Goal: Task Accomplishment & Management: Complete application form

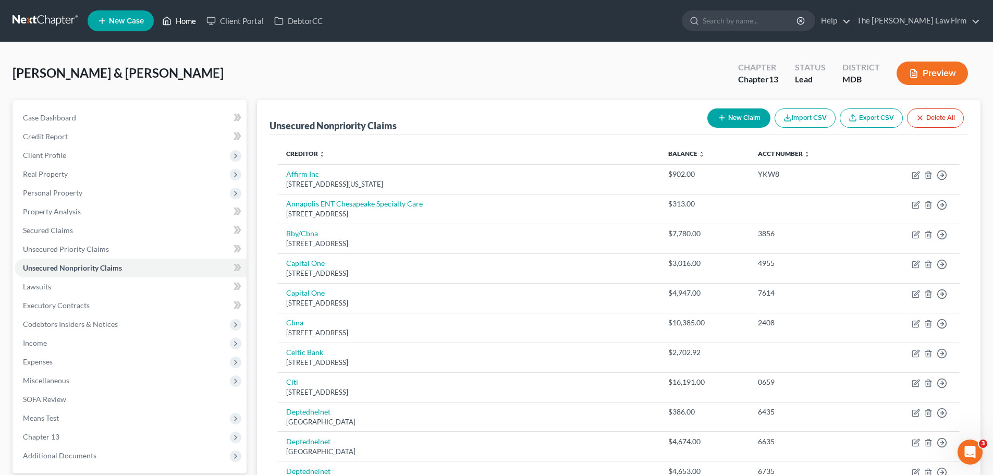
drag, startPoint x: 185, startPoint y: 17, endPoint x: 219, endPoint y: 34, distance: 38.5
click at [185, 17] on link "Home" at bounding box center [179, 20] width 44 height 19
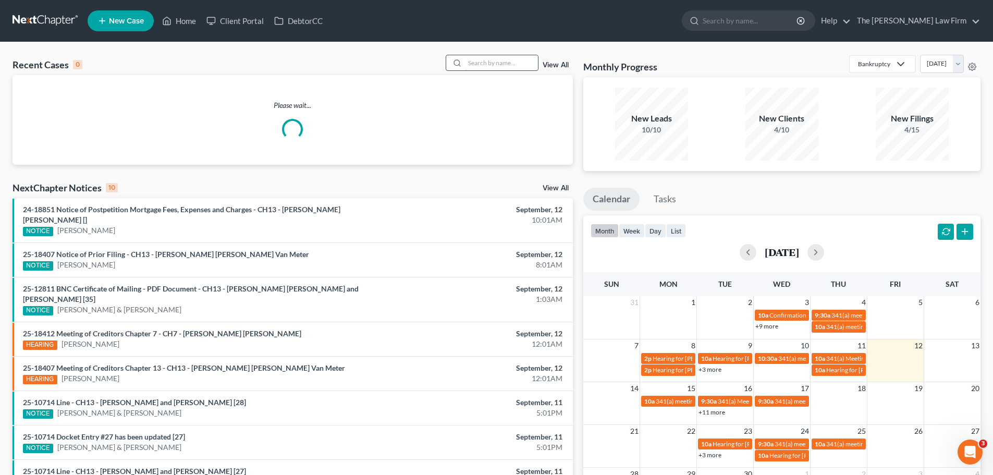
click at [473, 64] on input "search" at bounding box center [501, 62] width 73 height 15
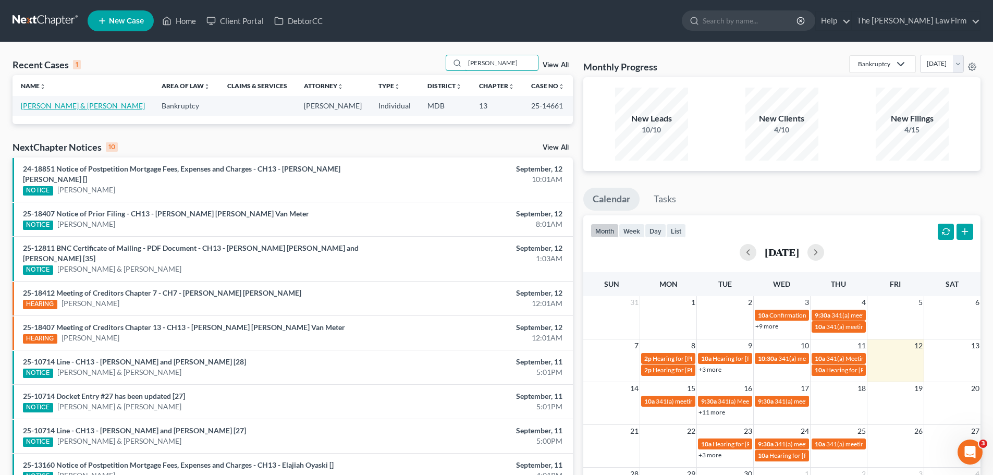
type input "[PERSON_NAME]"
click at [70, 106] on link "[PERSON_NAME] & [PERSON_NAME]" at bounding box center [83, 105] width 124 height 9
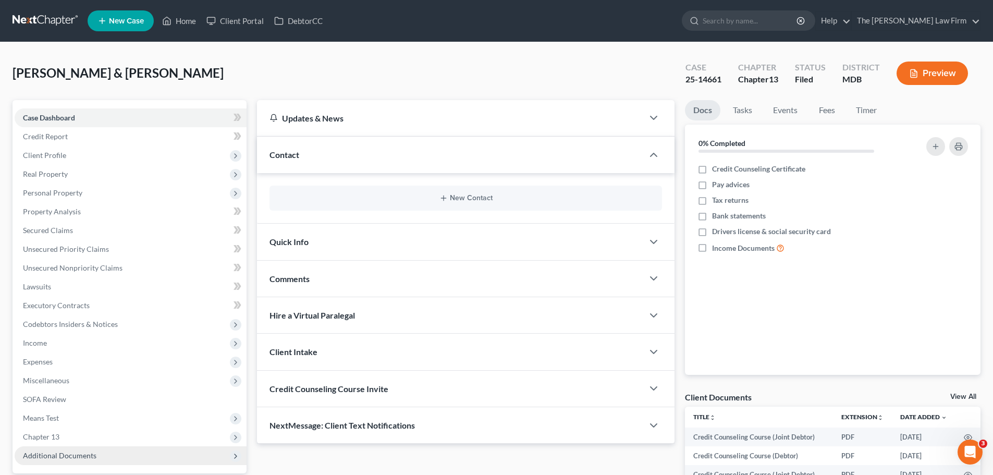
scroll to position [197, 0]
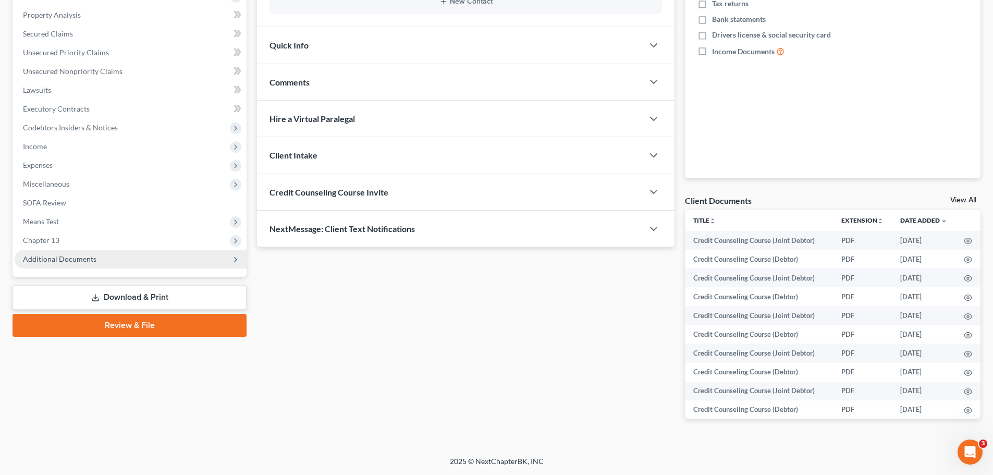
click at [96, 252] on span "Additional Documents" at bounding box center [131, 259] width 232 height 19
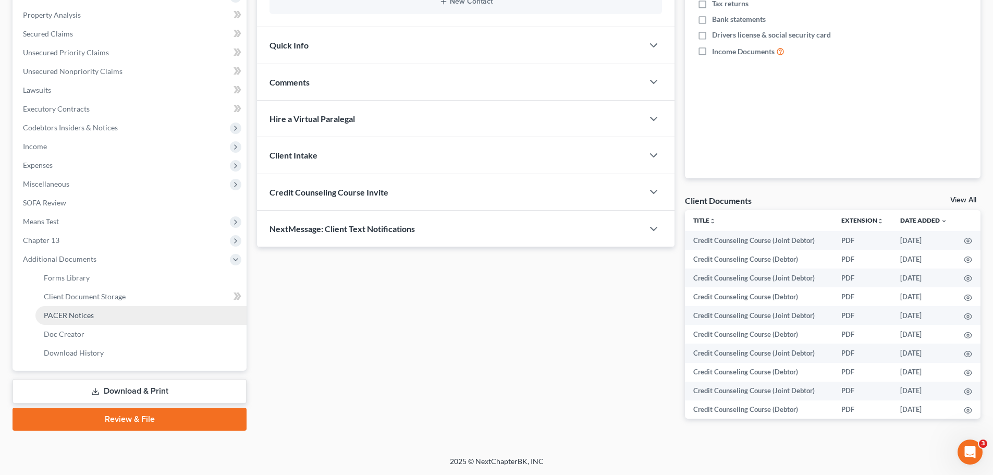
click at [91, 320] on link "PACER Notices" at bounding box center [140, 315] width 211 height 19
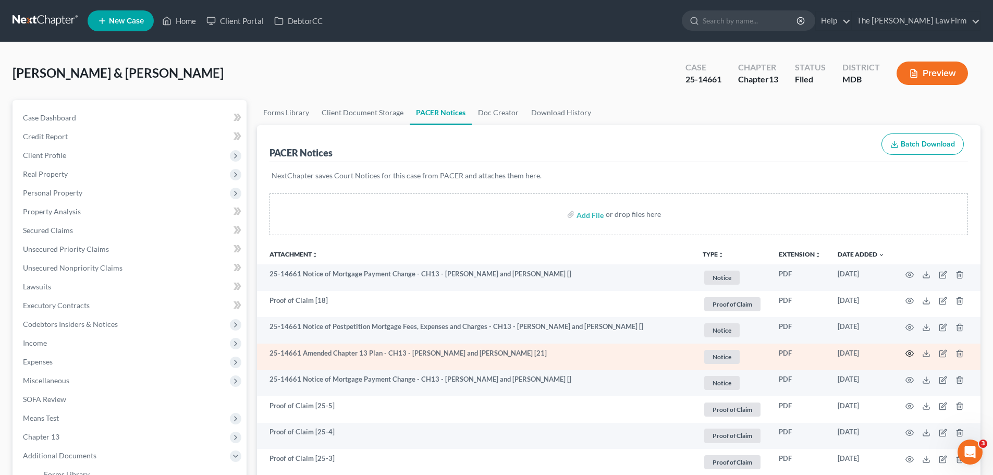
click at [911, 354] on circle "button" at bounding box center [910, 353] width 2 height 2
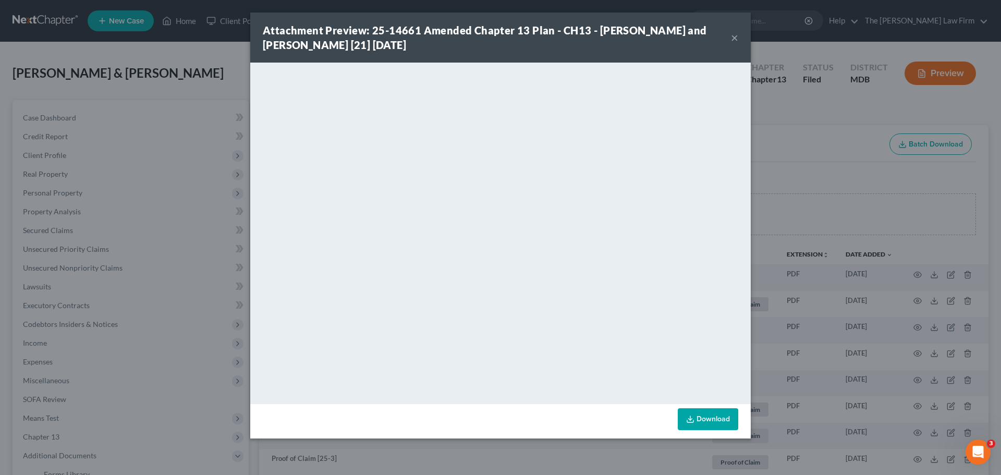
click at [731, 34] on button "×" at bounding box center [734, 37] width 7 height 13
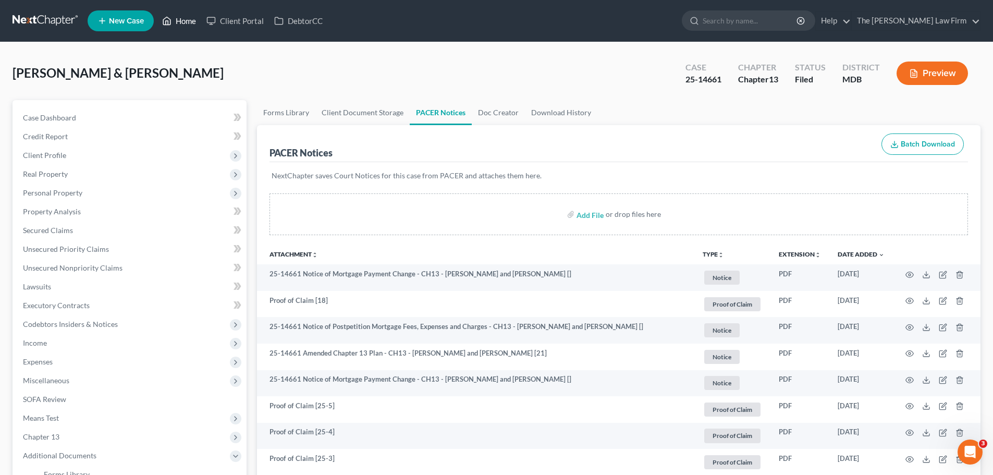
click at [184, 22] on link "Home" at bounding box center [179, 20] width 44 height 19
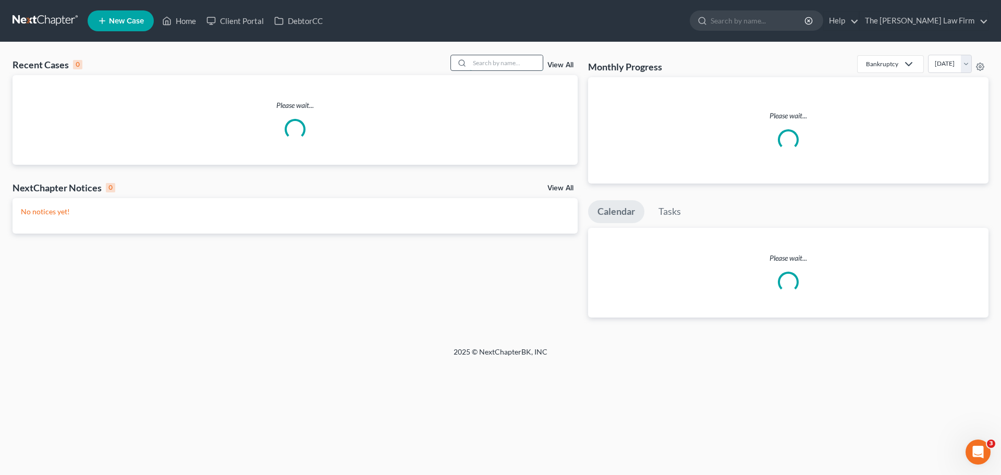
click at [522, 68] on input "search" at bounding box center [506, 62] width 73 height 15
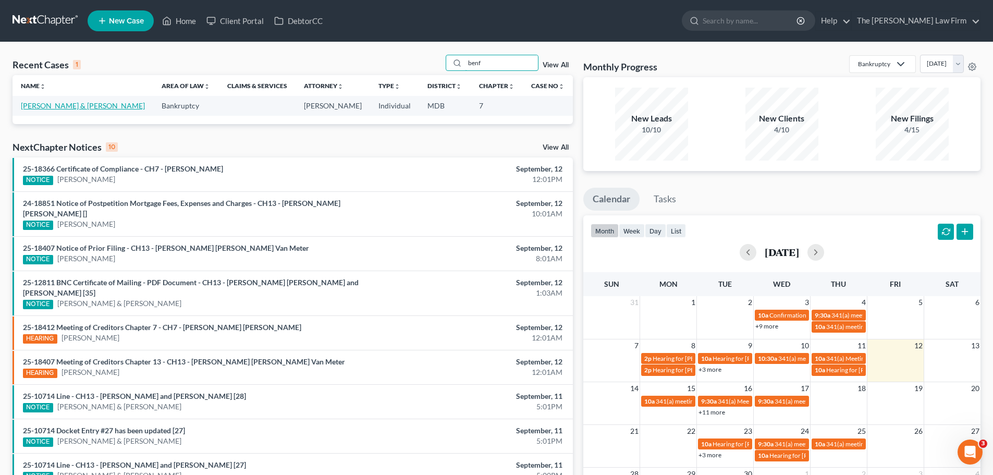
type input "benf"
click at [101, 109] on link "[PERSON_NAME] & [PERSON_NAME]" at bounding box center [83, 105] width 124 height 9
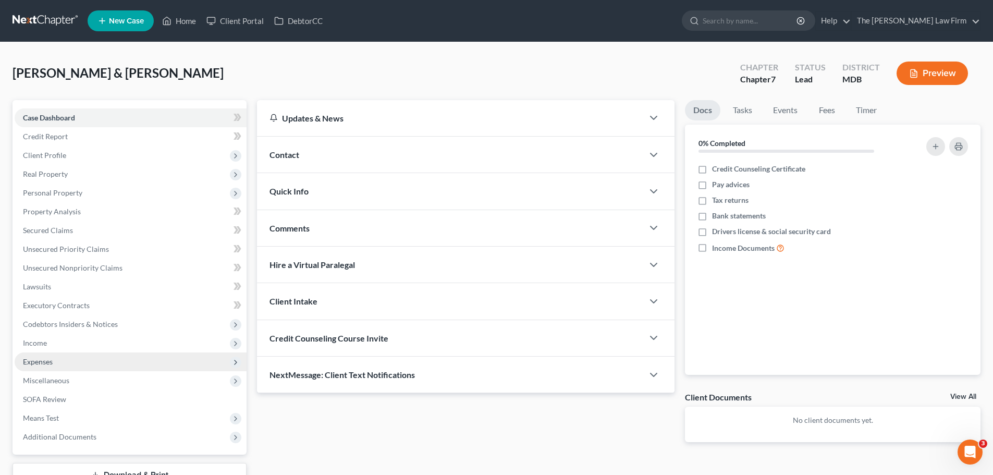
drag, startPoint x: 52, startPoint y: 359, endPoint x: 70, endPoint y: 357, distance: 18.9
click at [52, 359] on span "Expenses" at bounding box center [38, 361] width 30 height 9
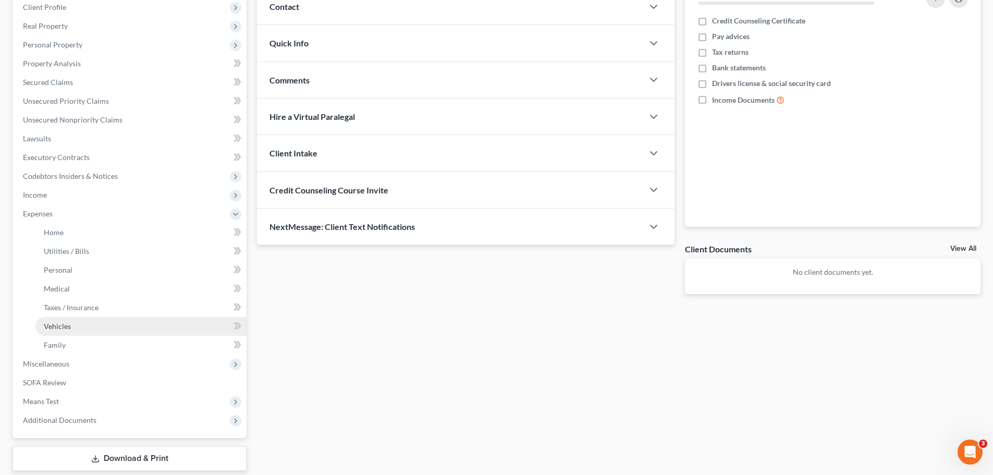
scroll to position [209, 0]
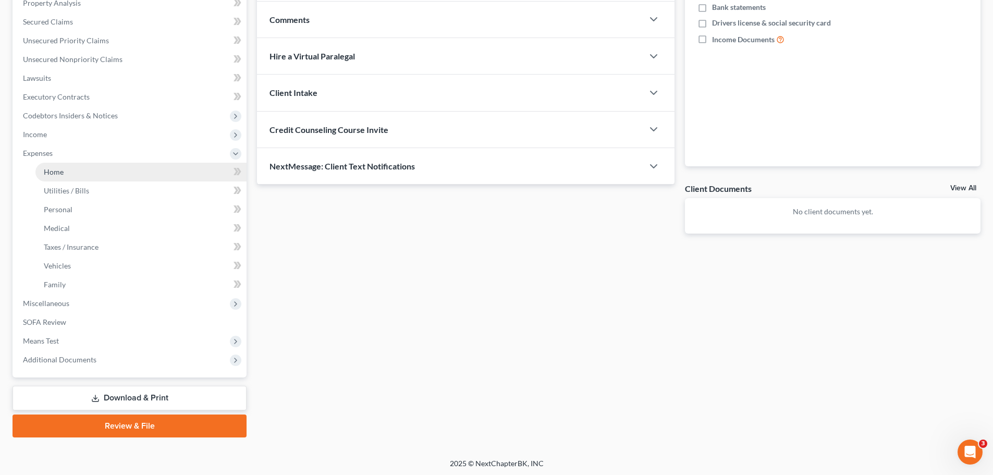
click at [69, 170] on link "Home" at bounding box center [140, 172] width 211 height 19
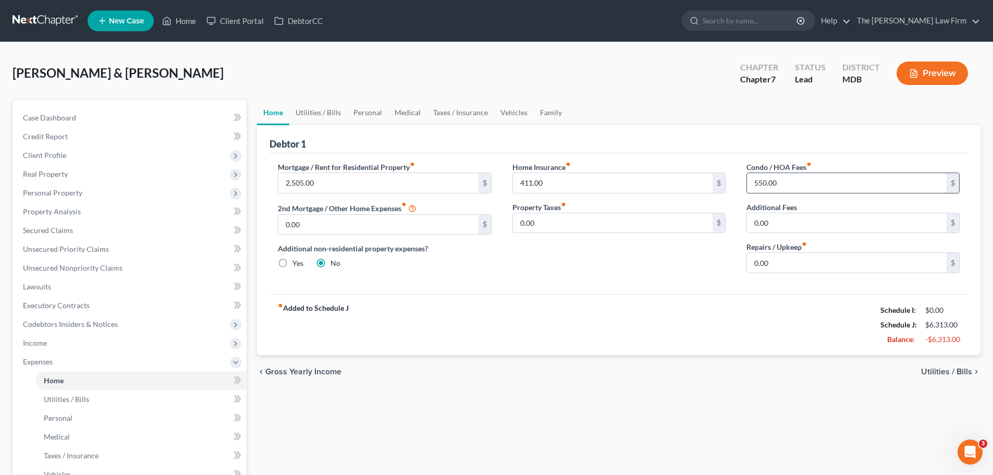
click at [788, 186] on input "550.00" at bounding box center [847, 183] width 200 height 20
click at [622, 313] on div "fiber_manual_record Added to Schedule J Schedule I: $8,031.14 Schedule J: $5,80…" at bounding box center [619, 324] width 699 height 61
click at [58, 172] on span "Real Property" at bounding box center [45, 173] width 45 height 9
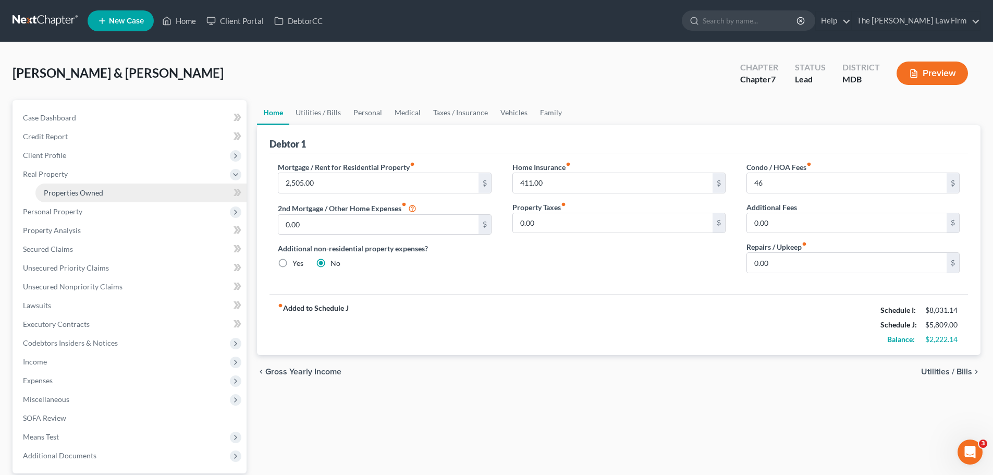
click at [68, 192] on span "Properties Owned" at bounding box center [73, 192] width 59 height 9
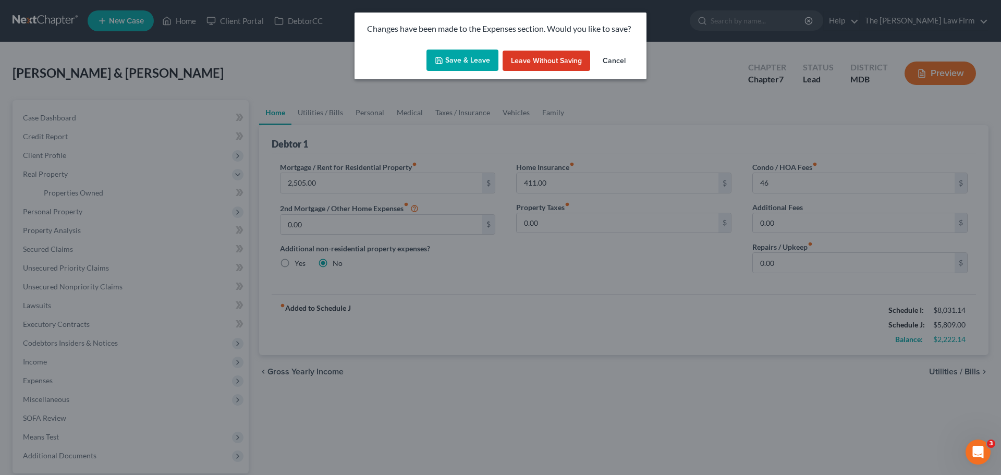
click at [448, 60] on button "Save & Leave" at bounding box center [462, 61] width 72 height 22
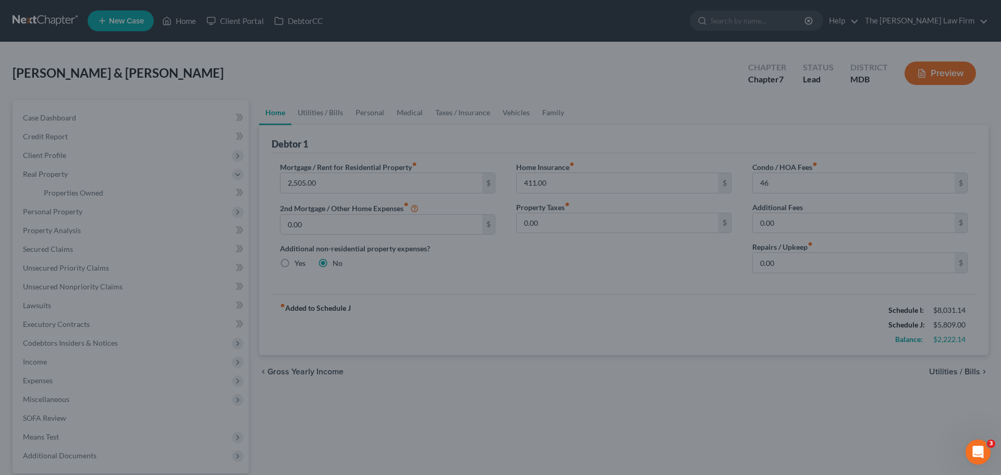
type input "46.00"
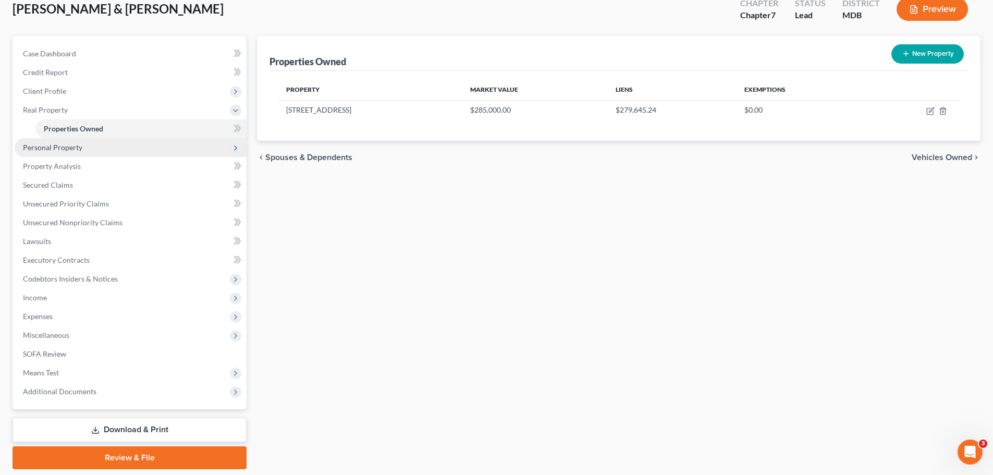
scroll to position [98, 0]
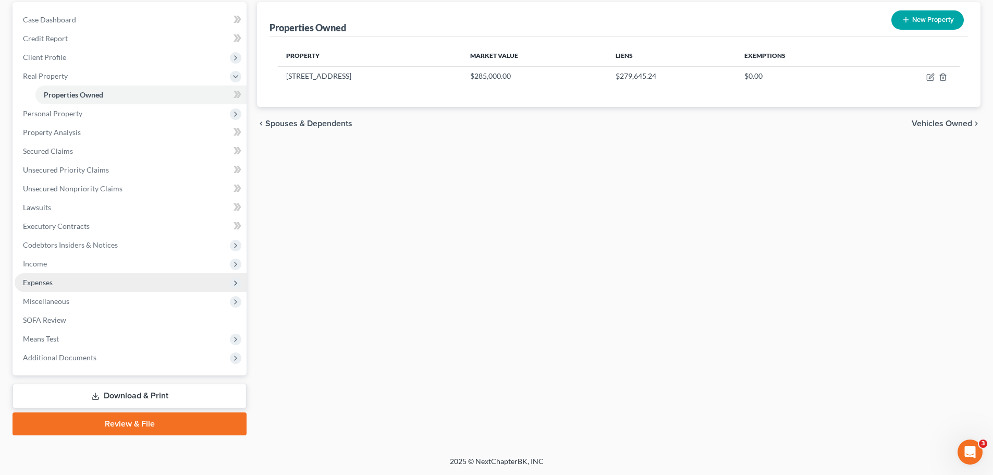
click at [51, 282] on span "Expenses" at bounding box center [38, 282] width 30 height 9
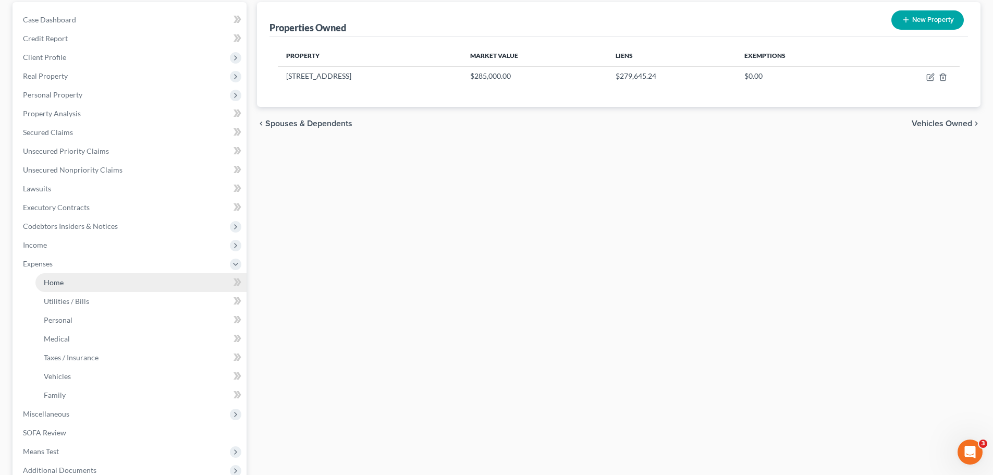
click at [70, 287] on link "Home" at bounding box center [140, 282] width 211 height 19
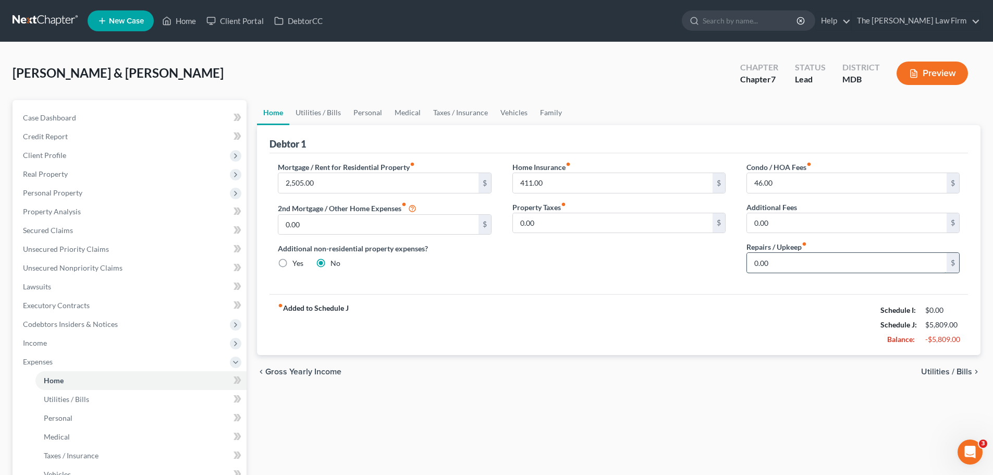
click at [795, 260] on input "0.00" at bounding box center [847, 263] width 200 height 20
type input "200"
click at [324, 113] on link "Utilities / Bills" at bounding box center [318, 112] width 58 height 25
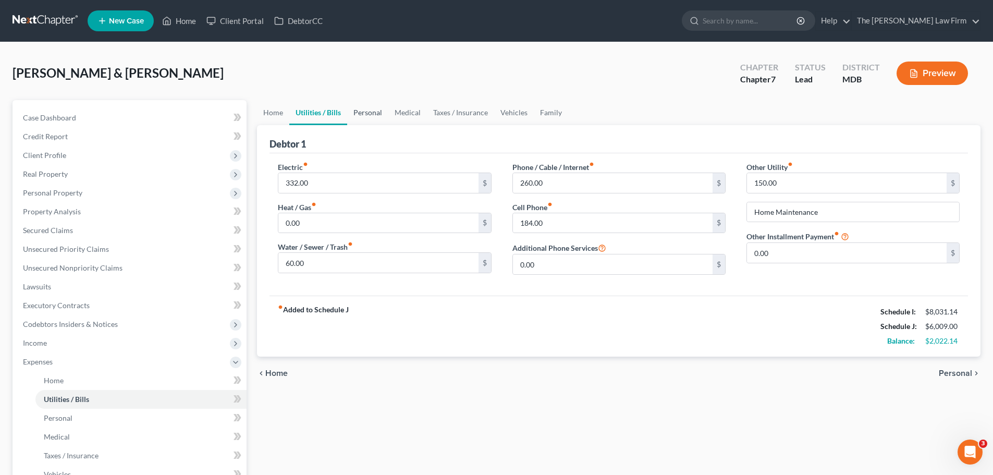
click at [364, 114] on link "Personal" at bounding box center [367, 112] width 41 height 25
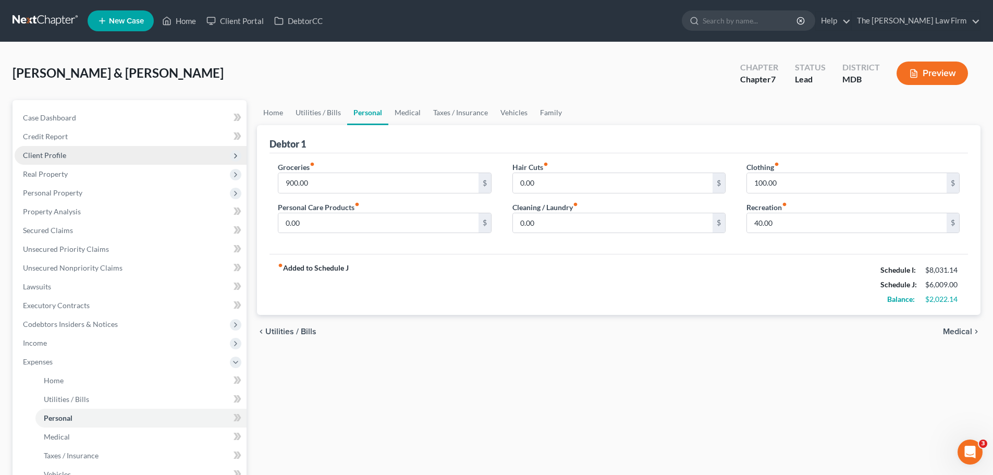
click at [62, 154] on span "Client Profile" at bounding box center [44, 155] width 43 height 9
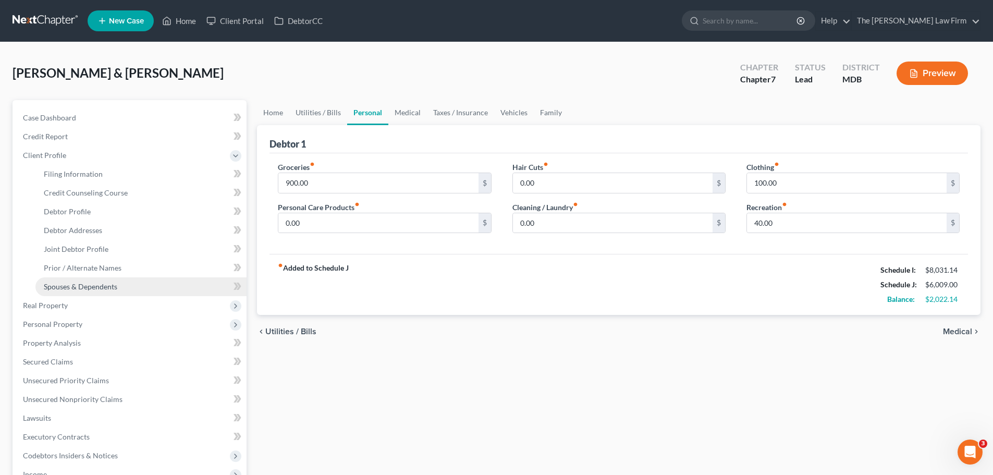
click at [80, 285] on span "Spouses & Dependents" at bounding box center [81, 286] width 74 height 9
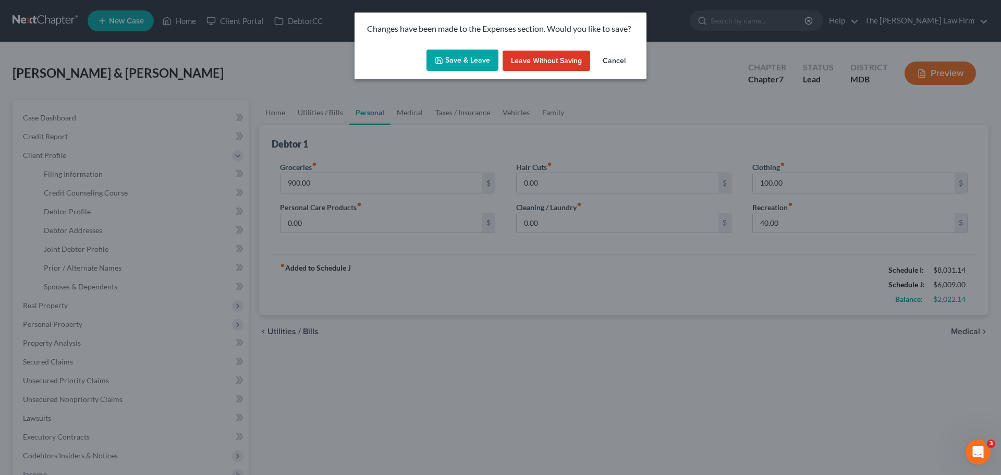
click at [464, 65] on button "Save & Leave" at bounding box center [462, 61] width 72 height 22
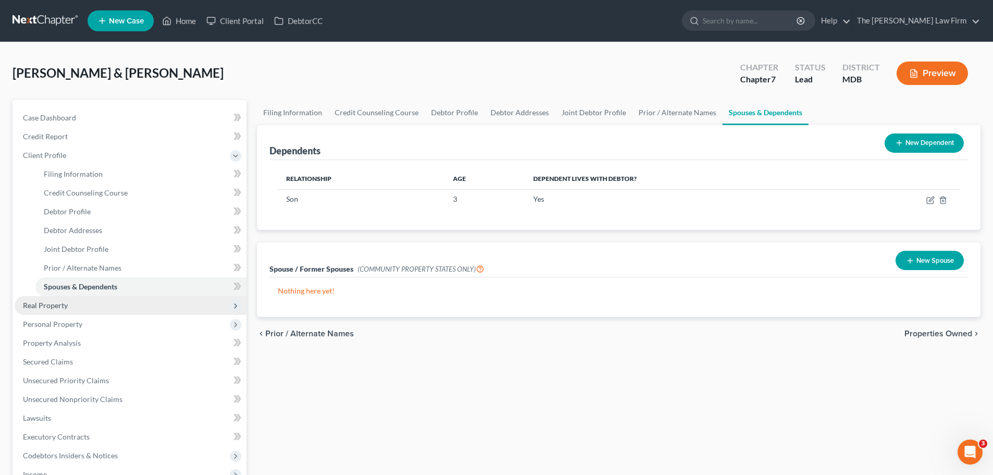
scroll to position [211, 0]
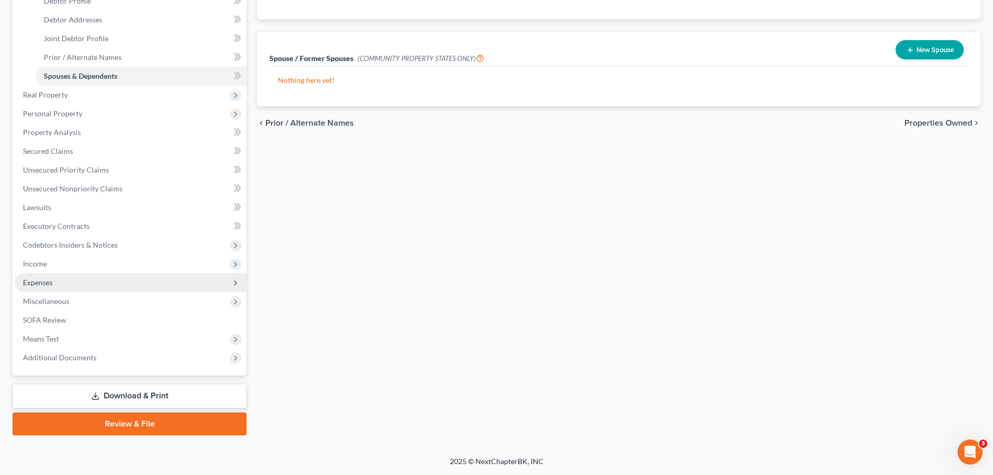
click at [52, 282] on span "Expenses" at bounding box center [38, 282] width 30 height 9
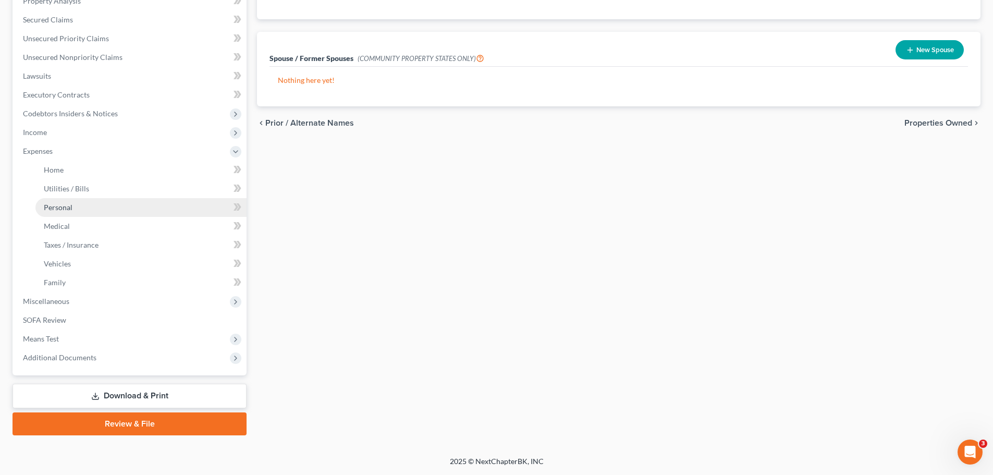
click at [57, 206] on span "Personal" at bounding box center [58, 207] width 29 height 9
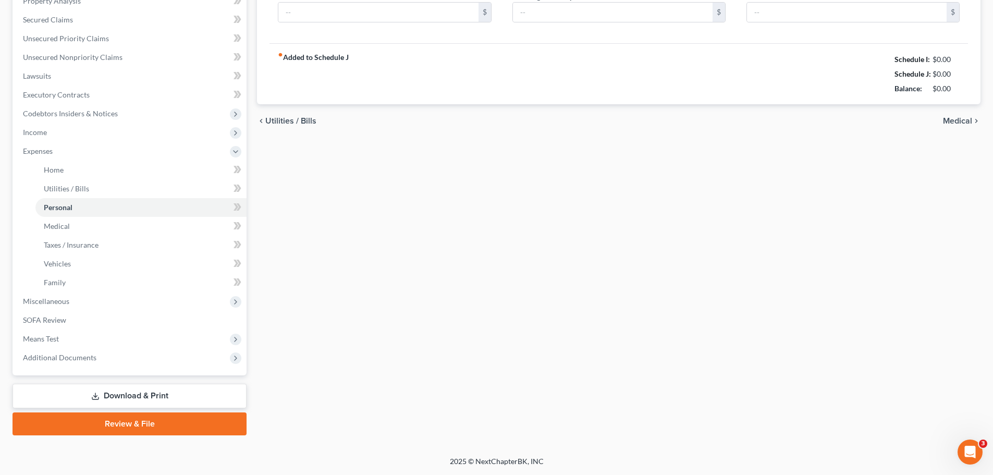
type input "900.00"
type input "0.00"
type input "100.00"
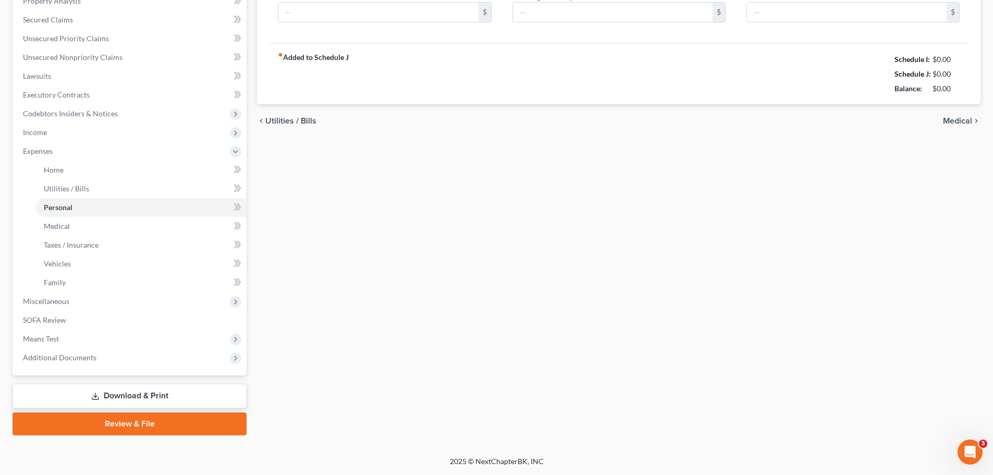
type input "40.00"
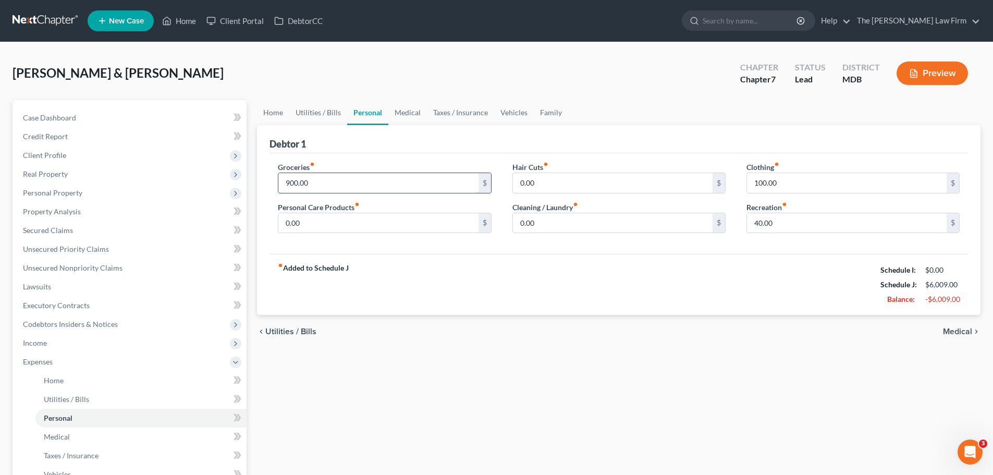
click at [331, 184] on input "900.00" at bounding box center [378, 183] width 200 height 20
type input "45"
type input "55"
type input "60"
type input "120"
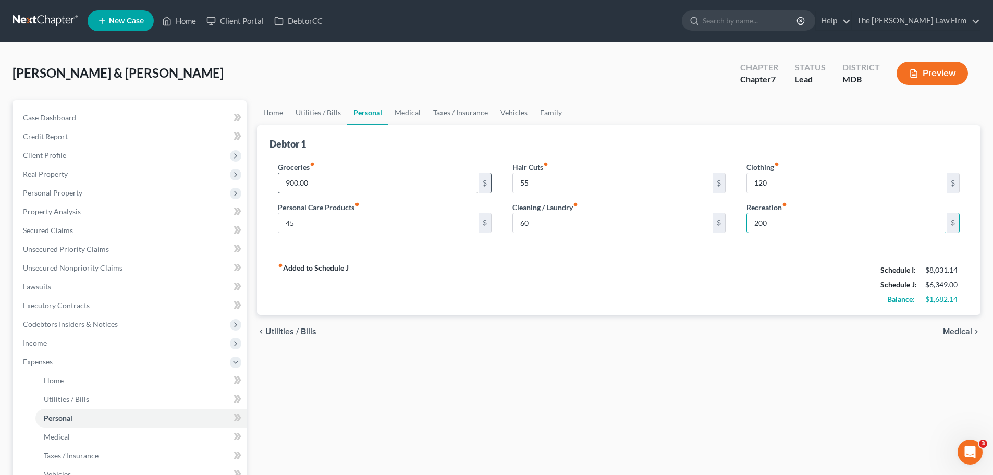
type input "200"
click at [402, 119] on link "Medical" at bounding box center [407, 112] width 39 height 25
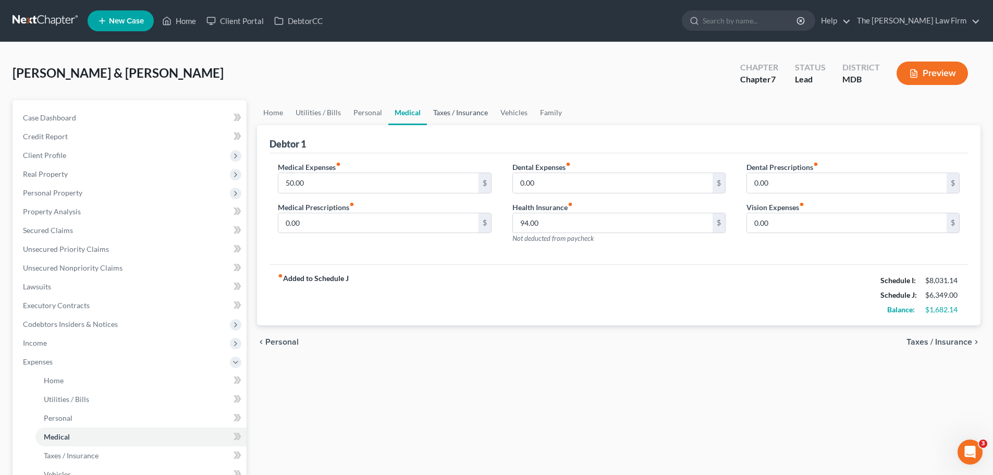
click at [462, 111] on link "Taxes / Insurance" at bounding box center [460, 112] width 67 height 25
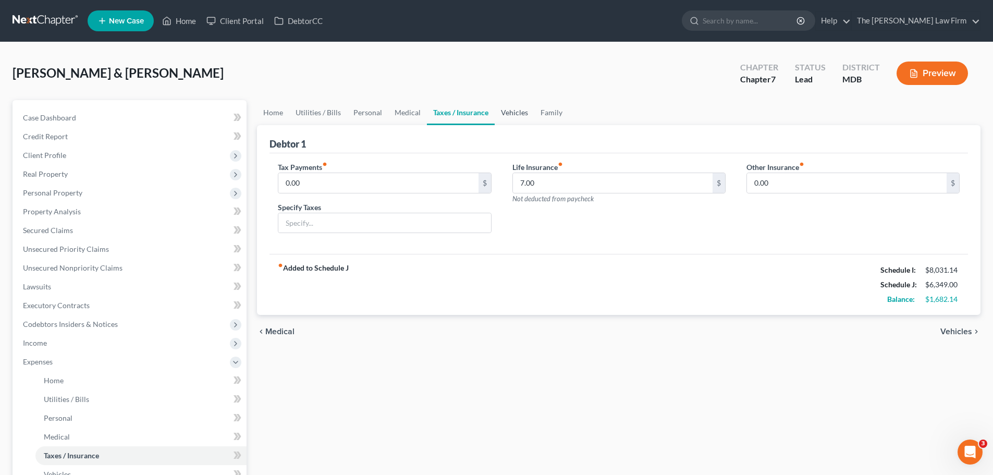
click at [510, 113] on link "Vehicles" at bounding box center [515, 112] width 40 height 25
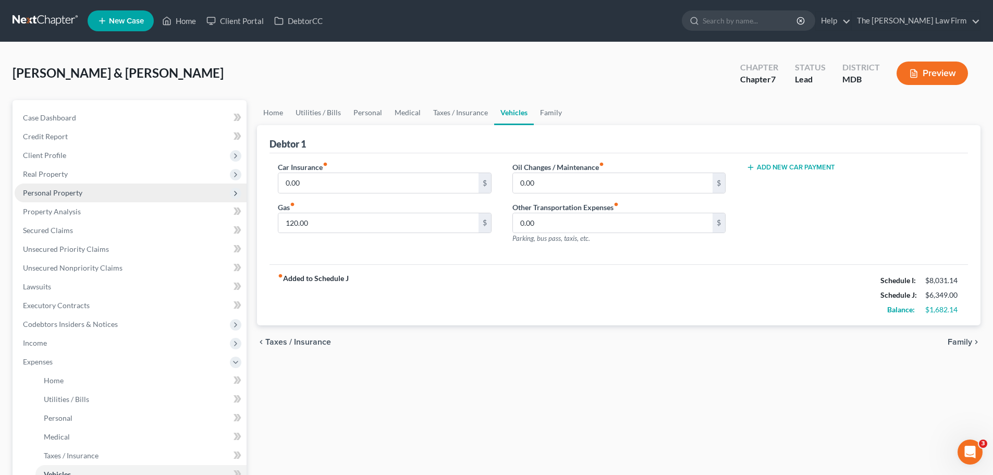
click at [49, 189] on span "Personal Property" at bounding box center [52, 192] width 59 height 9
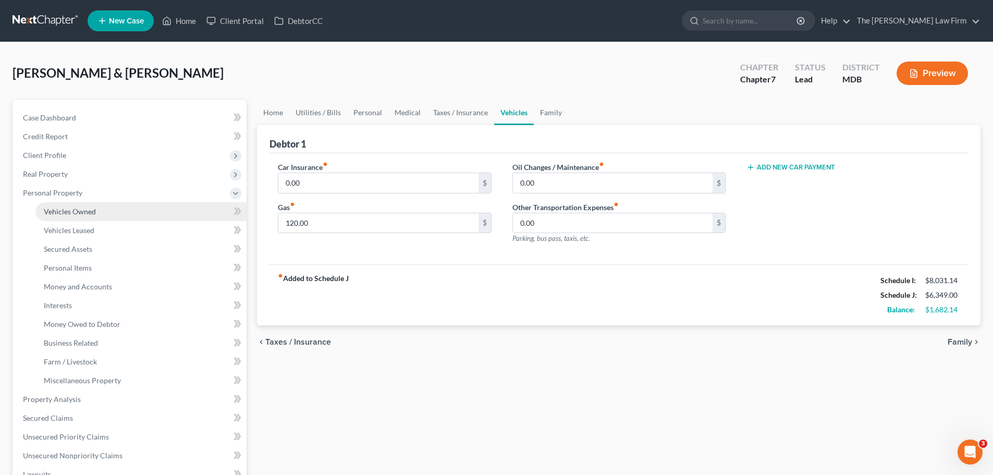
click at [58, 212] on span "Vehicles Owned" at bounding box center [70, 211] width 52 height 9
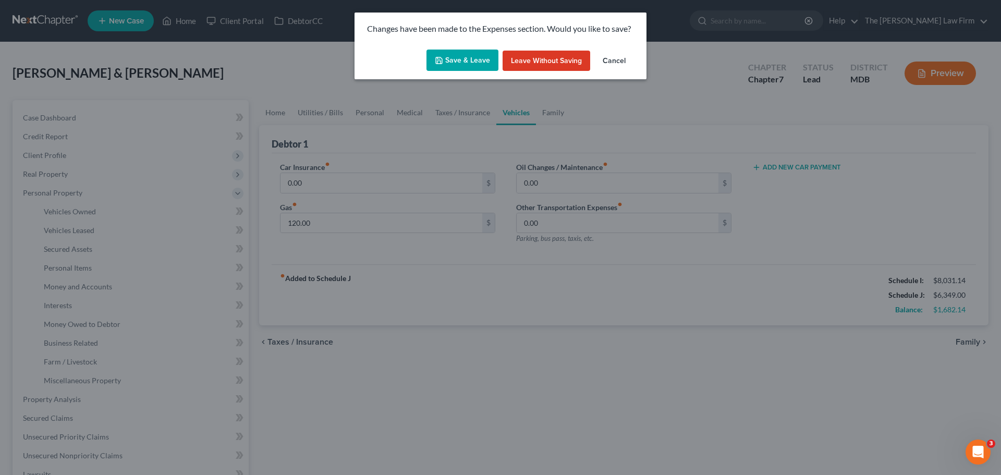
click at [448, 64] on button "Save & Leave" at bounding box center [462, 61] width 72 height 22
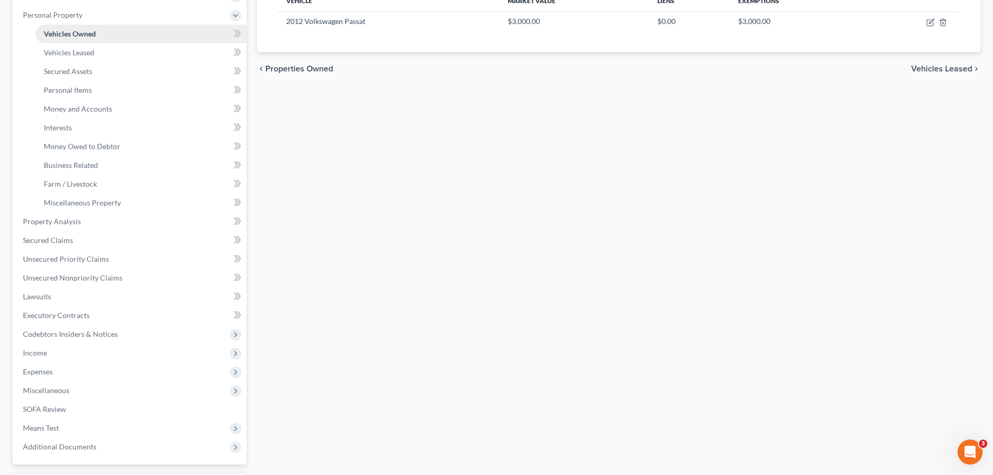
scroll to position [261, 0]
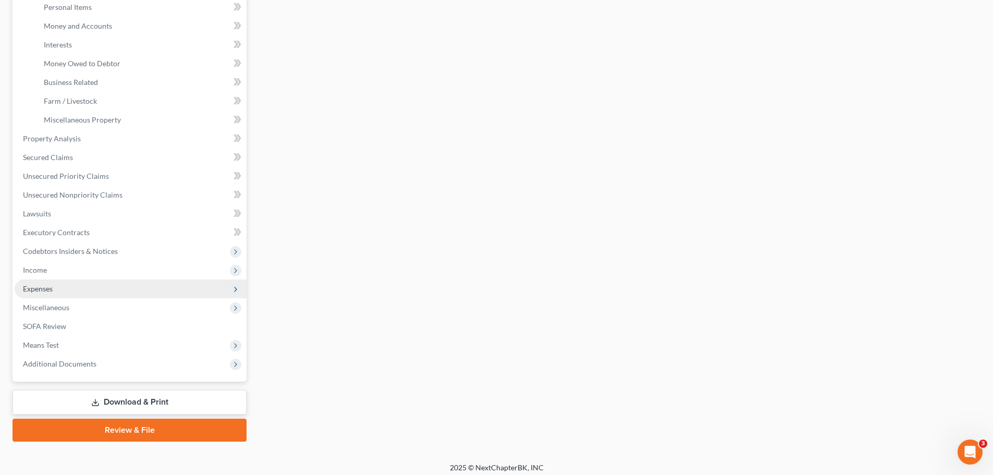
click at [50, 289] on span "Expenses" at bounding box center [38, 288] width 30 height 9
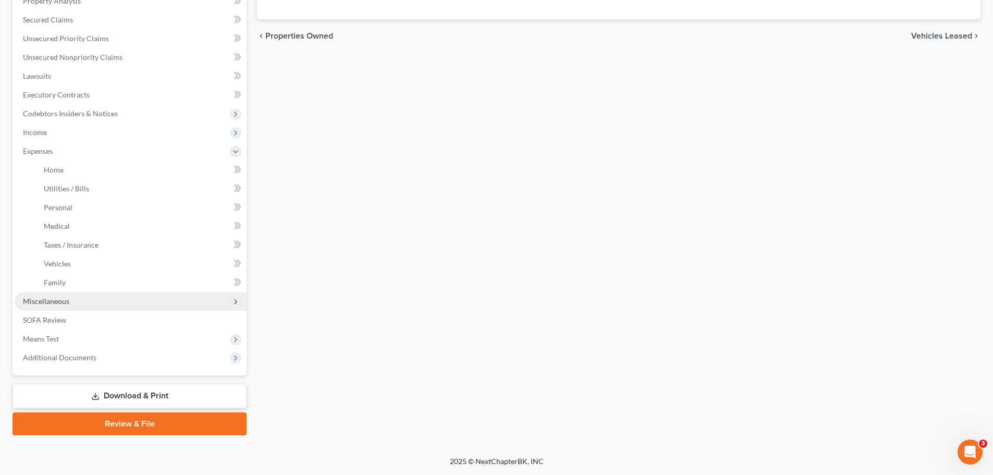
scroll to position [211, 0]
click at [61, 265] on span "Vehicles" at bounding box center [57, 263] width 27 height 9
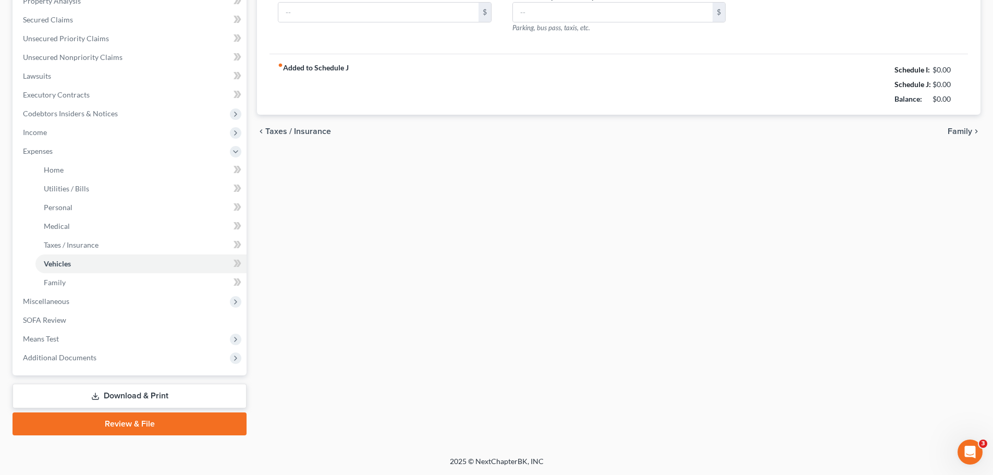
type input "0.00"
type input "120.00"
type input "0.00"
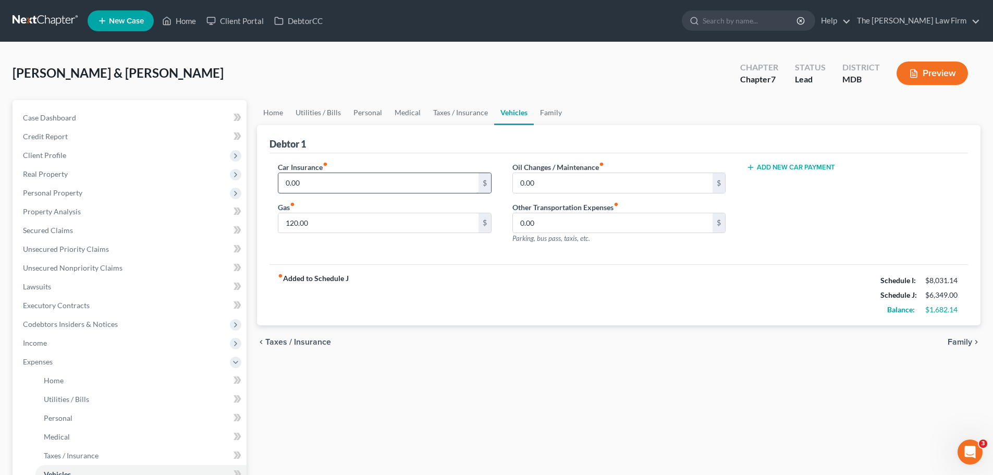
click at [315, 187] on input "0.00" at bounding box center [378, 183] width 200 height 20
type input "220"
type input "300"
click at [548, 116] on link "Family" at bounding box center [551, 112] width 34 height 25
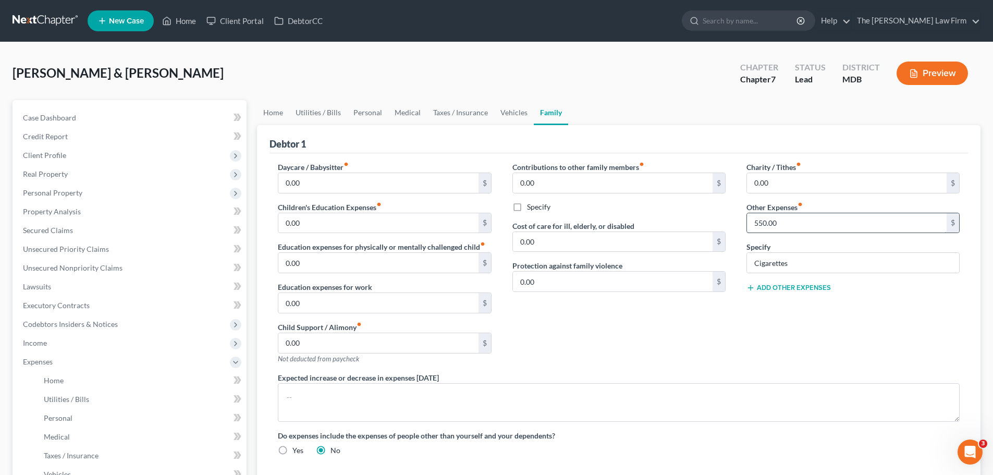
click at [802, 228] on input "550.00" at bounding box center [847, 223] width 200 height 20
click at [663, 363] on div "Contributions to other family members fiber_manual_record 0.00 $ Specify Cost o…" at bounding box center [619, 267] width 234 height 211
click at [40, 341] on span "Income" at bounding box center [35, 342] width 24 height 9
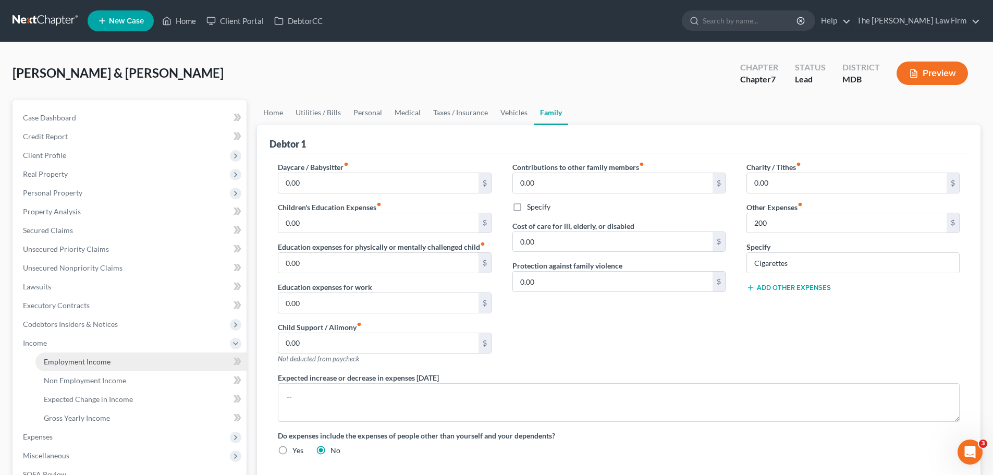
click at [71, 365] on span "Employment Income" at bounding box center [77, 361] width 67 height 9
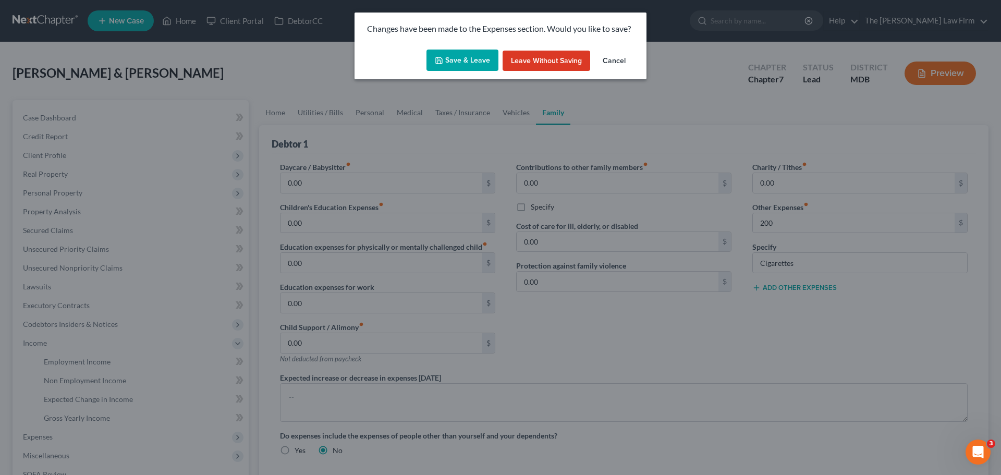
click at [463, 58] on button "Save & Leave" at bounding box center [462, 61] width 72 height 22
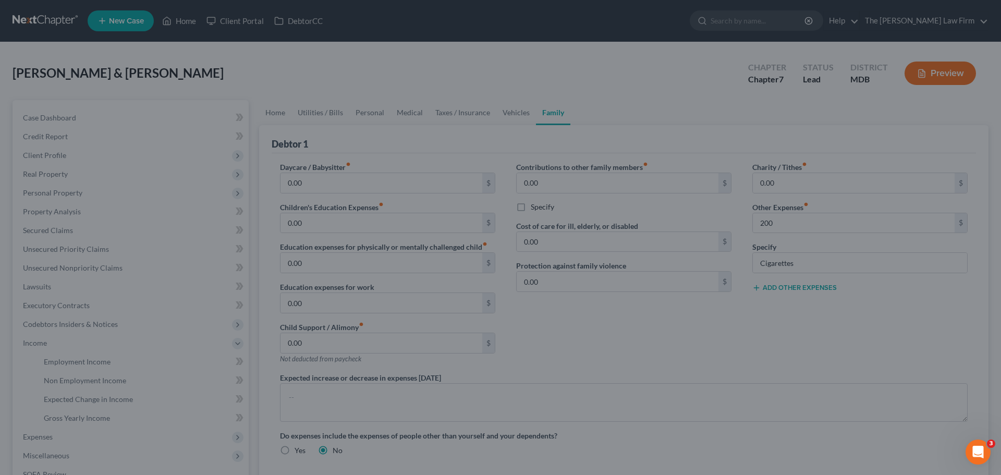
type input "200.00"
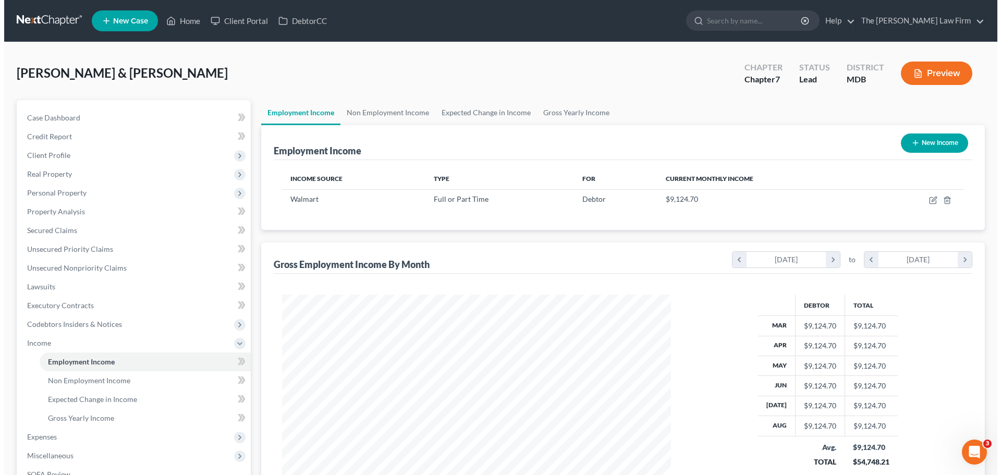
scroll to position [194, 410]
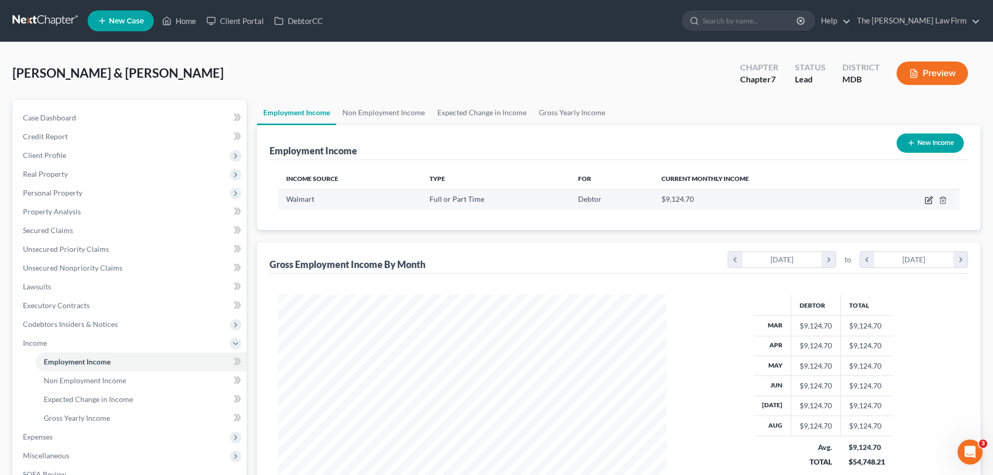
click at [932, 200] on icon "button" at bounding box center [929, 200] width 8 height 8
select select "0"
select select "2"
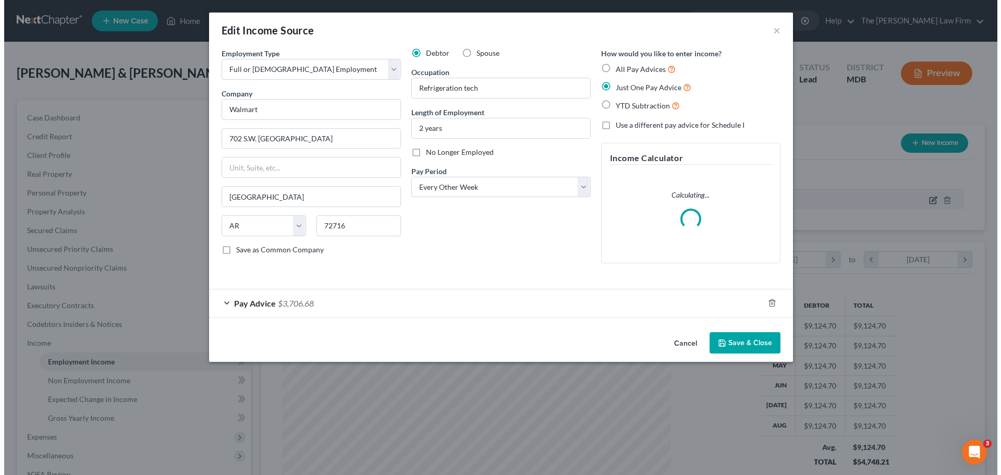
scroll to position [196, 413]
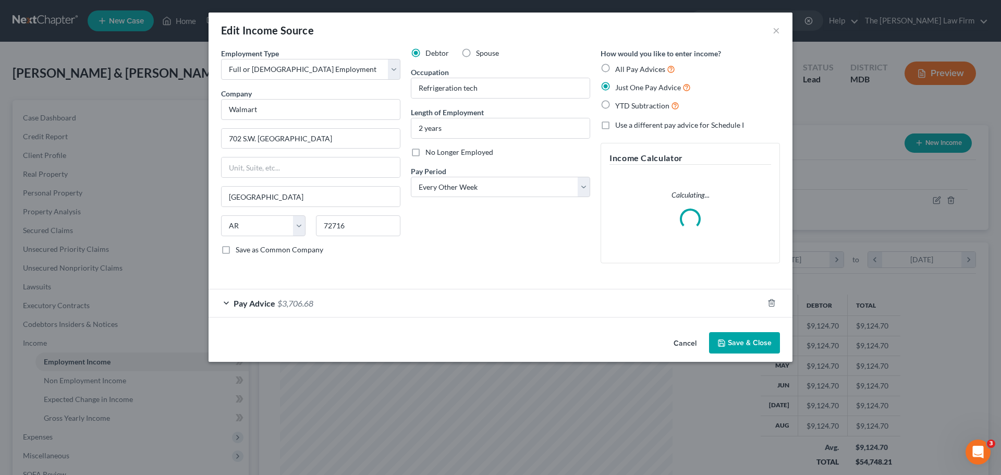
click at [273, 299] on span "Pay Advice" at bounding box center [255, 303] width 42 height 10
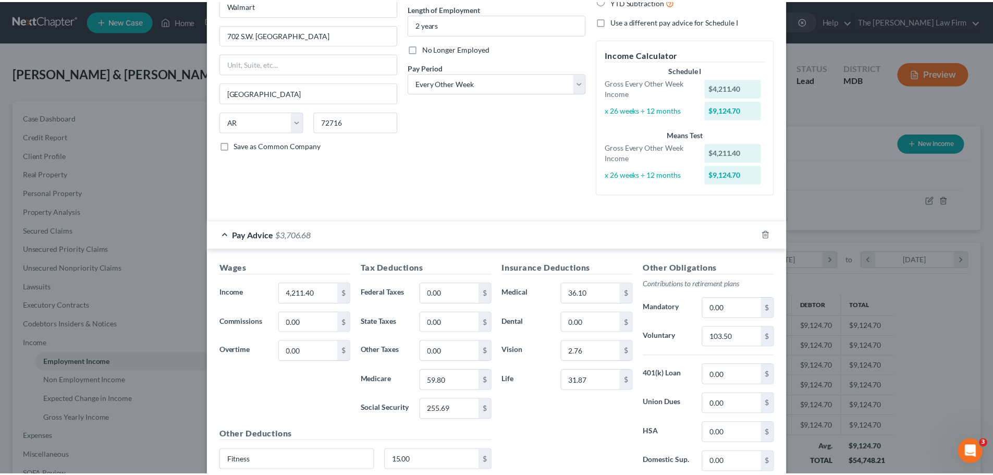
scroll to position [0, 0]
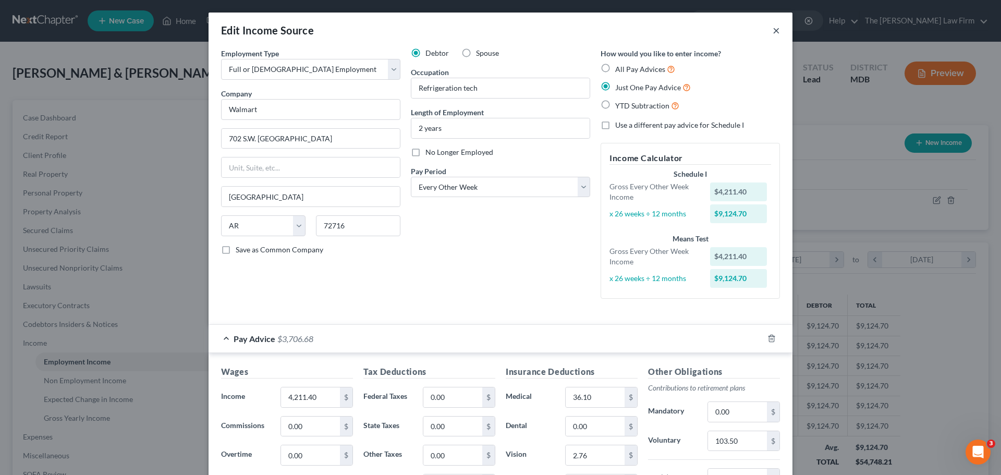
click at [773, 31] on button "×" at bounding box center [776, 30] width 7 height 13
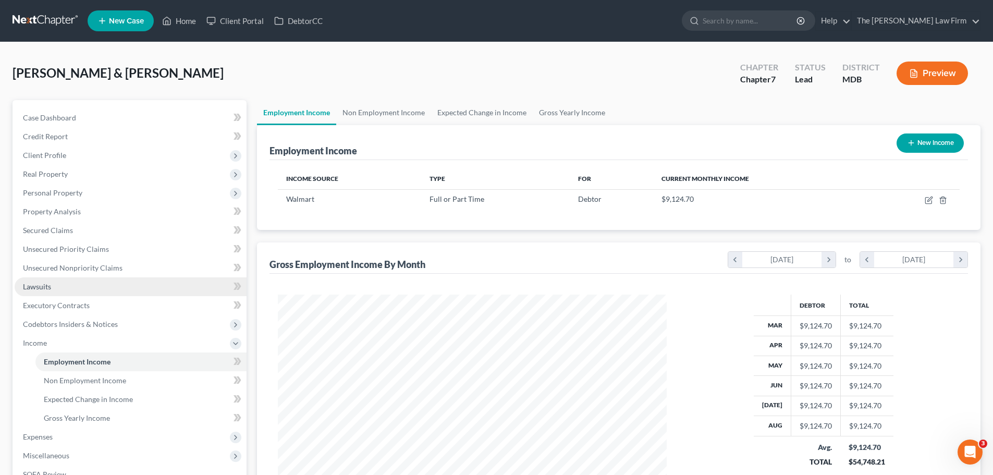
scroll to position [154, 0]
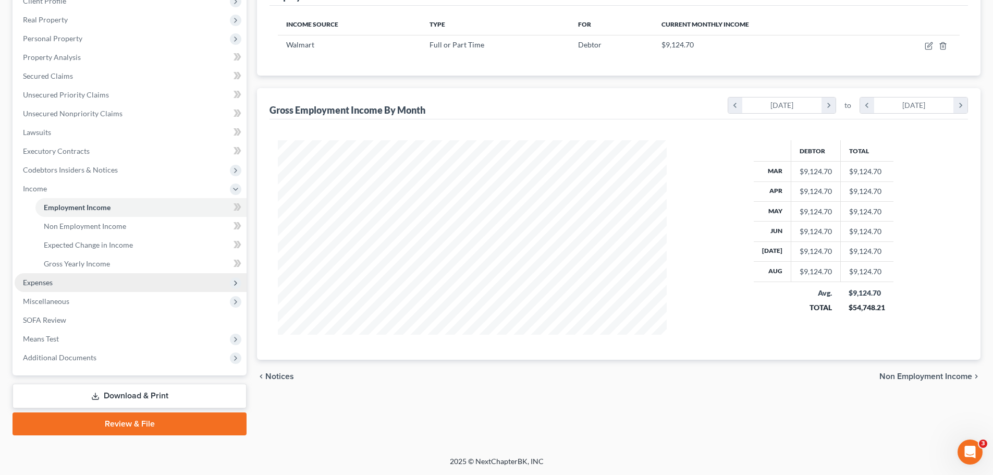
click at [65, 280] on span "Expenses" at bounding box center [131, 282] width 232 height 19
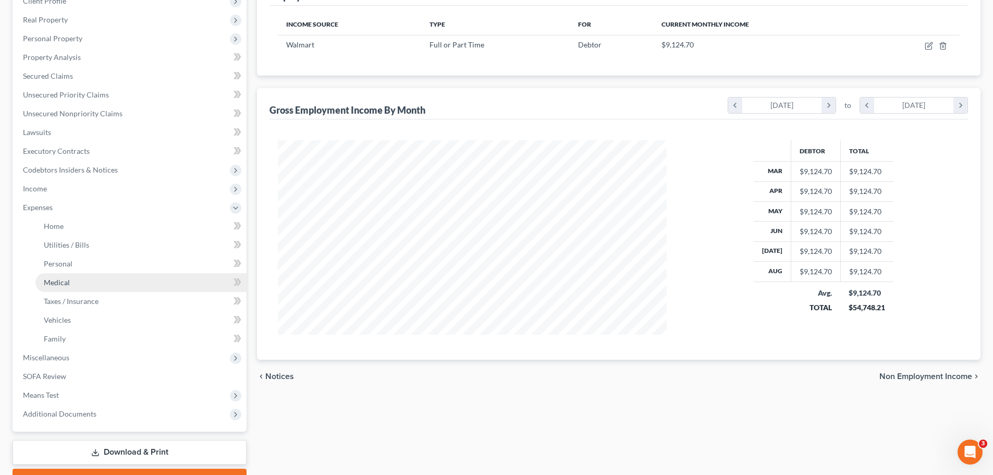
click at [83, 291] on link "Medical" at bounding box center [140, 282] width 211 height 19
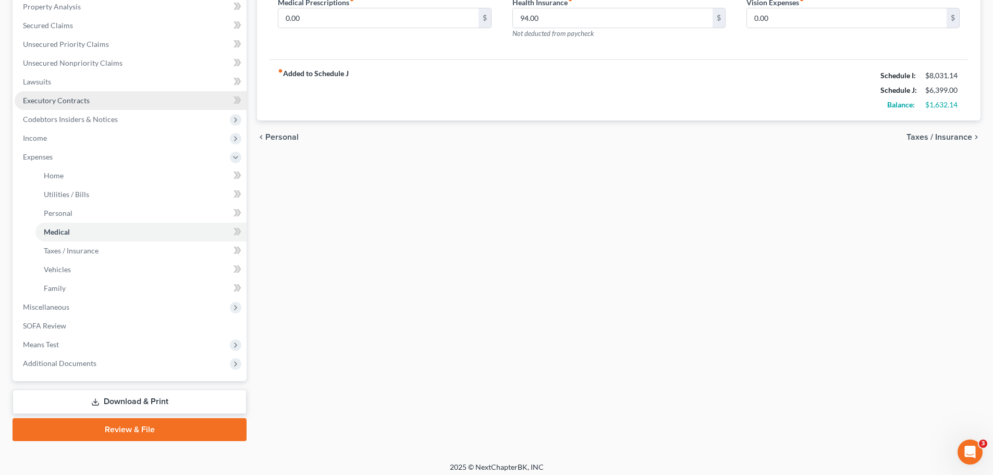
scroll to position [211, 0]
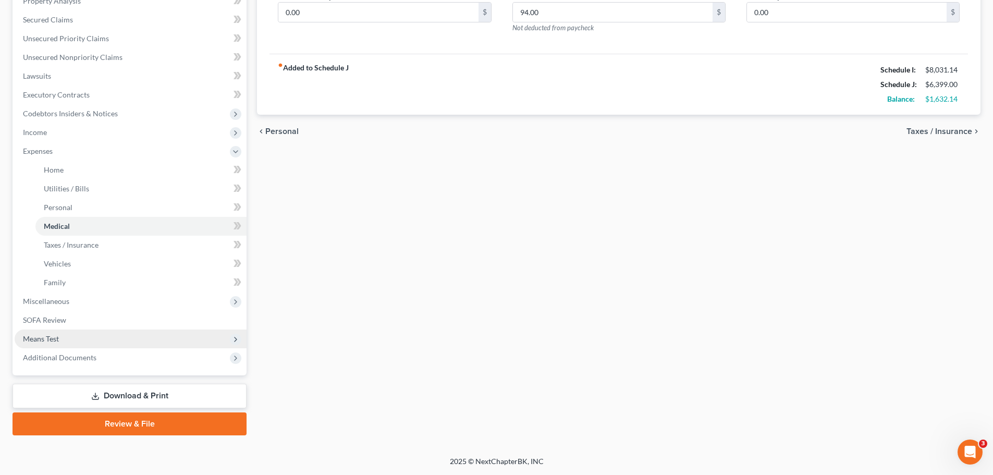
click at [61, 341] on span "Means Test" at bounding box center [131, 338] width 232 height 19
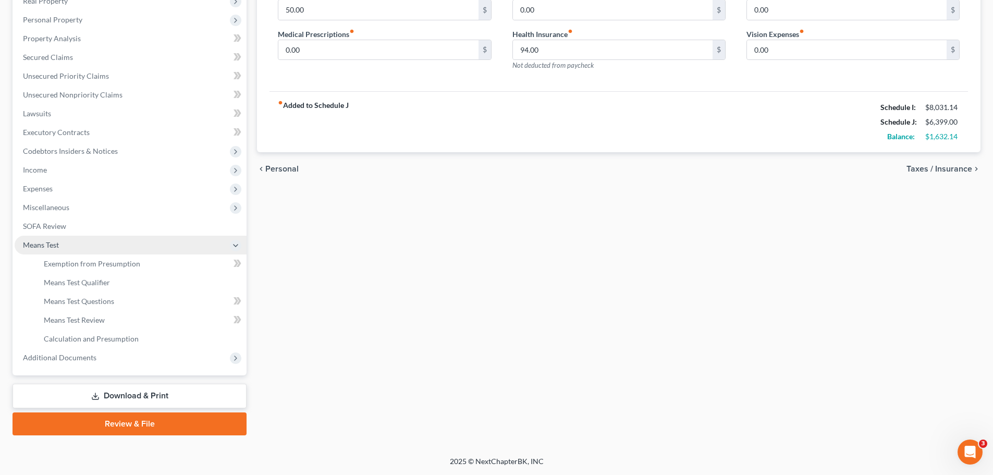
scroll to position [173, 0]
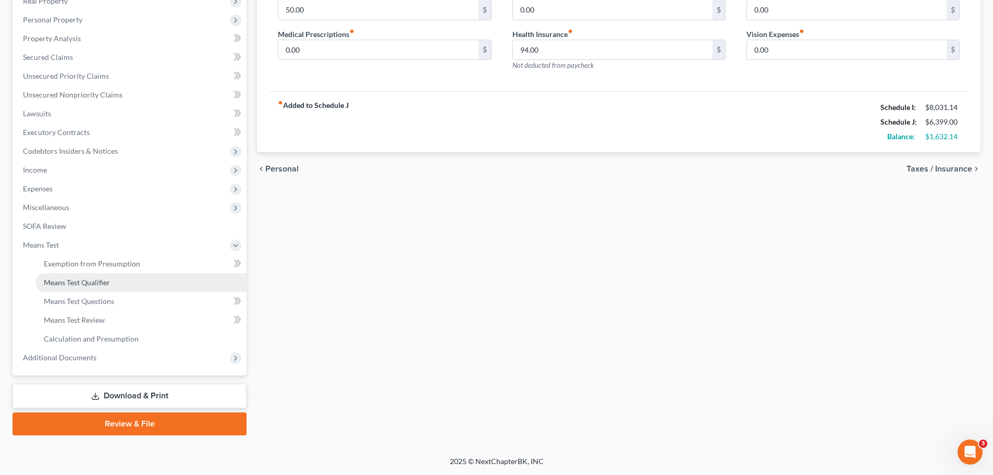
click at [95, 286] on span "Means Test Qualifier" at bounding box center [77, 282] width 66 height 9
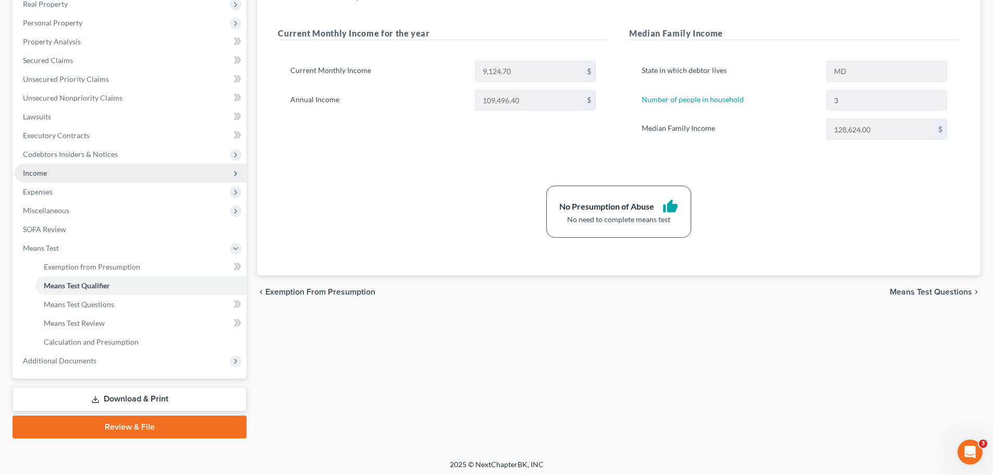
scroll to position [173, 0]
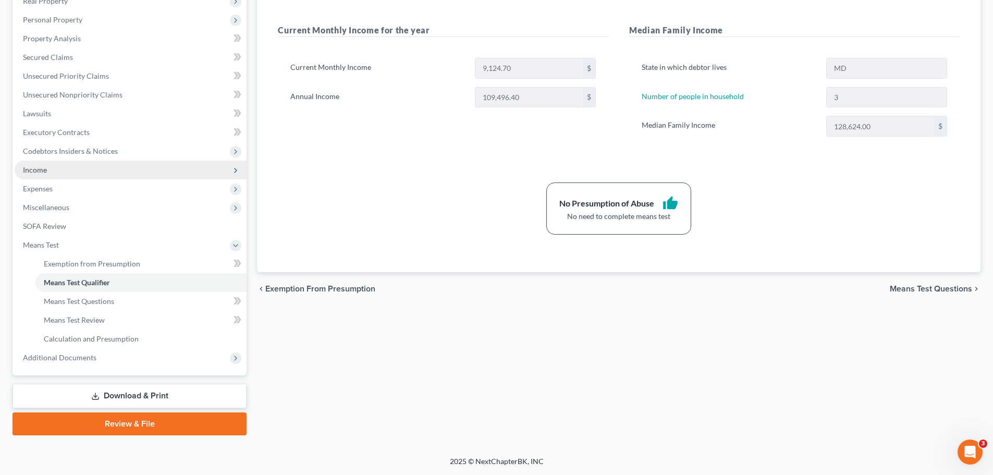
click at [42, 169] on span "Income" at bounding box center [35, 169] width 24 height 9
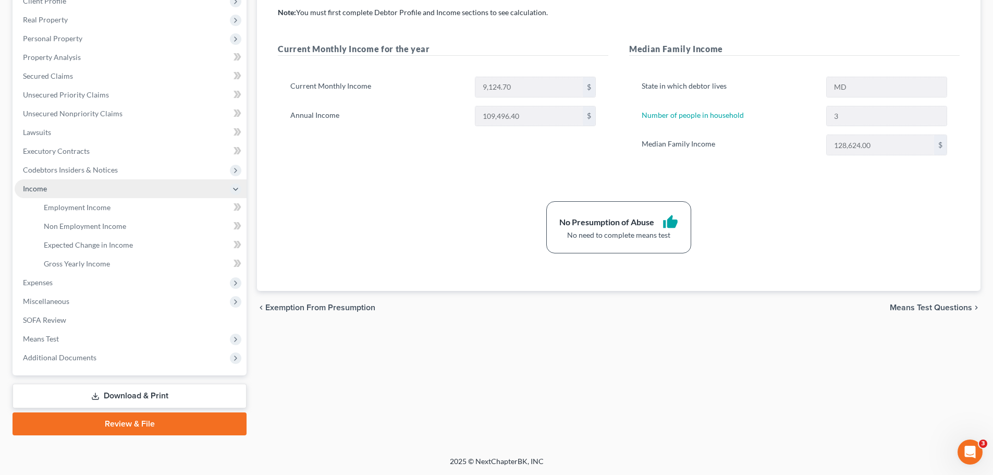
scroll to position [154, 0]
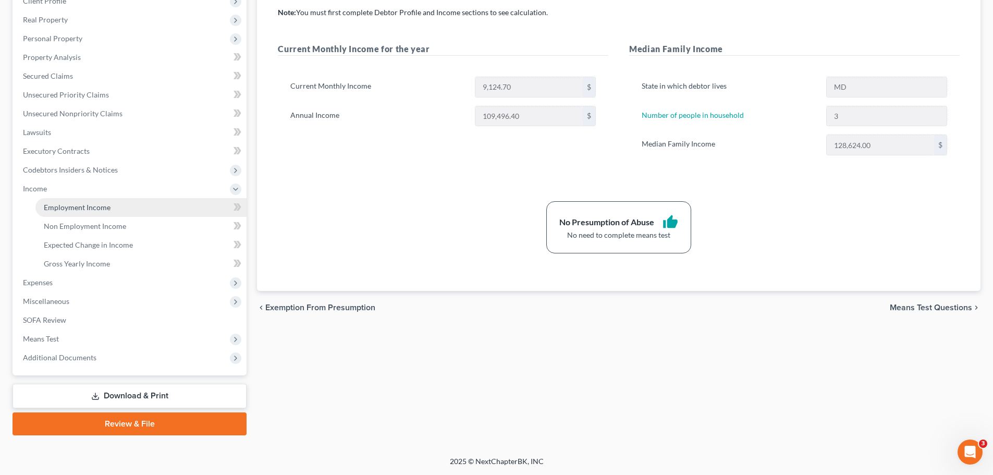
click at [60, 205] on span "Employment Income" at bounding box center [77, 207] width 67 height 9
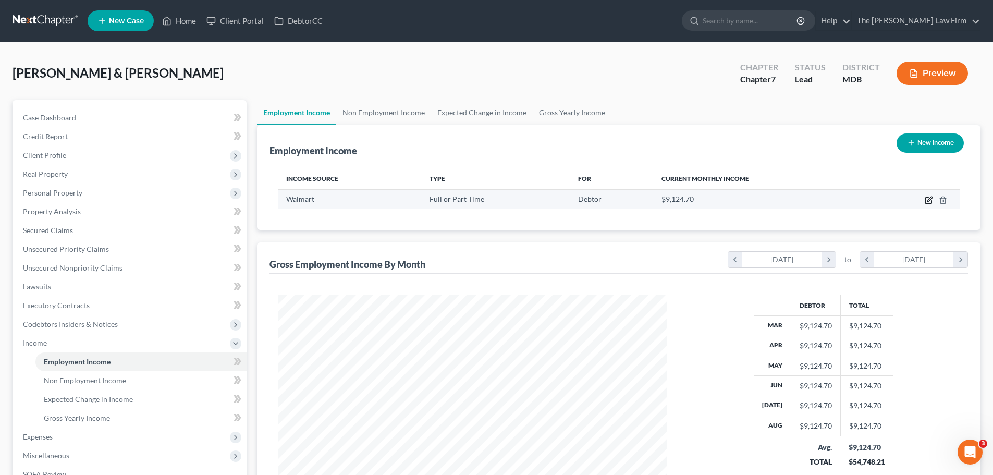
click at [931, 202] on icon "button" at bounding box center [929, 200] width 8 height 8
select select "0"
select select "2"
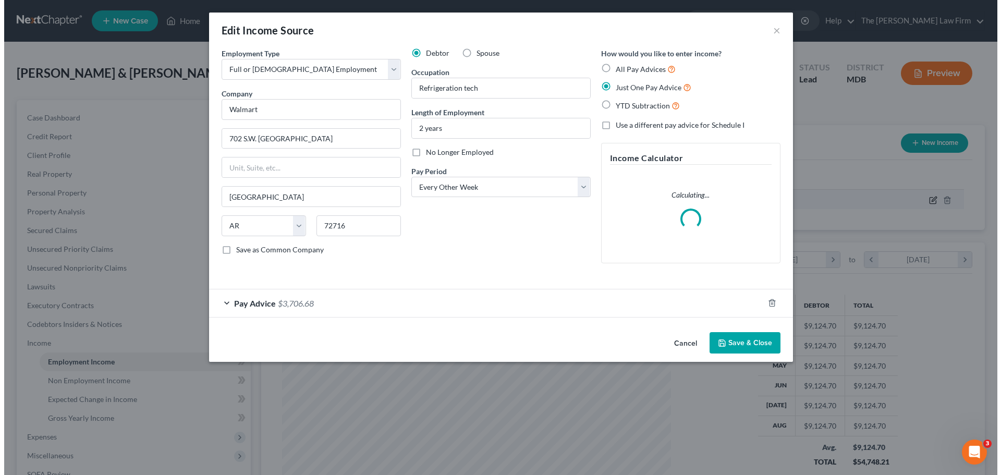
scroll to position [196, 413]
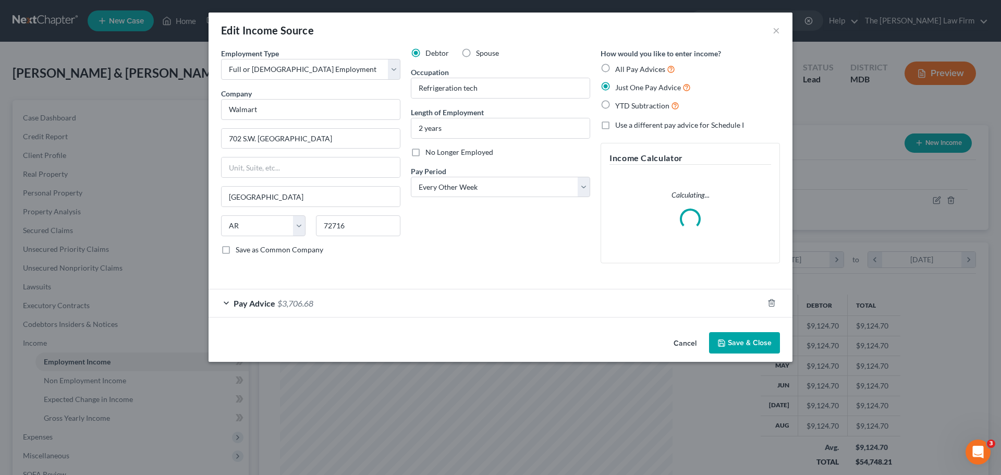
click at [244, 300] on span "Pay Advice" at bounding box center [255, 303] width 42 height 10
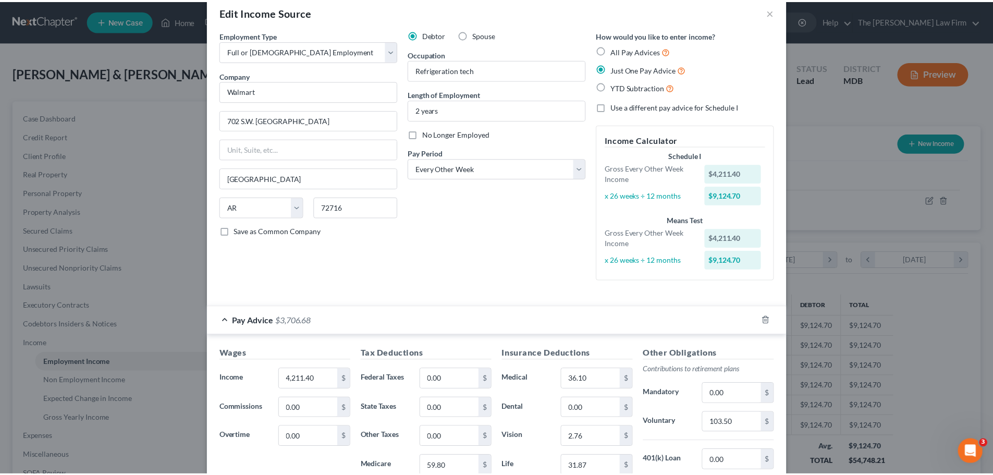
scroll to position [0, 0]
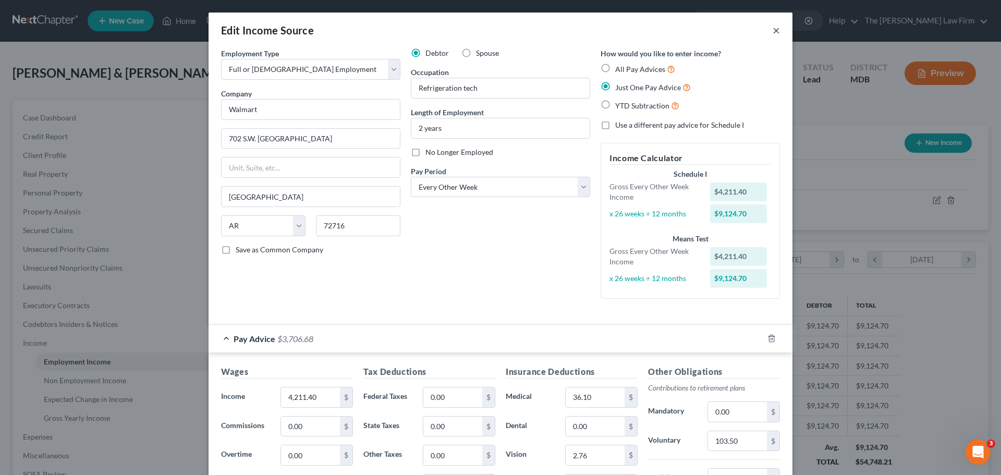
click at [773, 31] on button "×" at bounding box center [776, 30] width 7 height 13
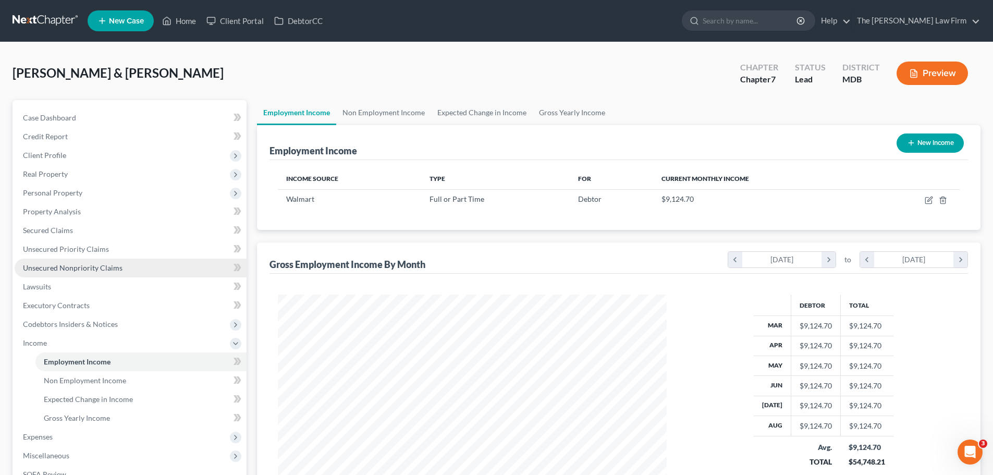
scroll to position [154, 0]
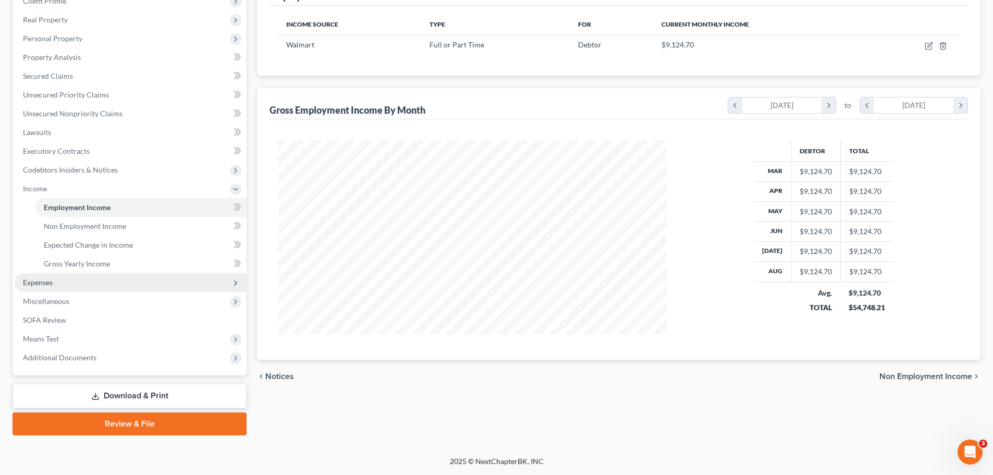
click at [53, 278] on span "Expenses" at bounding box center [38, 282] width 30 height 9
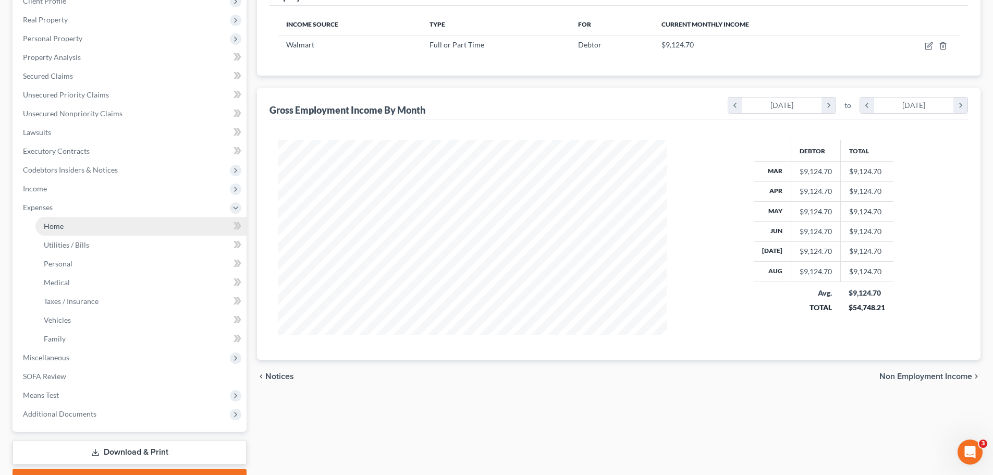
click at [62, 227] on span "Home" at bounding box center [54, 226] width 20 height 9
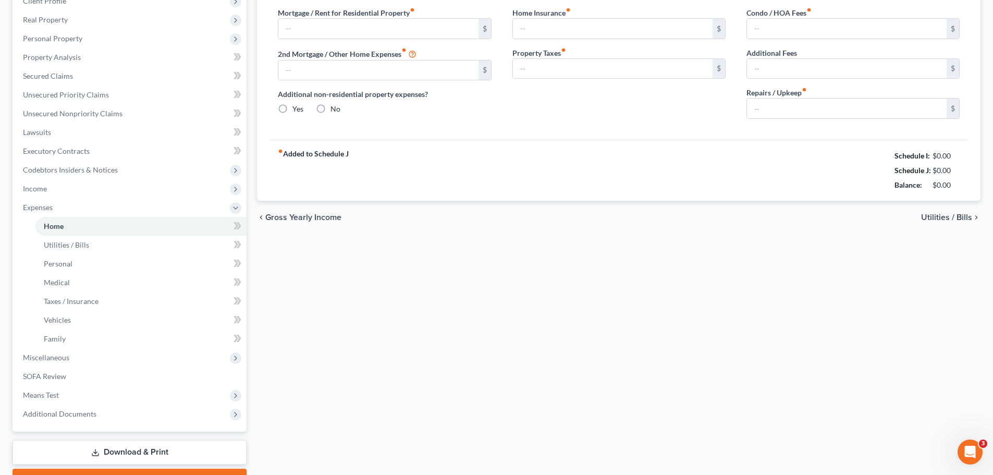
scroll to position [26, 0]
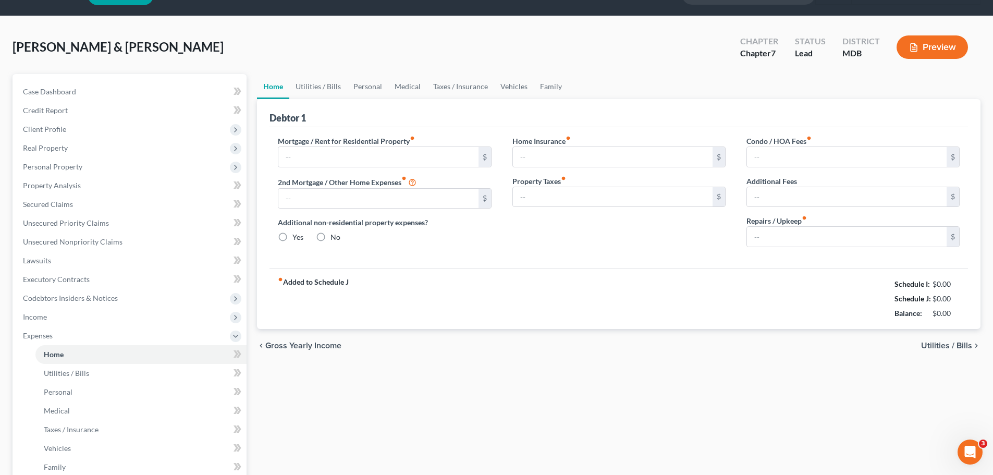
type input "2,505.00"
type input "0.00"
radio input "true"
type input "411.00"
type input "0.00"
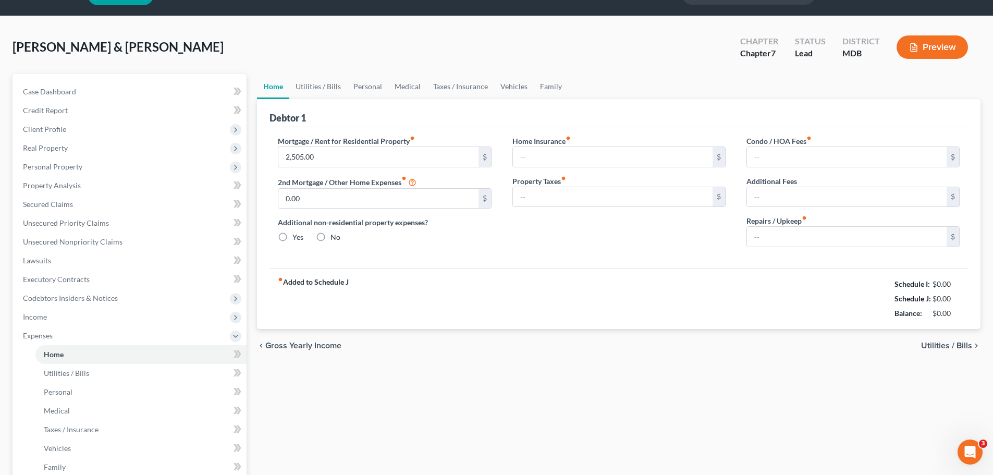
type input "46.00"
type input "0.00"
type input "200.00"
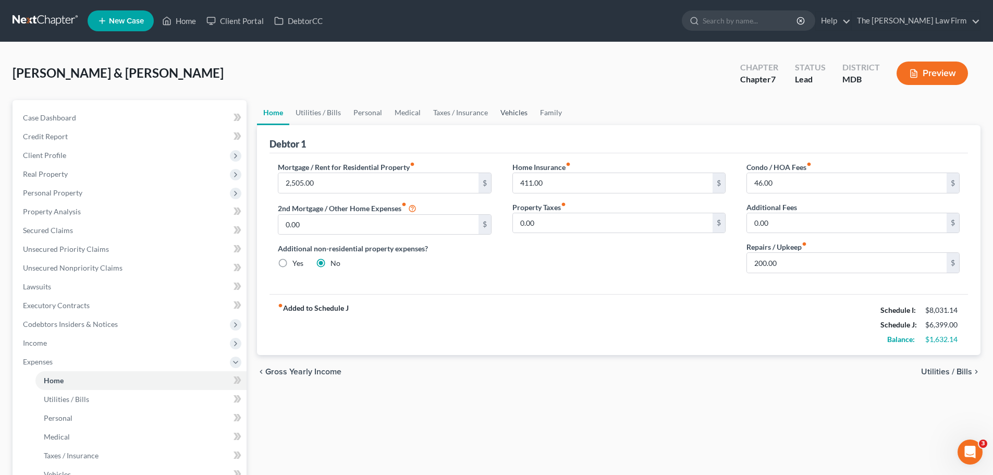
click at [514, 112] on link "Vehicles" at bounding box center [514, 112] width 40 height 25
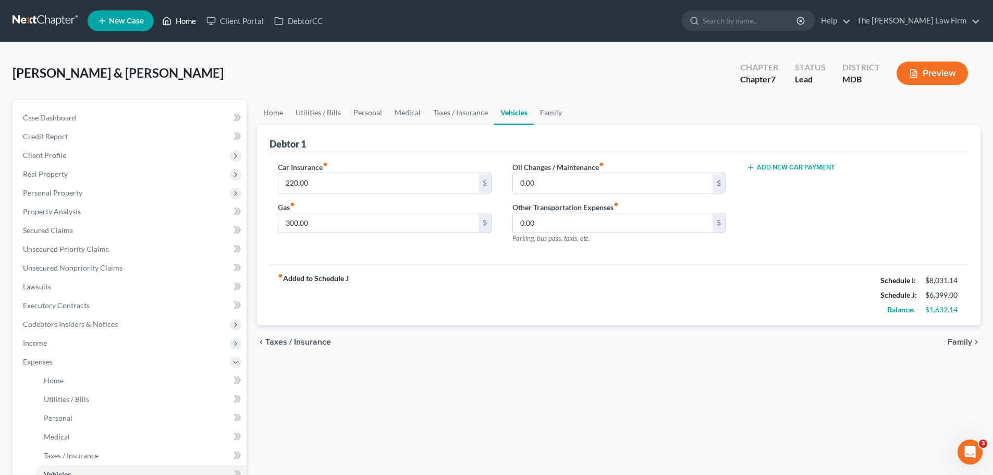
drag, startPoint x: 188, startPoint y: 23, endPoint x: 251, endPoint y: 38, distance: 64.9
click at [188, 23] on link "Home" at bounding box center [179, 20] width 44 height 19
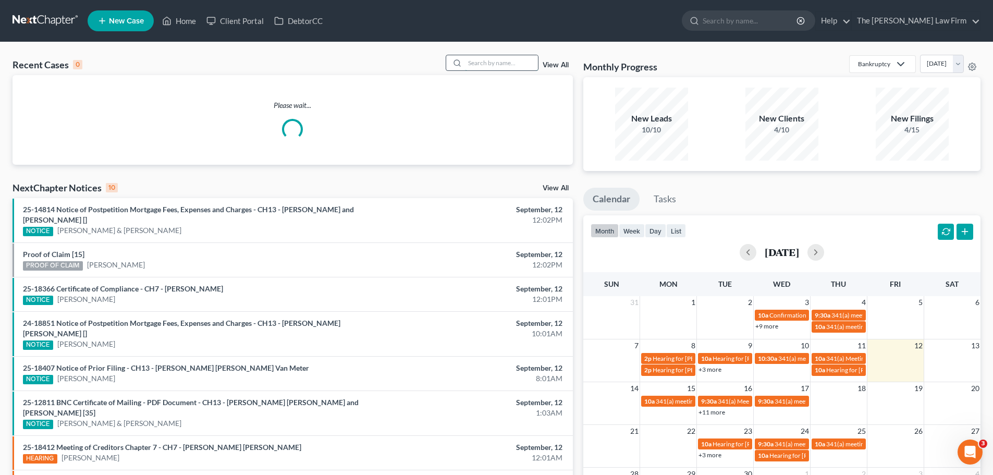
click at [478, 65] on input "search" at bounding box center [501, 62] width 73 height 15
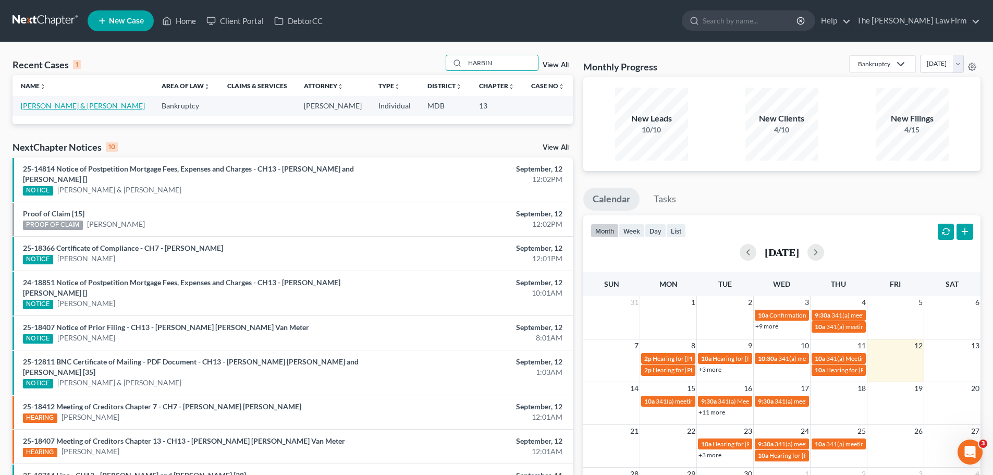
type input "HARBIN"
click at [41, 102] on link "[PERSON_NAME] & [PERSON_NAME]" at bounding box center [83, 105] width 124 height 9
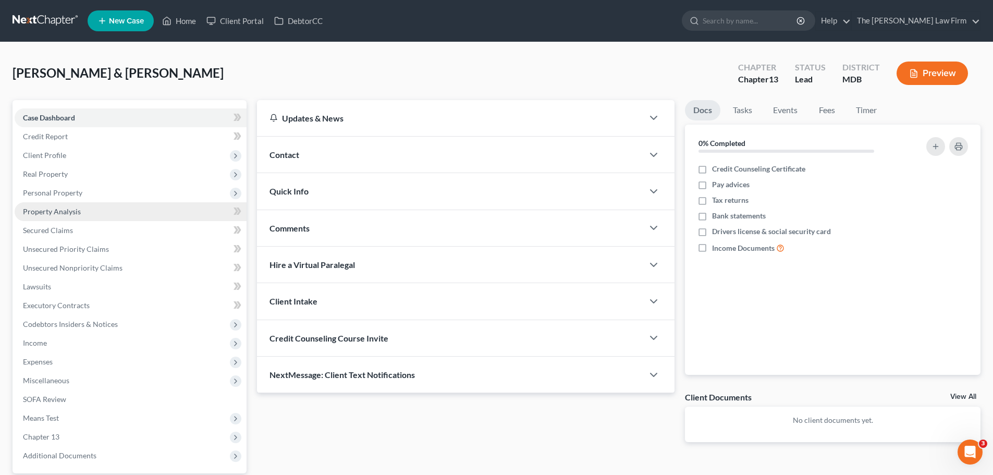
click at [67, 215] on span "Property Analysis" at bounding box center [52, 211] width 58 height 9
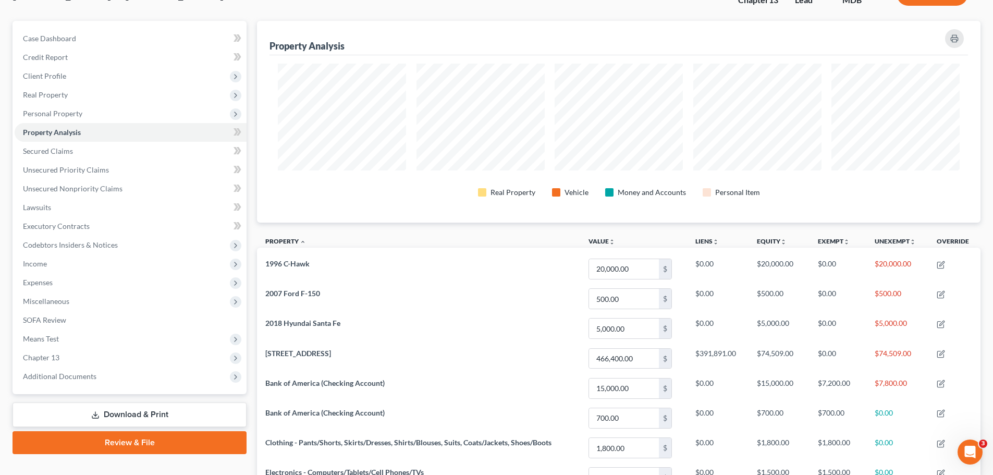
scroll to position [156, 0]
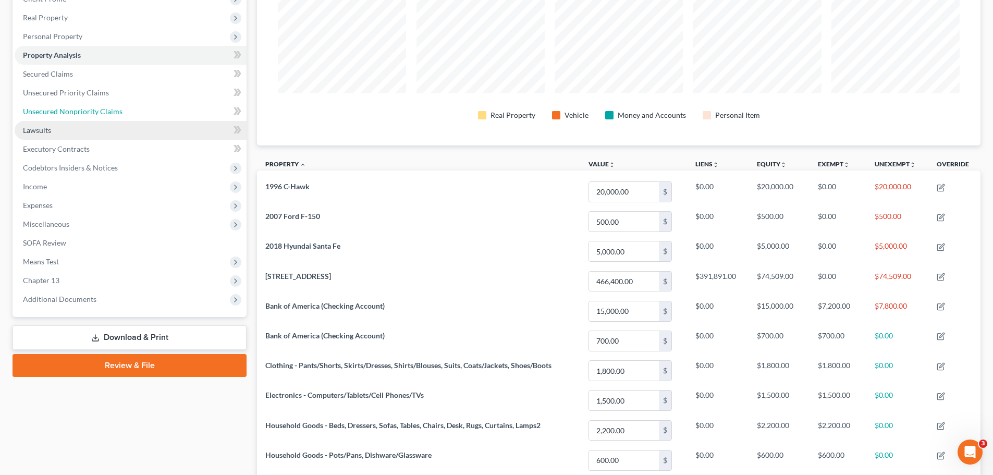
drag, startPoint x: 81, startPoint y: 113, endPoint x: 131, endPoint y: 133, distance: 54.5
click at [81, 113] on span "Unsecured Nonpriority Claims" at bounding box center [73, 111] width 100 height 9
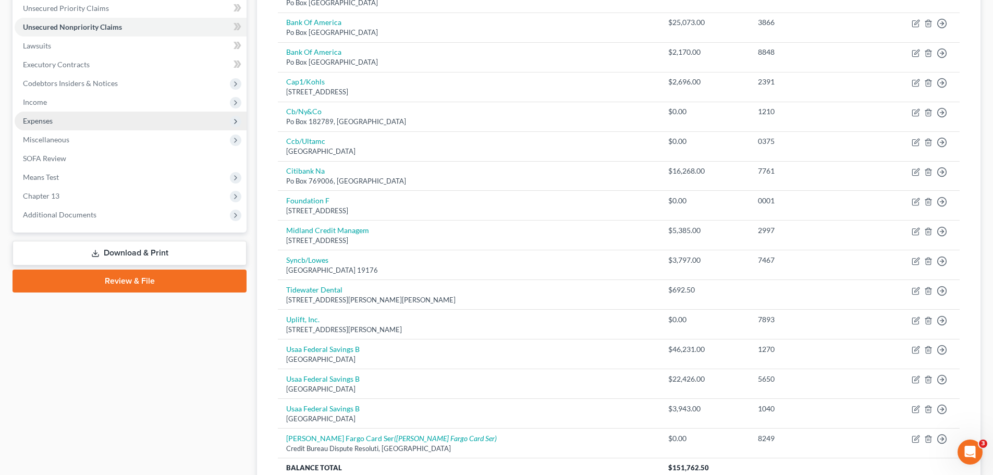
scroll to position [209, 0]
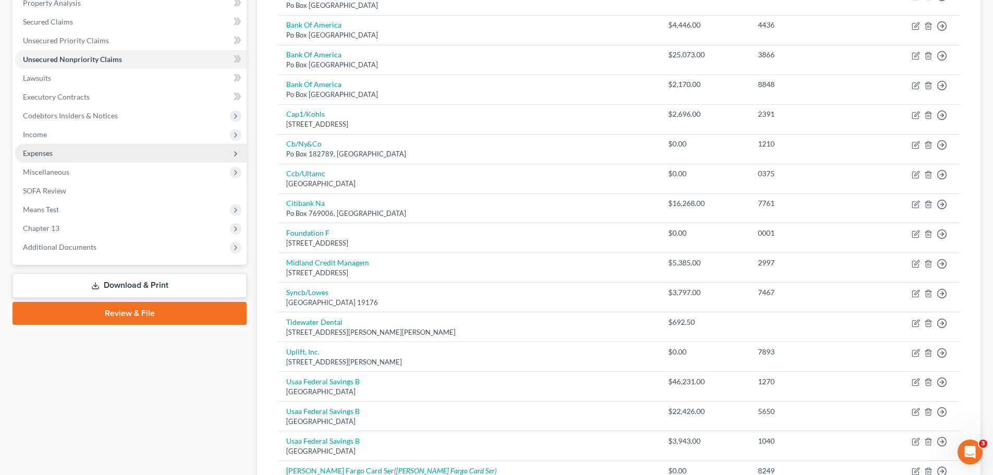
click at [39, 156] on span "Expenses" at bounding box center [38, 153] width 30 height 9
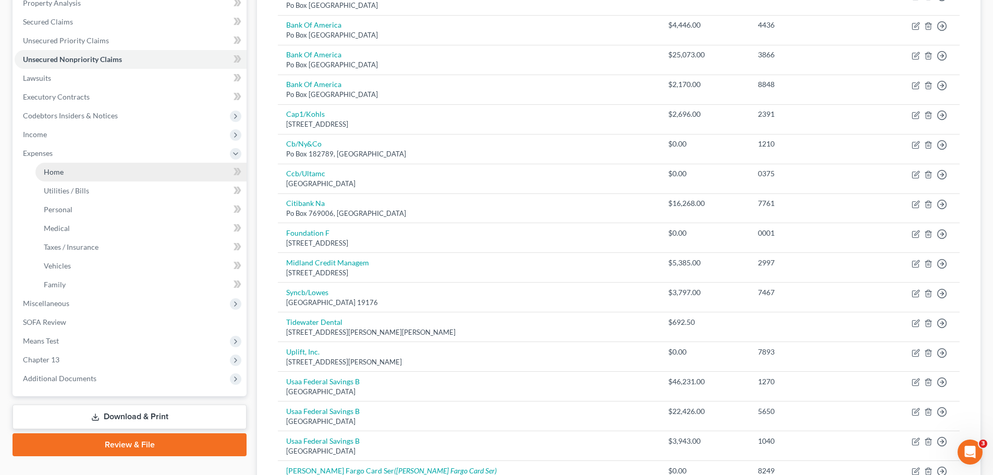
click at [62, 171] on span "Home" at bounding box center [54, 171] width 20 height 9
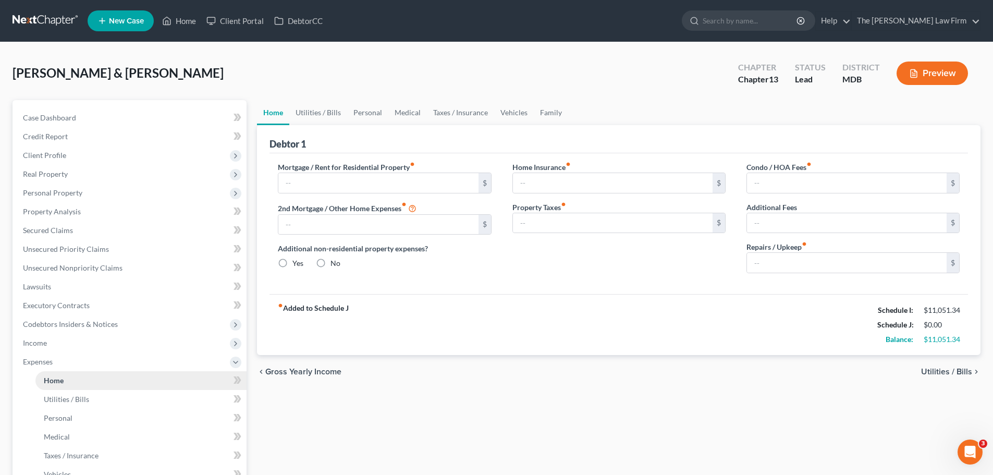
type input "2,715.36"
type input "492.71"
radio input "true"
type input "0.00"
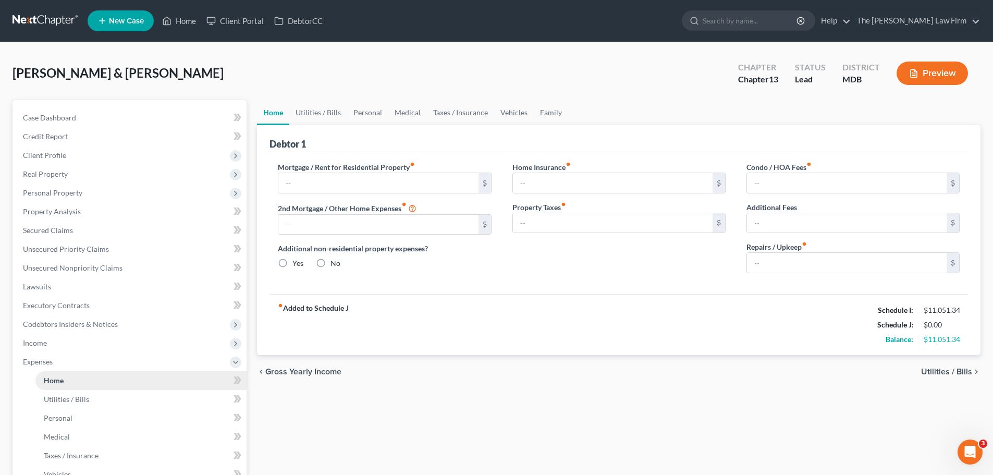
type input "0.00"
type input "200.00"
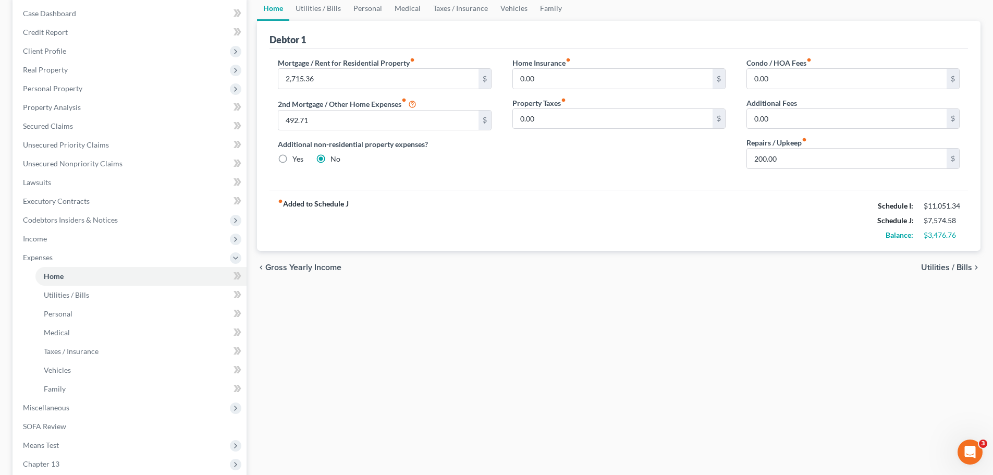
scroll to position [52, 0]
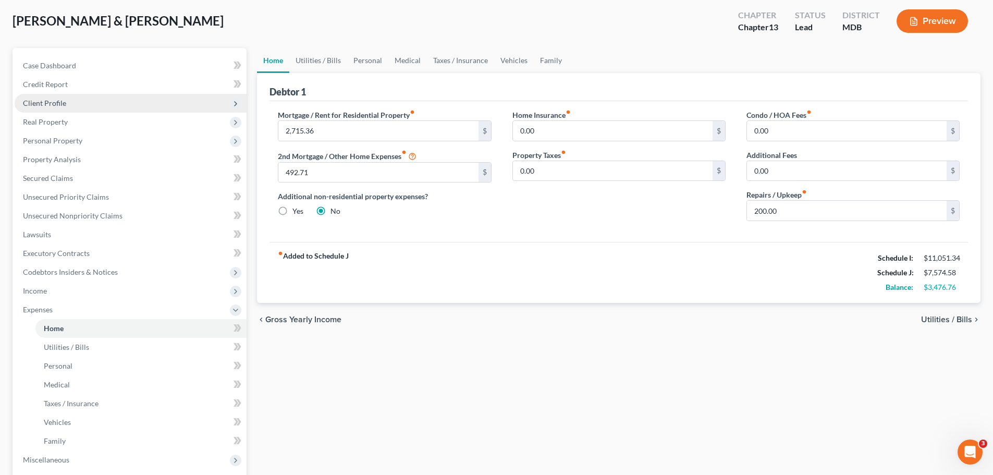
click at [49, 107] on span "Client Profile" at bounding box center [131, 103] width 232 height 19
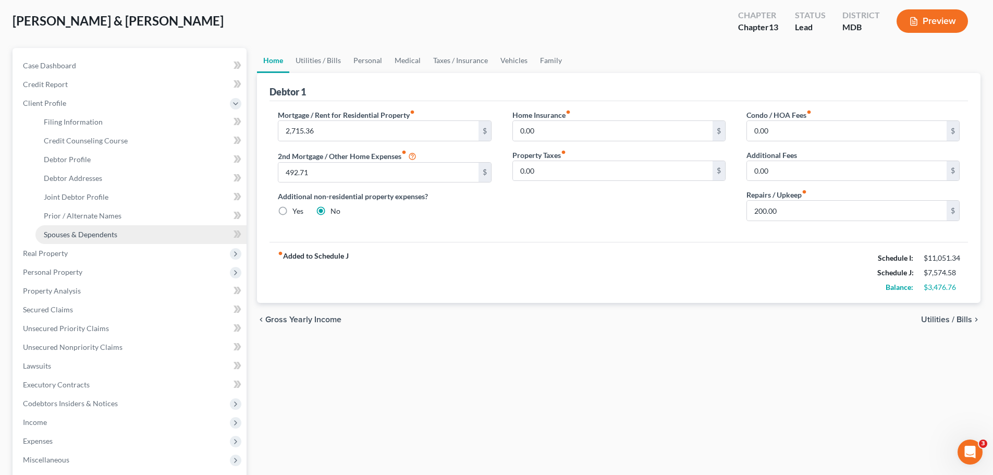
click at [78, 240] on link "Spouses & Dependents" at bounding box center [140, 234] width 211 height 19
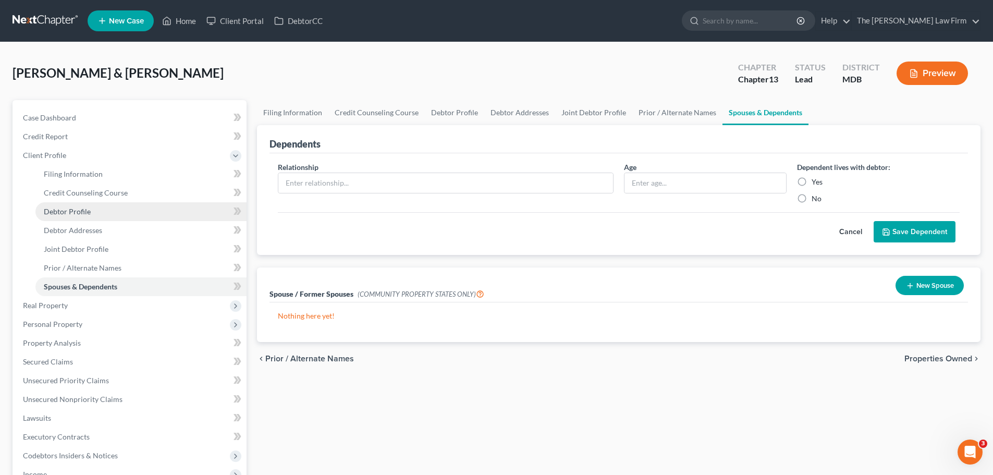
click at [86, 209] on span "Debtor Profile" at bounding box center [67, 211] width 47 height 9
select select "1"
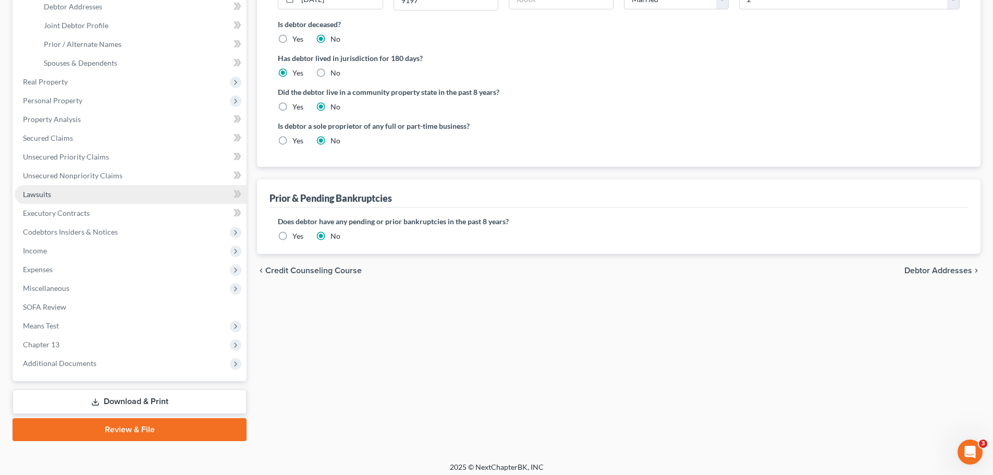
scroll to position [229, 0]
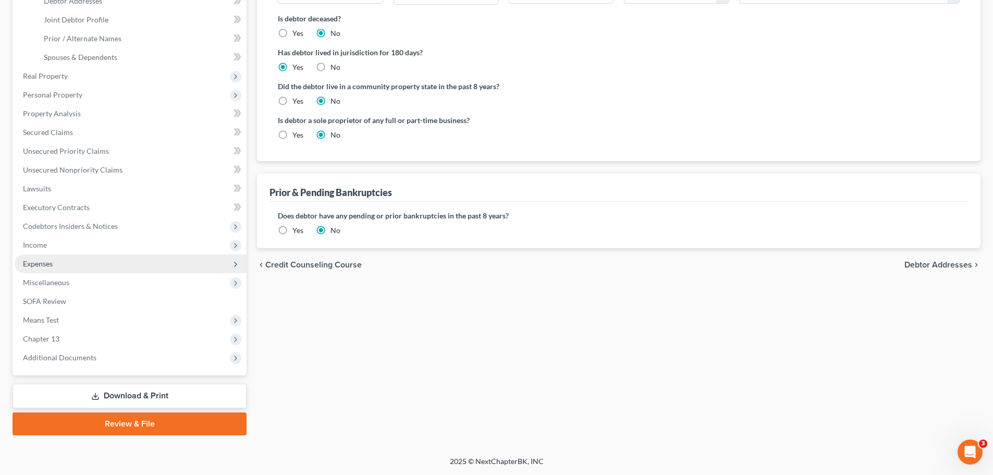
click at [56, 261] on span "Expenses" at bounding box center [131, 263] width 232 height 19
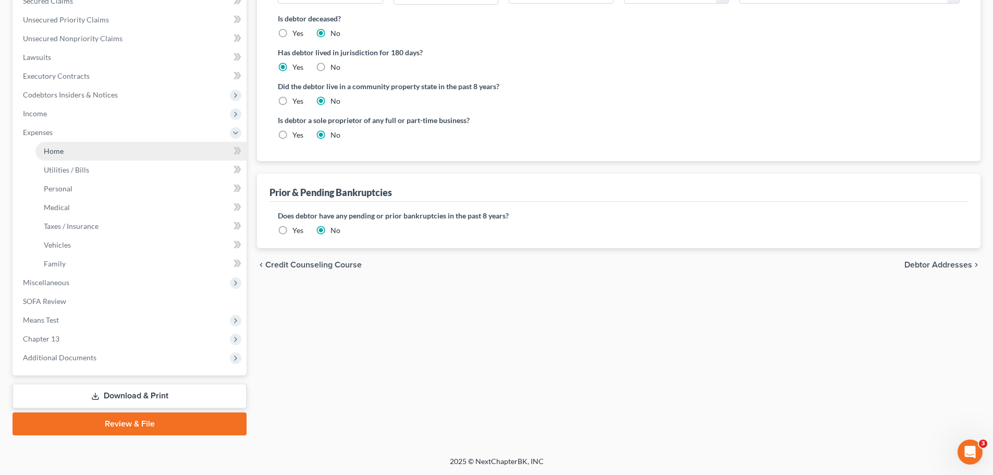
click at [65, 149] on link "Home" at bounding box center [140, 151] width 211 height 19
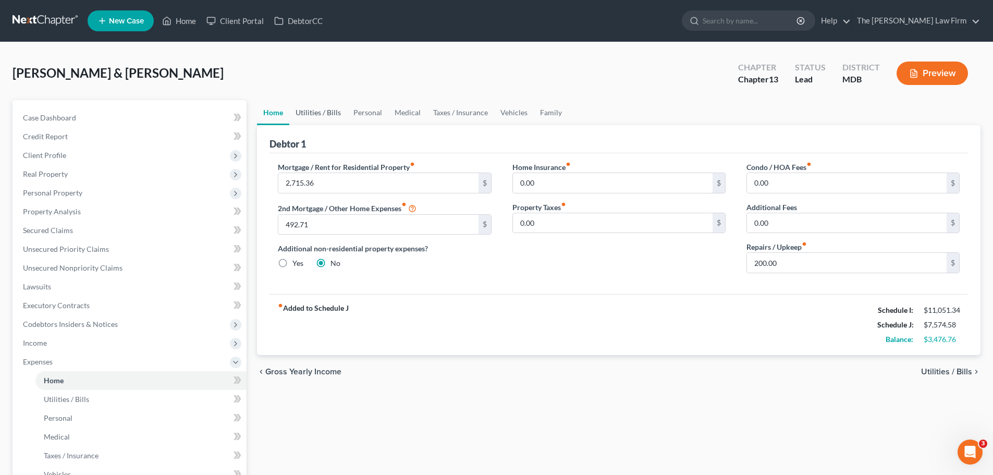
click at [317, 112] on link "Utilities / Bills" at bounding box center [318, 112] width 58 height 25
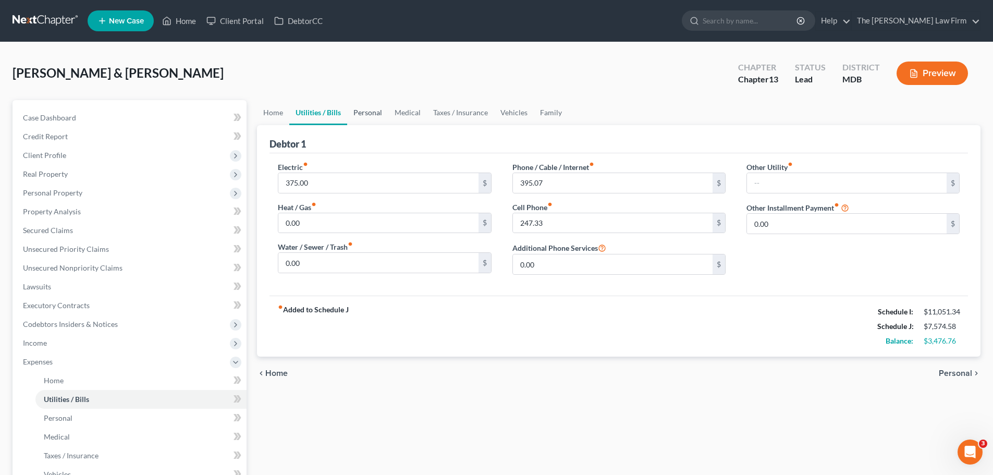
click at [366, 112] on link "Personal" at bounding box center [367, 112] width 41 height 25
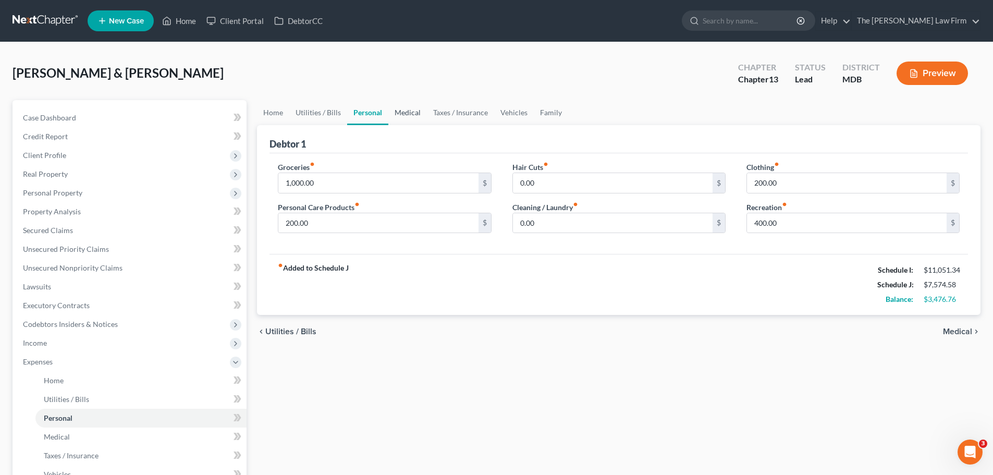
click at [399, 115] on link "Medical" at bounding box center [407, 112] width 39 height 25
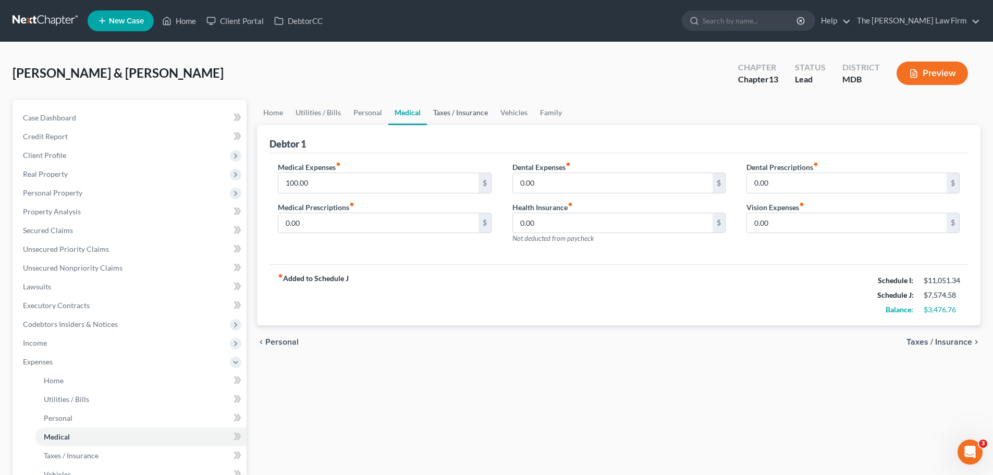
click at [452, 110] on link "Taxes / Insurance" at bounding box center [460, 112] width 67 height 25
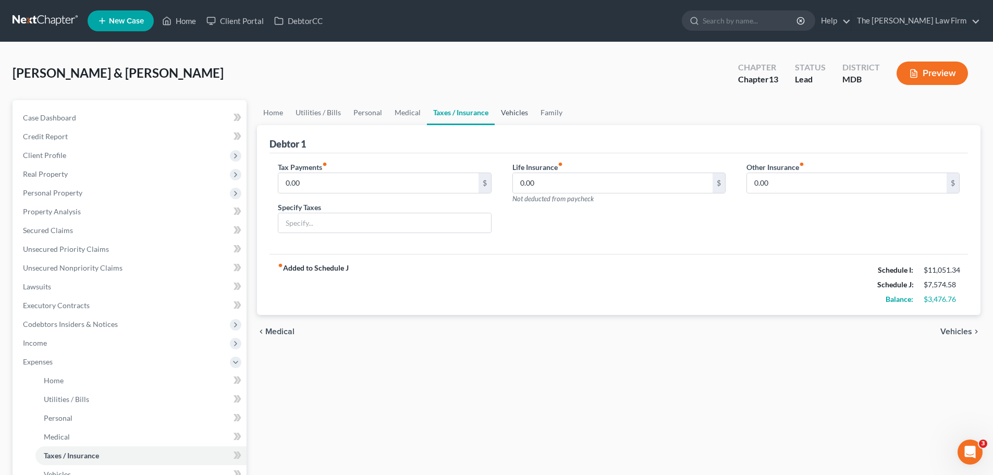
click at [504, 114] on link "Vehicles" at bounding box center [515, 112] width 40 height 25
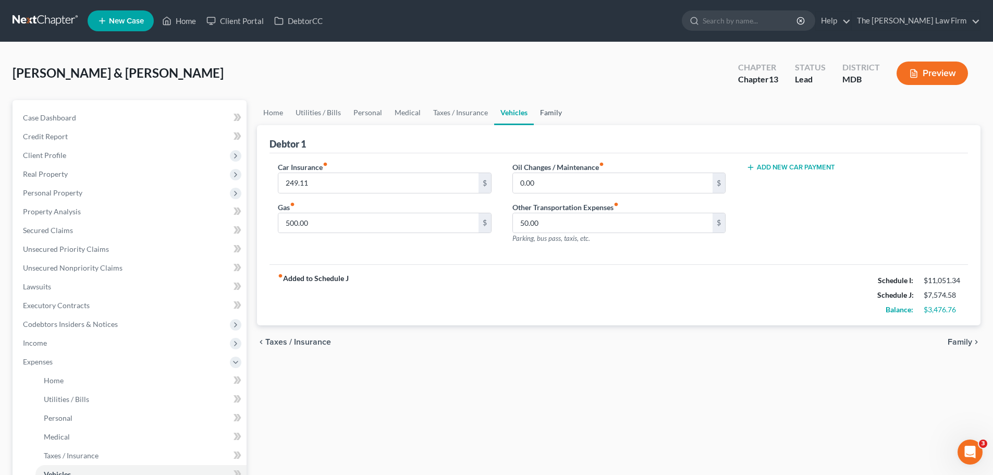
click at [540, 115] on link "Family" at bounding box center [551, 112] width 34 height 25
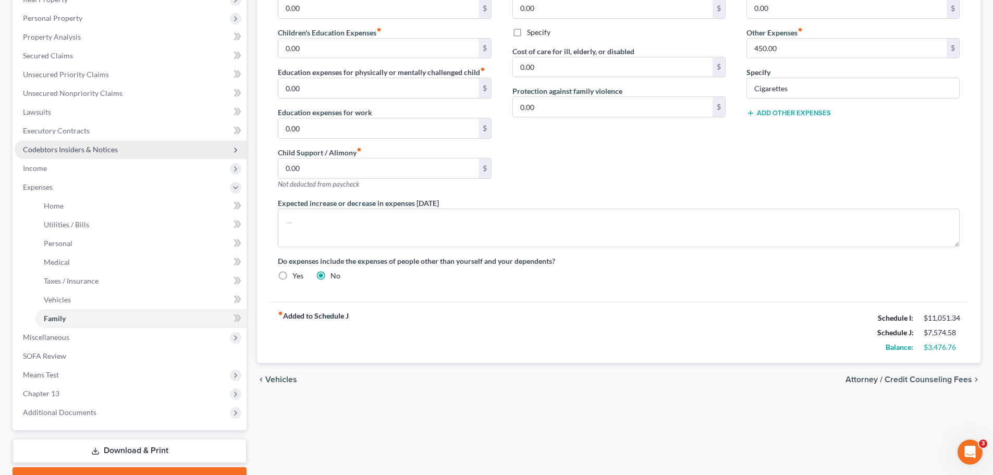
scroll to position [156, 0]
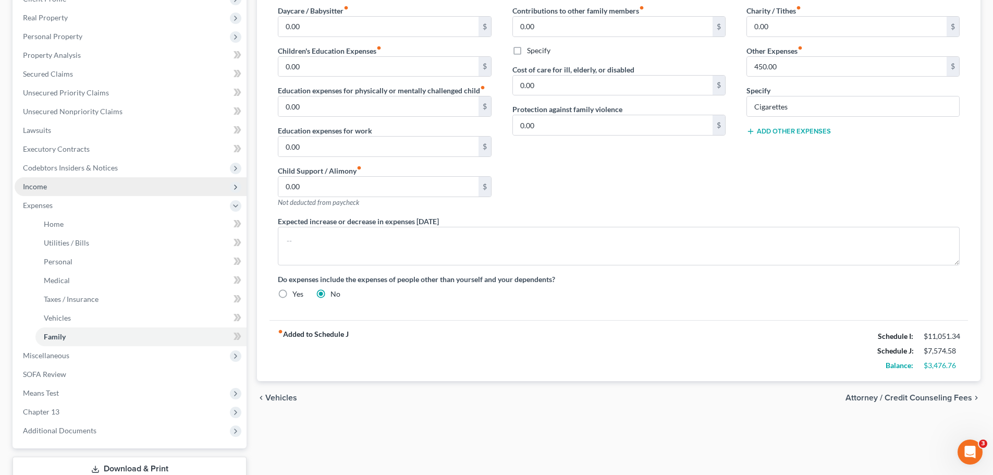
click at [49, 187] on span "Income" at bounding box center [131, 186] width 232 height 19
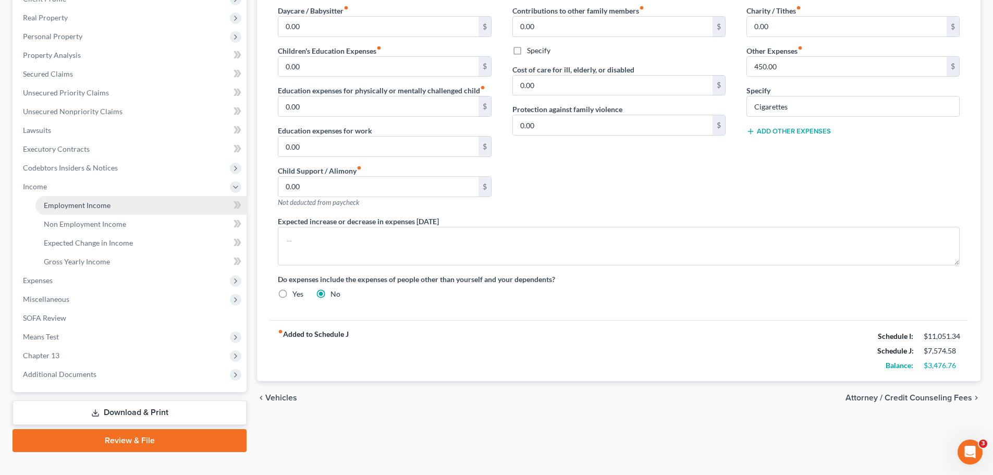
click at [76, 204] on span "Employment Income" at bounding box center [77, 205] width 67 height 9
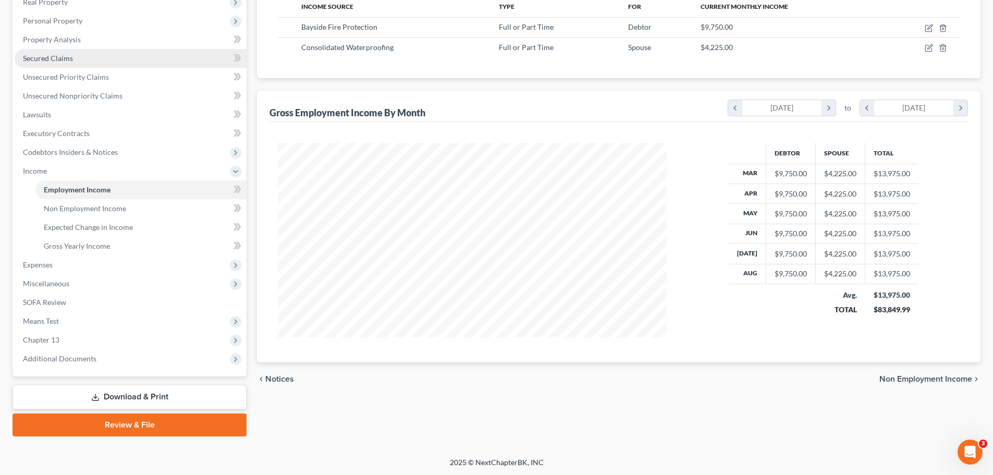
scroll to position [173, 0]
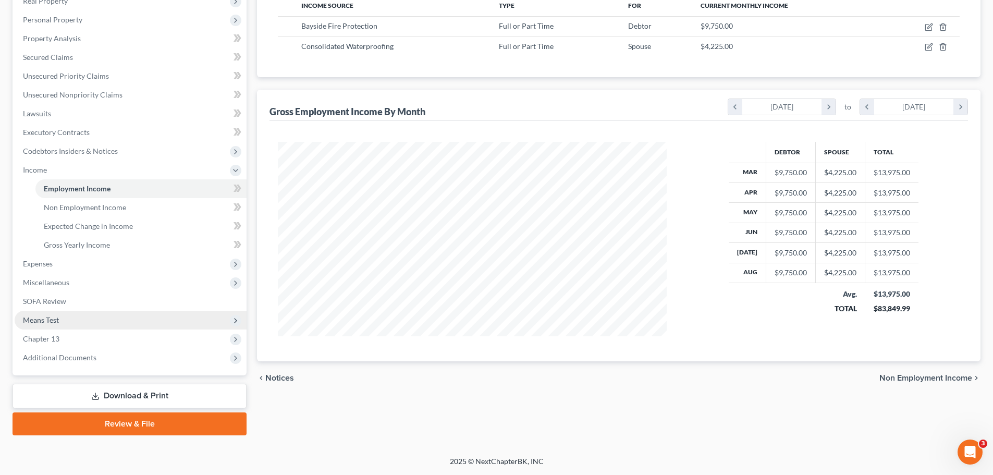
click at [58, 323] on span "Means Test" at bounding box center [41, 319] width 36 height 9
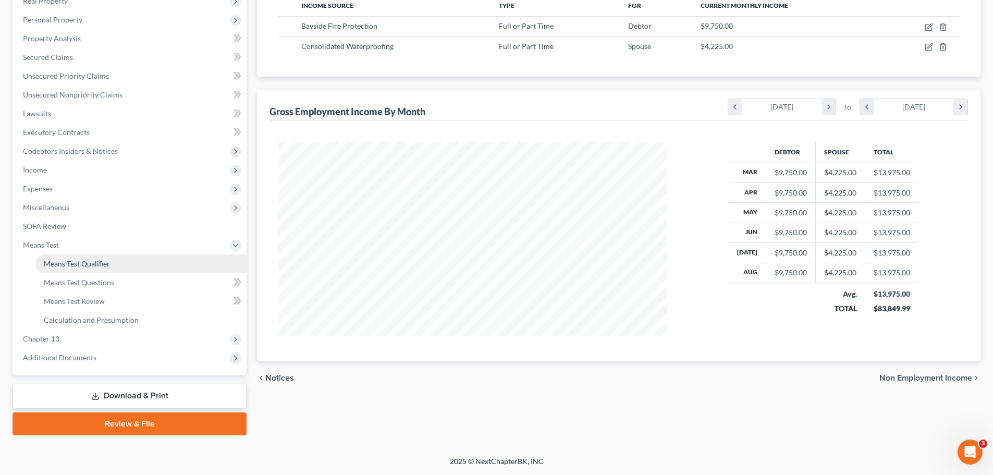
click at [93, 266] on span "Means Test Qualifier" at bounding box center [77, 263] width 66 height 9
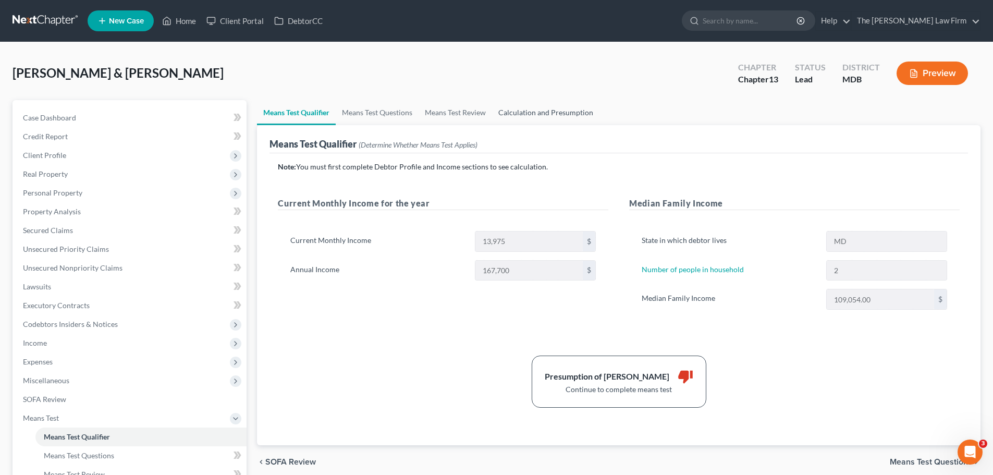
click at [523, 112] on link "Calculation and Presumption" at bounding box center [545, 112] width 107 height 25
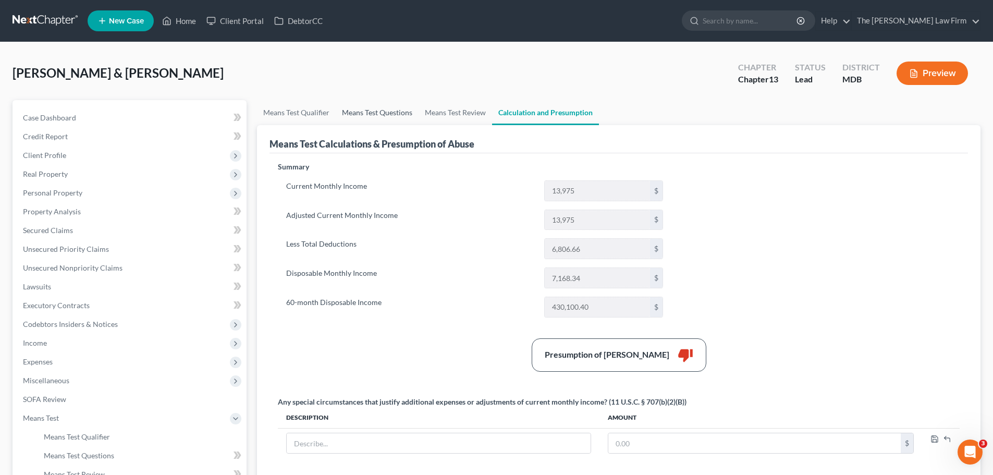
click at [372, 111] on link "Means Test Questions" at bounding box center [377, 112] width 83 height 25
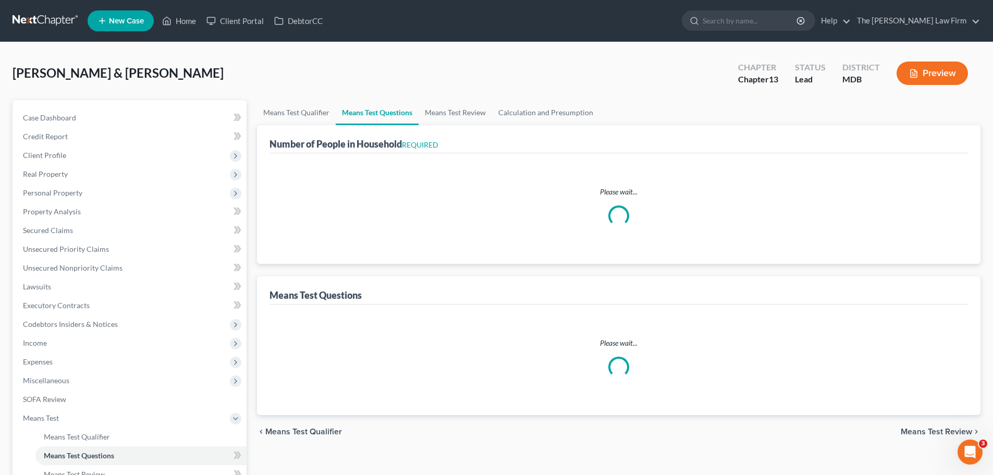
select select "0"
select select "60"
select select "0"
select select "60"
select select "3"
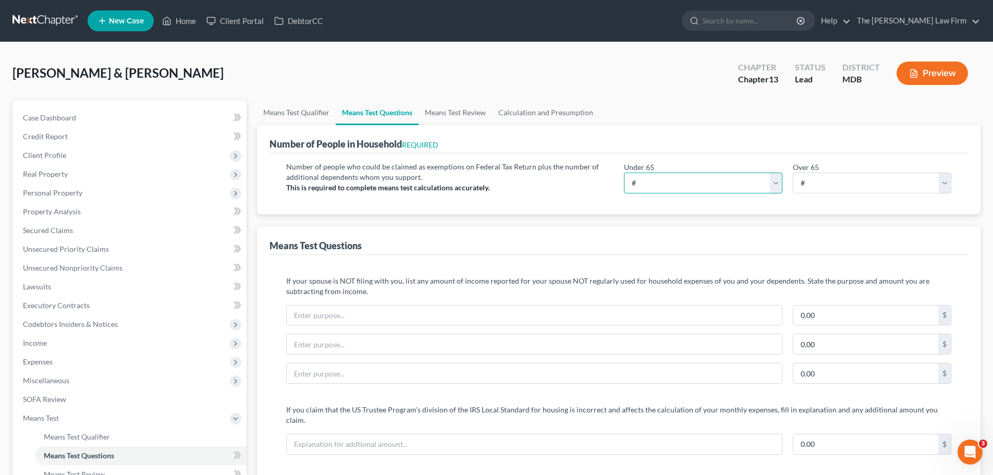
drag, startPoint x: 667, startPoint y: 186, endPoint x: 658, endPoint y: 193, distance: 11.5
click at [667, 186] on select "# 0 1 2 3 4 5 6 7 8 9 10" at bounding box center [703, 183] width 158 height 21
select select "2"
click at [624, 173] on select "# 0 1 2 3 4 5 6 7 8 9 10" at bounding box center [703, 183] width 158 height 21
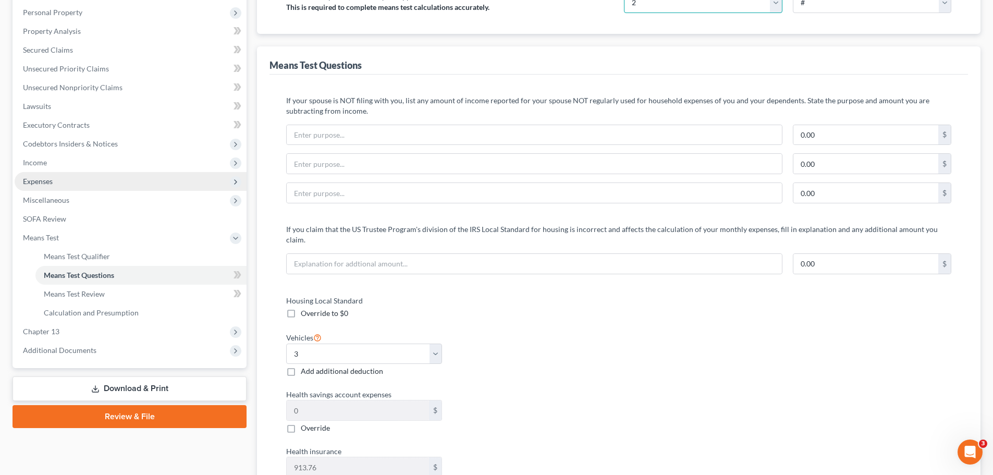
scroll to position [209, 0]
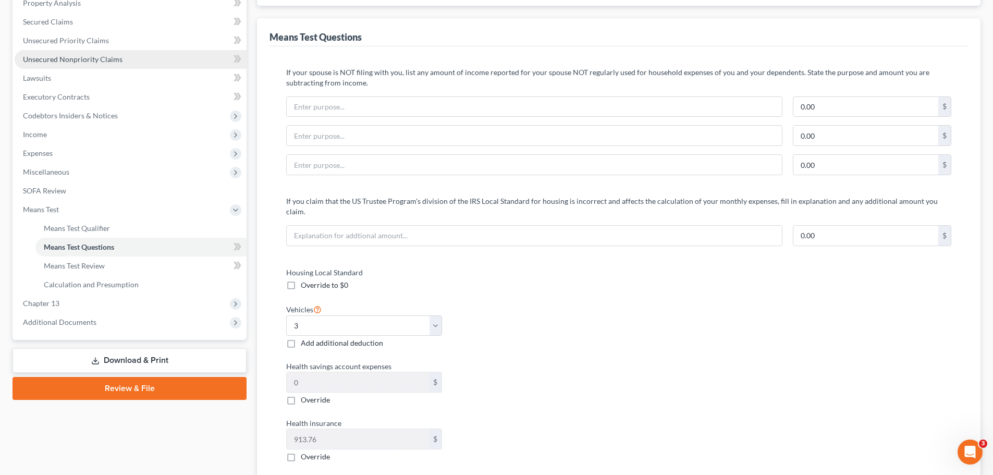
click at [81, 58] on span "Unsecured Nonpriority Claims" at bounding box center [73, 59] width 100 height 9
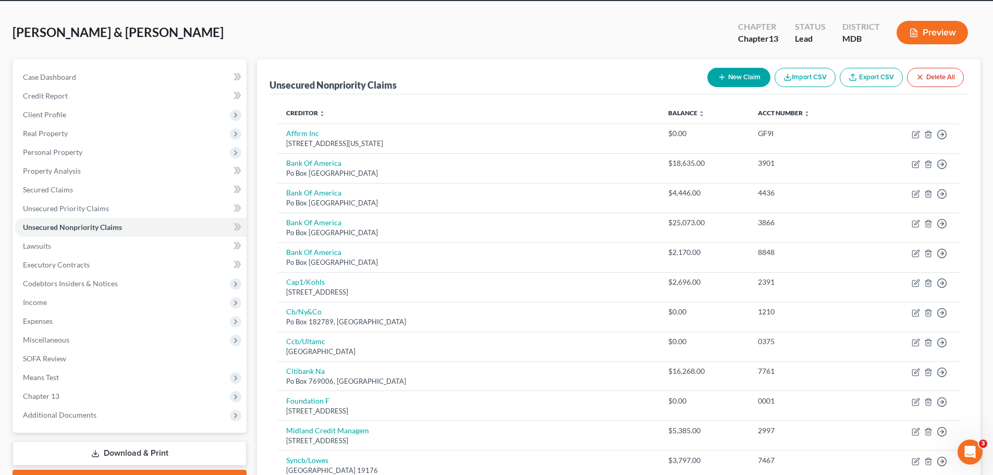
scroll to position [24, 0]
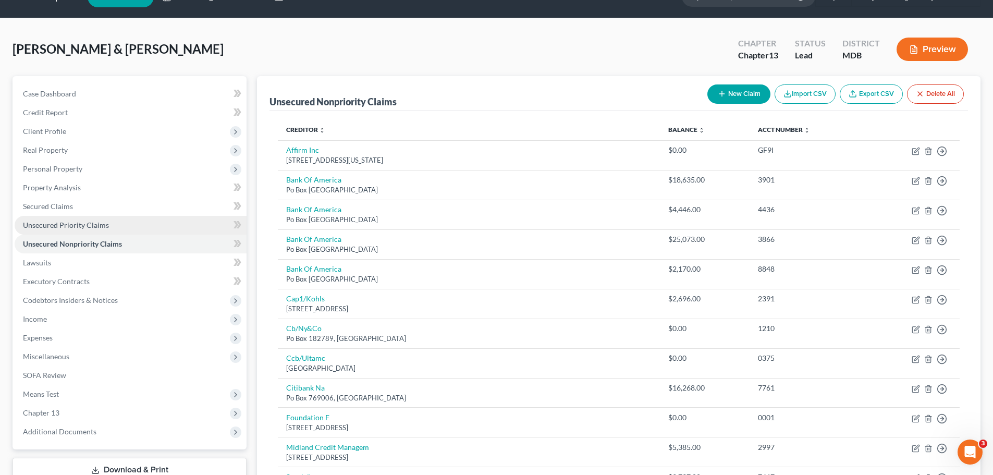
click at [99, 226] on span "Unsecured Priority Claims" at bounding box center [66, 225] width 86 height 9
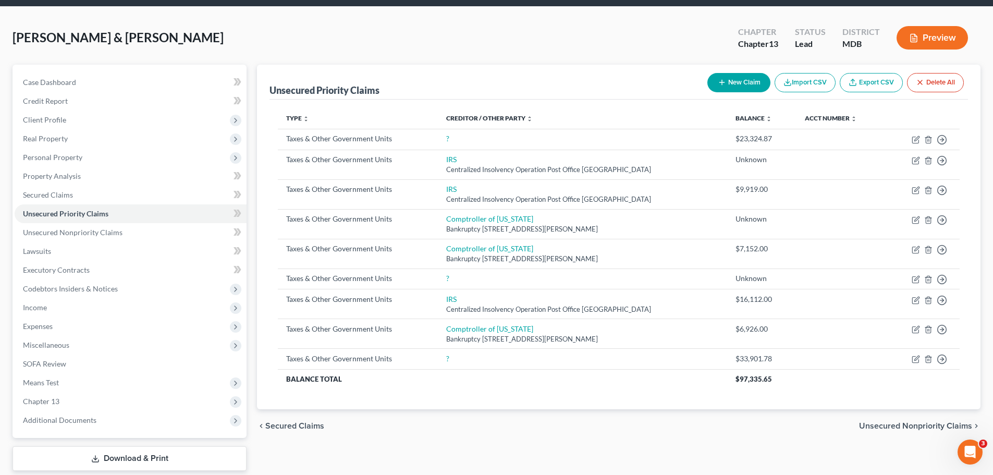
scroll to position [52, 0]
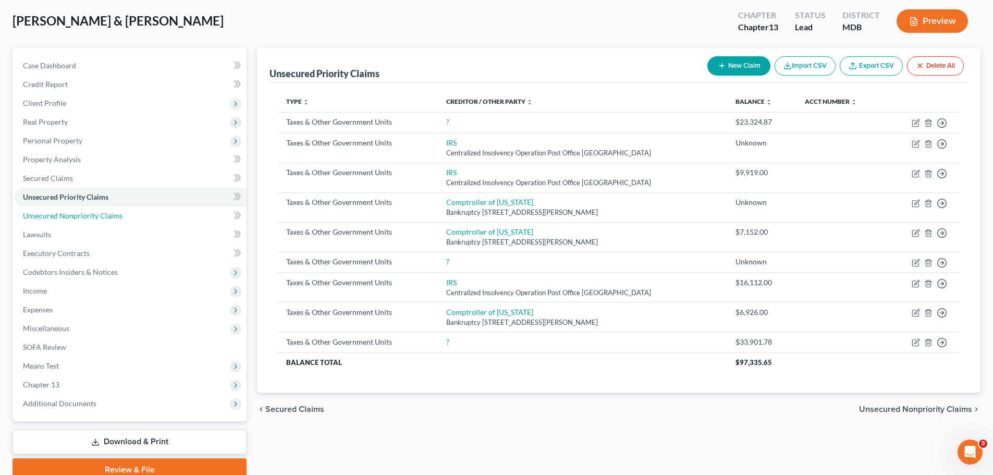
drag, startPoint x: 89, startPoint y: 209, endPoint x: 269, endPoint y: 230, distance: 181.6
click at [89, 209] on link "Unsecured Nonpriority Claims" at bounding box center [131, 215] width 232 height 19
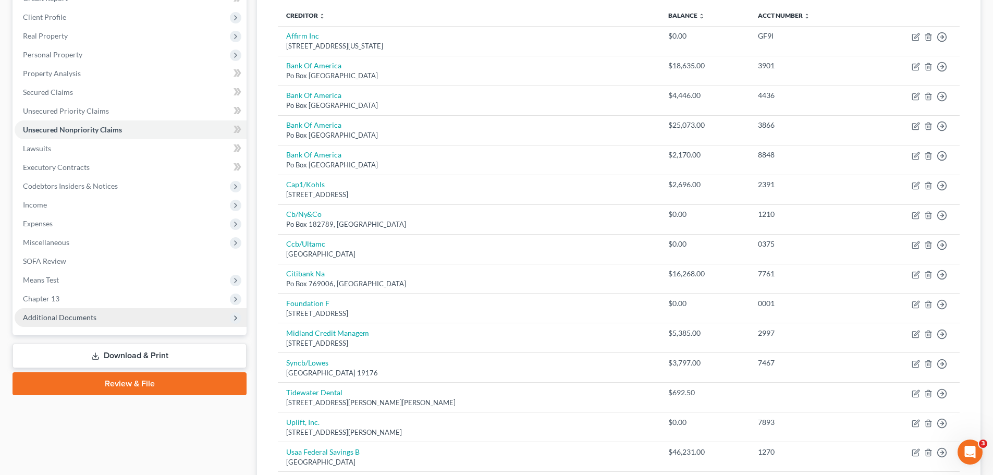
scroll to position [209, 0]
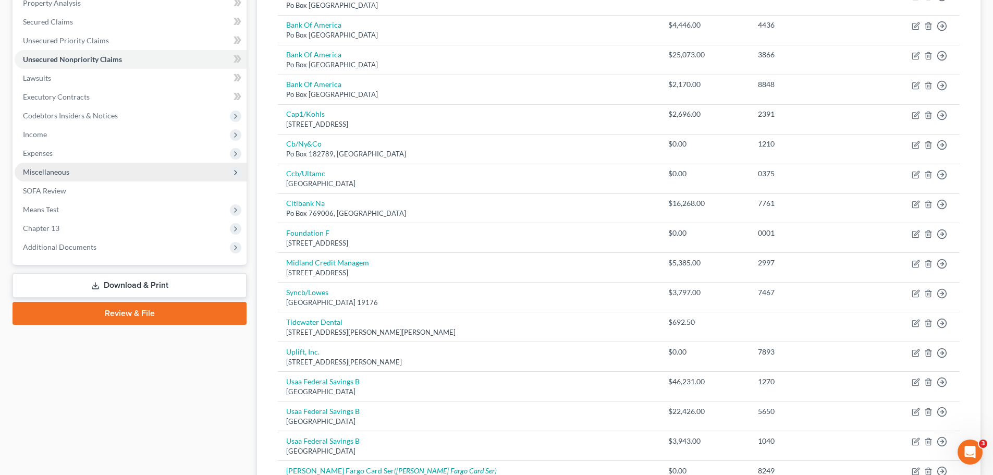
drag, startPoint x: 57, startPoint y: 156, endPoint x: 84, endPoint y: 164, distance: 28.2
click at [57, 155] on span "Expenses" at bounding box center [131, 153] width 232 height 19
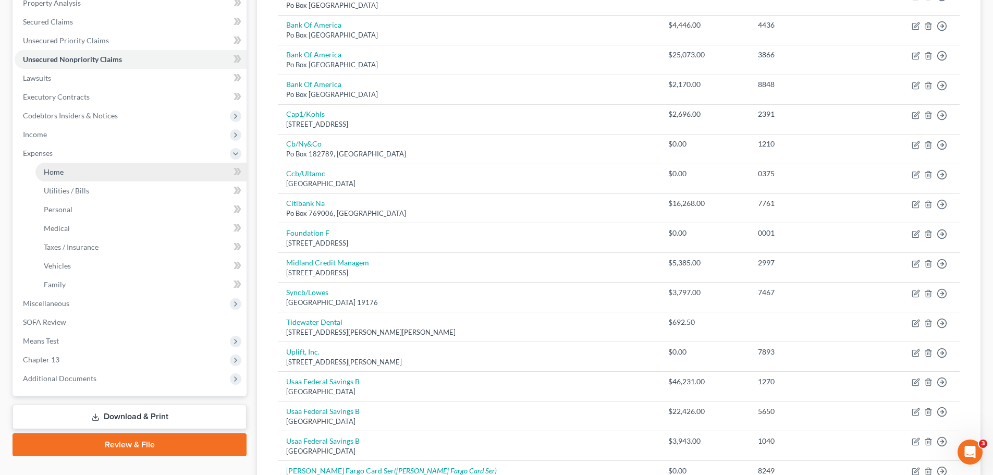
click at [70, 169] on link "Home" at bounding box center [140, 172] width 211 height 19
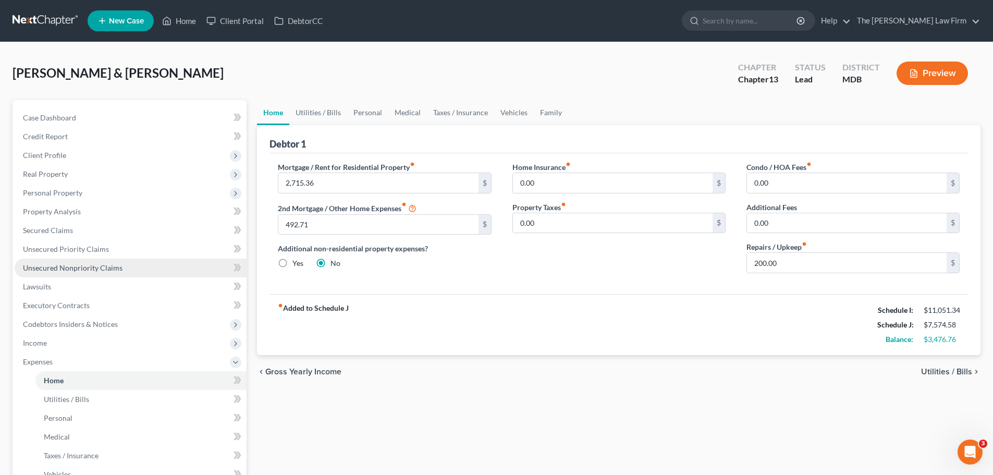
drag, startPoint x: 61, startPoint y: 268, endPoint x: 227, endPoint y: 268, distance: 165.8
click at [61, 268] on span "Unsecured Nonpriority Claims" at bounding box center [73, 267] width 100 height 9
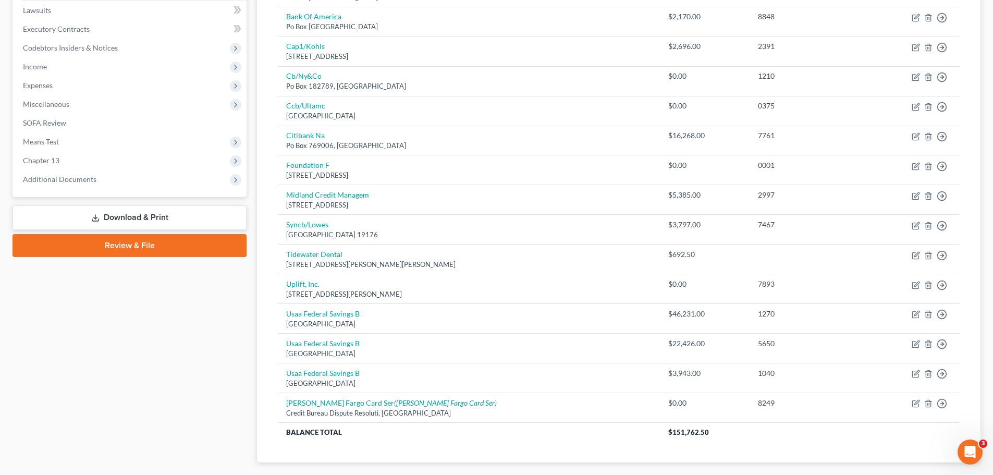
scroll to position [76, 0]
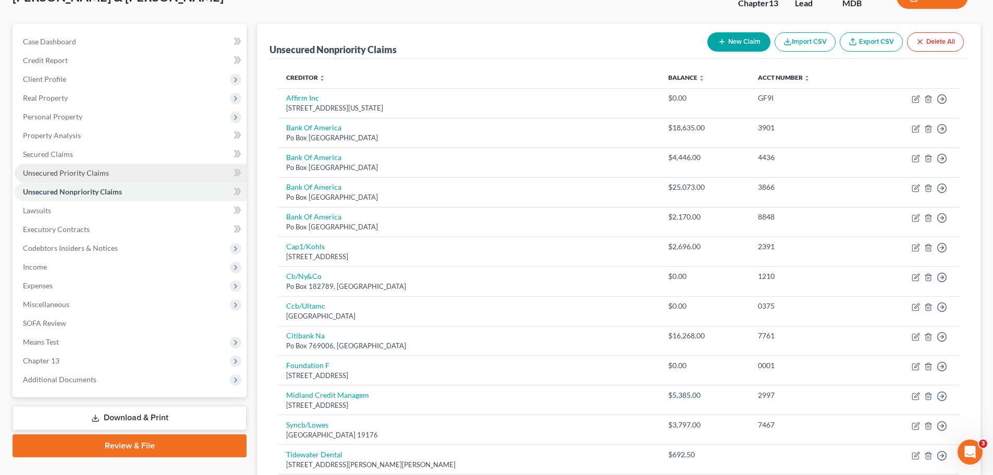
drag, startPoint x: 94, startPoint y: 180, endPoint x: 181, endPoint y: 174, distance: 86.8
click at [94, 180] on link "Unsecured Priority Claims" at bounding box center [131, 173] width 232 height 19
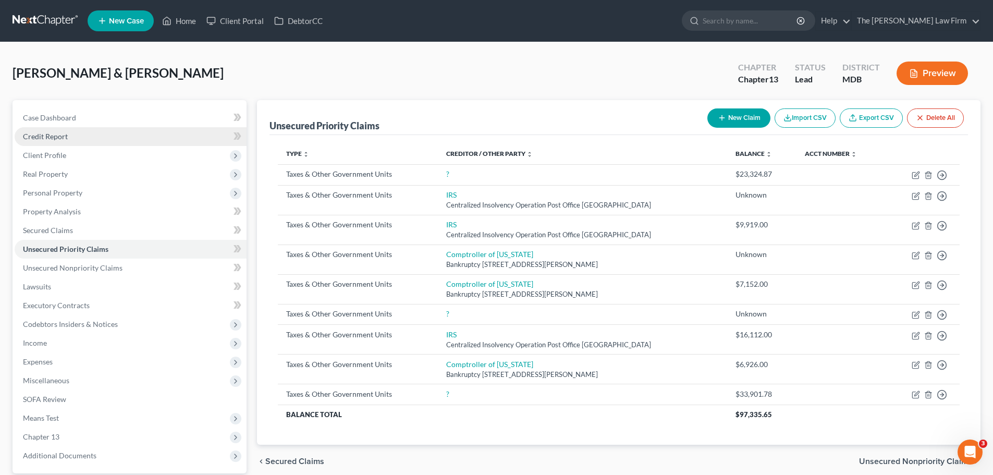
click at [24, 138] on span "Credit Report" at bounding box center [45, 136] width 45 height 9
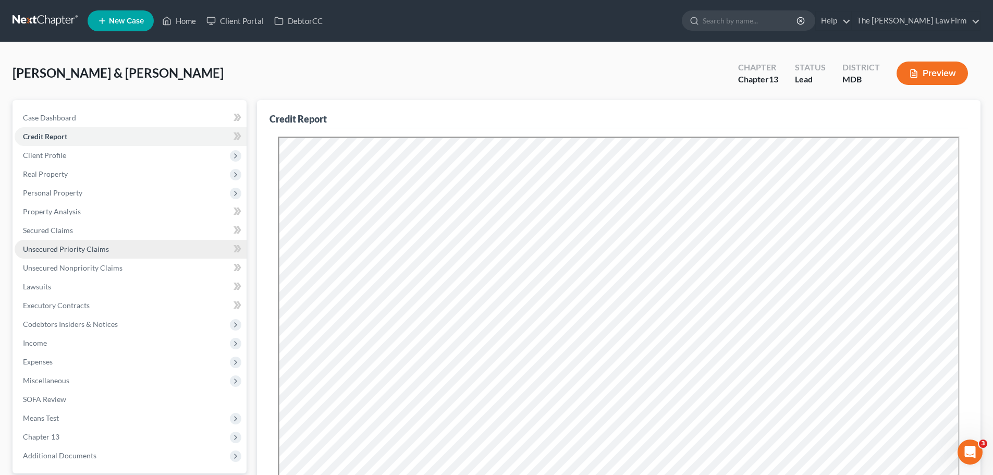
click at [79, 248] on span "Unsecured Priority Claims" at bounding box center [66, 248] width 86 height 9
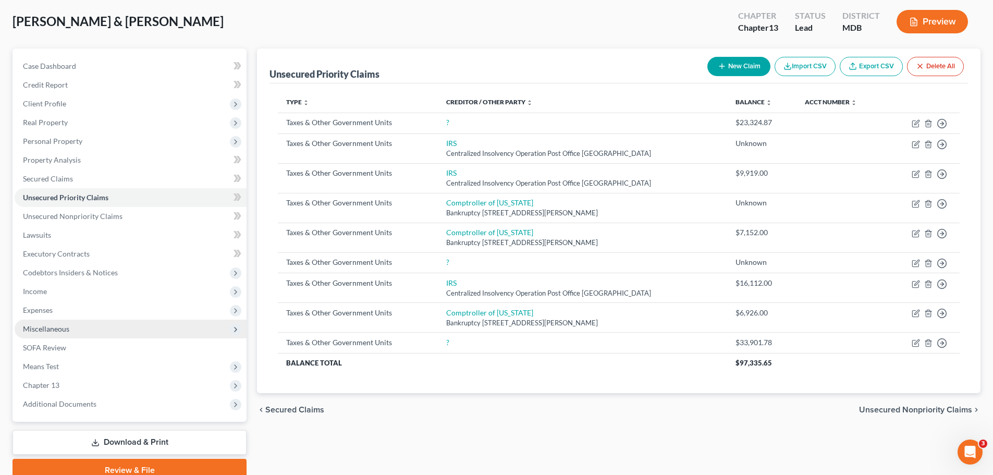
scroll to position [98, 0]
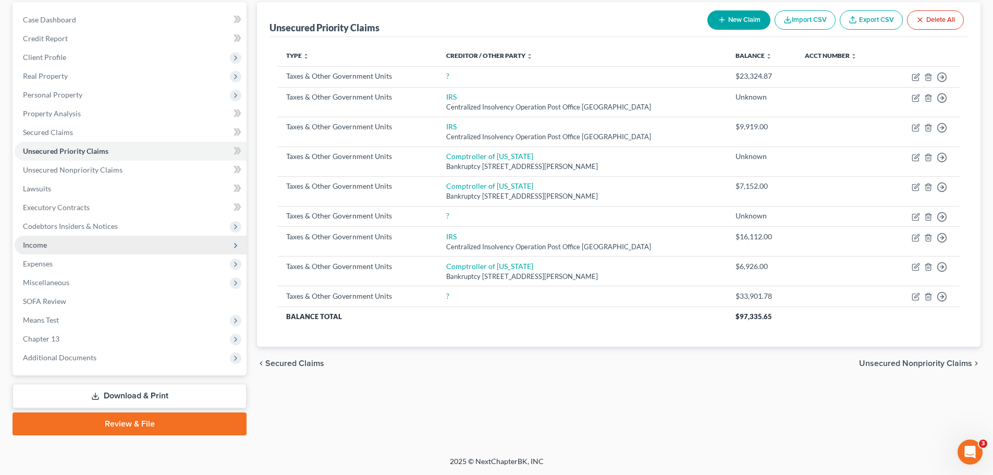
click at [47, 242] on span "Income" at bounding box center [131, 245] width 232 height 19
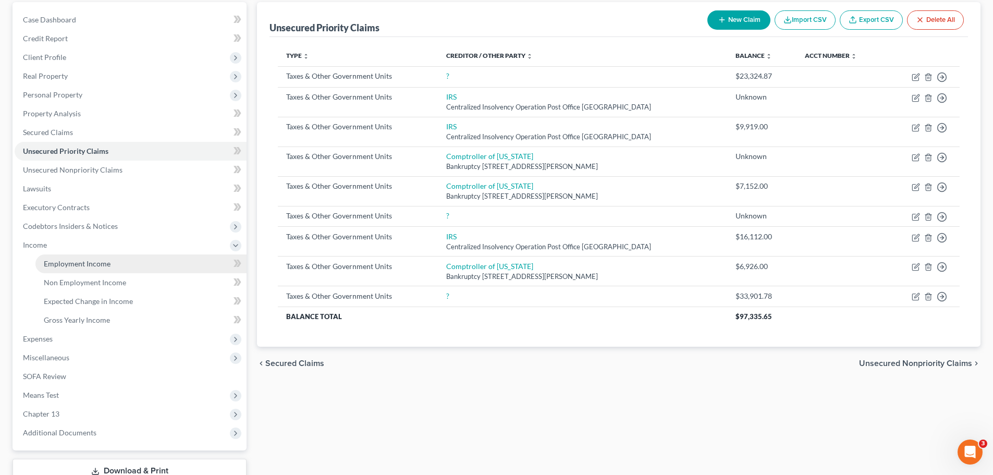
click at [59, 263] on span "Employment Income" at bounding box center [77, 263] width 67 height 9
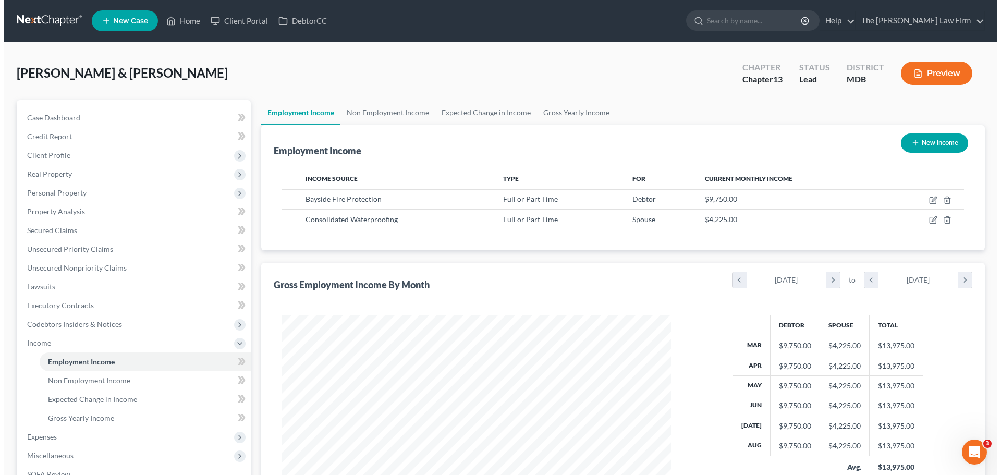
scroll to position [194, 410]
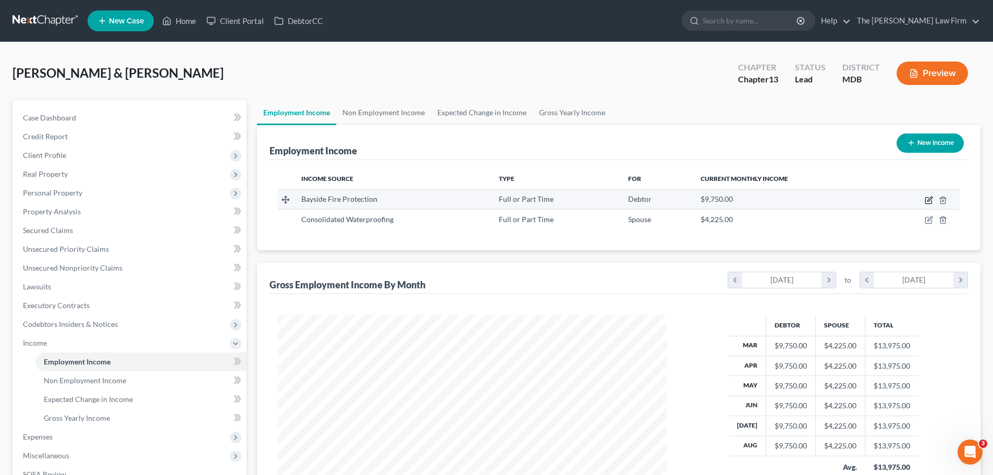
click at [931, 201] on icon "button" at bounding box center [929, 200] width 8 height 8
select select "0"
select select "21"
select select "3"
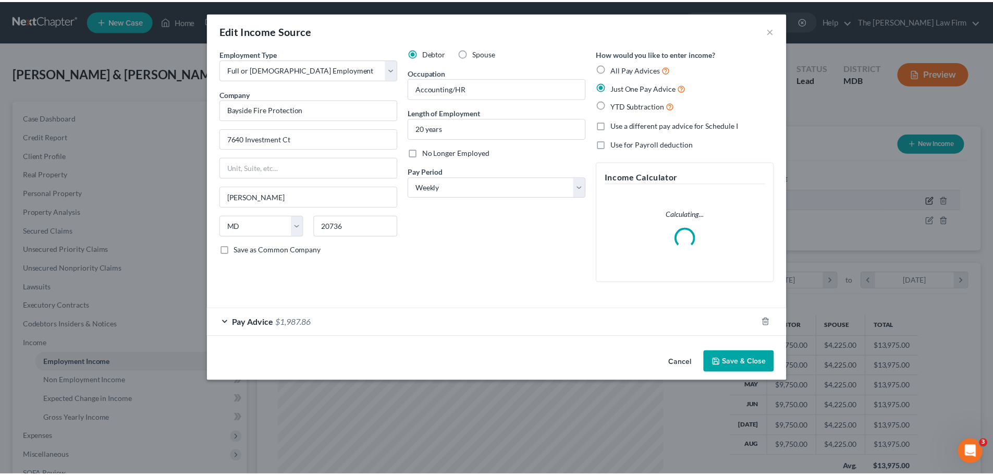
scroll to position [196, 413]
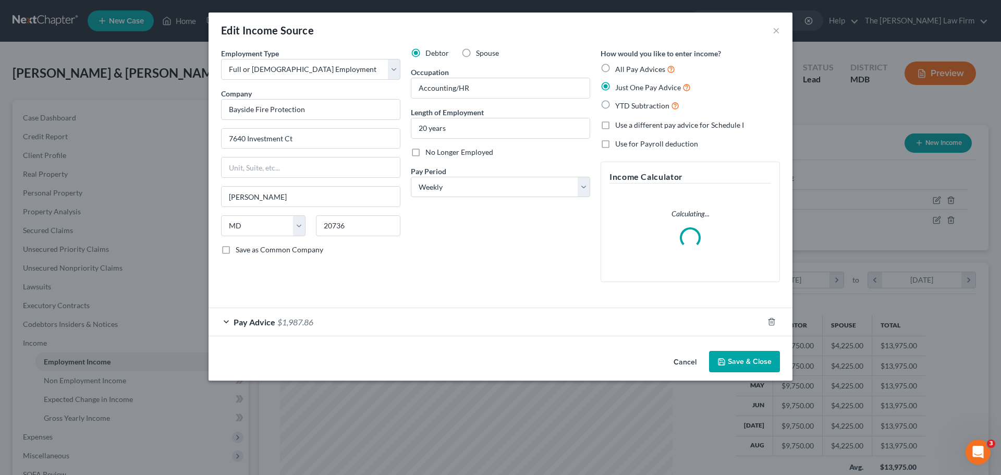
click at [283, 317] on span "$1,987.86" at bounding box center [295, 322] width 36 height 10
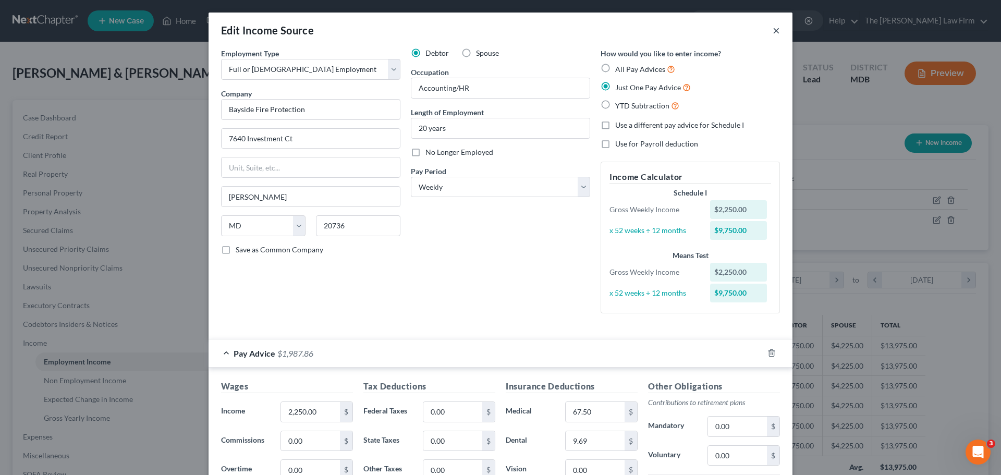
click at [773, 36] on button "×" at bounding box center [776, 30] width 7 height 13
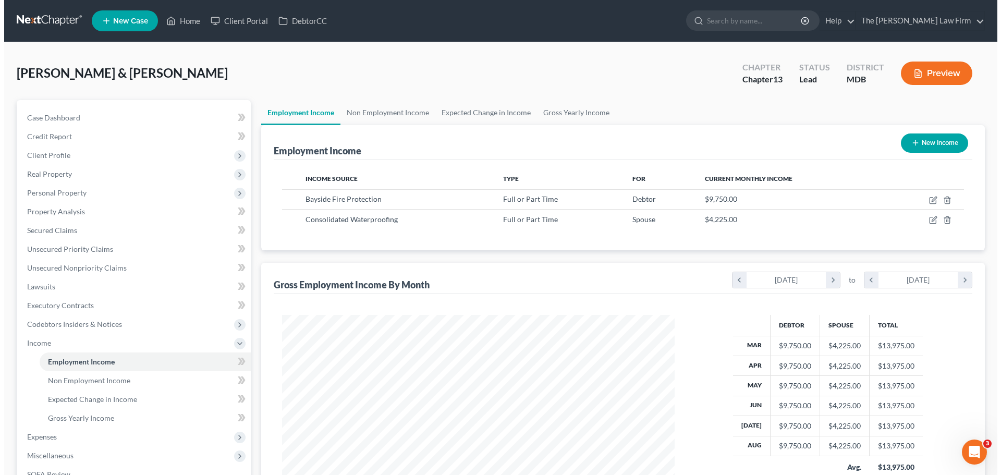
scroll to position [521123, 520908]
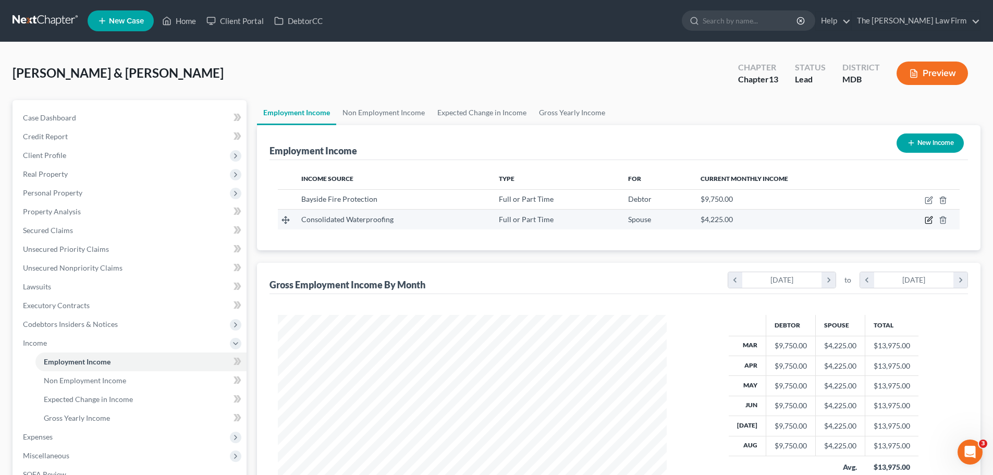
click at [927, 217] on icon "button" at bounding box center [929, 220] width 8 height 8
select select "0"
select select "21"
select select "3"
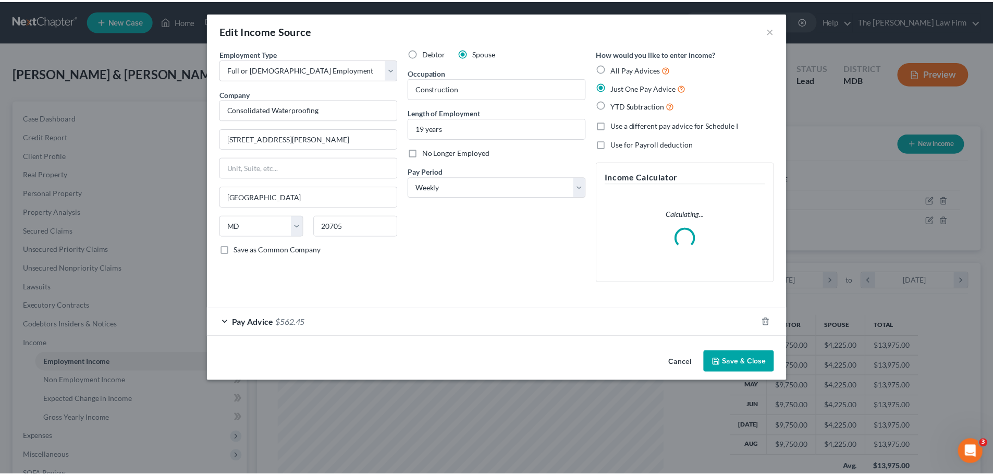
scroll to position [196, 413]
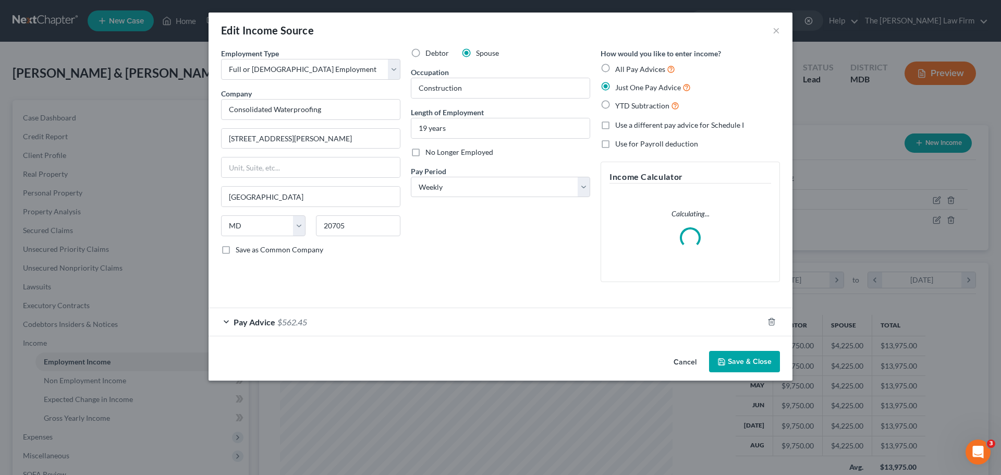
click at [275, 327] on div "Pay Advice $562.45" at bounding box center [486, 322] width 555 height 28
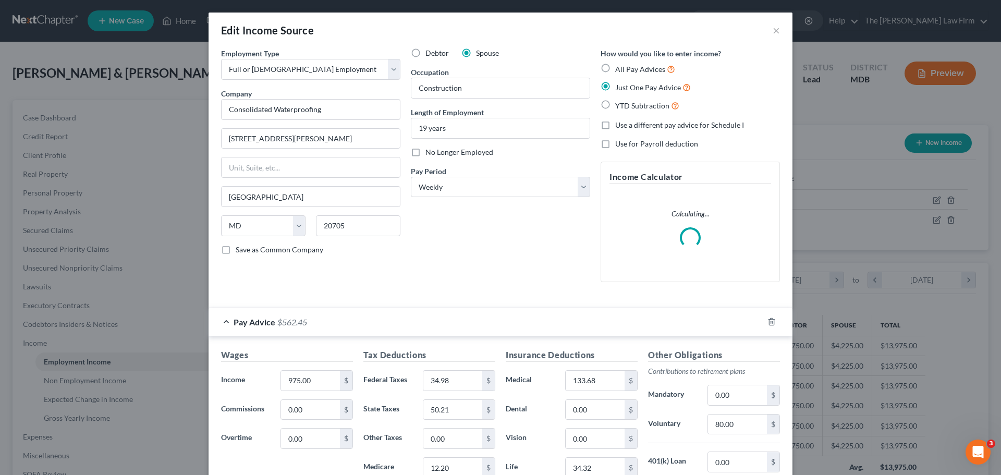
click at [777, 31] on div "Edit Income Source ×" at bounding box center [501, 30] width 584 height 35
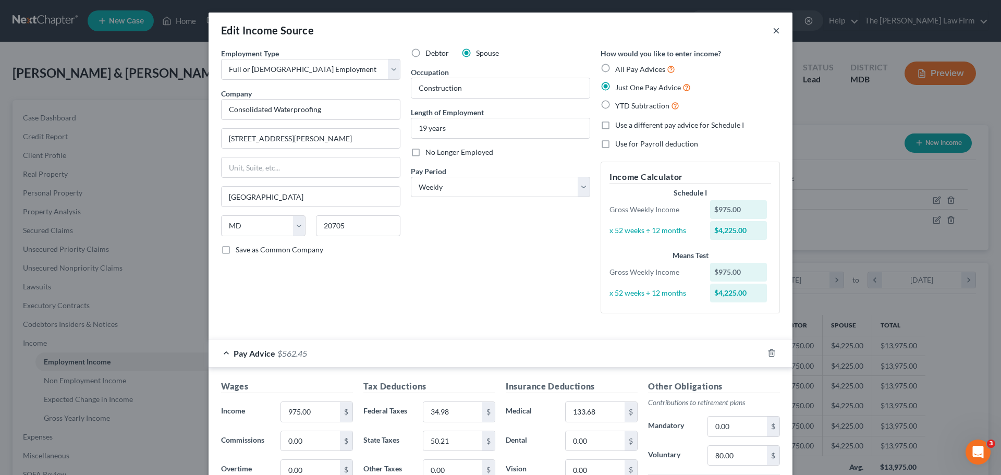
click at [775, 31] on button "×" at bounding box center [776, 30] width 7 height 13
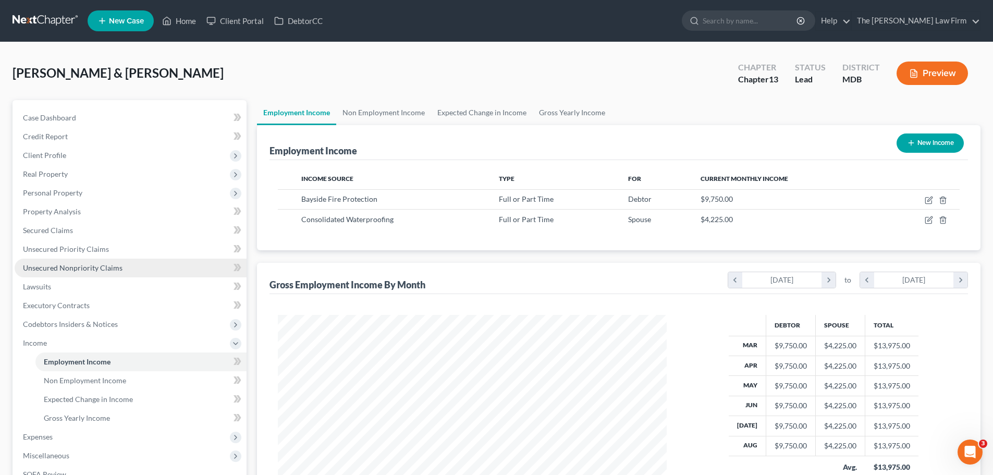
scroll to position [173, 0]
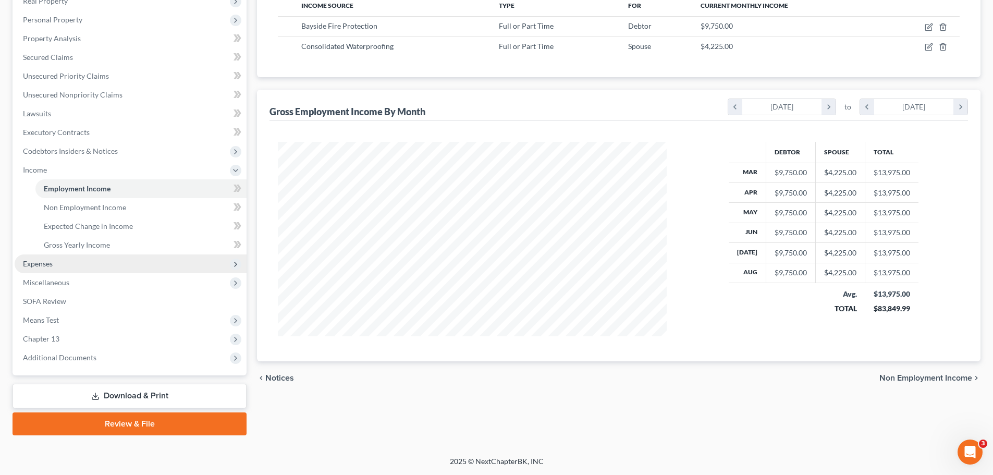
drag, startPoint x: 58, startPoint y: 264, endPoint x: 70, endPoint y: 268, distance: 12.5
click at [58, 264] on span "Expenses" at bounding box center [131, 263] width 232 height 19
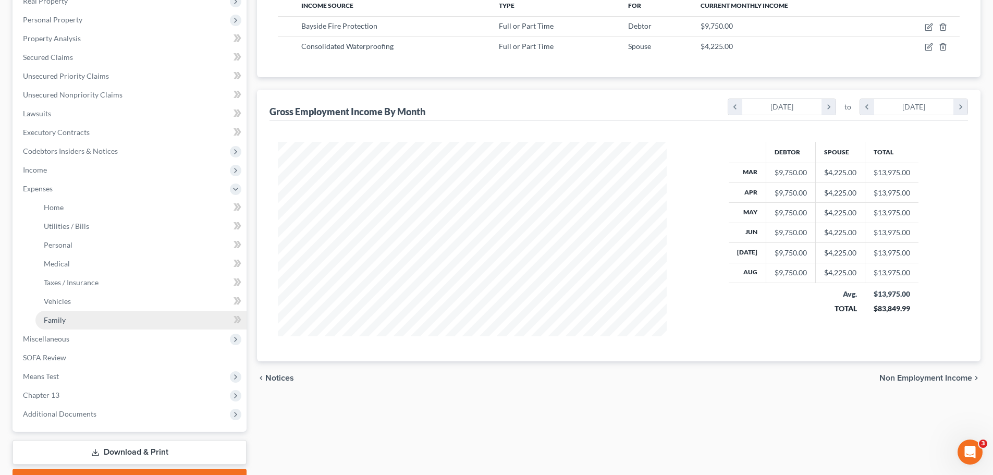
click at [71, 319] on link "Family" at bounding box center [140, 320] width 211 height 19
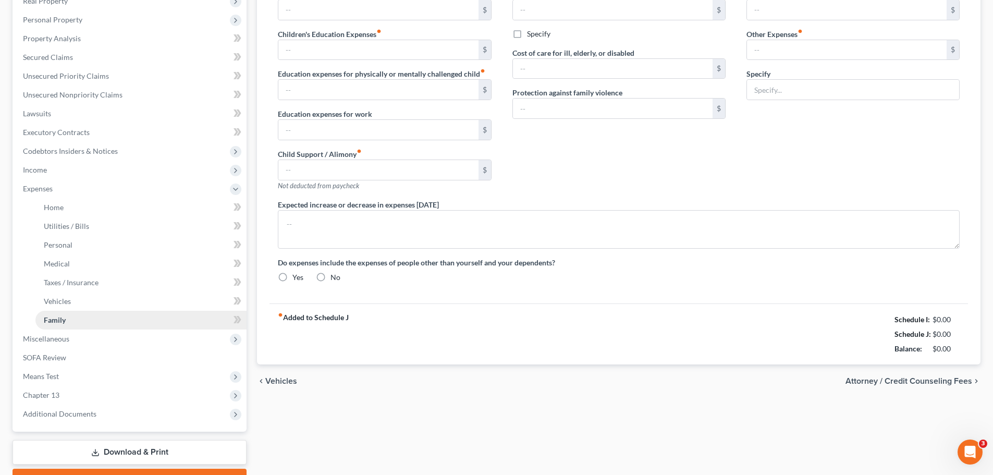
type input "0.00"
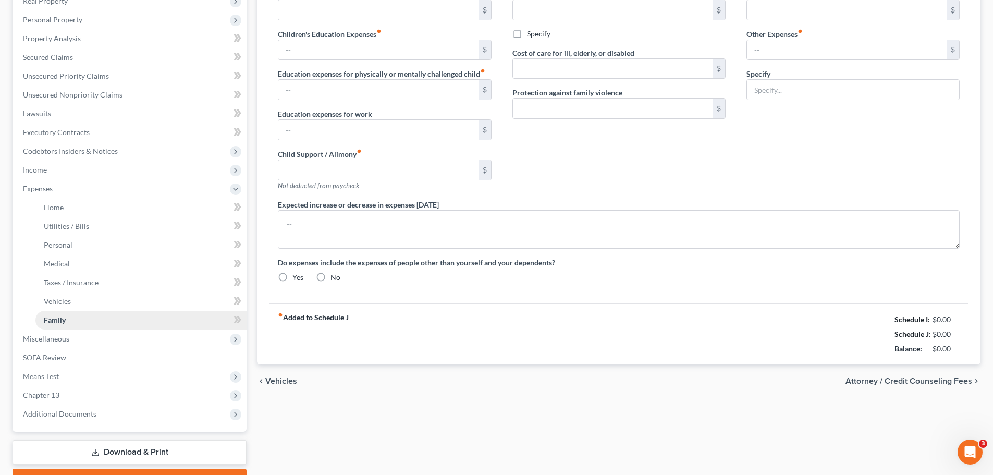
type input "0.00"
type input "450.00"
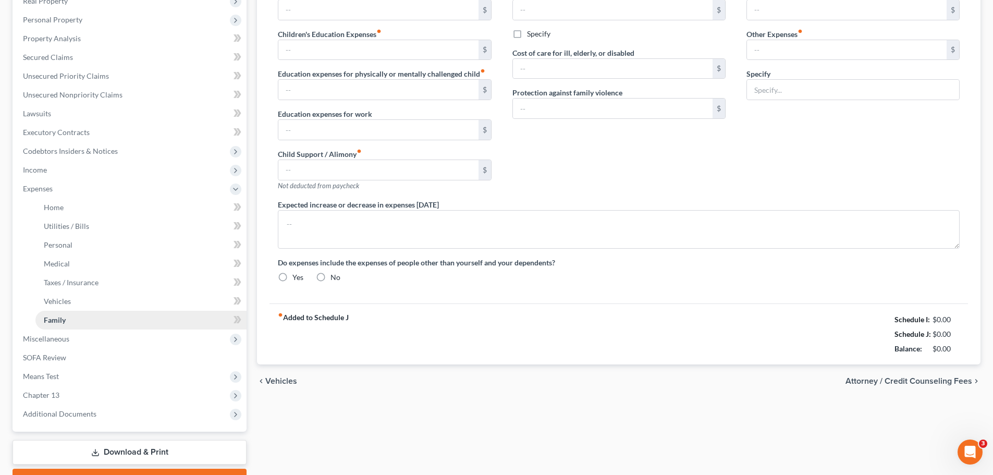
type input "Cigarettes"
radio input "true"
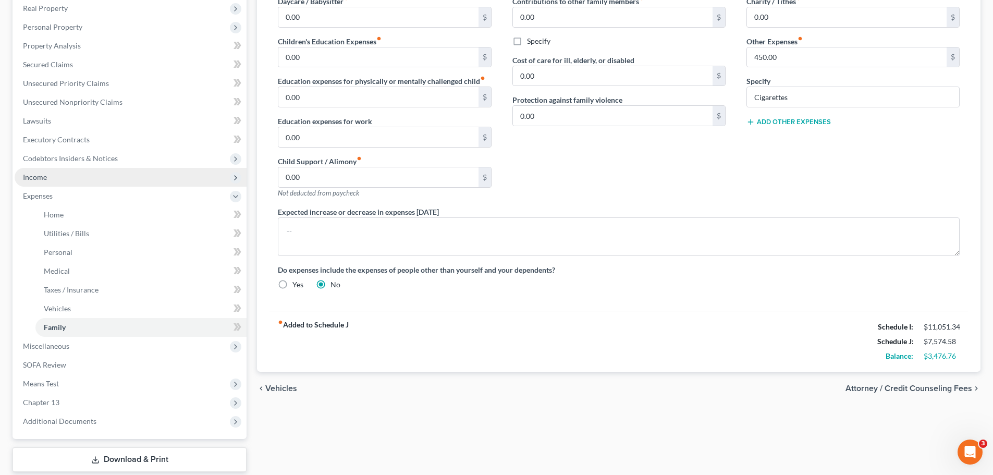
scroll to position [73, 0]
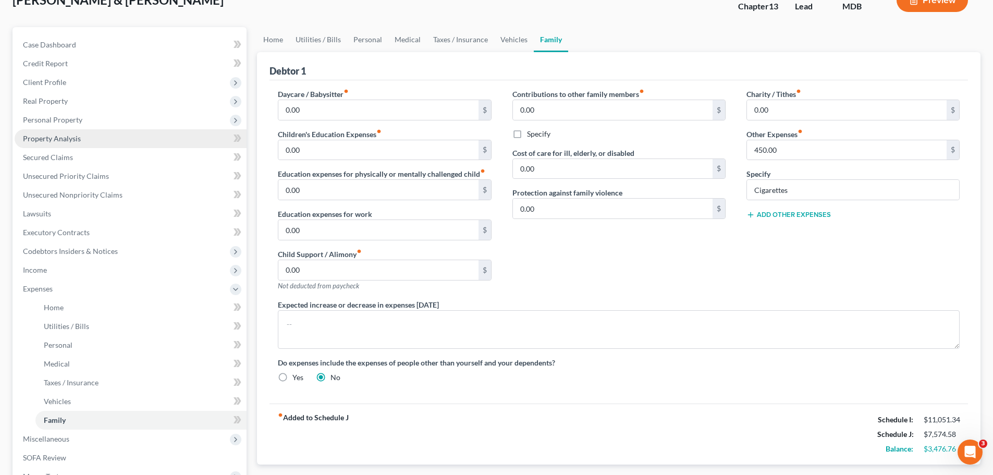
click at [55, 139] on span "Property Analysis" at bounding box center [52, 138] width 58 height 9
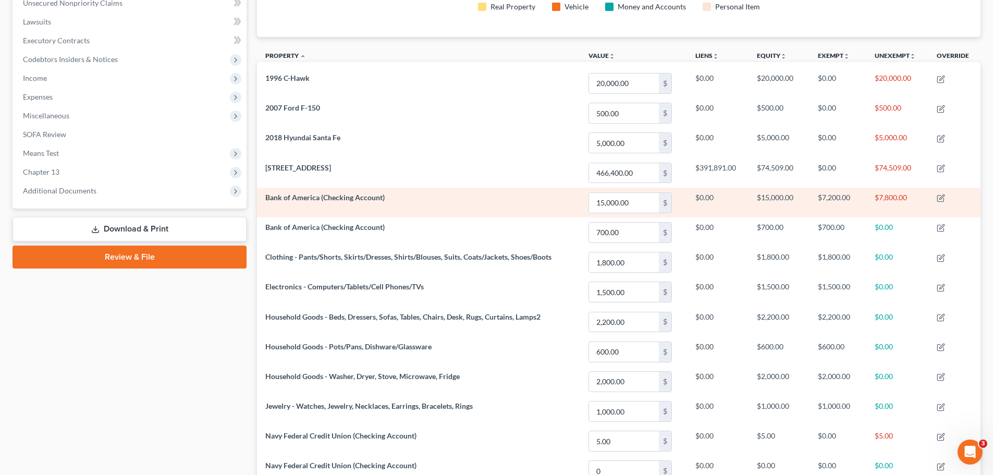
scroll to position [229, 0]
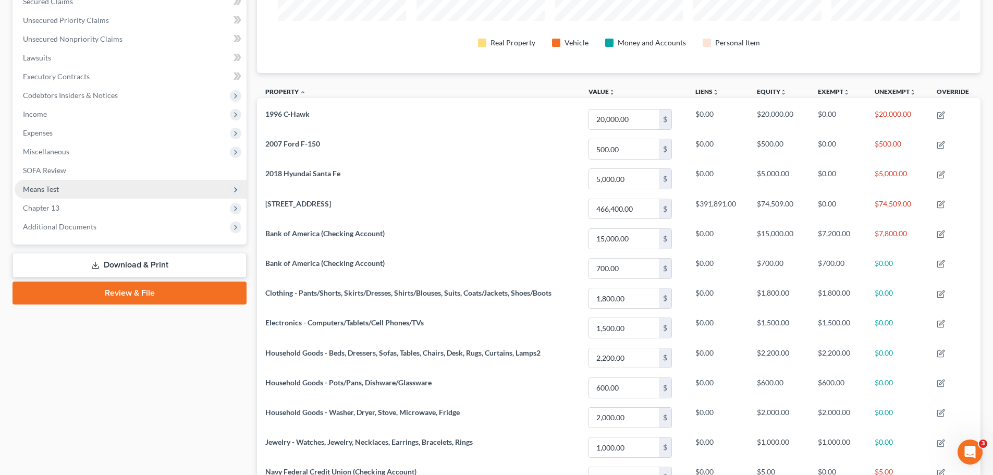
drag, startPoint x: 46, startPoint y: 134, endPoint x: 79, endPoint y: 198, distance: 71.3
click at [46, 134] on span "Expenses" at bounding box center [38, 132] width 30 height 9
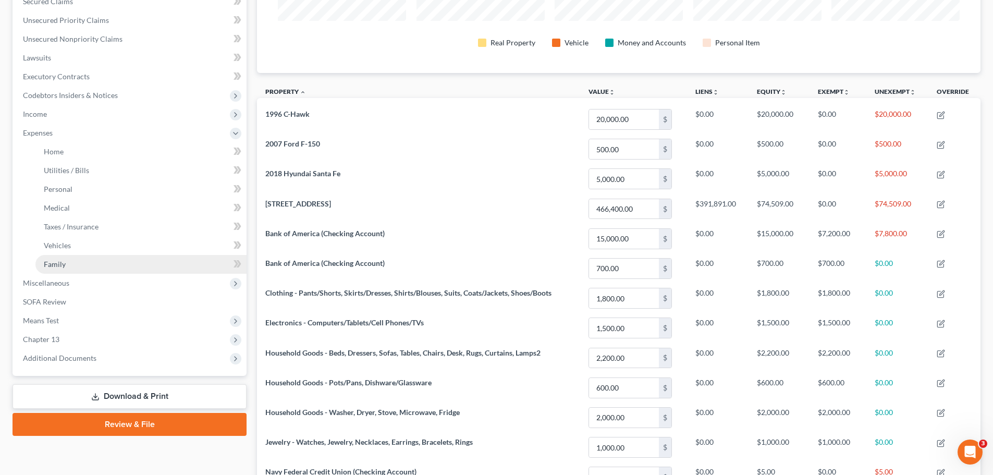
click at [60, 260] on span "Family" at bounding box center [55, 264] width 22 height 9
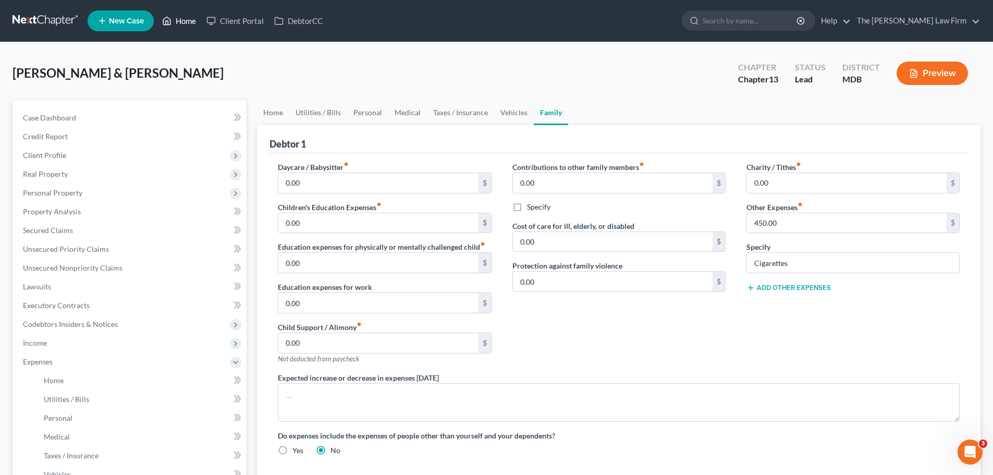
drag, startPoint x: 192, startPoint y: 25, endPoint x: 299, endPoint y: 74, distance: 117.3
click at [192, 25] on link "Home" at bounding box center [179, 20] width 44 height 19
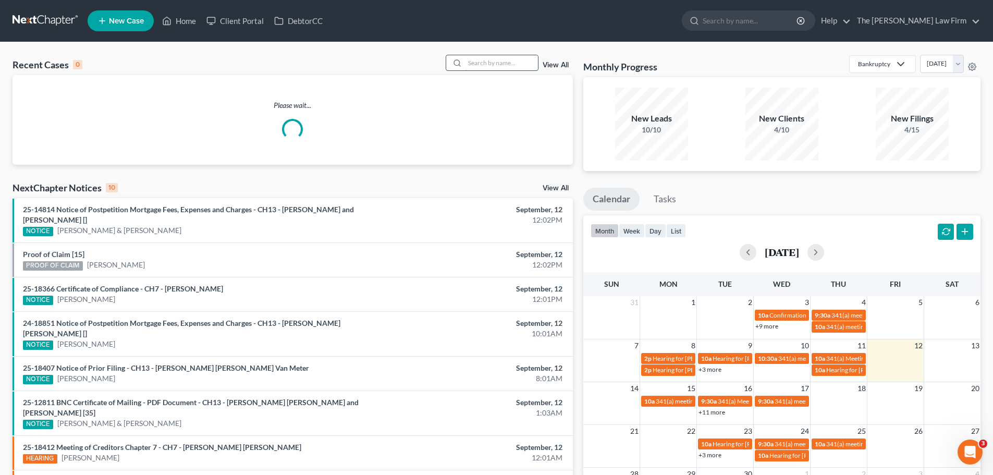
click at [518, 66] on input "search" at bounding box center [501, 62] width 73 height 15
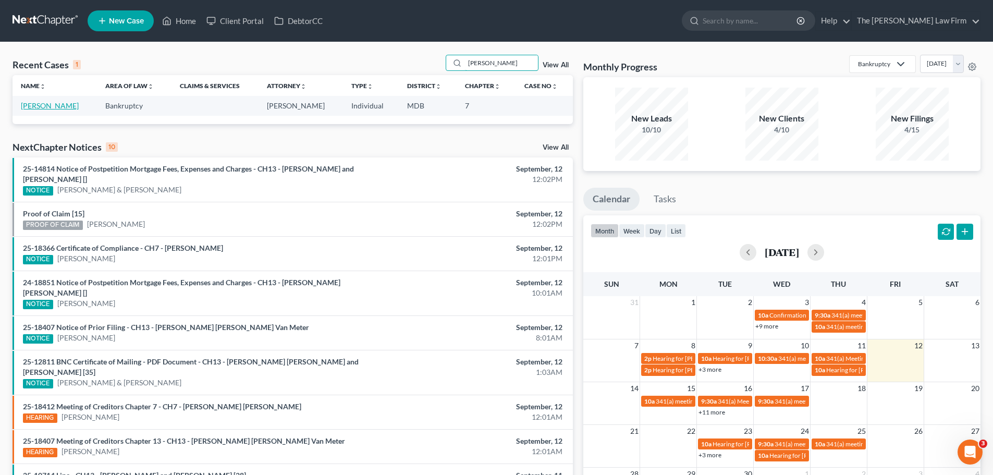
type input "[PERSON_NAME]"
click at [53, 108] on link "[PERSON_NAME]" at bounding box center [50, 105] width 58 height 9
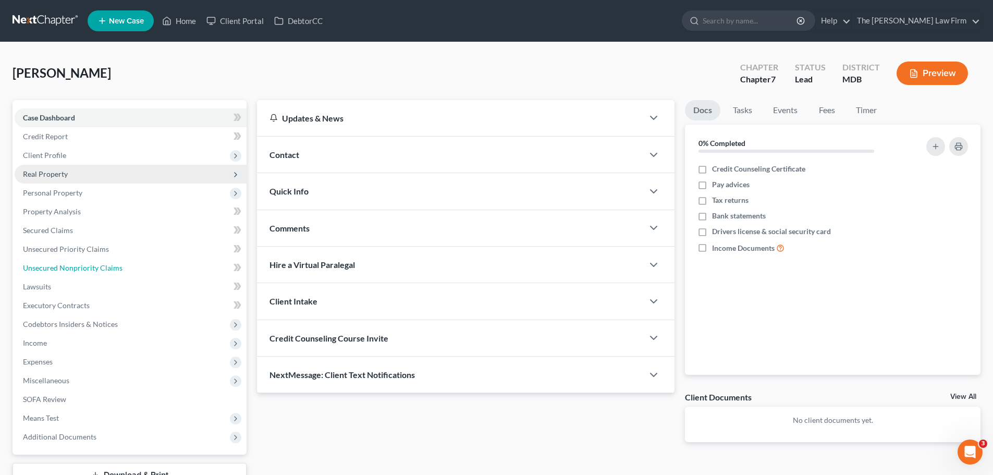
drag, startPoint x: 79, startPoint y: 265, endPoint x: 235, endPoint y: 174, distance: 180.9
click at [79, 265] on span "Unsecured Nonpriority Claims" at bounding box center [73, 267] width 100 height 9
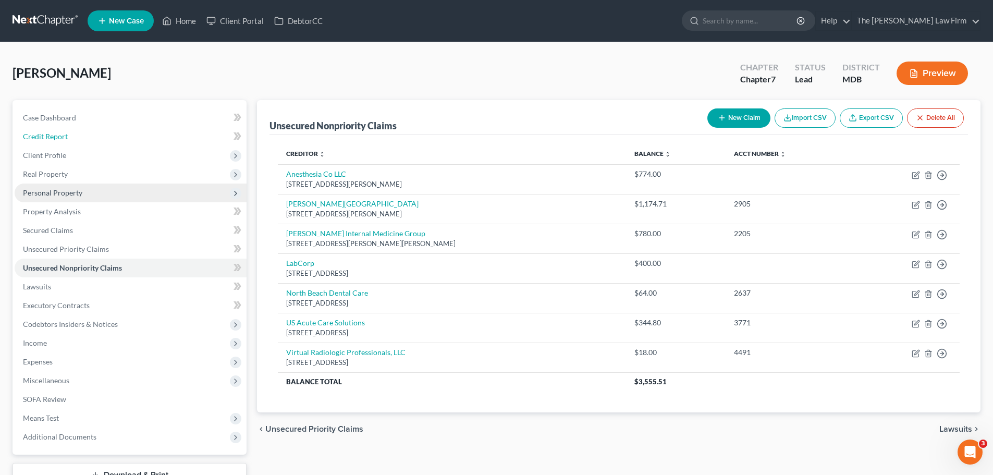
drag, startPoint x: 43, startPoint y: 135, endPoint x: 211, endPoint y: 190, distance: 176.2
click at [43, 135] on span "Credit Report" at bounding box center [45, 136] width 45 height 9
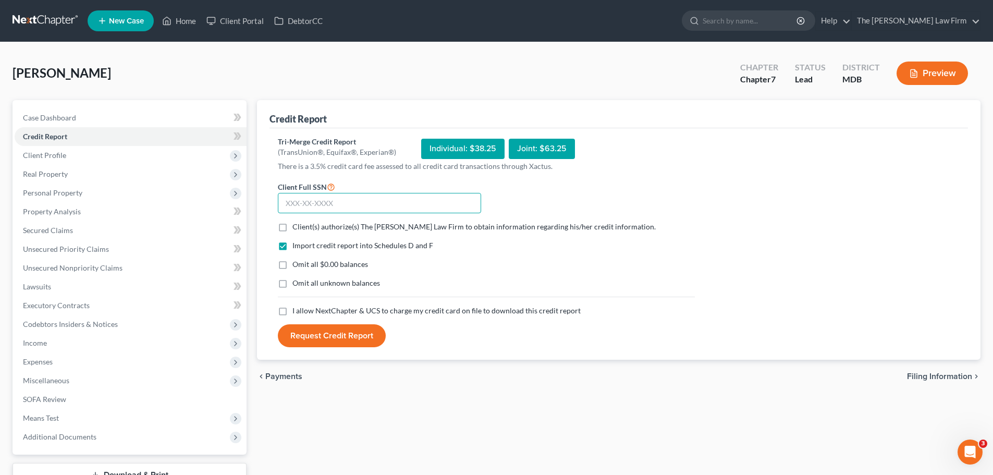
click at [311, 210] on input "text" at bounding box center [379, 203] width 203 height 21
type input "214-78-3396"
click at [292, 225] on label "Client(s) authorize(s) The [PERSON_NAME] Law Firm to obtain information regardi…" at bounding box center [473, 227] width 363 height 10
click at [297, 225] on input "Client(s) authorize(s) The [PERSON_NAME] Law Firm to obtain information regardi…" at bounding box center [300, 225] width 7 height 7
checkbox input "true"
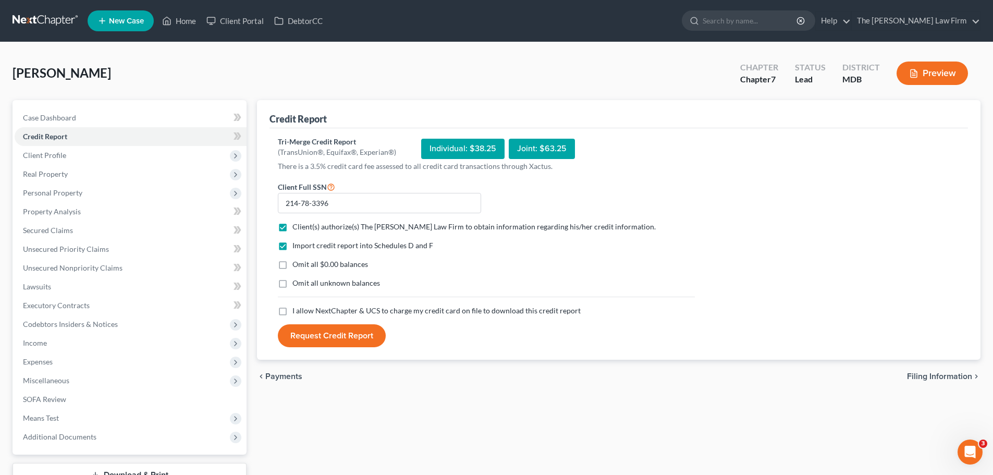
click at [292, 265] on label "Omit all $0.00 balances" at bounding box center [330, 264] width 76 height 10
click at [297, 265] on input "Omit all $0.00 balances" at bounding box center [300, 262] width 7 height 7
checkbox input "true"
click at [292, 282] on label "Omit all unknown balances" at bounding box center [336, 283] width 88 height 10
click at [297, 282] on input "Omit all unknown balances" at bounding box center [300, 281] width 7 height 7
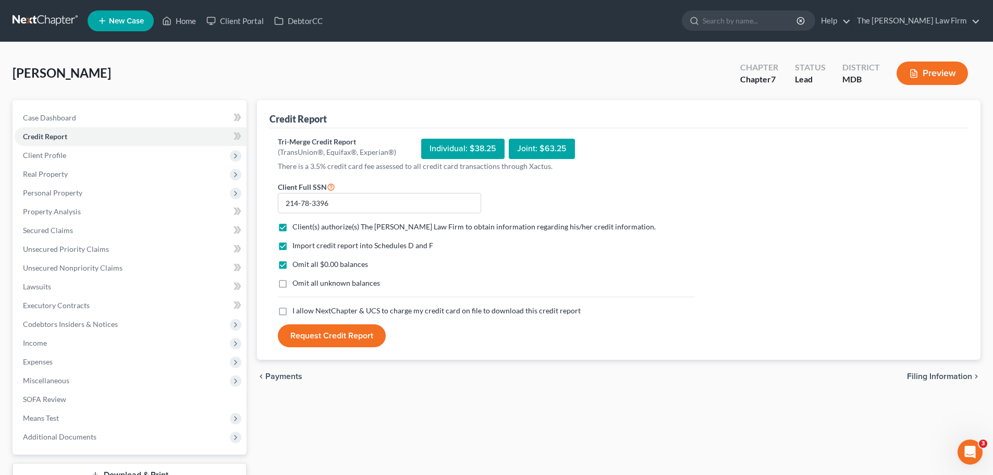
checkbox input "true"
click at [292, 311] on label "I allow NextChapter & UCS to charge my credit card on file to download this cre…" at bounding box center [436, 310] width 288 height 10
click at [297, 311] on input "I allow NextChapter & UCS to charge my credit card on file to download this cre…" at bounding box center [300, 308] width 7 height 7
checkbox input "true"
click at [326, 337] on button "Request Credit Report" at bounding box center [332, 335] width 108 height 23
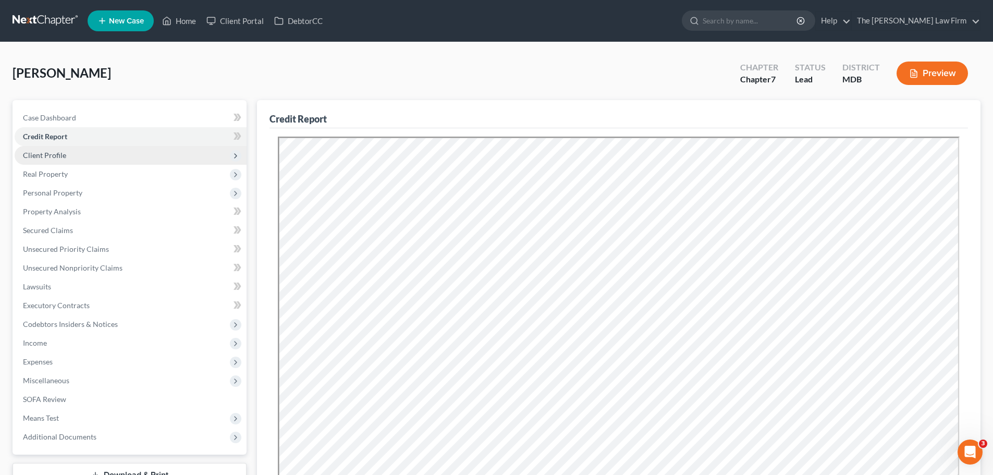
click at [57, 156] on span "Client Profile" at bounding box center [44, 155] width 43 height 9
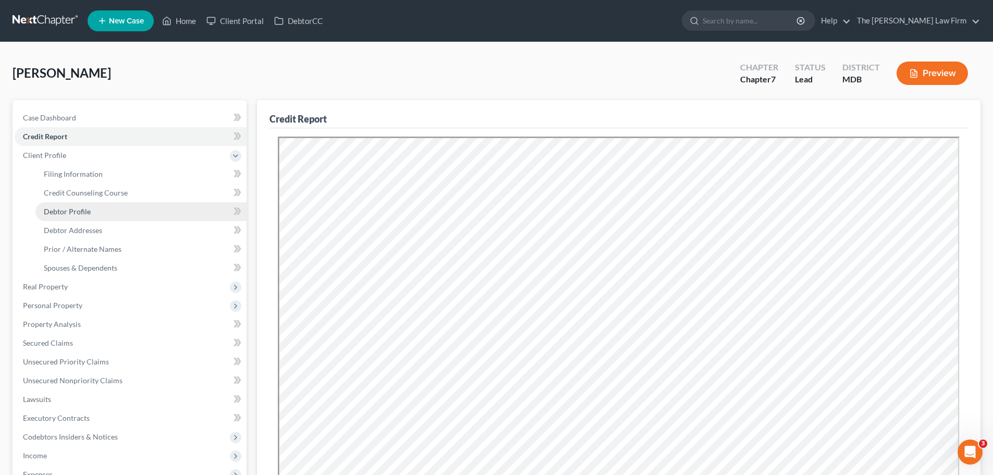
click at [84, 207] on span "Debtor Profile" at bounding box center [67, 211] width 47 height 9
select select "1"
select select "2"
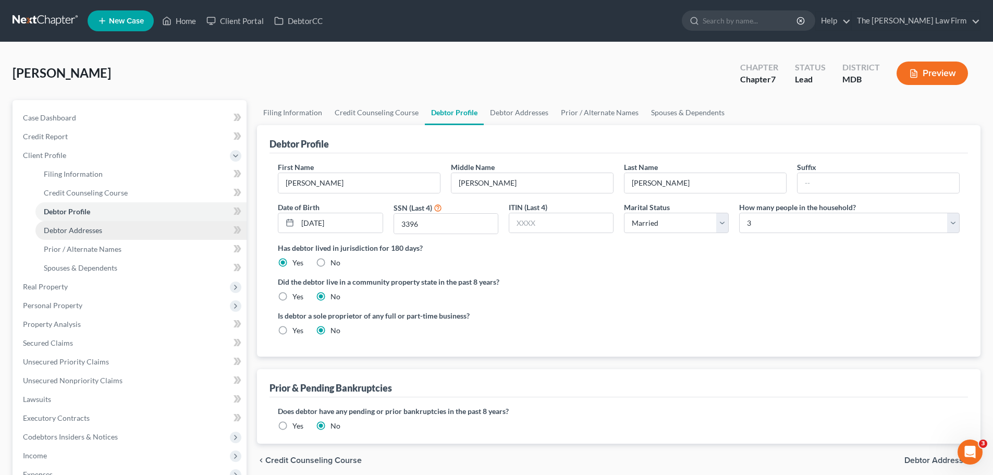
click at [109, 226] on link "Debtor Addresses" at bounding box center [140, 230] width 211 height 19
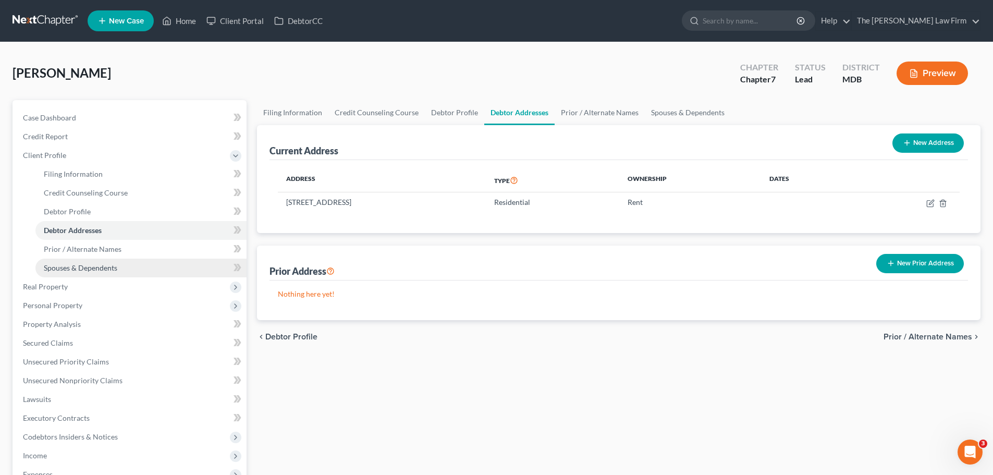
click at [86, 270] on span "Spouses & Dependents" at bounding box center [81, 267] width 74 height 9
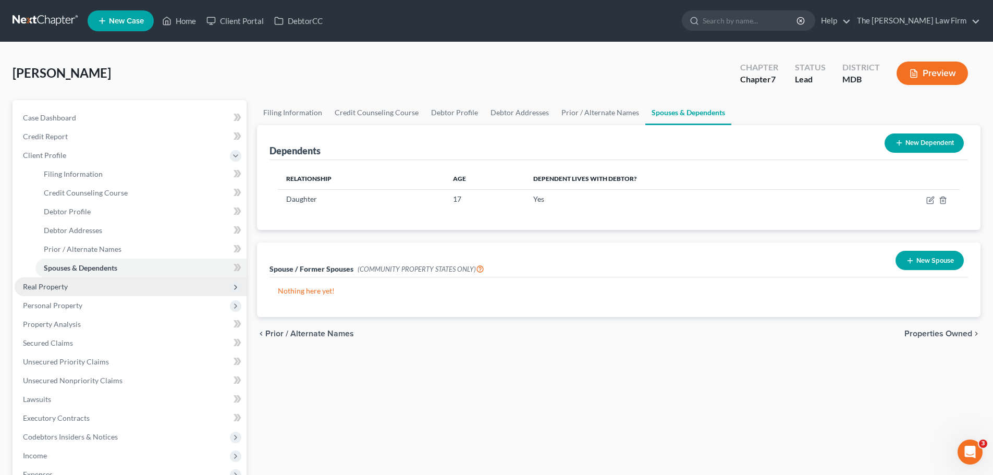
click at [69, 289] on span "Real Property" at bounding box center [131, 286] width 232 height 19
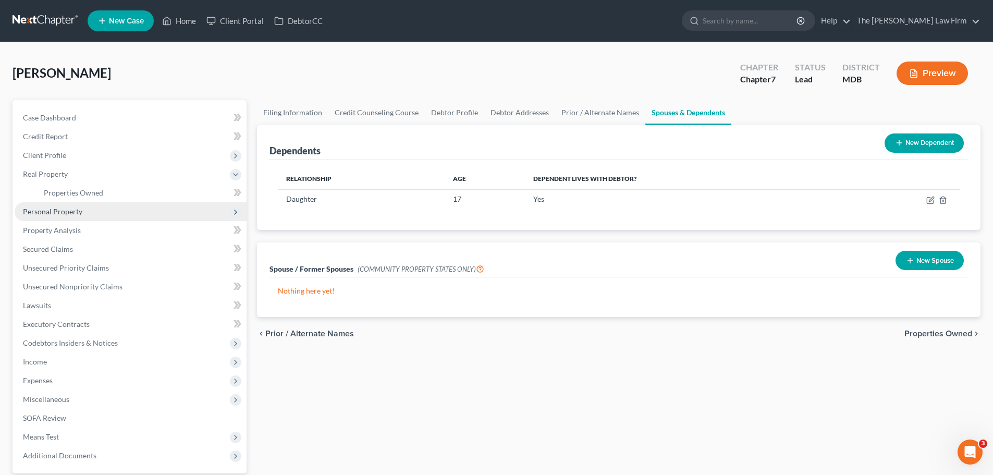
click at [76, 211] on span "Personal Property" at bounding box center [52, 211] width 59 height 9
click at [84, 209] on span "Vehicles Owned" at bounding box center [70, 211] width 52 height 9
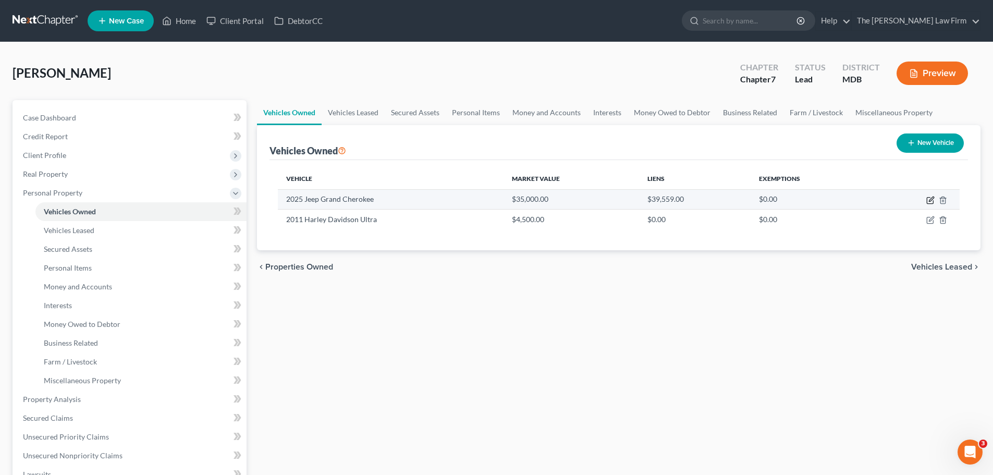
click at [930, 203] on icon "button" at bounding box center [930, 201] width 6 height 6
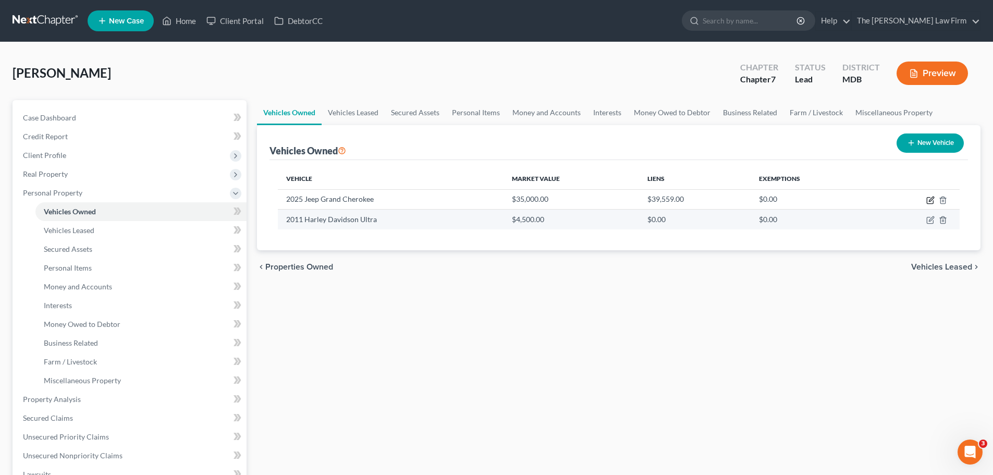
select select "0"
select select "1"
select select "0"
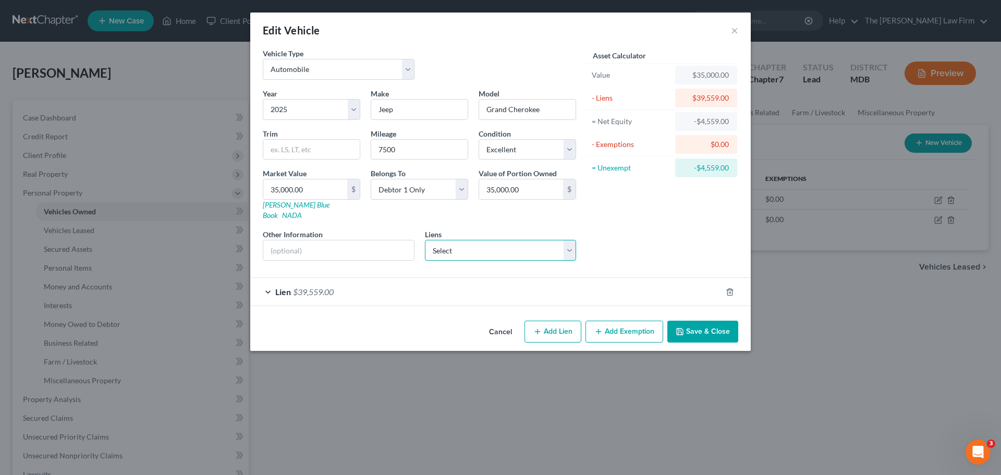
click at [452, 240] on select "Select Gm Financial - $39,605.00" at bounding box center [501, 250] width 152 height 21
select select "45"
select select "0"
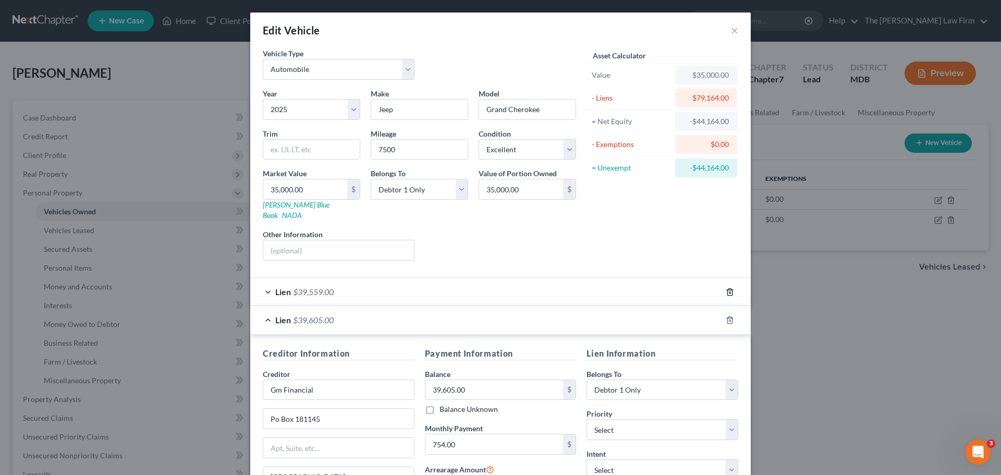
click at [726, 288] on icon "button" at bounding box center [730, 292] width 8 height 8
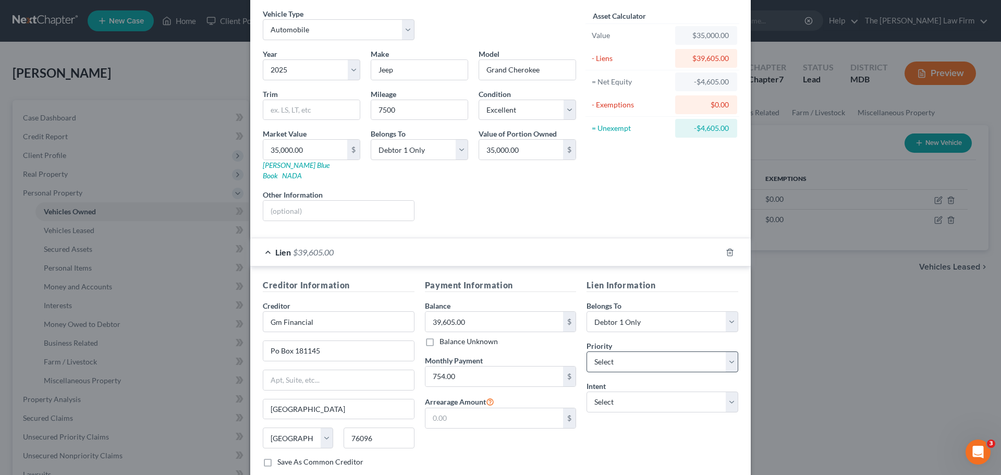
scroll to position [95, 0]
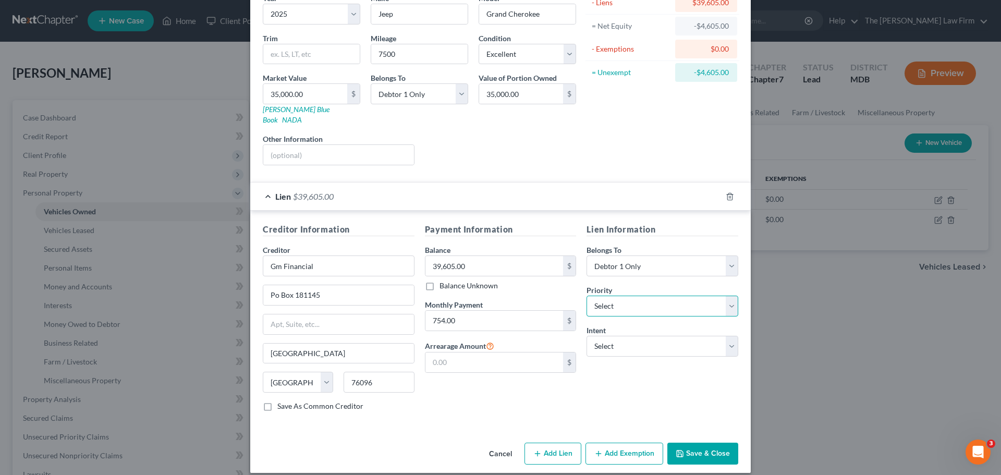
drag, startPoint x: 634, startPoint y: 300, endPoint x: 632, endPoint y: 287, distance: 13.2
click at [634, 300] on select "Select 1st 2nd 3rd 4th 5th 6th 7th 8th 9th 10th 11th 12th 13th 14th 15th 16th 1…" at bounding box center [662, 306] width 152 height 21
select select "0"
click at [586, 296] on select "Select 1st 2nd 3rd 4th 5th 6th 7th 8th 9th 10th 11th 12th 13th 14th 15th 16th 1…" at bounding box center [662, 306] width 152 height 21
click at [622, 341] on select "Select Surrender Redeem Reaffirm Avoid Other" at bounding box center [662, 346] width 152 height 21
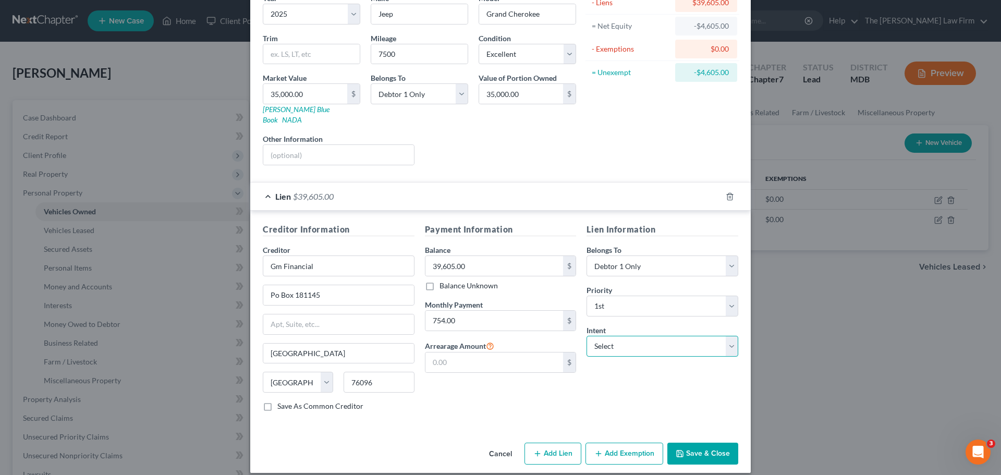
select select "2"
click at [586, 336] on select "Select Surrender Redeem Reaffirm Avoid Other" at bounding box center [662, 346] width 152 height 21
click at [695, 443] on button "Save & Close" at bounding box center [702, 454] width 71 height 22
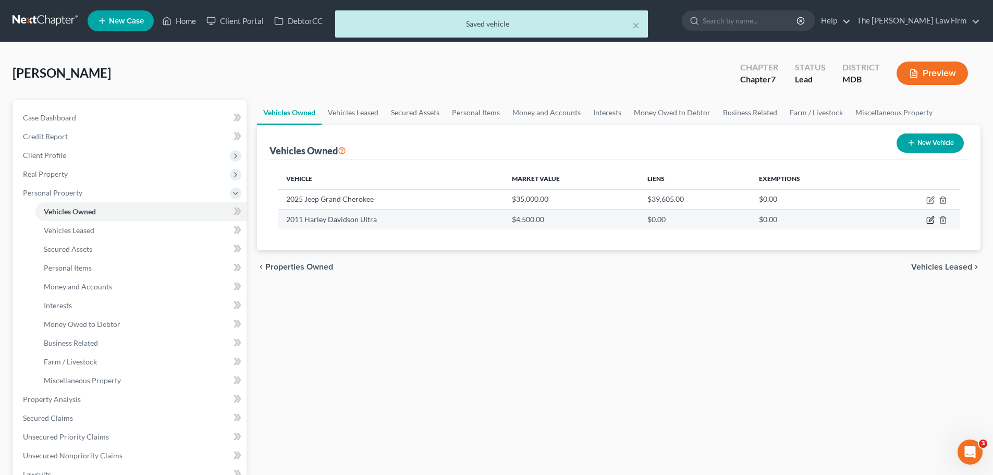
click at [929, 218] on icon "button" at bounding box center [930, 220] width 8 height 8
select select "7"
select select "15"
select select "2"
select select "3"
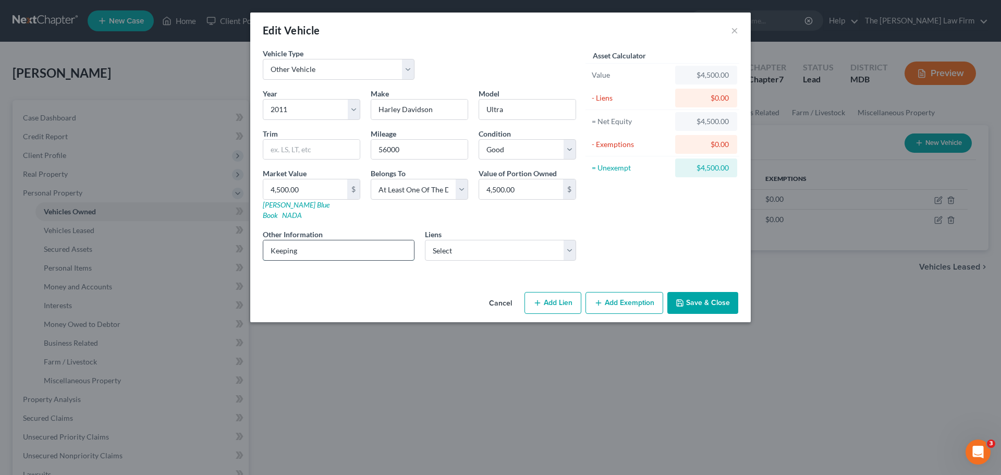
click at [285, 243] on input "Keeping" at bounding box center [338, 250] width 151 height 20
drag, startPoint x: 608, startPoint y: 286, endPoint x: 397, endPoint y: 227, distance: 219.3
click at [608, 292] on button "Add Exemption" at bounding box center [624, 303] width 78 height 22
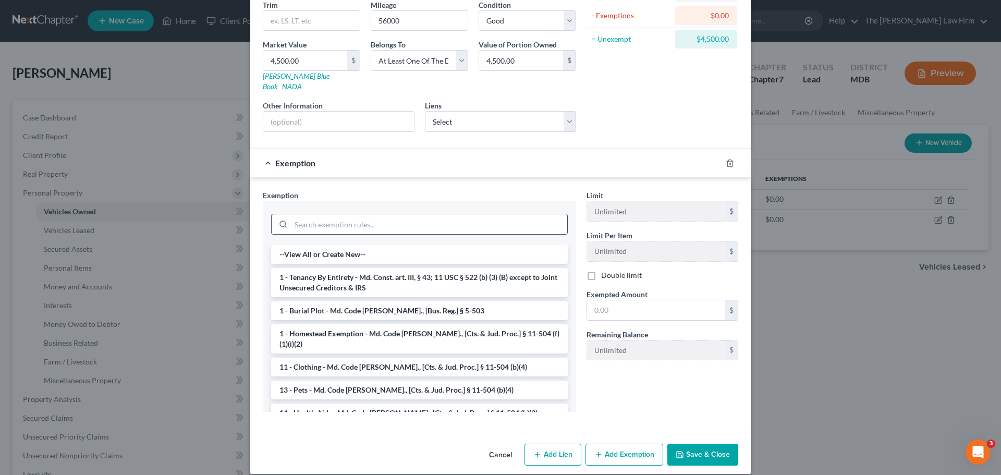
scroll to position [130, 0]
click at [343, 213] on input "search" at bounding box center [429, 223] width 276 height 20
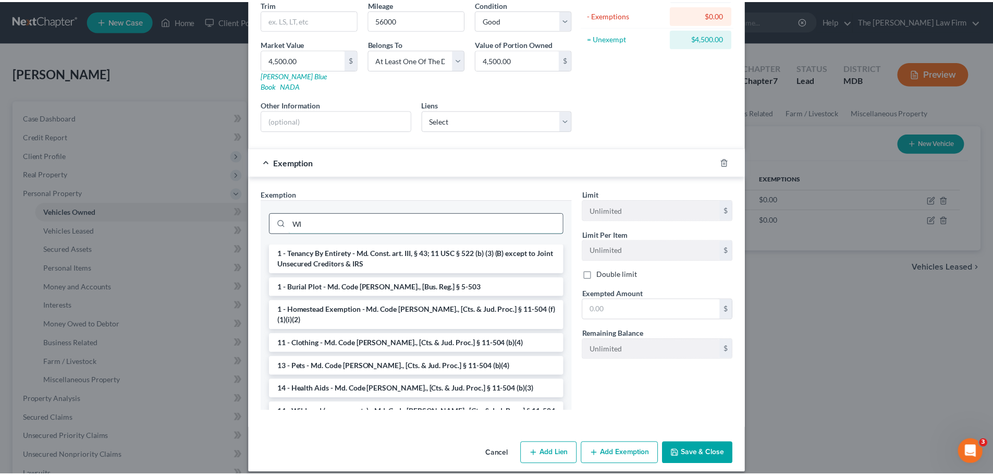
scroll to position [78, 0]
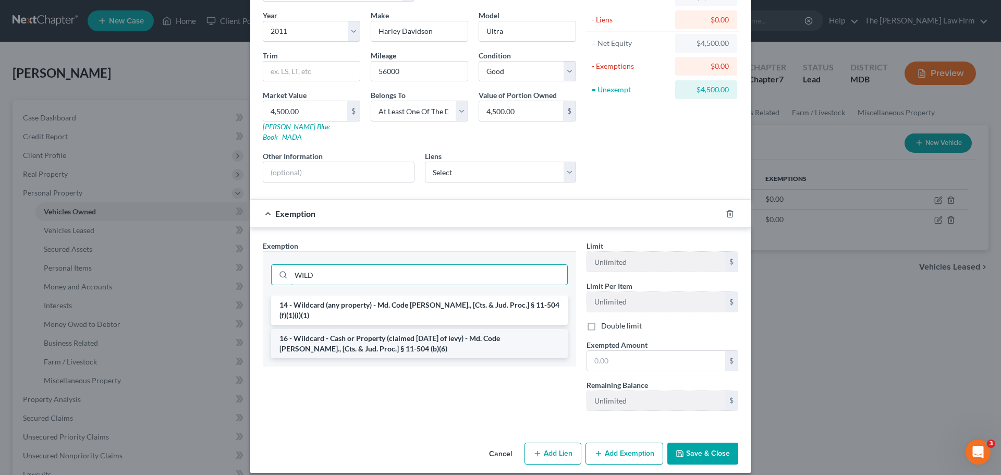
type input "WILD"
drag, startPoint x: 349, startPoint y: 331, endPoint x: 646, endPoint y: 329, distance: 297.2
click at [350, 329] on li "16 - Wildcard - Cash or Property (claimed [DATE] of levy) - Md. Code [PERSON_NA…" at bounding box center [419, 343] width 297 height 29
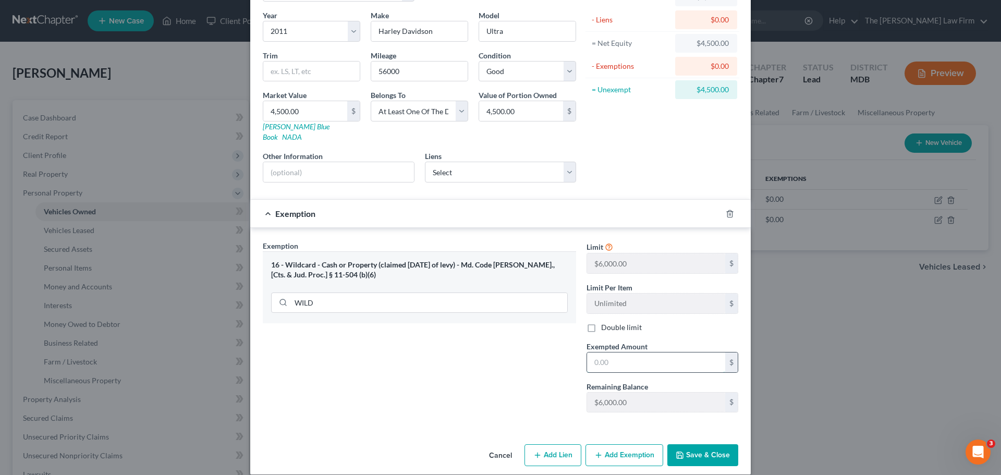
click at [622, 352] on input "text" at bounding box center [656, 362] width 138 height 20
type input "4,500"
click at [713, 446] on button "Save & Close" at bounding box center [702, 455] width 71 height 22
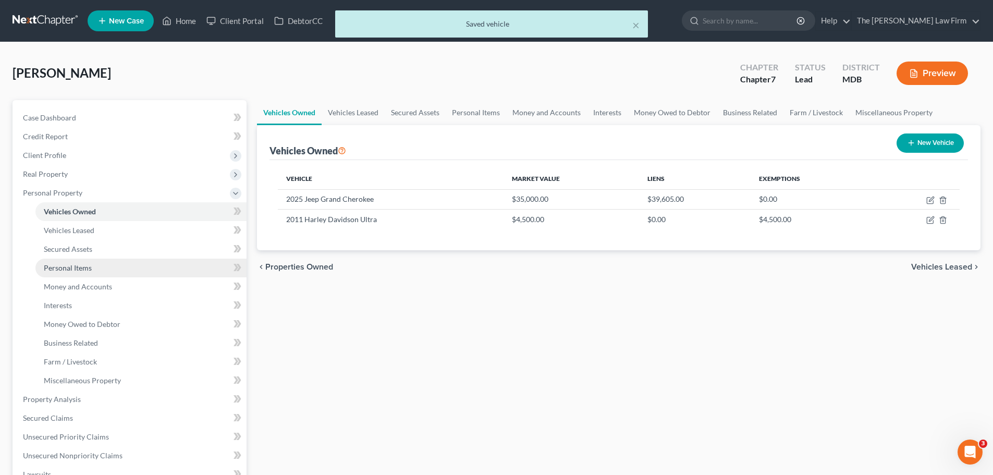
click at [84, 266] on span "Personal Items" at bounding box center [68, 267] width 48 height 9
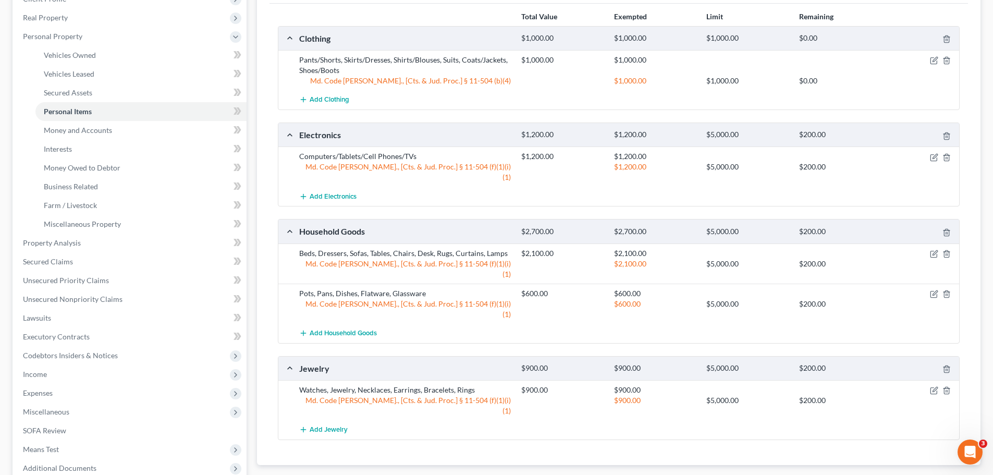
scroll to position [104, 0]
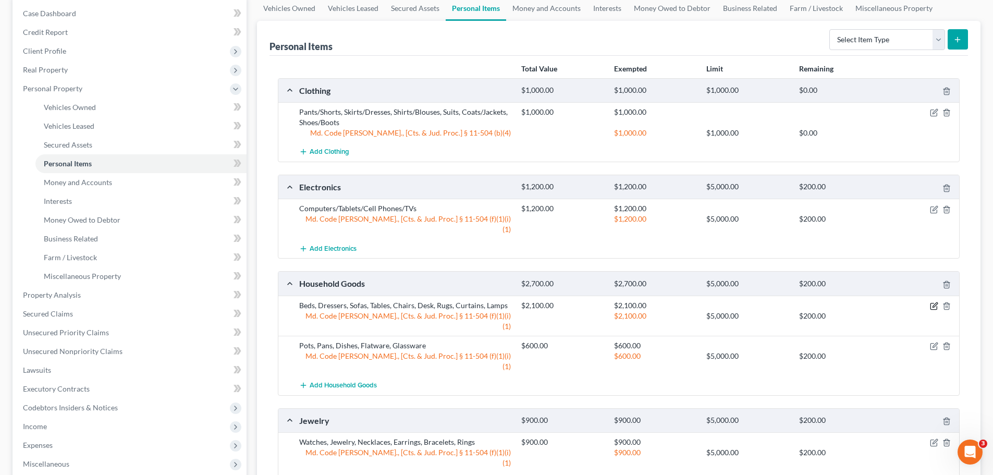
click at [932, 302] on icon "button" at bounding box center [934, 306] width 8 height 8
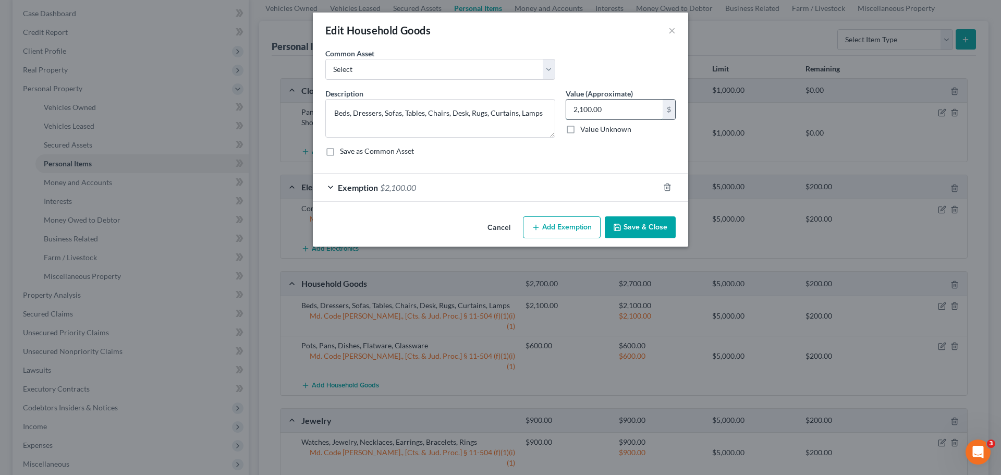
click at [606, 111] on input "2,100.00" at bounding box center [614, 110] width 96 height 20
type input "1,150"
click at [665, 185] on icon "button" at bounding box center [667, 187] width 8 height 8
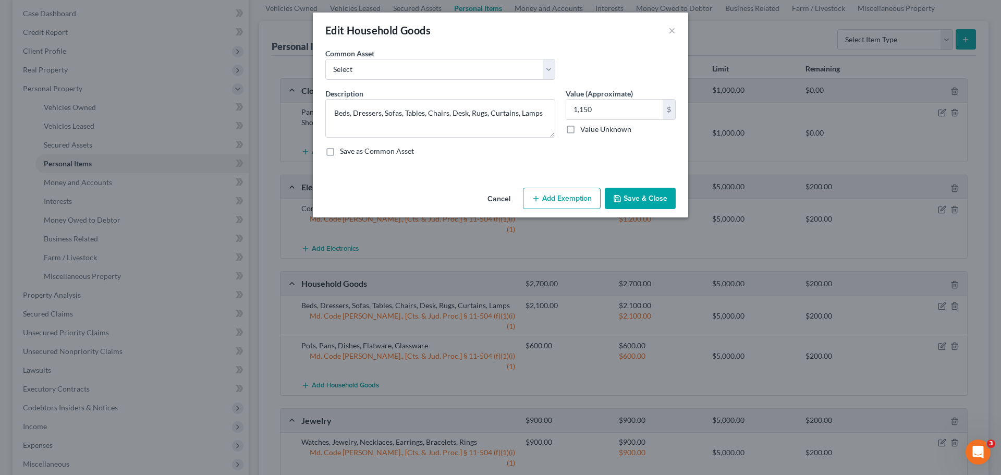
click at [572, 202] on button "Add Exemption" at bounding box center [562, 199] width 78 height 22
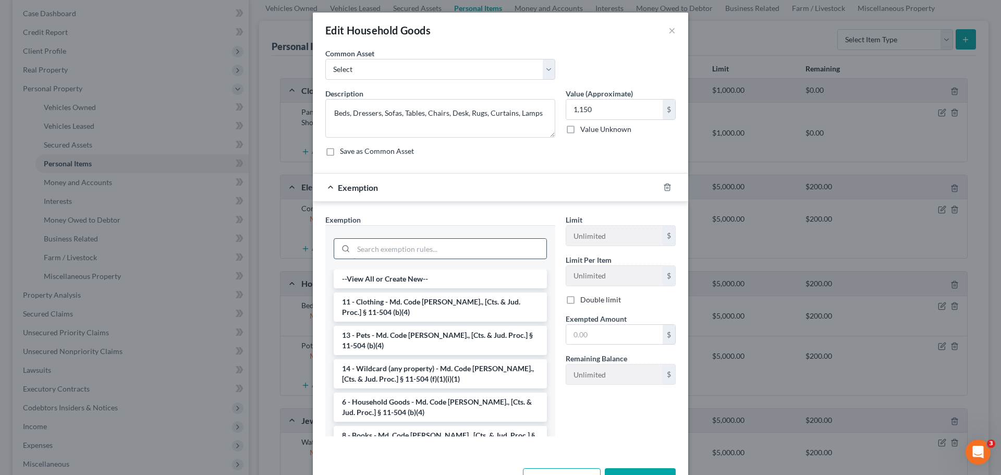
click at [430, 253] on input "search" at bounding box center [449, 249] width 193 height 20
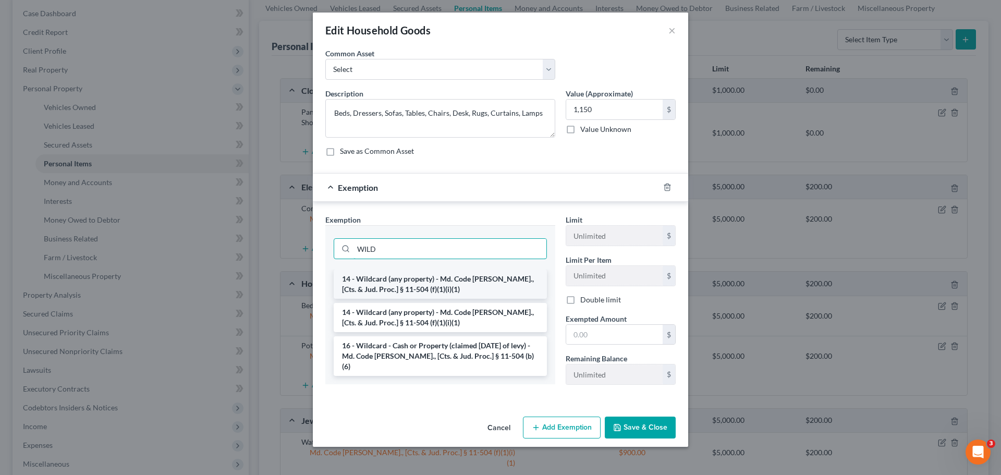
type input "WILD"
drag, startPoint x: 422, startPoint y: 291, endPoint x: 609, endPoint y: 343, distance: 194.0
click at [424, 288] on li "14 - Wildcard (any property) - Md. Code [PERSON_NAME]., [Cts. & Jud. Proc.] § 1…" at bounding box center [440, 284] width 213 height 29
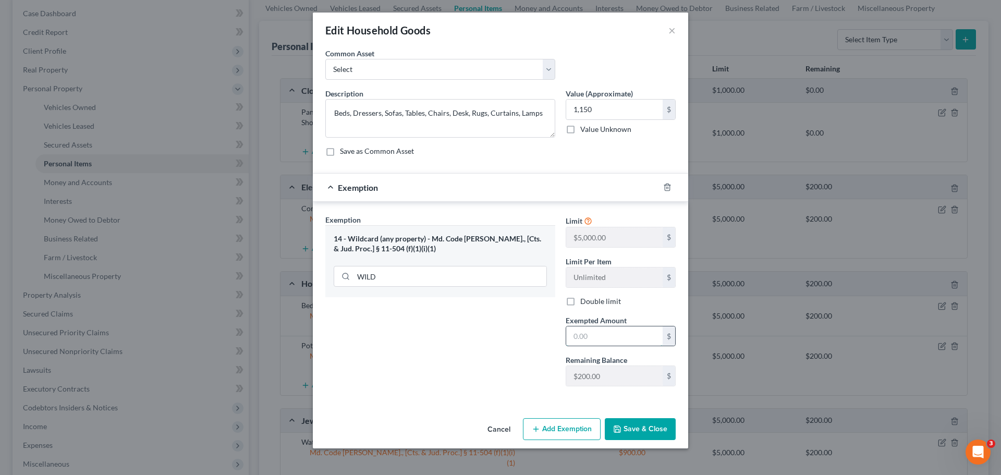
click at [597, 338] on input "text" at bounding box center [614, 336] width 96 height 20
type input "1,150"
drag, startPoint x: 666, startPoint y: 187, endPoint x: 659, endPoint y: 394, distance: 207.6
click at [666, 187] on icon "button" at bounding box center [667, 187] width 8 height 8
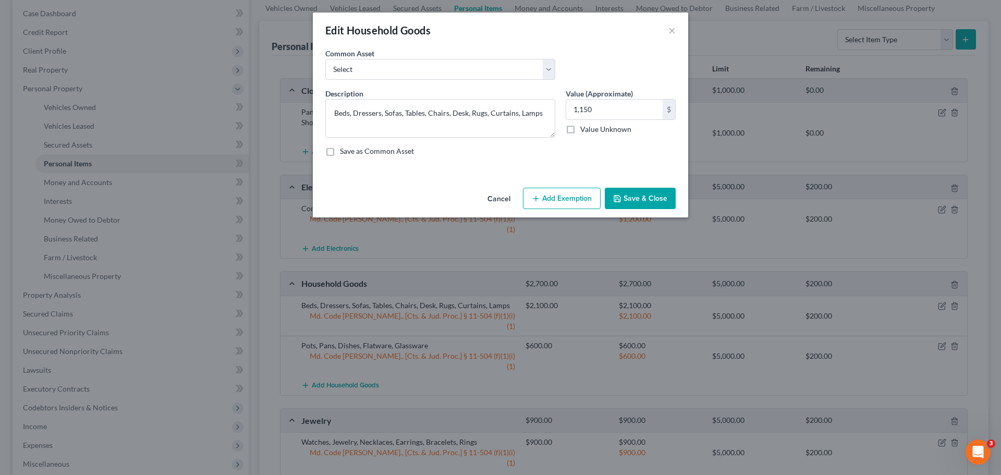
click at [643, 195] on button "Save & Close" at bounding box center [640, 199] width 71 height 22
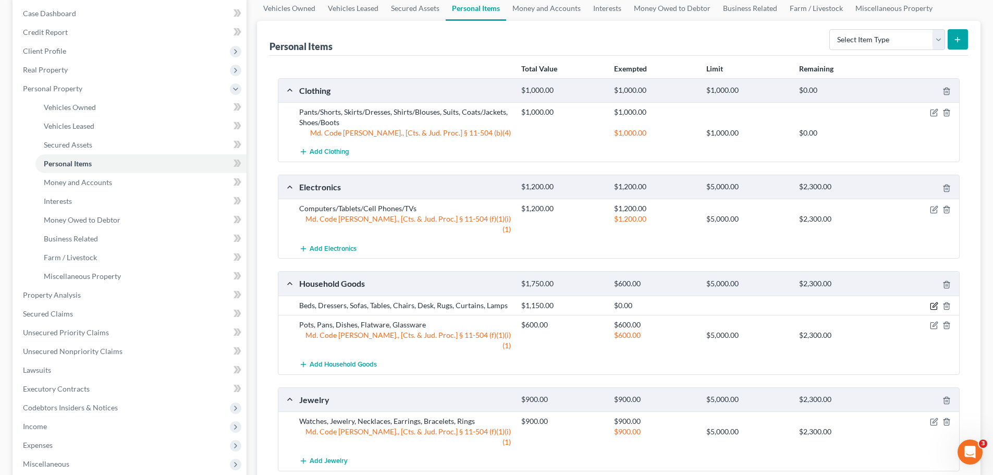
click at [934, 302] on icon "button" at bounding box center [934, 306] width 8 height 8
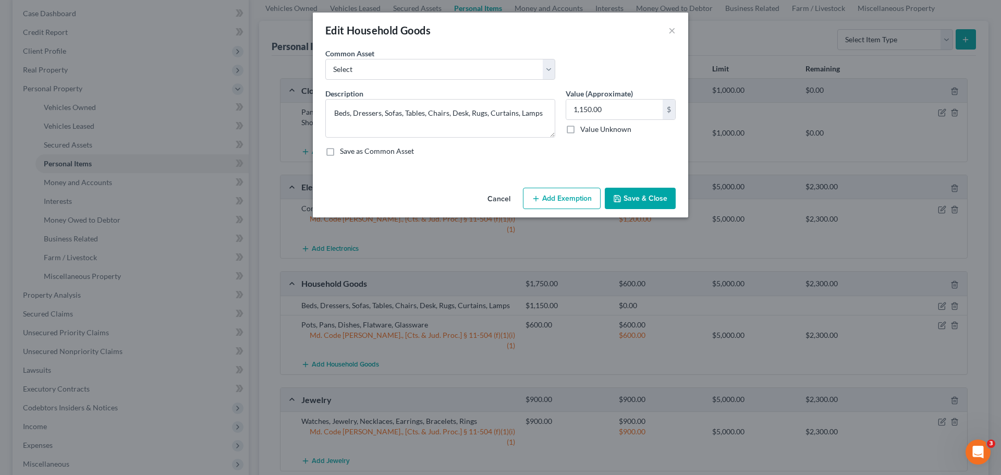
drag, startPoint x: 577, startPoint y: 197, endPoint x: 459, endPoint y: 246, distance: 128.3
click at [578, 195] on button "Add Exemption" at bounding box center [562, 199] width 78 height 22
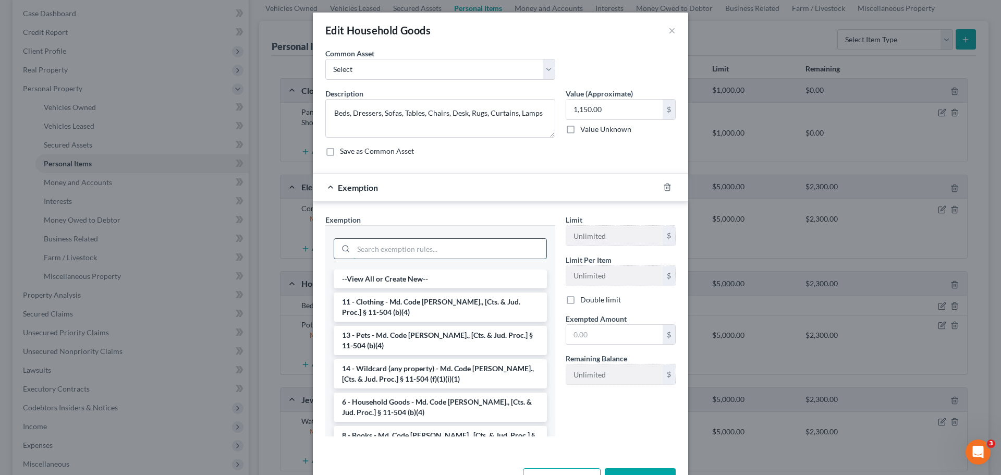
click at [402, 254] on input "search" at bounding box center [449, 249] width 193 height 20
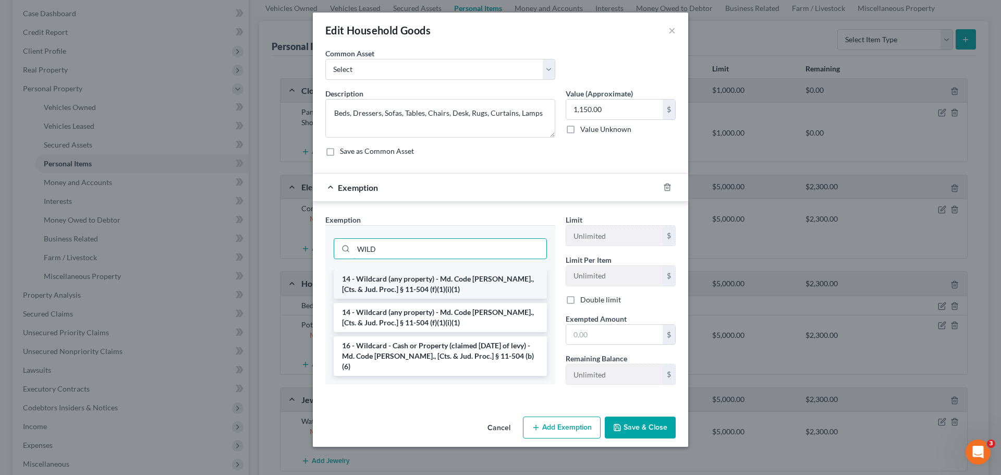
type input "WILD"
click at [457, 285] on li "14 - Wildcard (any property) - Md. Code [PERSON_NAME]., [Cts. & Jud. Proc.] § 1…" at bounding box center [440, 284] width 213 height 29
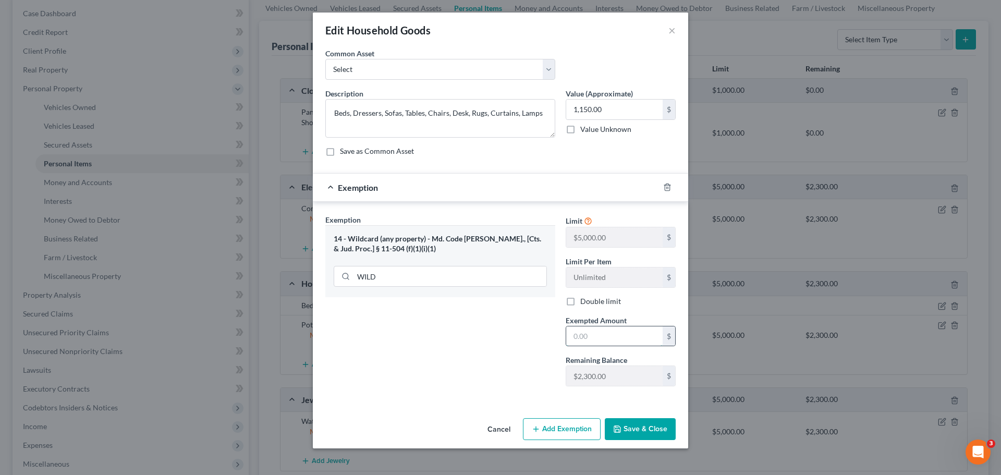
click at [584, 333] on input "text" at bounding box center [614, 336] width 96 height 20
type input "1,150"
click at [635, 434] on button "Save & Close" at bounding box center [640, 429] width 71 height 22
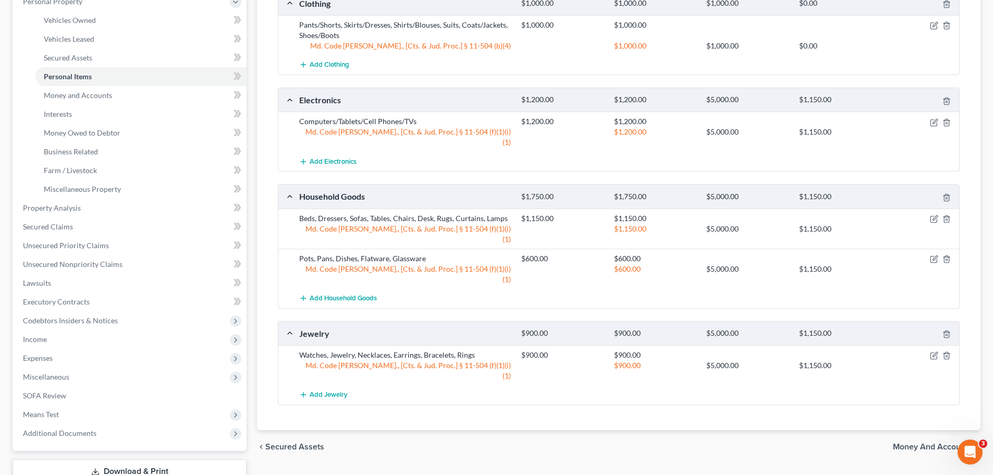
scroll to position [209, 0]
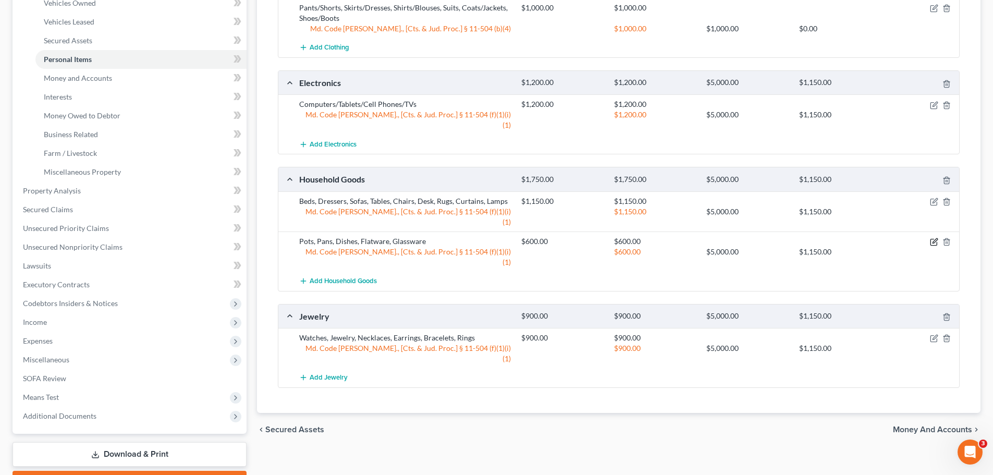
click at [931, 238] on icon "button" at bounding box center [934, 242] width 8 height 8
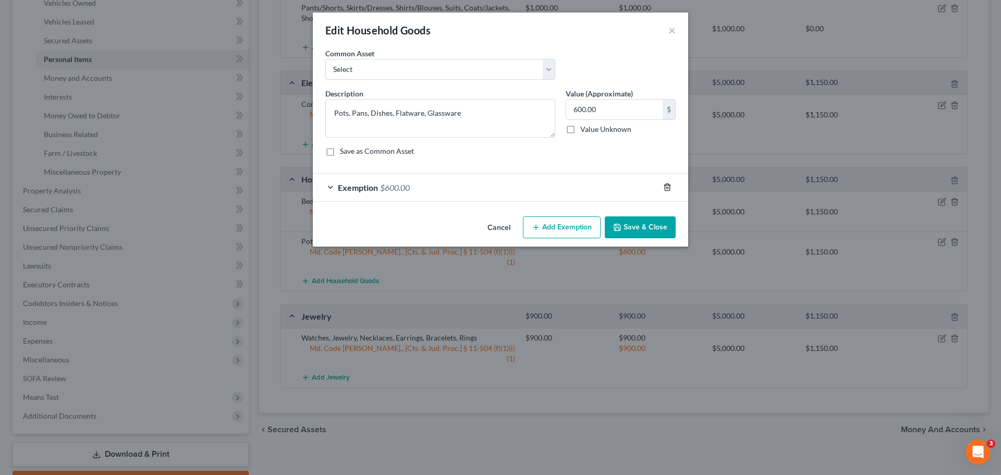
click at [669, 187] on icon "button" at bounding box center [667, 187] width 5 height 7
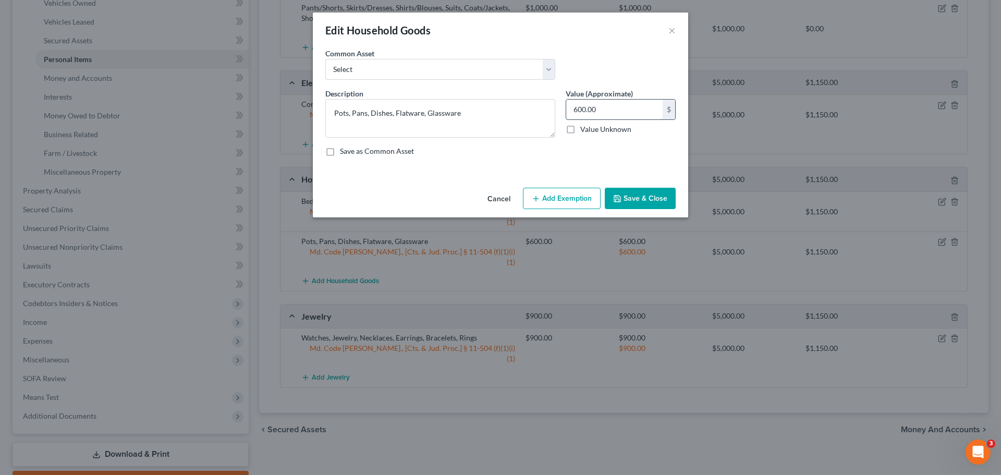
click at [618, 110] on input "600.00" at bounding box center [614, 110] width 96 height 20
type input "200"
click at [566, 192] on button "Add Exemption" at bounding box center [562, 199] width 78 height 22
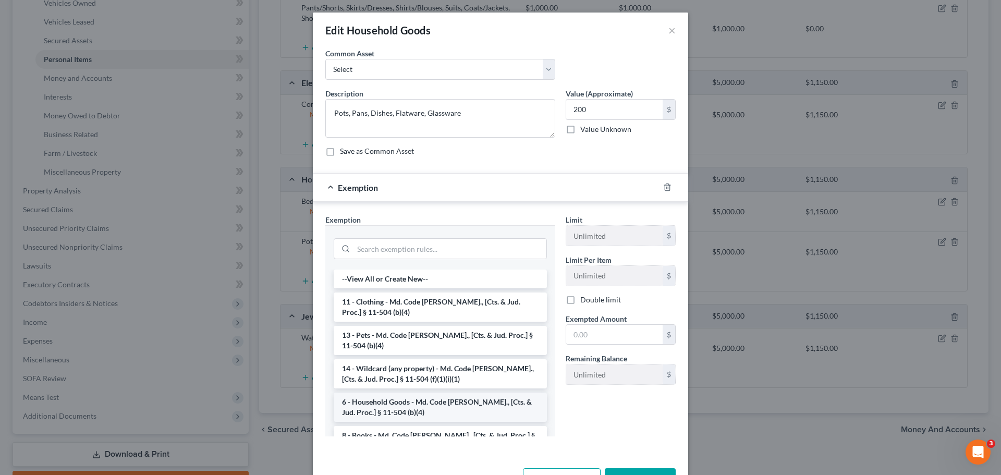
click at [449, 401] on li "6 - Household Goods - Md. Code [PERSON_NAME]., [Cts. & Jud. Proc.] § 11-504 (b)…" at bounding box center [440, 407] width 213 height 29
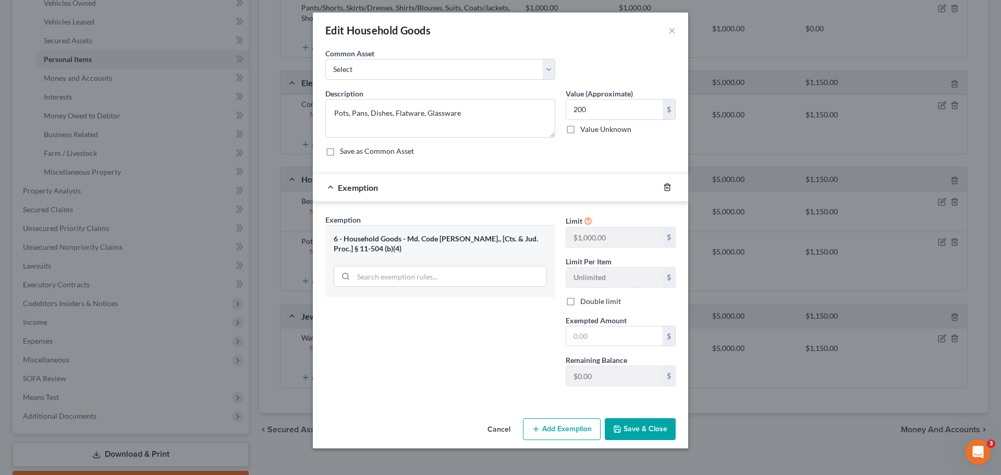
click at [666, 191] on icon "button" at bounding box center [667, 187] width 5 height 7
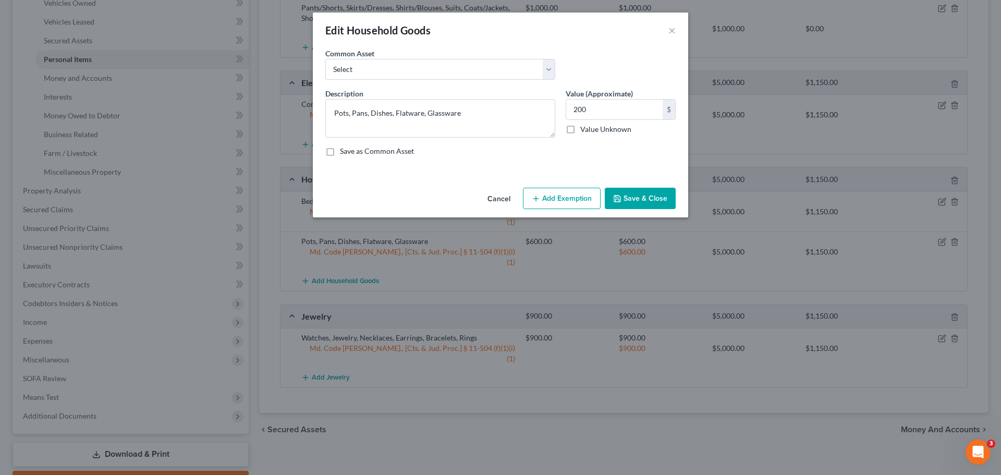
click at [639, 207] on button "Save & Close" at bounding box center [640, 199] width 71 height 22
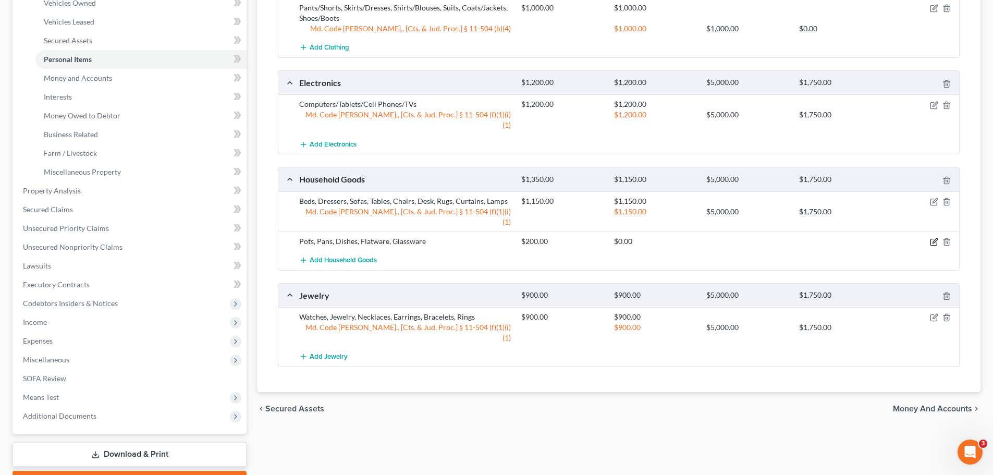
click at [936, 238] on icon "button" at bounding box center [934, 242] width 8 height 8
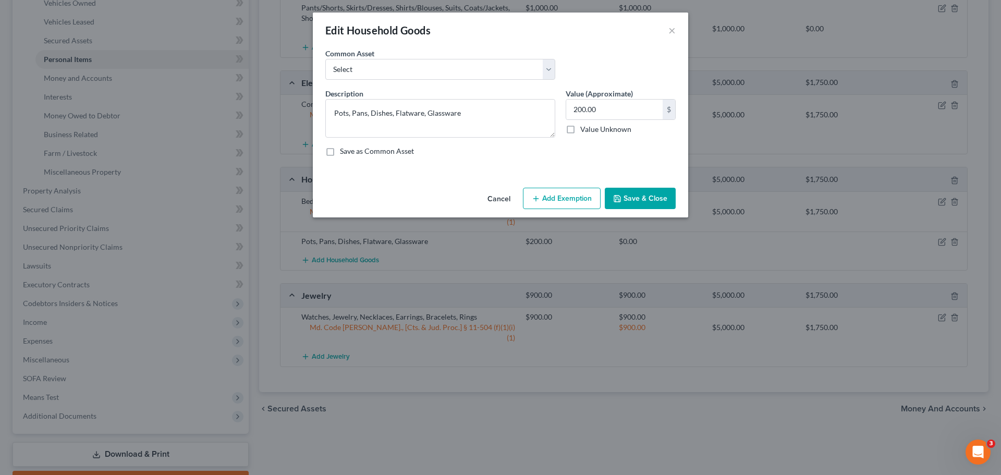
click at [570, 193] on button "Add Exemption" at bounding box center [562, 199] width 78 height 22
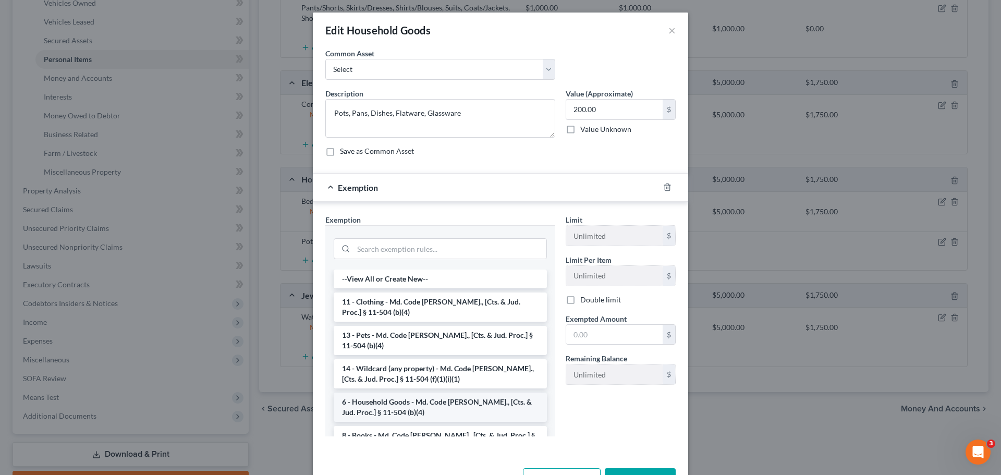
click at [418, 403] on li "6 - Household Goods - Md. Code [PERSON_NAME]., [Cts. & Jud. Proc.] § 11-504 (b)…" at bounding box center [440, 407] width 213 height 29
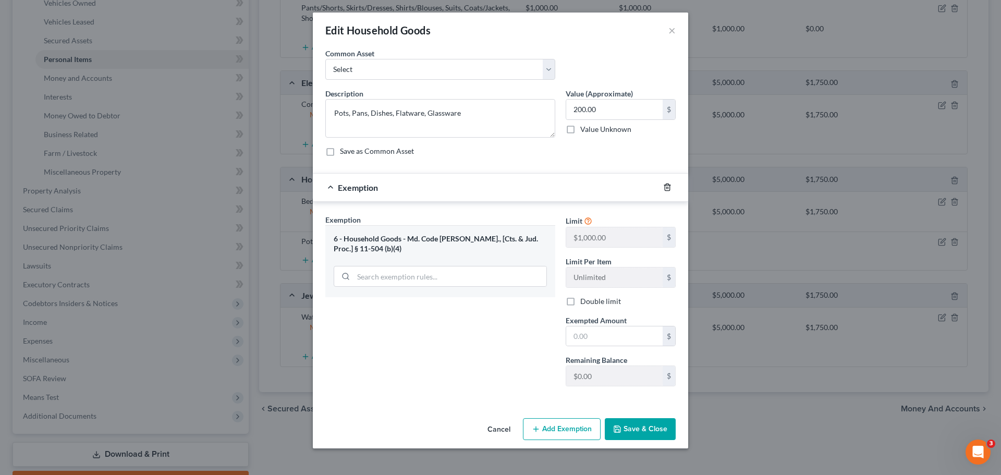
click at [668, 187] on line "button" at bounding box center [668, 188] width 0 height 2
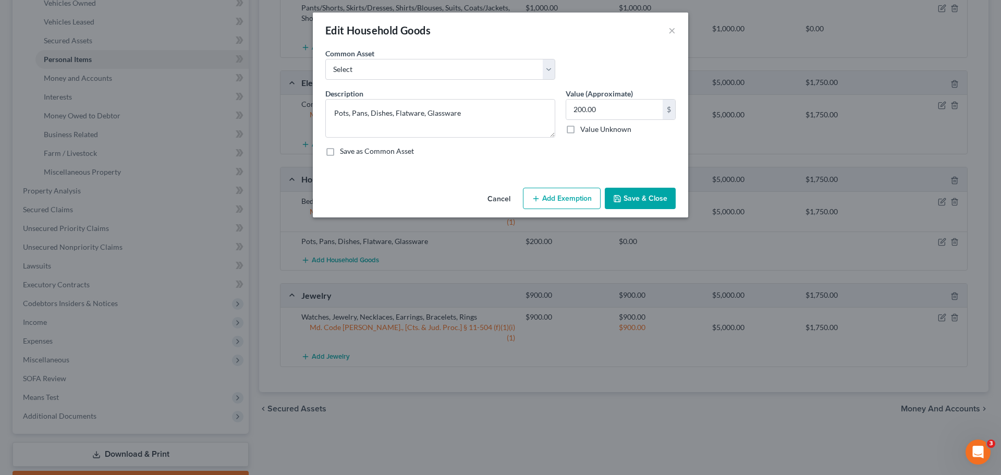
drag, startPoint x: 577, startPoint y: 199, endPoint x: 503, endPoint y: 261, distance: 96.5
click at [577, 198] on button "Add Exemption" at bounding box center [562, 199] width 78 height 22
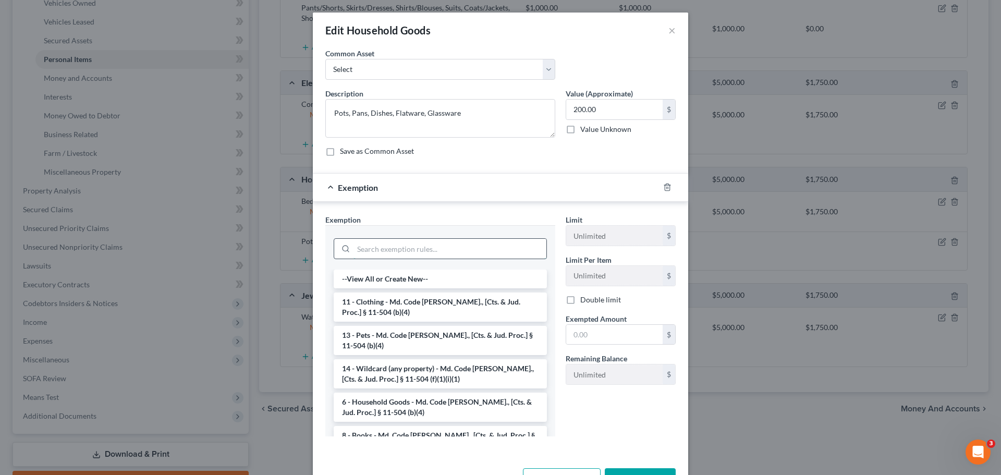
click at [465, 250] on input "search" at bounding box center [449, 249] width 193 height 20
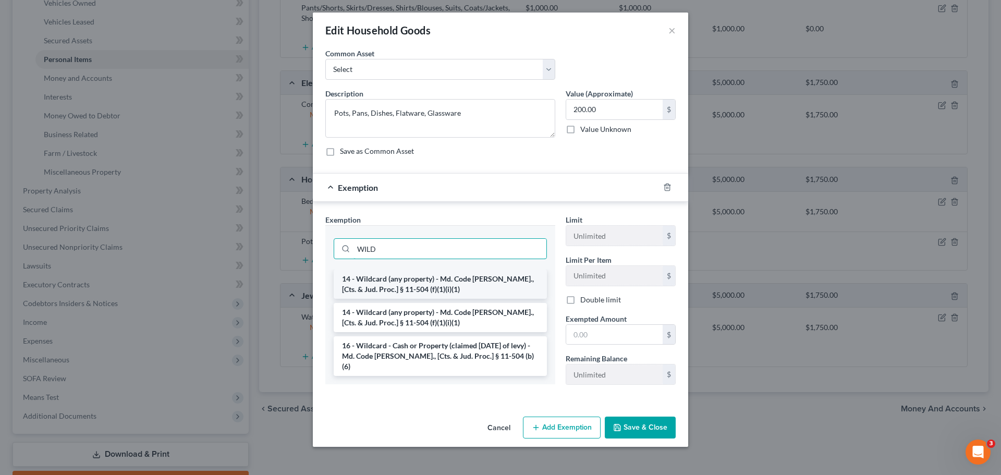
type input "WILD"
drag, startPoint x: 454, startPoint y: 283, endPoint x: 598, endPoint y: 325, distance: 150.3
click at [455, 281] on li "14 - Wildcard (any property) - Md. Code [PERSON_NAME]., [Cts. & Jud. Proc.] § 1…" at bounding box center [440, 284] width 213 height 29
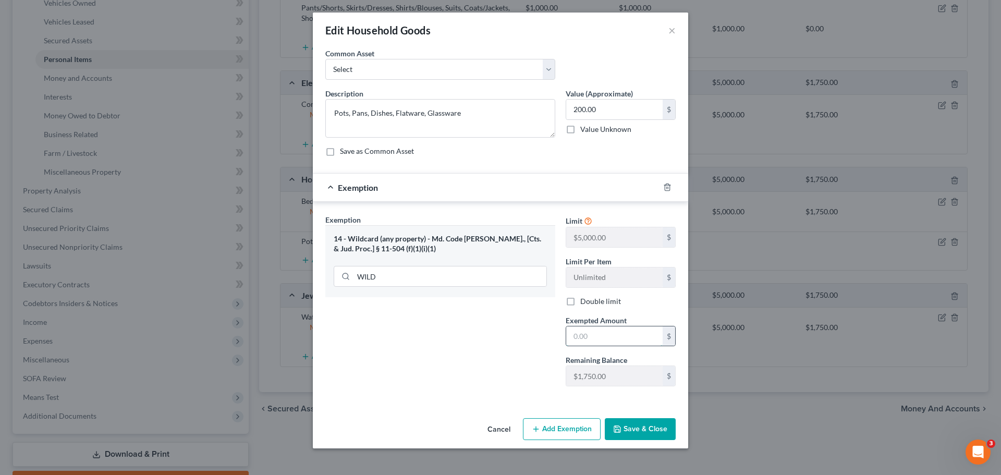
click at [598, 328] on input "text" at bounding box center [614, 336] width 96 height 20
type input "200"
click at [476, 332] on div "Exemption Set must be selected for CA. Exemption * 14 - Wildcard (any property)…" at bounding box center [440, 304] width 240 height 180
click at [650, 434] on button "Save & Close" at bounding box center [640, 429] width 71 height 22
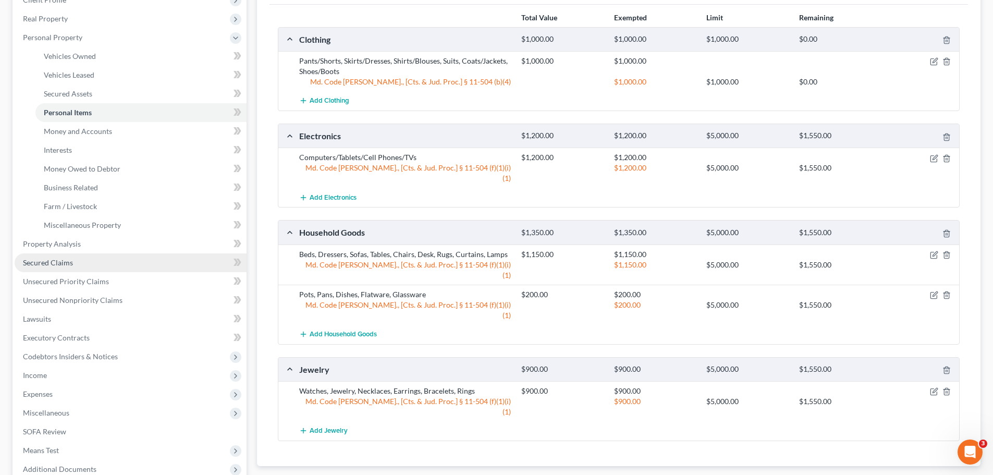
scroll to position [104, 0]
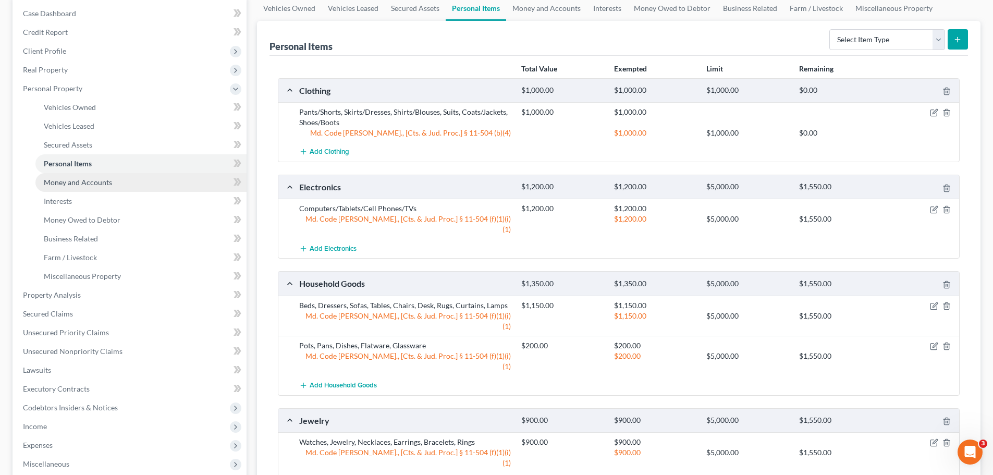
click at [92, 177] on link "Money and Accounts" at bounding box center [140, 182] width 211 height 19
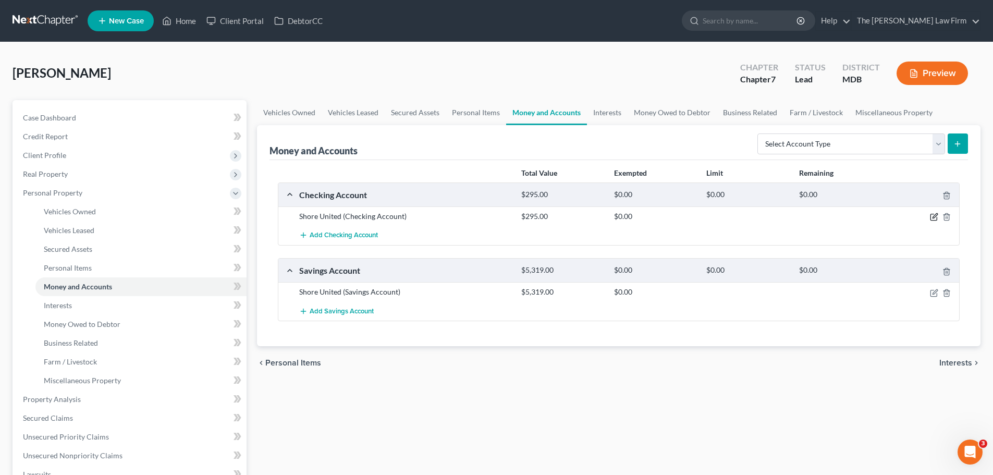
click at [931, 215] on icon "button" at bounding box center [934, 217] width 8 height 8
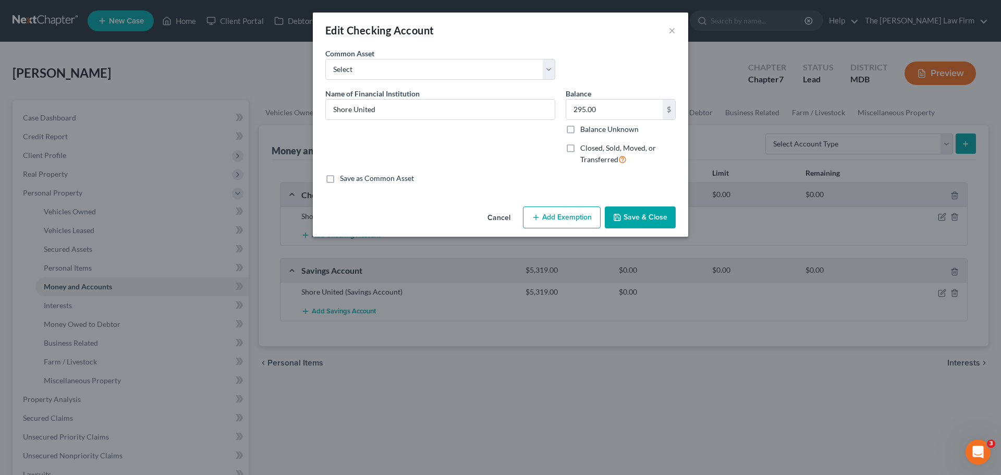
click at [567, 224] on button "Add Exemption" at bounding box center [562, 217] width 78 height 22
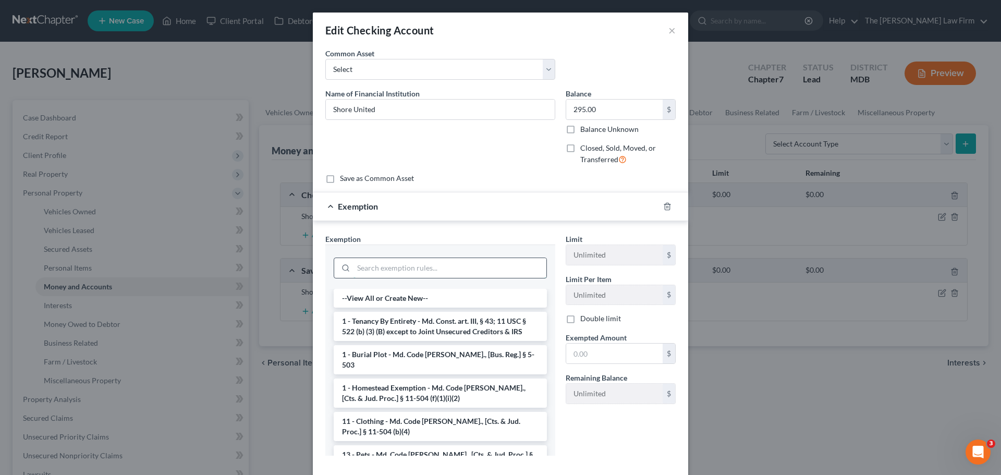
click at [474, 267] on input "search" at bounding box center [449, 268] width 193 height 20
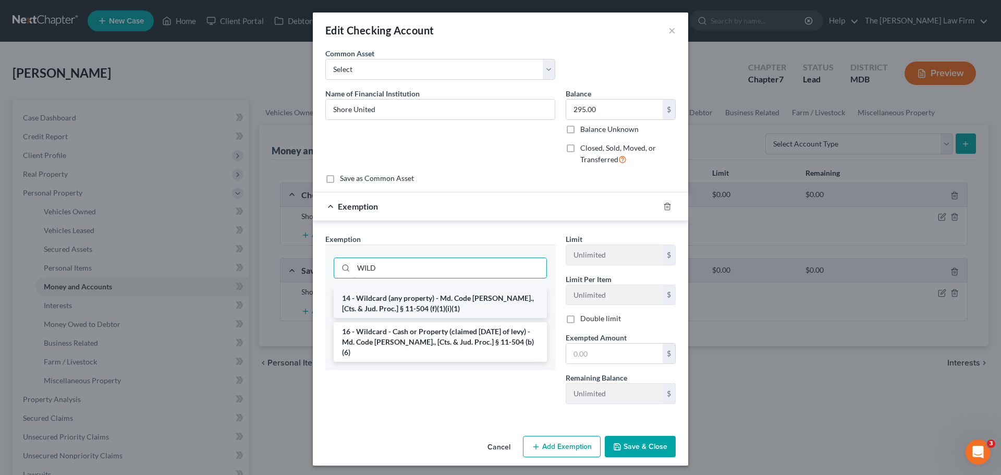
type input "WILD"
click at [461, 299] on li "14 - Wildcard (any property) - Md. Code [PERSON_NAME]., [Cts. & Jud. Proc.] § 1…" at bounding box center [440, 303] width 213 height 29
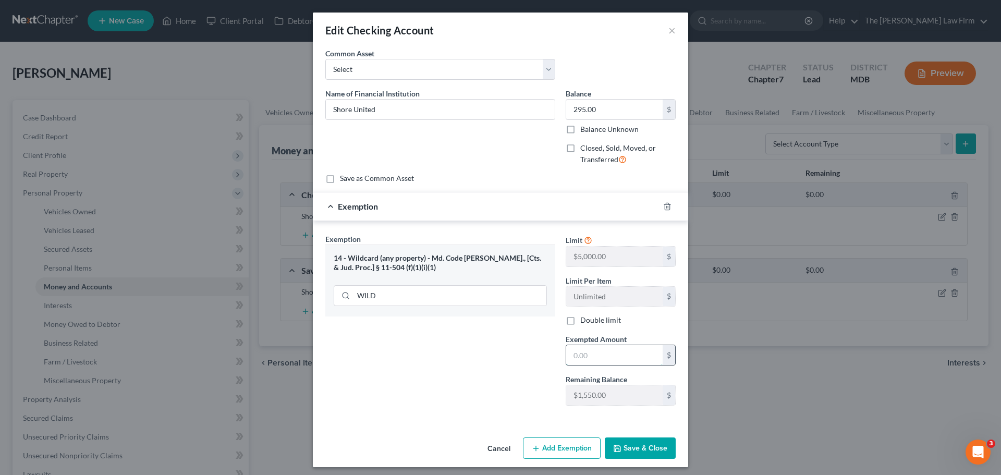
click at [602, 357] on input "text" at bounding box center [614, 355] width 96 height 20
type input "295"
drag, startPoint x: 540, startPoint y: 353, endPoint x: 658, endPoint y: 444, distance: 149.1
click at [540, 353] on div "Exemption Set must be selected for CA. Exemption * 14 - Wildcard (any property)…" at bounding box center [440, 324] width 240 height 180
click at [645, 445] on button "Save & Close" at bounding box center [640, 448] width 71 height 22
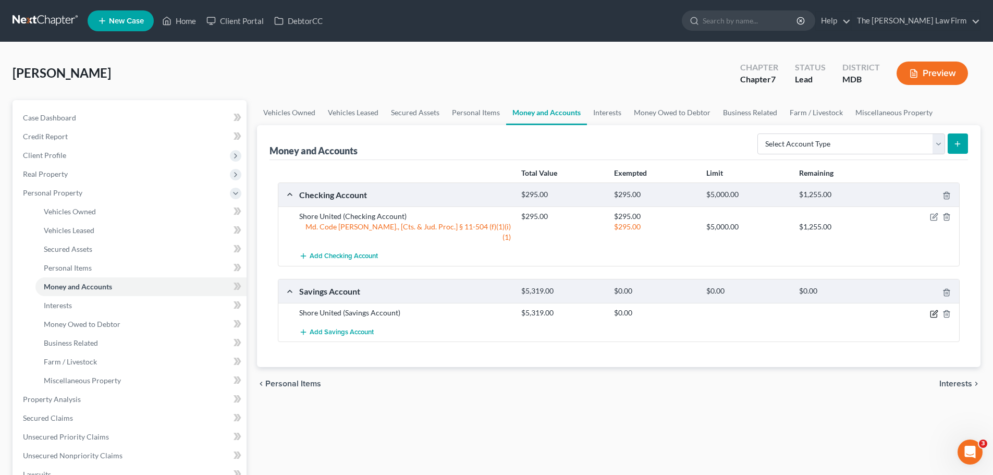
click at [936, 310] on icon "button" at bounding box center [934, 314] width 8 height 8
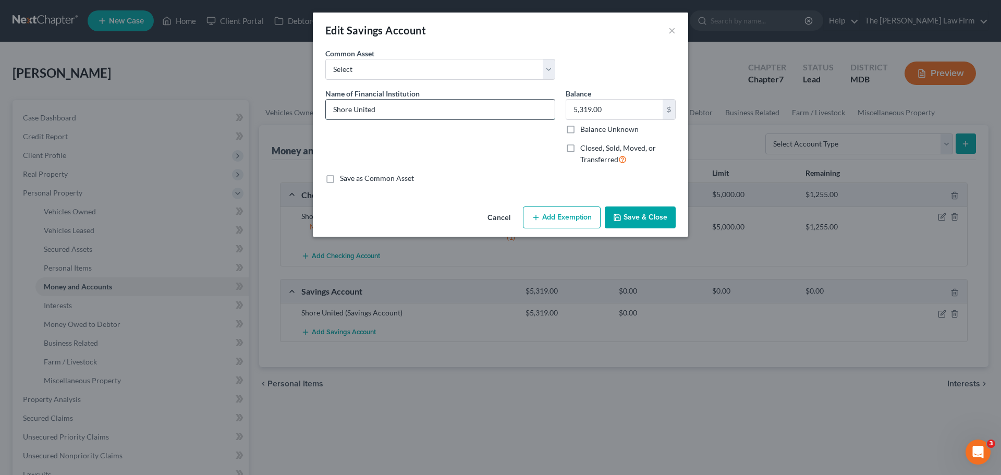
click at [445, 111] on input "Shore United" at bounding box center [440, 110] width 229 height 20
type input "Shore United - Joint Account"
click at [553, 214] on button "Add Exemption" at bounding box center [562, 217] width 78 height 22
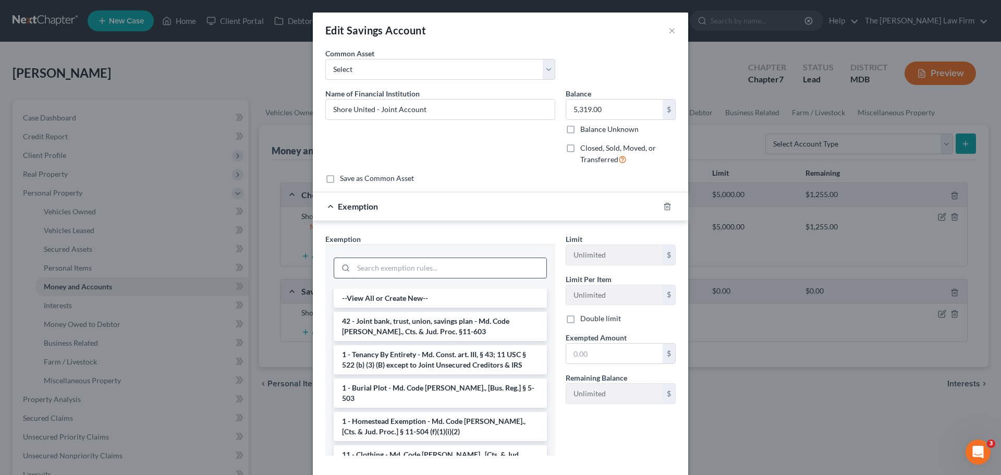
click at [480, 262] on input "search" at bounding box center [449, 268] width 193 height 20
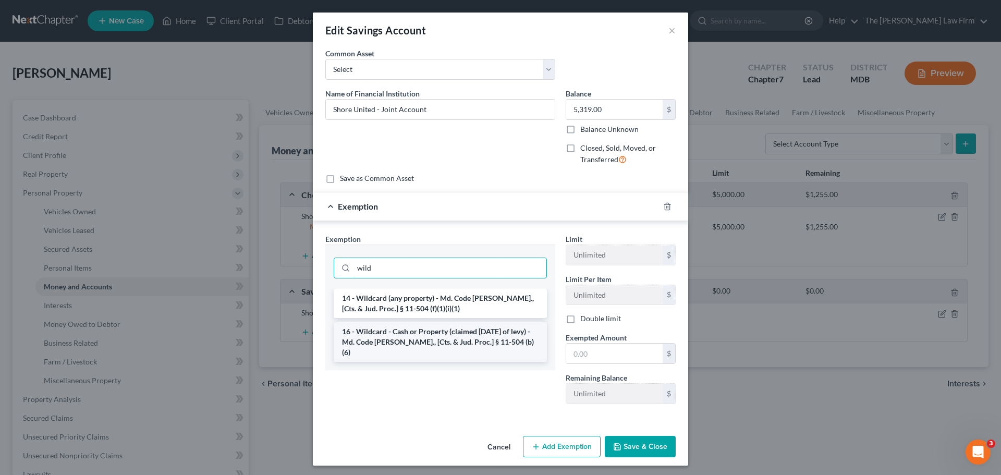
type input "wild"
drag, startPoint x: 453, startPoint y: 341, endPoint x: 641, endPoint y: 356, distance: 188.8
click at [454, 340] on li "16 - Wildcard - Cash or Property (claimed [DATE] of levy) - Md. Code [PERSON_NA…" at bounding box center [440, 342] width 213 height 40
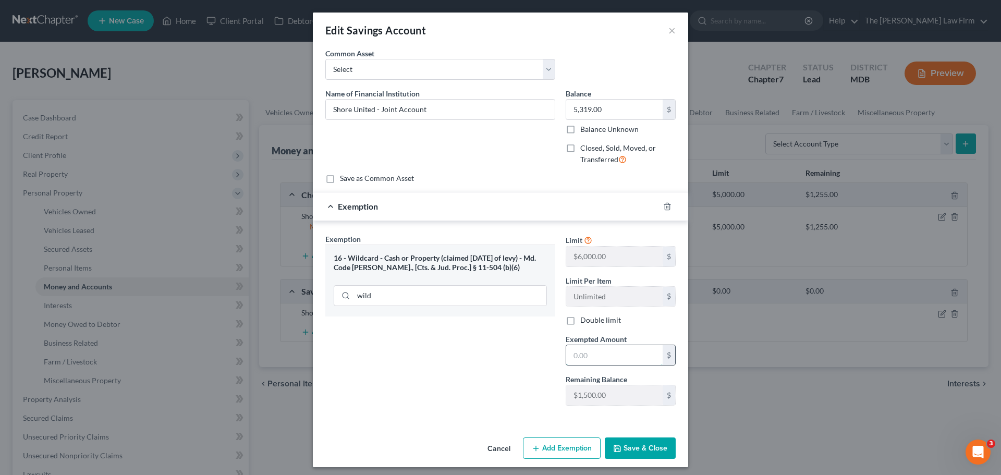
click at [623, 355] on input "text" at bounding box center [614, 355] width 96 height 20
type input "1,500"
click at [643, 445] on button "Save & Close" at bounding box center [640, 448] width 71 height 22
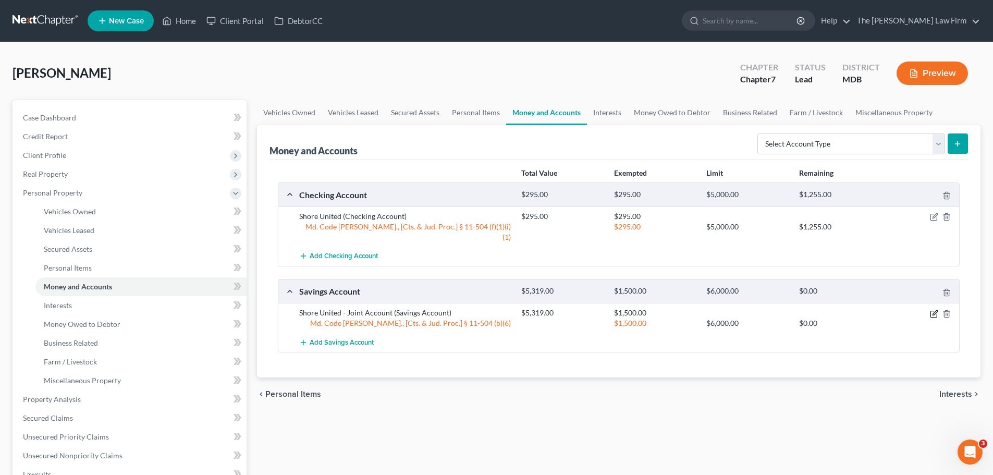
click at [937, 310] on icon "button" at bounding box center [934, 314] width 8 height 8
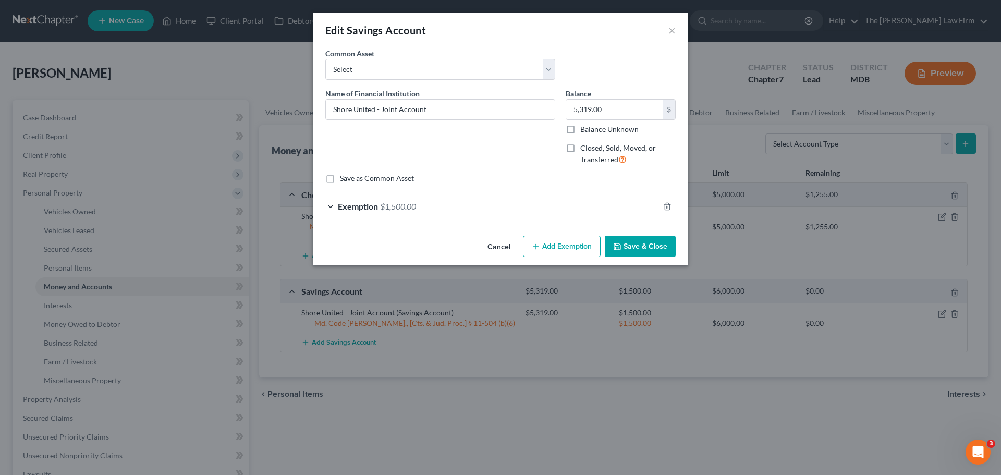
click at [577, 244] on button "Add Exemption" at bounding box center [562, 247] width 78 height 22
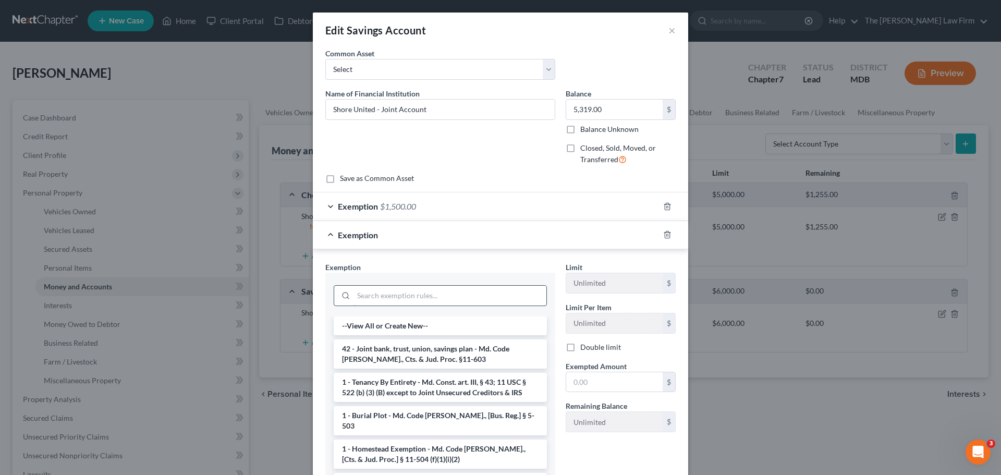
click at [419, 288] on input "search" at bounding box center [449, 296] width 193 height 20
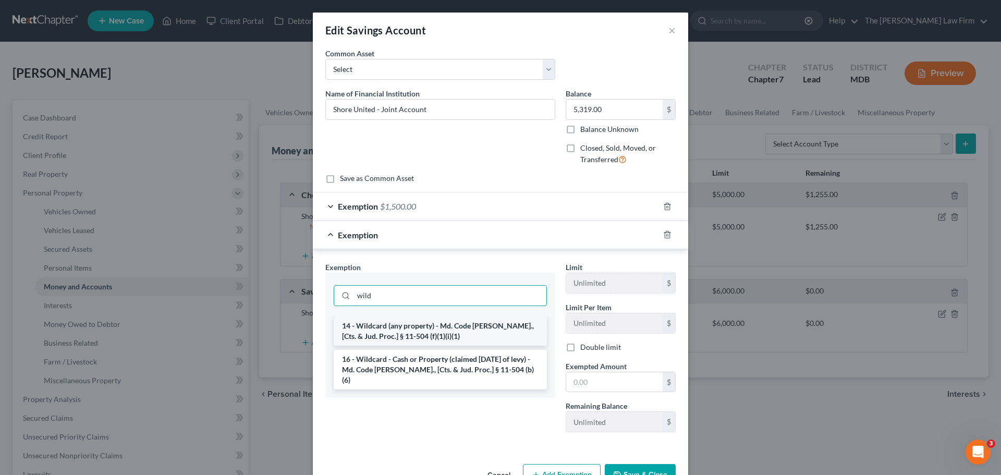
type input "wild"
drag, startPoint x: 428, startPoint y: 338, endPoint x: 670, endPoint y: 383, distance: 246.0
click at [429, 337] on li "14 - Wildcard (any property) - Md. Code [PERSON_NAME]., [Cts. & Jud. Proc.] § 1…" at bounding box center [440, 330] width 213 height 29
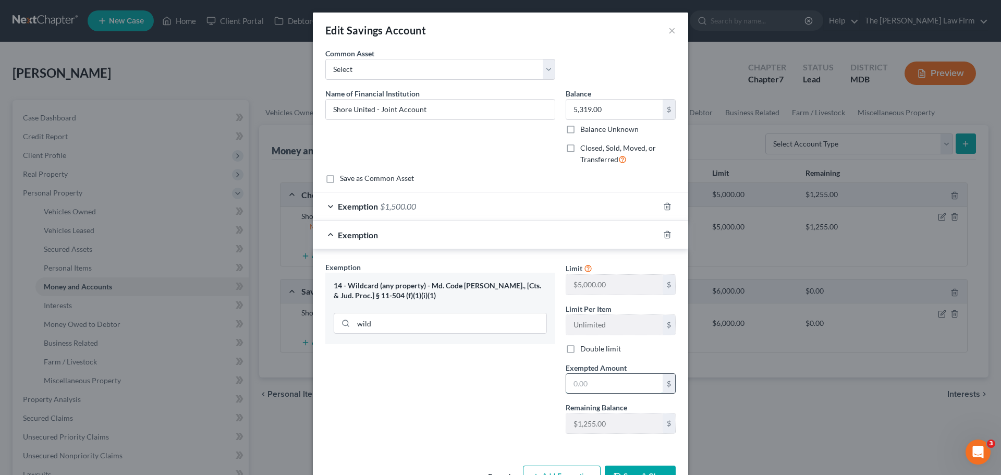
click at [609, 382] on input "text" at bounding box center [614, 384] width 96 height 20
type input "1,255"
click at [511, 375] on div "Exemption Set must be selected for CA. Exemption * 14 - Wildcard (any property)…" at bounding box center [440, 352] width 240 height 180
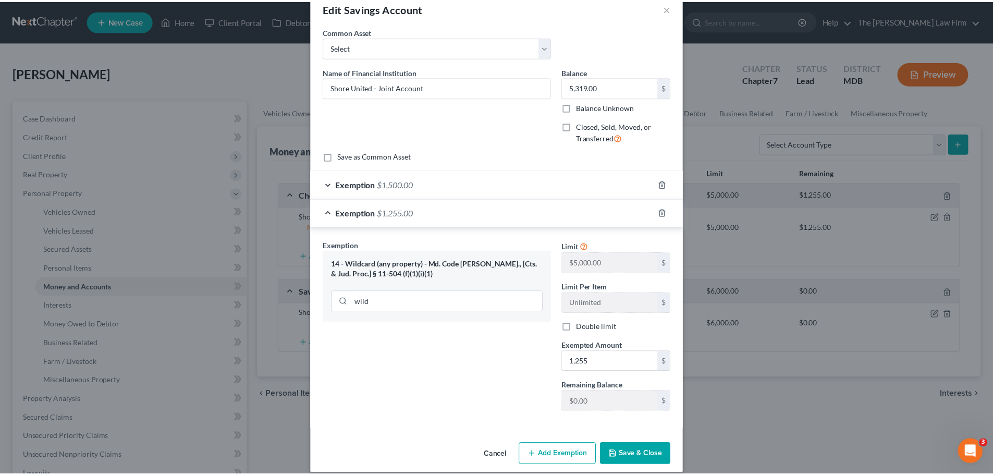
scroll to position [33, 0]
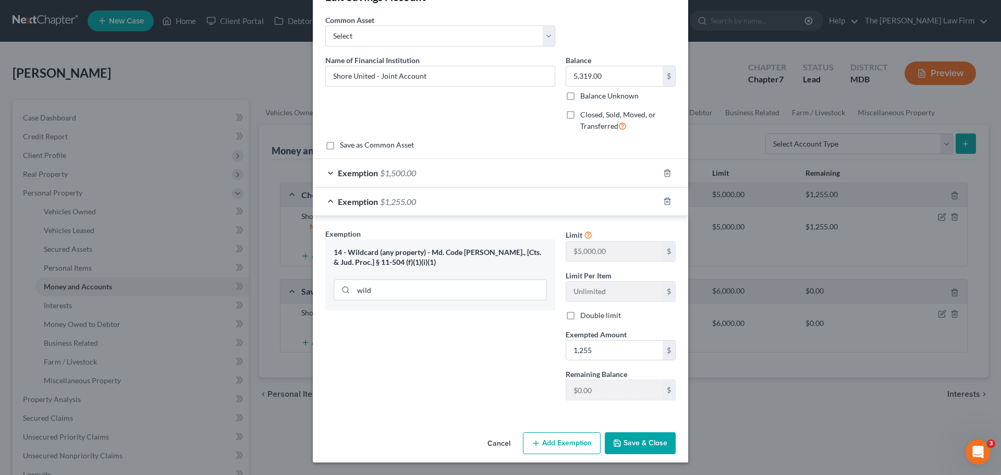
click at [649, 438] on button "Save & Close" at bounding box center [640, 443] width 71 height 22
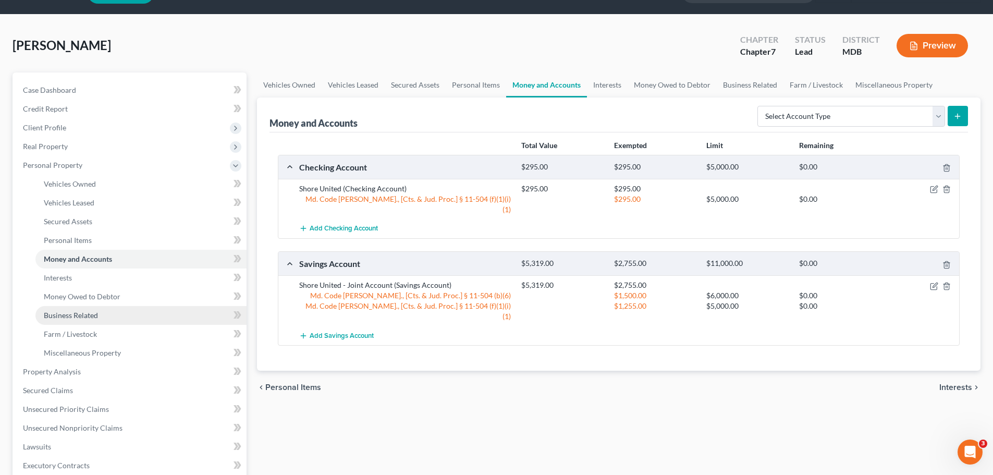
scroll to position [52, 0]
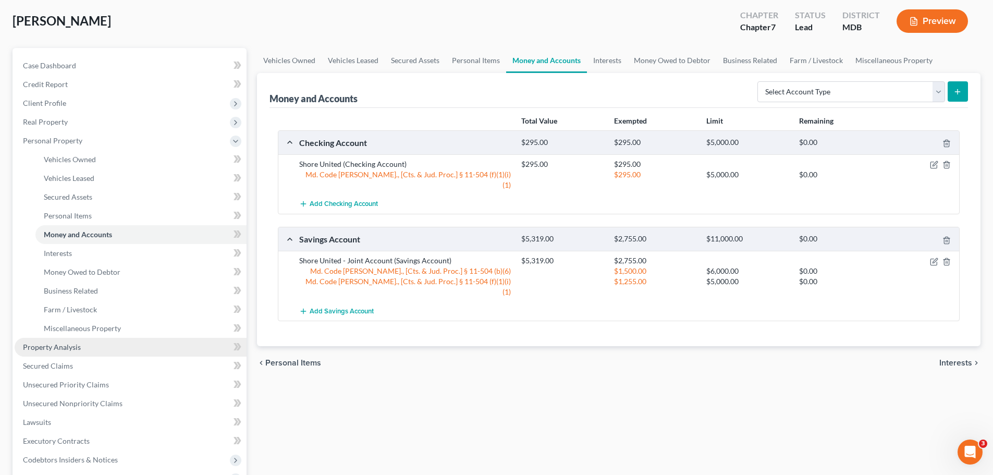
click at [88, 346] on link "Property Analysis" at bounding box center [131, 347] width 232 height 19
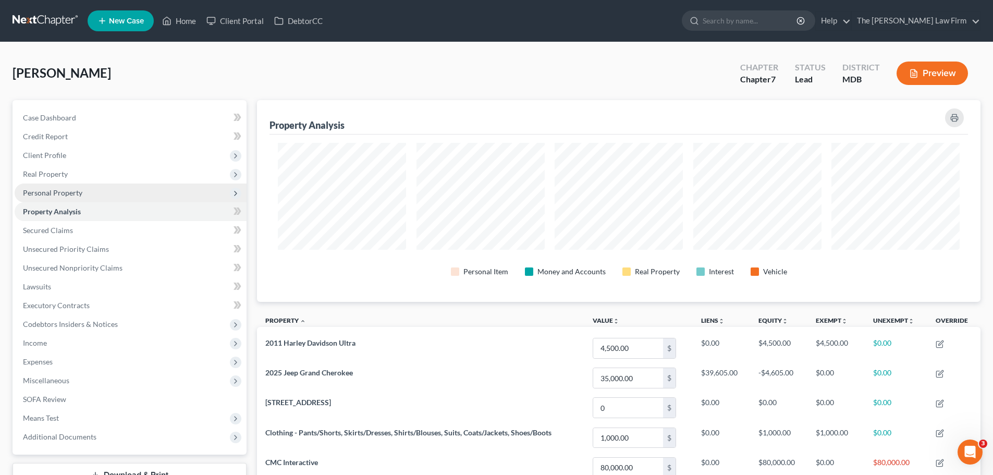
click at [64, 194] on span "Personal Property" at bounding box center [52, 192] width 59 height 9
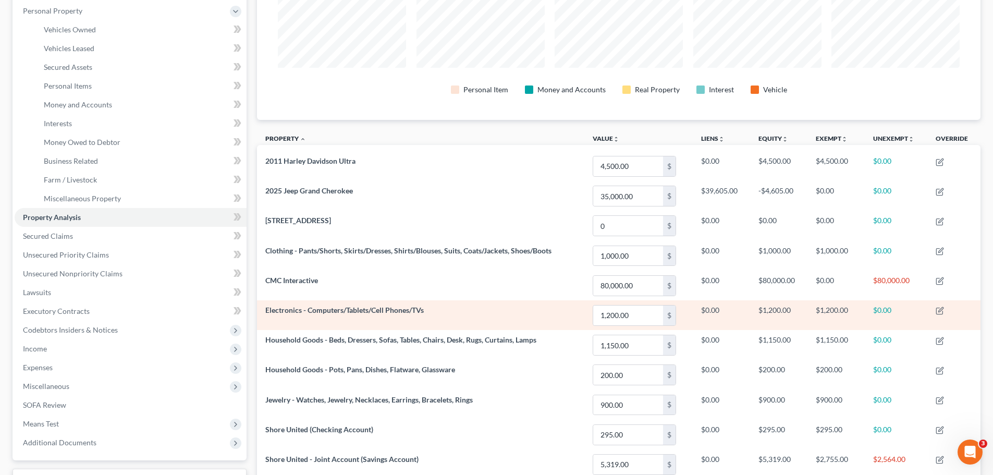
scroll to position [52, 0]
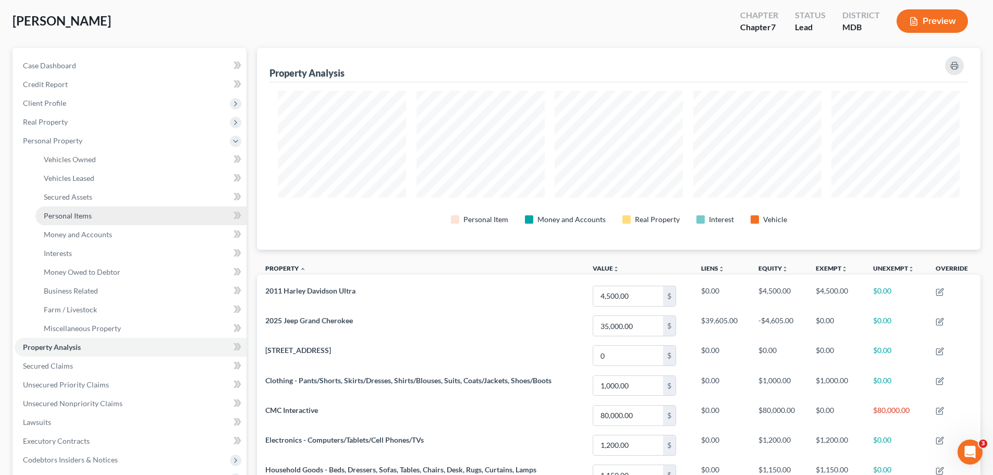
click at [89, 215] on span "Personal Items" at bounding box center [68, 215] width 48 height 9
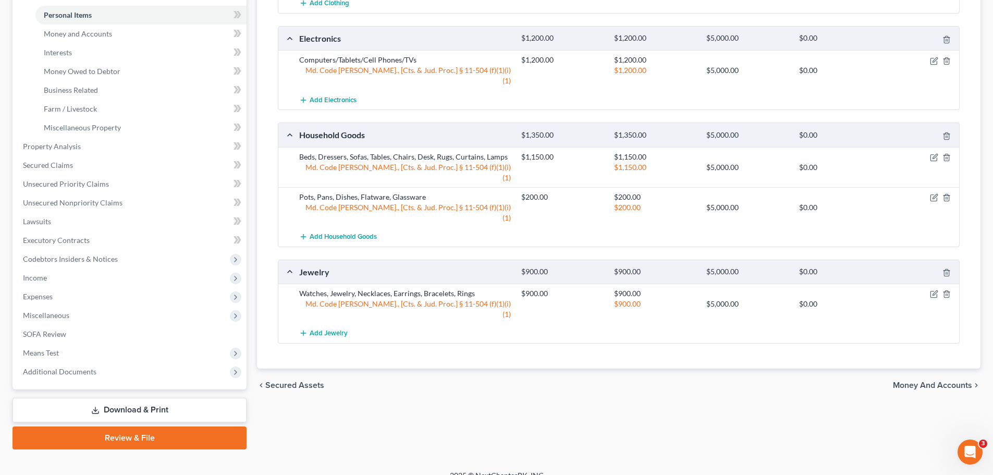
scroll to position [261, 0]
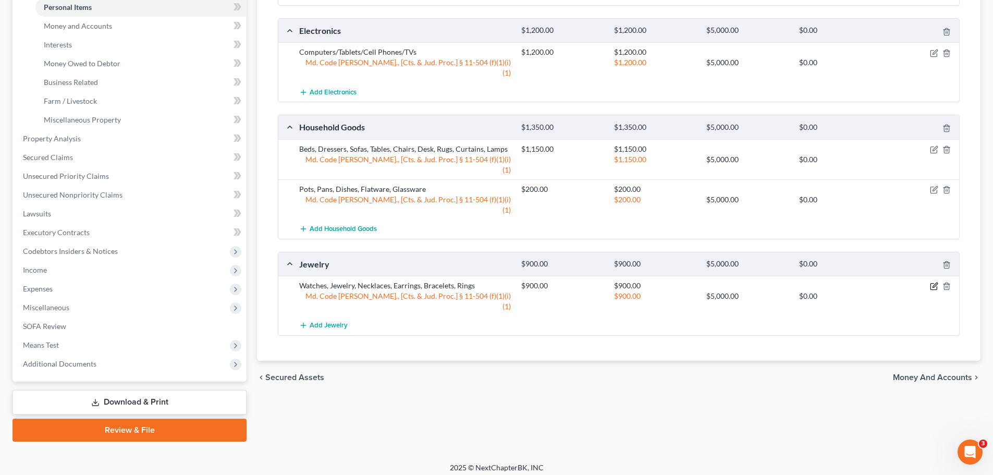
click at [935, 282] on icon "button" at bounding box center [934, 286] width 8 height 8
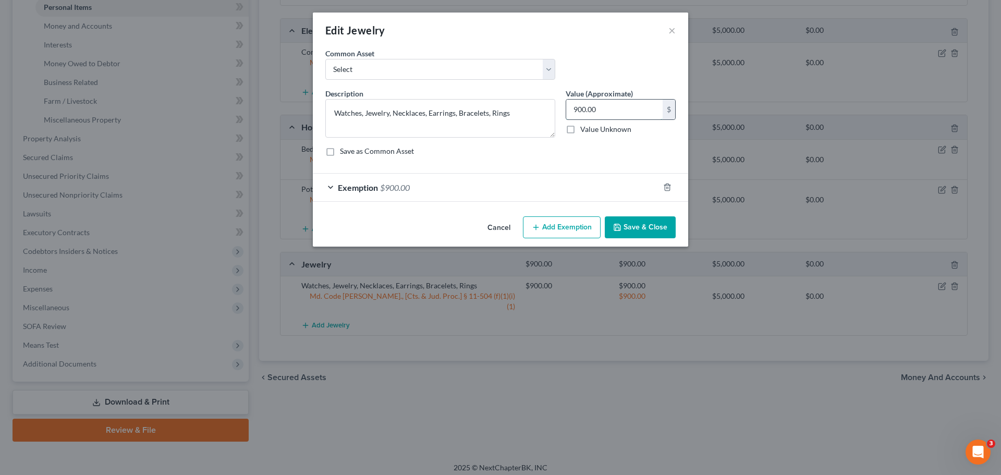
click at [614, 110] on input "900.00" at bounding box center [614, 110] width 96 height 20
type input "300"
click at [362, 185] on span "Exemption" at bounding box center [358, 187] width 40 height 10
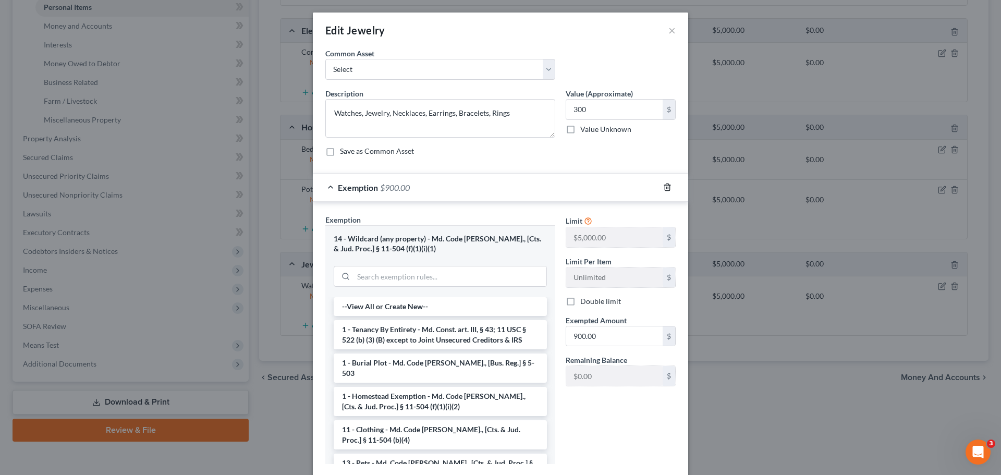
click at [664, 185] on polyline "button" at bounding box center [667, 185] width 6 height 0
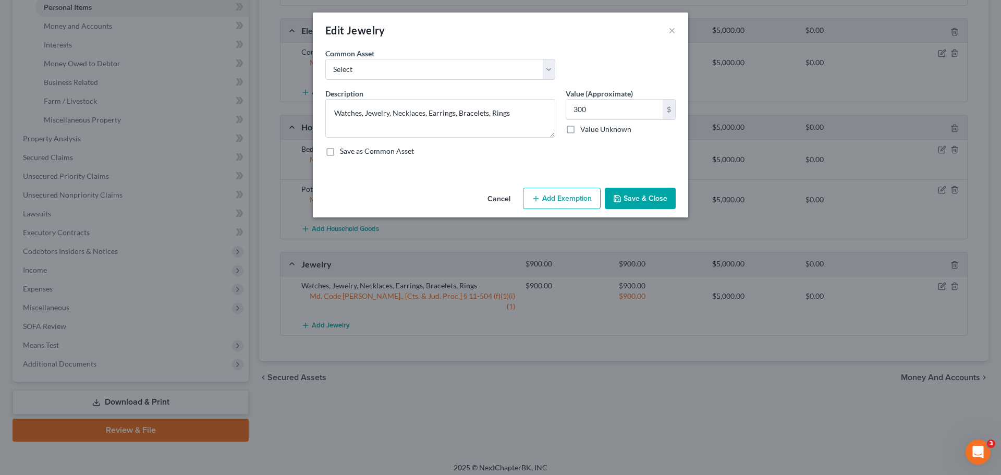
click at [561, 193] on button "Add Exemption" at bounding box center [562, 199] width 78 height 22
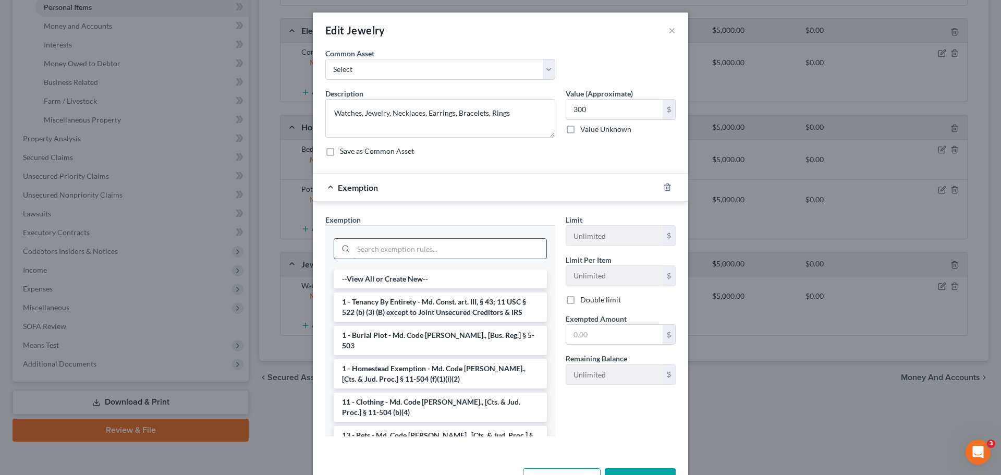
click at [459, 248] on input "search" at bounding box center [449, 249] width 193 height 20
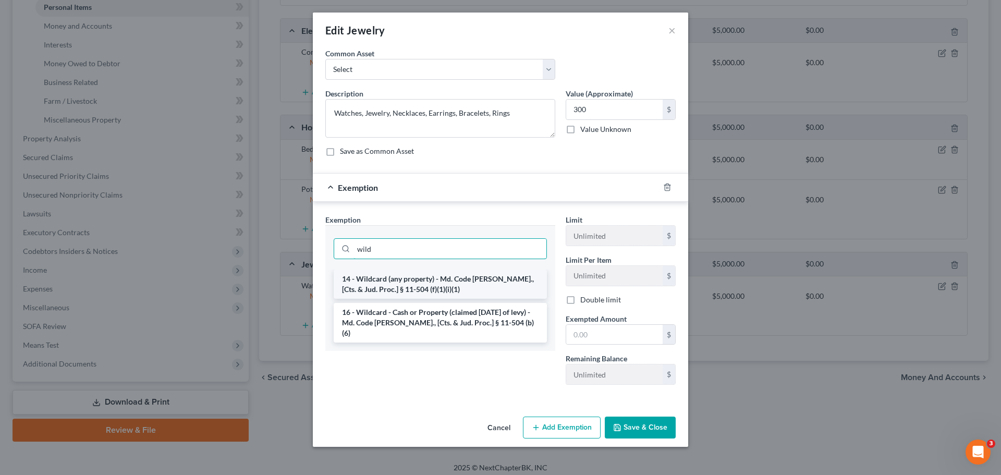
type input "wild"
drag, startPoint x: 435, startPoint y: 285, endPoint x: 613, endPoint y: 310, distance: 180.0
click at [437, 283] on li "14 - Wildcard (any property) - Md. Code [PERSON_NAME]., [Cts. & Jud. Proc.] § 1…" at bounding box center [440, 284] width 213 height 29
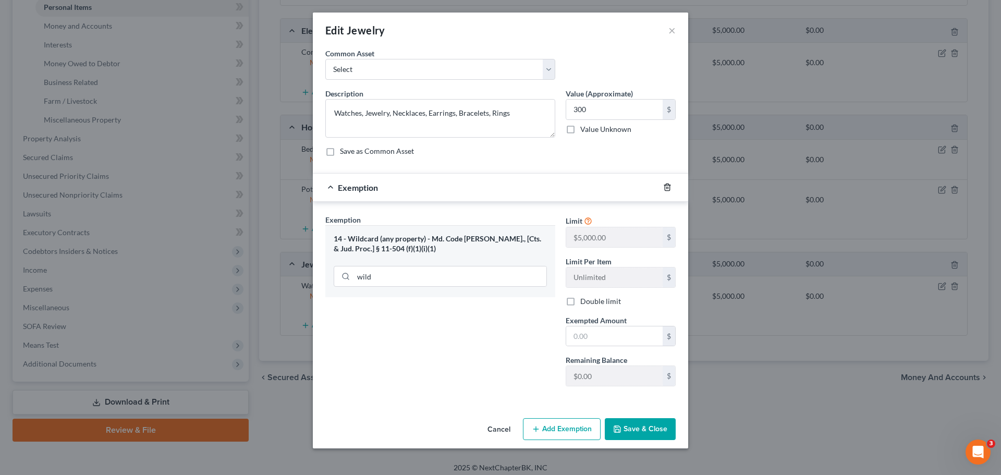
click at [667, 187] on icon "button" at bounding box center [667, 187] width 8 height 8
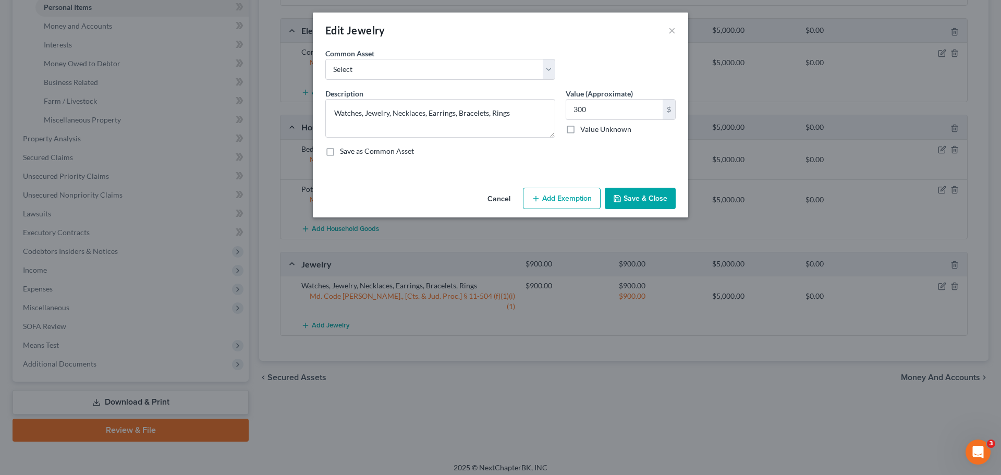
click at [651, 190] on button "Save & Close" at bounding box center [640, 199] width 71 height 22
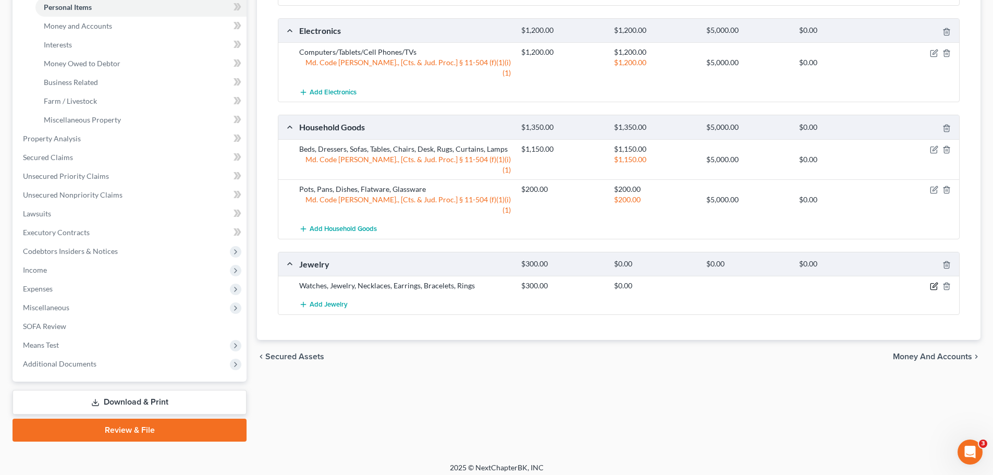
click at [933, 282] on icon "button" at bounding box center [934, 286] width 8 height 8
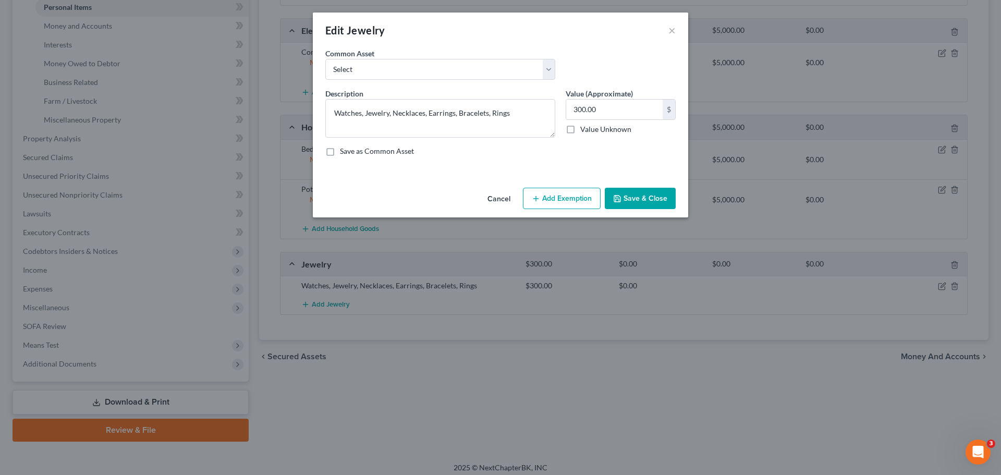
click at [594, 208] on button "Add Exemption" at bounding box center [562, 199] width 78 height 22
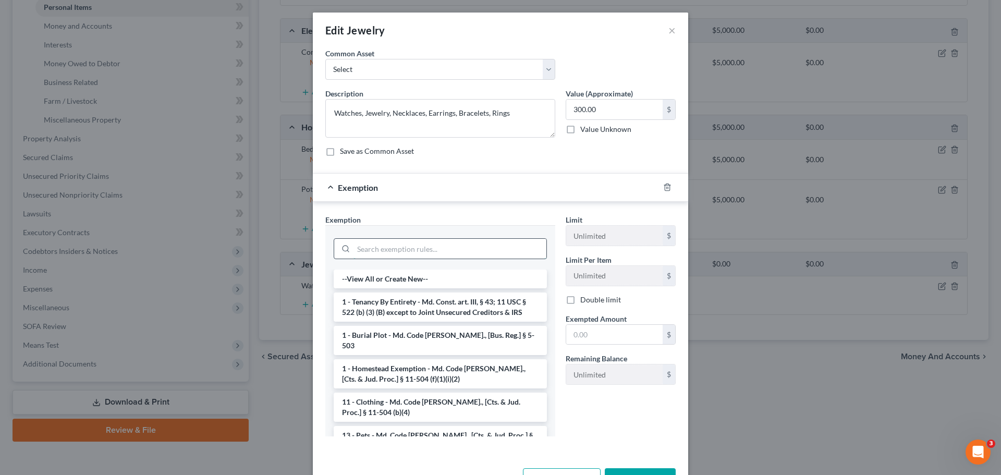
click at [408, 247] on input "search" at bounding box center [449, 249] width 193 height 20
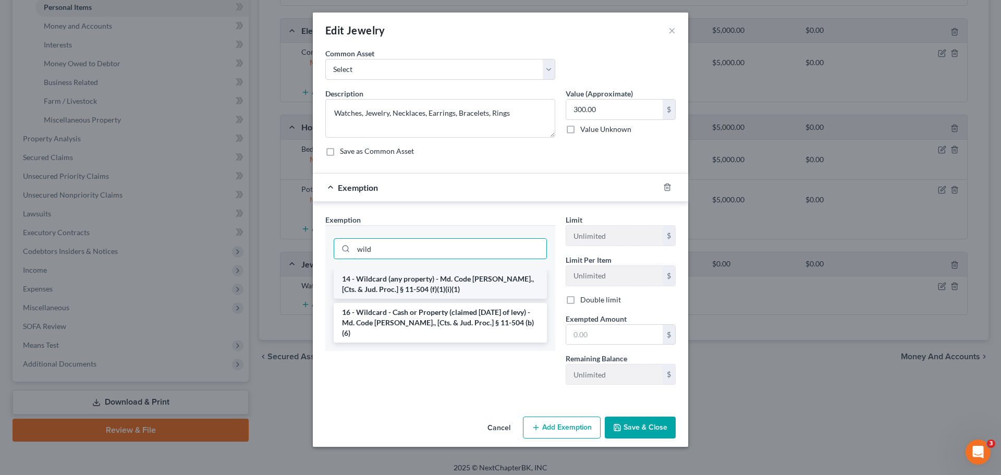
type input "wild"
click at [420, 298] on ul "14 - Wildcard (any property) - Md. Code [PERSON_NAME]., [Cts. & Jud. Proc.] § 1…" at bounding box center [440, 306] width 213 height 73
click at [420, 287] on li "14 - Wildcard (any property) - Md. Code [PERSON_NAME]., [Cts. & Jud. Proc.] § 1…" at bounding box center [440, 284] width 213 height 29
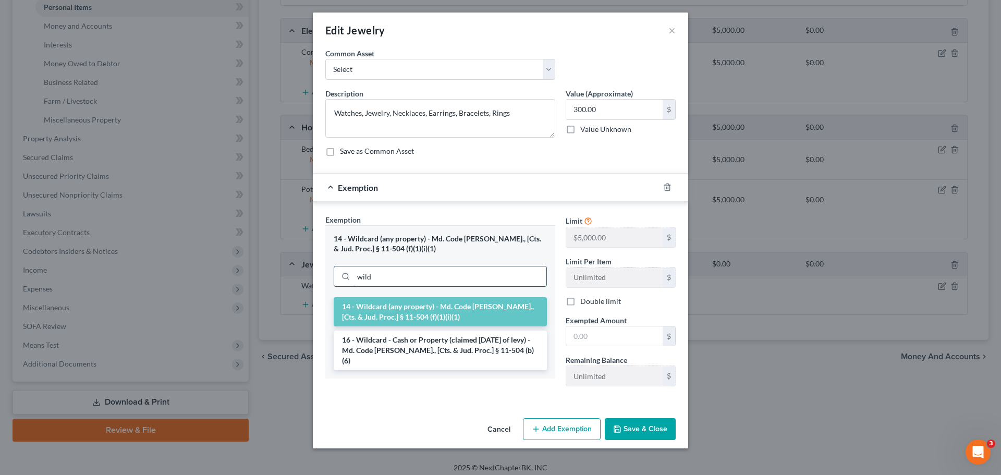
click at [445, 286] on input "wild" at bounding box center [449, 276] width 193 height 20
click at [592, 340] on input "text" at bounding box center [614, 336] width 96 height 20
type input "300"
click at [646, 433] on button "Save & Close" at bounding box center [640, 429] width 71 height 22
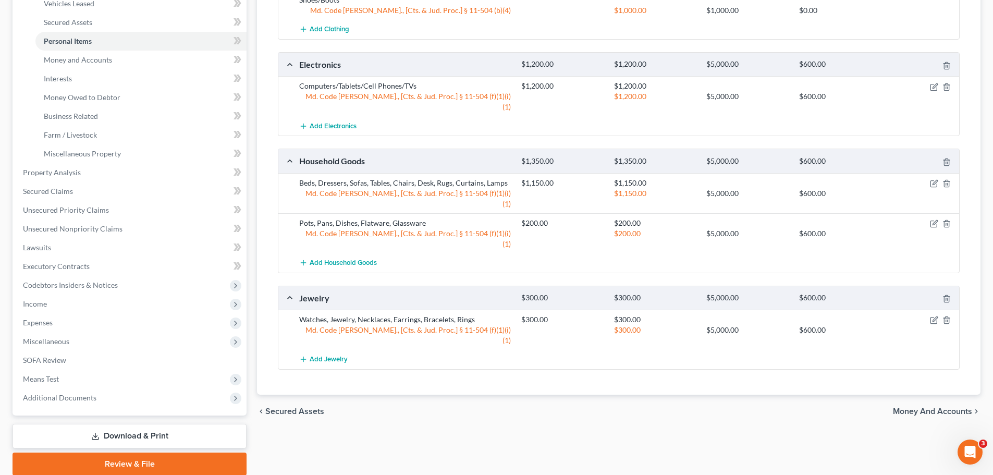
scroll to position [156, 0]
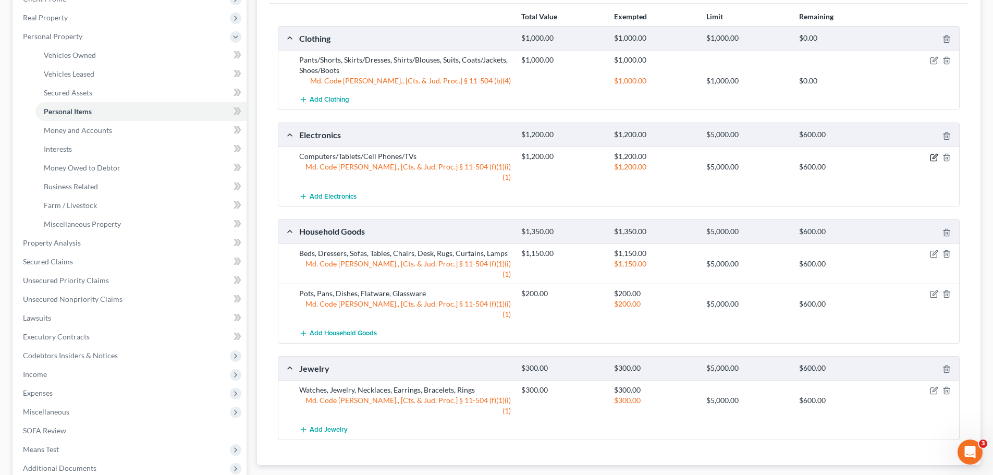
click at [935, 161] on icon "button" at bounding box center [934, 157] width 6 height 6
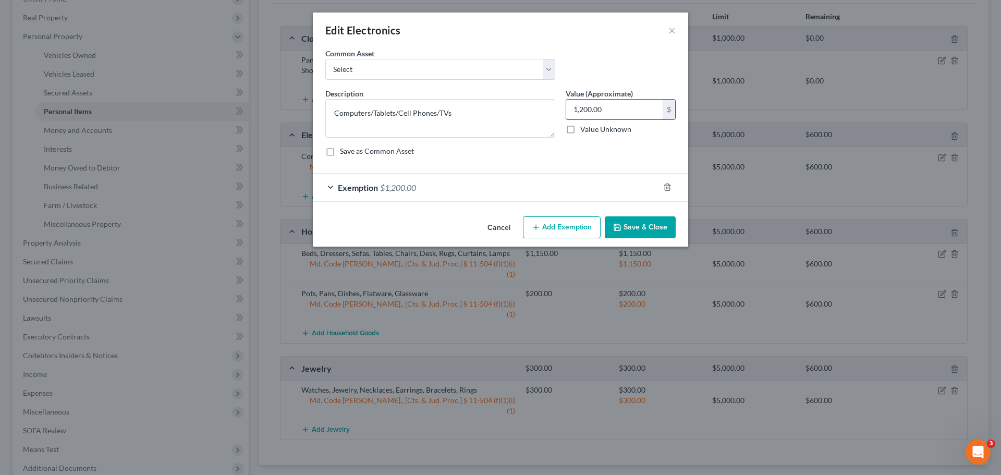
click at [627, 116] on input "1,200.00" at bounding box center [614, 110] width 96 height 20
type input "900"
click at [666, 183] on icon "button" at bounding box center [667, 187] width 8 height 8
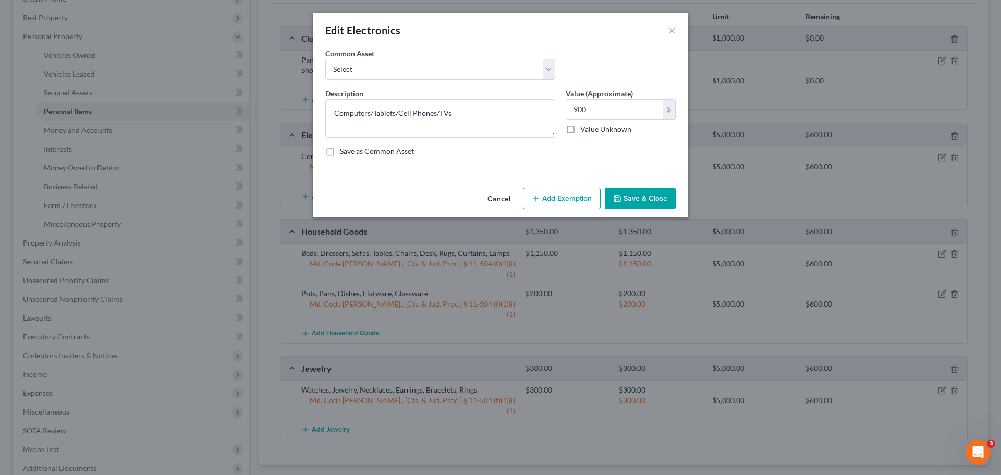
click at [625, 198] on button "Save & Close" at bounding box center [640, 199] width 71 height 22
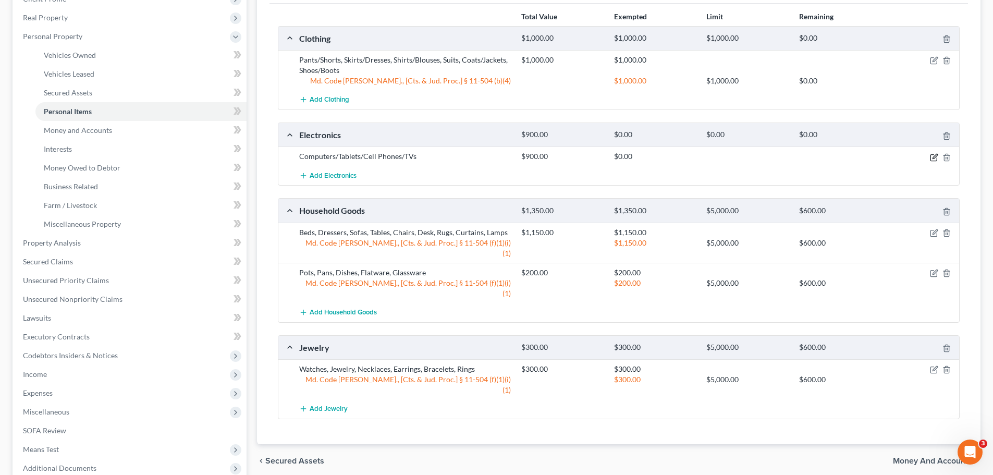
click at [932, 158] on icon "button" at bounding box center [934, 157] width 8 height 8
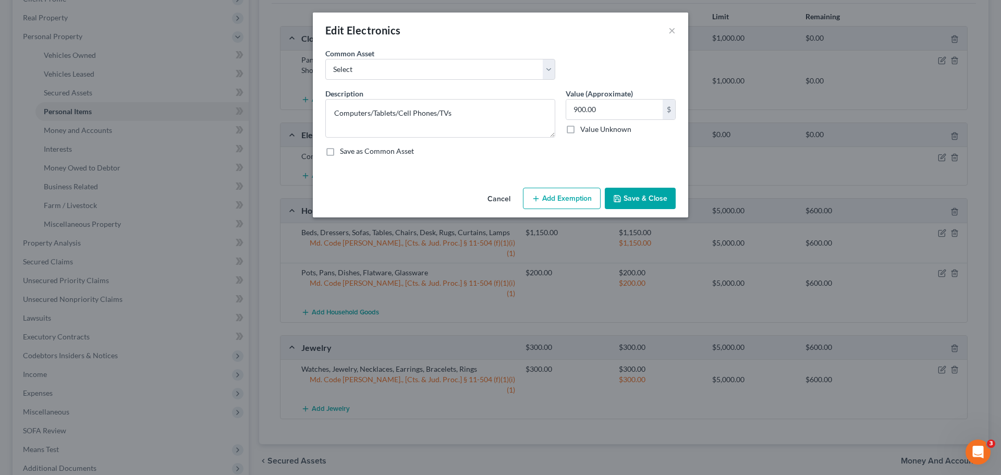
click at [589, 197] on button "Add Exemption" at bounding box center [562, 199] width 78 height 22
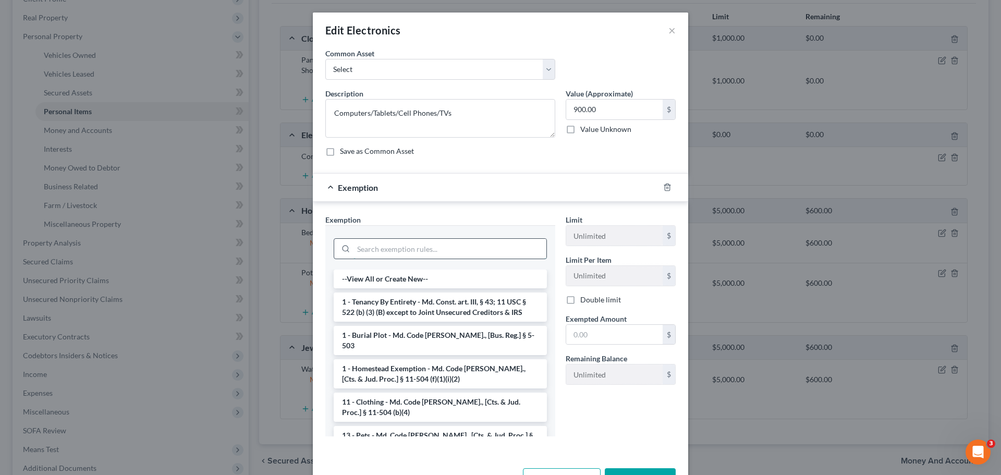
click at [438, 248] on input "search" at bounding box center [449, 249] width 193 height 20
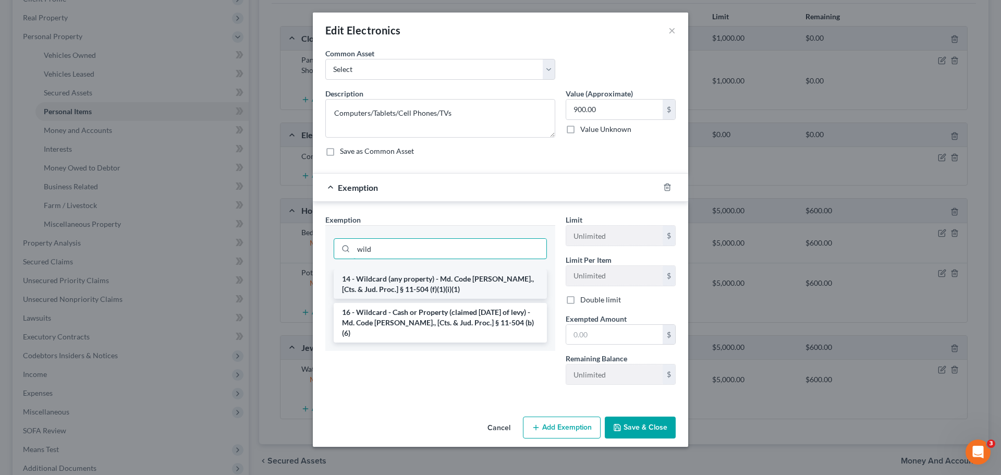
type input "wild"
click at [436, 279] on li "14 - Wildcard (any property) - Md. Code [PERSON_NAME]., [Cts. & Jud. Proc.] § 1…" at bounding box center [440, 284] width 213 height 29
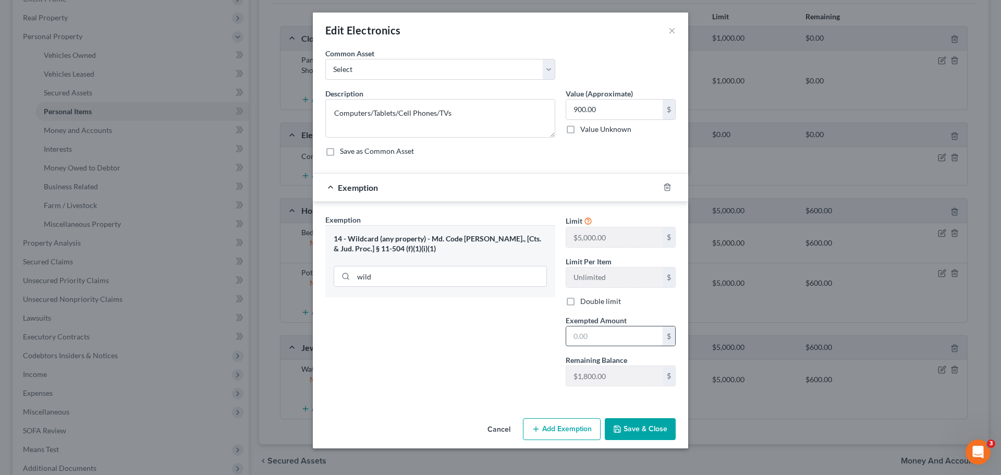
click at [603, 334] on input "text" at bounding box center [614, 336] width 96 height 20
type input "900"
click at [475, 335] on div "Exemption Set must be selected for CA. Exemption * 14 - Wildcard (any property)…" at bounding box center [440, 304] width 240 height 180
click at [656, 424] on button "Save & Close" at bounding box center [640, 429] width 71 height 22
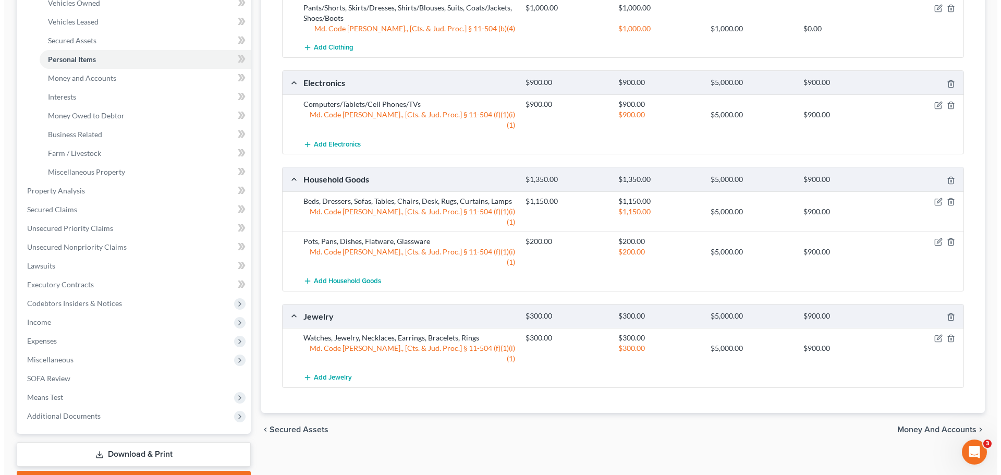
scroll to position [0, 0]
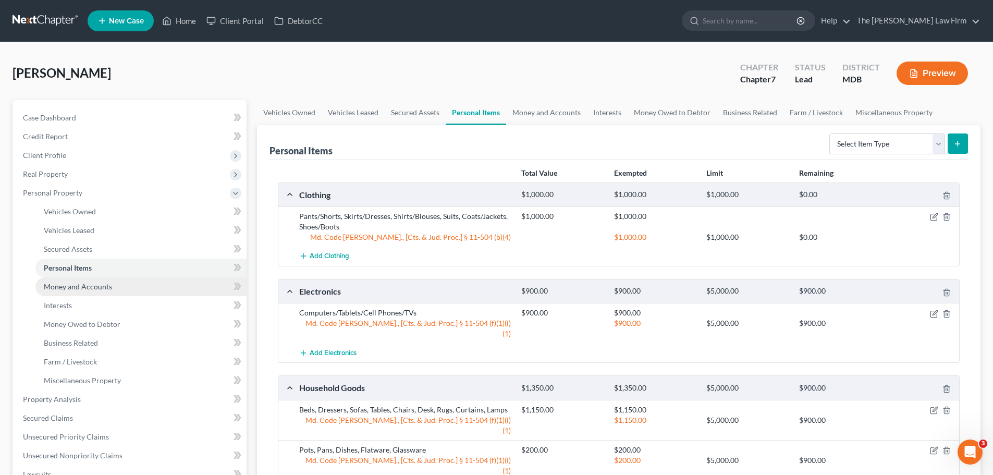
click at [81, 289] on span "Money and Accounts" at bounding box center [78, 286] width 68 height 9
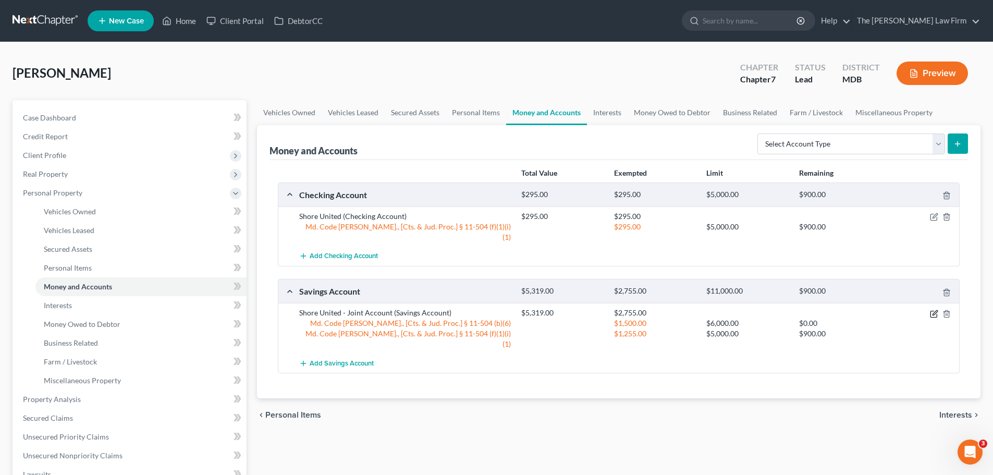
click at [934, 310] on icon "button" at bounding box center [934, 314] width 8 height 8
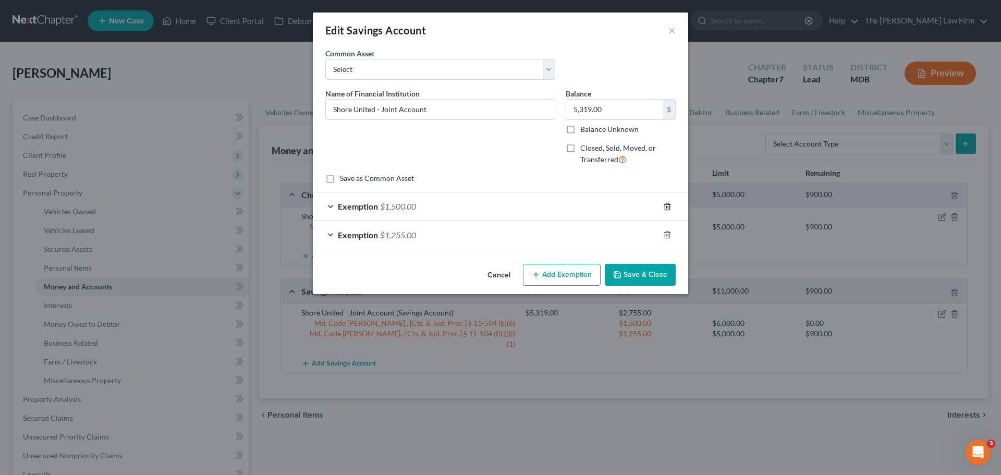
click at [666, 209] on icon "button" at bounding box center [667, 206] width 8 height 8
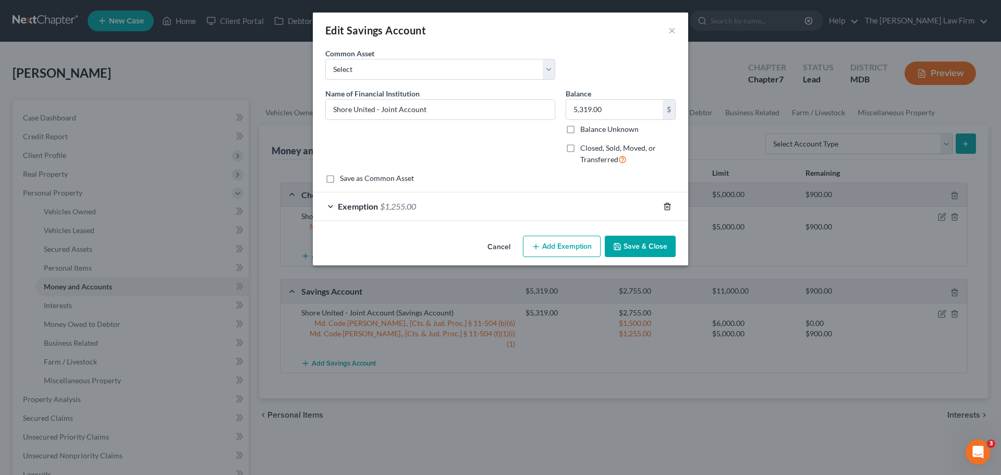
click at [666, 209] on icon "button" at bounding box center [667, 206] width 8 height 8
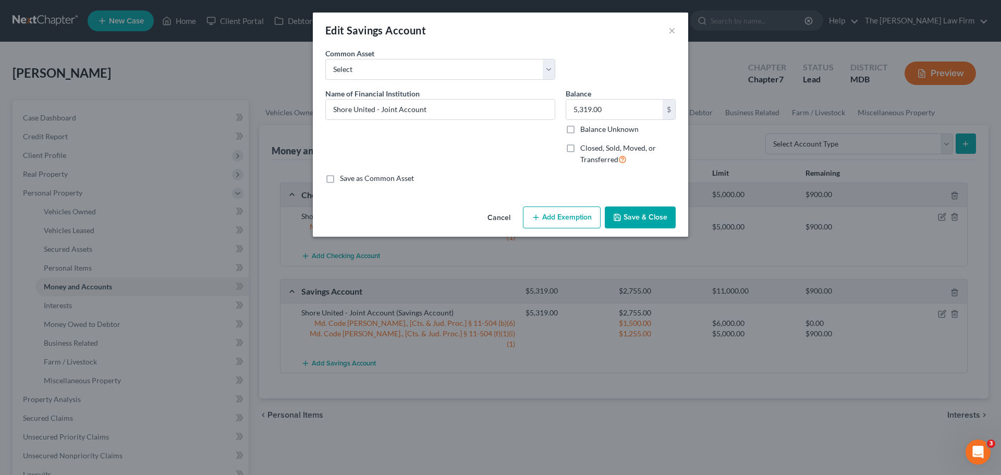
click at [582, 219] on button "Add Exemption" at bounding box center [562, 217] width 78 height 22
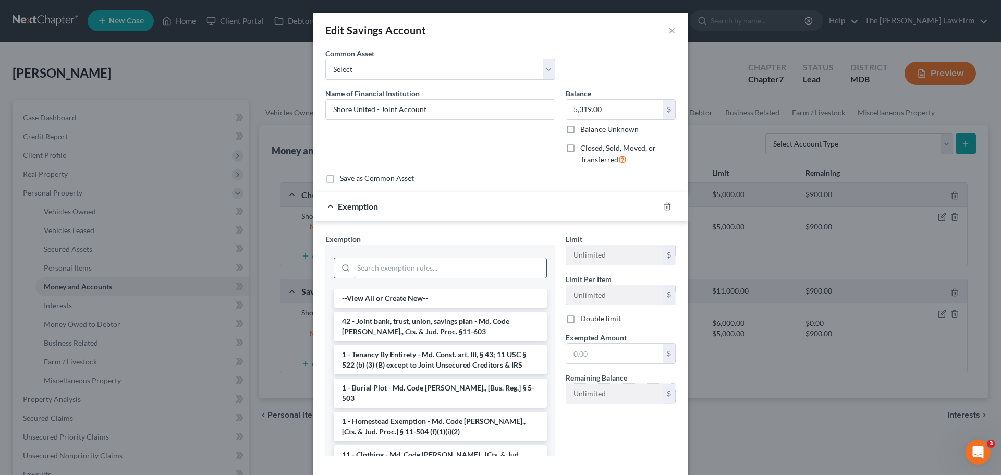
click at [421, 265] on input "search" at bounding box center [449, 268] width 193 height 20
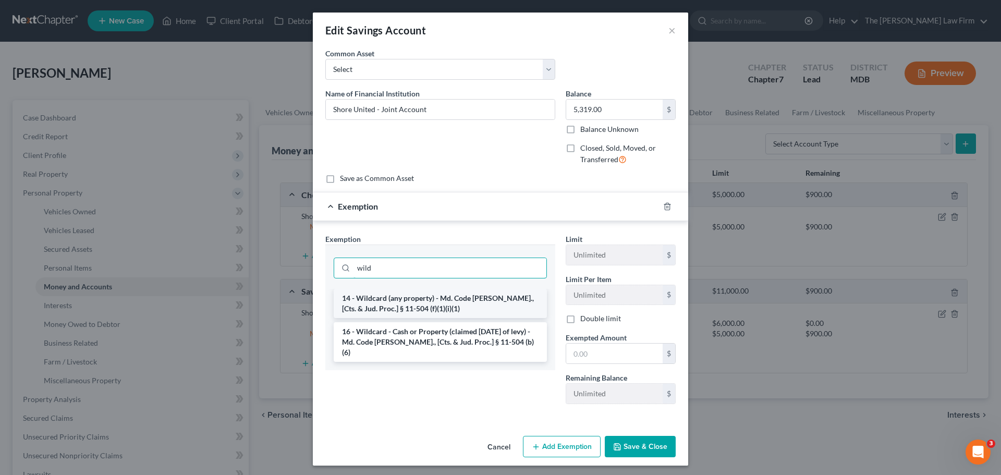
type input "wild"
click at [424, 298] on li "14 - Wildcard (any property) - Md. Code [PERSON_NAME]., [Cts. & Jud. Proc.] § 1…" at bounding box center [440, 303] width 213 height 29
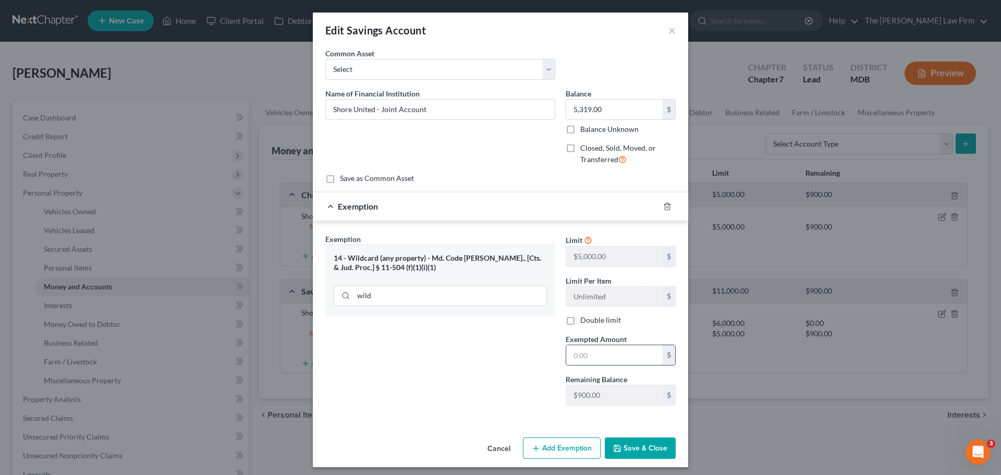
click at [595, 349] on input "text" at bounding box center [614, 355] width 96 height 20
type input "900"
drag, startPoint x: 638, startPoint y: 442, endPoint x: 751, endPoint y: 342, distance: 151.4
click at [638, 442] on button "Save & Close" at bounding box center [640, 448] width 71 height 22
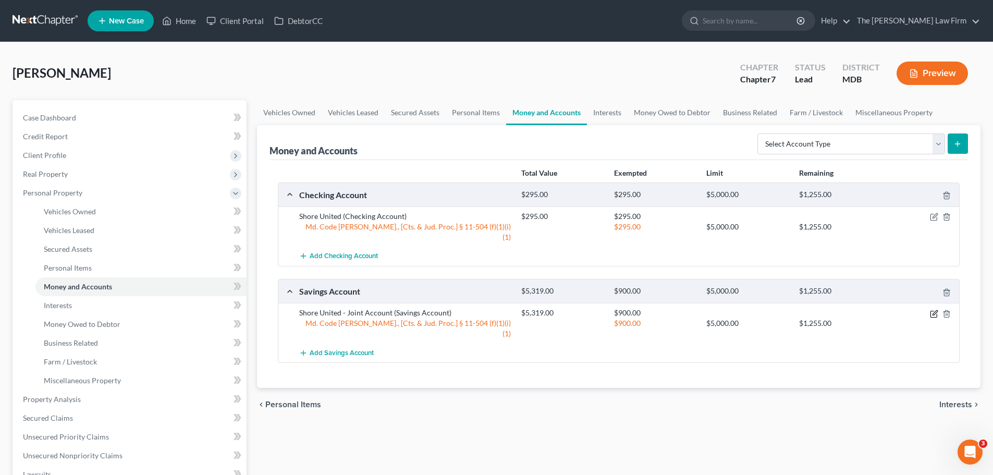
click at [936, 310] on icon "button" at bounding box center [934, 314] width 8 height 8
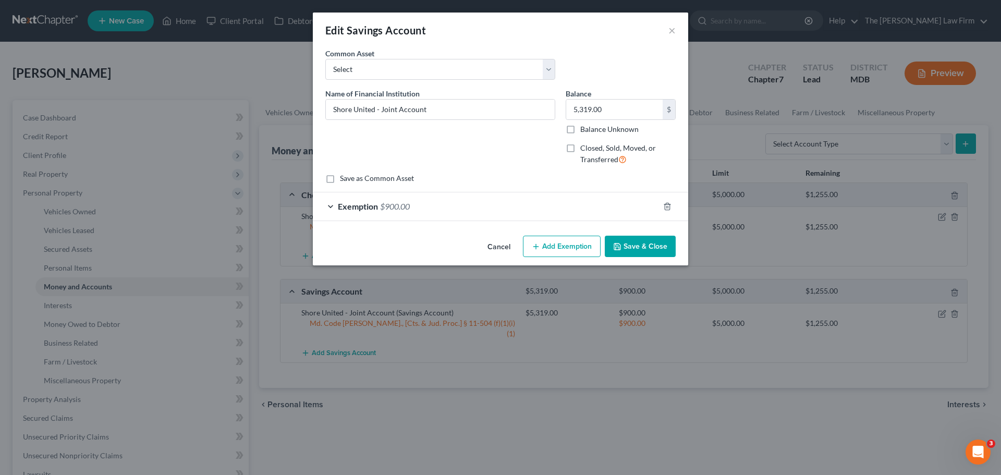
click at [581, 243] on button "Add Exemption" at bounding box center [562, 247] width 78 height 22
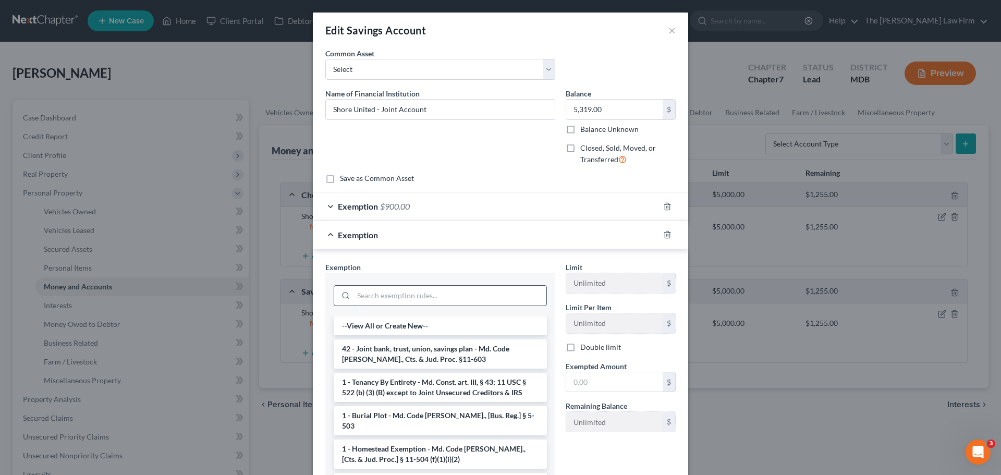
click at [404, 292] on input "search" at bounding box center [449, 296] width 193 height 20
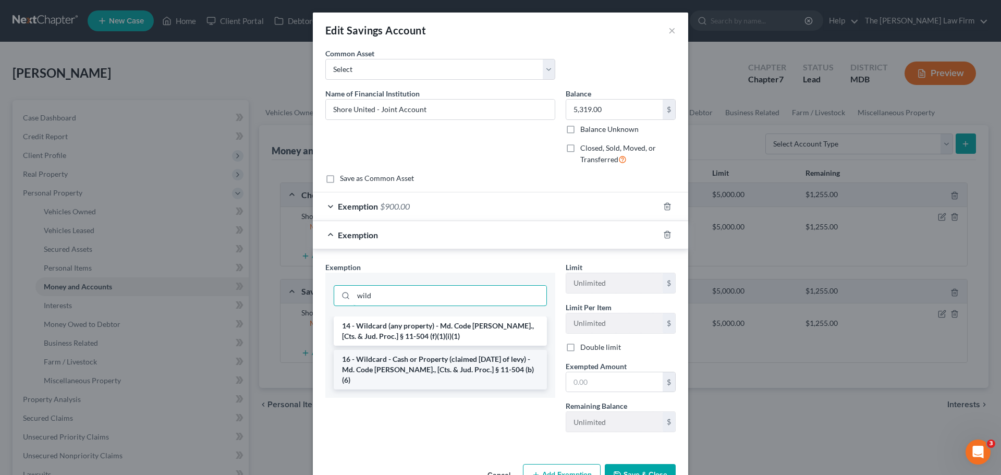
type input "wild"
click at [401, 356] on li "16 - Wildcard - Cash or Property (claimed [DATE] of levy) - Md. Code [PERSON_NA…" at bounding box center [440, 370] width 213 height 40
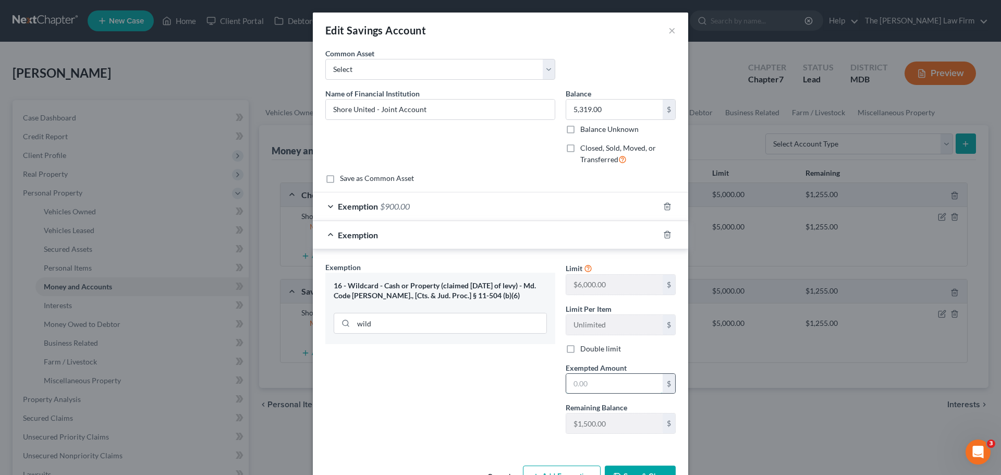
click at [608, 382] on input "text" at bounding box center [614, 384] width 96 height 20
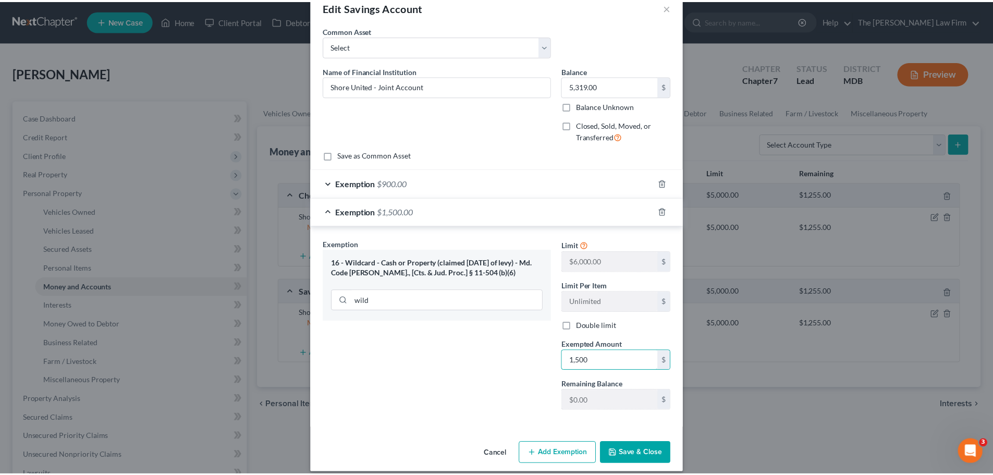
scroll to position [33, 0]
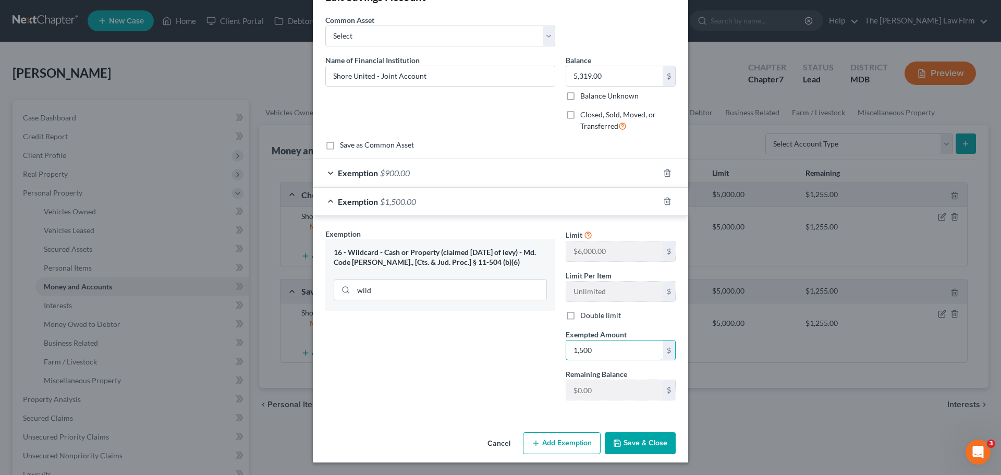
type input "1,500"
click at [656, 445] on button "Save & Close" at bounding box center [640, 443] width 71 height 22
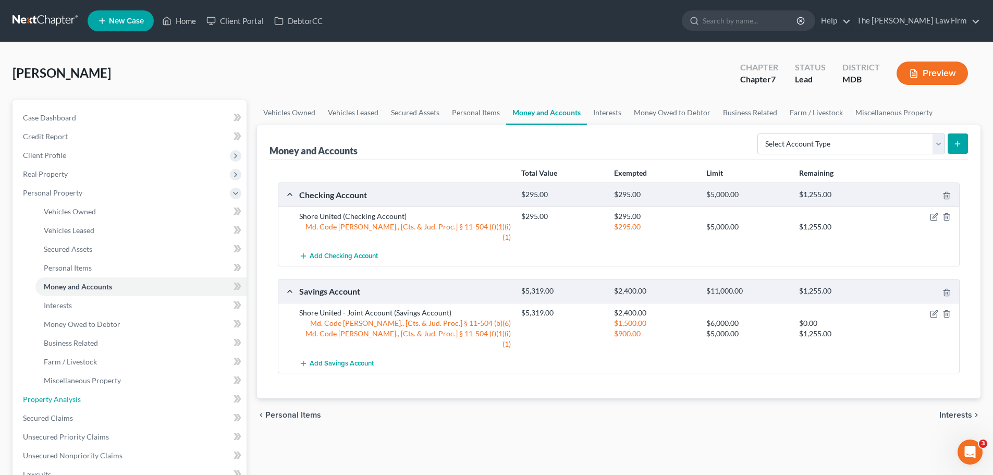
drag, startPoint x: 73, startPoint y: 400, endPoint x: 408, endPoint y: 350, distance: 338.9
click at [73, 400] on span "Property Analysis" at bounding box center [52, 399] width 58 height 9
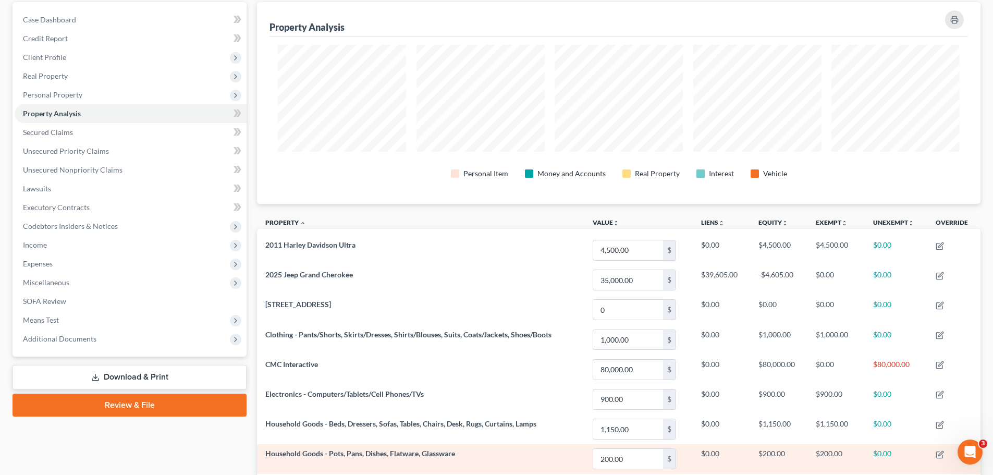
scroll to position [80, 0]
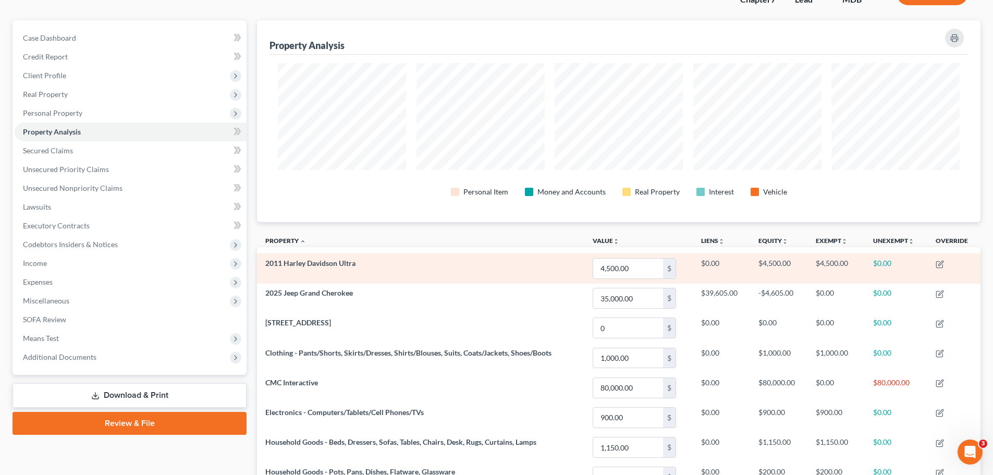
drag, startPoint x: 79, startPoint y: 109, endPoint x: 535, endPoint y: 260, distance: 480.2
click at [79, 109] on span "Personal Property" at bounding box center [52, 112] width 59 height 9
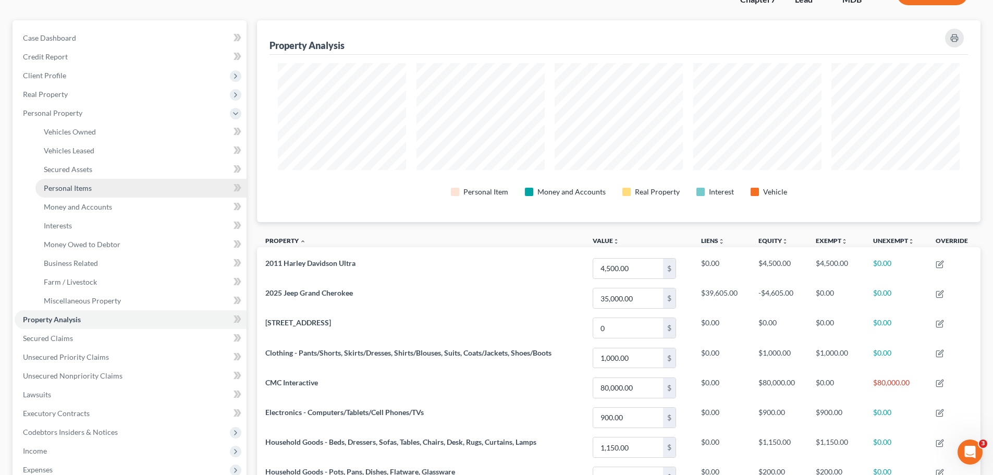
click at [94, 191] on link "Personal Items" at bounding box center [140, 188] width 211 height 19
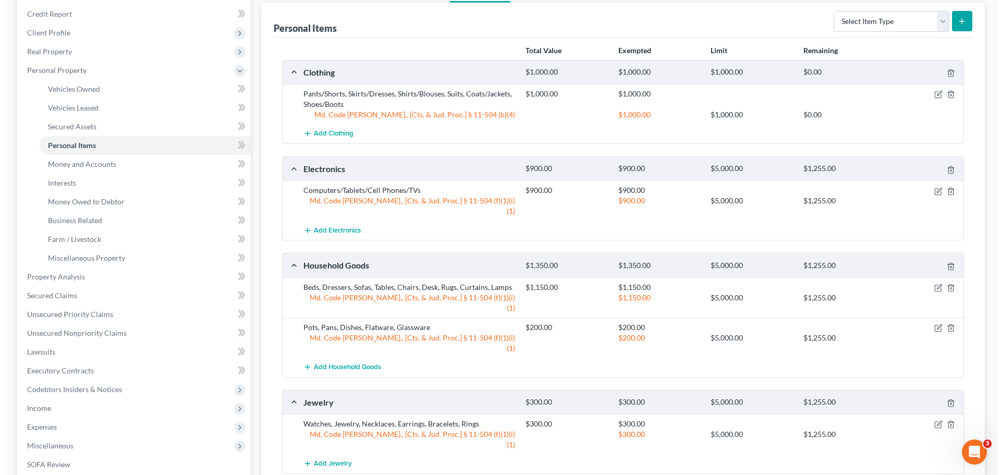
scroll to position [104, 0]
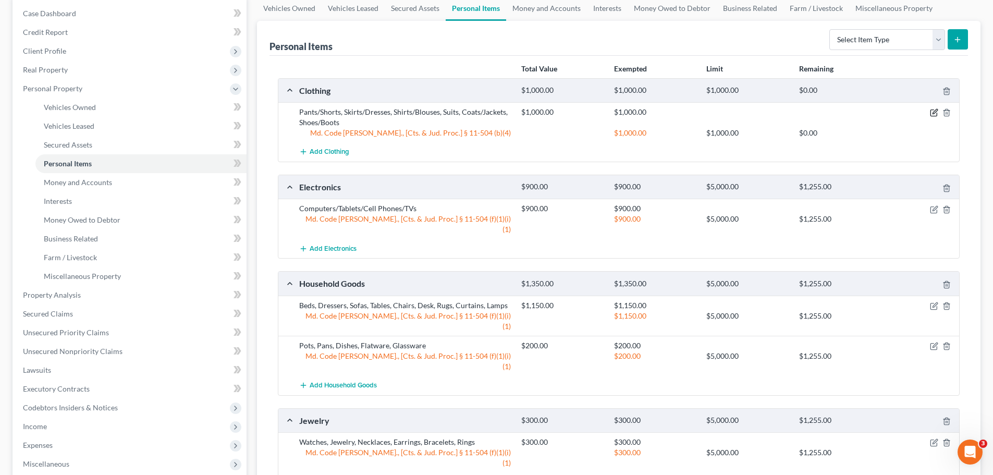
click at [931, 114] on icon "button" at bounding box center [934, 113] width 6 height 6
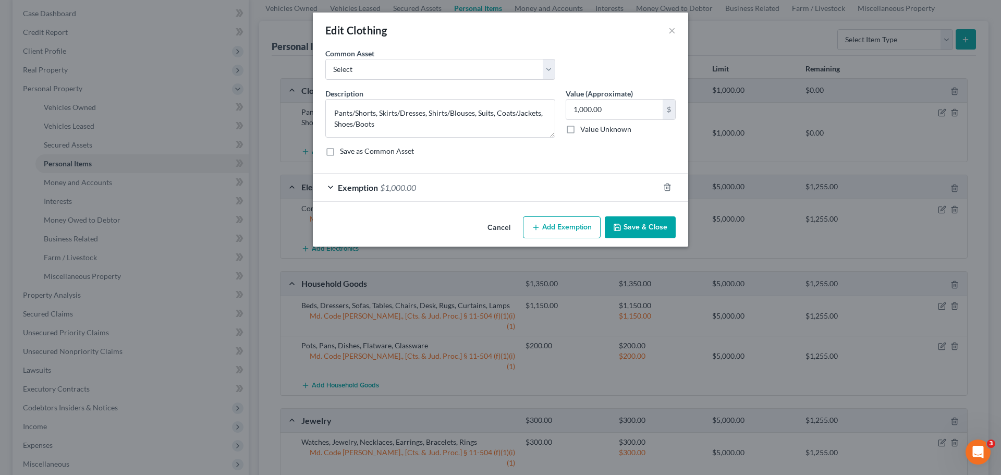
click at [576, 234] on button "Add Exemption" at bounding box center [562, 227] width 78 height 22
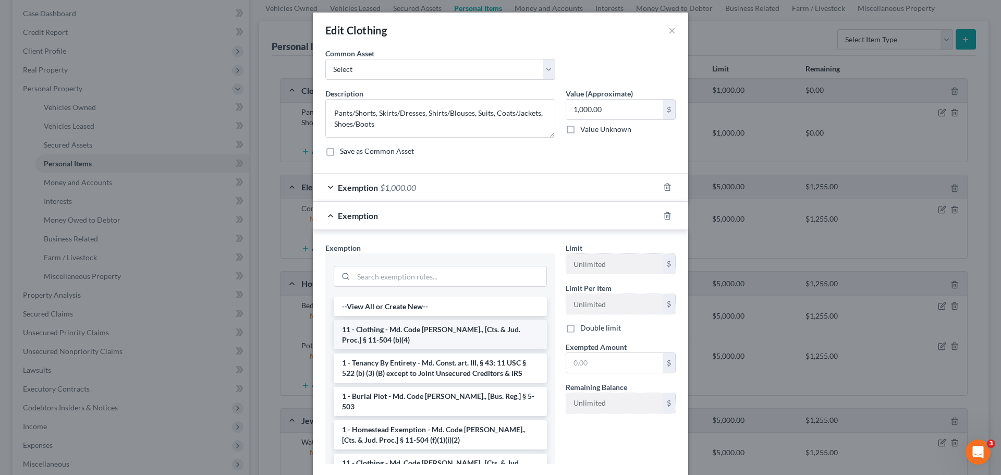
click at [436, 340] on li "11 - Clothing - Md. Code [PERSON_NAME]., [Cts. & Jud. Proc.] § 11-504 (b)(4)" at bounding box center [440, 334] width 213 height 29
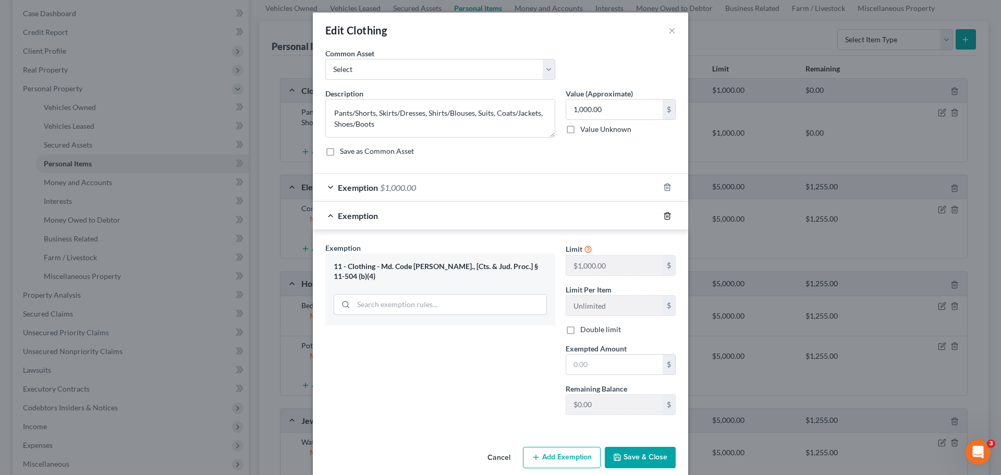
click at [663, 214] on icon "button" at bounding box center [667, 216] width 8 height 8
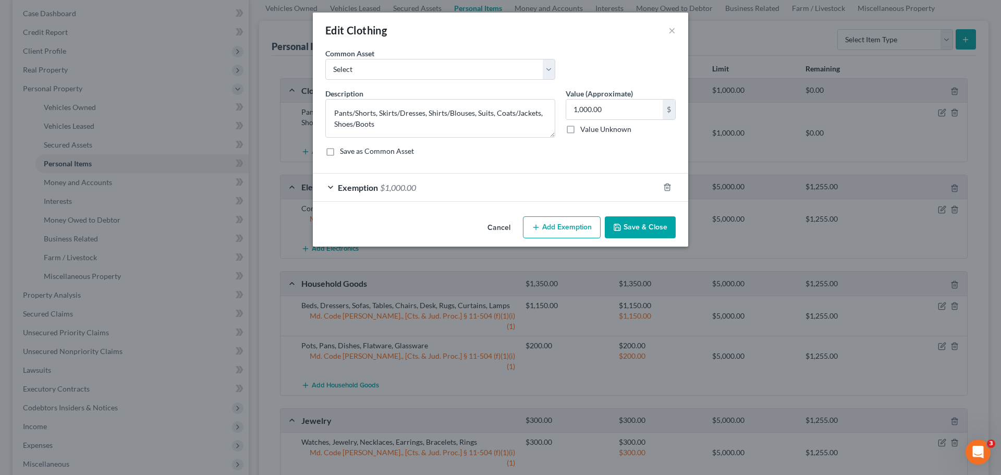
click at [543, 222] on button "Add Exemption" at bounding box center [562, 227] width 78 height 22
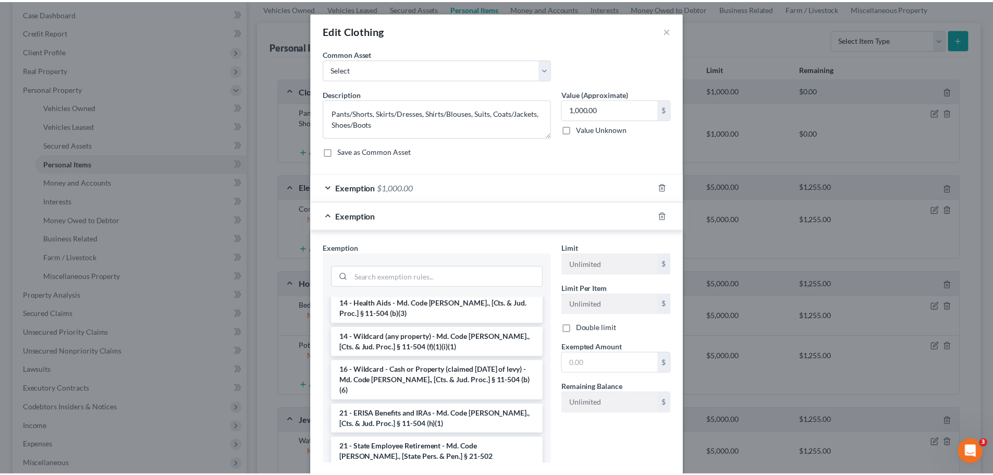
scroll to position [209, 0]
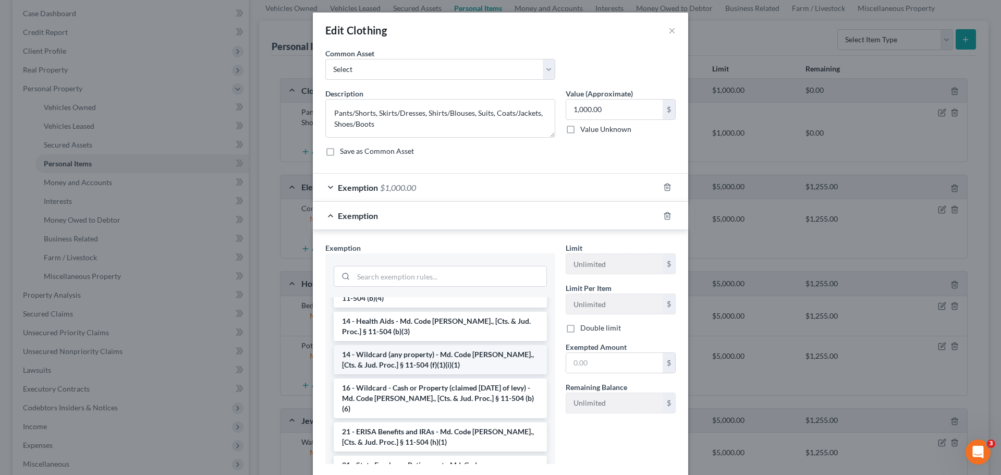
click at [438, 351] on li "14 - Wildcard (any property) - Md. Code [PERSON_NAME]., [Cts. & Jud. Proc.] § 1…" at bounding box center [440, 359] width 213 height 29
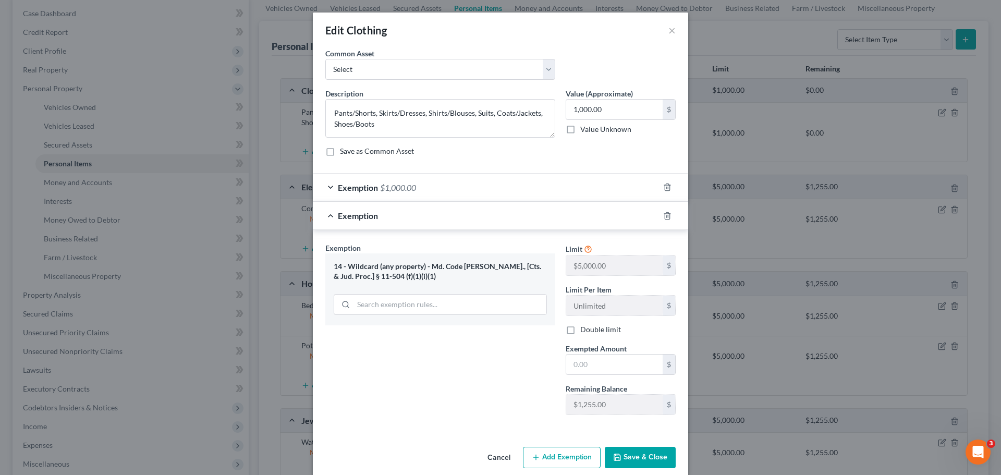
click at [493, 455] on button "Cancel" at bounding box center [499, 458] width 40 height 21
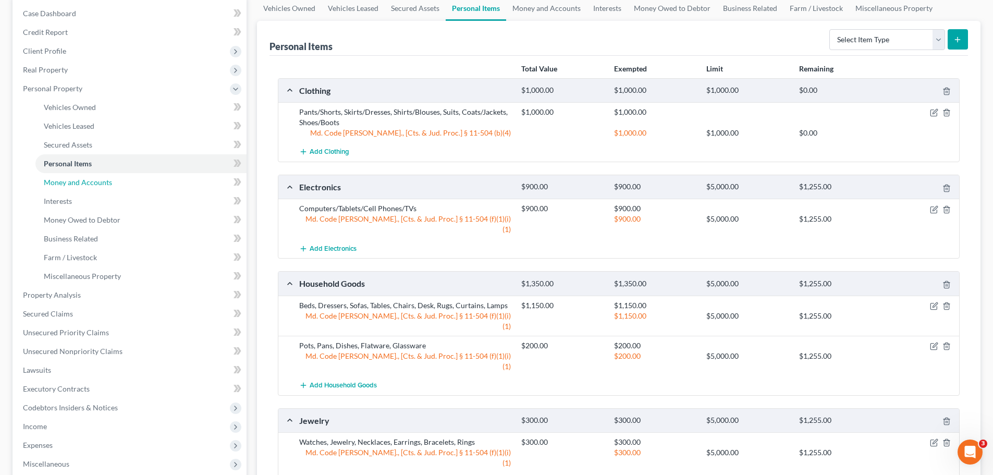
drag, startPoint x: 88, startPoint y: 177, endPoint x: 440, endPoint y: 221, distance: 355.1
click at [88, 178] on span "Money and Accounts" at bounding box center [78, 182] width 68 height 9
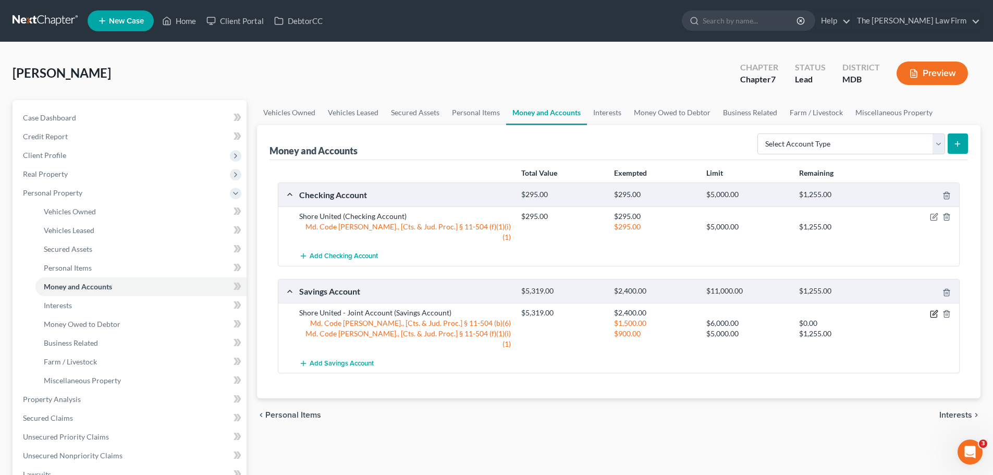
click at [936, 310] on icon "button" at bounding box center [934, 314] width 8 height 8
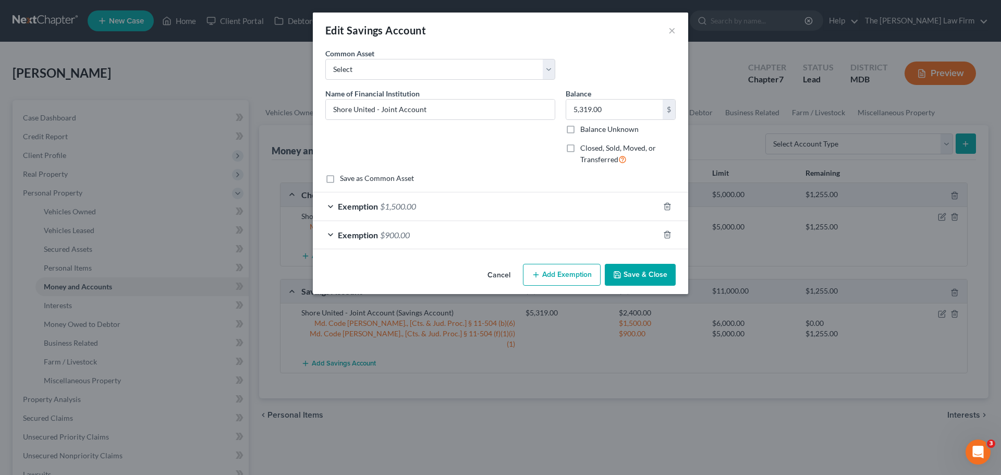
click at [375, 201] on span "Exemption" at bounding box center [358, 206] width 40 height 10
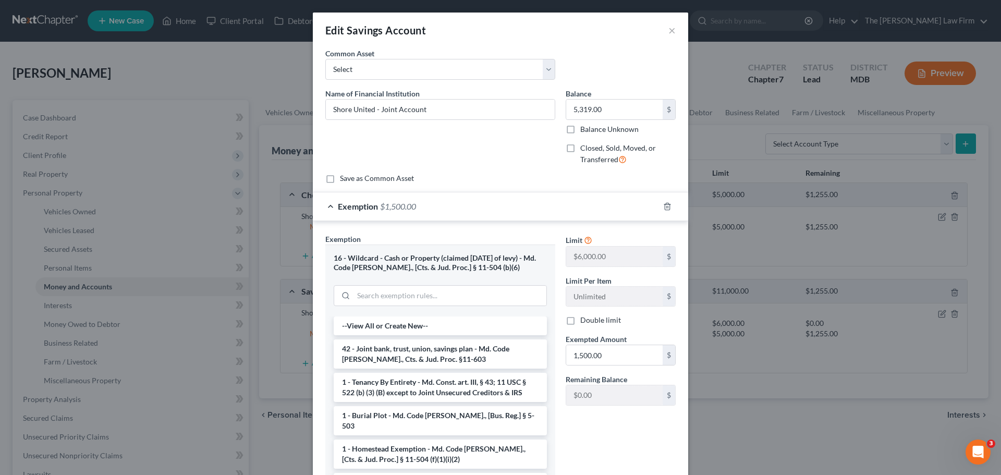
click at [360, 203] on span "Exemption" at bounding box center [358, 206] width 40 height 10
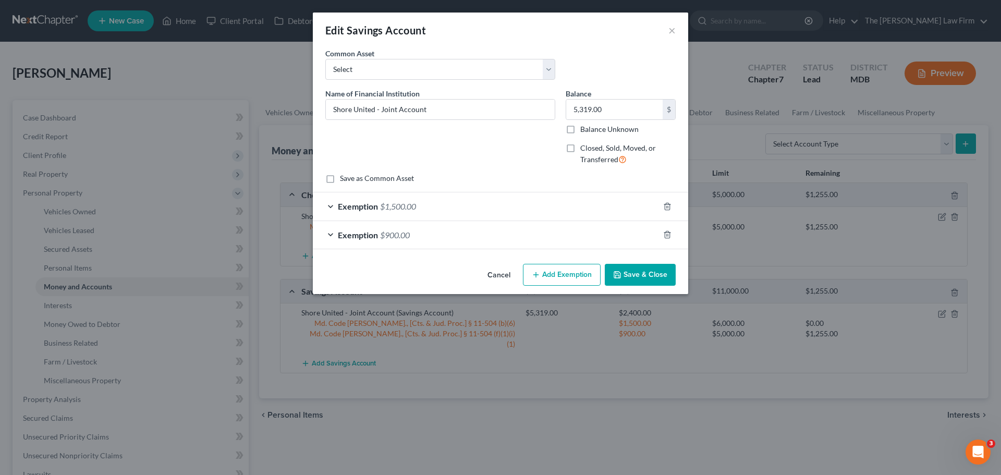
click at [383, 233] on span "$900.00" at bounding box center [395, 235] width 30 height 10
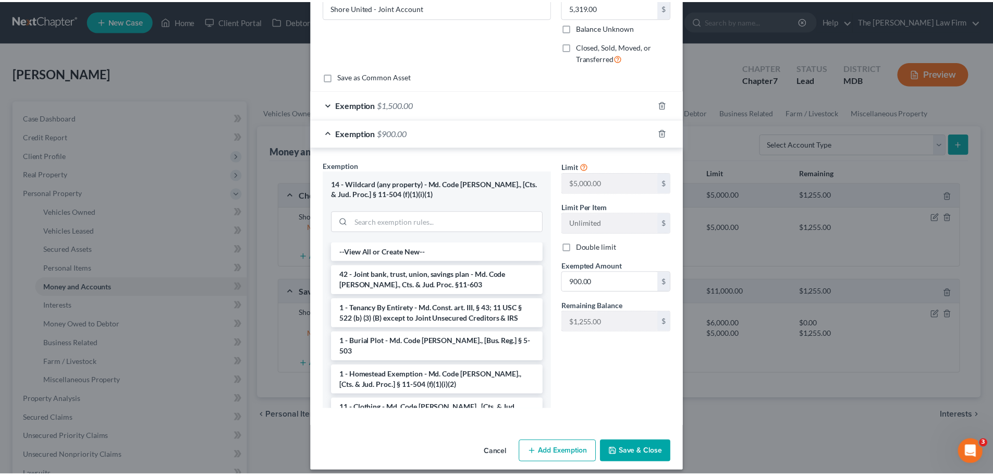
scroll to position [104, 0]
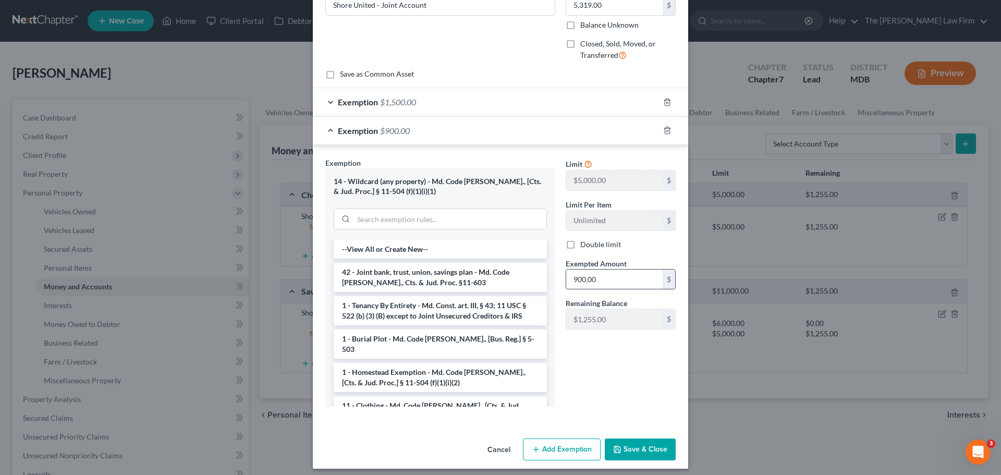
click at [582, 280] on input "900.00" at bounding box center [614, 280] width 96 height 20
type input "2,155"
click at [646, 447] on button "Save & Close" at bounding box center [640, 449] width 71 height 22
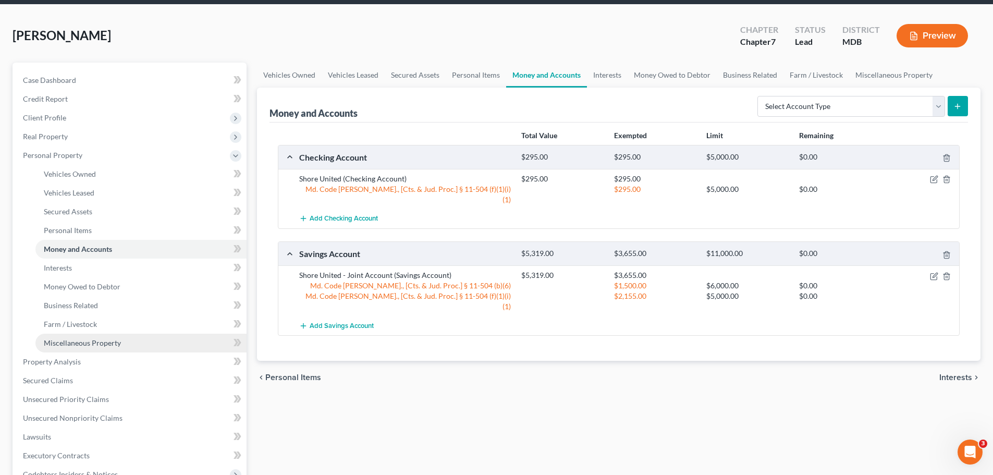
scroll to position [52, 0]
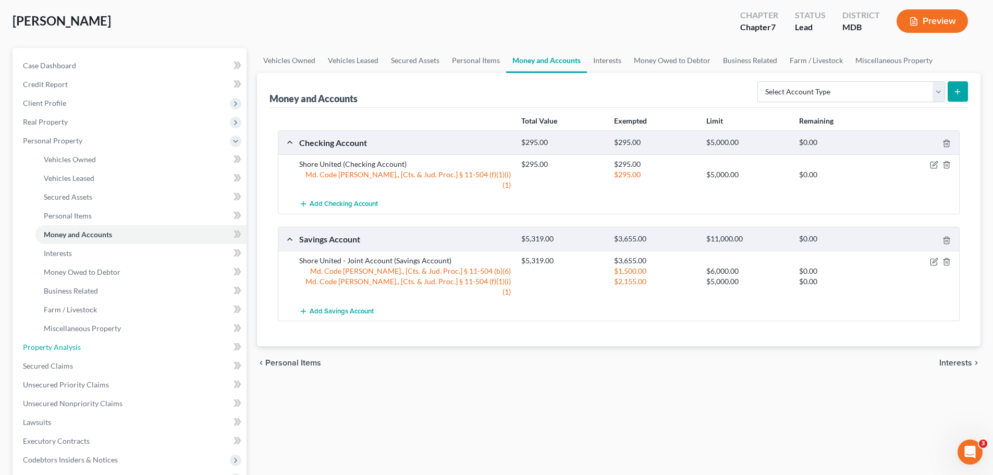
drag, startPoint x: 69, startPoint y: 346, endPoint x: 428, endPoint y: 315, distance: 360.5
click at [69, 346] on span "Property Analysis" at bounding box center [52, 347] width 58 height 9
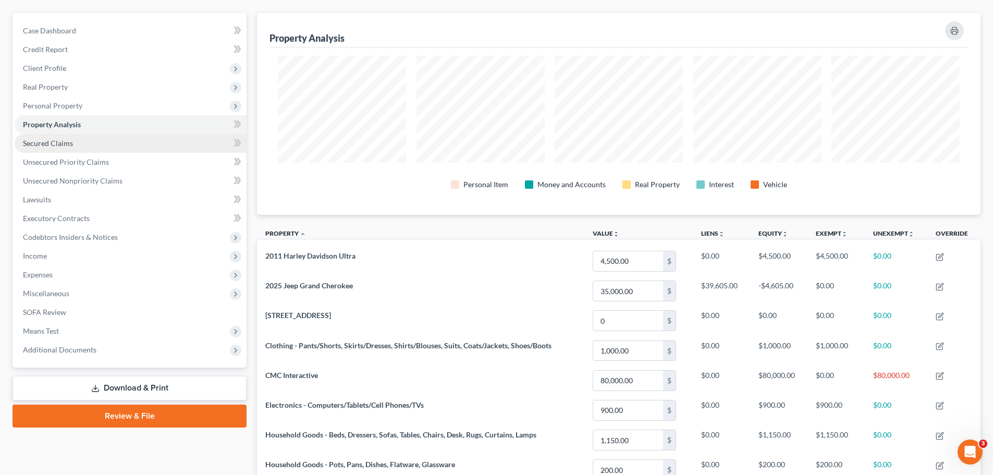
scroll to position [80, 0]
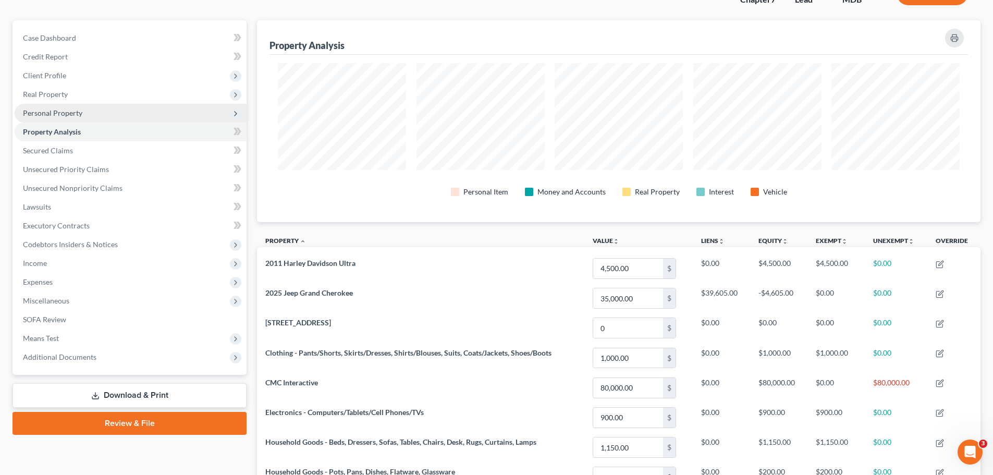
click at [69, 116] on span "Personal Property" at bounding box center [52, 112] width 59 height 9
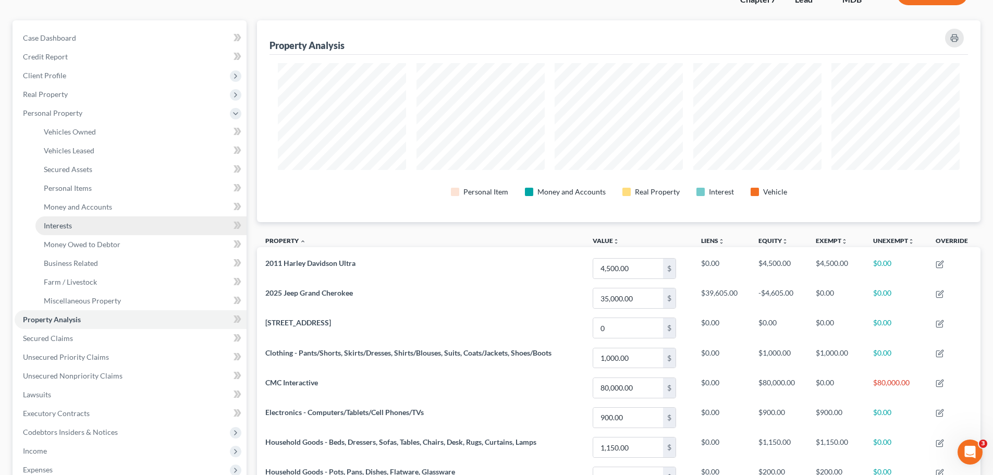
click at [65, 221] on span "Interests" at bounding box center [58, 225] width 28 height 9
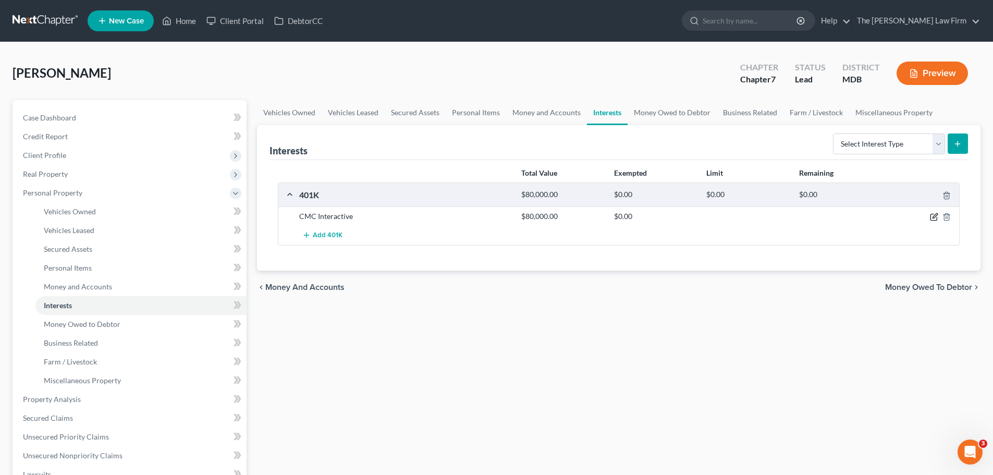
click at [934, 216] on icon "button" at bounding box center [934, 217] width 8 height 8
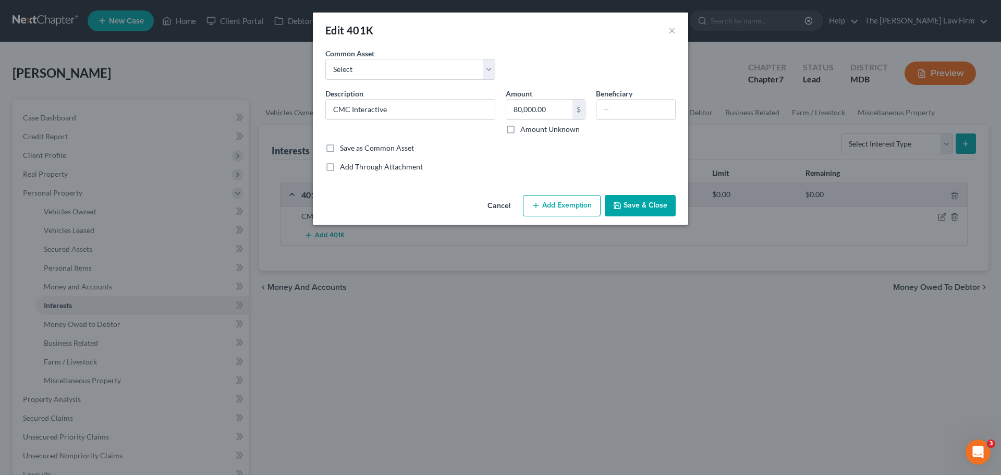
click at [572, 203] on button "Add Exemption" at bounding box center [562, 206] width 78 height 22
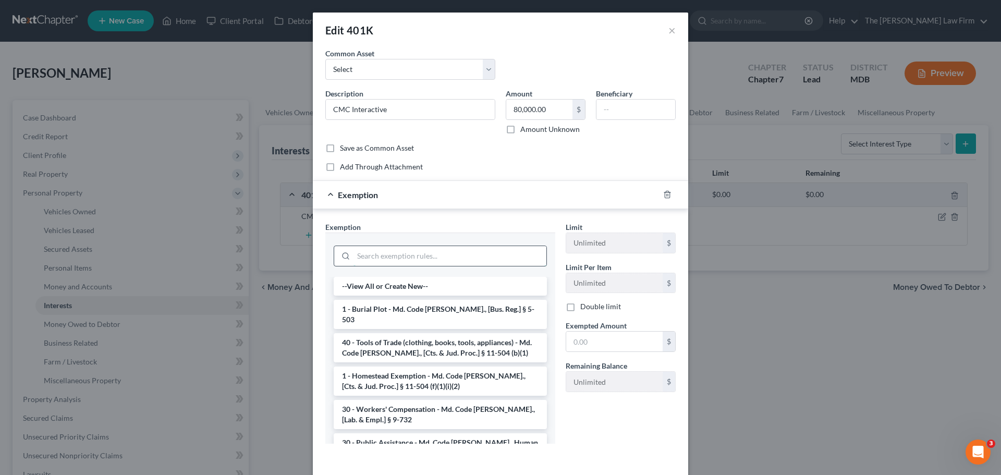
click at [403, 263] on input "search" at bounding box center [449, 256] width 193 height 20
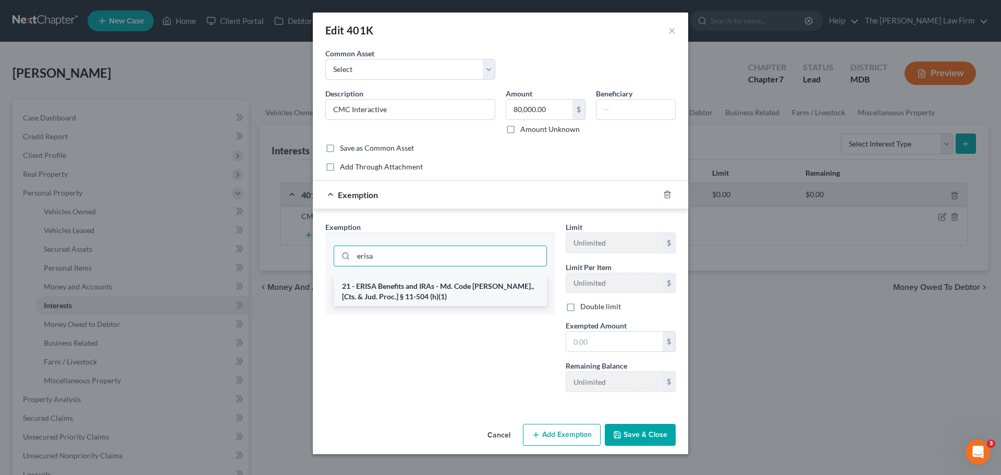
type input "erisa"
click at [417, 286] on li "21 - ERISA Benefits and IRAs - Md. Code [PERSON_NAME]., [Cts. & Jud. Proc.] § 1…" at bounding box center [440, 291] width 213 height 29
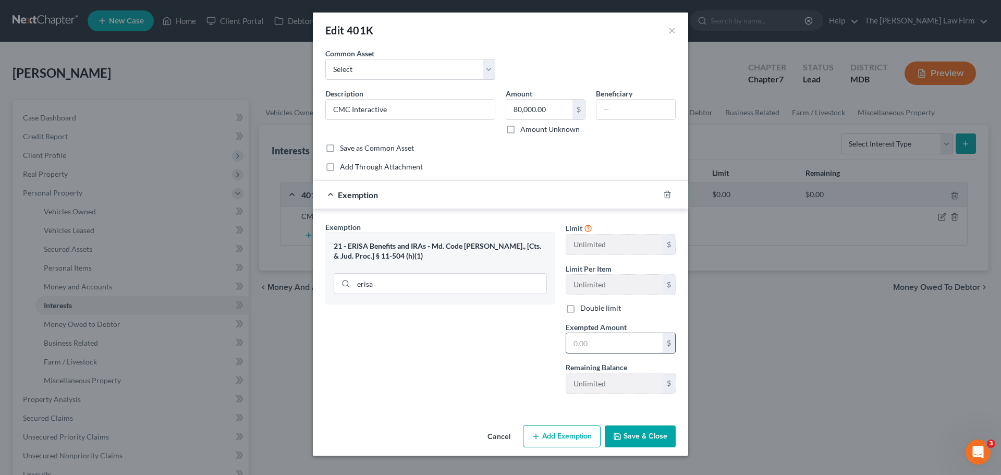
click at [590, 343] on input "text" at bounding box center [614, 343] width 96 height 20
type input "80,000"
click at [410, 113] on input "CMC Interactive" at bounding box center [410, 110] width 169 height 20
type input "CMC Interactive 401k"
drag, startPoint x: 639, startPoint y: 432, endPoint x: 405, endPoint y: 328, distance: 256.0
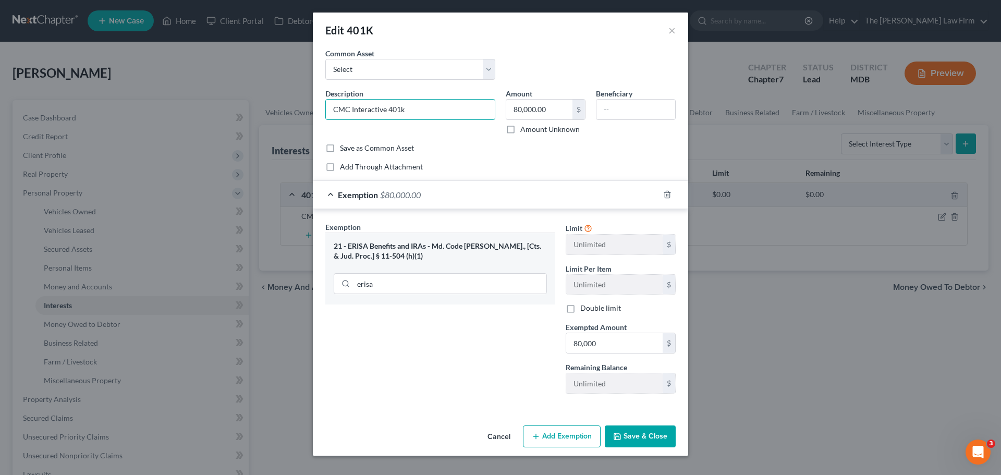
click at [639, 432] on button "Save & Close" at bounding box center [640, 436] width 71 height 22
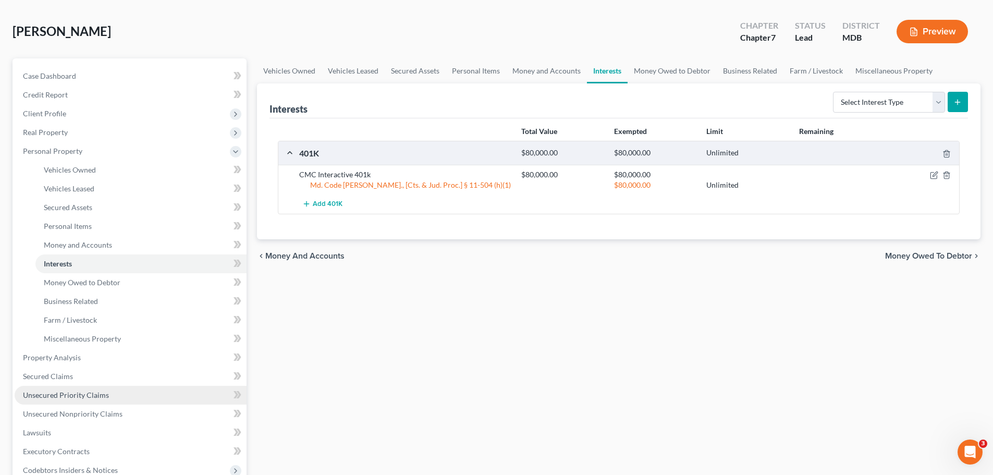
scroll to position [104, 0]
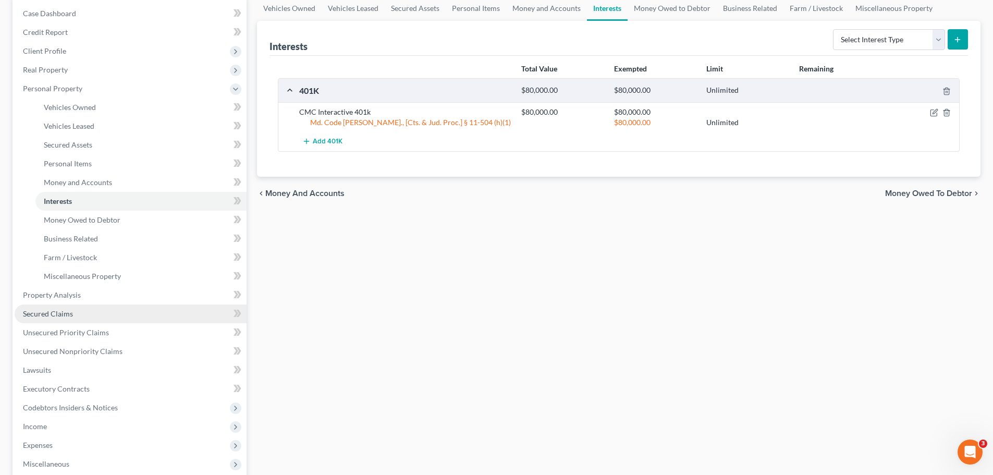
click at [68, 315] on span "Secured Claims" at bounding box center [48, 313] width 50 height 9
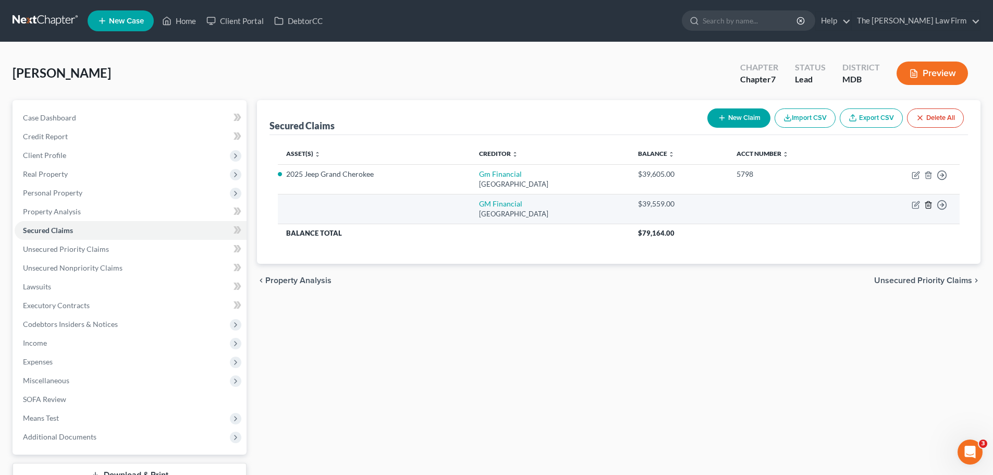
click at [925, 201] on icon "button" at bounding box center [928, 205] width 8 height 8
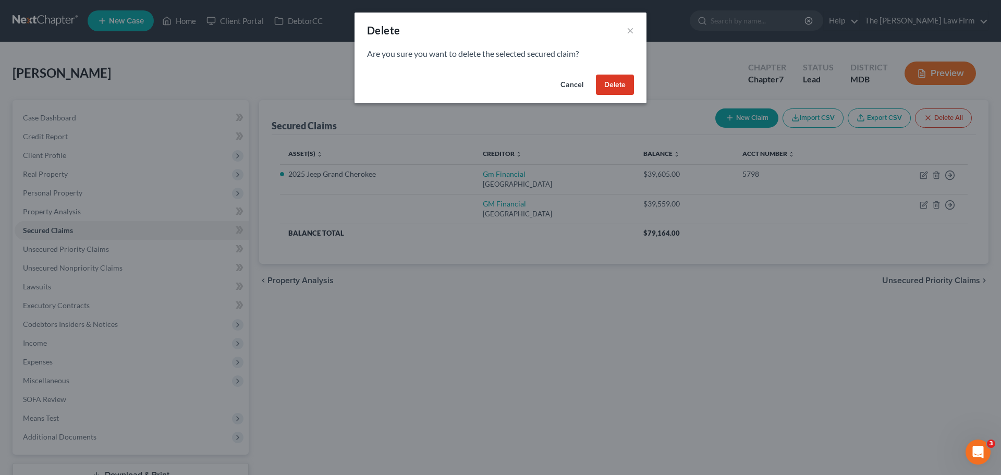
click at [607, 77] on button "Delete" at bounding box center [615, 85] width 38 height 21
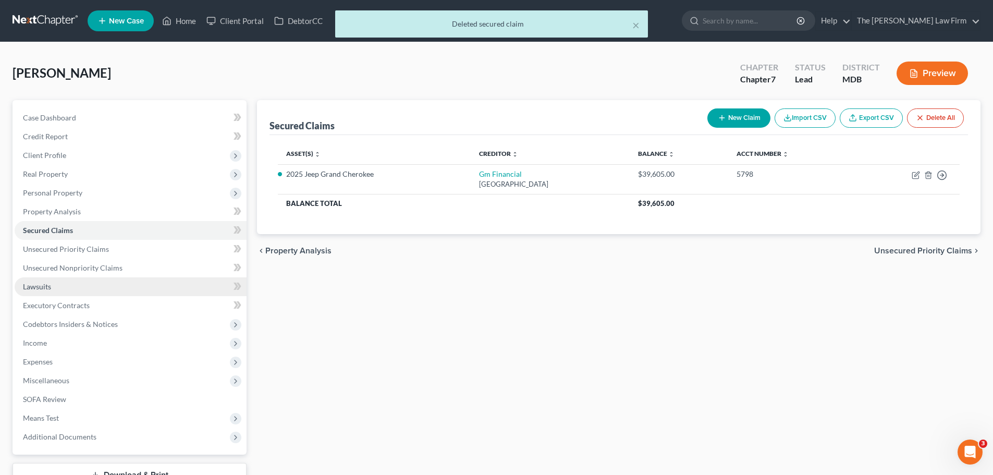
scroll to position [79, 0]
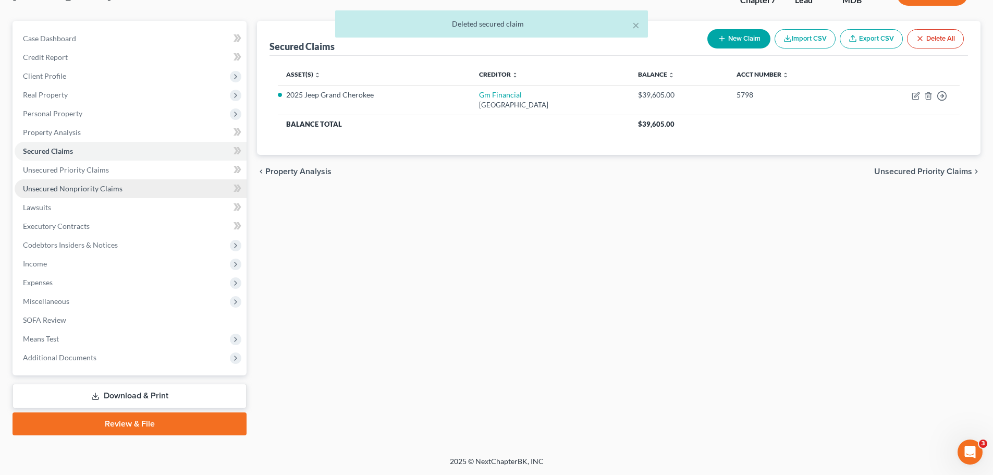
click at [82, 189] on span "Unsecured Nonpriority Claims" at bounding box center [73, 188] width 100 height 9
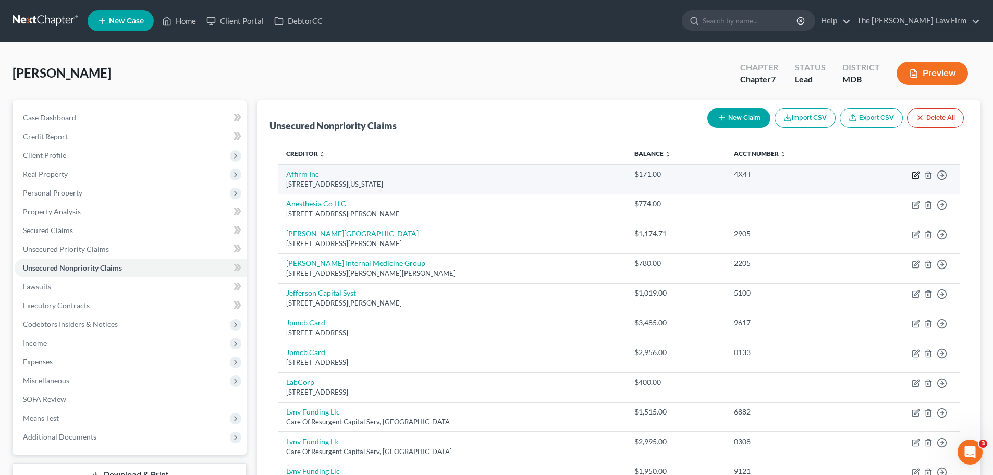
click at [914, 175] on icon "button" at bounding box center [916, 175] width 8 height 8
select select "4"
select select "0"
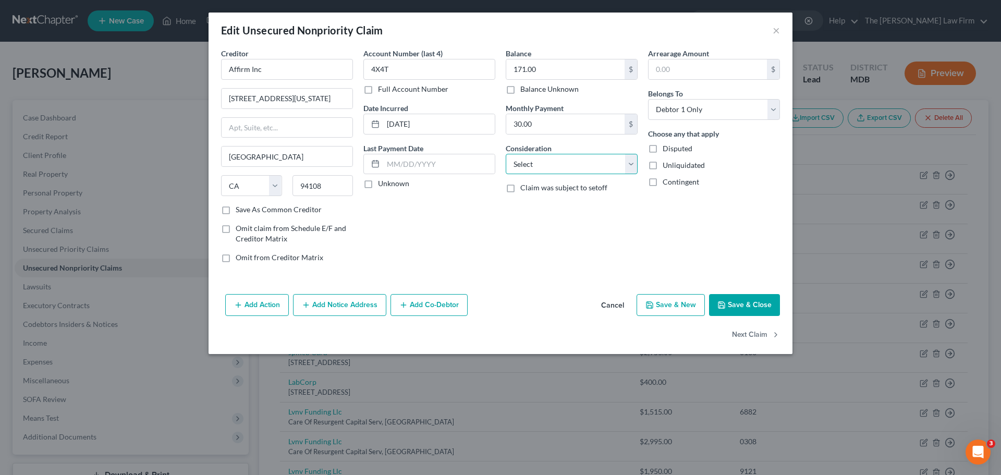
drag, startPoint x: 551, startPoint y: 165, endPoint x: 548, endPoint y: 174, distance: 8.9
click at [551, 165] on select "Select Cable / Satellite Services Collection Agency Credit Card Debt Debt Couns…" at bounding box center [572, 164] width 132 height 21
select select "10"
click at [506, 154] on select "Select Cable / Satellite Services Collection Agency Credit Card Debt Debt Couns…" at bounding box center [572, 164] width 132 height 21
click at [753, 335] on button "Next Claim" at bounding box center [756, 335] width 48 height 22
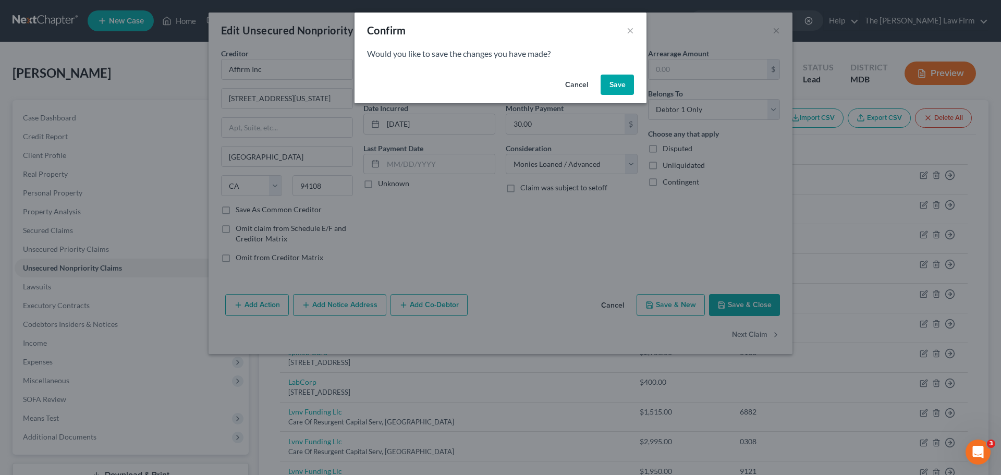
click at [616, 87] on button "Save" at bounding box center [617, 85] width 33 height 21
select select "21"
select select "9"
select select "0"
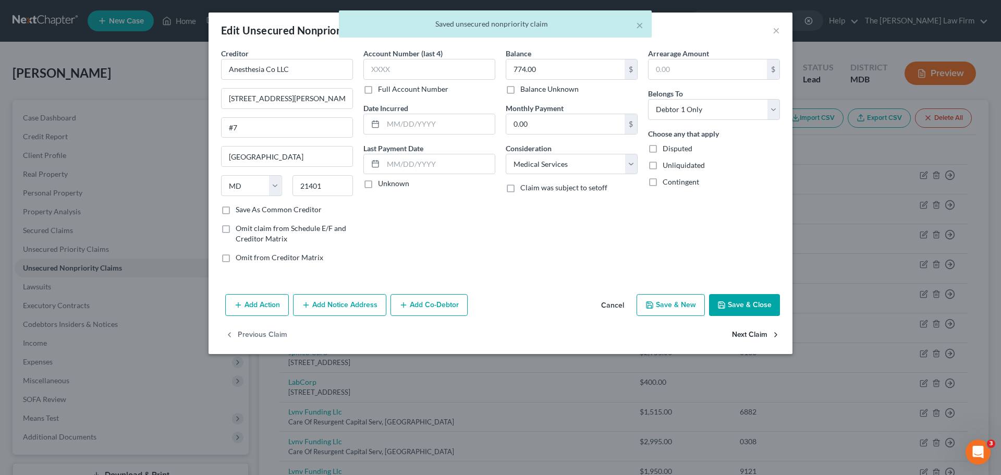
click at [745, 330] on button "Next Claim" at bounding box center [756, 335] width 48 height 22
select select "21"
select select "9"
select select "0"
click at [753, 337] on button "Next Claim" at bounding box center [756, 335] width 48 height 22
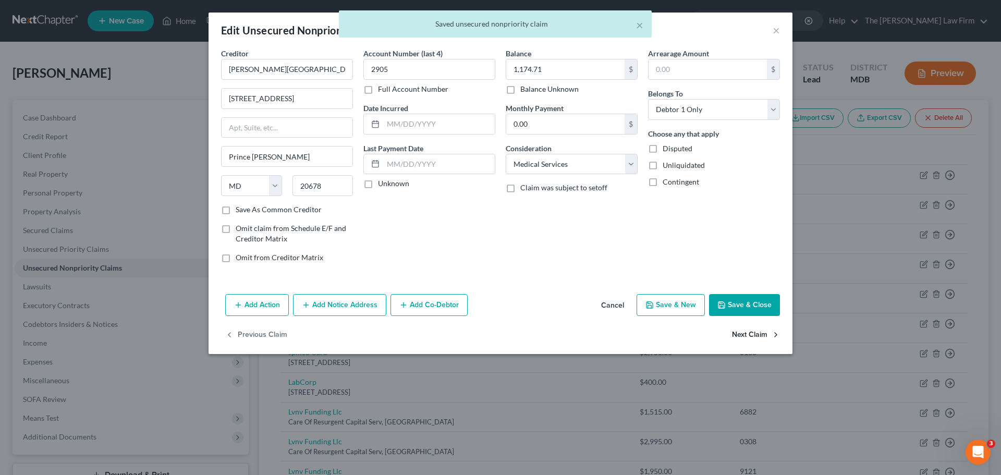
select select "21"
select select "9"
select select "0"
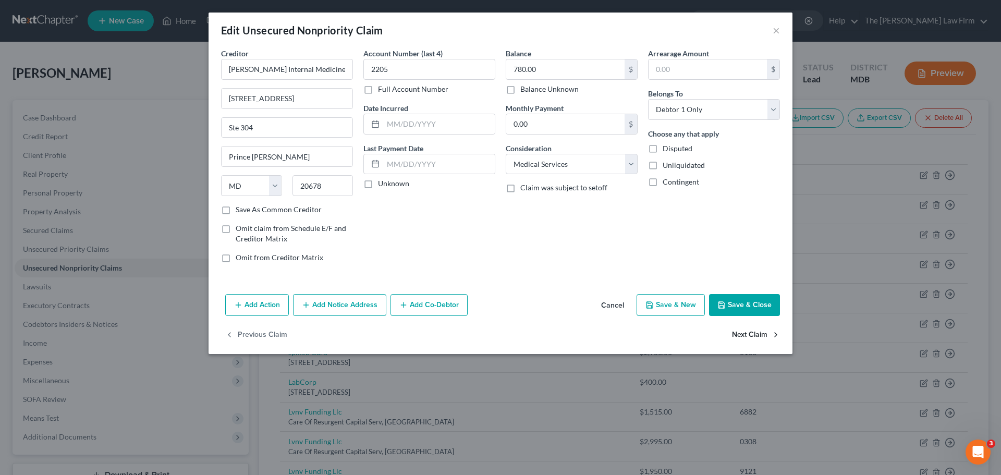
click at [746, 338] on button "Next Claim" at bounding box center [756, 335] width 48 height 22
select select "24"
select select "0"
click at [578, 168] on select "Select Cable / Satellite Services Collection Agency Credit Card Debt Debt Couns…" at bounding box center [572, 164] width 132 height 21
select select "1"
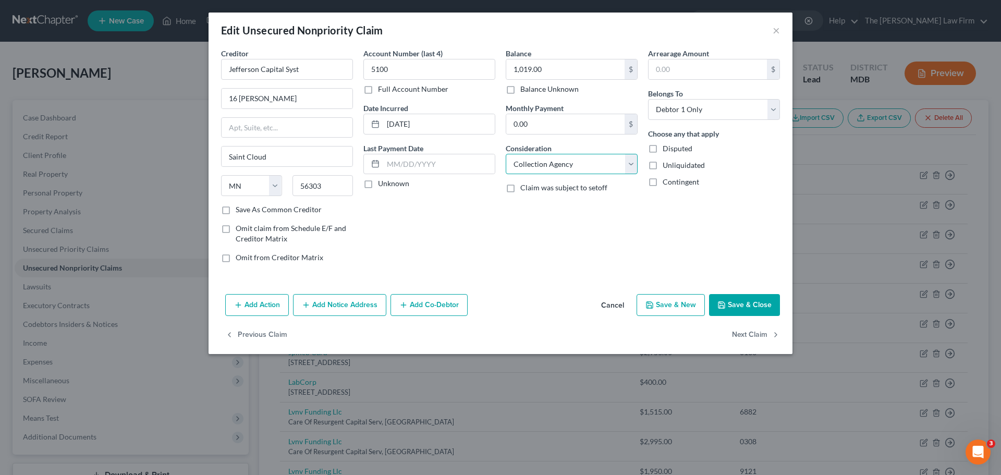
click at [506, 154] on select "Select Cable / Satellite Services Collection Agency Credit Card Debt Debt Couns…" at bounding box center [572, 164] width 132 height 21
click at [738, 334] on button "Next Claim" at bounding box center [756, 335] width 48 height 22
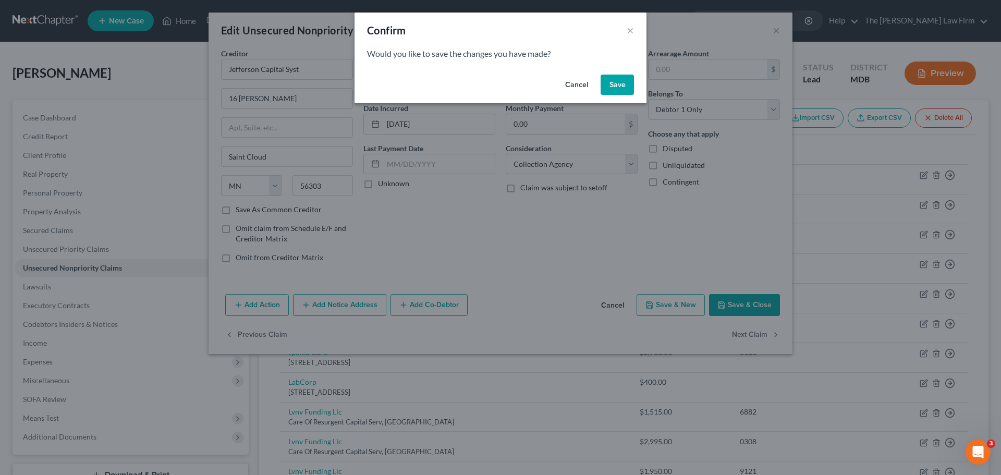
click at [629, 87] on button "Save" at bounding box center [617, 85] width 33 height 21
select select "7"
select select "2"
select select "0"
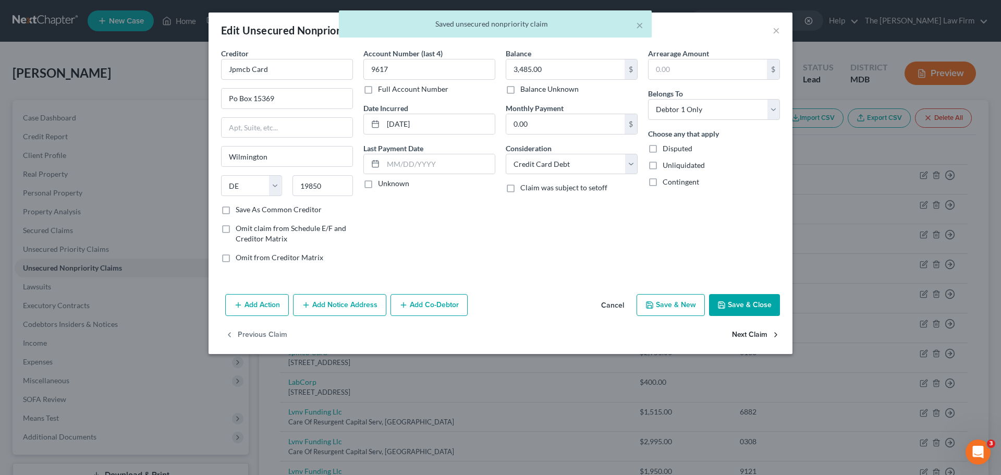
click at [760, 331] on button "Next Claim" at bounding box center [756, 335] width 48 height 22
select select "7"
select select "0"
click at [563, 166] on select "Select Cable / Satellite Services Collection Agency Credit Card Debt Debt Couns…" at bounding box center [572, 164] width 132 height 21
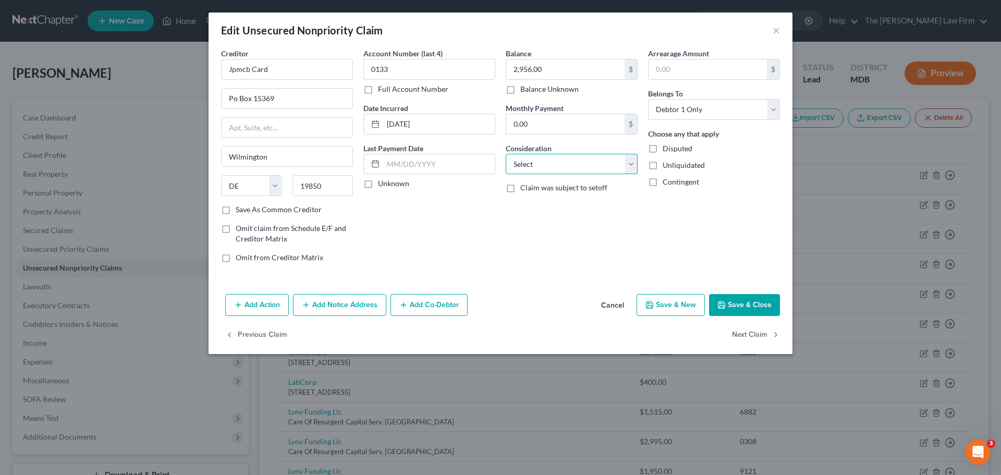
select select "2"
click at [506, 154] on select "Select Cable / Satellite Services Collection Agency Credit Card Debt Debt Couns…" at bounding box center [572, 164] width 132 height 21
click at [749, 332] on button "Next Claim" at bounding box center [756, 335] width 48 height 22
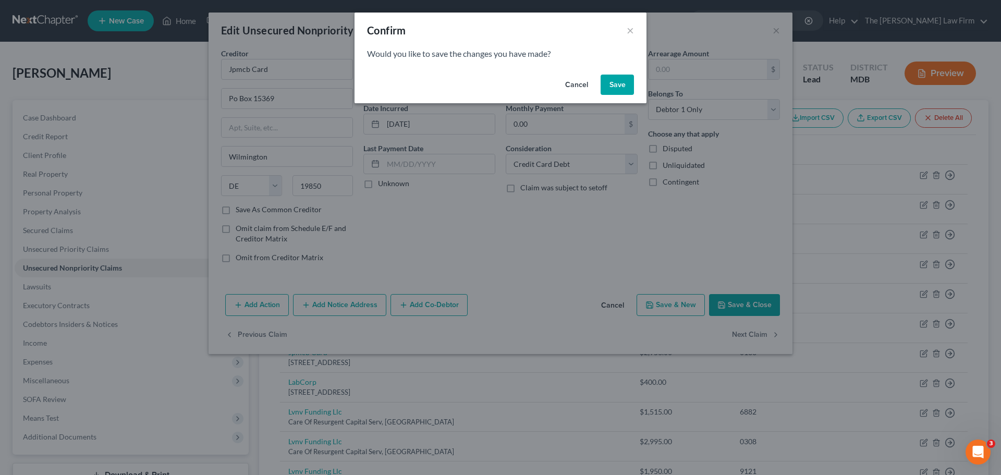
click at [612, 85] on button "Save" at bounding box center [617, 85] width 33 height 21
select select "28"
select select "9"
select select "0"
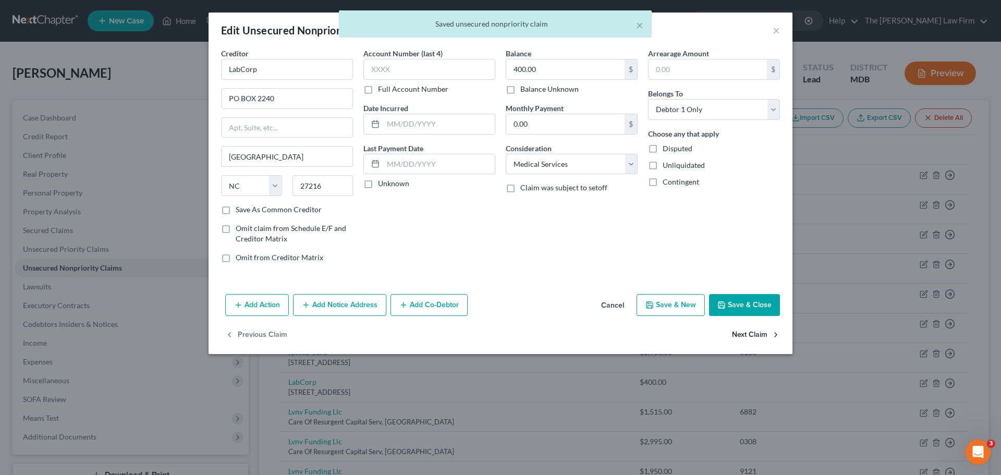
click at [748, 334] on button "Next Claim" at bounding box center [756, 335] width 48 height 22
select select "42"
select select "1"
select select "0"
click at [750, 334] on button "Next Claim" at bounding box center [756, 335] width 48 height 22
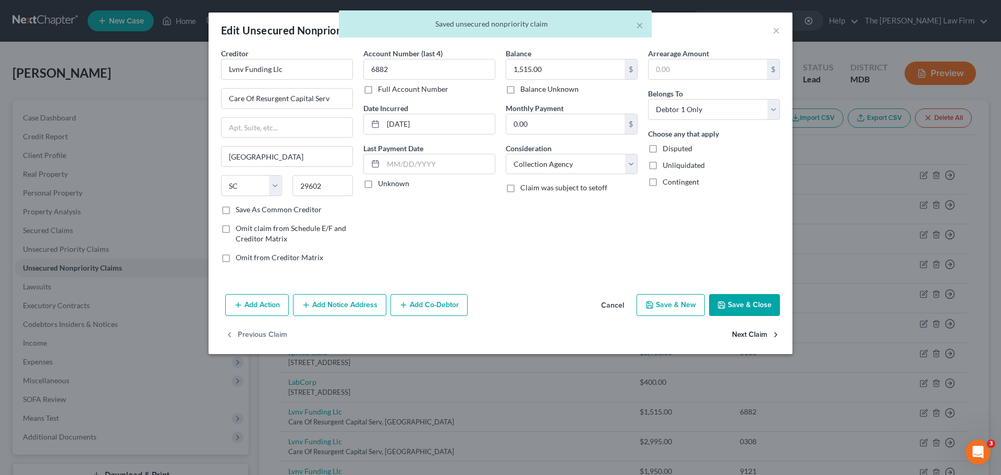
select select "42"
select select "1"
select select "0"
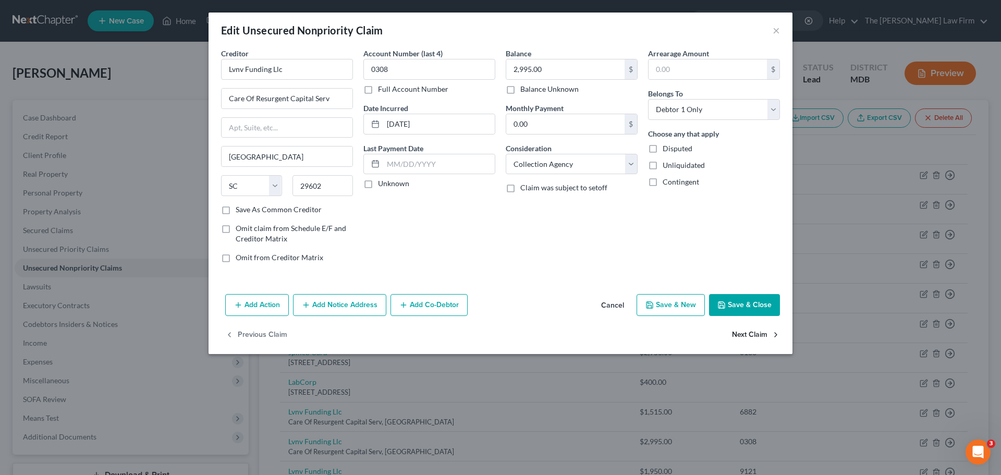
click at [750, 334] on button "Next Claim" at bounding box center [756, 335] width 48 height 22
select select "42"
select select "0"
drag, startPoint x: 579, startPoint y: 164, endPoint x: 578, endPoint y: 174, distance: 10.0
click at [579, 164] on select "Select Cable / Satellite Services Collection Agency Credit Card Debt Debt Couns…" at bounding box center [572, 164] width 132 height 21
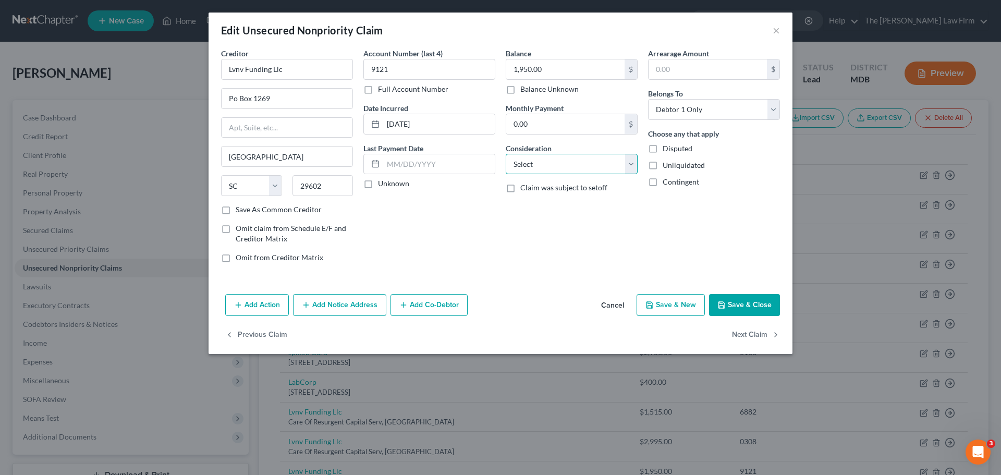
select select "1"
click at [506, 154] on select "Select Cable / Satellite Services Collection Agency Credit Card Debt Debt Couns…" at bounding box center [572, 164] width 132 height 21
click at [741, 329] on button "Next Claim" at bounding box center [756, 335] width 48 height 22
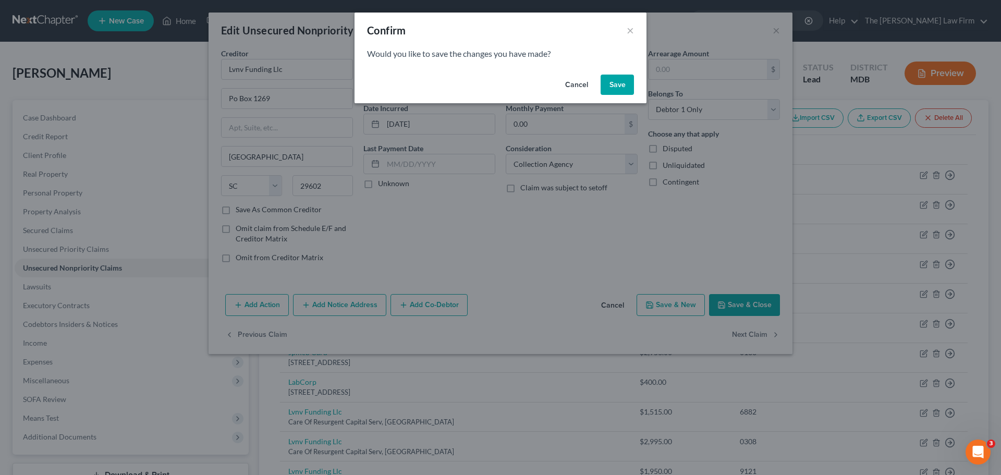
click at [616, 87] on button "Save" at bounding box center [617, 85] width 33 height 21
select select "23"
select select "1"
select select "0"
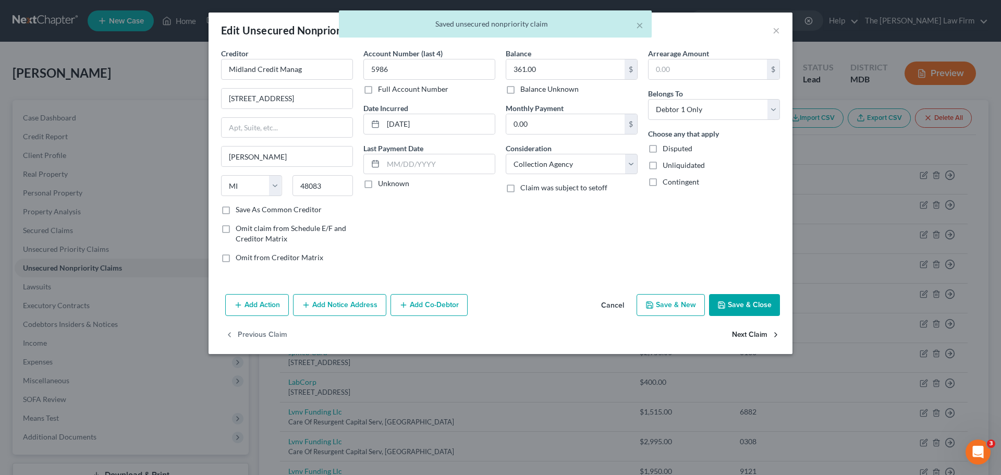
click at [763, 332] on button "Next Claim" at bounding box center [756, 335] width 48 height 22
select select "23"
select select "1"
select select "0"
click at [762, 332] on button "Next Claim" at bounding box center [756, 335] width 48 height 22
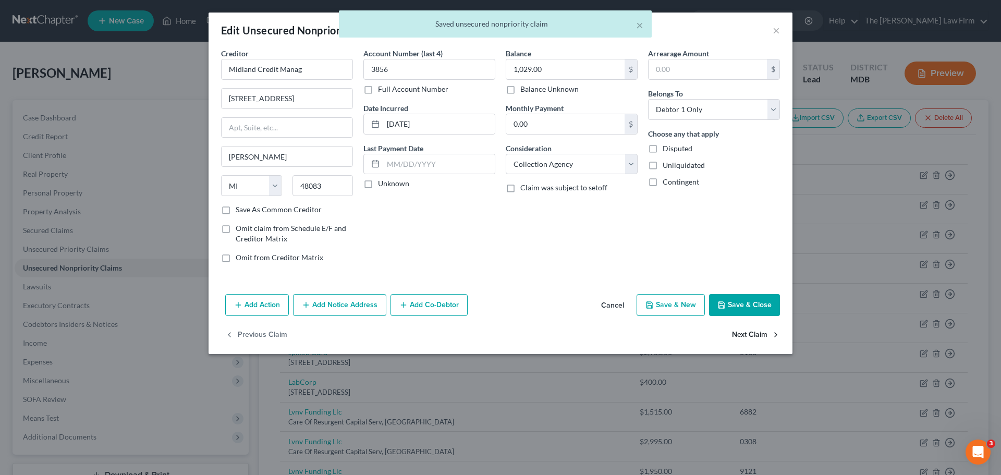
select select "23"
select select "1"
select select "0"
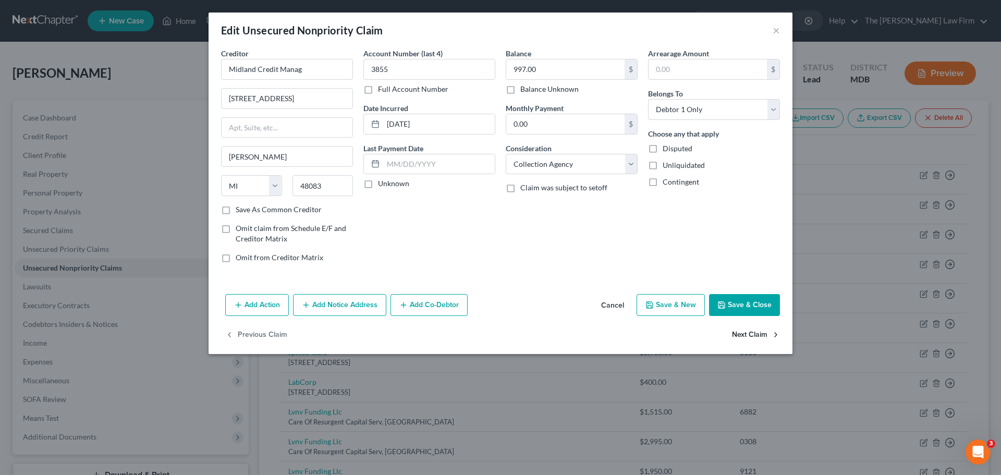
click at [762, 332] on button "Next Claim" at bounding box center [756, 335] width 48 height 22
select select "23"
select select "1"
select select "0"
click at [762, 332] on button "Next Claim" at bounding box center [756, 335] width 48 height 22
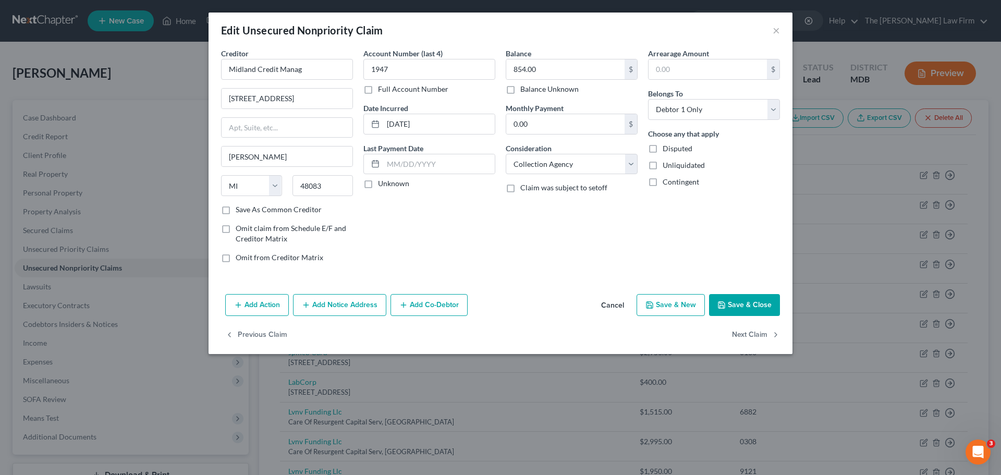
select select "23"
select select "1"
select select "0"
click at [762, 332] on button "Next Claim" at bounding box center [756, 335] width 48 height 22
select select "21"
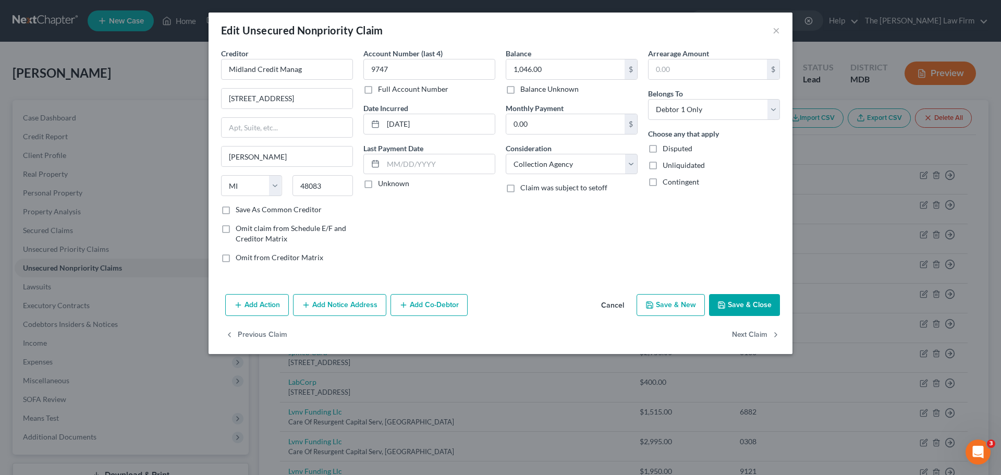
select select "9"
select select "0"
click at [762, 332] on button "Next Claim" at bounding box center [756, 335] width 48 height 22
select select "48"
select select "0"
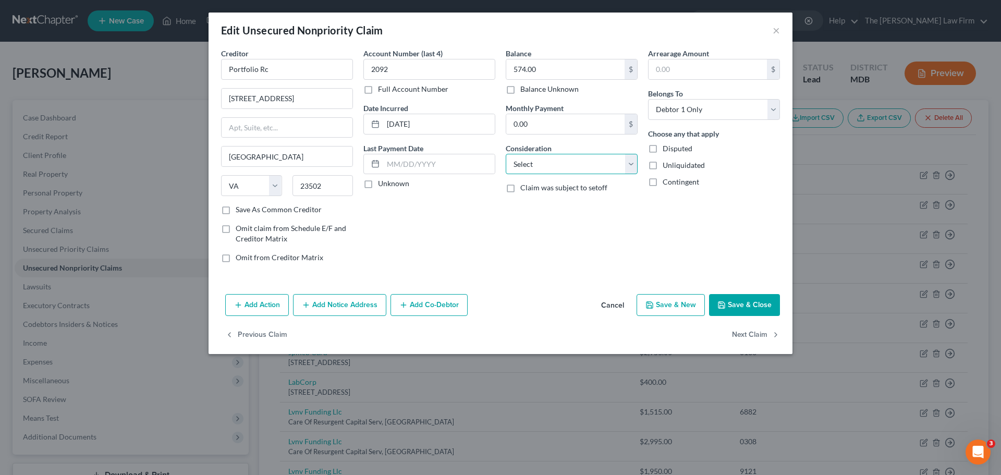
drag, startPoint x: 569, startPoint y: 166, endPoint x: 567, endPoint y: 174, distance: 7.6
click at [569, 166] on select "Select Cable / Satellite Services Collection Agency Credit Card Debt Debt Couns…" at bounding box center [572, 164] width 132 height 21
select select "1"
click at [506, 154] on select "Select Cable / Satellite Services Collection Agency Credit Card Debt Debt Couns…" at bounding box center [572, 164] width 132 height 21
click at [763, 333] on button "Next Claim" at bounding box center [756, 335] width 48 height 22
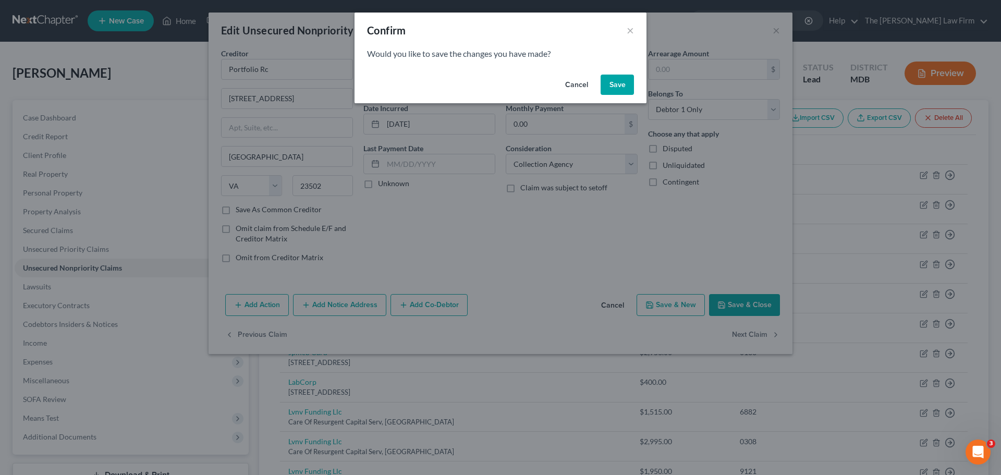
drag, startPoint x: 614, startPoint y: 86, endPoint x: 697, endPoint y: 259, distance: 191.9
click at [615, 85] on button "Save" at bounding box center [617, 85] width 33 height 21
select select "48"
select select "0"
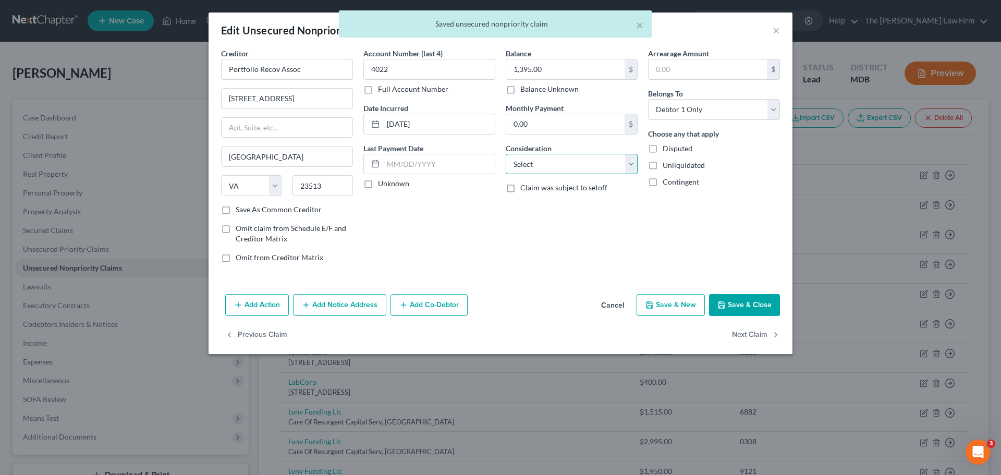
drag, startPoint x: 553, startPoint y: 160, endPoint x: 554, endPoint y: 174, distance: 13.6
click at [553, 160] on select "Select Cable / Satellite Services Collection Agency Credit Card Debt Debt Couns…" at bounding box center [572, 164] width 132 height 21
select select "1"
click at [506, 154] on select "Select Cable / Satellite Services Collection Agency Credit Card Debt Debt Couns…" at bounding box center [572, 164] width 132 height 21
click at [741, 334] on button "Next Claim" at bounding box center [756, 335] width 48 height 22
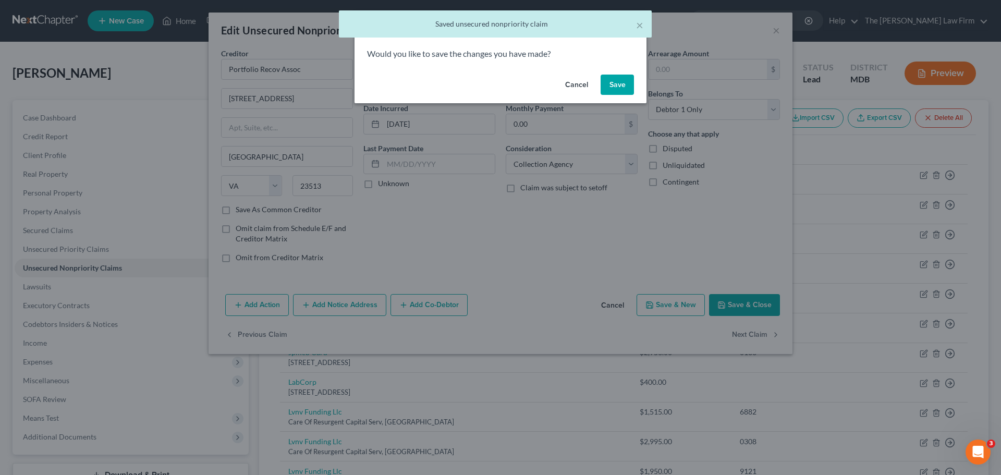
click at [609, 90] on button "Save" at bounding box center [617, 85] width 33 height 21
select select "9"
select select "0"
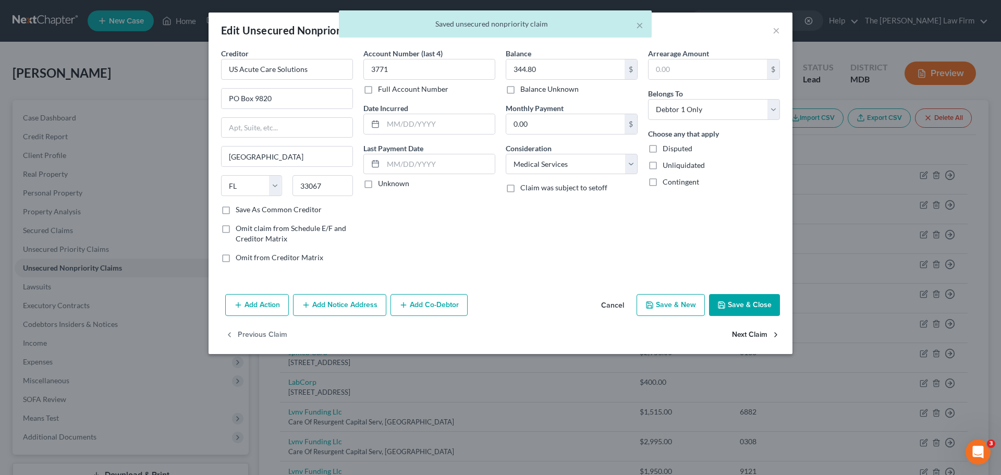
click at [746, 331] on button "Next Claim" at bounding box center [756, 335] width 48 height 22
select select "14"
select select "9"
select select "0"
click at [746, 331] on div "Previous Claim" at bounding box center [501, 339] width 584 height 30
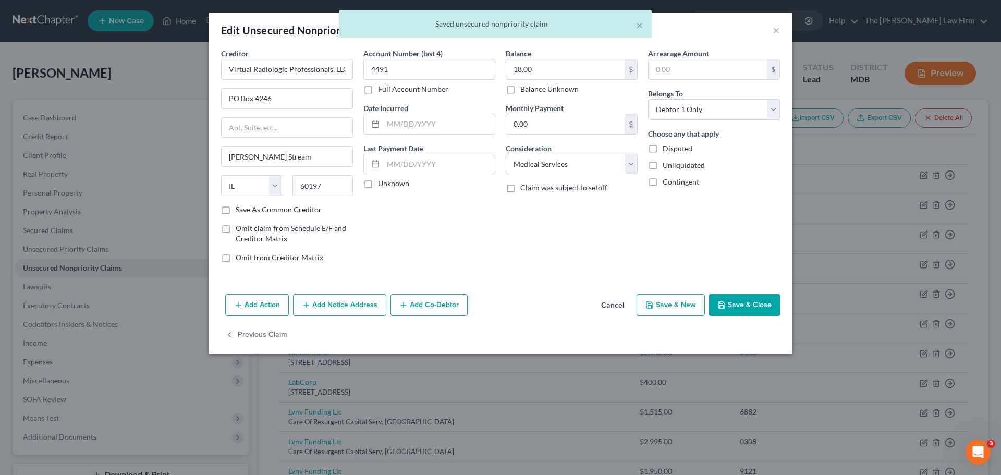
click at [744, 314] on button "Save & Close" at bounding box center [744, 305] width 71 height 22
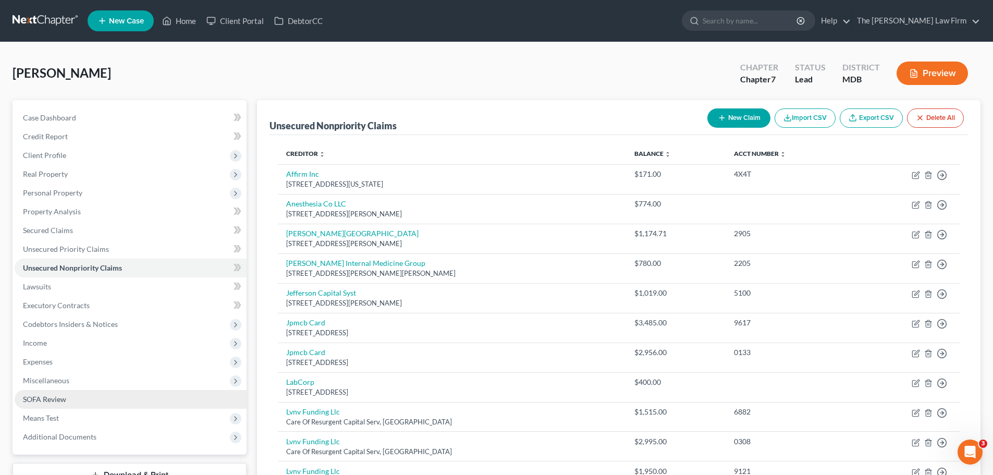
scroll to position [156, 0]
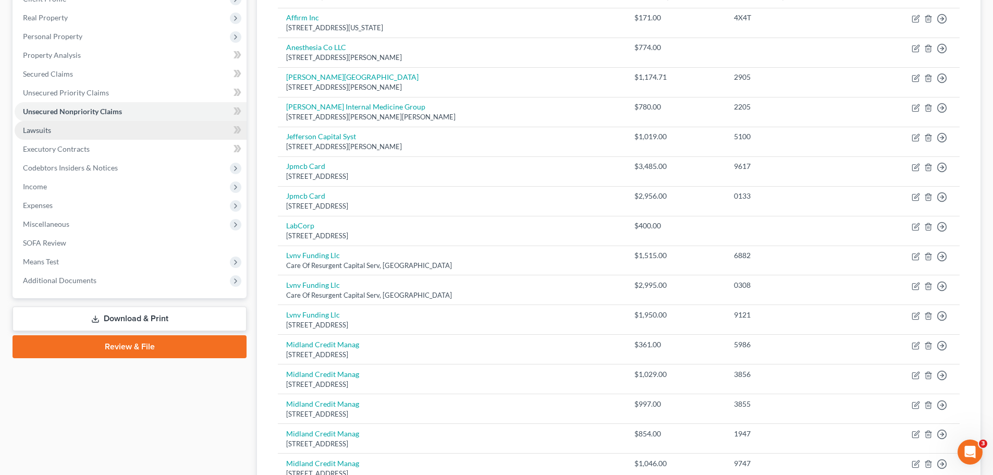
click at [54, 132] on link "Lawsuits" at bounding box center [131, 130] width 232 height 19
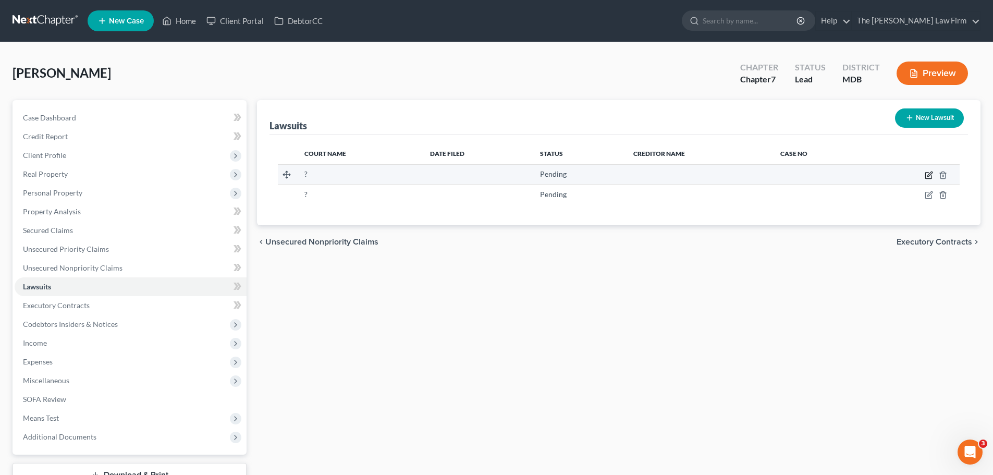
click at [926, 172] on icon "button" at bounding box center [929, 175] width 8 height 8
select select "0"
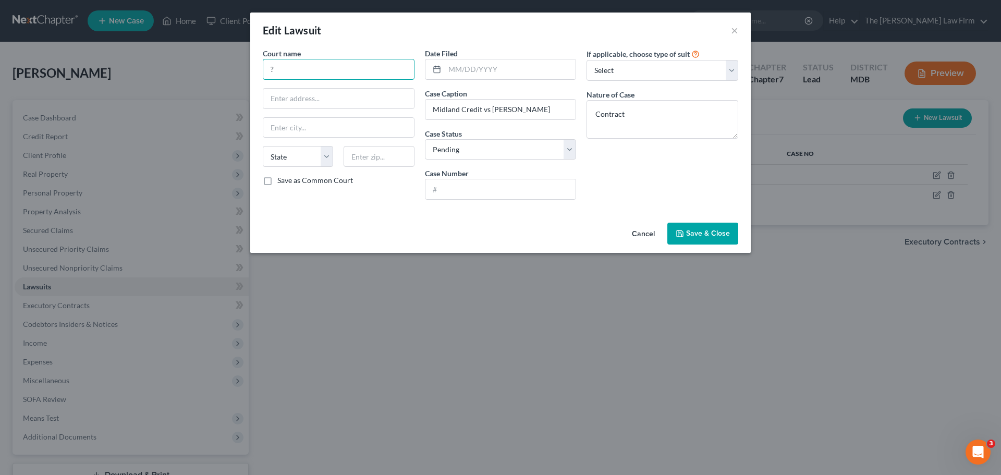
drag, startPoint x: 303, startPoint y: 73, endPoint x: 255, endPoint y: 68, distance: 48.2
click at [255, 68] on div "Court name * ? State [US_STATE] AK AR AZ CA CO CT DE DC [GEOGRAPHIC_DATA] [GEOG…" at bounding box center [500, 133] width 500 height 170
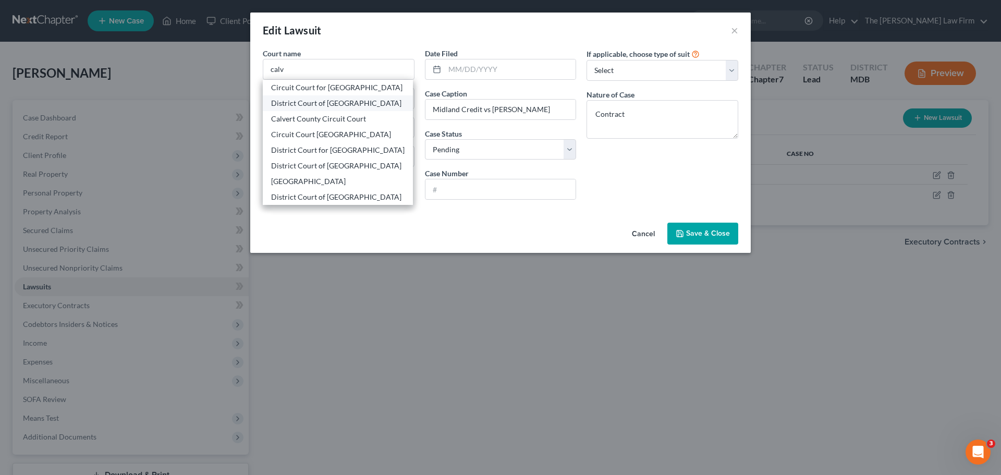
click at [296, 99] on div "District Court of [GEOGRAPHIC_DATA]" at bounding box center [337, 103] width 133 height 10
type input "District Court of [GEOGRAPHIC_DATA]"
type input "Prince [PERSON_NAME]"
select select "21"
type input "20678"
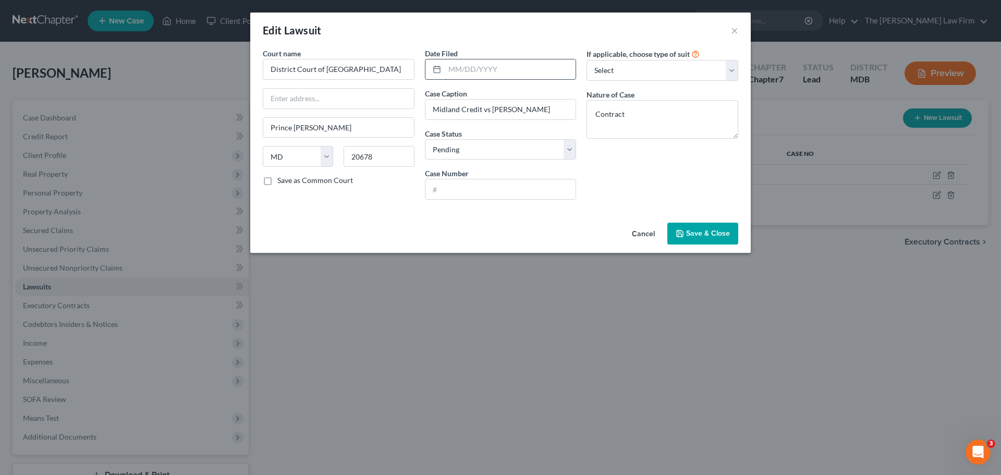
click at [476, 66] on input "text" at bounding box center [510, 69] width 131 height 20
type input "[DATE]"
click at [702, 237] on span "Save & Close" at bounding box center [708, 233] width 44 height 9
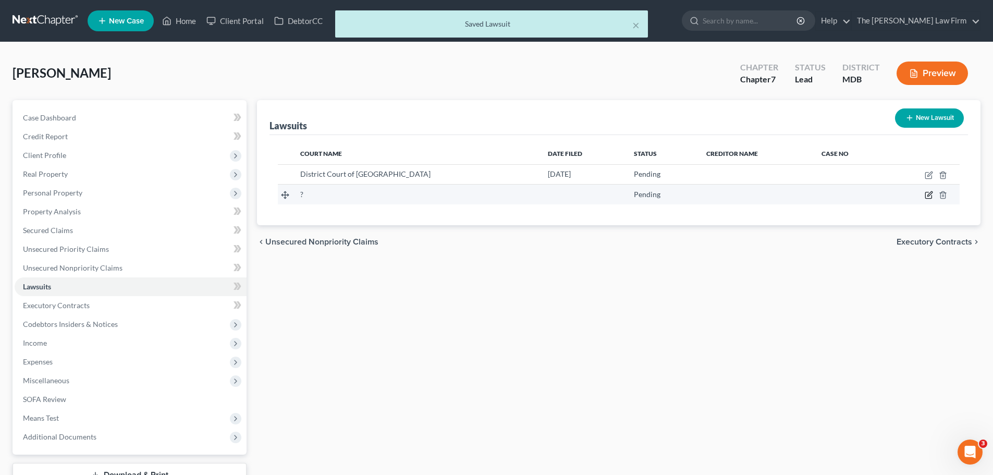
click at [932, 195] on icon "button" at bounding box center [929, 195] width 8 height 8
select select "0"
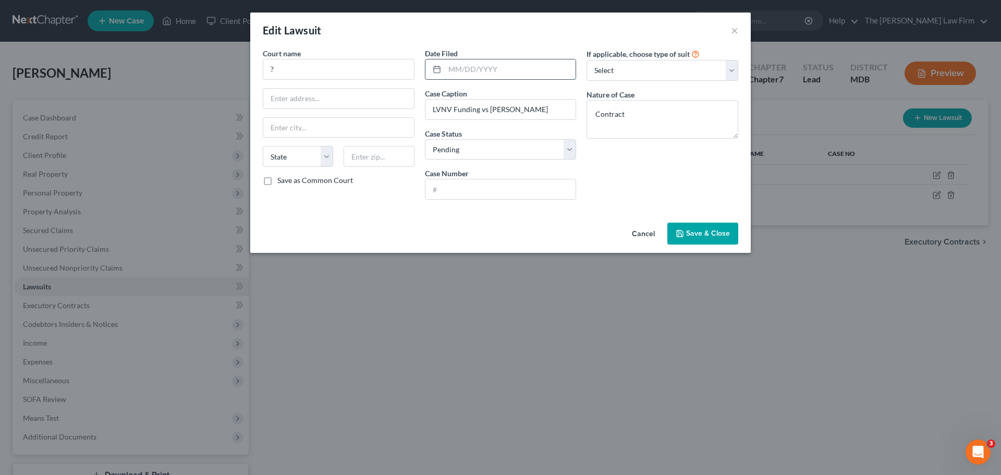
click at [468, 73] on input "text" at bounding box center [510, 69] width 131 height 20
type input "[DATE]"
click at [284, 67] on input "?" at bounding box center [339, 69] width 152 height 21
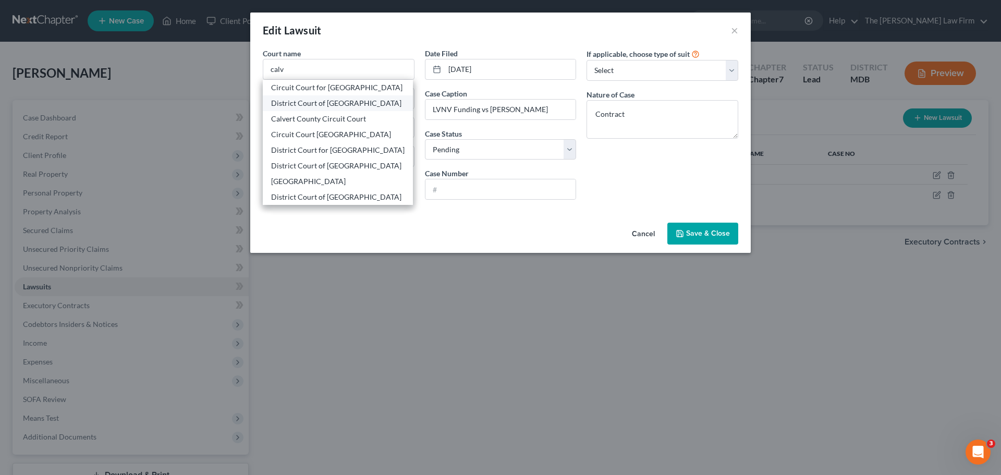
click at [295, 98] on div "District Court of [GEOGRAPHIC_DATA]" at bounding box center [337, 103] width 133 height 10
type input "District Court of [GEOGRAPHIC_DATA]"
type input "Prince [PERSON_NAME]"
select select "21"
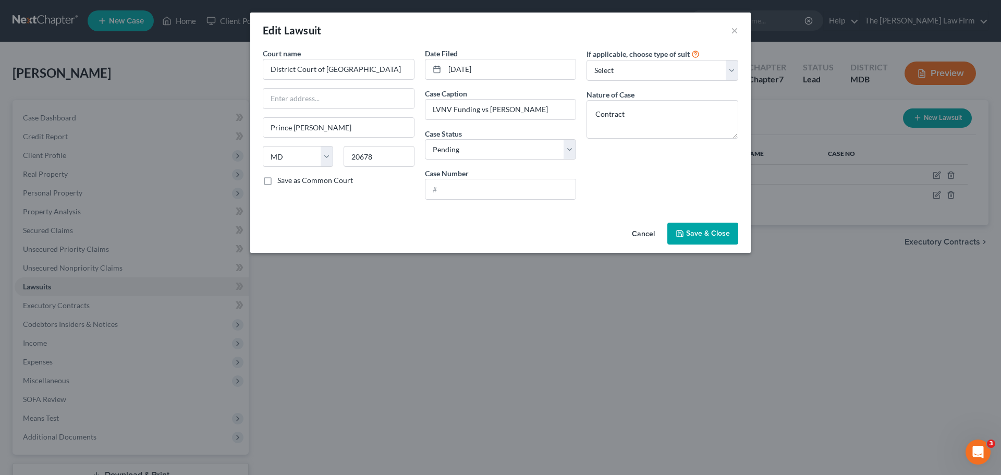
click at [690, 229] on span "Save & Close" at bounding box center [708, 233] width 44 height 9
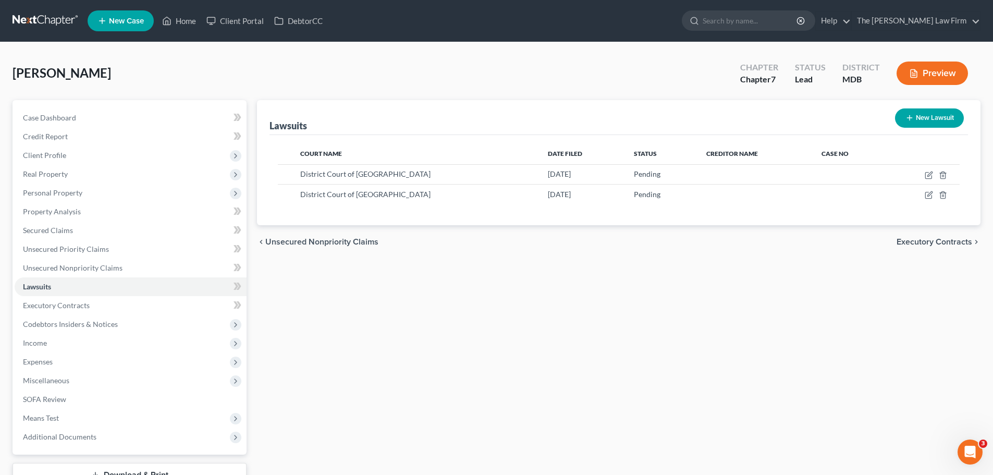
click at [408, 74] on div "[PERSON_NAME] Upgraded Chapter Chapter 7 Status Lead District MDB Preview" at bounding box center [497, 77] width 968 height 45
drag, startPoint x: 56, startPoint y: 267, endPoint x: 642, endPoint y: 351, distance: 591.9
click at [56, 267] on span "Unsecured Nonpriority Claims" at bounding box center [73, 267] width 100 height 9
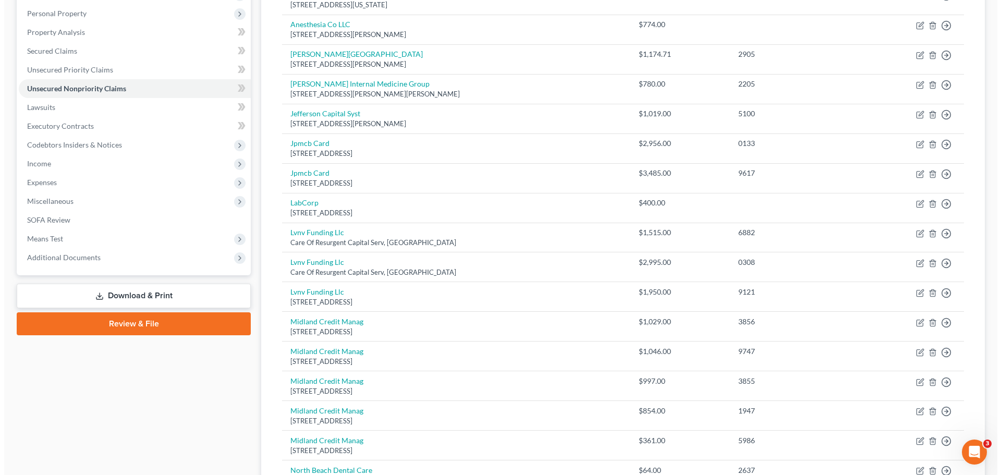
scroll to position [209, 0]
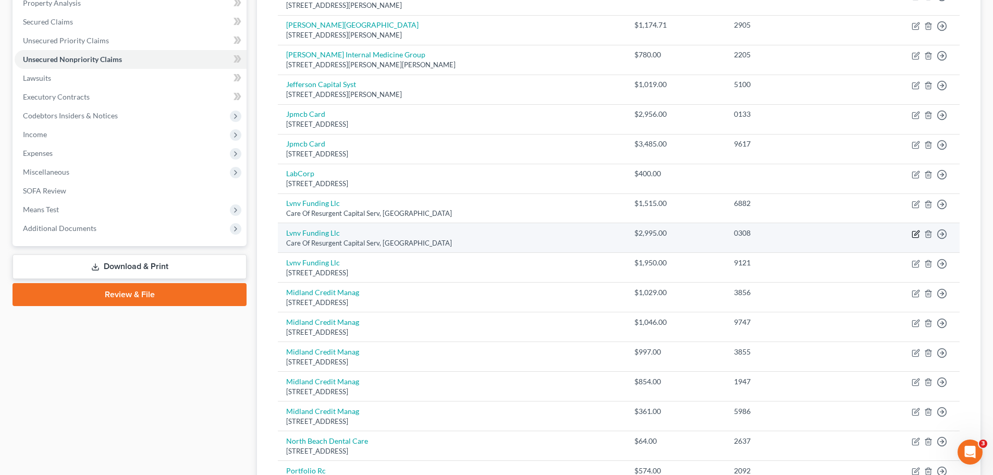
click at [917, 231] on icon "button" at bounding box center [916, 234] width 8 height 8
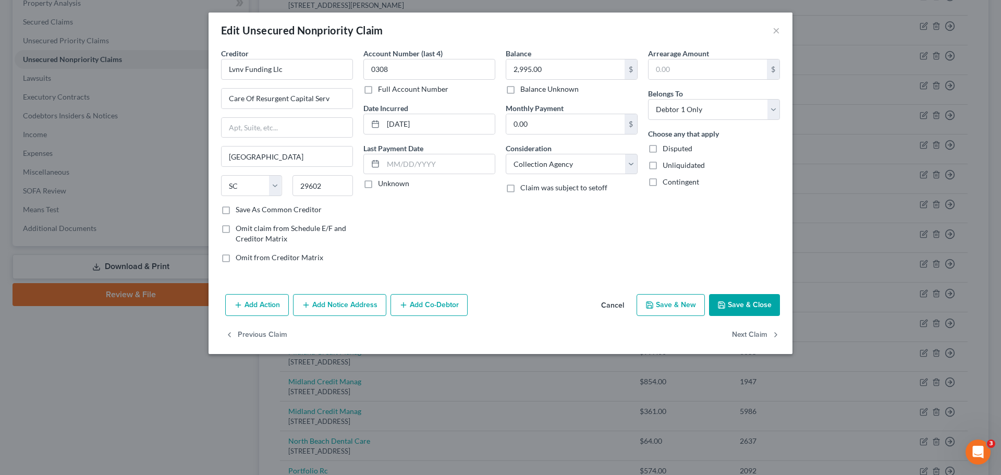
click at [355, 308] on button "Add Notice Address" at bounding box center [339, 305] width 93 height 22
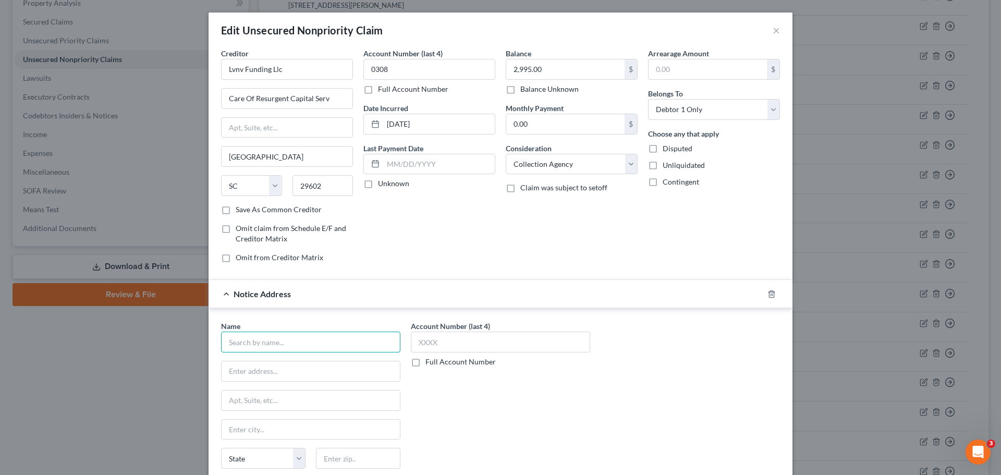
click at [284, 341] on input "text" at bounding box center [310, 342] width 179 height 21
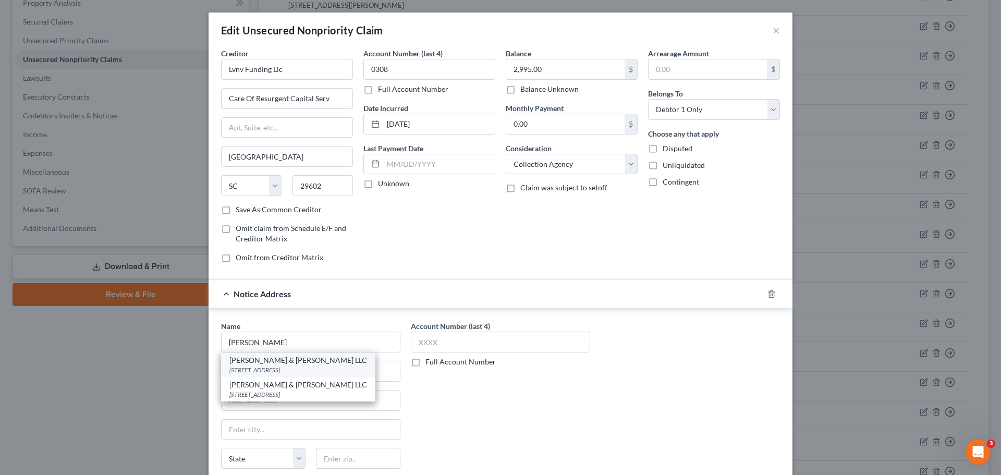
click at [283, 371] on div "[STREET_ADDRESS]" at bounding box center [298, 369] width 138 height 9
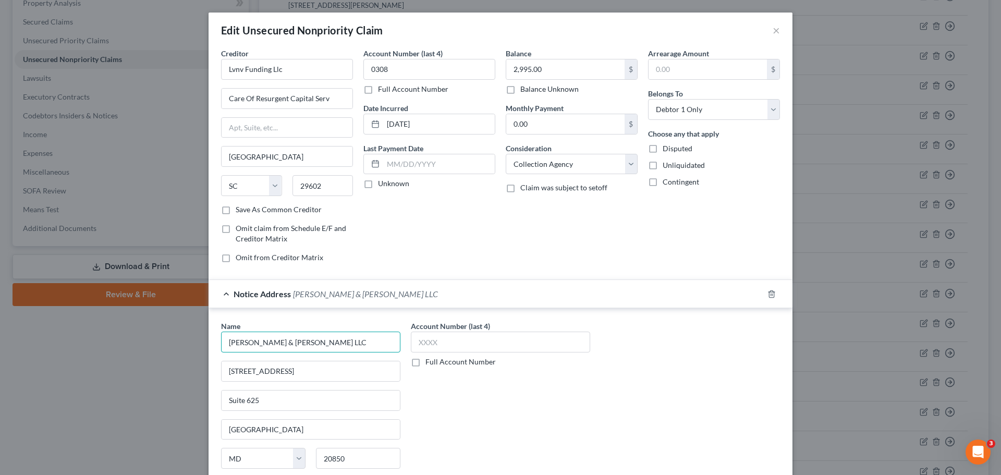
drag, startPoint x: 329, startPoint y: 339, endPoint x: 214, endPoint y: 343, distance: 115.3
click at [216, 343] on div "Name * [PERSON_NAME] & [PERSON_NAME] LLC [STREET_ADDRESS][GEOGRAPHIC_DATA][US_S…" at bounding box center [311, 408] width 190 height 175
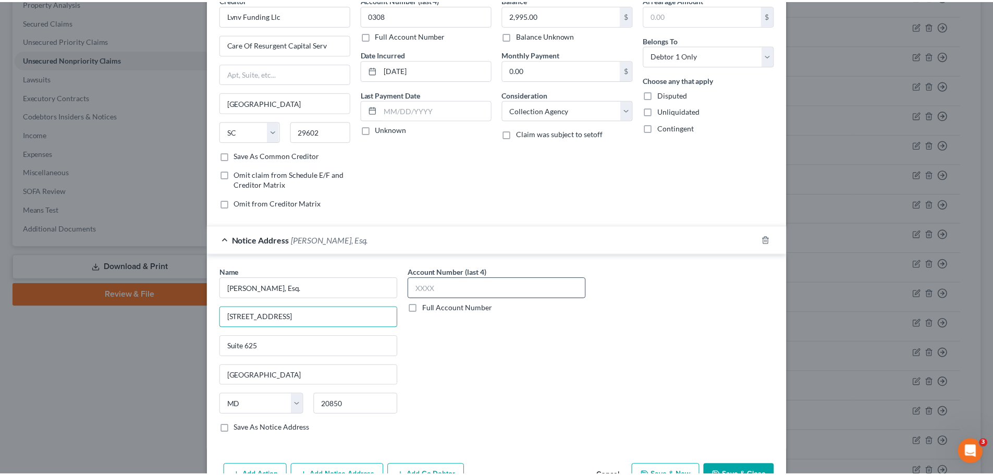
scroll to position [104, 0]
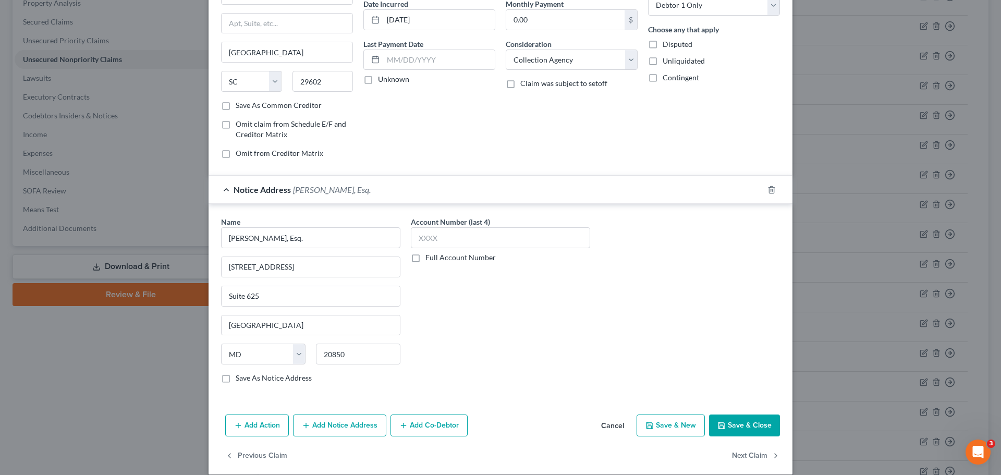
click at [236, 381] on label "Save As Notice Address" at bounding box center [274, 378] width 76 height 10
click at [240, 380] on input "Save As Notice Address" at bounding box center [243, 376] width 7 height 7
click at [736, 429] on button "Save & Close" at bounding box center [744, 425] width 71 height 22
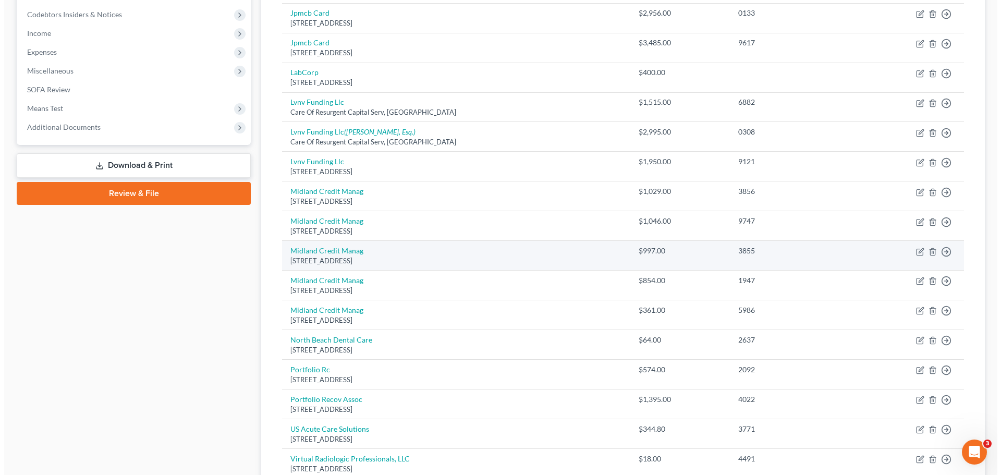
scroll to position [313, 0]
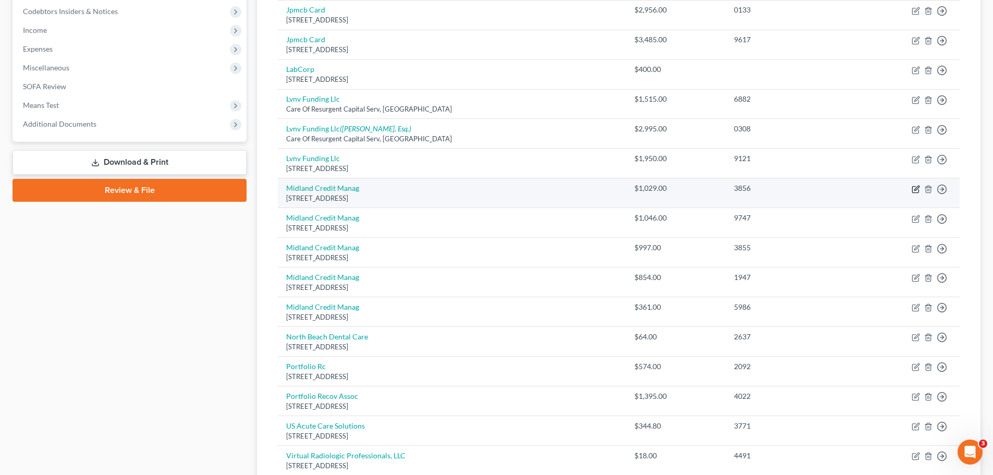
click at [914, 189] on icon "button" at bounding box center [916, 189] width 8 height 8
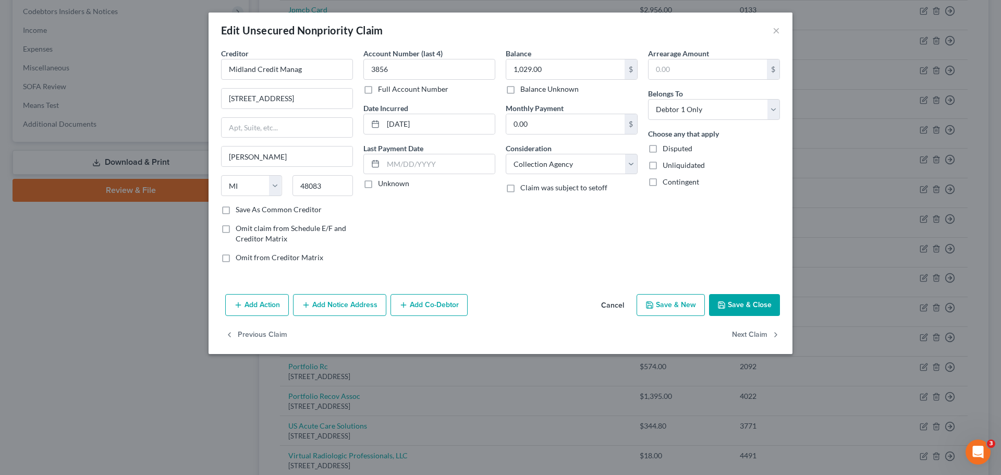
click at [350, 300] on button "Add Notice Address" at bounding box center [339, 305] width 93 height 22
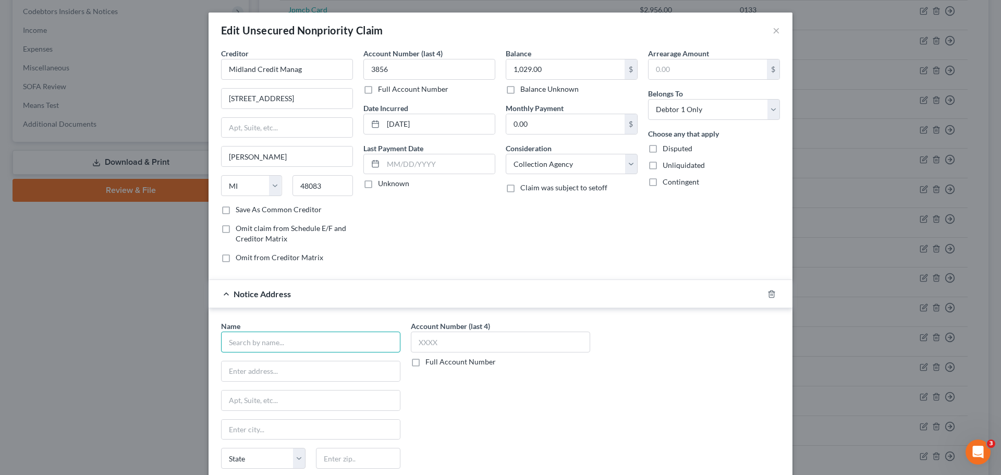
click at [271, 343] on input "text" at bounding box center [310, 342] width 179 height 21
click at [268, 361] on div "[PERSON_NAME], Esq." at bounding box center [283, 360] width 108 height 10
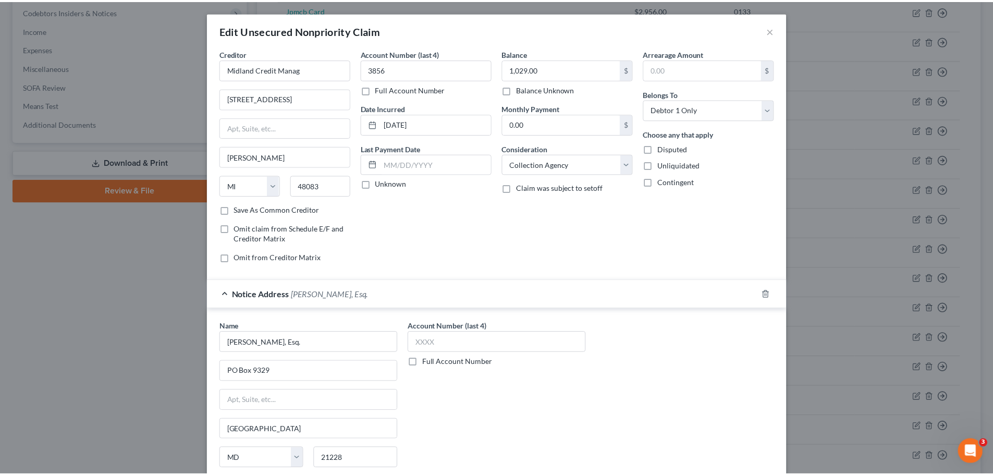
scroll to position [116, 0]
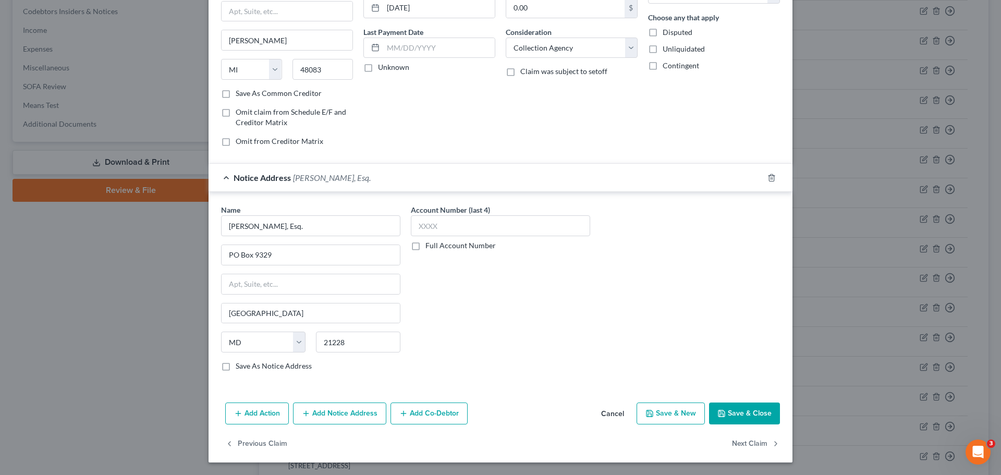
click at [732, 417] on button "Save & Close" at bounding box center [744, 413] width 71 height 22
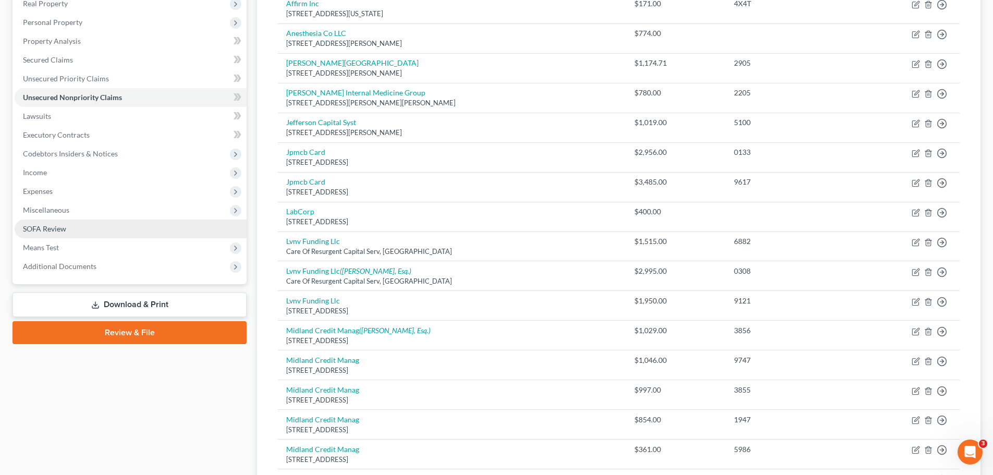
scroll to position [156, 0]
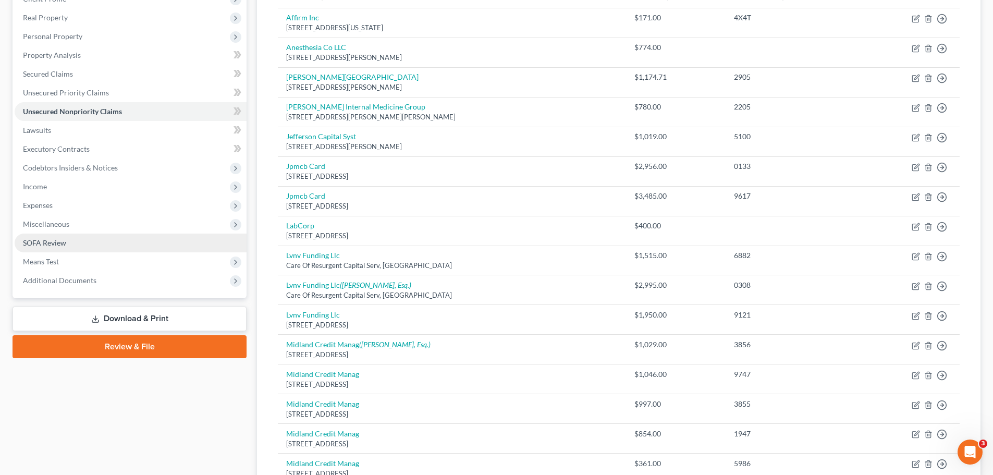
drag, startPoint x: 46, startPoint y: 186, endPoint x: 213, endPoint y: 243, distance: 176.4
click at [46, 186] on span "Income" at bounding box center [35, 186] width 24 height 9
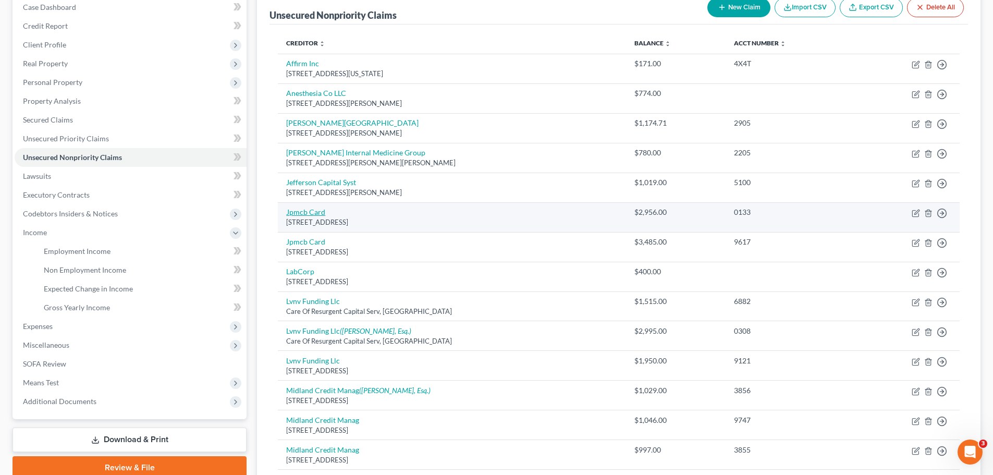
scroll to position [104, 0]
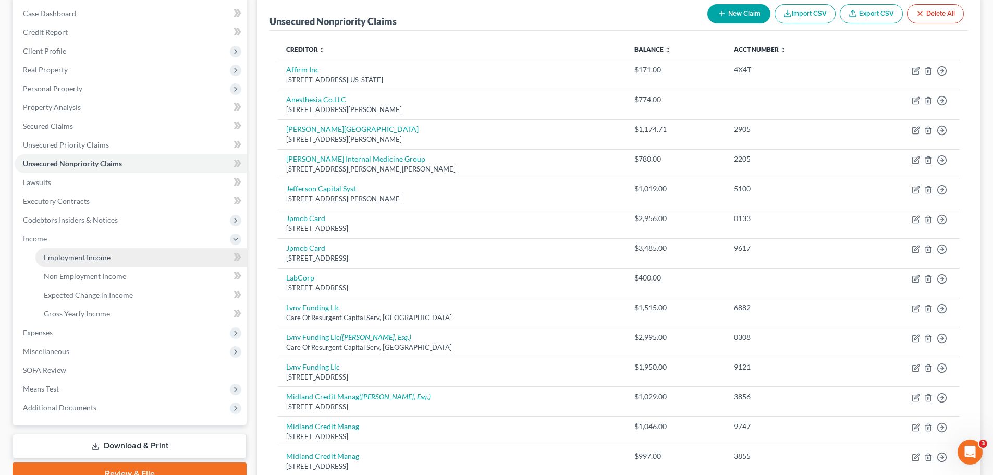
click at [59, 263] on link "Employment Income" at bounding box center [140, 257] width 211 height 19
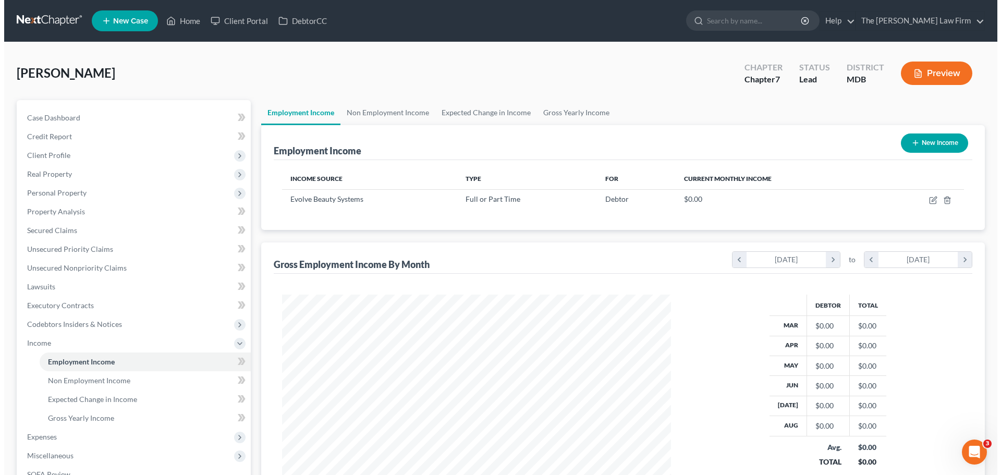
scroll to position [194, 410]
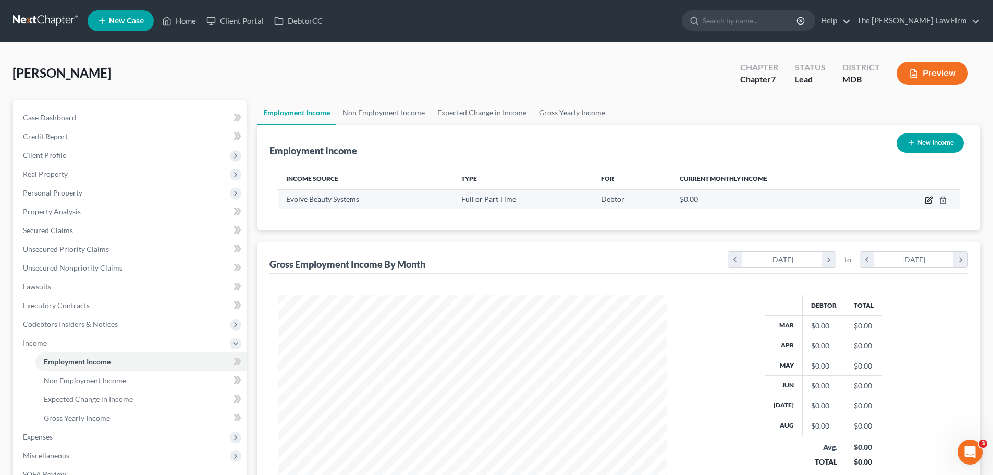
click at [931, 198] on icon "button" at bounding box center [929, 199] width 5 height 5
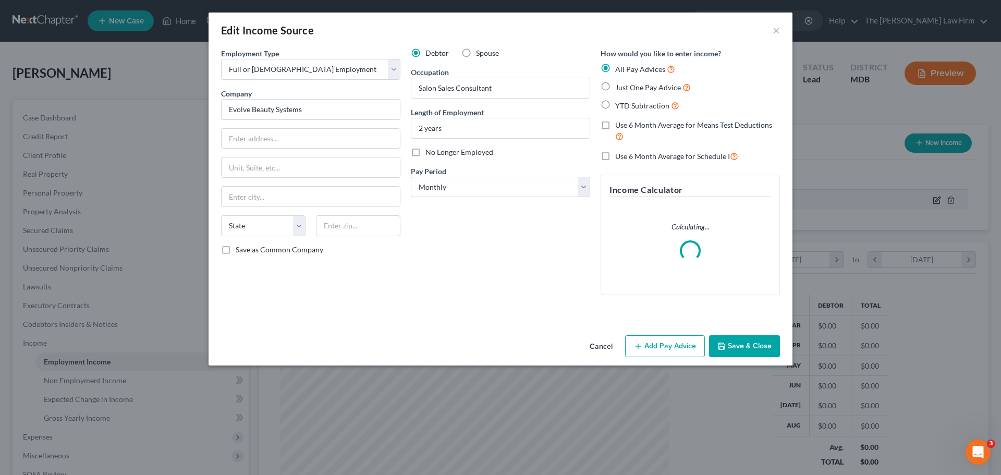
scroll to position [196, 413]
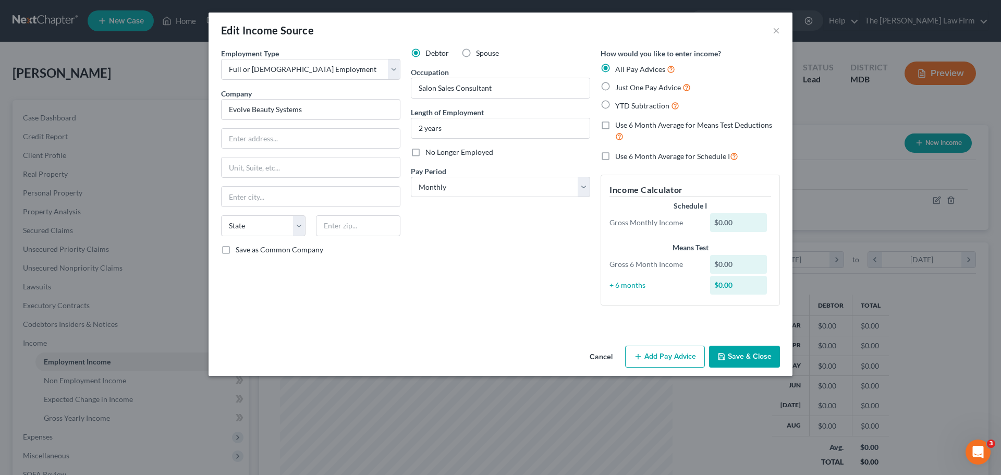
click at [615, 88] on label "Just One Pay Advice" at bounding box center [653, 87] width 76 height 12
click at [619, 88] on input "Just One Pay Advice" at bounding box center [622, 84] width 7 height 7
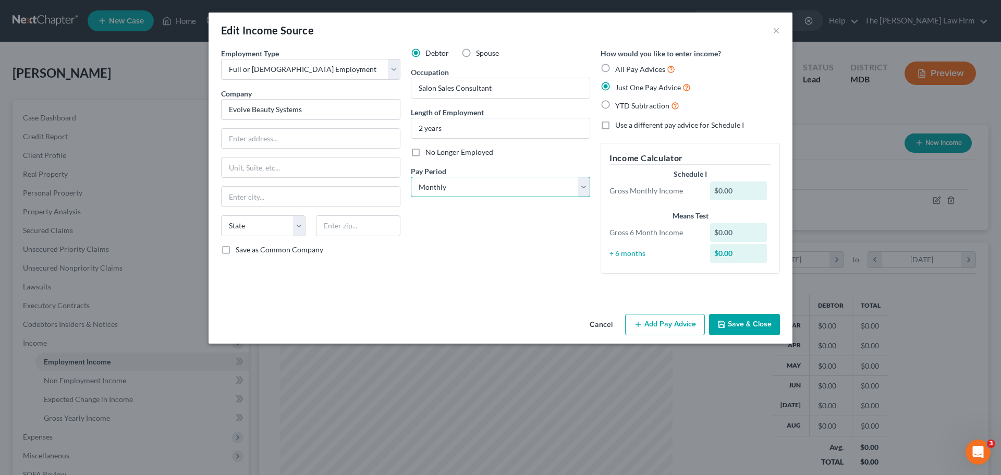
drag, startPoint x: 519, startPoint y: 194, endPoint x: 508, endPoint y: 195, distance: 11.6
click at [519, 194] on select "Select Monthly Twice Monthly Every Other Week Weekly" at bounding box center [500, 187] width 179 height 21
click at [411, 177] on select "Select Monthly Twice Monthly Every Other Week Weekly" at bounding box center [500, 187] width 179 height 21
click at [679, 323] on button "Add Pay Advice" at bounding box center [665, 325] width 80 height 22
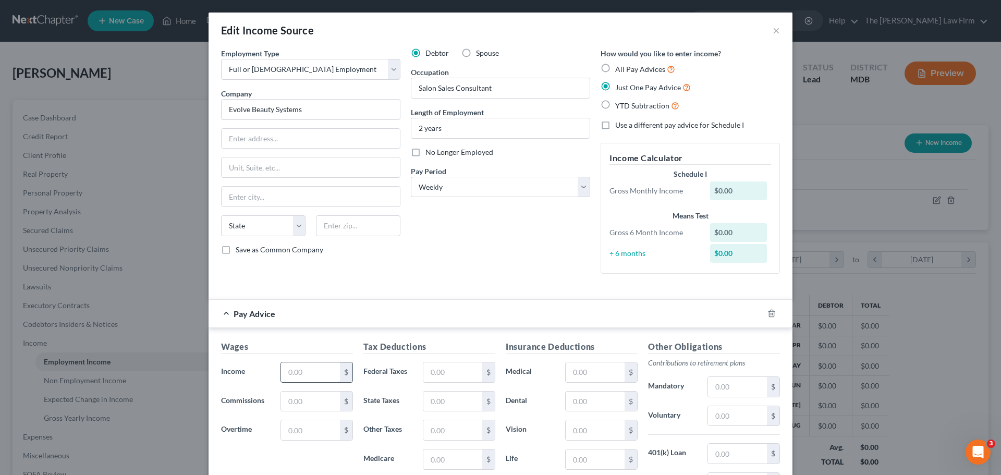
click at [302, 369] on input "text" at bounding box center [310, 372] width 59 height 20
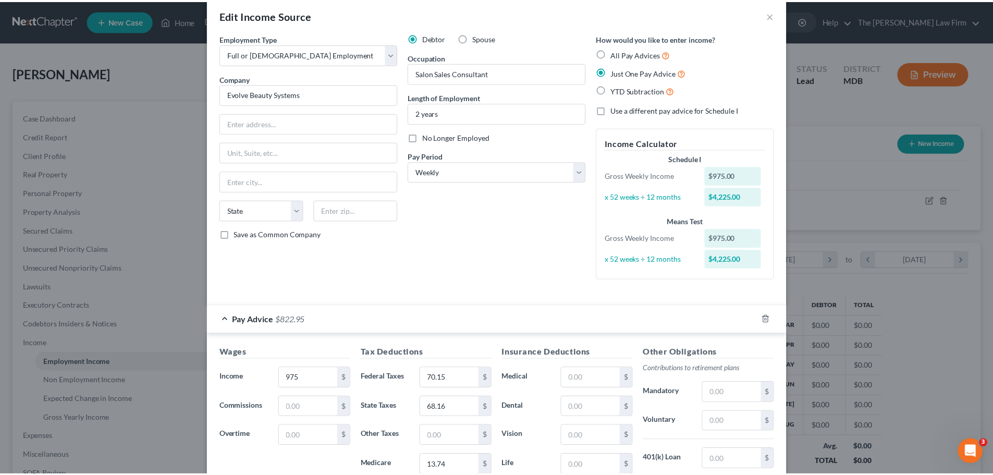
scroll to position [186, 0]
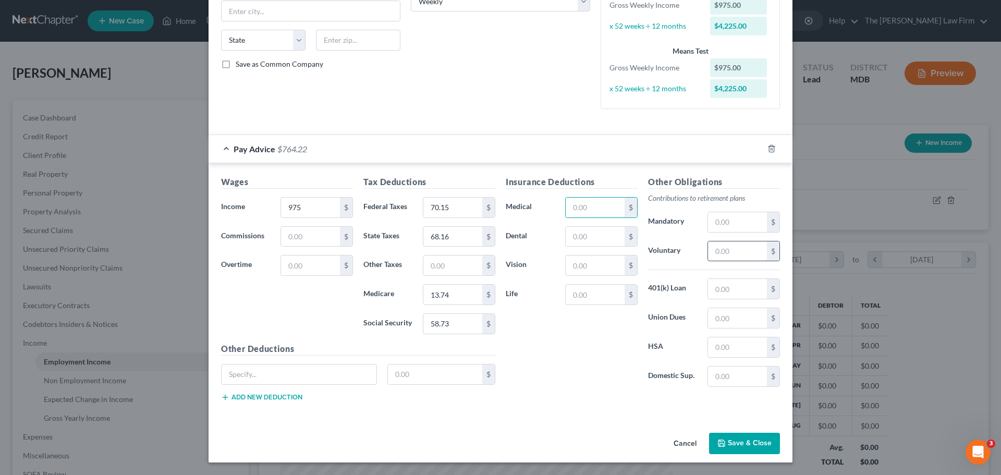
click at [738, 255] on input "text" at bounding box center [737, 251] width 59 height 20
click at [588, 242] on input "text" at bounding box center [595, 237] width 59 height 20
click at [576, 294] on input "text" at bounding box center [595, 295] width 59 height 20
click at [313, 233] on input "text" at bounding box center [310, 237] width 59 height 20
click at [738, 446] on button "Save & Close" at bounding box center [744, 444] width 71 height 22
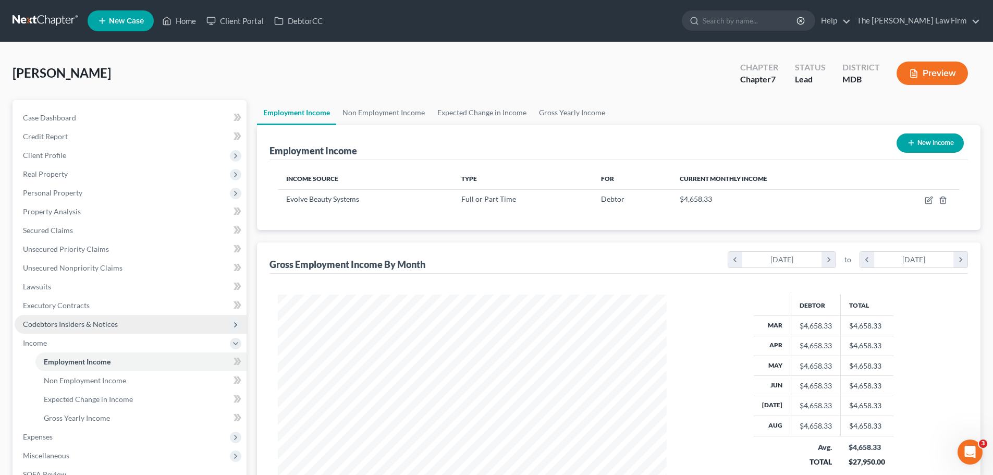
scroll to position [154, 0]
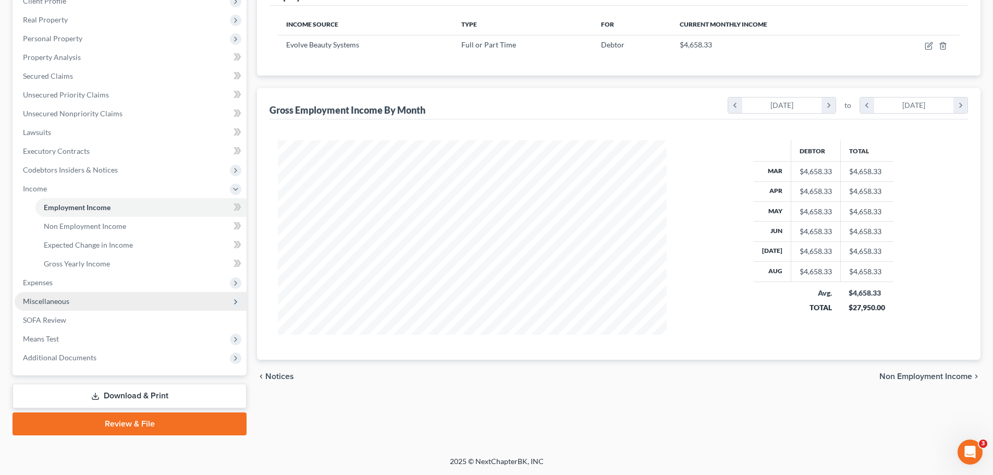
drag, startPoint x: 69, startPoint y: 276, endPoint x: 76, endPoint y: 292, distance: 17.5
click at [69, 276] on span "Expenses" at bounding box center [131, 282] width 232 height 19
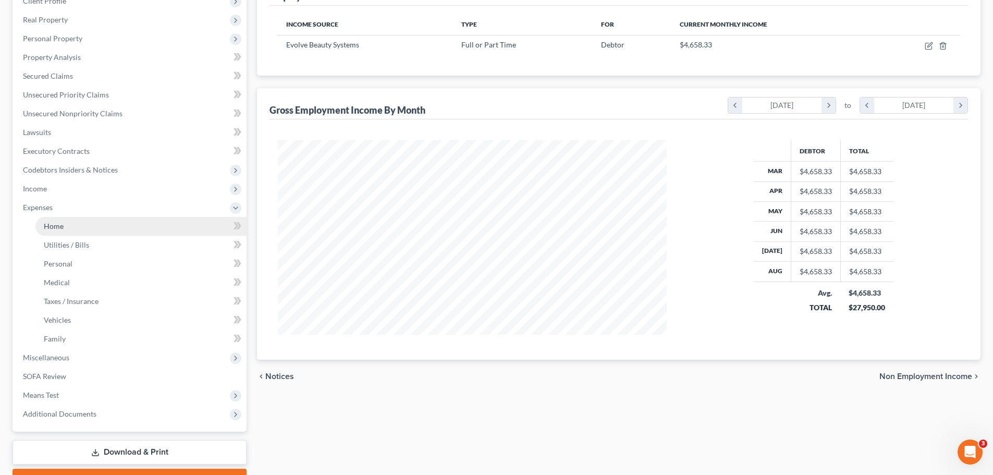
click at [84, 229] on link "Home" at bounding box center [140, 226] width 211 height 19
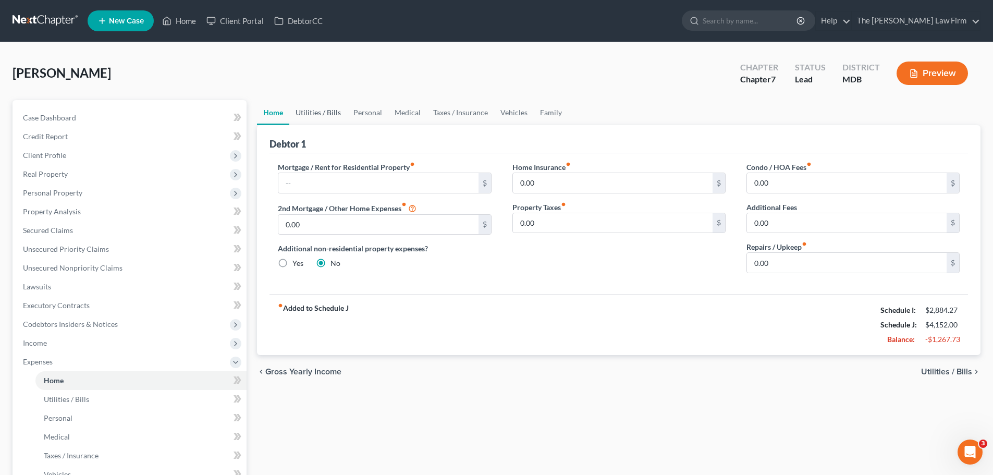
click at [320, 112] on link "Utilities / Bills" at bounding box center [318, 112] width 58 height 25
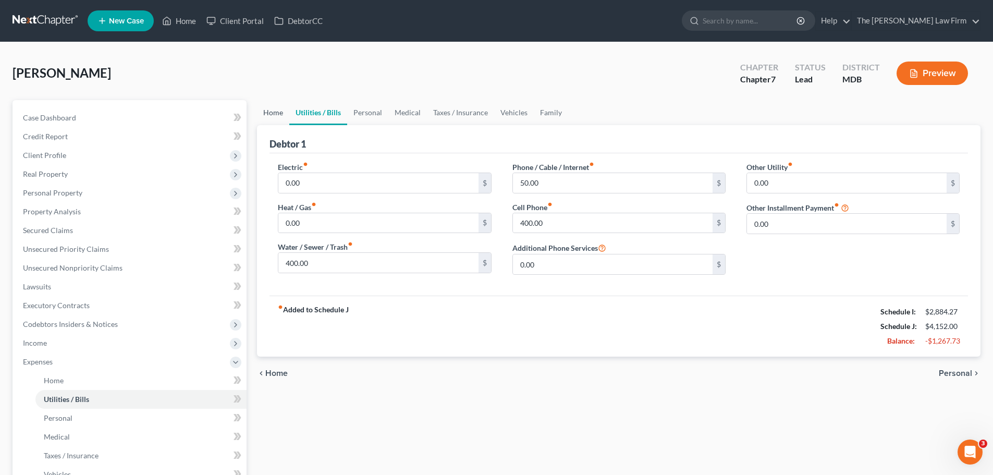
click at [279, 109] on link "Home" at bounding box center [273, 112] width 32 height 25
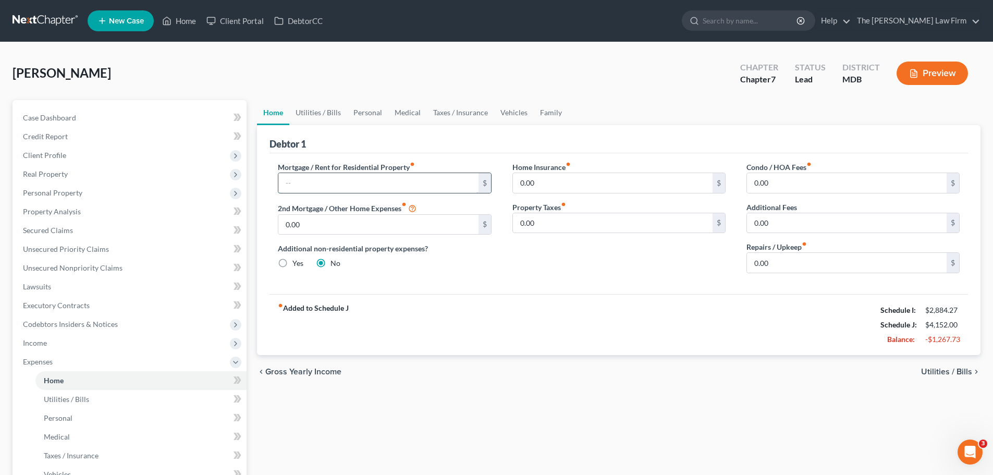
click at [326, 182] on input "text" at bounding box center [378, 183] width 200 height 20
click at [323, 114] on link "Utilities / Bills" at bounding box center [318, 112] width 58 height 25
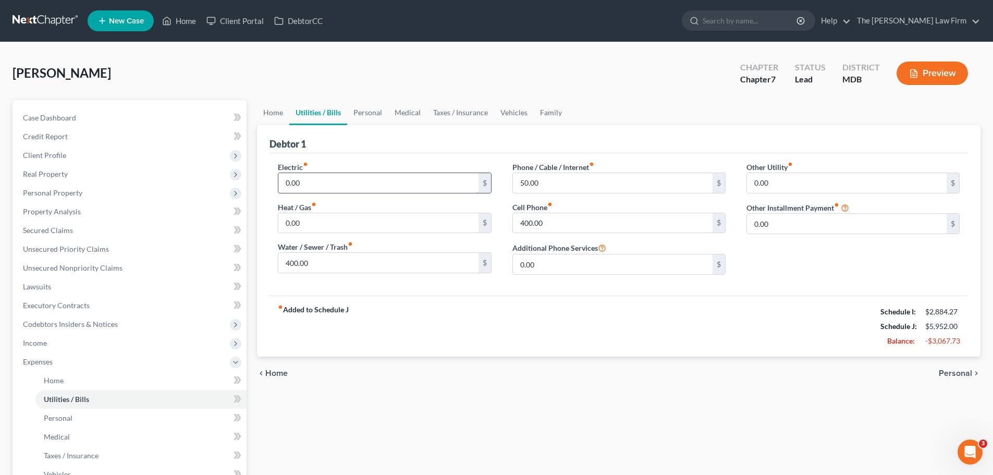
click at [322, 185] on input "0.00" at bounding box center [378, 183] width 200 height 20
click at [370, 117] on link "Personal" at bounding box center [367, 112] width 41 height 25
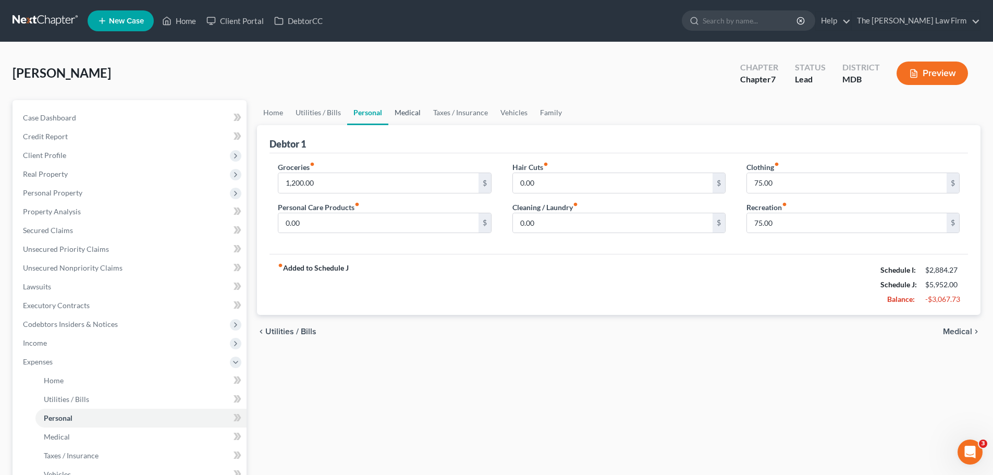
click at [400, 115] on link "Medical" at bounding box center [407, 112] width 39 height 25
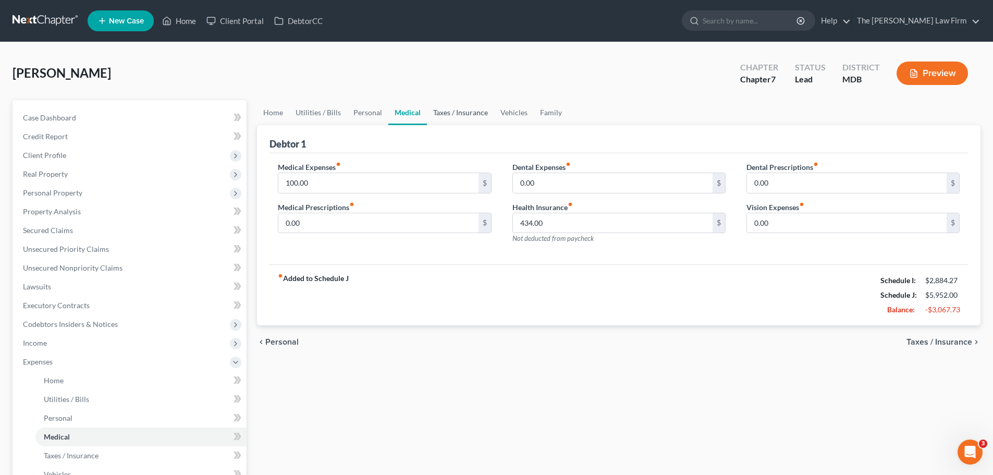
click at [437, 114] on link "Taxes / Insurance" at bounding box center [460, 112] width 67 height 25
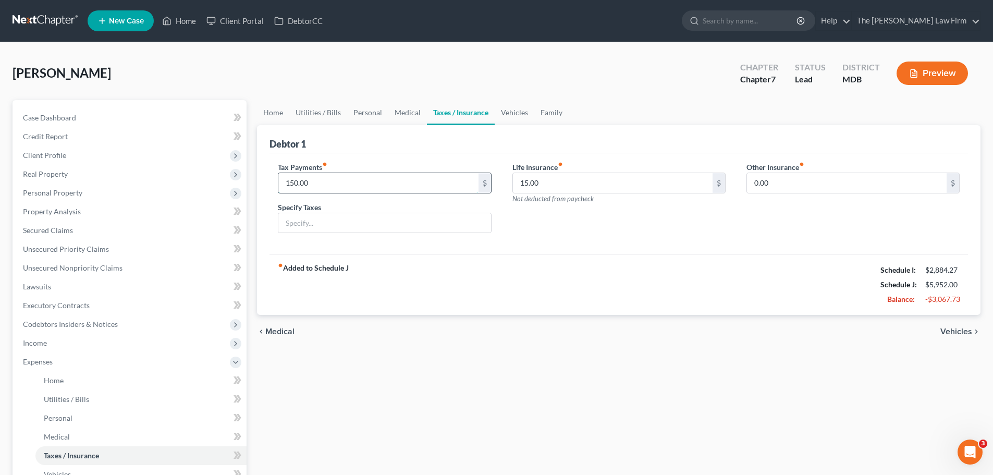
click at [355, 182] on input "150.00" at bounding box center [378, 183] width 200 height 20
click at [516, 116] on link "Vehicles" at bounding box center [515, 112] width 40 height 25
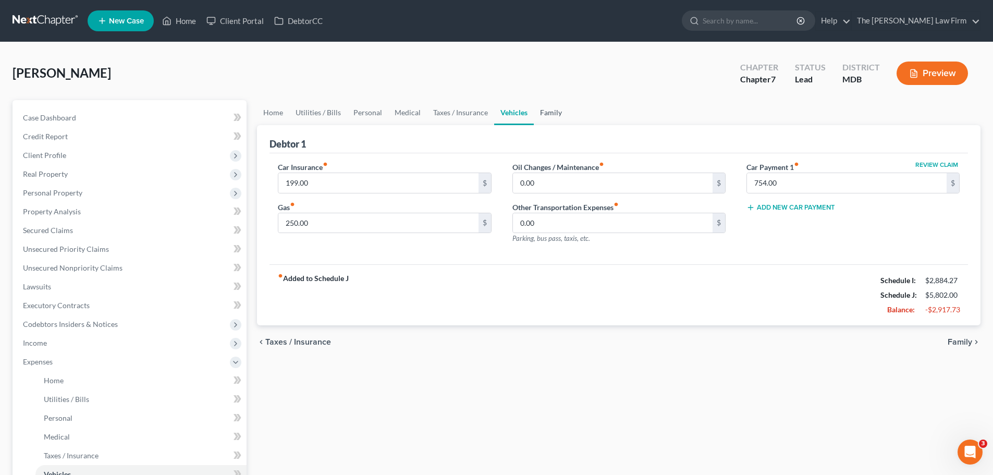
click at [545, 115] on link "Family" at bounding box center [551, 112] width 34 height 25
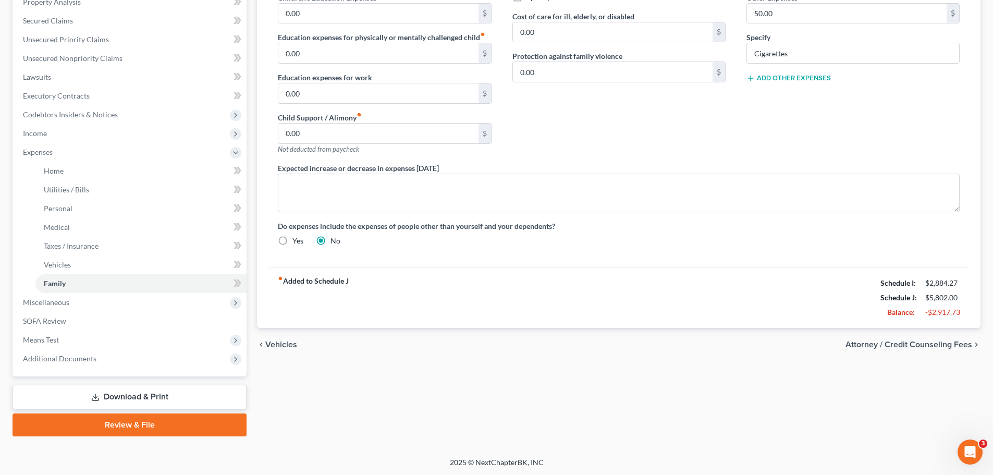
scroll to position [211, 0]
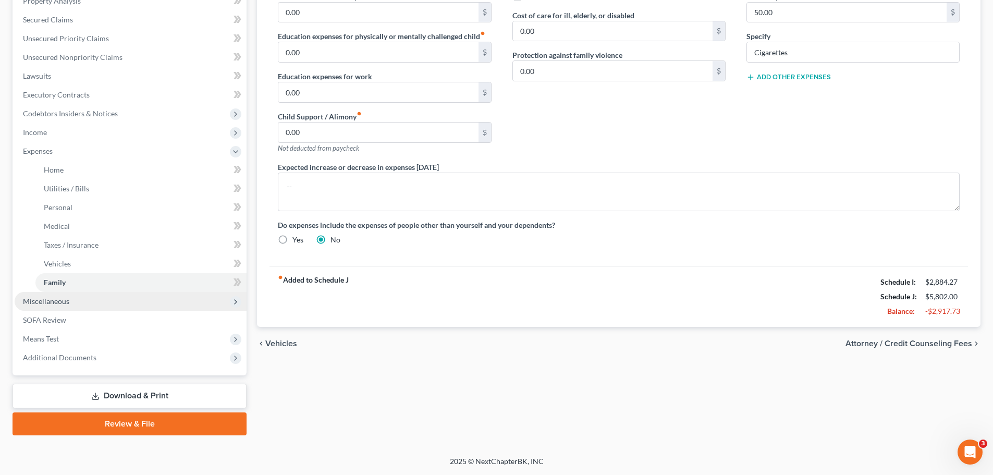
click at [75, 299] on span "Miscellaneous" at bounding box center [131, 301] width 232 height 19
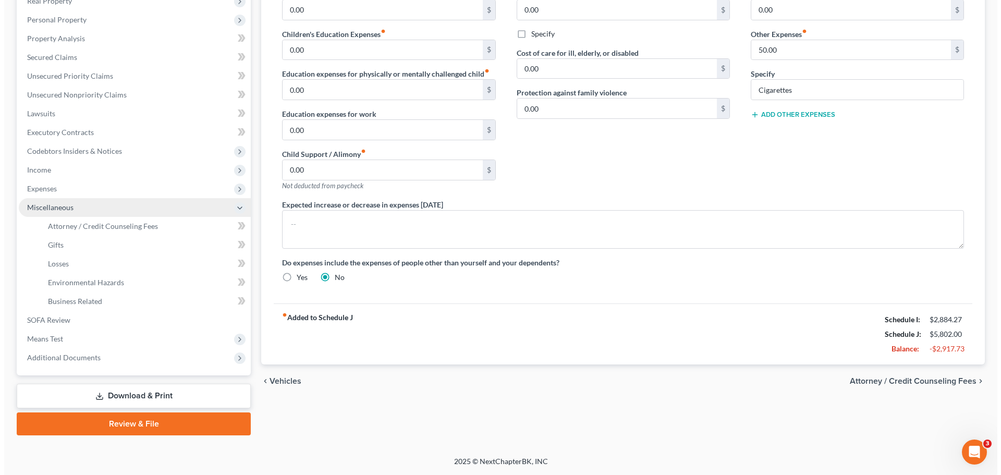
scroll to position [173, 0]
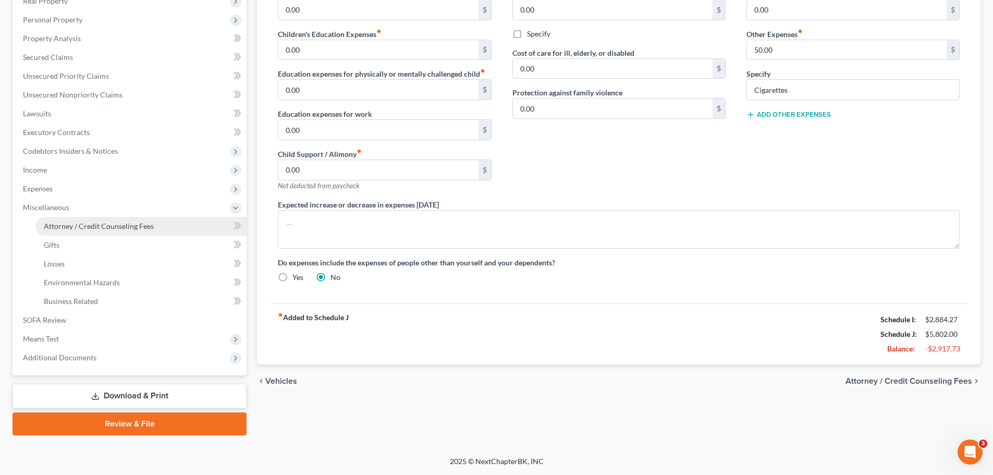
click at [76, 230] on link "Attorney / Credit Counseling Fees" at bounding box center [140, 226] width 211 height 19
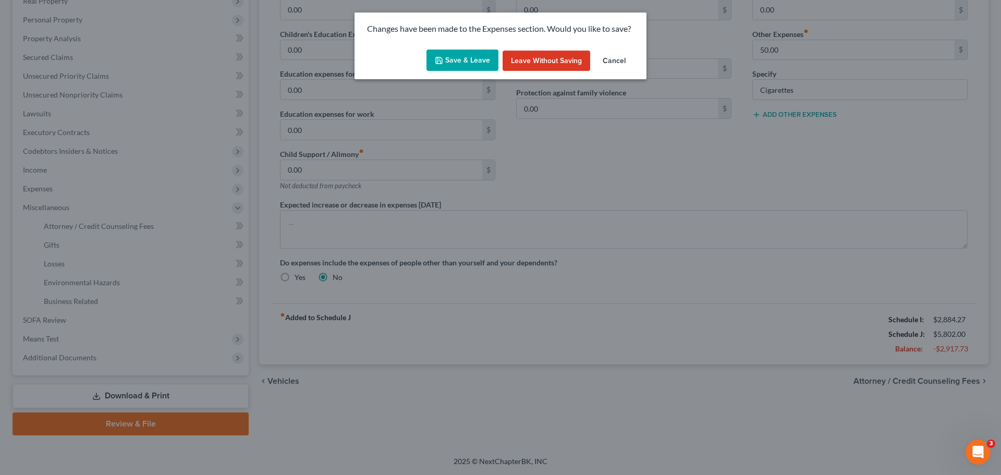
click at [470, 58] on button "Save & Leave" at bounding box center [462, 61] width 72 height 22
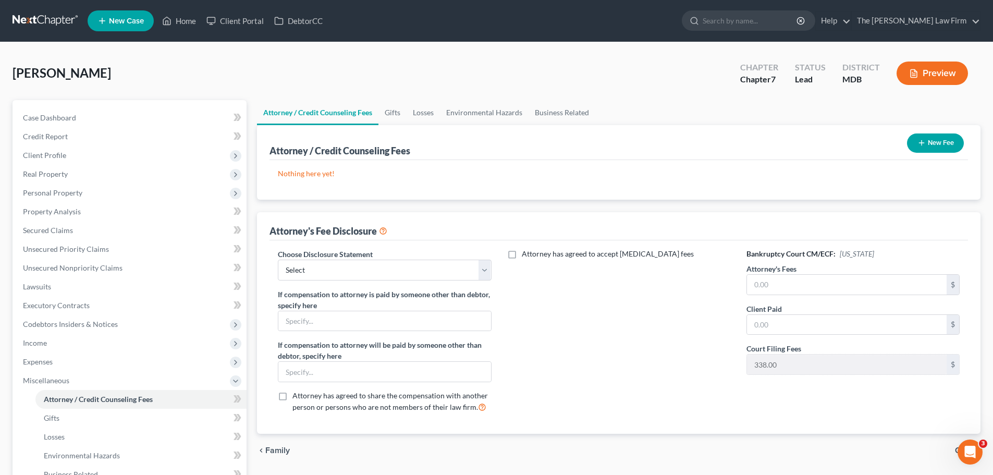
click at [926, 144] on button "New Fee" at bounding box center [935, 142] width 57 height 19
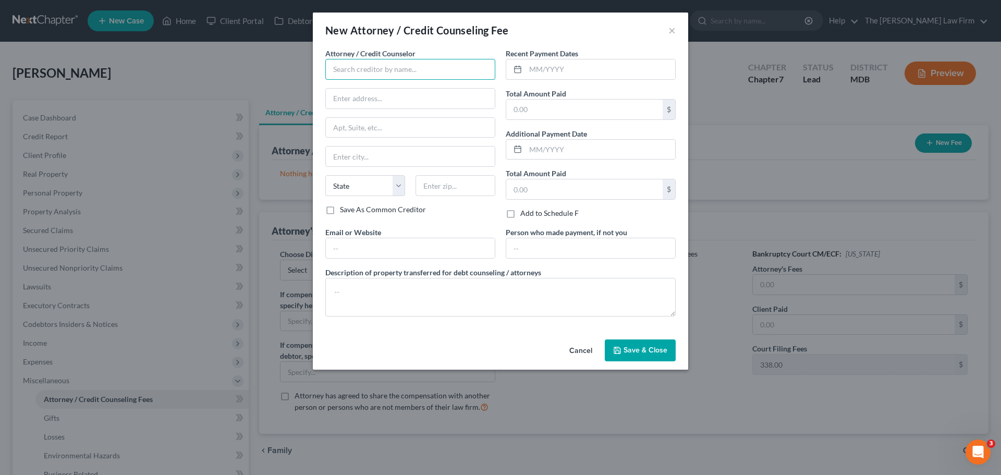
click at [370, 75] on input "text" at bounding box center [410, 69] width 170 height 21
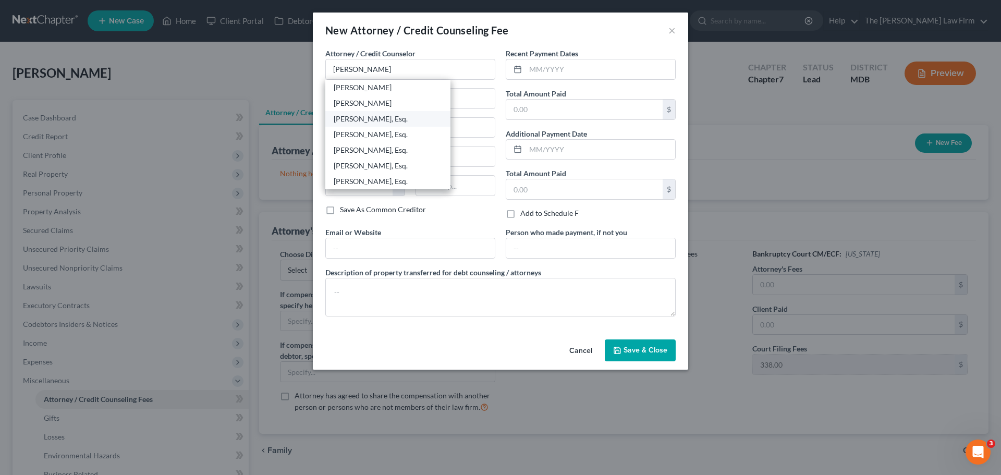
click at [365, 120] on div "[PERSON_NAME], Esq." at bounding box center [388, 119] width 108 height 10
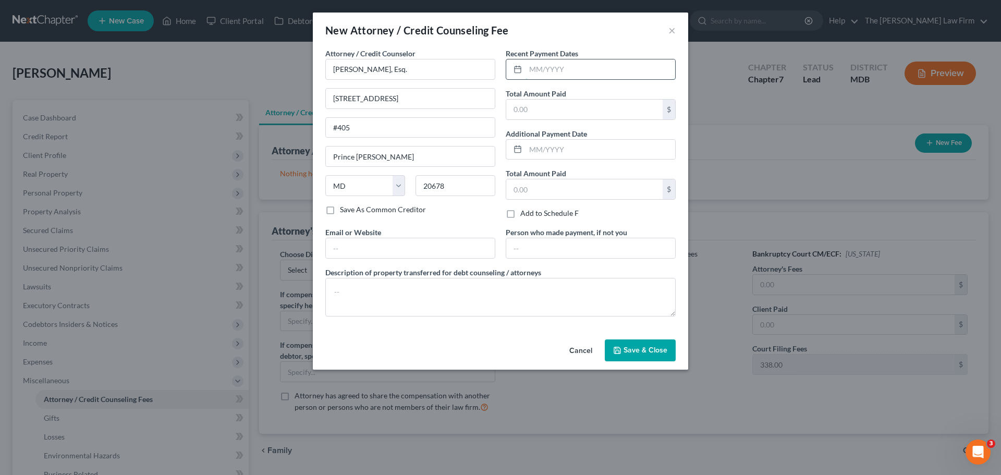
click at [542, 73] on input "text" at bounding box center [600, 69] width 150 height 20
drag, startPoint x: 634, startPoint y: 347, endPoint x: 402, endPoint y: 231, distance: 259.5
click at [634, 347] on span "Save & Close" at bounding box center [645, 350] width 44 height 9
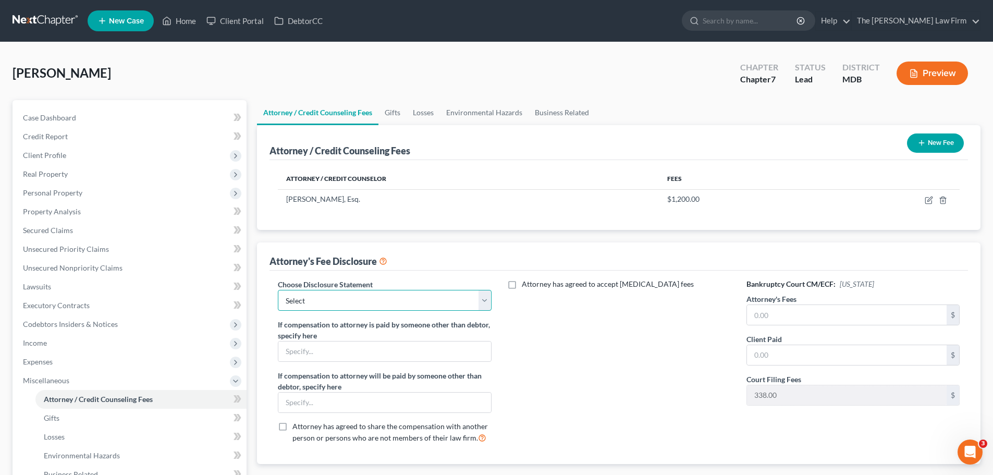
drag, startPoint x: 394, startPoint y: 297, endPoint x: 355, endPoint y: 309, distance: 40.9
click at [396, 297] on select "Select Attorney Disclosure" at bounding box center [384, 300] width 213 height 21
click at [278, 290] on select "Select Attorney Disclosure" at bounding box center [384, 300] width 213 height 21
click at [772, 316] on input "text" at bounding box center [847, 315] width 200 height 20
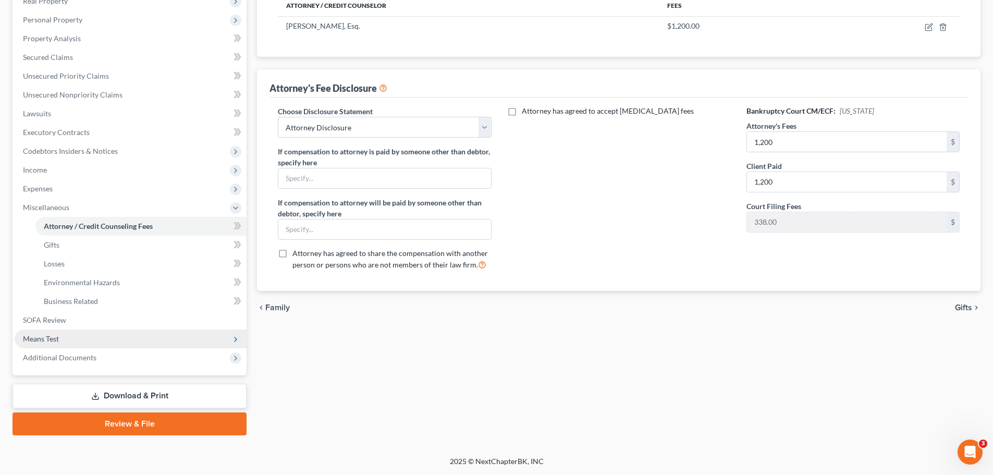
drag, startPoint x: 72, startPoint y: 337, endPoint x: 69, endPoint y: 342, distance: 5.6
click at [72, 337] on span "Means Test" at bounding box center [131, 338] width 232 height 19
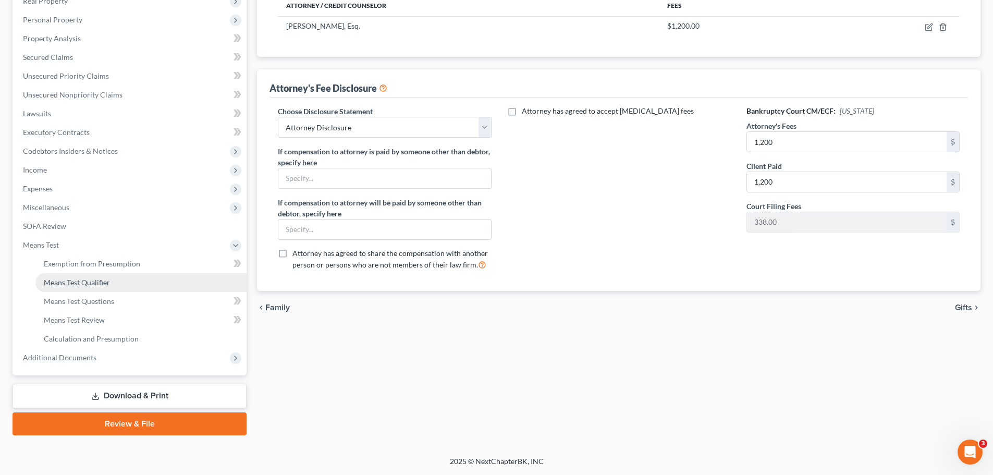
click at [90, 280] on span "Means Test Qualifier" at bounding box center [77, 282] width 66 height 9
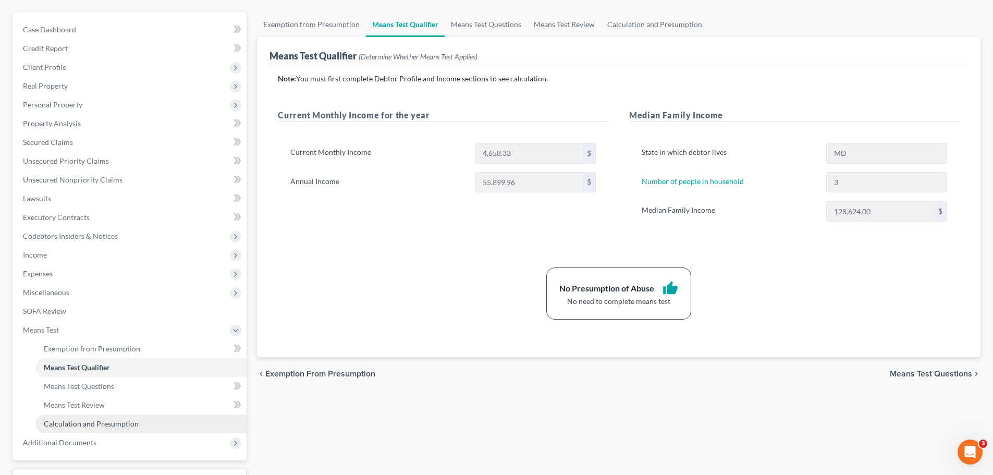
scroll to position [173, 0]
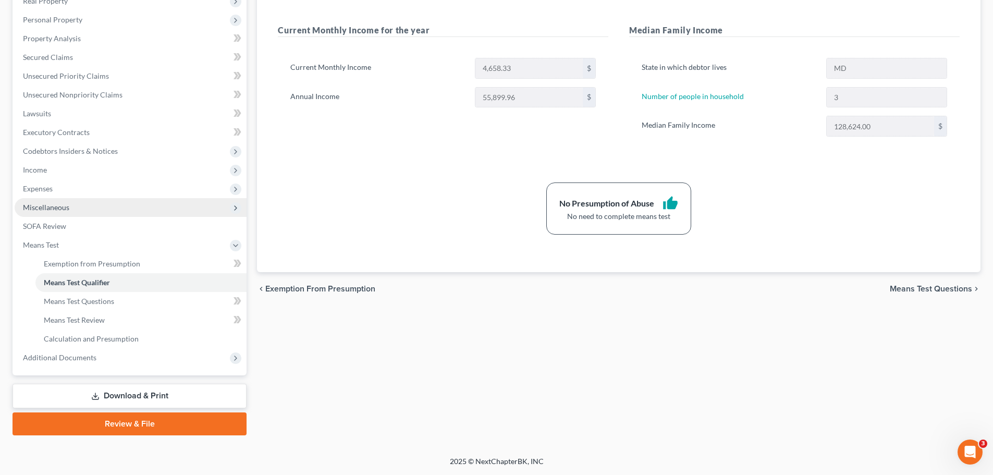
click at [63, 213] on span "Miscellaneous" at bounding box center [131, 207] width 232 height 19
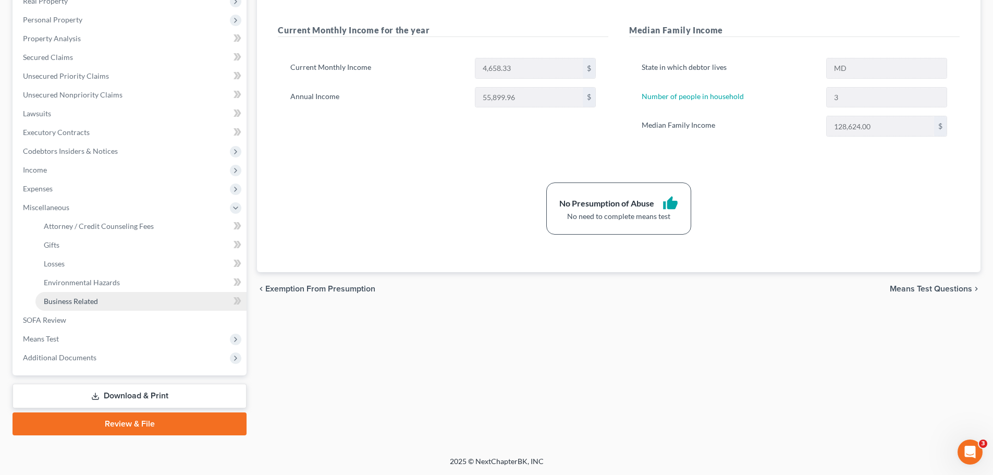
click at [78, 297] on span "Business Related" at bounding box center [71, 301] width 54 height 9
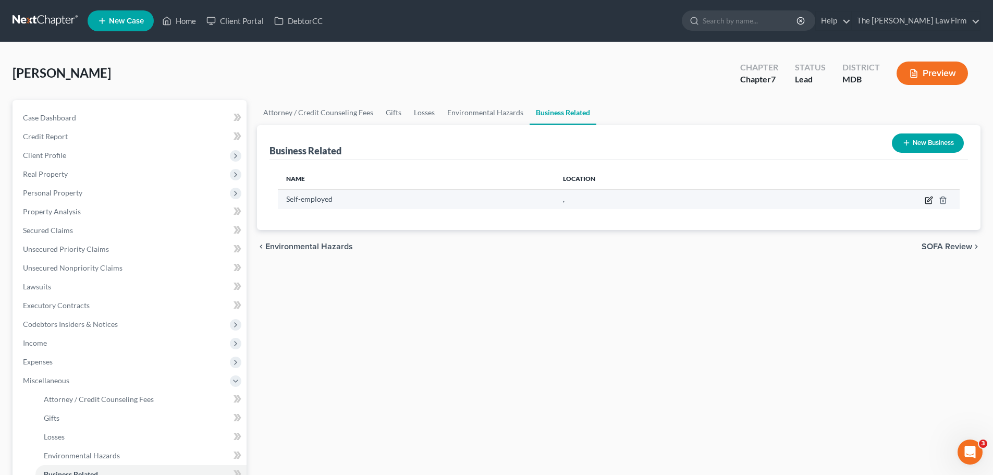
click at [931, 198] on icon "button" at bounding box center [929, 200] width 8 height 8
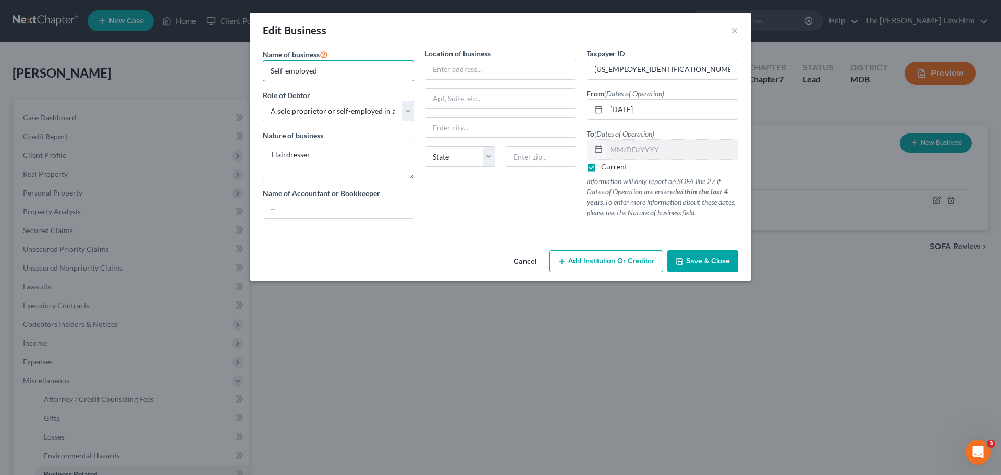
drag, startPoint x: 331, startPoint y: 72, endPoint x: 239, endPoint y: 68, distance: 91.8
click at [239, 68] on div "Edit Business × Name of business * Self-employed Role of Debtor * Select A memb…" at bounding box center [500, 237] width 1001 height 475
click at [690, 258] on span "Save & Close" at bounding box center [708, 260] width 44 height 9
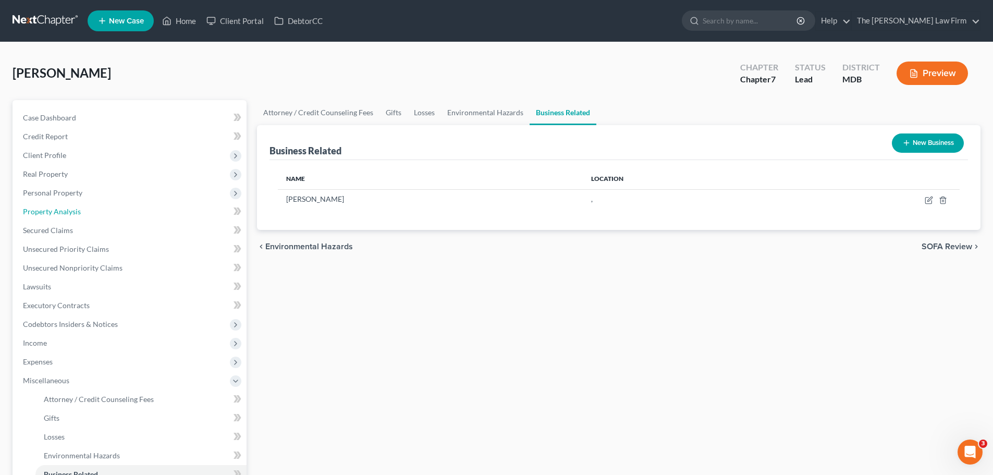
drag, startPoint x: 60, startPoint y: 210, endPoint x: 300, endPoint y: 241, distance: 241.3
click at [60, 210] on span "Property Analysis" at bounding box center [52, 211] width 58 height 9
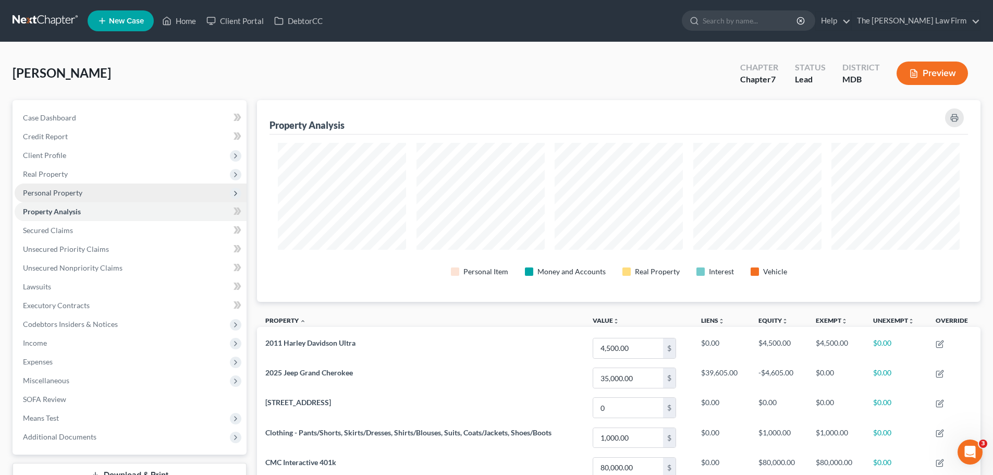
drag, startPoint x: 68, startPoint y: 174, endPoint x: 78, endPoint y: 185, distance: 14.4
click at [68, 174] on span "Real Property" at bounding box center [131, 174] width 232 height 19
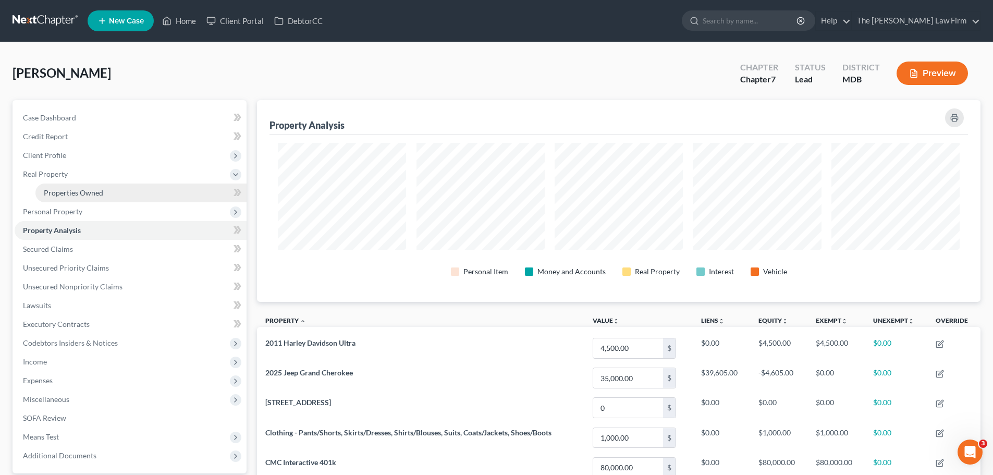
click at [80, 190] on span "Properties Owned" at bounding box center [73, 192] width 59 height 9
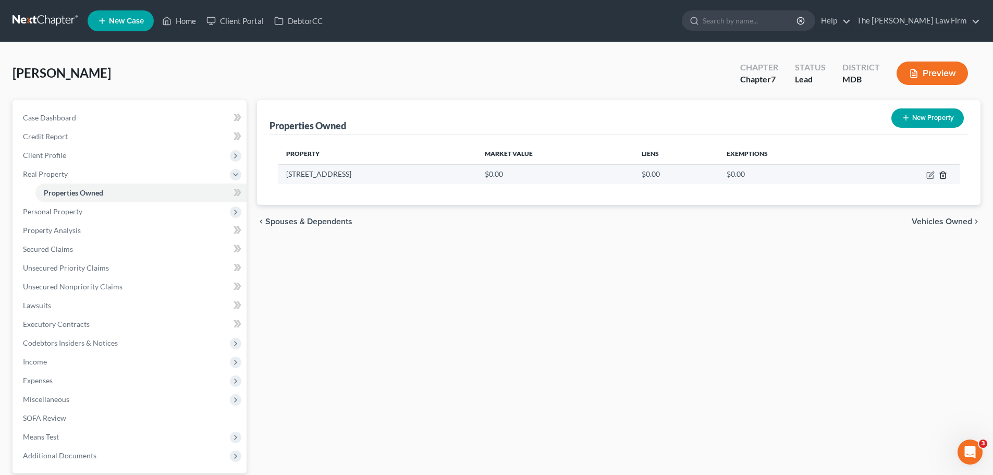
click at [943, 175] on line "button" at bounding box center [943, 176] width 0 height 2
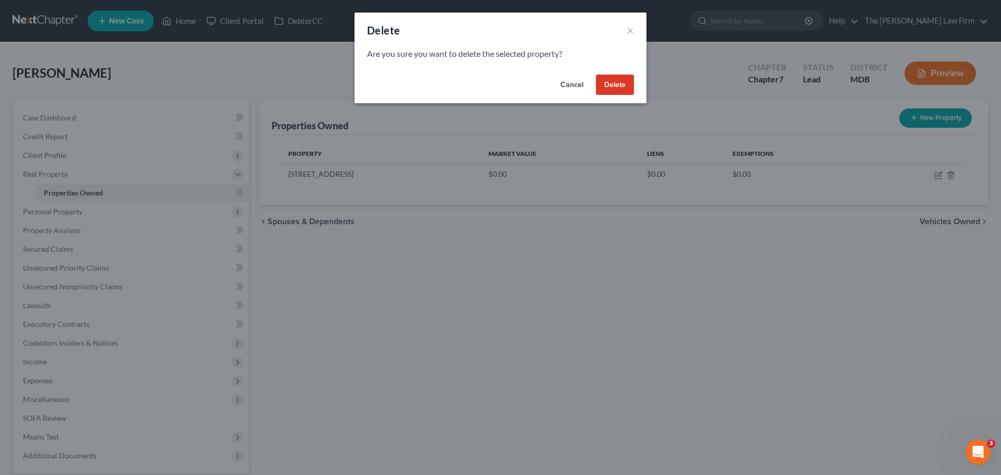
click at [619, 90] on button "Delete" at bounding box center [615, 85] width 38 height 21
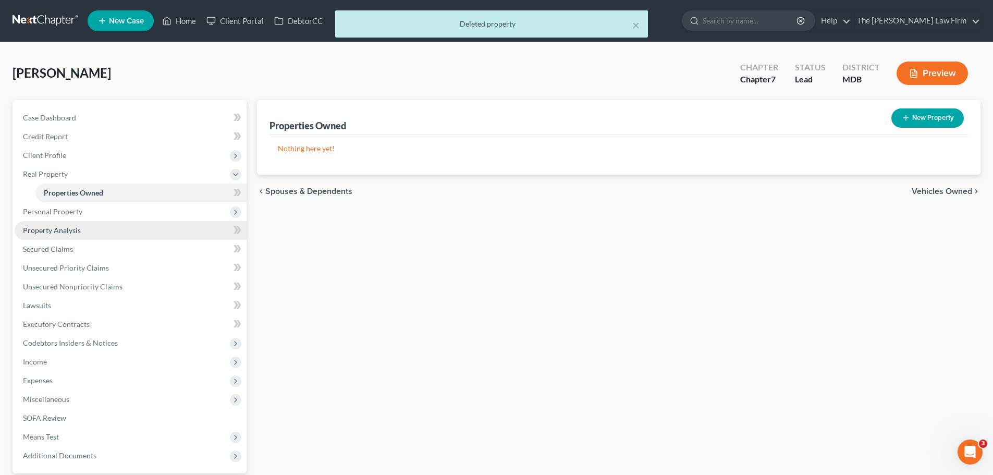
click at [76, 231] on span "Property Analysis" at bounding box center [52, 230] width 58 height 9
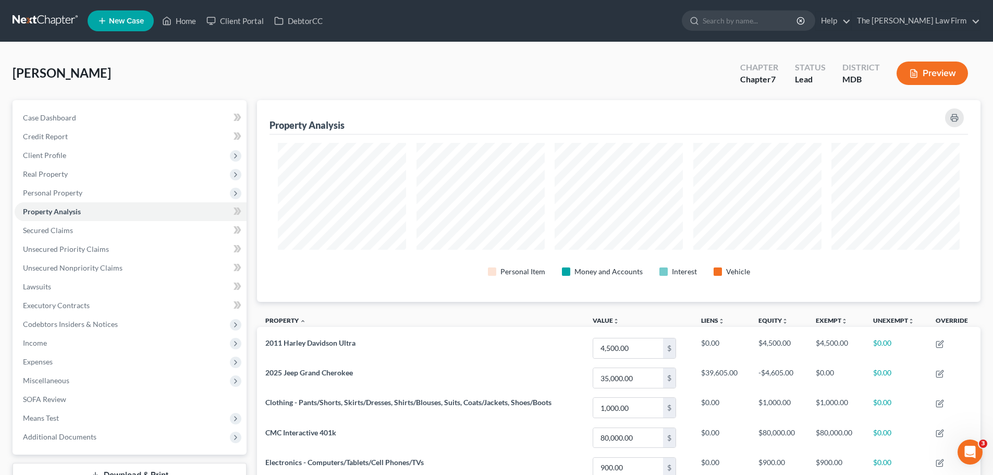
scroll to position [202, 724]
click at [60, 163] on span "Client Profile" at bounding box center [131, 155] width 232 height 19
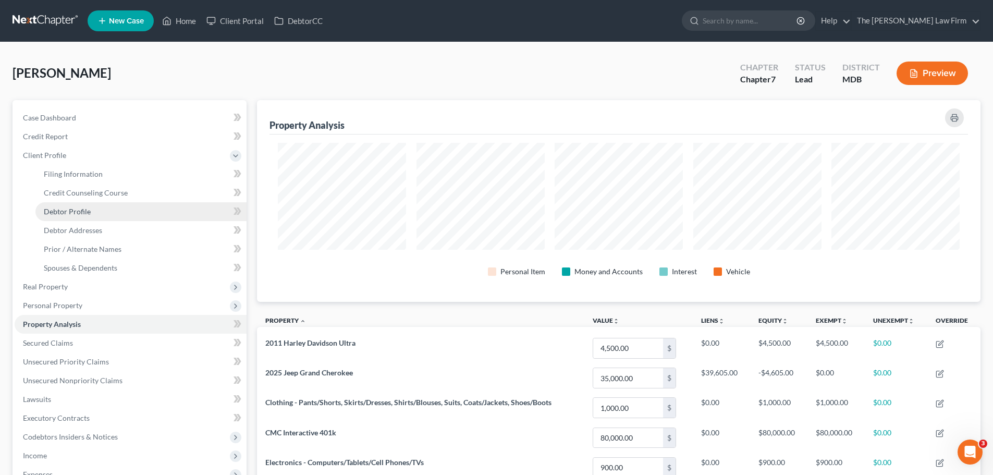
click at [64, 210] on span "Debtor Profile" at bounding box center [67, 211] width 47 height 9
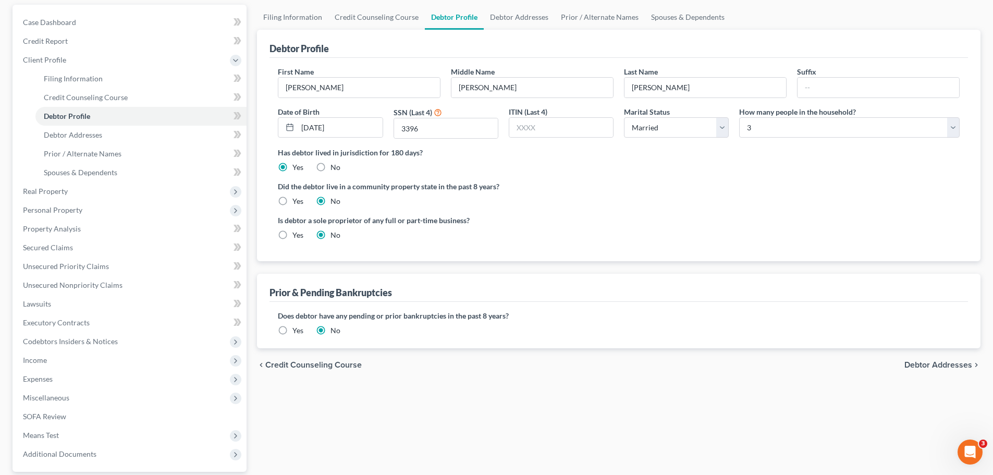
scroll to position [88, 0]
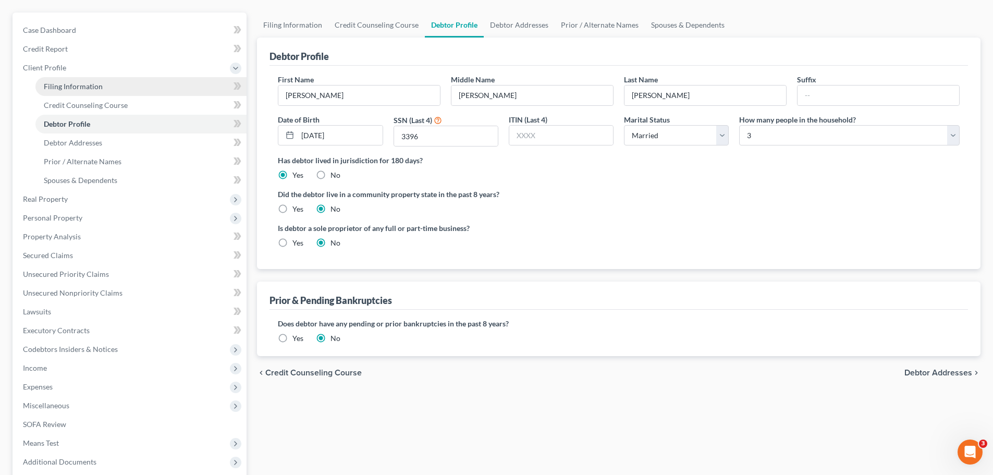
click at [96, 90] on span "Filing Information" at bounding box center [73, 86] width 59 height 9
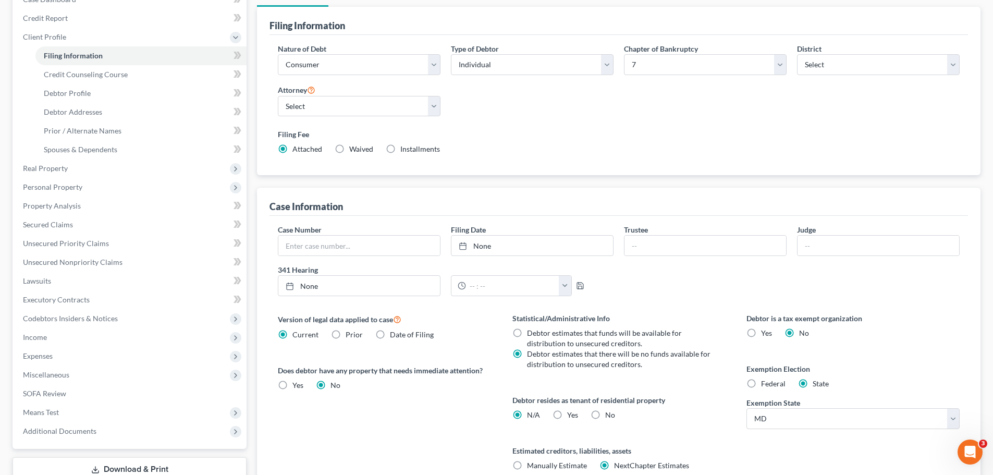
scroll to position [212, 0]
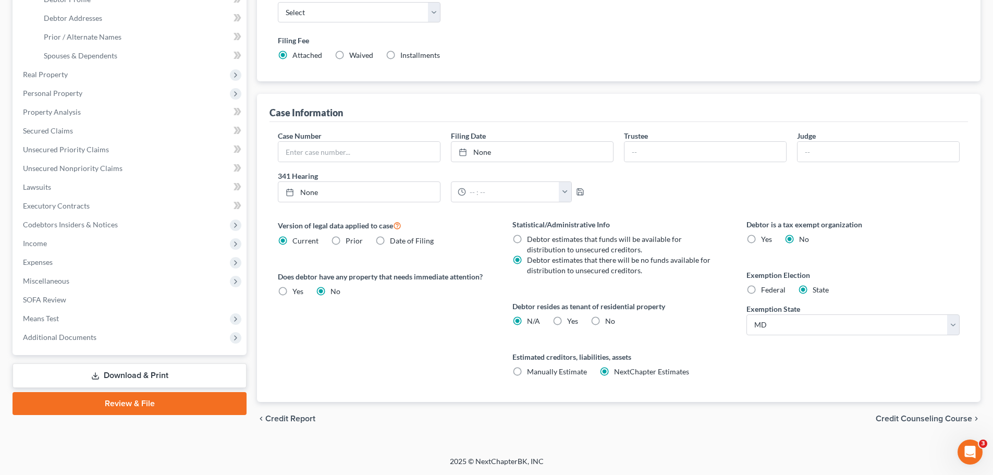
click at [605, 316] on label "No" at bounding box center [610, 321] width 10 height 10
click at [609, 316] on input "No" at bounding box center [612, 319] width 7 height 7
click at [161, 377] on link "Download & Print" at bounding box center [130, 375] width 234 height 25
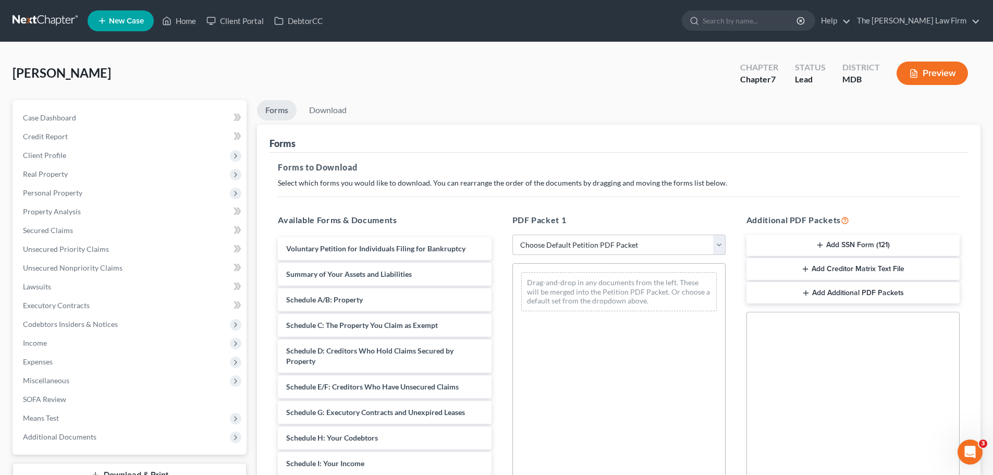
drag, startPoint x: 580, startPoint y: 246, endPoint x: 579, endPoint y: 254, distance: 8.4
click at [580, 246] on select "Choose Default Petition PDF Packet Complete Bankruptcy Petition (all forms and …" at bounding box center [618, 245] width 213 height 21
click at [512, 235] on select "Choose Default Petition PDF Packet Complete Bankruptcy Petition (all forms and …" at bounding box center [618, 245] width 213 height 21
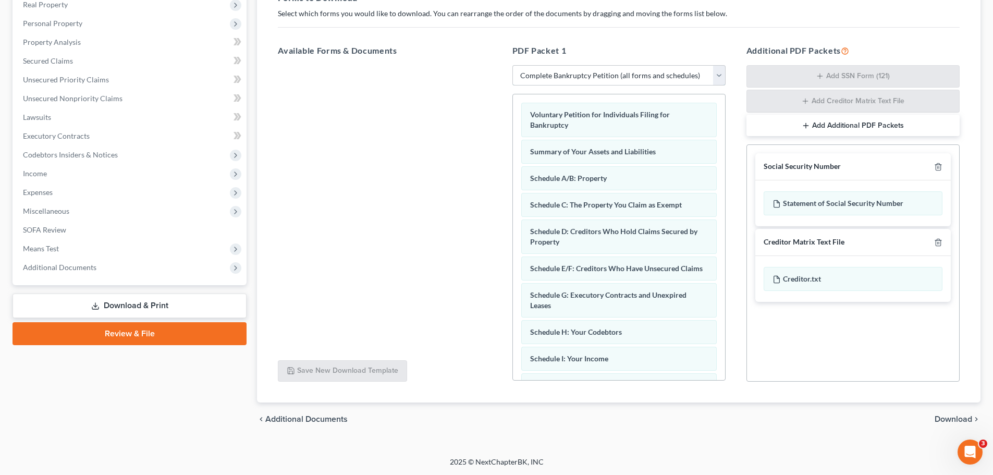
scroll to position [170, 0]
click at [947, 417] on span "Download" at bounding box center [954, 418] width 38 height 8
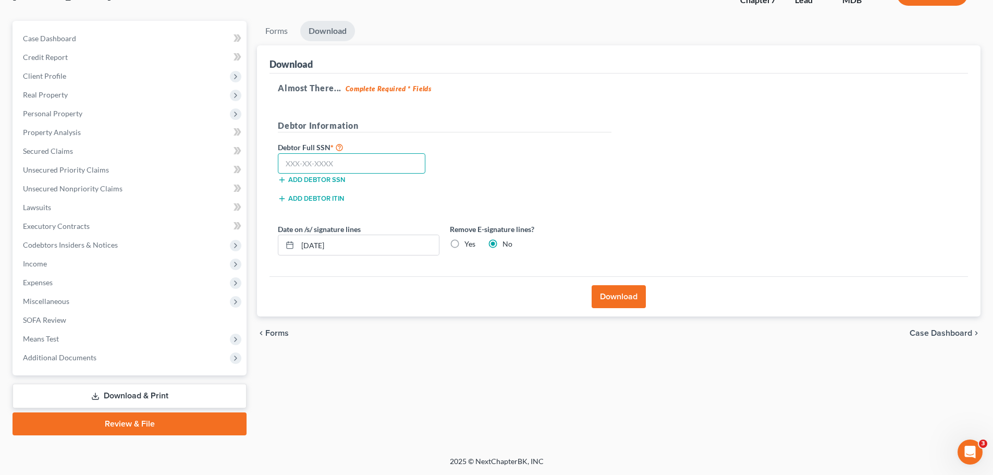
click at [388, 168] on input "text" at bounding box center [352, 163] width 148 height 21
click at [620, 296] on button "Download" at bounding box center [619, 296] width 54 height 23
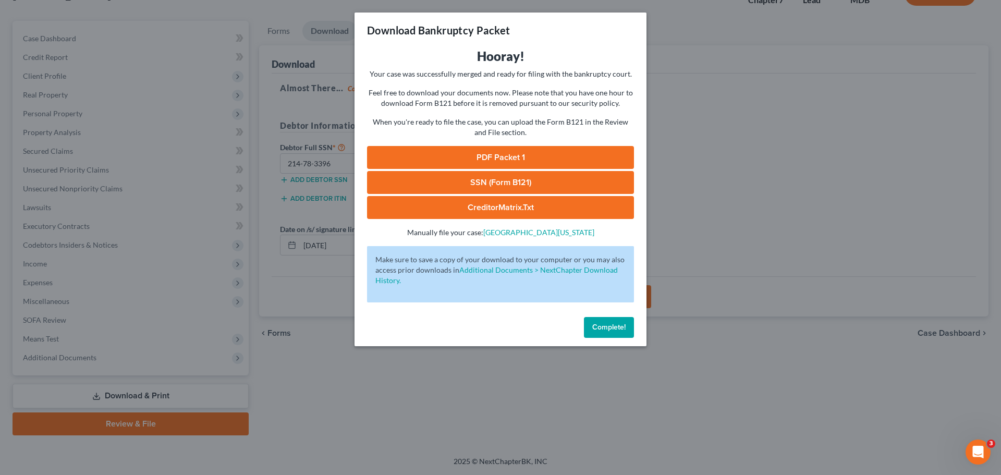
drag, startPoint x: 504, startPoint y: 165, endPoint x: 667, endPoint y: 172, distance: 163.3
click at [504, 165] on link "PDF Packet 1" at bounding box center [500, 157] width 267 height 23
click at [486, 182] on link "SSN (Form B121)" at bounding box center [500, 182] width 267 height 23
drag, startPoint x: 605, startPoint y: 327, endPoint x: 254, endPoint y: 151, distance: 392.6
click at [605, 327] on span "Complete!" at bounding box center [608, 327] width 33 height 9
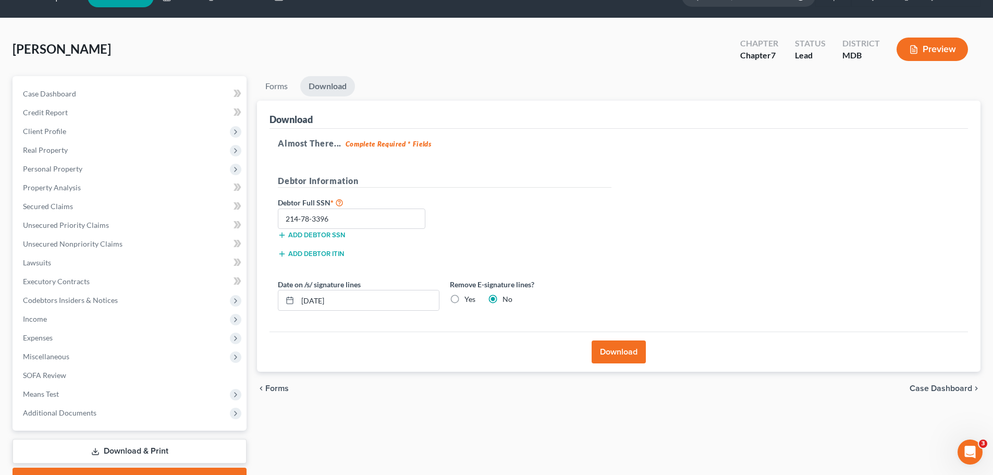
scroll to position [0, 0]
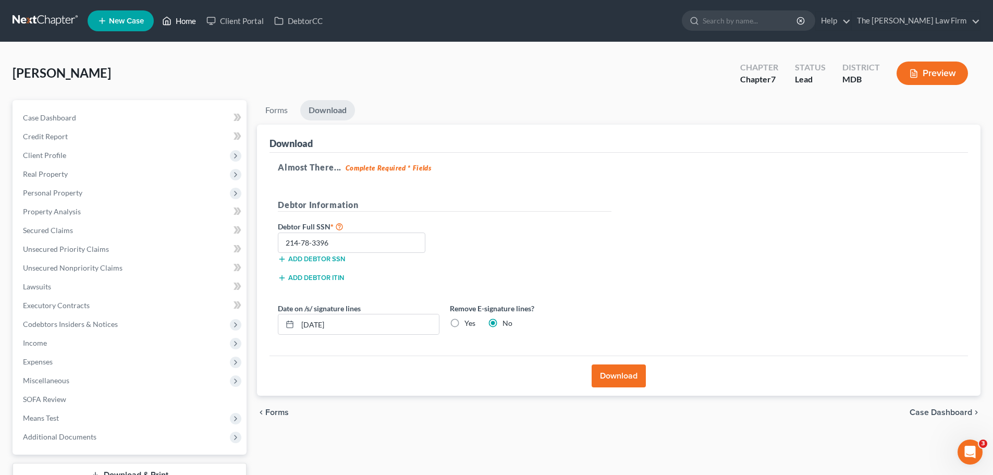
click at [188, 22] on link "Home" at bounding box center [179, 20] width 44 height 19
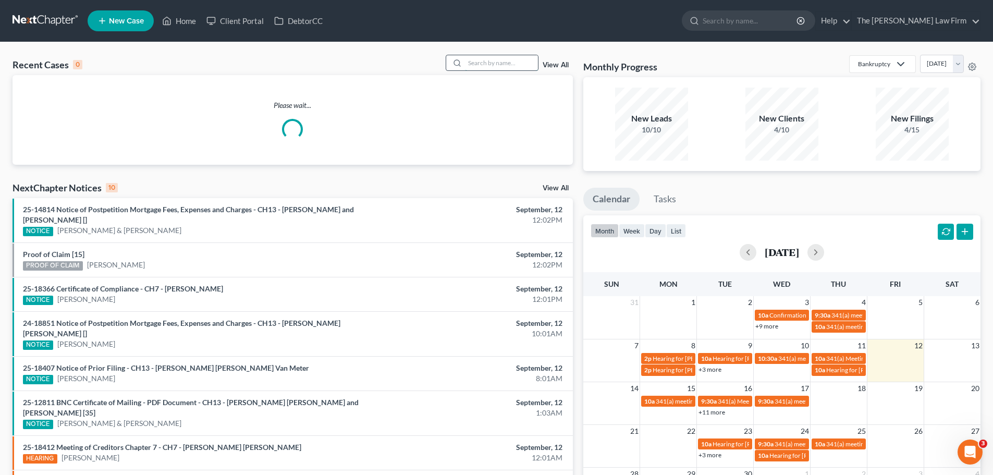
click at [486, 64] on input "search" at bounding box center [501, 62] width 73 height 15
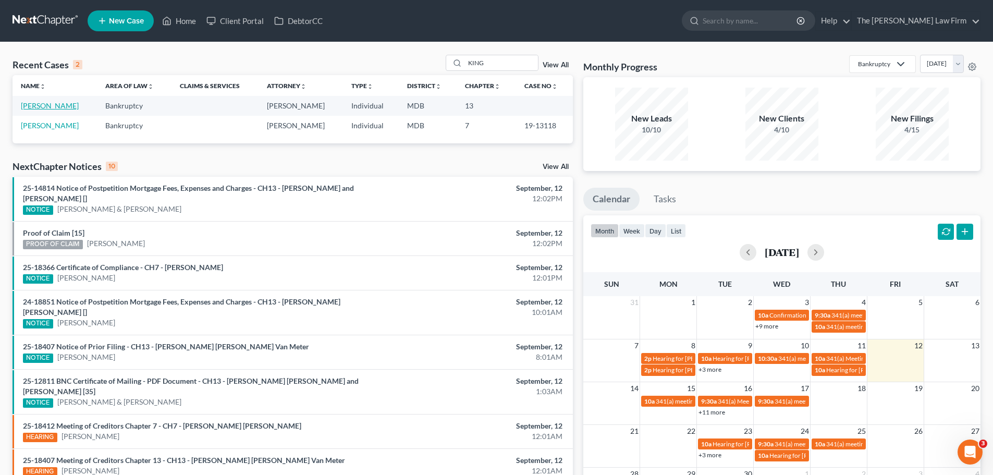
click at [48, 108] on link "[PERSON_NAME]" at bounding box center [50, 105] width 58 height 9
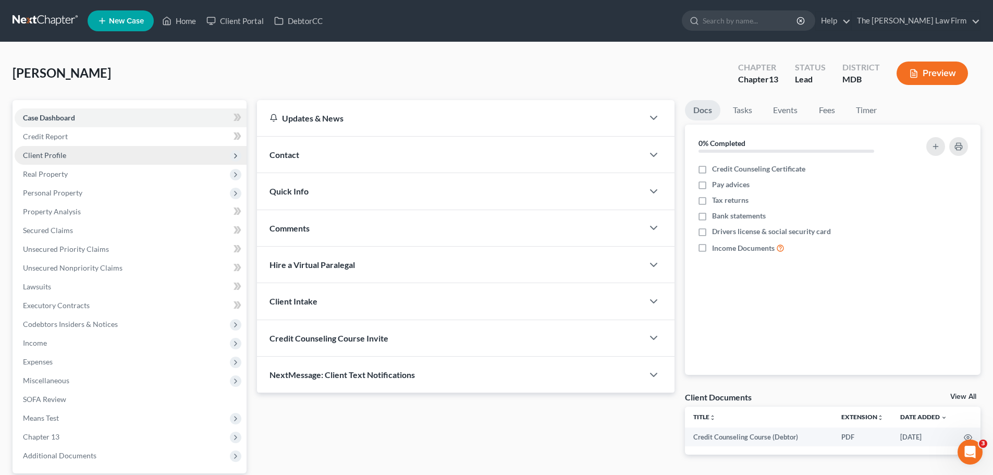
click at [57, 156] on span "Client Profile" at bounding box center [44, 155] width 43 height 9
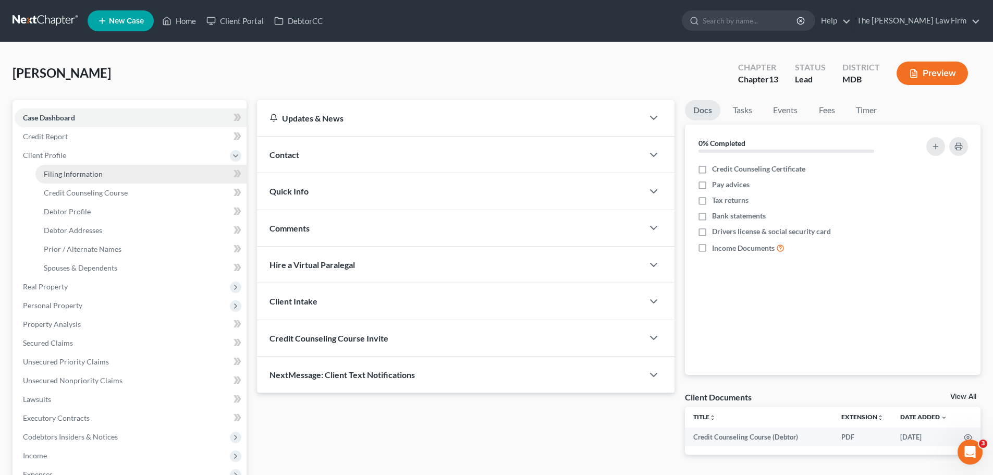
click at [77, 176] on span "Filing Information" at bounding box center [73, 173] width 59 height 9
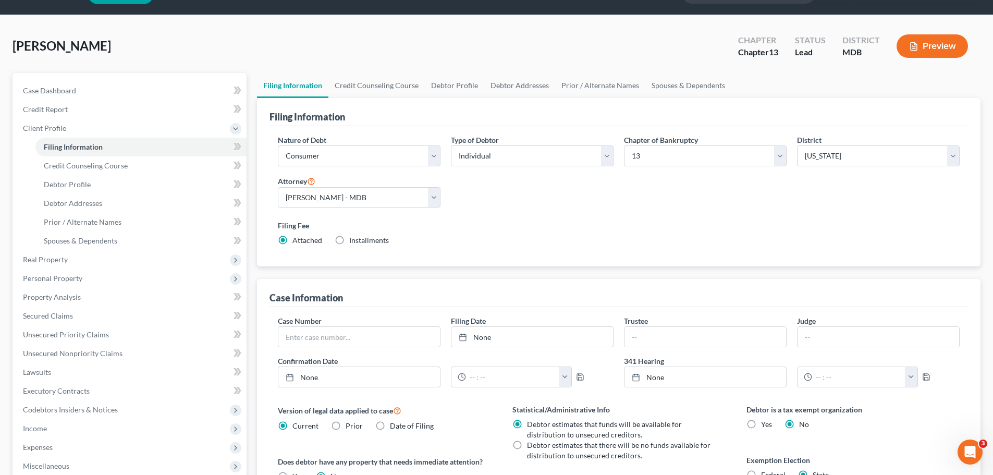
scroll to position [156, 0]
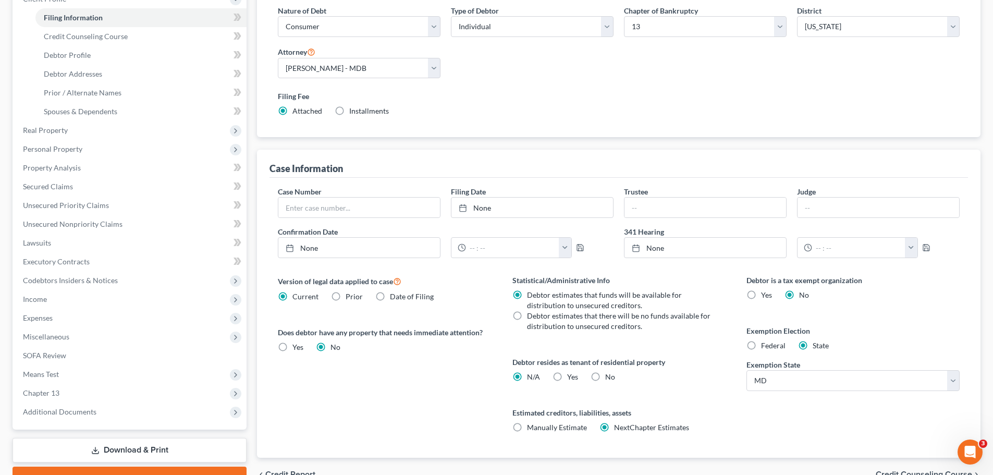
click at [605, 380] on label "No" at bounding box center [610, 377] width 10 height 10
click at [609, 378] on input "No" at bounding box center [612, 375] width 7 height 7
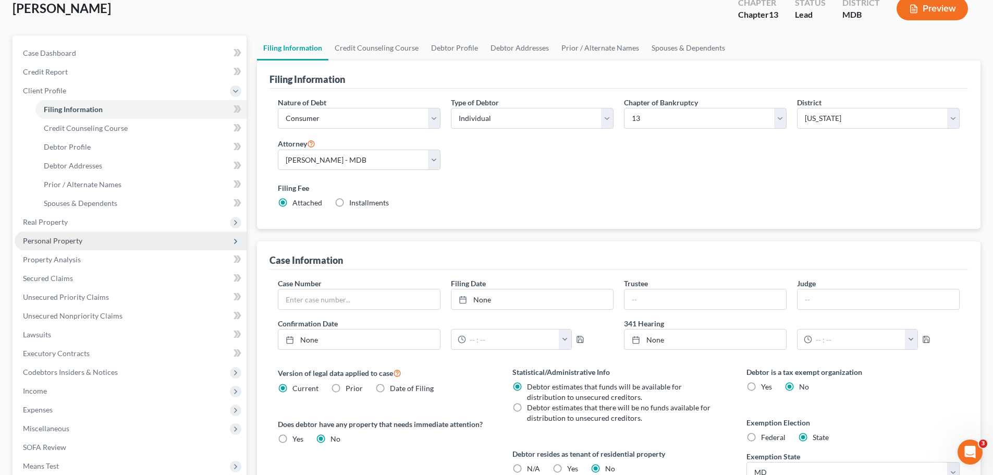
scroll to position [52, 0]
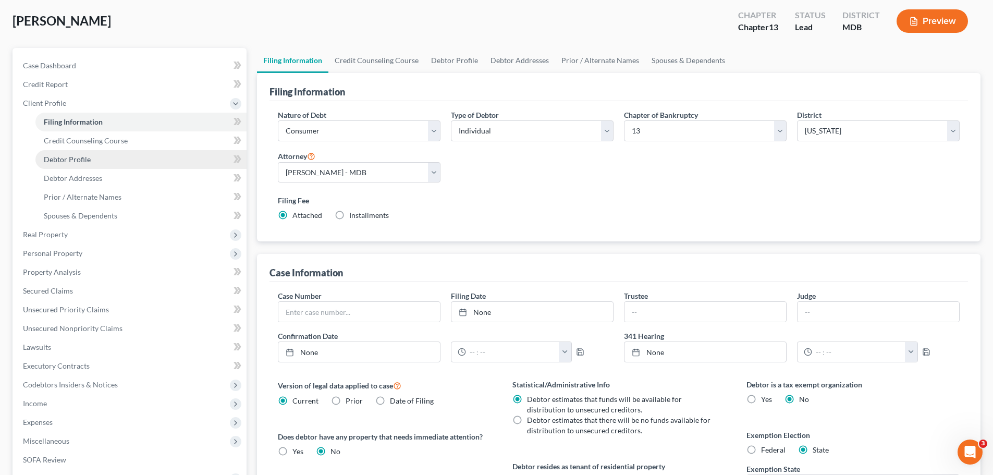
click at [89, 160] on span "Debtor Profile" at bounding box center [67, 159] width 47 height 9
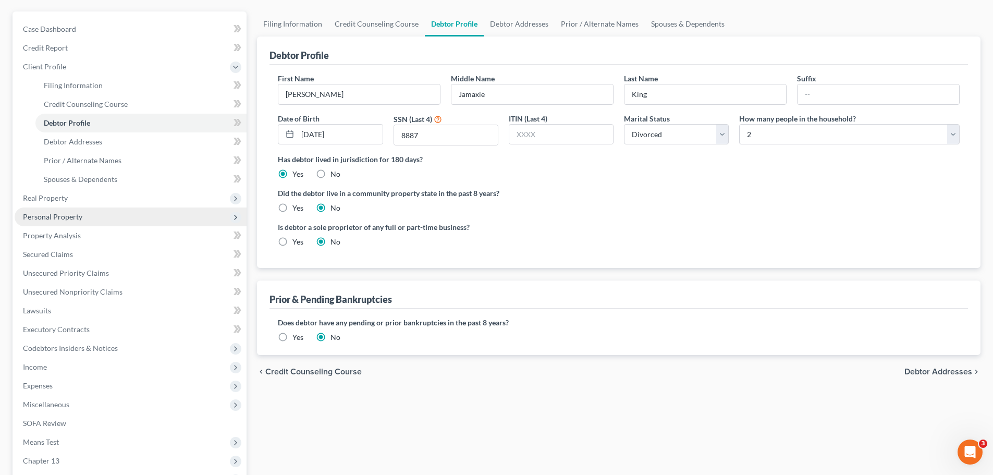
scroll to position [104, 0]
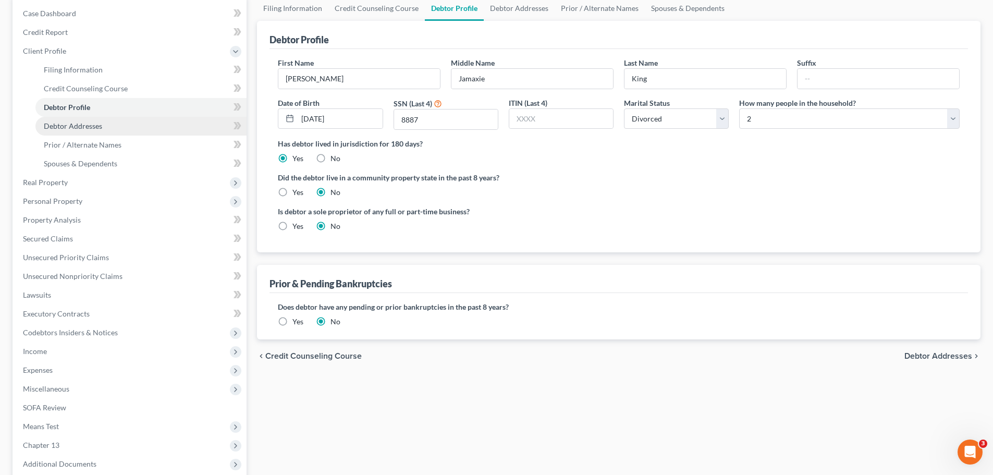
click at [96, 125] on span "Debtor Addresses" at bounding box center [73, 125] width 58 height 9
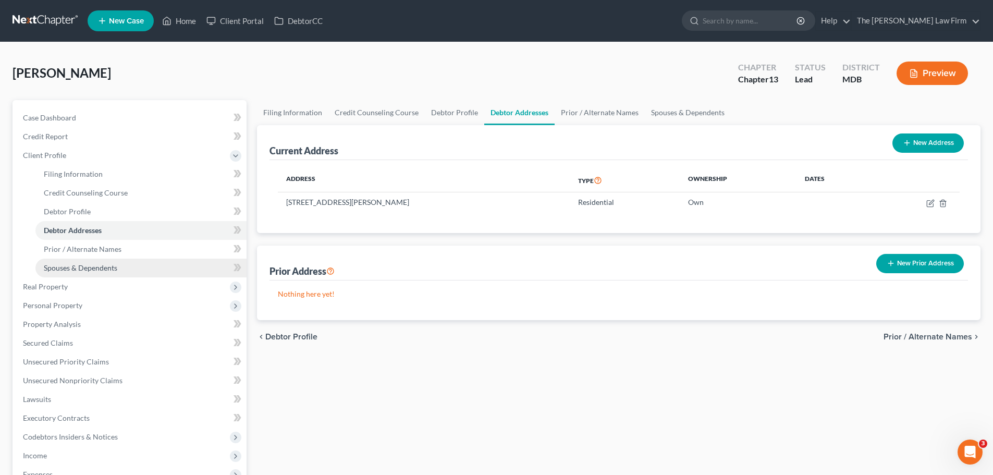
click at [96, 265] on span "Spouses & Dependents" at bounding box center [81, 267] width 74 height 9
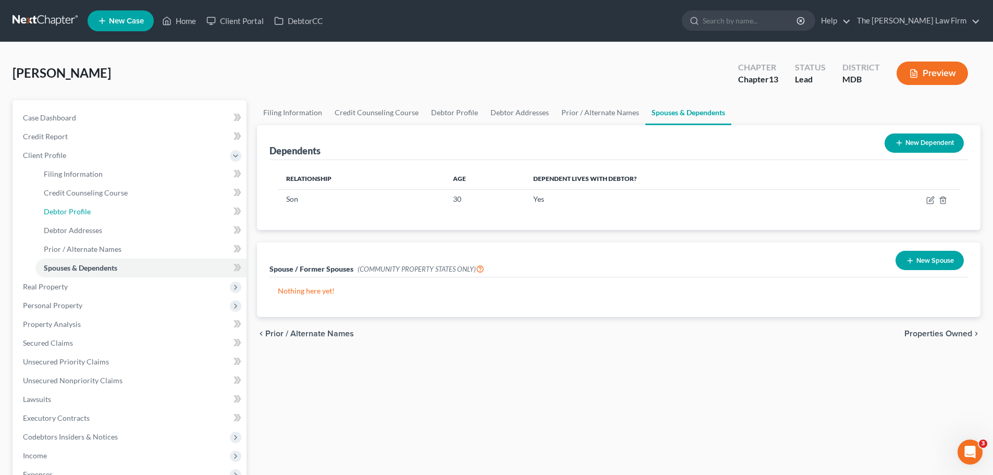
drag, startPoint x: 71, startPoint y: 211, endPoint x: 635, endPoint y: 271, distance: 567.2
click at [71, 211] on span "Debtor Profile" at bounding box center [67, 211] width 47 height 9
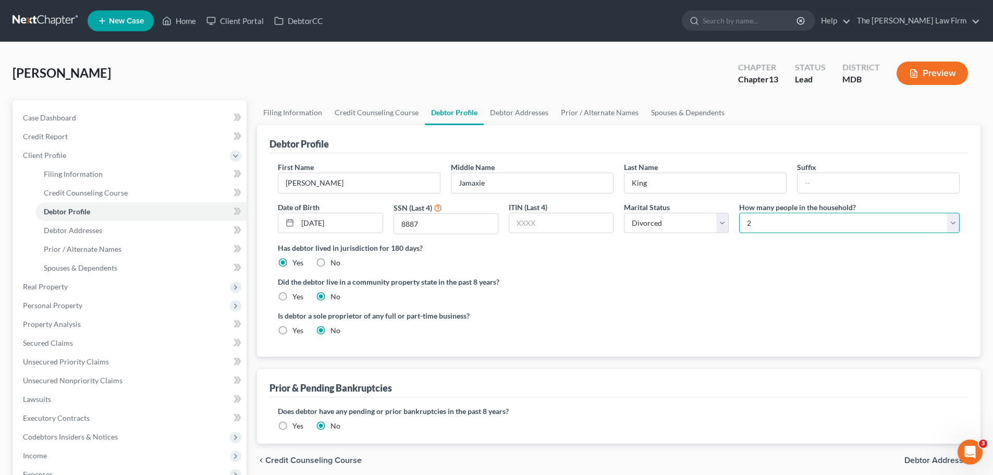
drag, startPoint x: 762, startPoint y: 228, endPoint x: 754, endPoint y: 223, distance: 9.7
click at [762, 228] on select "Select 1 2 3 4 5 6 7 8 9 10 11 12 13 14 15 16 17 18 19 20" at bounding box center [849, 223] width 221 height 21
click at [739, 213] on select "Select 1 2 3 4 5 6 7 8 9 10 11 12 13 14 15 16 17 18 19 20" at bounding box center [849, 223] width 221 height 21
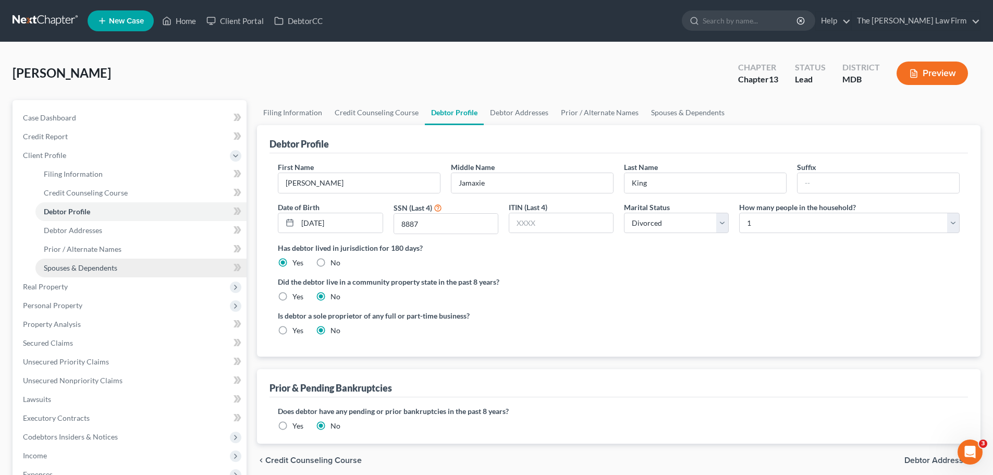
click at [78, 265] on span "Spouses & Dependents" at bounding box center [81, 267] width 74 height 9
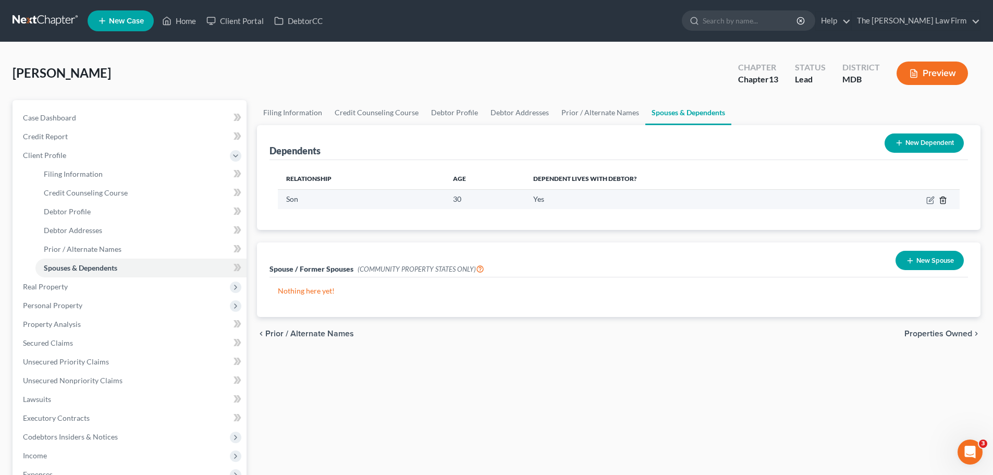
click at [944, 200] on line "button" at bounding box center [944, 201] width 0 height 2
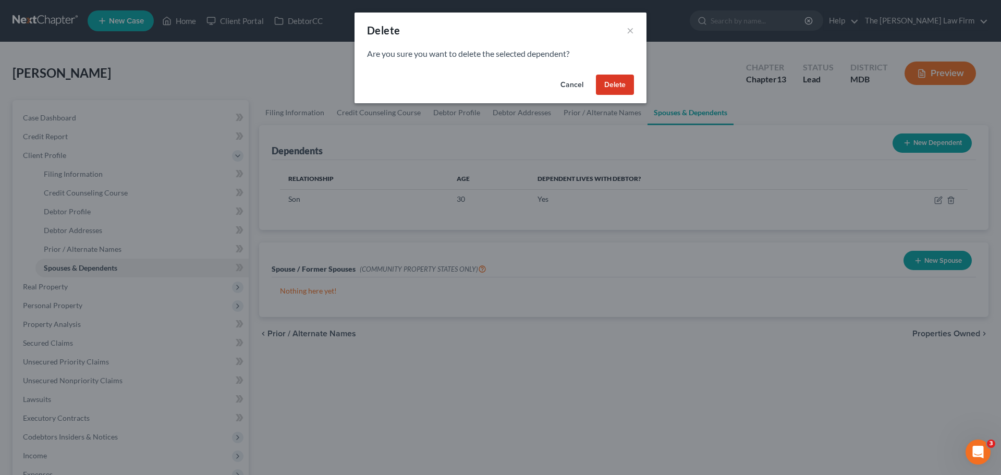
drag, startPoint x: 612, startPoint y: 85, endPoint x: 23, endPoint y: 272, distance: 617.4
click at [613, 85] on button "Delete" at bounding box center [615, 85] width 38 height 21
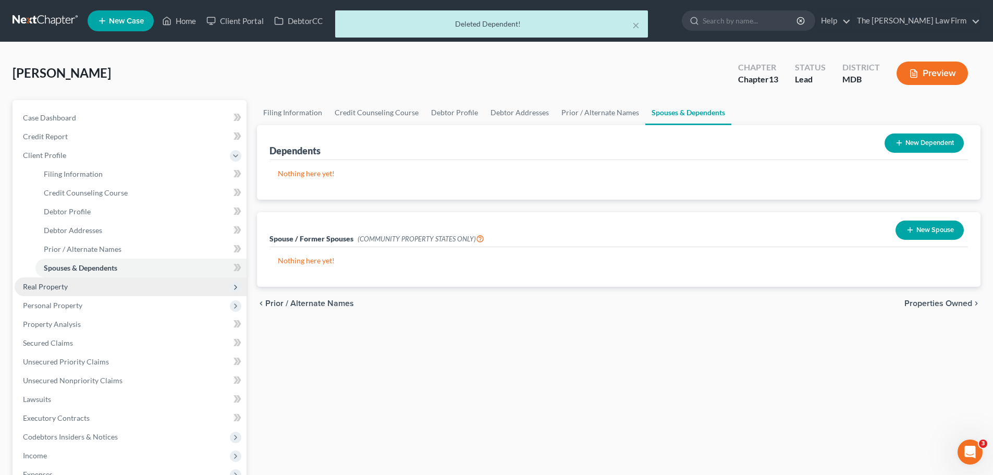
click at [51, 286] on span "Real Property" at bounding box center [45, 286] width 45 height 9
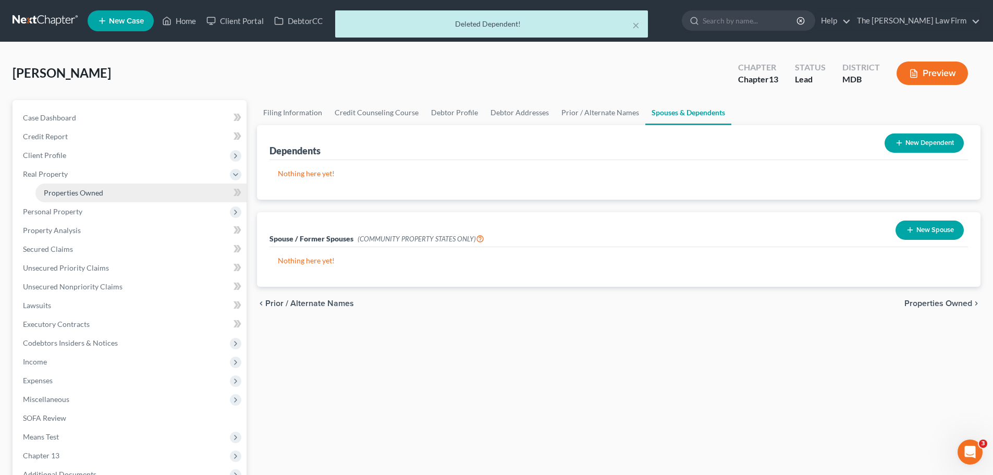
click at [86, 195] on span "Properties Owned" at bounding box center [73, 192] width 59 height 9
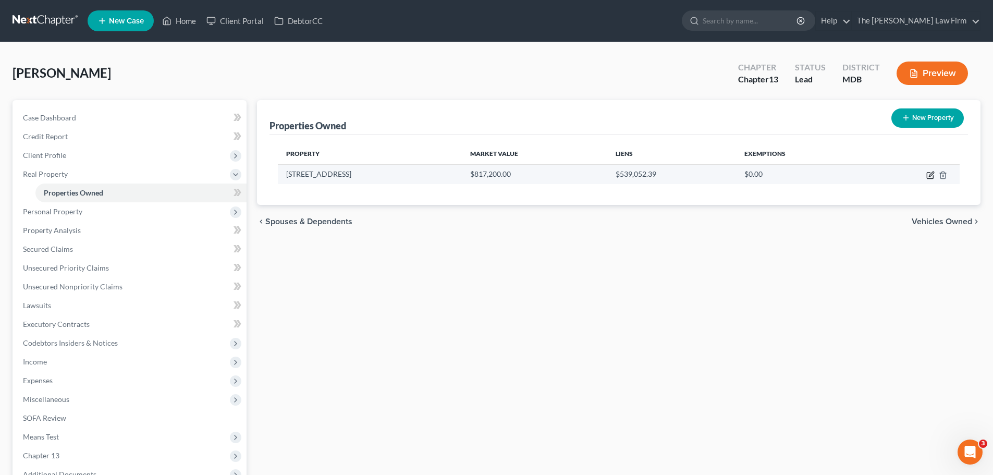
click at [930, 173] on icon "button" at bounding box center [930, 176] width 6 height 6
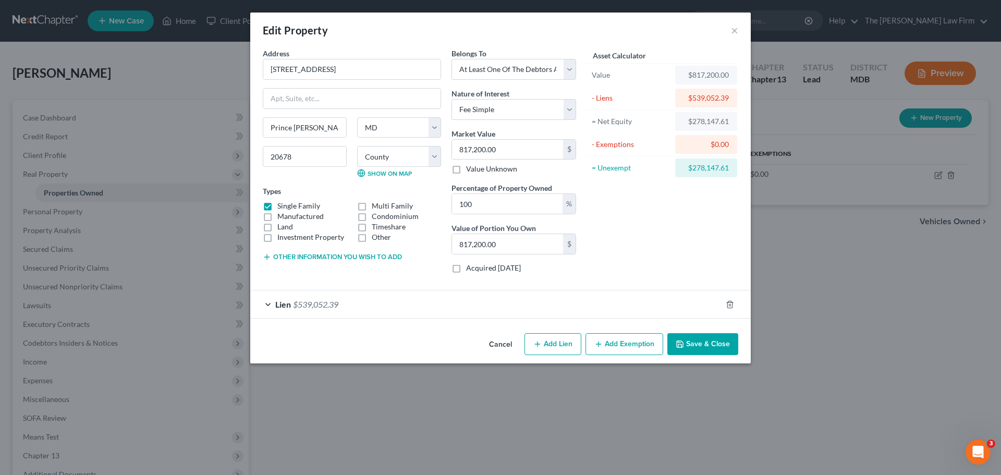
click at [316, 300] on span "$539,052.39" at bounding box center [315, 304] width 45 height 10
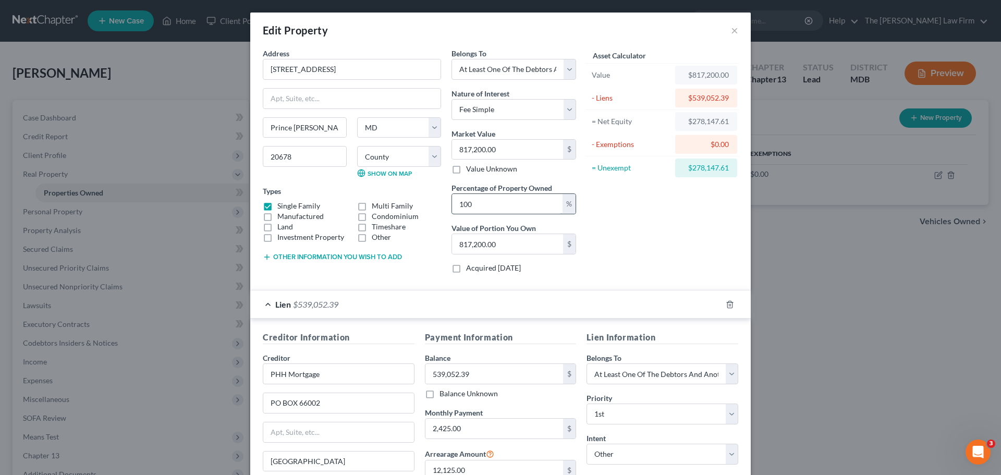
click at [531, 207] on input "100" at bounding box center [507, 204] width 111 height 20
click at [403, 202] on div "Address * 2424 [GEOGRAPHIC_DATA] [GEOGRAPHIC_DATA] S [GEOGRAPHIC_DATA][PERSON_N…" at bounding box center [420, 165] width 324 height 234
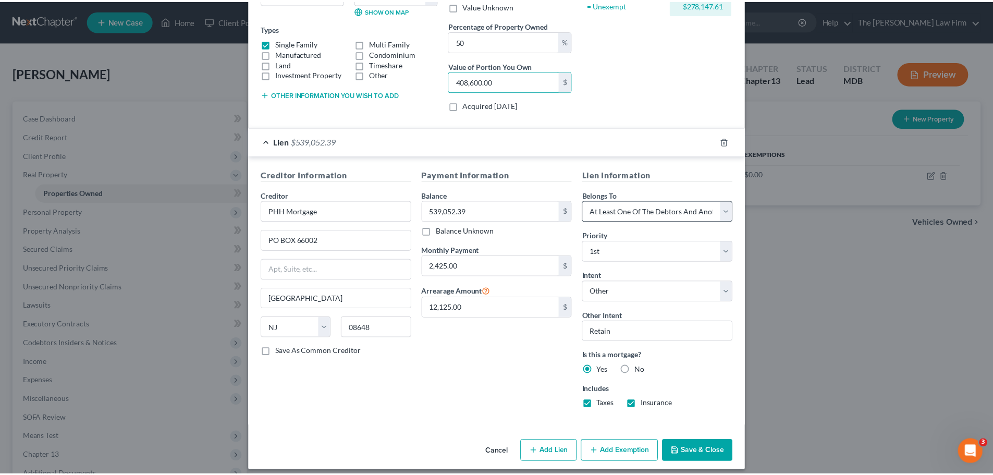
scroll to position [171, 0]
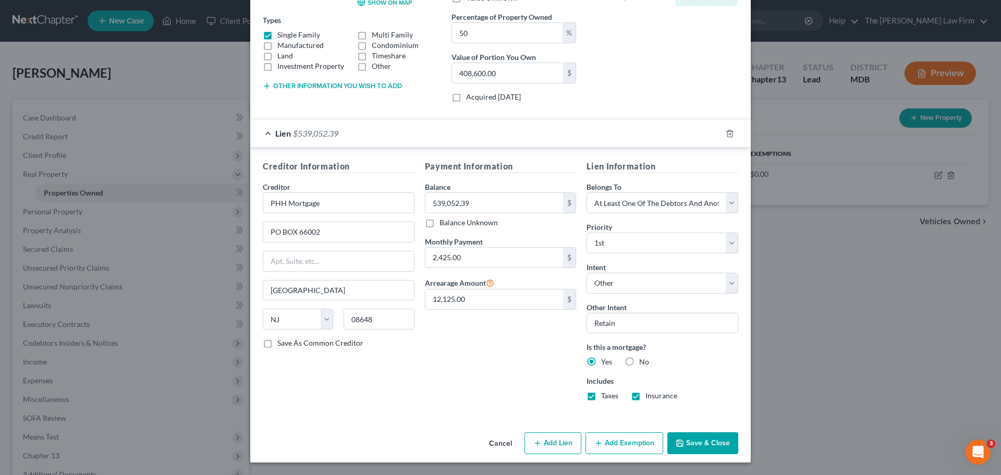
click at [706, 436] on button "Save & Close" at bounding box center [702, 443] width 71 height 22
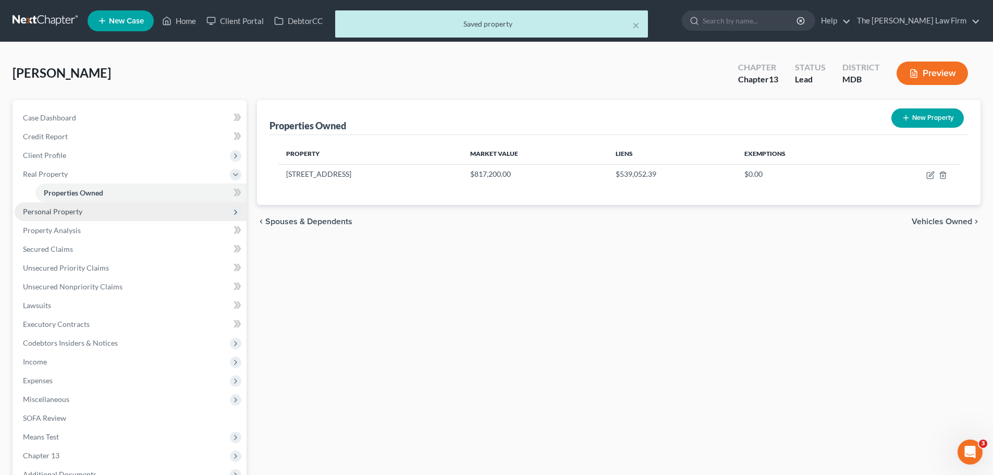
click at [69, 213] on span "Personal Property" at bounding box center [52, 211] width 59 height 9
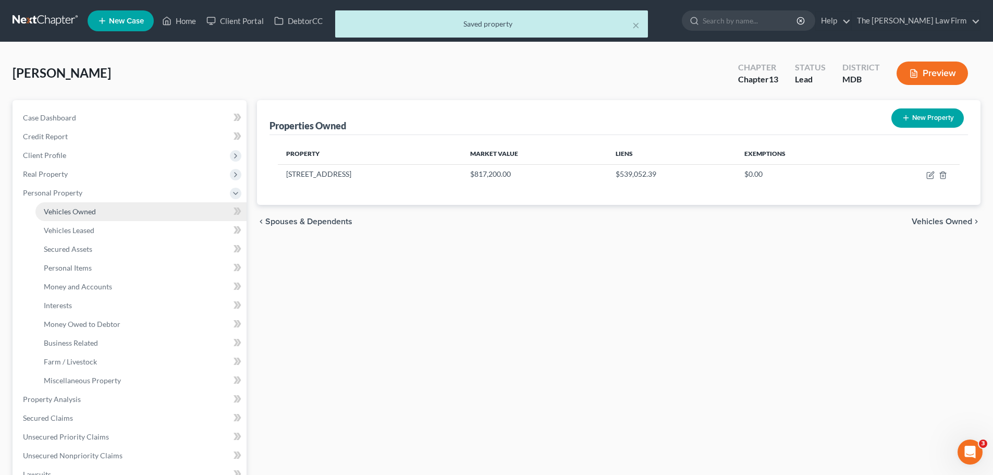
click at [74, 214] on span "Vehicles Owned" at bounding box center [70, 211] width 52 height 9
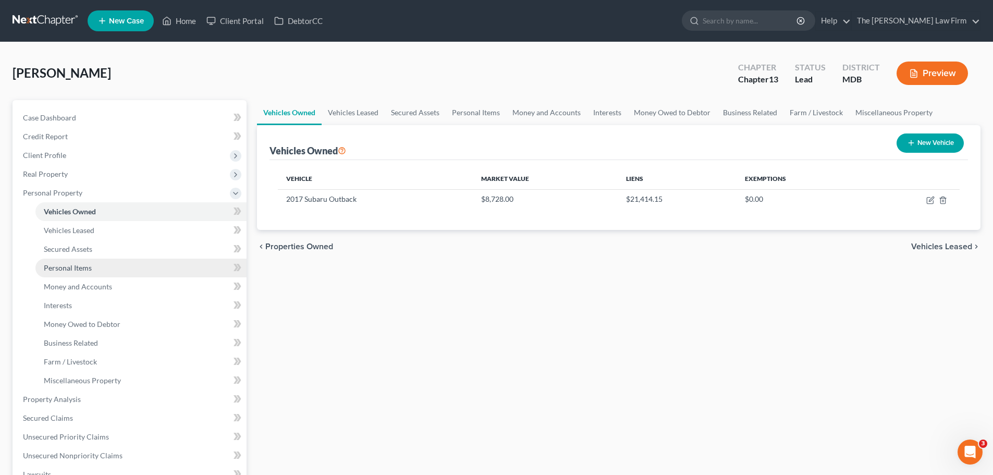
click at [83, 268] on span "Personal Items" at bounding box center [68, 267] width 48 height 9
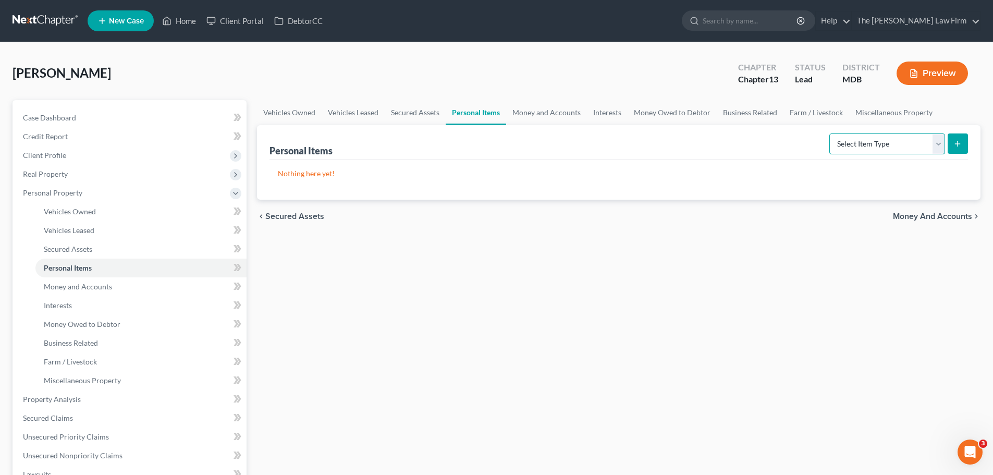
drag, startPoint x: 848, startPoint y: 141, endPoint x: 851, endPoint y: 153, distance: 12.4
click at [848, 141] on select "Select Item Type Clothing Collectibles Of Value Electronics Firearms Household …" at bounding box center [887, 143] width 116 height 21
click at [830, 133] on select "Select Item Type Clothing Collectibles Of Value Electronics Firearms Household …" at bounding box center [887, 143] width 116 height 21
click at [956, 141] on icon "submit" at bounding box center [957, 144] width 8 height 8
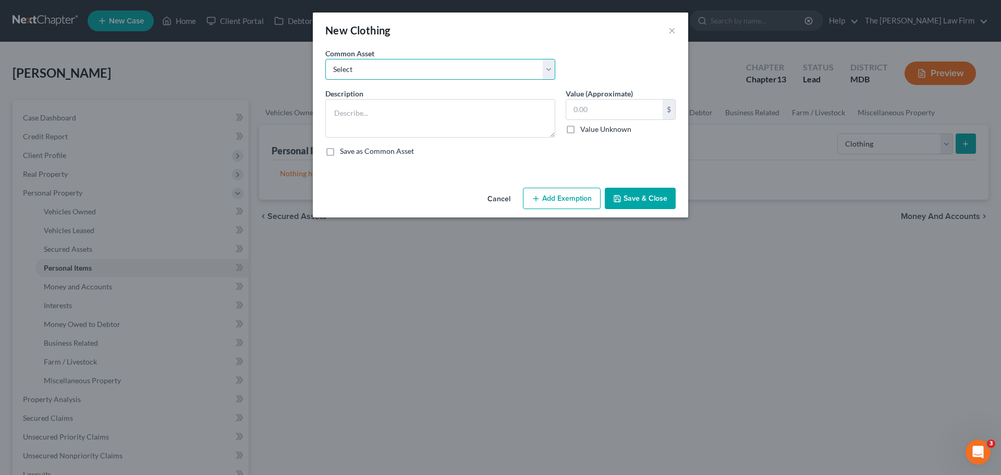
drag, startPoint x: 362, startPoint y: 71, endPoint x: 364, endPoint y: 79, distance: 8.6
click at [362, 71] on select "Select Pants/Shorts, Skirts/Dresses, Shirts/Blouses, Suits, Coats/Jackets, Shoe…" at bounding box center [440, 69] width 230 height 21
click at [325, 59] on select "Select Pants/Shorts, Skirts/Dresses, Shirts/Blouses, Suits, Coats/Jackets, Shoe…" at bounding box center [440, 69] width 230 height 21
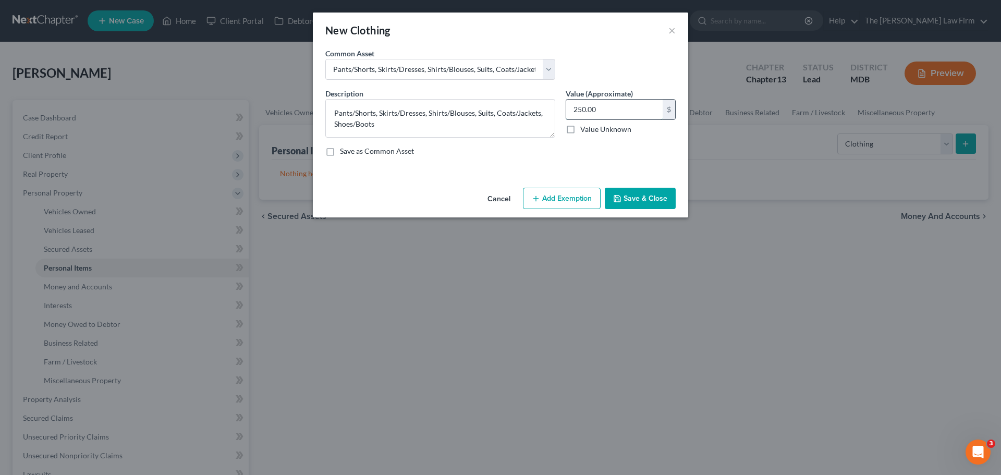
click at [601, 111] on input "250.00" at bounding box center [614, 110] width 96 height 20
click at [540, 203] on button "Add Exemption" at bounding box center [562, 199] width 78 height 22
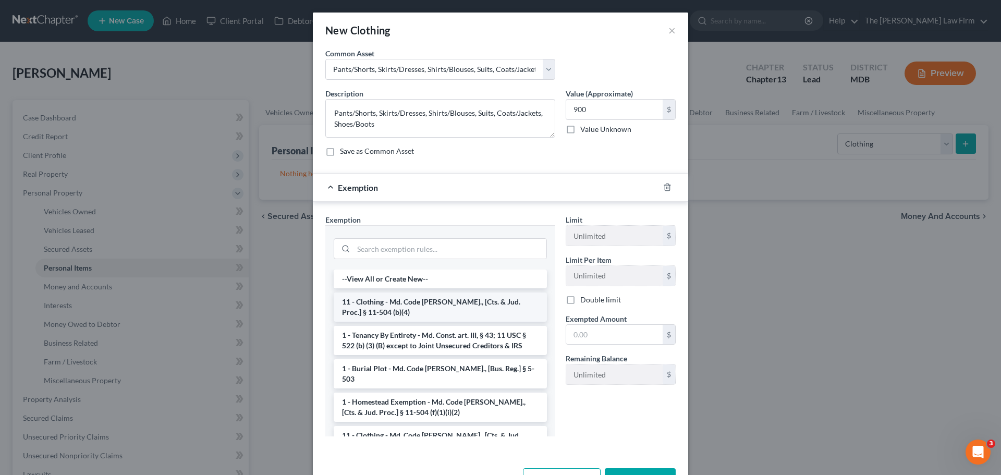
click at [372, 302] on li "11 - Clothing - Md. Code [PERSON_NAME]., [Cts. & Jud. Proc.] § 11-504 (b)(4)" at bounding box center [440, 306] width 213 height 29
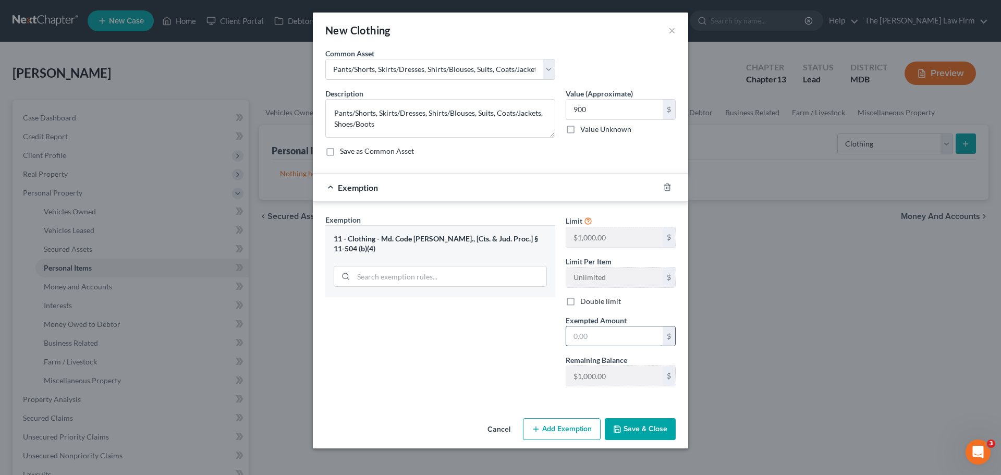
click at [583, 337] on input "text" at bounding box center [614, 336] width 96 height 20
click at [515, 346] on div "Exemption Set must be selected for CA. Exemption * 11 - Clothing - Md. Code [PE…" at bounding box center [440, 304] width 240 height 180
click at [643, 434] on button "Save & Close" at bounding box center [640, 429] width 71 height 22
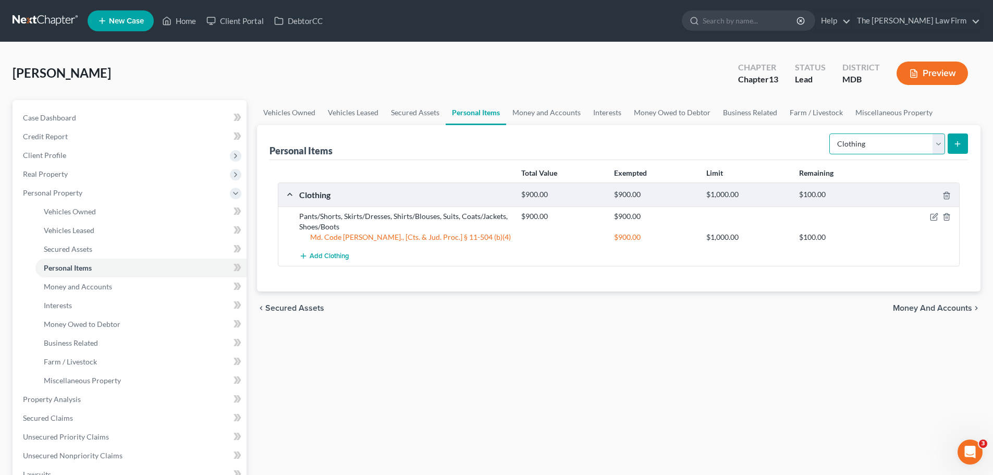
drag, startPoint x: 852, startPoint y: 146, endPoint x: 847, endPoint y: 154, distance: 9.4
click at [852, 146] on select "Select Item Type Clothing Collectibles Of Value Electronics Firearms Household …" at bounding box center [887, 143] width 116 height 21
click at [830, 133] on select "Select Item Type Clothing Collectibles Of Value Electronics Firearms Household …" at bounding box center [887, 143] width 116 height 21
click at [956, 145] on icon "submit" at bounding box center [957, 144] width 8 height 8
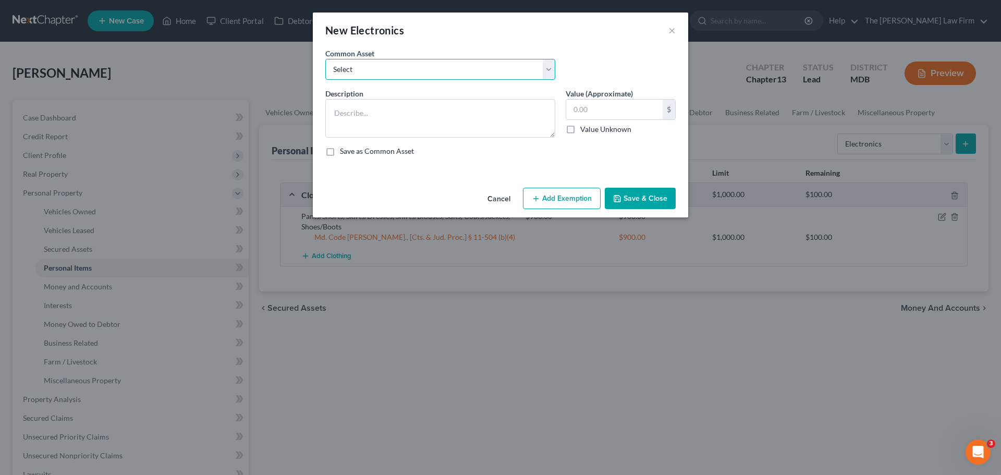
click at [373, 75] on select "Select TVs, DVR, DVDs, Computer, Tablets, Cell Phones TVs, DVR, DVDs, Computer,…" at bounding box center [440, 69] width 230 height 21
click at [325, 59] on select "Select TVs, DVR, DVDs, Computer, Tablets, Cell Phones TVs, DVR, DVDs, Computer,…" at bounding box center [440, 69] width 230 height 21
click at [604, 115] on input "400.00" at bounding box center [614, 110] width 96 height 20
click at [557, 201] on button "Add Exemption" at bounding box center [562, 199] width 78 height 22
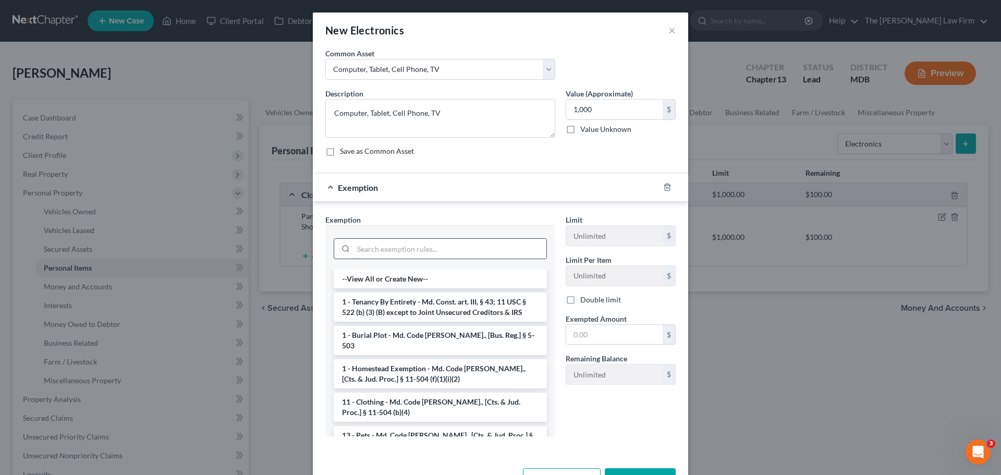
click at [389, 255] on input "search" at bounding box center [449, 249] width 193 height 20
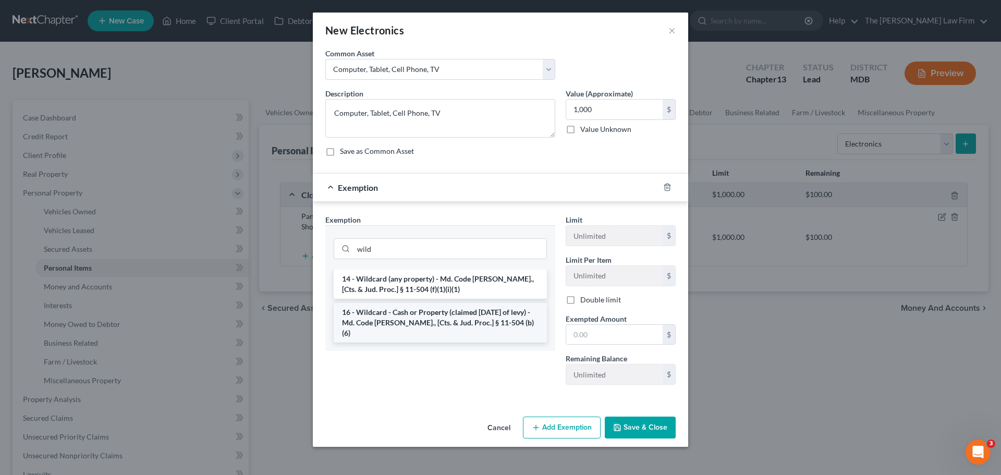
click at [403, 315] on li "16 - Wildcard - Cash or Property (claimed [DATE] of levy) - Md. Code [PERSON_NA…" at bounding box center [440, 323] width 213 height 40
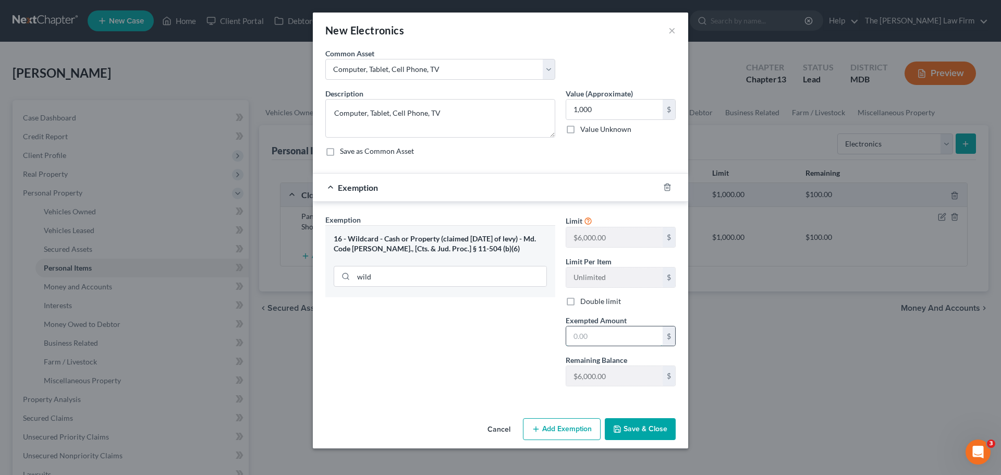
click at [583, 332] on input "text" at bounding box center [614, 336] width 96 height 20
click at [625, 427] on button "Save & Close" at bounding box center [640, 429] width 71 height 22
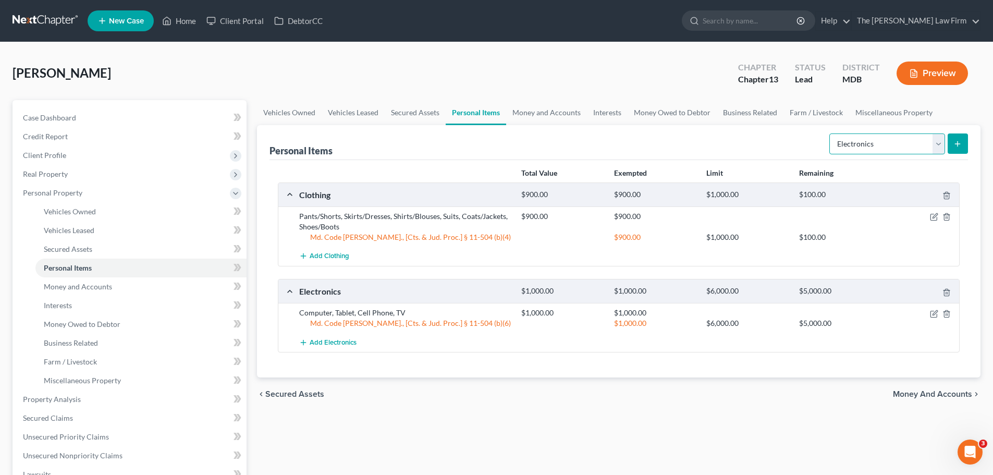
drag, startPoint x: 938, startPoint y: 144, endPoint x: 916, endPoint y: 151, distance: 22.3
click at [938, 144] on select "Select Item Type Clothing Collectibles Of Value Electronics Firearms Household …" at bounding box center [887, 143] width 116 height 21
click at [830, 133] on select "Select Item Type Clothing Collectibles Of Value Electronics Firearms Household …" at bounding box center [887, 143] width 116 height 21
click at [955, 146] on icon "submit" at bounding box center [957, 144] width 8 height 8
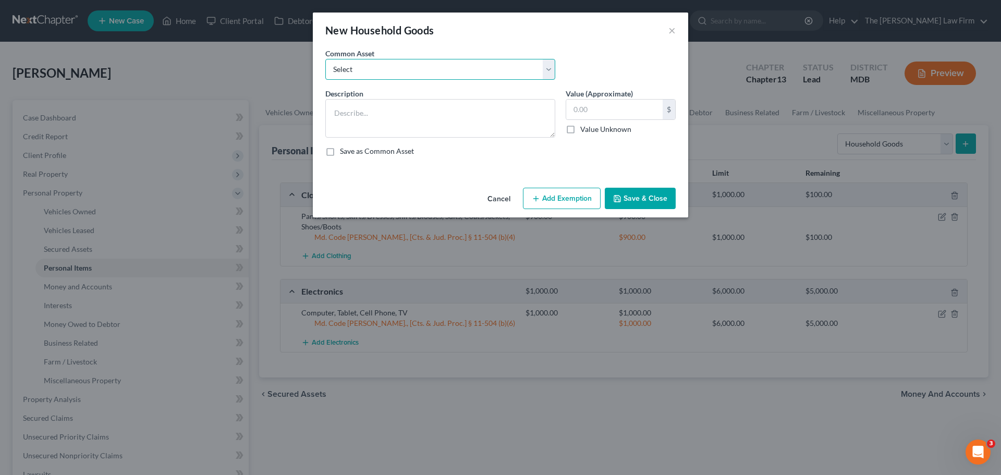
drag, startPoint x: 386, startPoint y: 68, endPoint x: 382, endPoint y: 79, distance: 11.7
click at [386, 68] on select "Select Beds, Sofas, Tables, Chairs, Desk Pots, Pans, Dishes, Flatware, Glasswar…" at bounding box center [440, 69] width 230 height 21
click at [325, 59] on select "Select Beds, Sofas, Tables, Chairs, Desk Pots, Pans, Dishes, Flatware, Glasswar…" at bounding box center [440, 69] width 230 height 21
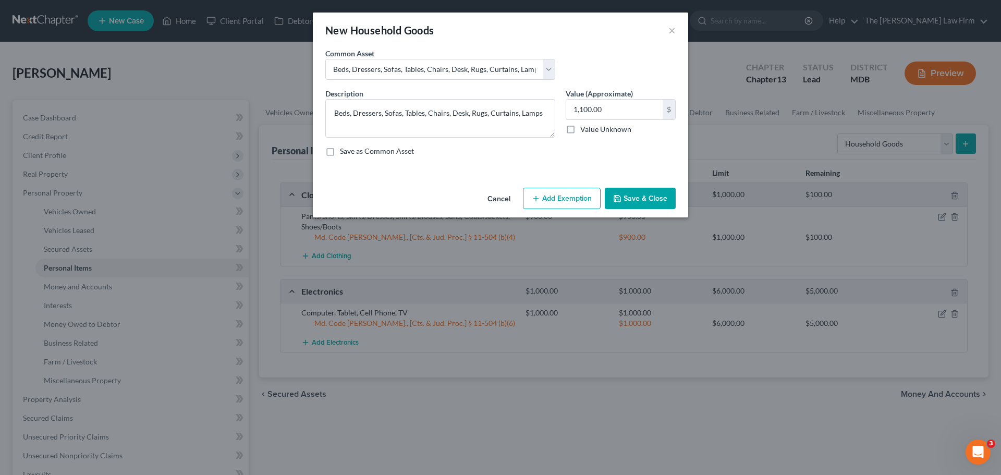
click at [564, 201] on button "Add Exemption" at bounding box center [562, 199] width 78 height 22
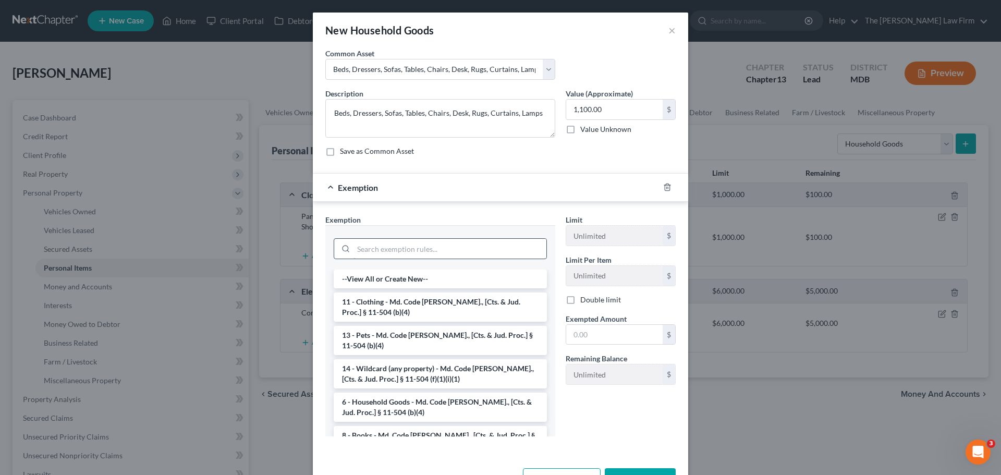
click at [396, 251] on input "search" at bounding box center [449, 249] width 193 height 20
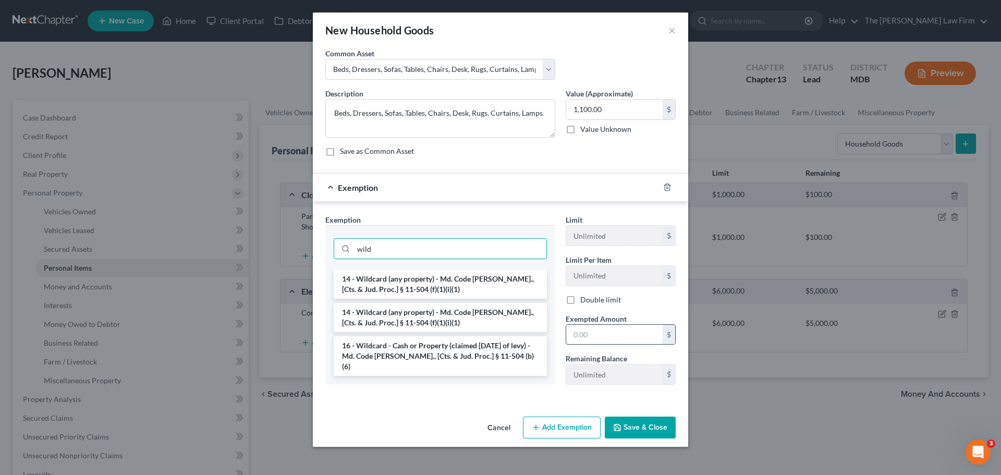
drag, startPoint x: 407, startPoint y: 350, endPoint x: 599, endPoint y: 335, distance: 192.4
click at [408, 350] on li "16 - Wildcard - Cash or Property (claimed [DATE] of levy) - Md. Code [PERSON_NA…" at bounding box center [440, 356] width 213 height 40
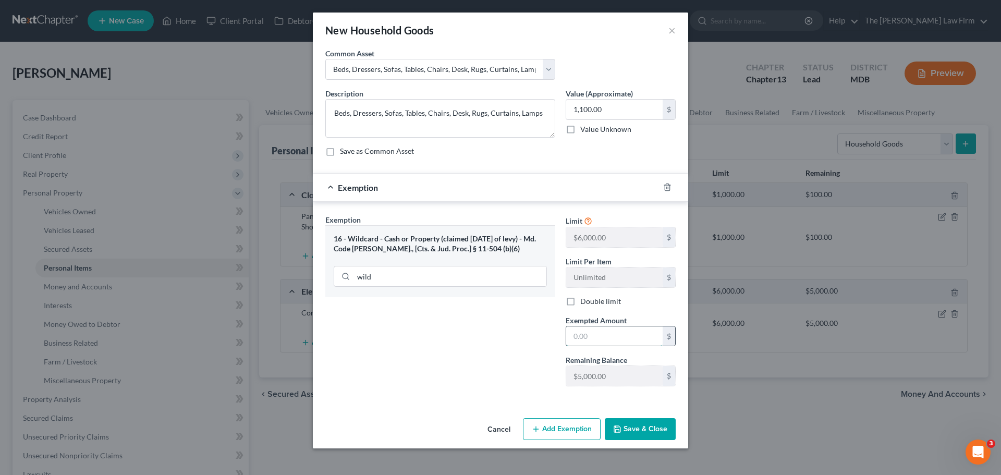
click at [593, 334] on input "text" at bounding box center [614, 336] width 96 height 20
click at [621, 426] on icon "button" at bounding box center [617, 429] width 8 height 8
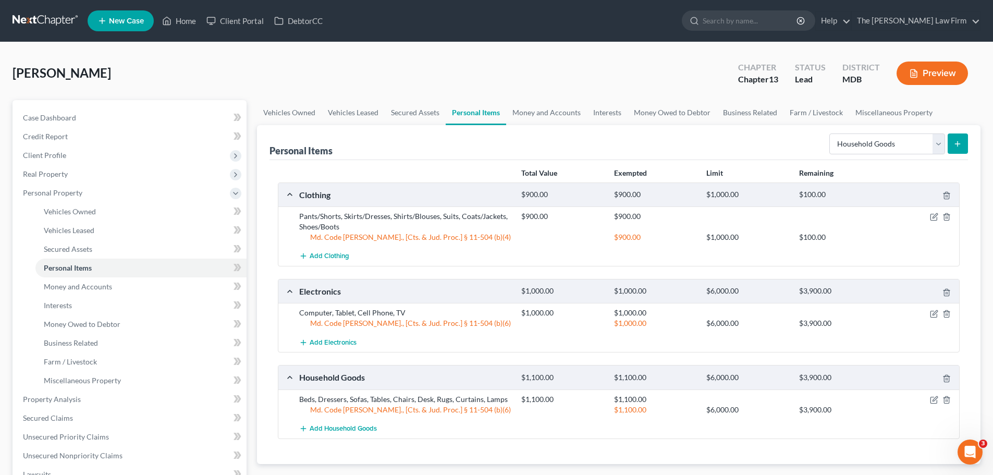
click at [961, 147] on icon "submit" at bounding box center [957, 144] width 8 height 8
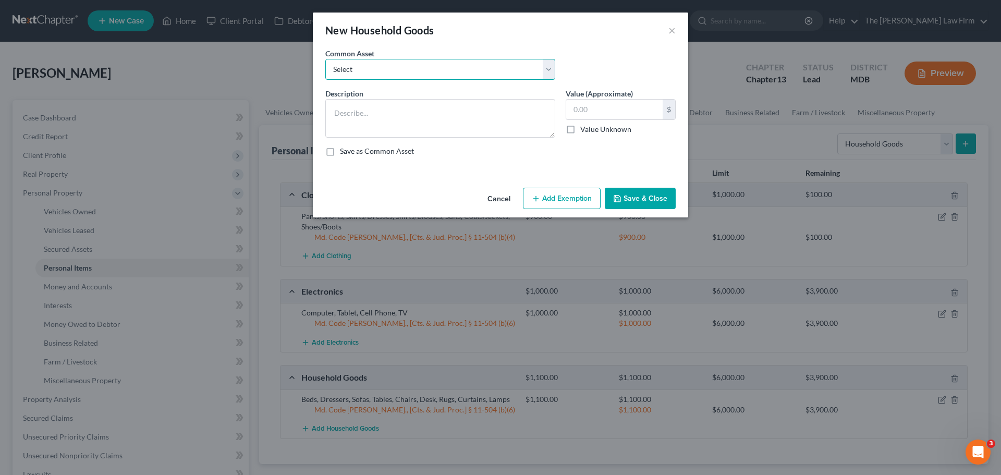
click at [369, 76] on select "Select Beds, Sofas, Tables, Chairs, Desk Pots, Pans, Dishes, Flatware, Glasswar…" at bounding box center [440, 69] width 230 height 21
click at [325, 59] on select "Select Beds, Sofas, Tables, Chairs, Desk Pots, Pans, Dishes, Flatware, Glasswar…" at bounding box center [440, 69] width 230 height 21
click at [568, 191] on button "Add Exemption" at bounding box center [562, 199] width 78 height 22
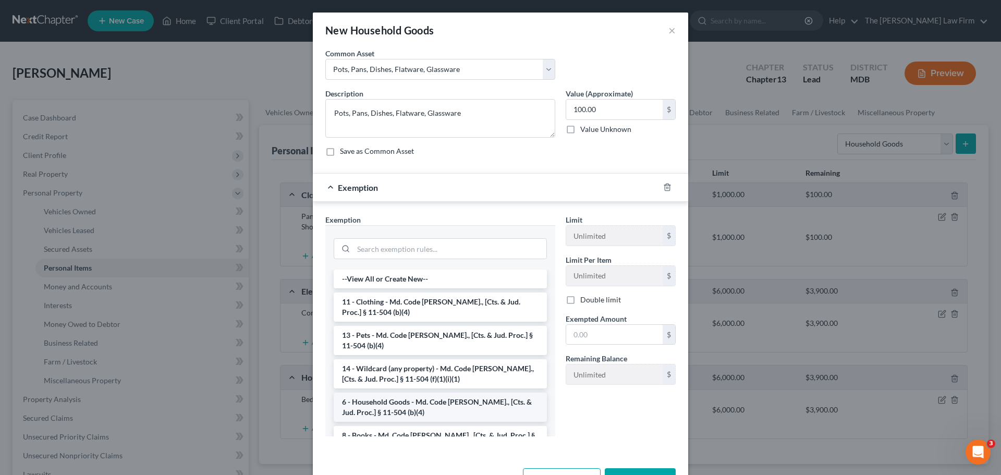
click at [386, 407] on li "6 - Household Goods - Md. Code [PERSON_NAME]., [Cts. & Jud. Proc.] § 11-504 (b)…" at bounding box center [440, 407] width 213 height 29
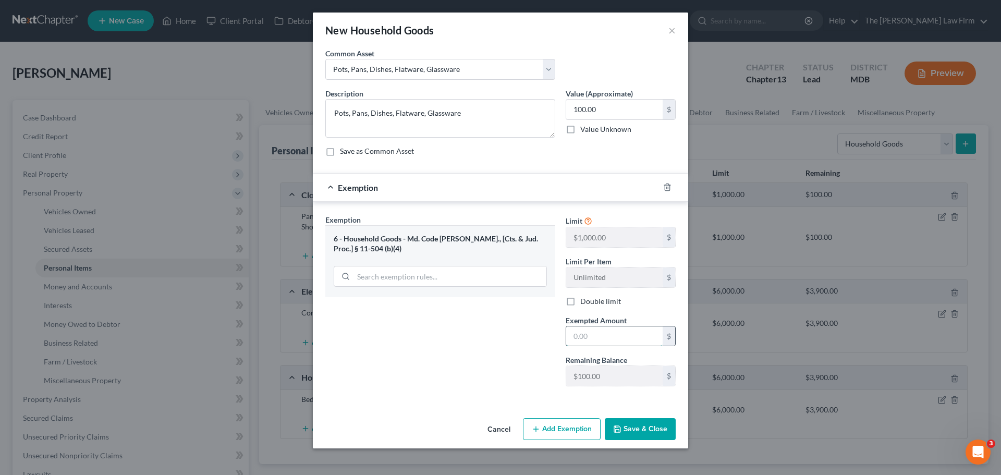
click at [585, 332] on input "text" at bounding box center [614, 336] width 96 height 20
drag, startPoint x: 649, startPoint y: 422, endPoint x: 866, endPoint y: 211, distance: 303.4
click at [649, 422] on button "Save & Close" at bounding box center [640, 429] width 71 height 22
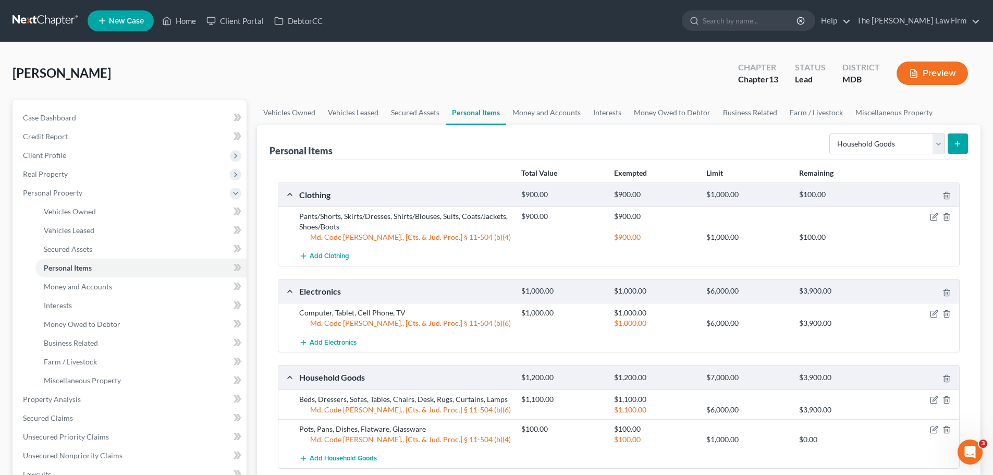
click at [952, 143] on button "submit" at bounding box center [958, 143] width 20 height 20
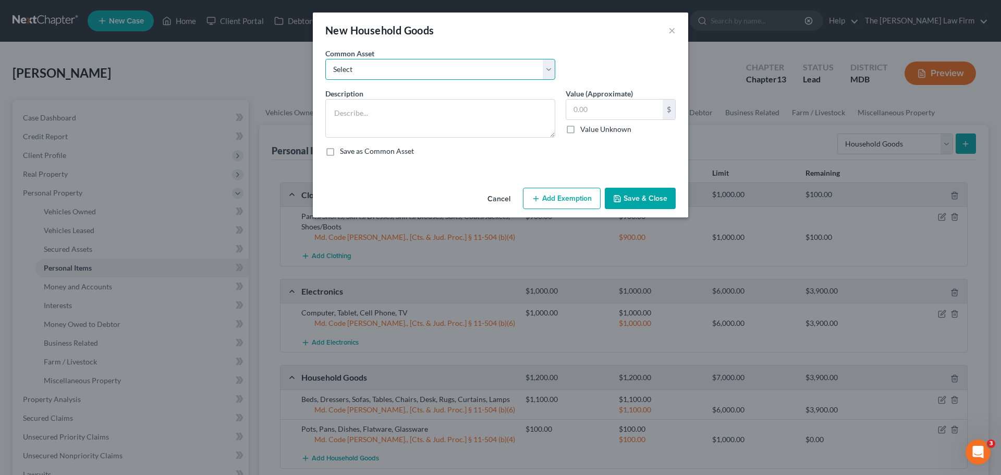
drag, startPoint x: 395, startPoint y: 71, endPoint x: 393, endPoint y: 79, distance: 8.5
click at [395, 71] on select "Select Beds, Sofas, Tables, Chairs, Desk Pots, Pans, Dishes, Flatware, Glasswar…" at bounding box center [440, 69] width 230 height 21
click at [325, 59] on select "Select Beds, Sofas, Tables, Chairs, Desk Pots, Pans, Dishes, Flatware, Glasswar…" at bounding box center [440, 69] width 230 height 21
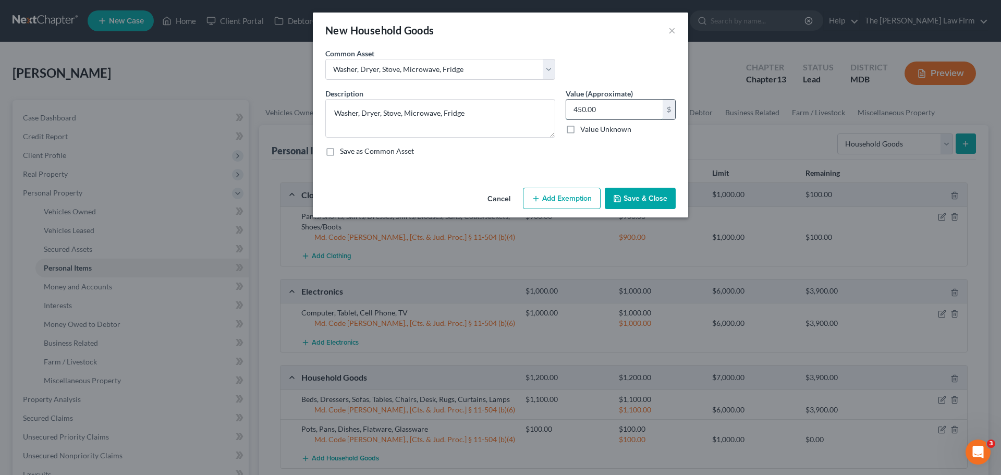
click at [602, 108] on input "450.00" at bounding box center [614, 110] width 96 height 20
click at [542, 187] on div "Cancel Add Exemption Save & Close" at bounding box center [500, 201] width 375 height 34
click at [543, 192] on button "Add Exemption" at bounding box center [562, 199] width 78 height 22
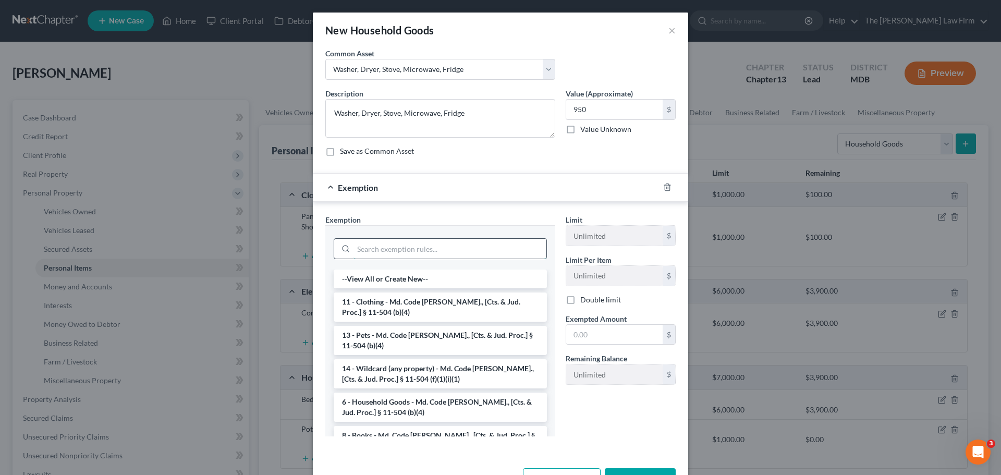
click at [374, 250] on input "search" at bounding box center [449, 249] width 193 height 20
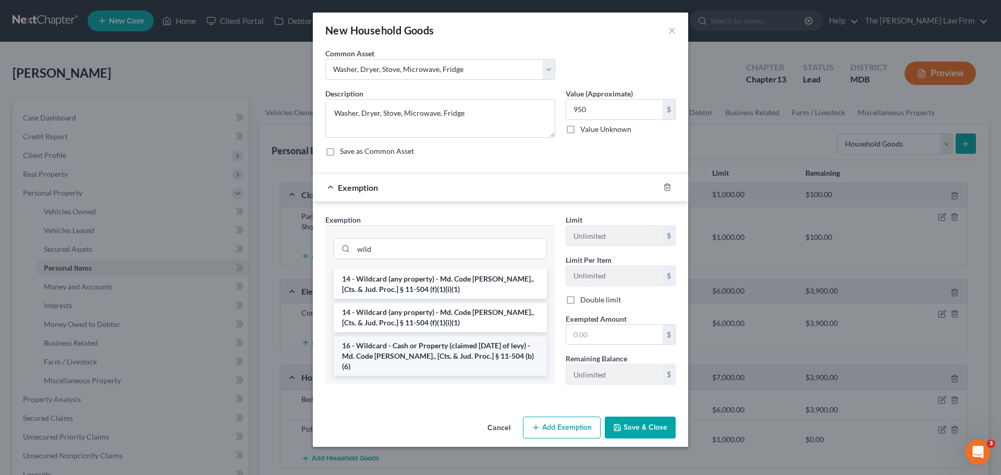
click at [449, 352] on li "16 - Wildcard - Cash or Property (claimed [DATE] of levy) - Md. Code [PERSON_NA…" at bounding box center [440, 356] width 213 height 40
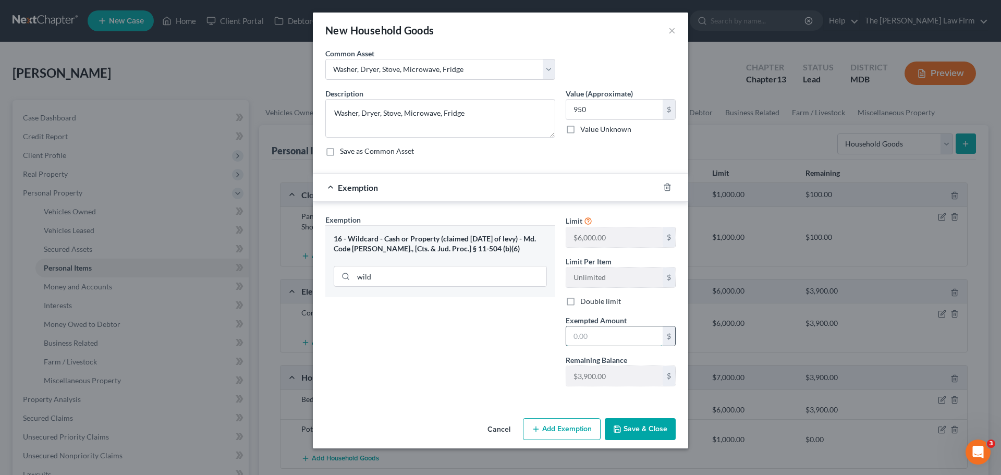
click at [584, 334] on input "text" at bounding box center [614, 336] width 96 height 20
click at [496, 337] on div "Exemption Set must be selected for CA. Exemption * 16 - Wildcard - Cash or Prop…" at bounding box center [440, 304] width 240 height 180
click at [622, 428] on button "Save & Close" at bounding box center [640, 429] width 71 height 22
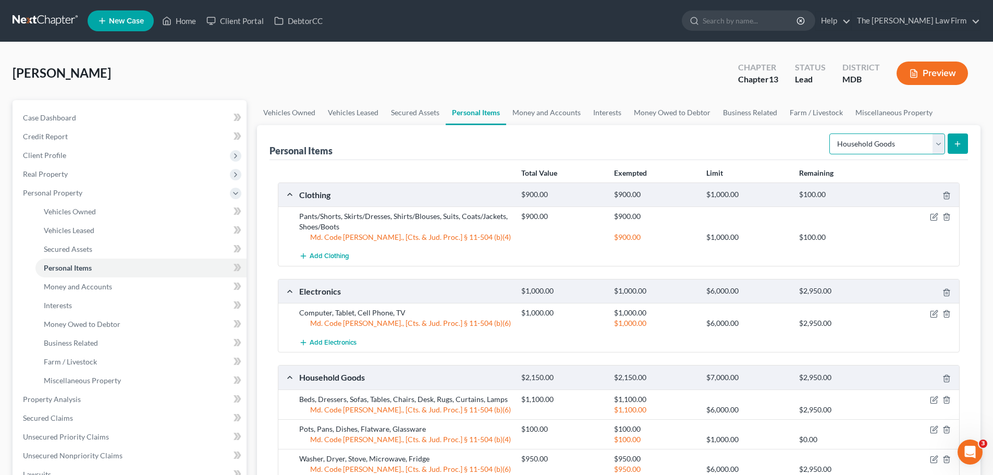
drag, startPoint x: 936, startPoint y: 150, endPoint x: 930, endPoint y: 152, distance: 6.6
click at [936, 150] on select "Select Item Type Clothing Collectibles Of Value Electronics Firearms Household …" at bounding box center [887, 143] width 116 height 21
click at [830, 133] on select "Select Item Type Clothing Collectibles Of Value Electronics Firearms Household …" at bounding box center [887, 143] width 116 height 21
click at [960, 145] on icon "submit" at bounding box center [957, 144] width 8 height 8
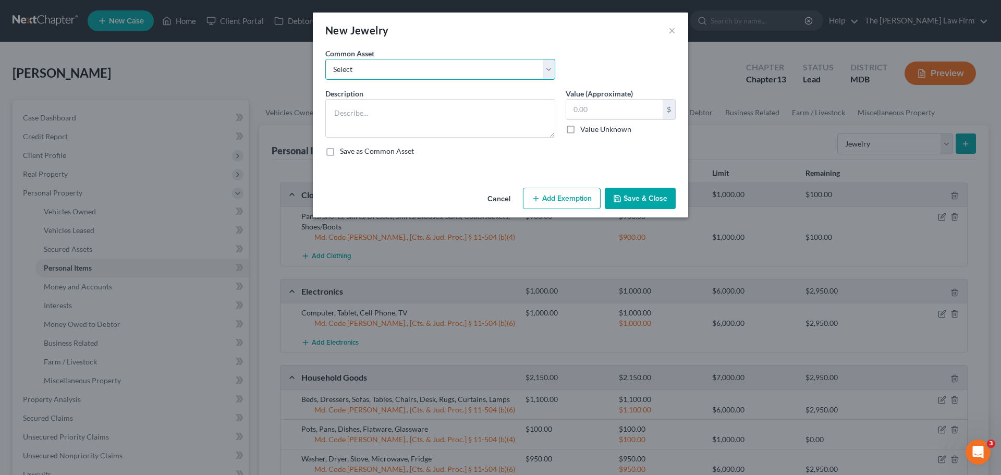
click at [364, 75] on select "Select Watches, Jewelry, Necklaces, Earrings, Bracelets, Rings Watches/Necklaces" at bounding box center [440, 69] width 230 height 21
click at [325, 59] on select "Select Watches, Jewelry, Necklaces, Earrings, Bracelets, Rings Watches/Necklaces" at bounding box center [440, 69] width 230 height 21
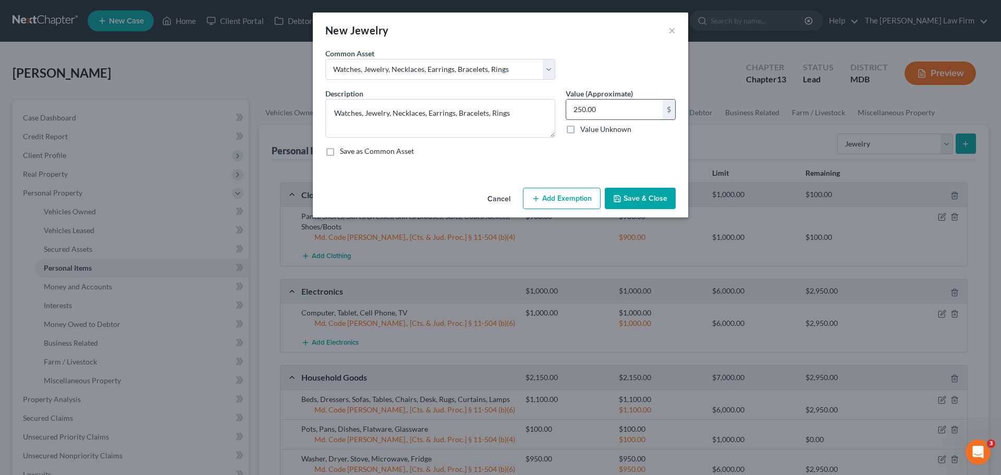
click at [585, 114] on input "250.00" at bounding box center [614, 110] width 96 height 20
click at [565, 208] on button "Add Exemption" at bounding box center [562, 199] width 78 height 22
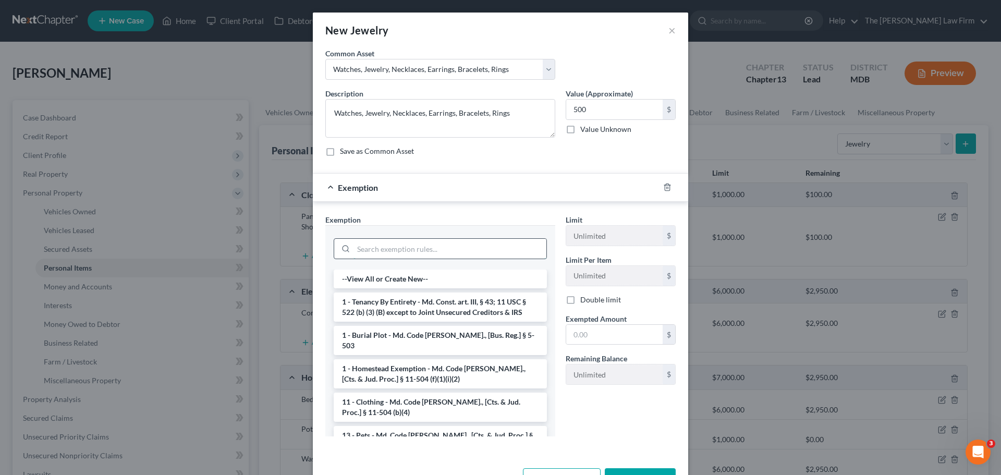
click at [377, 251] on input "search" at bounding box center [449, 249] width 193 height 20
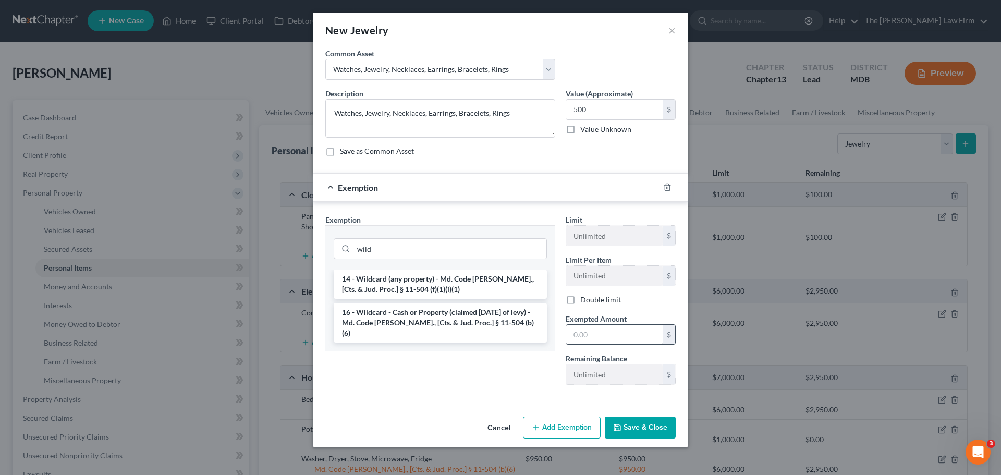
drag, startPoint x: 388, startPoint y: 315, endPoint x: 593, endPoint y: 335, distance: 205.3
click at [388, 315] on li "16 - Wildcard - Cash or Property (claimed [DATE] of levy) - Md. Code [PERSON_NA…" at bounding box center [440, 323] width 213 height 40
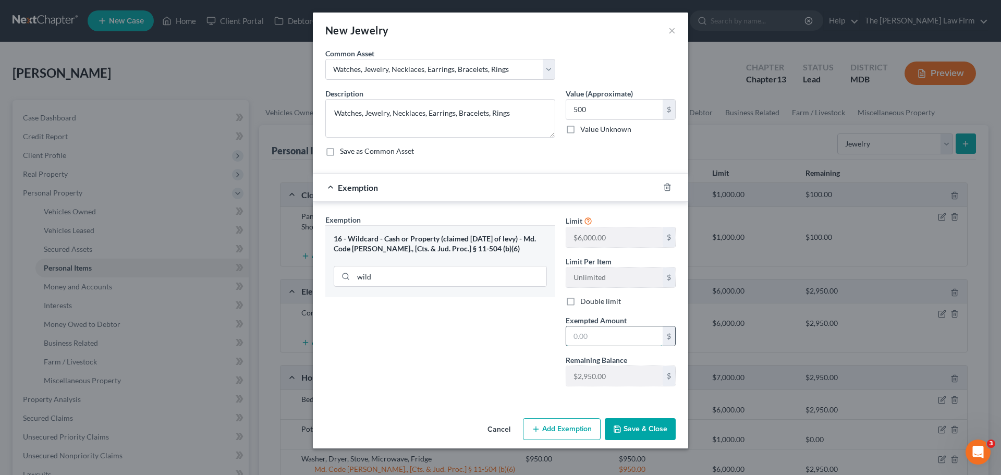
click at [590, 335] on input "text" at bounding box center [614, 336] width 96 height 20
drag, startPoint x: 462, startPoint y: 346, endPoint x: 962, endPoint y: 161, distance: 532.9
click at [462, 346] on div "Exemption Set must be selected for CA. Exemption * 16 - Wildcard - Cash or Prop…" at bounding box center [440, 304] width 240 height 180
click at [651, 435] on button "Save & Close" at bounding box center [640, 429] width 71 height 22
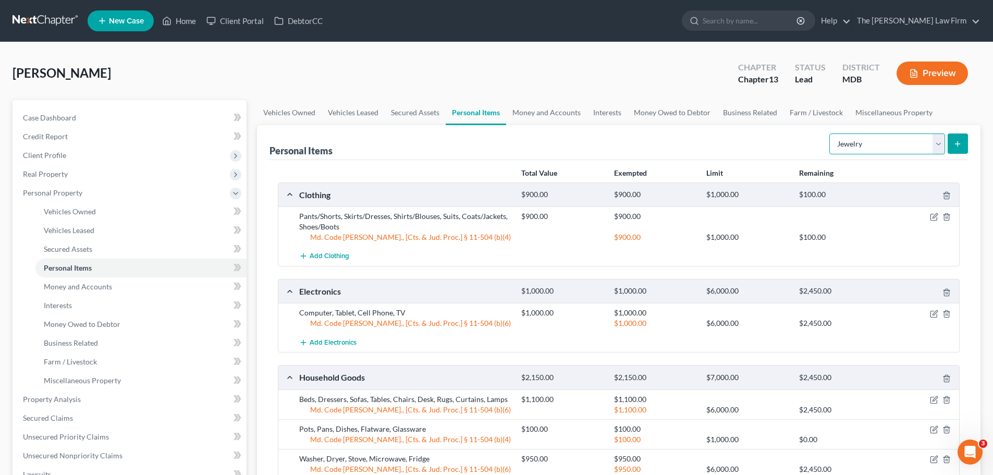
drag, startPoint x: 939, startPoint y: 145, endPoint x: 925, endPoint y: 153, distance: 16.1
click at [939, 145] on select "Select Item Type Clothing Collectibles Of Value Electronics Firearms Household …" at bounding box center [887, 143] width 116 height 21
click at [830, 133] on select "Select Item Type Clothing Collectibles Of Value Electronics Firearms Household …" at bounding box center [887, 143] width 116 height 21
click at [961, 146] on icon "submit" at bounding box center [957, 144] width 8 height 8
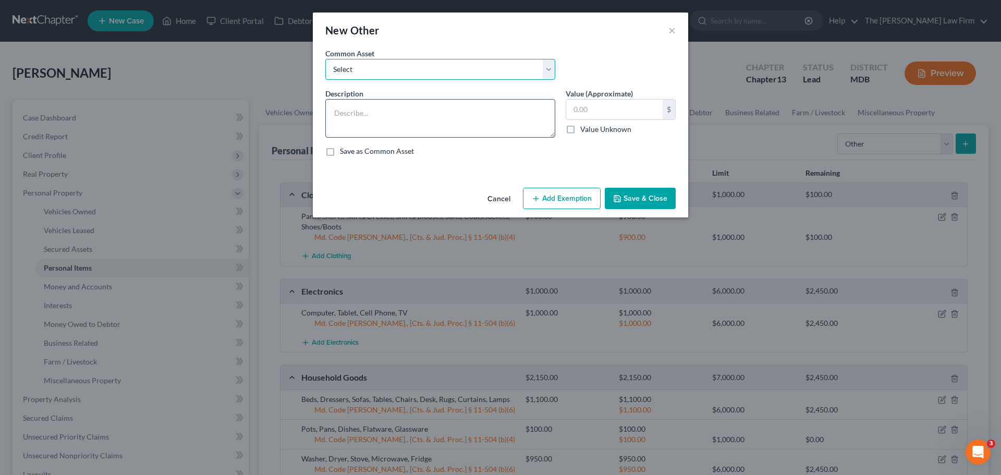
drag, startPoint x: 364, startPoint y: 72, endPoint x: 378, endPoint y: 107, distance: 37.5
click at [364, 72] on select "Select Lawnmower, Grill" at bounding box center [440, 69] width 230 height 21
click at [325, 59] on select "Select Lawnmower, Grill" at bounding box center [440, 69] width 230 height 21
click at [573, 197] on button "Add Exemption" at bounding box center [562, 199] width 78 height 22
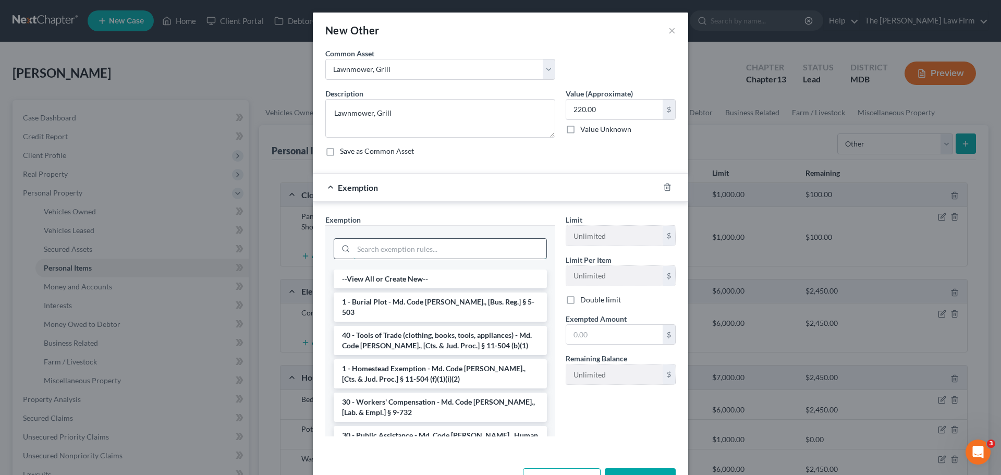
click at [387, 249] on input "search" at bounding box center [449, 249] width 193 height 20
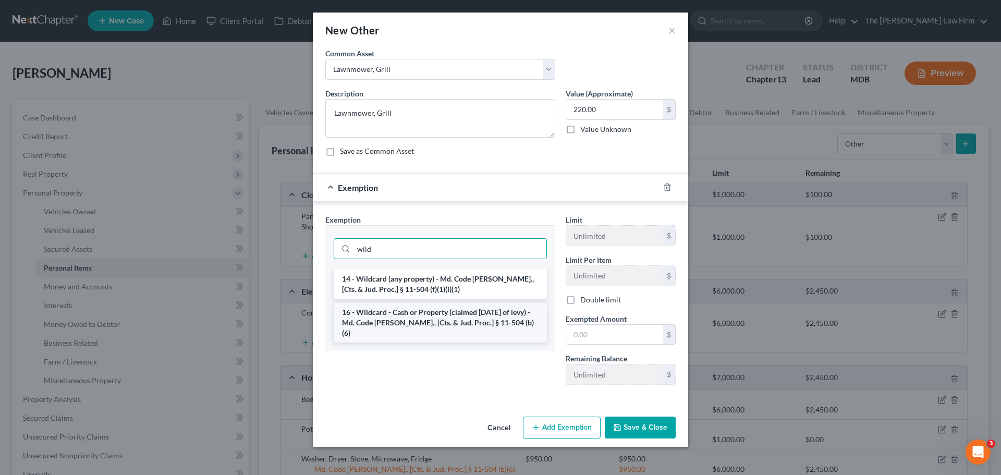
click at [414, 321] on li "16 - Wildcard - Cash or Property (claimed [DATE] of levy) - Md. Code [PERSON_NA…" at bounding box center [440, 323] width 213 height 40
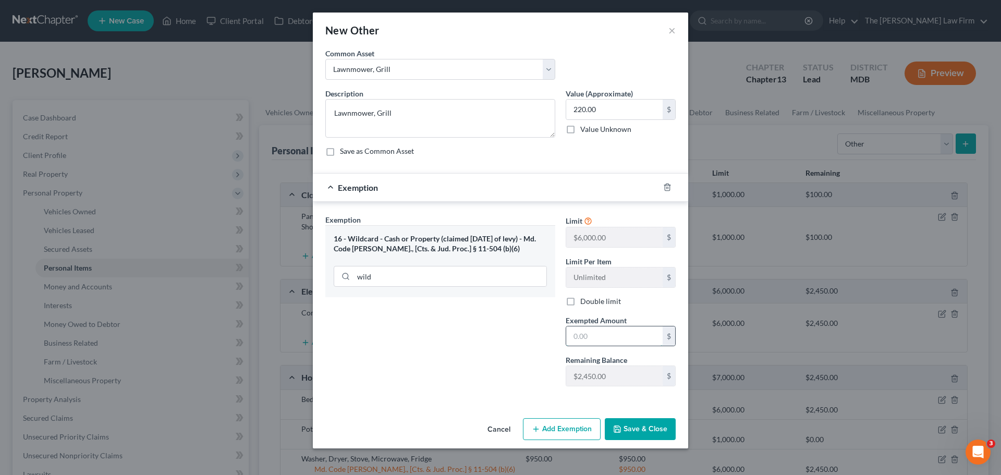
click at [593, 336] on input "text" at bounding box center [614, 336] width 96 height 20
click at [626, 432] on button "Save & Close" at bounding box center [640, 429] width 71 height 22
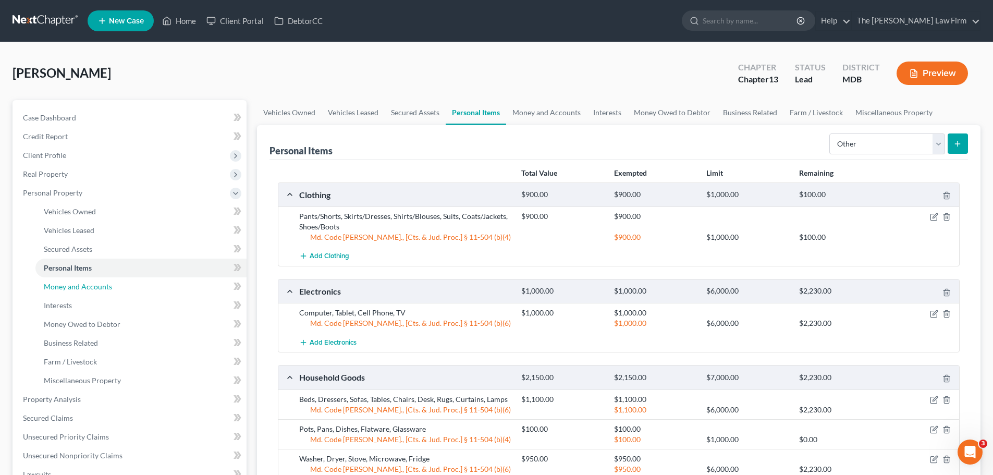
drag, startPoint x: 109, startPoint y: 288, endPoint x: 592, endPoint y: 226, distance: 486.2
click at [109, 288] on span "Money and Accounts" at bounding box center [78, 286] width 68 height 9
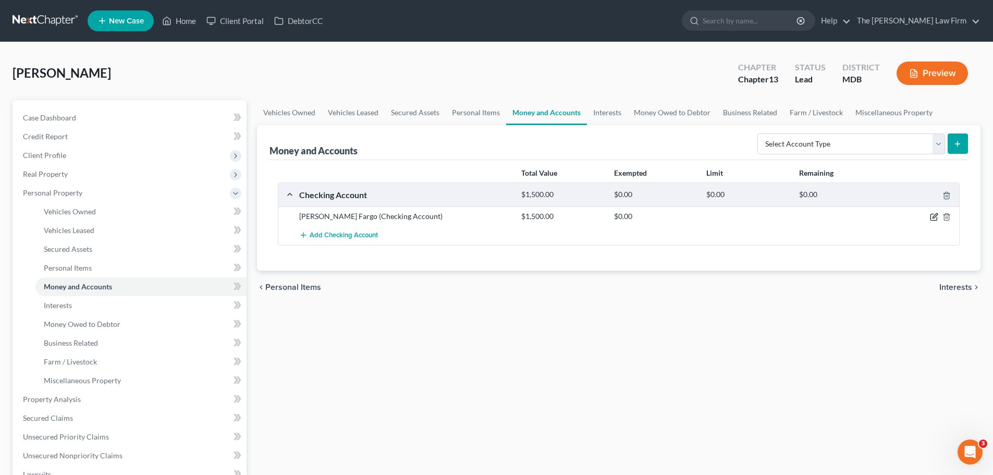
click at [936, 214] on icon "button" at bounding box center [935, 216] width 5 height 5
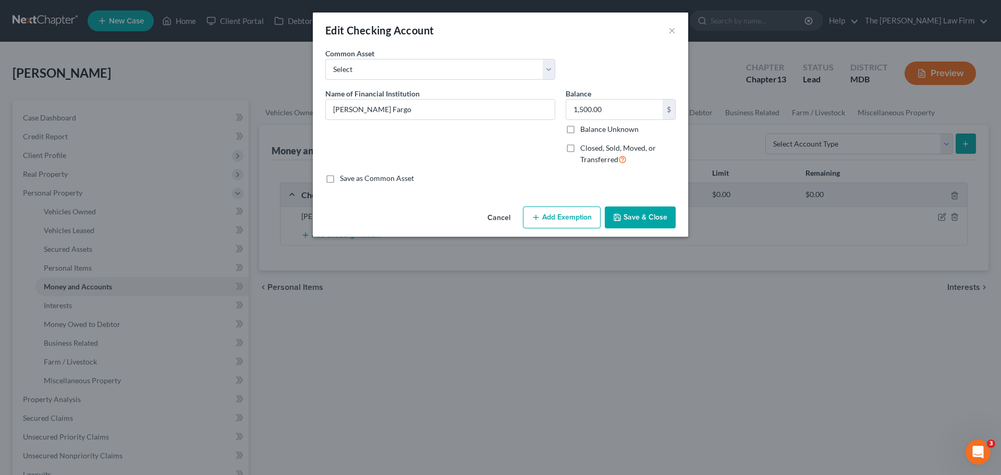
click at [573, 216] on button "Add Exemption" at bounding box center [562, 217] width 78 height 22
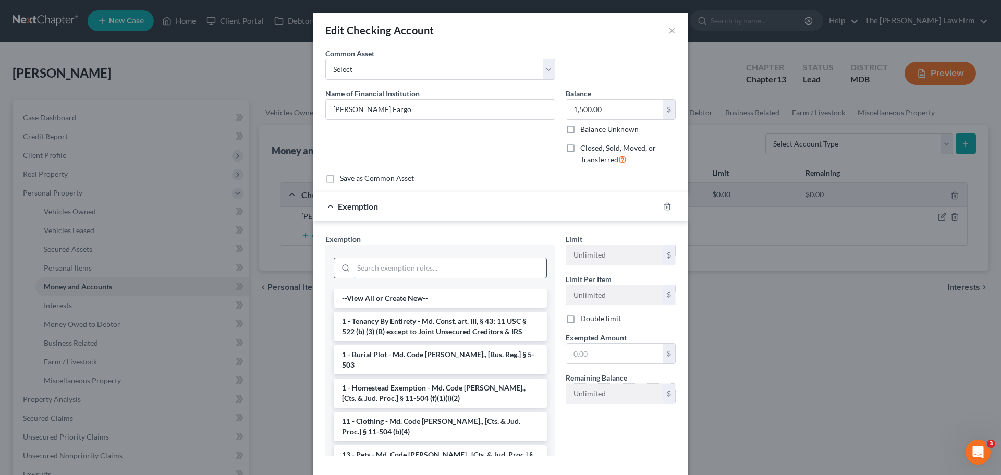
click at [380, 265] on input "search" at bounding box center [449, 268] width 193 height 20
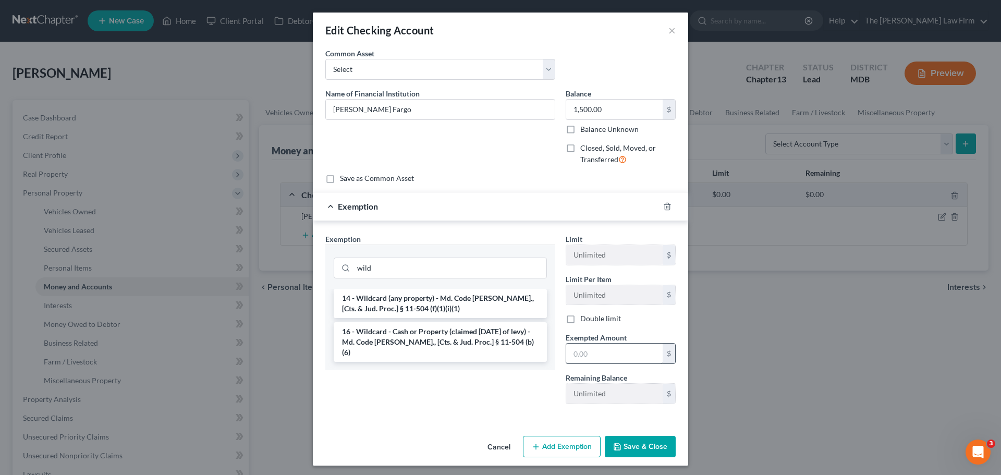
drag, startPoint x: 407, startPoint y: 309, endPoint x: 586, endPoint y: 350, distance: 184.0
click at [407, 307] on li "14 - Wildcard (any property) - Md. Code [PERSON_NAME]., [Cts. & Jud. Proc.] § 1…" at bounding box center [440, 303] width 213 height 29
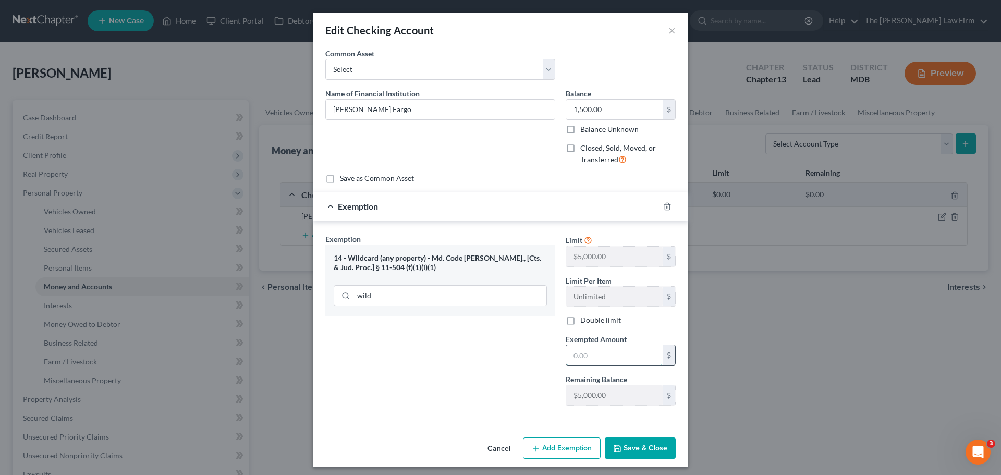
click at [581, 351] on input "text" at bounding box center [614, 355] width 96 height 20
click at [625, 443] on button "Save & Close" at bounding box center [640, 448] width 71 height 22
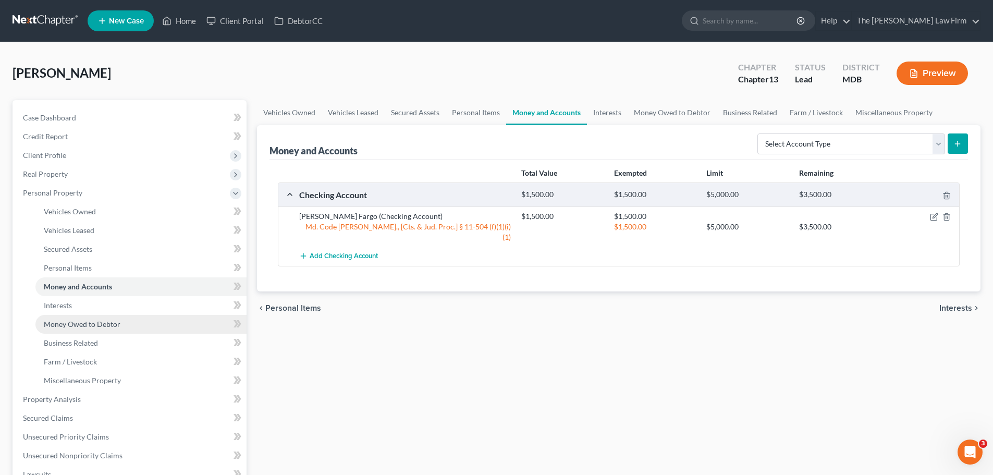
click at [78, 320] on span "Money Owed to Debtor" at bounding box center [82, 324] width 77 height 9
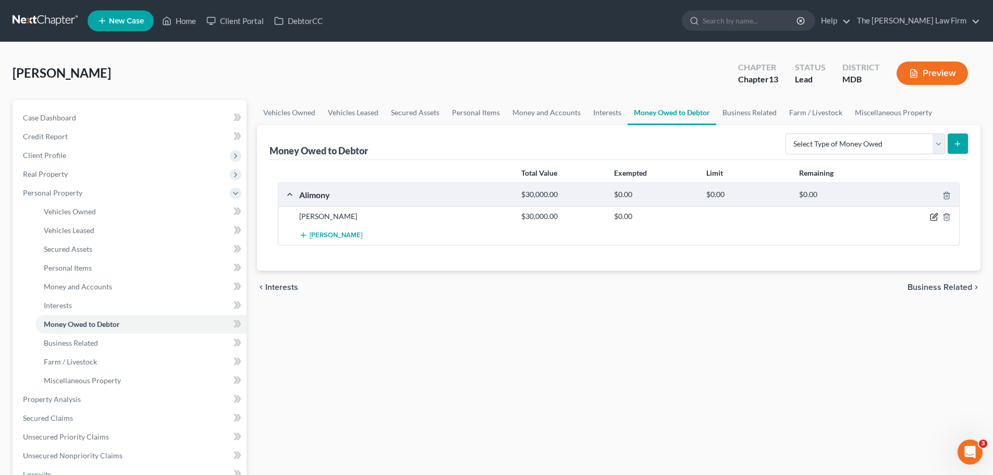
click at [930, 217] on icon "button" at bounding box center [934, 217] width 8 height 8
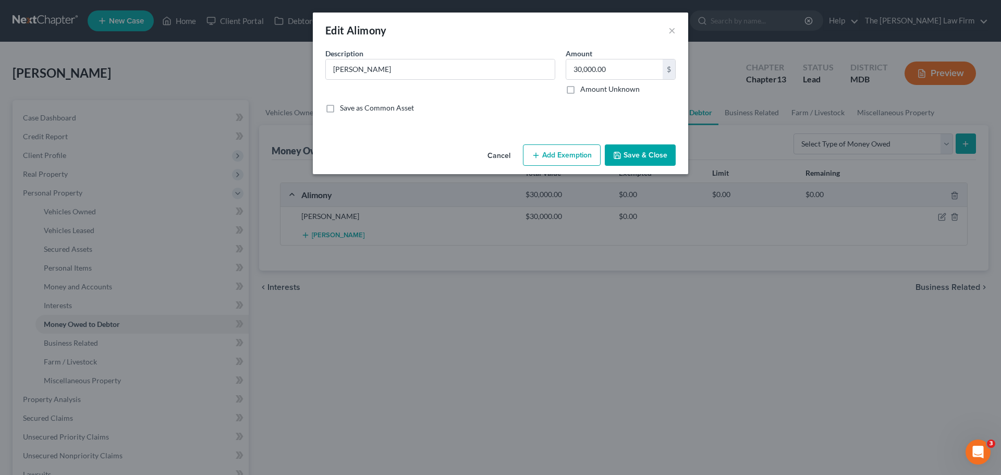
click at [548, 160] on button "Add Exemption" at bounding box center [562, 155] width 78 height 22
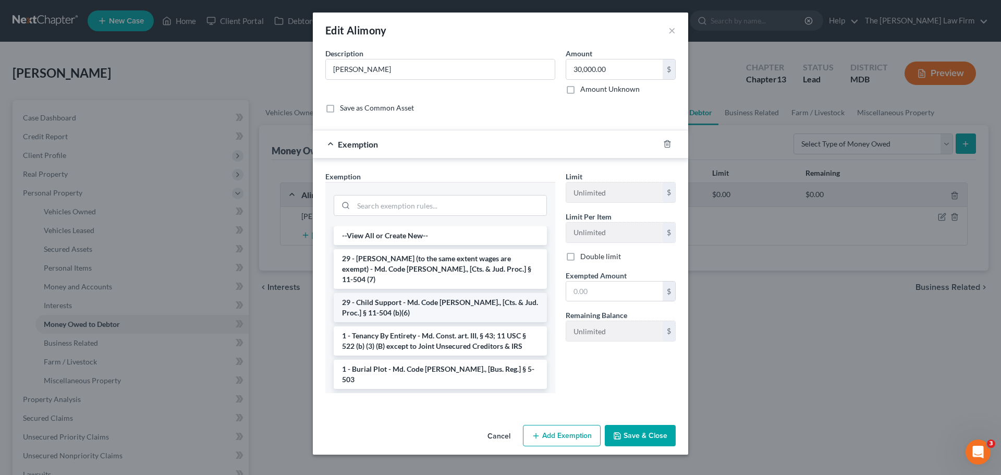
click at [449, 298] on li "29 - Child Support - Md. Code [PERSON_NAME]., [Cts. & Jud. Proc.] § 11-504 (b)(…" at bounding box center [440, 307] width 213 height 29
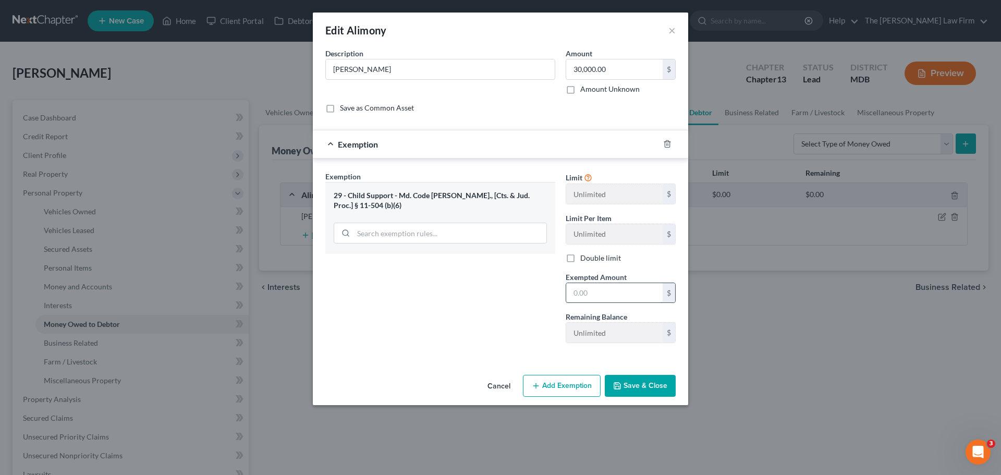
click at [593, 291] on input "text" at bounding box center [614, 293] width 96 height 20
click at [639, 387] on button "Save & Close" at bounding box center [640, 386] width 71 height 22
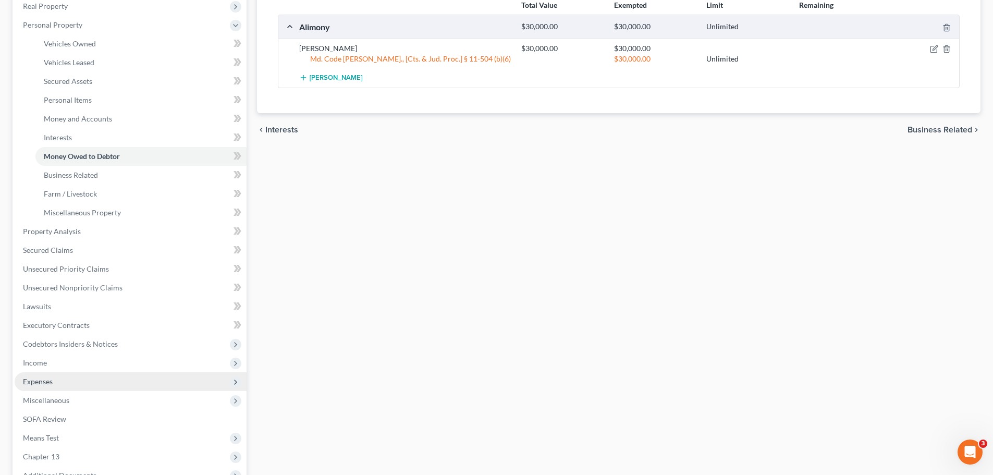
scroll to position [209, 0]
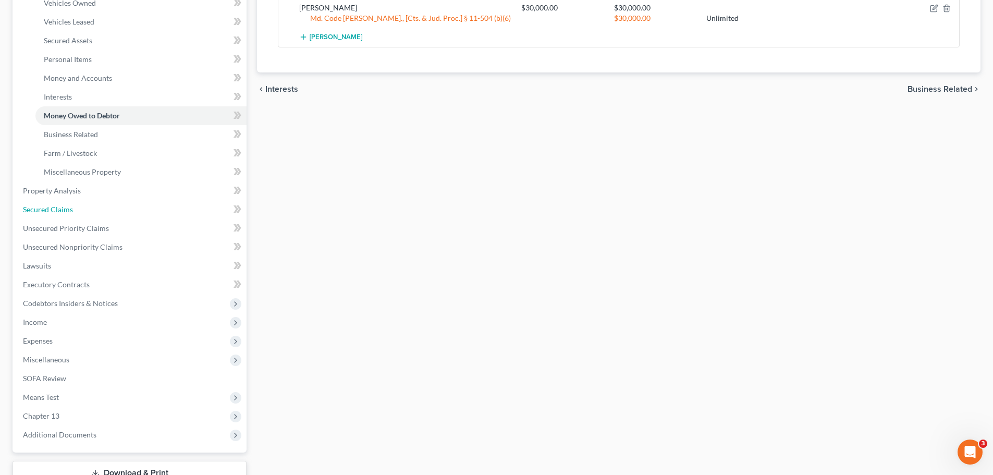
drag, startPoint x: 39, startPoint y: 209, endPoint x: 314, endPoint y: 221, distance: 276.0
click at [39, 209] on span "Secured Claims" at bounding box center [48, 209] width 50 height 9
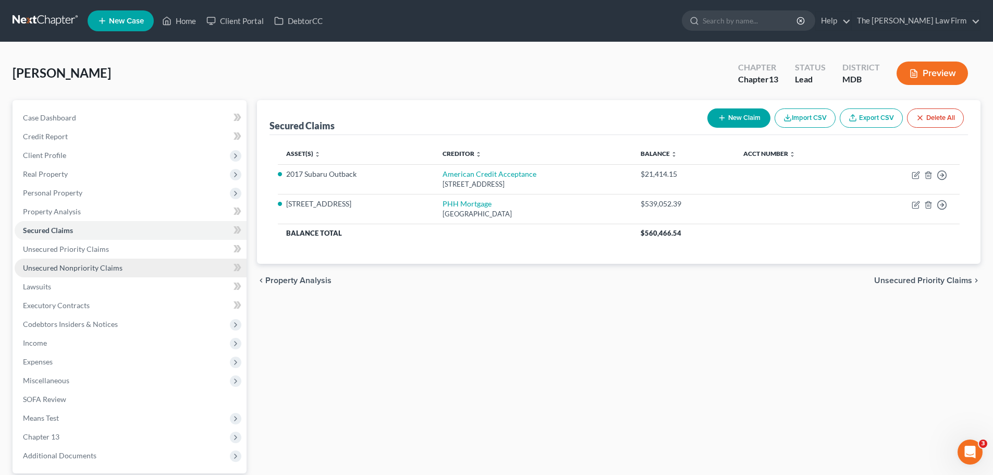
click at [73, 266] on span "Unsecured Nonpriority Claims" at bounding box center [73, 267] width 100 height 9
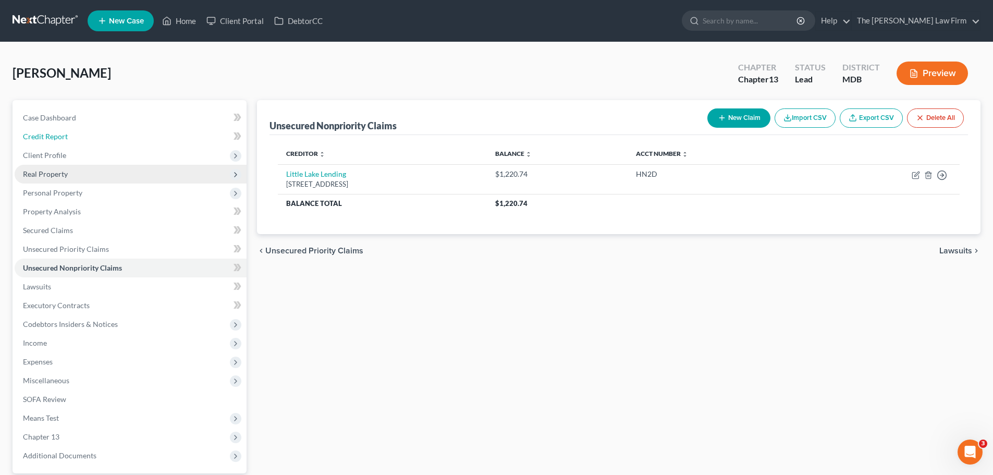
drag, startPoint x: 50, startPoint y: 136, endPoint x: 236, endPoint y: 175, distance: 190.1
click at [50, 136] on span "Credit Report" at bounding box center [45, 136] width 45 height 9
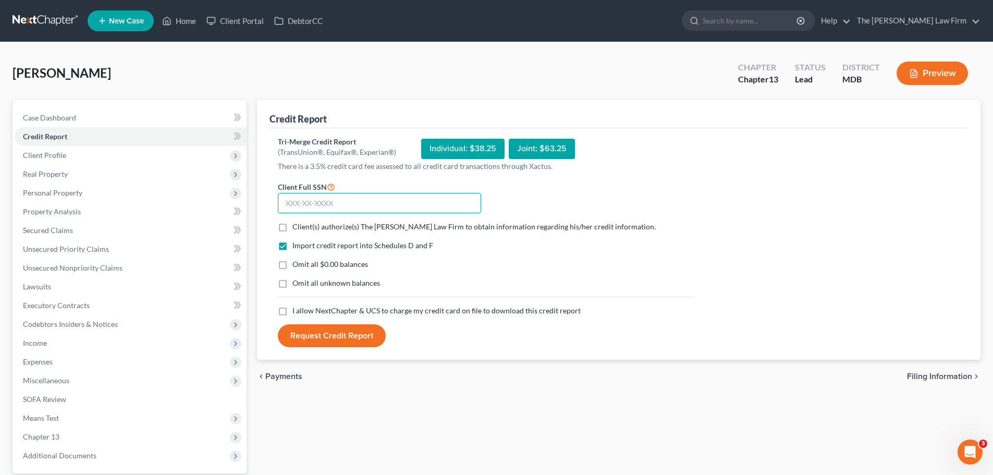
click at [328, 210] on input "text" at bounding box center [379, 203] width 203 height 21
click at [292, 230] on label "Client(s) authorize(s) The [PERSON_NAME] Law Firm to obtain information regardi…" at bounding box center [473, 227] width 363 height 10
click at [297, 228] on input "Client(s) authorize(s) The [PERSON_NAME] Law Firm to obtain information regardi…" at bounding box center [300, 225] width 7 height 7
click at [292, 266] on label "Omit all $0.00 balances" at bounding box center [330, 264] width 76 height 10
click at [297, 266] on input "Omit all $0.00 balances" at bounding box center [300, 262] width 7 height 7
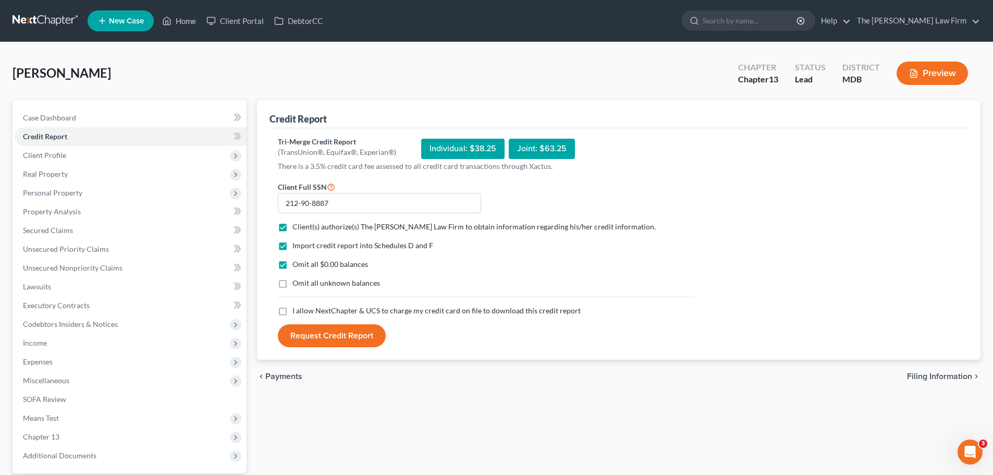
click at [292, 286] on label "Omit all unknown balances" at bounding box center [336, 283] width 88 height 10
click at [297, 285] on input "Omit all unknown balances" at bounding box center [300, 281] width 7 height 7
click at [292, 311] on label "I allow NextChapter & UCS to charge my credit card on file to download this cre…" at bounding box center [436, 310] width 288 height 10
click at [297, 311] on input "I allow NextChapter & UCS to charge my credit card on file to download this cre…" at bounding box center [300, 308] width 7 height 7
click at [334, 336] on button "Request Credit Report" at bounding box center [332, 335] width 108 height 23
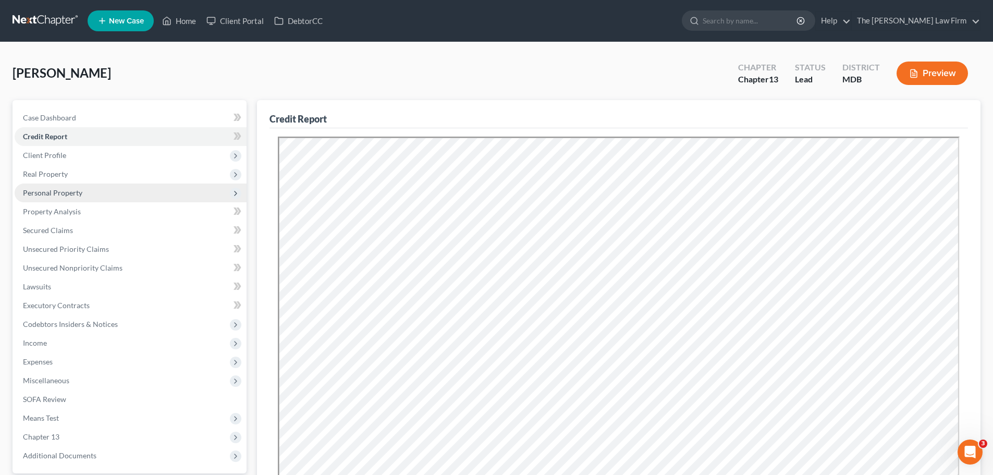
drag, startPoint x: 53, startPoint y: 177, endPoint x: 59, endPoint y: 186, distance: 10.4
click at [53, 177] on span "Real Property" at bounding box center [45, 173] width 45 height 9
click at [65, 189] on span "Properties Owned" at bounding box center [73, 192] width 59 height 9
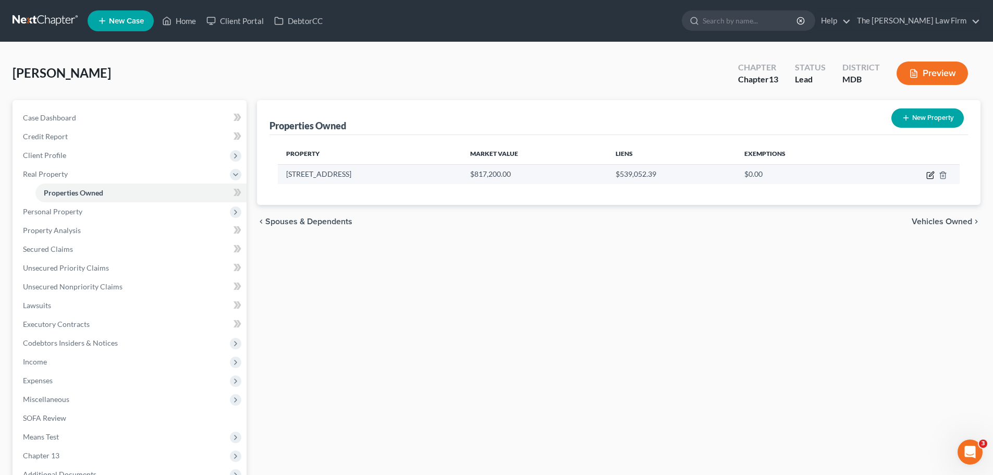
click at [928, 174] on icon "button" at bounding box center [930, 175] width 8 height 8
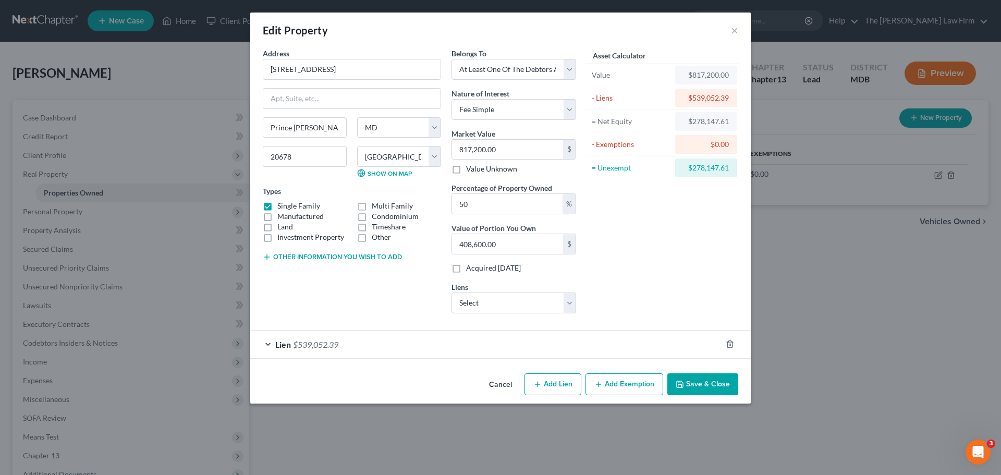
click at [327, 345] on span "$539,052.39" at bounding box center [315, 344] width 45 height 10
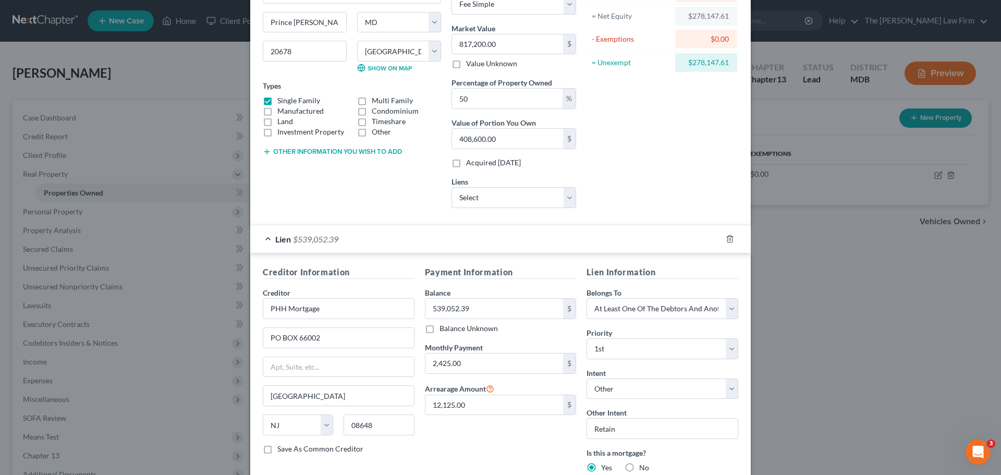
scroll to position [104, 0]
click at [477, 198] on select "Select Phh Mortgage Services - $545,637.00 Amer Cr Acpt - $24,308.00 Credit Acc…" at bounding box center [513, 198] width 125 height 21
click at [451, 188] on select "Select Phh Mortgage Services - $545,637.00 Amer Cr Acpt - $24,308.00 Credit Acc…" at bounding box center [513, 198] width 125 height 21
click at [727, 237] on icon "button" at bounding box center [729, 240] width 5 height 7
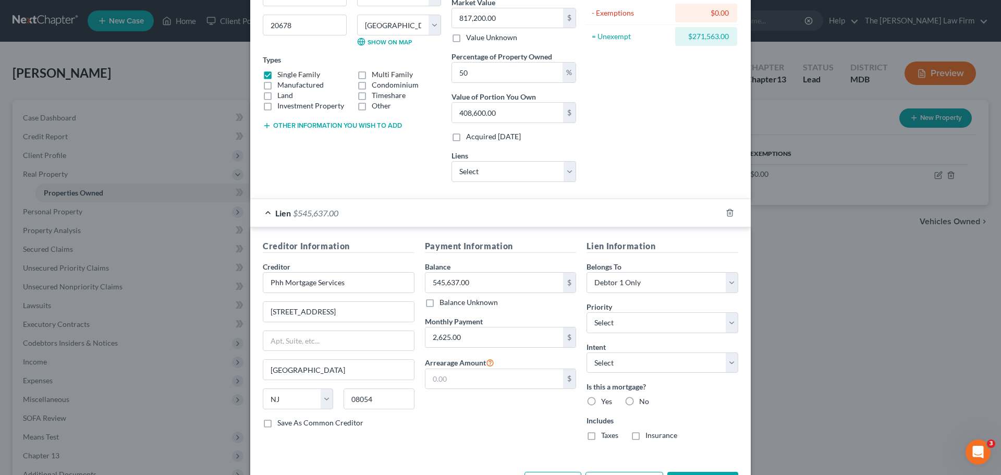
scroll to position [171, 0]
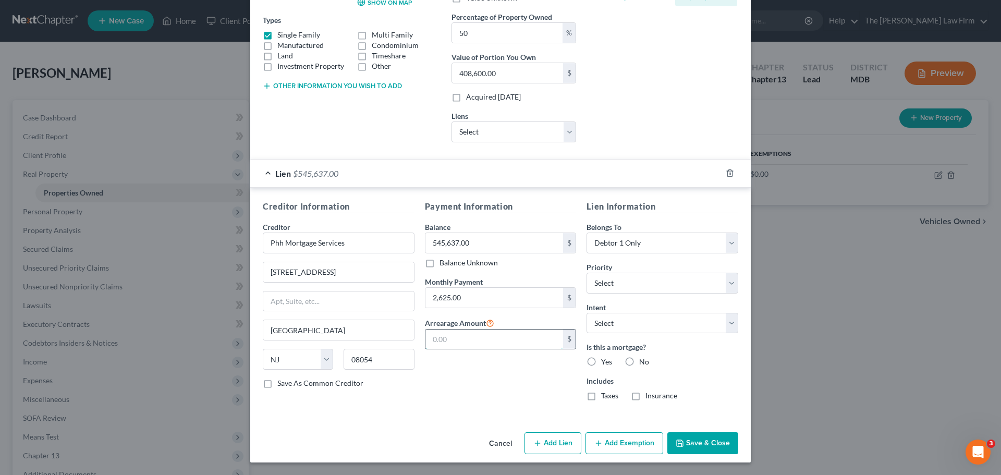
click at [477, 338] on input "text" at bounding box center [494, 339] width 138 height 20
click at [630, 287] on select "Select 1st 2nd 3rd 4th 5th 6th 7th 8th 9th 10th 11th 12th 13th 14th 15th 16th 1…" at bounding box center [662, 283] width 152 height 21
click at [586, 273] on select "Select 1st 2nd 3rd 4th 5th 6th 7th 8th 9th 10th 11th 12th 13th 14th 15th 16th 1…" at bounding box center [662, 283] width 152 height 21
click at [603, 327] on select "Select Surrender Redeem Reaffirm Avoid Other" at bounding box center [662, 323] width 152 height 21
click at [586, 313] on select "Select Surrender Redeem Reaffirm Avoid Other" at bounding box center [662, 323] width 152 height 21
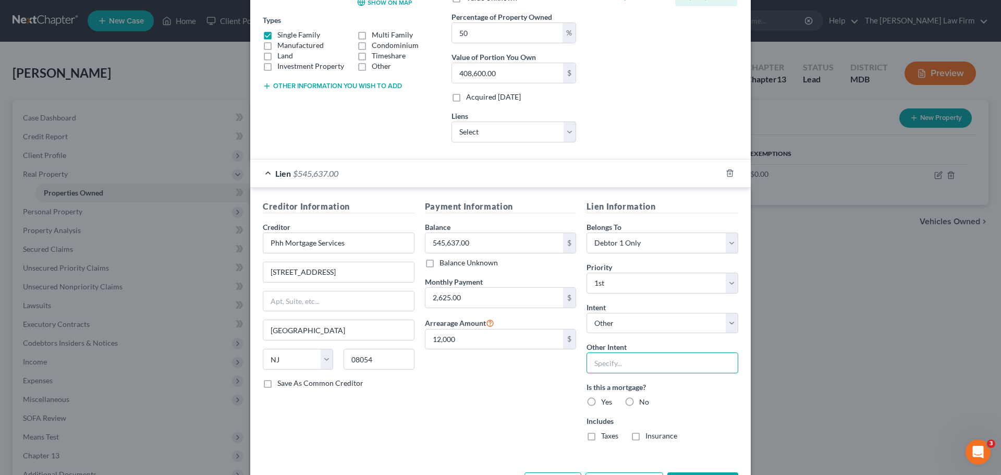
drag, startPoint x: 601, startPoint y: 359, endPoint x: 655, endPoint y: 372, distance: 55.3
click at [601, 359] on input "text" at bounding box center [662, 362] width 152 height 21
click at [601, 403] on label "Yes" at bounding box center [606, 402] width 11 height 10
click at [605, 403] on input "Yes" at bounding box center [608, 400] width 7 height 7
drag, startPoint x: 588, startPoint y: 438, endPoint x: 632, endPoint y: 440, distance: 44.4
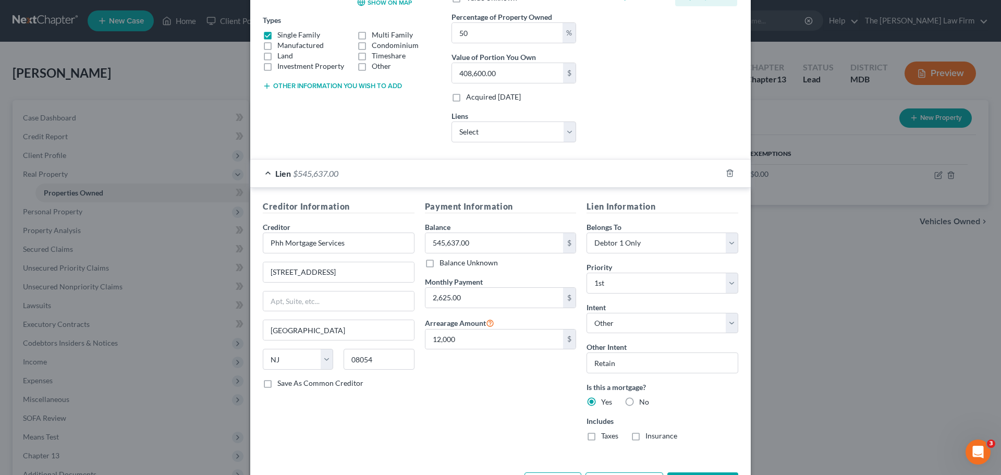
click at [601, 437] on label "Taxes" at bounding box center [609, 436] width 17 height 10
click at [605, 437] on input "Taxes" at bounding box center [608, 434] width 7 height 7
click at [645, 438] on label "Insurance" at bounding box center [661, 436] width 32 height 10
click at [650, 437] on input "Insurance" at bounding box center [653, 434] width 7 height 7
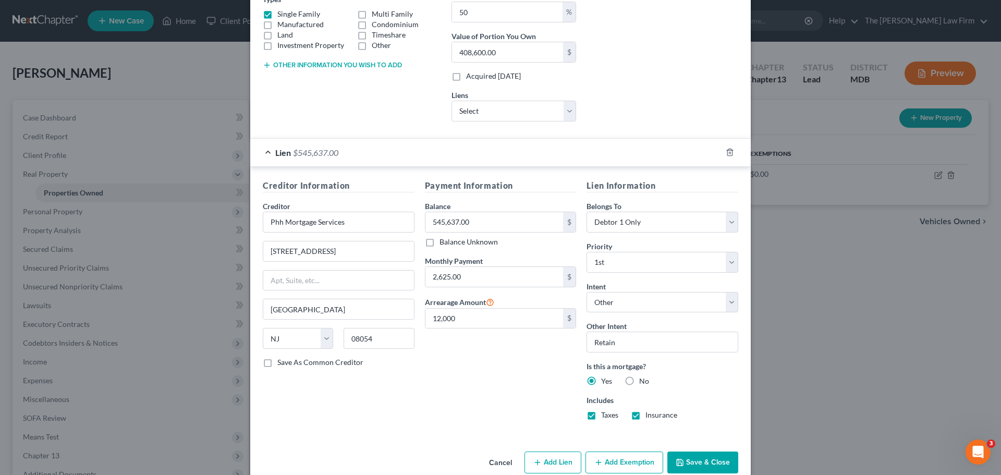
scroll to position [211, 0]
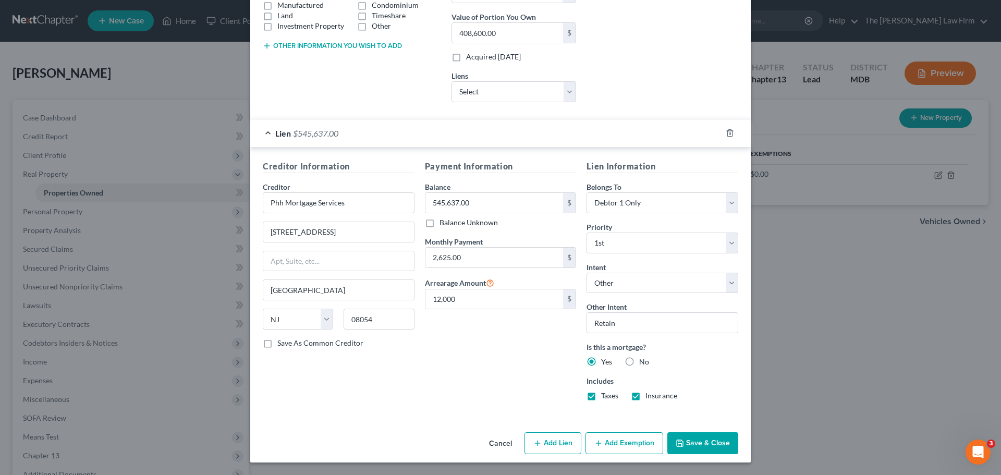
click at [688, 444] on button "Save & Close" at bounding box center [702, 443] width 71 height 22
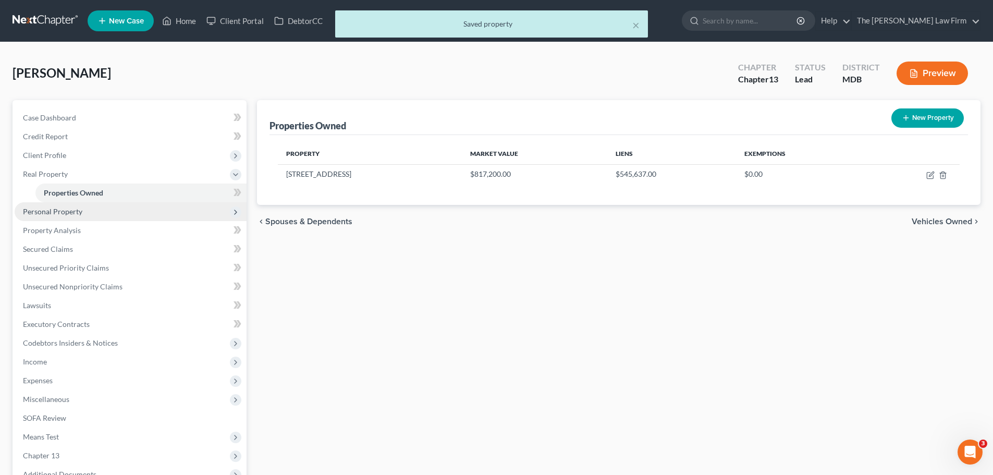
click at [59, 210] on span "Personal Property" at bounding box center [52, 211] width 59 height 9
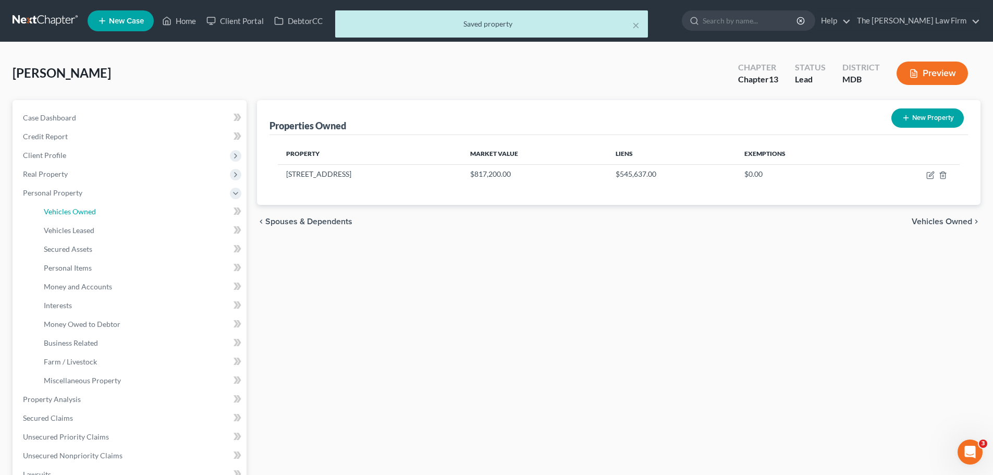
drag, startPoint x: 78, startPoint y: 215, endPoint x: 486, endPoint y: 244, distance: 409.7
click at [78, 215] on span "Vehicles Owned" at bounding box center [70, 211] width 52 height 9
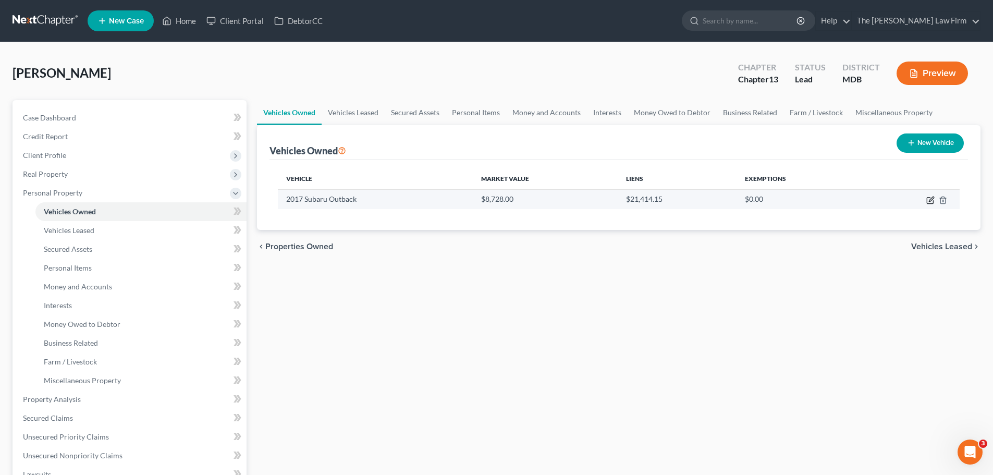
click at [932, 198] on icon "button" at bounding box center [931, 199] width 5 height 5
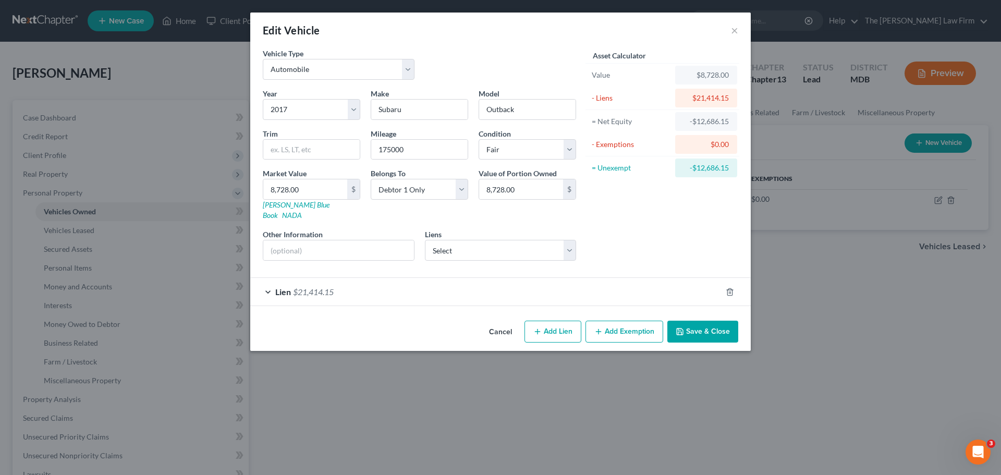
click at [348, 282] on div "Lien $21,414.15" at bounding box center [485, 292] width 471 height 28
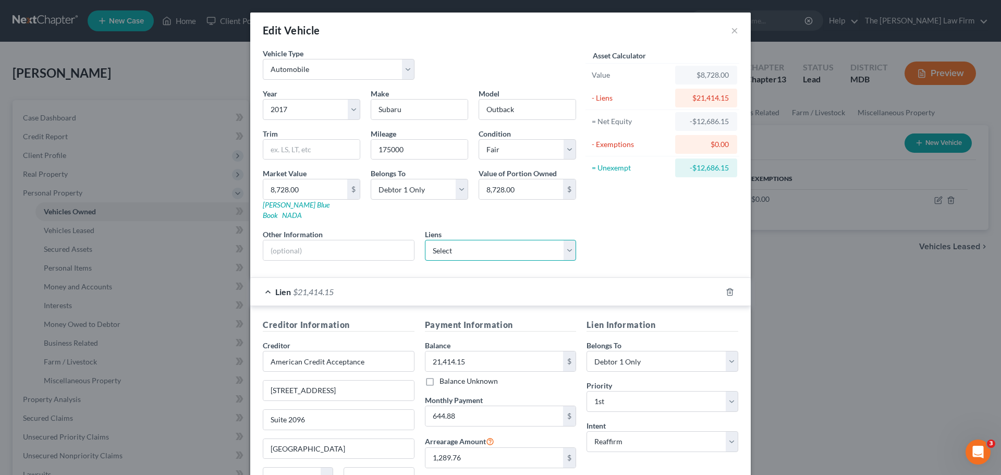
drag, startPoint x: 474, startPoint y: 237, endPoint x: 474, endPoint y: 247, distance: 9.9
click at [474, 240] on select "Select PHH Mortgage - $539,052.39 Amer Cr Acpt - $24,308.00 Credit Acceptance C…" at bounding box center [501, 250] width 152 height 21
click at [425, 240] on select "Select PHH Mortgage - $539,052.39 Amer Cr Acpt - $24,308.00 Credit Acceptance C…" at bounding box center [501, 250] width 152 height 21
click at [726, 288] on icon "button" at bounding box center [730, 292] width 8 height 8
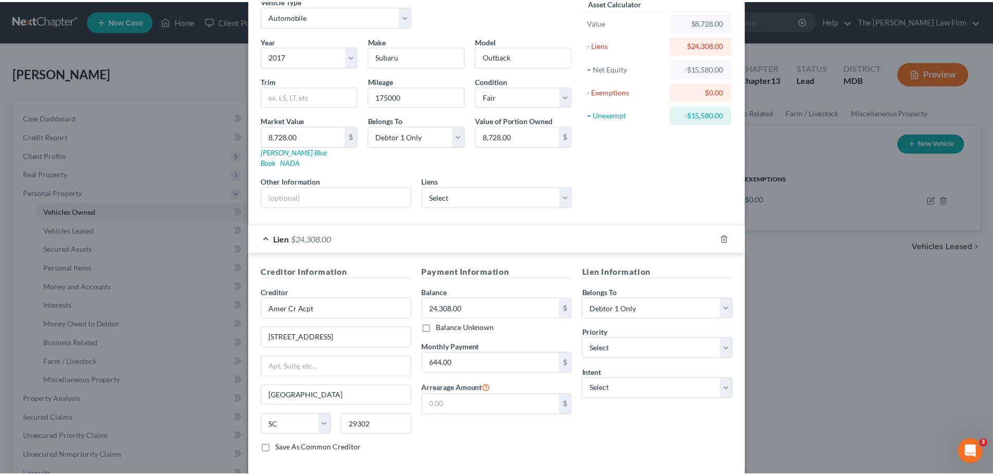
scroll to position [95, 0]
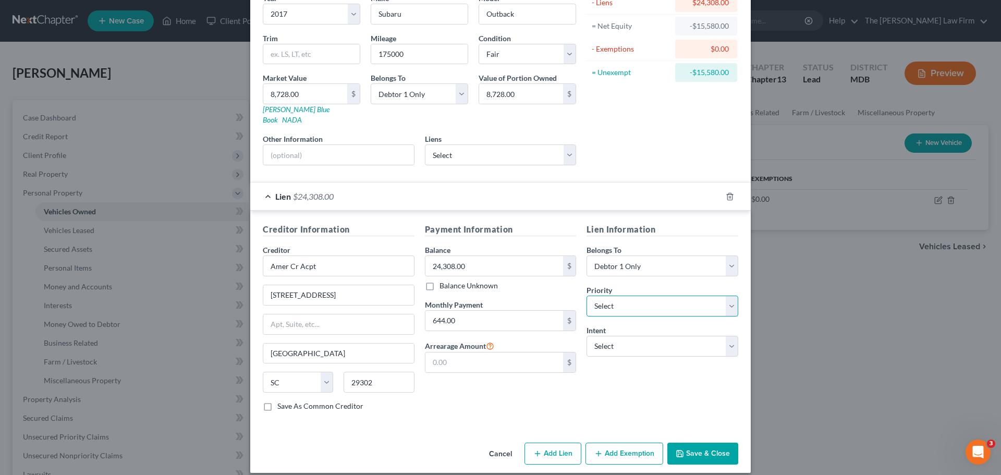
drag, startPoint x: 604, startPoint y: 294, endPoint x: 608, endPoint y: 287, distance: 8.7
click at [604, 296] on select "Select 1st 2nd 3rd 4th 5th 6th 7th 8th 9th 10th 11th 12th 13th 14th 15th 16th 1…" at bounding box center [662, 306] width 152 height 21
click at [586, 296] on select "Select 1st 2nd 3rd 4th 5th 6th 7th 8th 9th 10th 11th 12th 13th 14th 15th 16th 1…" at bounding box center [662, 306] width 152 height 21
drag, startPoint x: 617, startPoint y: 338, endPoint x: 617, endPoint y: 346, distance: 7.3
click at [617, 338] on select "Select Surrender Redeem Reaffirm Avoid Other" at bounding box center [662, 346] width 152 height 21
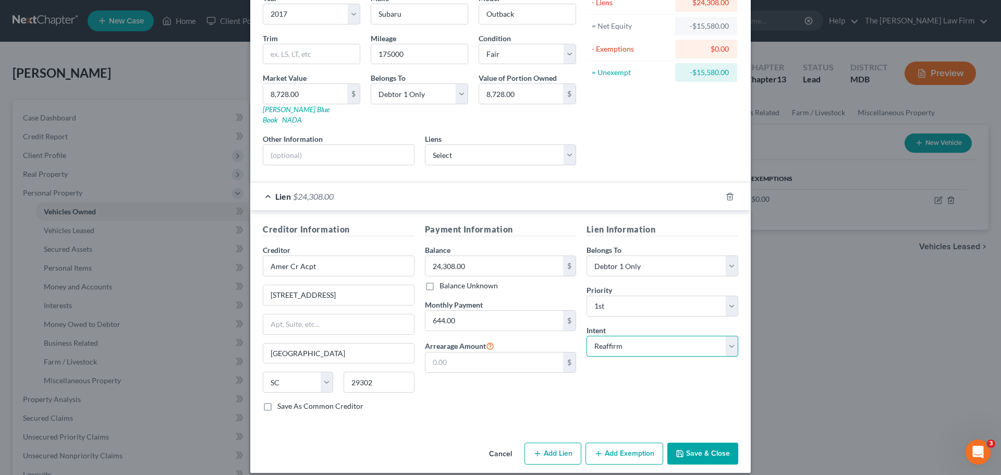
click at [586, 336] on select "Select Surrender Redeem Reaffirm Avoid Other" at bounding box center [662, 346] width 152 height 21
click at [476, 354] on input "text" at bounding box center [494, 362] width 138 height 20
click at [464, 353] on input "text" at bounding box center [494, 362] width 138 height 20
click at [709, 448] on button "Save & Close" at bounding box center [702, 454] width 71 height 22
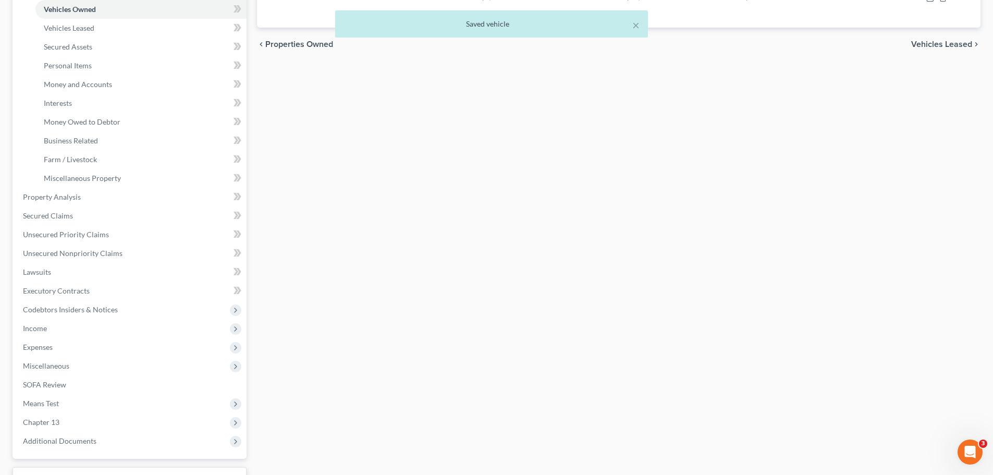
scroll to position [209, 0]
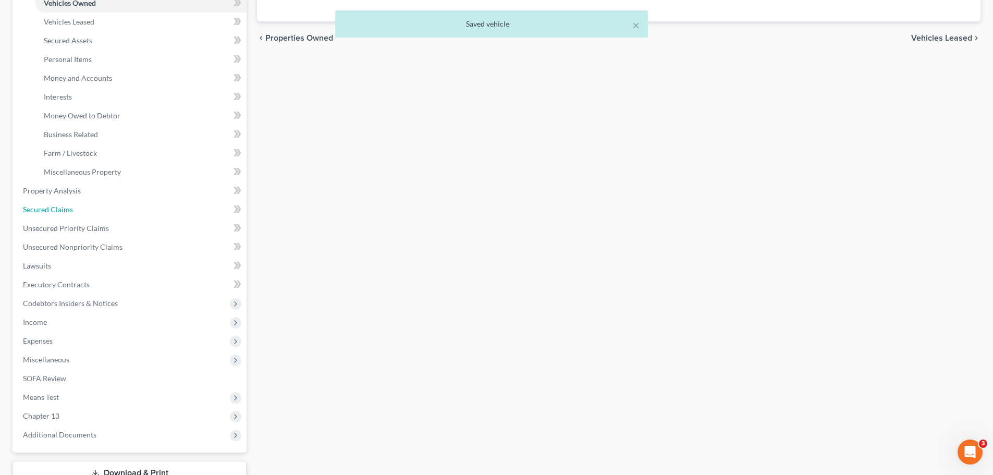
drag, startPoint x: 62, startPoint y: 212, endPoint x: 611, endPoint y: 267, distance: 551.8
click at [62, 212] on span "Secured Claims" at bounding box center [48, 209] width 50 height 9
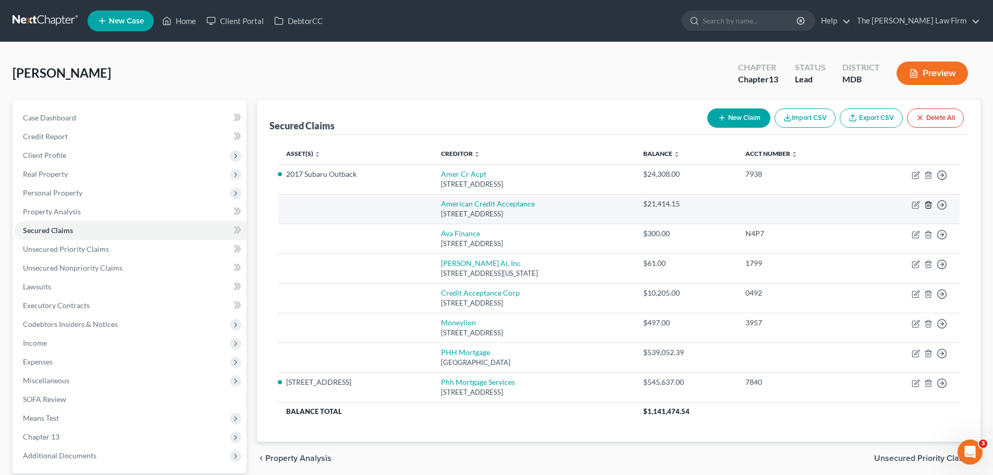
click at [932, 204] on icon "button" at bounding box center [928, 205] width 8 height 8
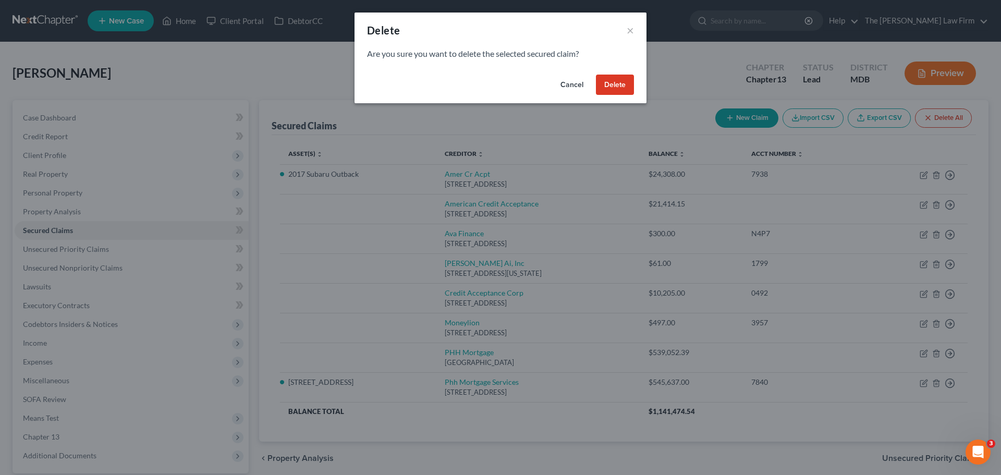
click at [619, 89] on button "Delete" at bounding box center [615, 85] width 38 height 21
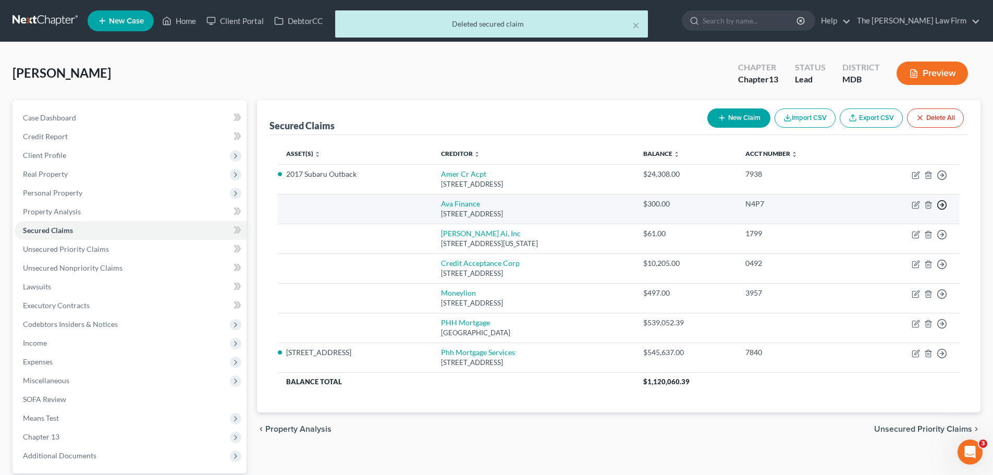
click at [945, 206] on icon "button" at bounding box center [942, 205] width 10 height 10
click at [869, 225] on link "Move to F" at bounding box center [894, 230] width 87 height 18
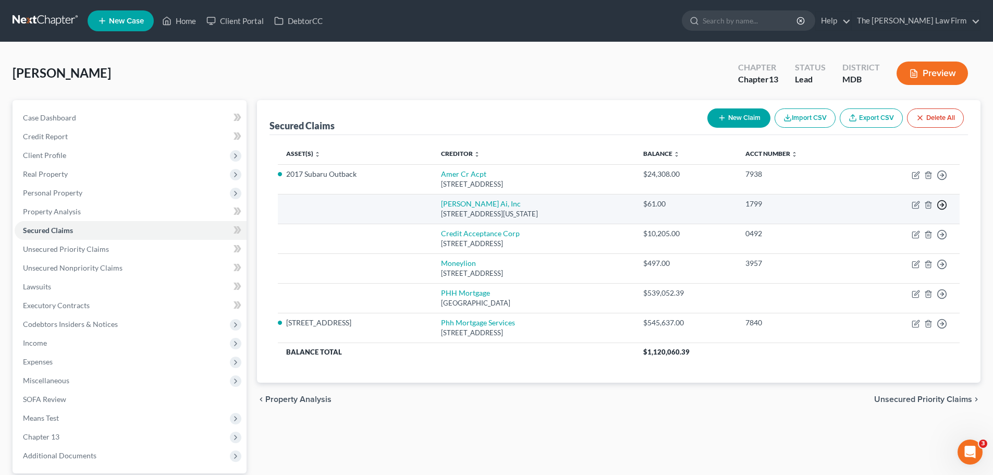
click at [941, 206] on icon "button" at bounding box center [942, 205] width 10 height 10
click at [884, 226] on link "Move to F" at bounding box center [894, 230] width 87 height 18
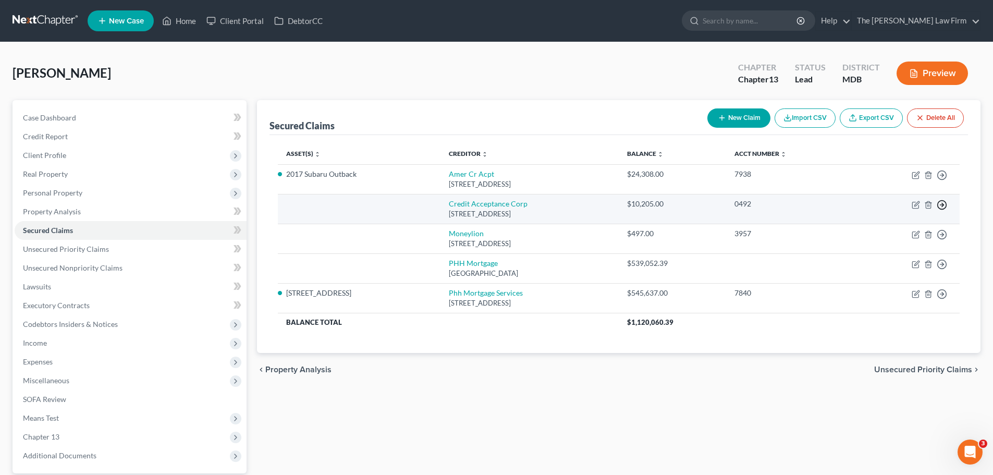
click at [943, 204] on icon "button" at bounding box center [942, 205] width 10 height 10
click at [873, 227] on link "Move to F" at bounding box center [894, 230] width 87 height 18
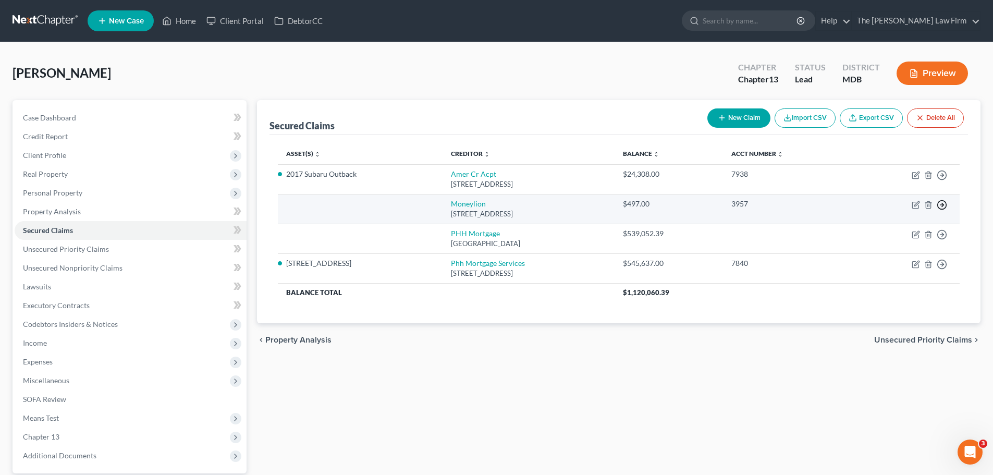
click at [939, 204] on icon "button" at bounding box center [942, 205] width 10 height 10
click at [867, 227] on link "Move to F" at bounding box center [894, 230] width 87 height 18
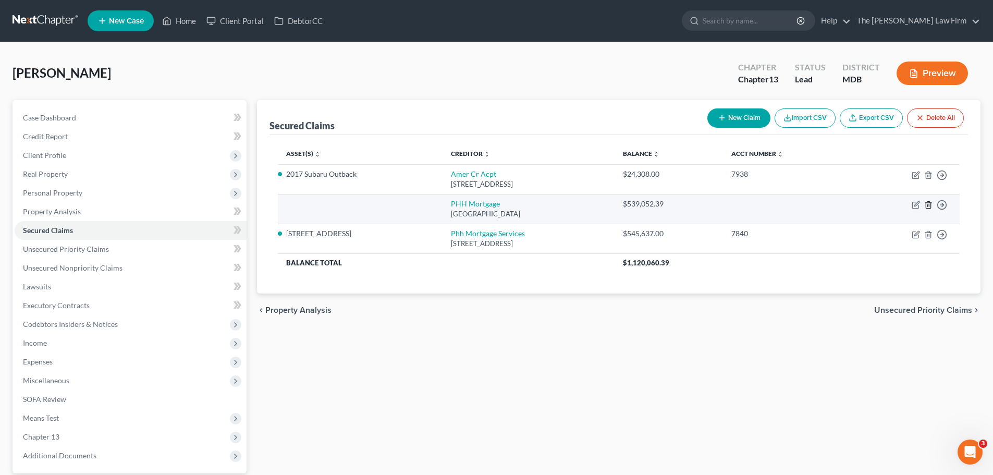
click at [928, 203] on icon "button" at bounding box center [928, 205] width 8 height 8
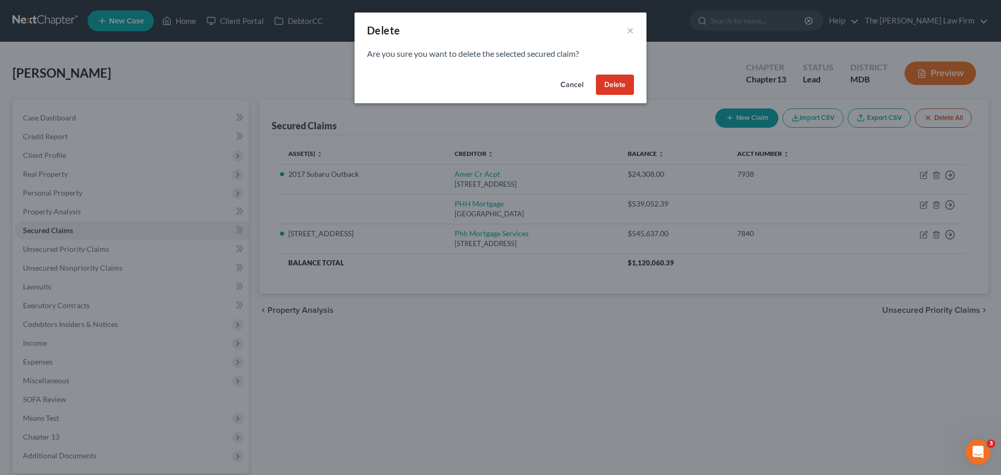
click at [611, 87] on button "Delete" at bounding box center [615, 85] width 38 height 21
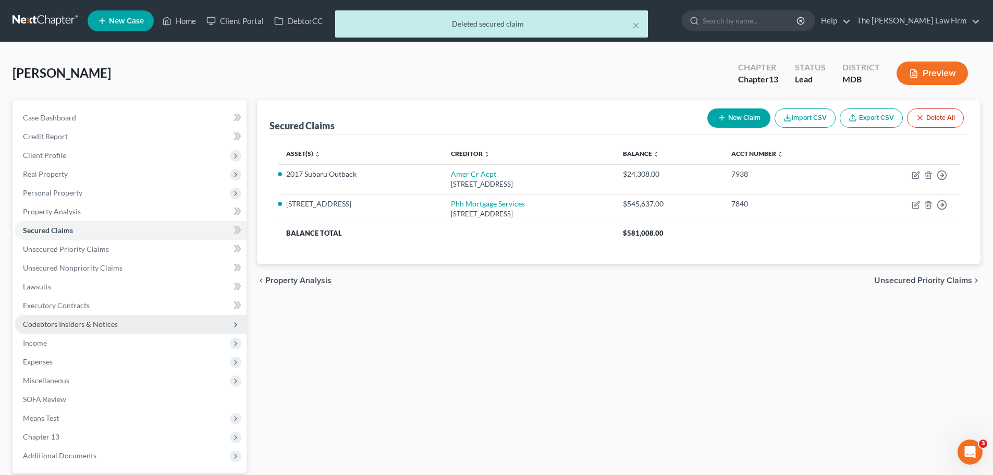
click at [79, 324] on span "Codebtors Insiders & Notices" at bounding box center [70, 324] width 95 height 9
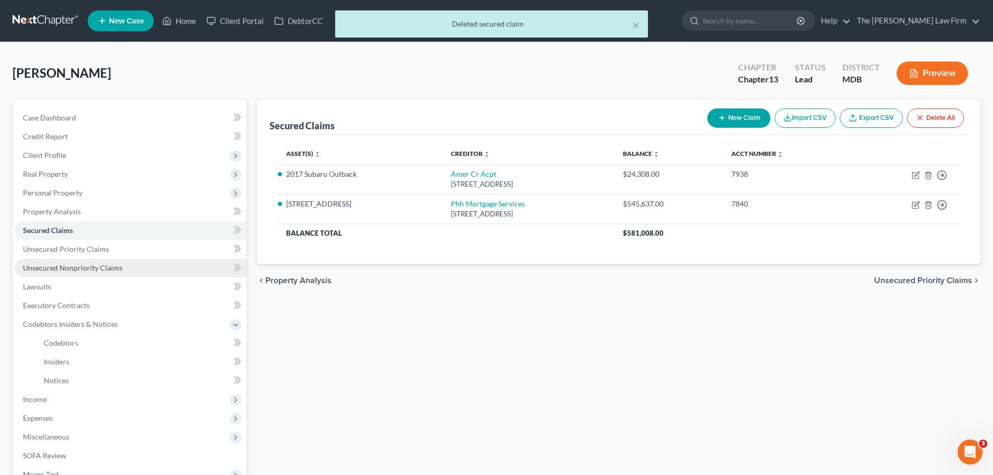
click at [71, 274] on link "Unsecured Nonpriority Claims" at bounding box center [131, 268] width 232 height 19
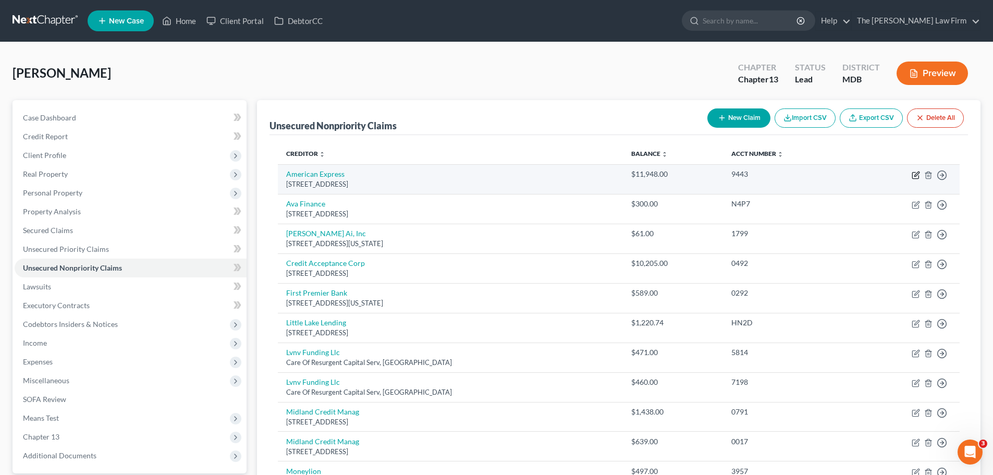
click at [914, 175] on icon "button" at bounding box center [916, 175] width 8 height 8
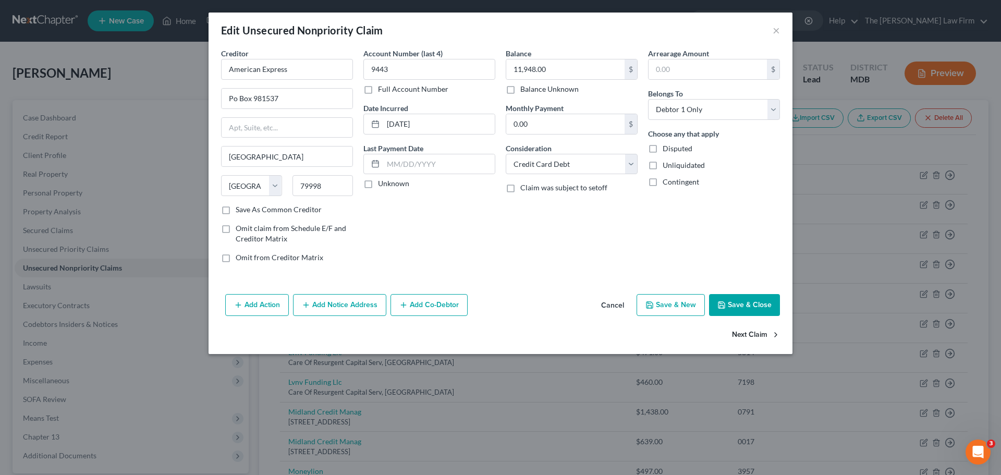
click at [746, 335] on button "Next Claim" at bounding box center [756, 335] width 48 height 22
drag, startPoint x: 533, startPoint y: 161, endPoint x: 530, endPoint y: 174, distance: 12.9
click at [533, 161] on select "Select Cable / Satellite Services Collection Agency Credit Card Debt Debt Couns…" at bounding box center [572, 164] width 132 height 21
click at [506, 154] on select "Select Cable / Satellite Services Collection Agency Credit Card Debt Debt Couns…" at bounding box center [572, 164] width 132 height 21
click at [755, 333] on button "Next Claim" at bounding box center [756, 335] width 48 height 22
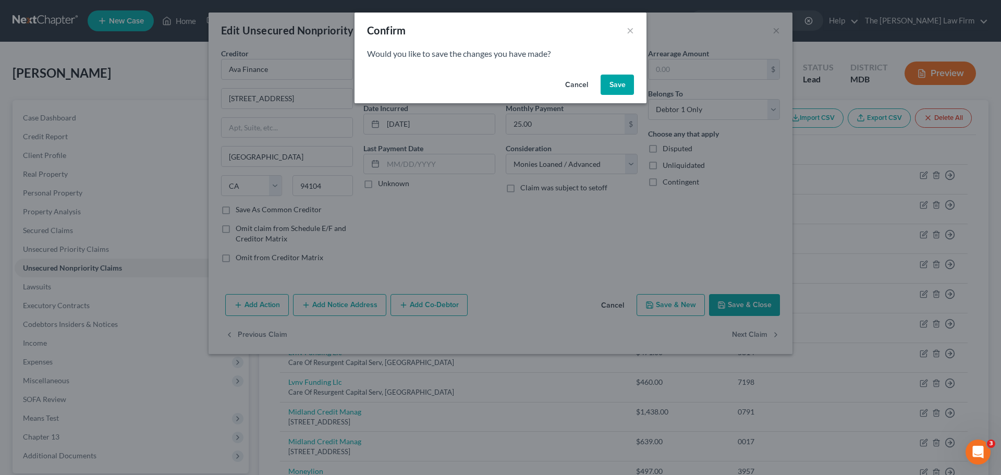
click at [612, 85] on button "Save" at bounding box center [617, 85] width 33 height 21
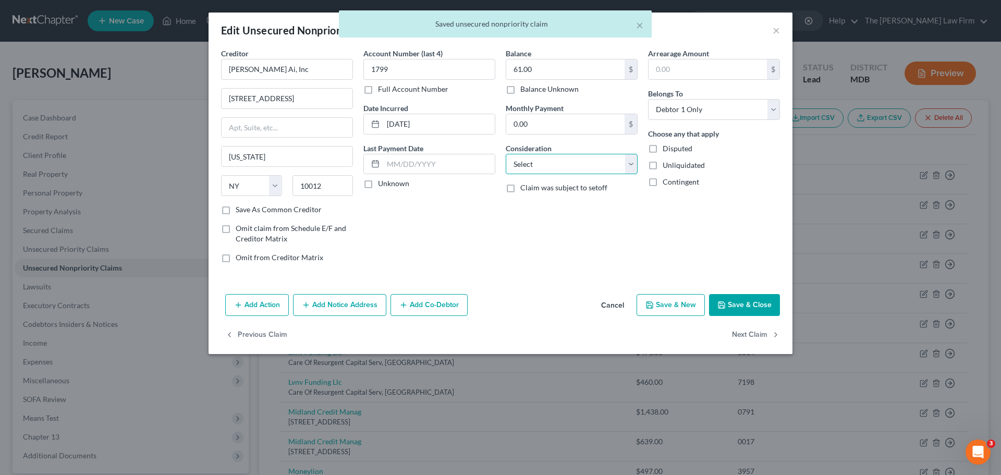
click at [597, 169] on select "Select Cable / Satellite Services Collection Agency Credit Card Debt Debt Couns…" at bounding box center [572, 164] width 132 height 21
click at [506, 154] on select "Select Cable / Satellite Services Collection Agency Credit Card Debt Debt Couns…" at bounding box center [572, 164] width 132 height 21
click at [760, 335] on button "Next Claim" at bounding box center [756, 335] width 48 height 22
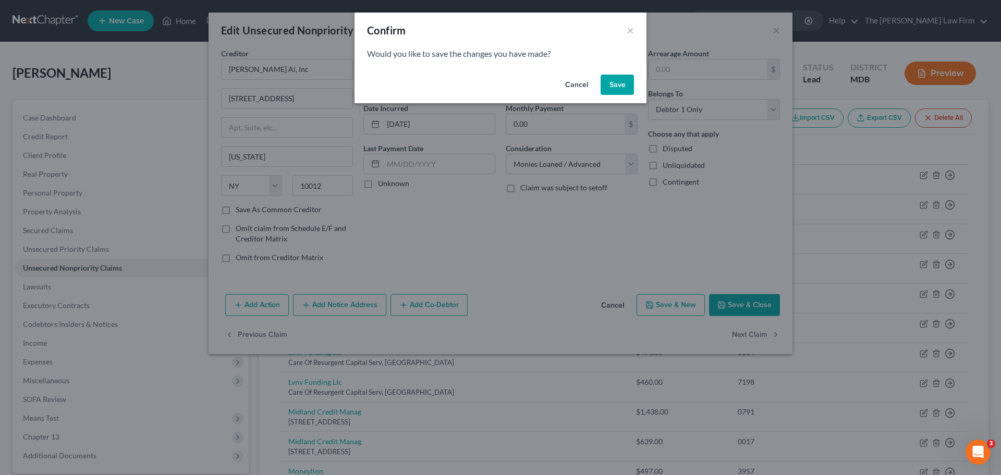
click at [615, 87] on button "Save" at bounding box center [617, 85] width 33 height 21
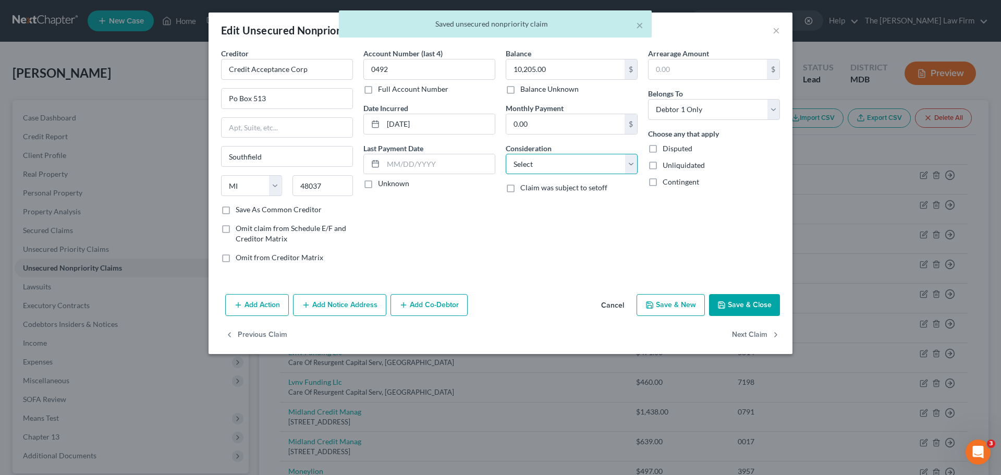
drag, startPoint x: 556, startPoint y: 163, endPoint x: 555, endPoint y: 173, distance: 10.0
click at [556, 163] on select "Select Cable / Satellite Services Collection Agency Credit Card Debt Debt Couns…" at bounding box center [572, 164] width 132 height 21
click at [506, 154] on select "Select Cable / Satellite Services Collection Agency Credit Card Debt Debt Couns…" at bounding box center [572, 164] width 132 height 21
click at [749, 335] on button "Next Claim" at bounding box center [756, 335] width 48 height 22
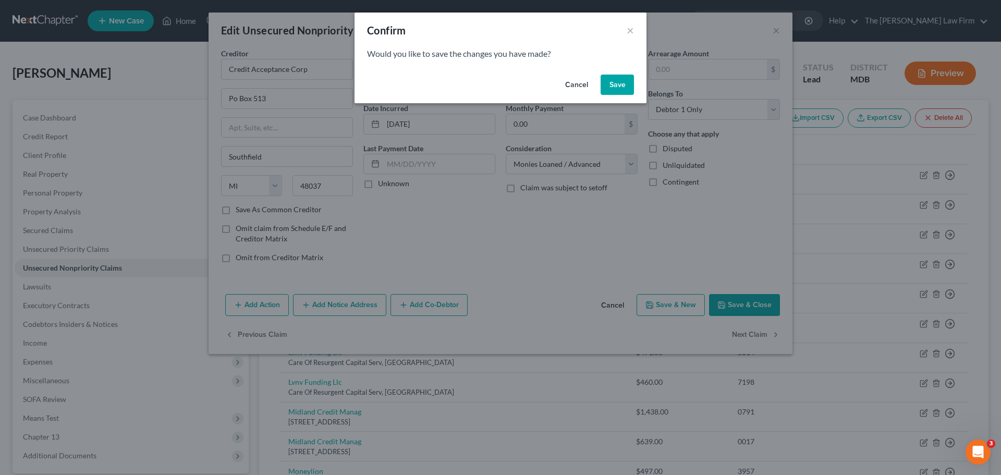
click at [616, 86] on button "Save" at bounding box center [617, 85] width 33 height 21
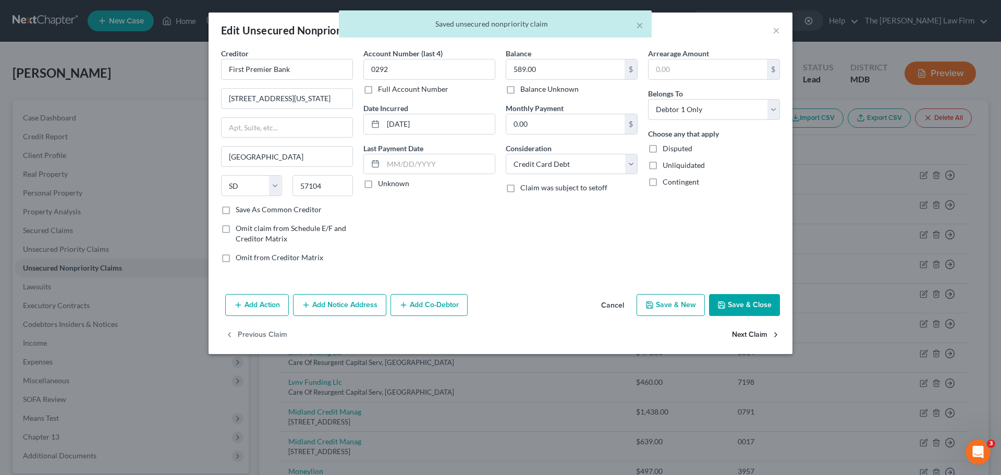
click at [735, 332] on button "Next Claim" at bounding box center [756, 335] width 48 height 22
click at [740, 334] on button "Next Claim" at bounding box center [756, 335] width 48 height 22
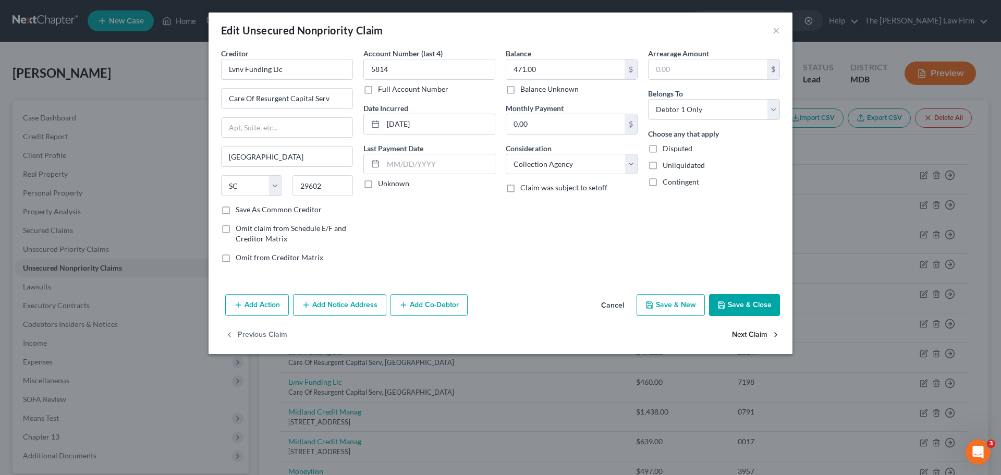
click at [740, 334] on button "Next Claim" at bounding box center [756, 335] width 48 height 22
click at [541, 170] on select "Select Cable / Satellite Services Collection Agency Credit Card Debt Debt Couns…" at bounding box center [572, 164] width 132 height 21
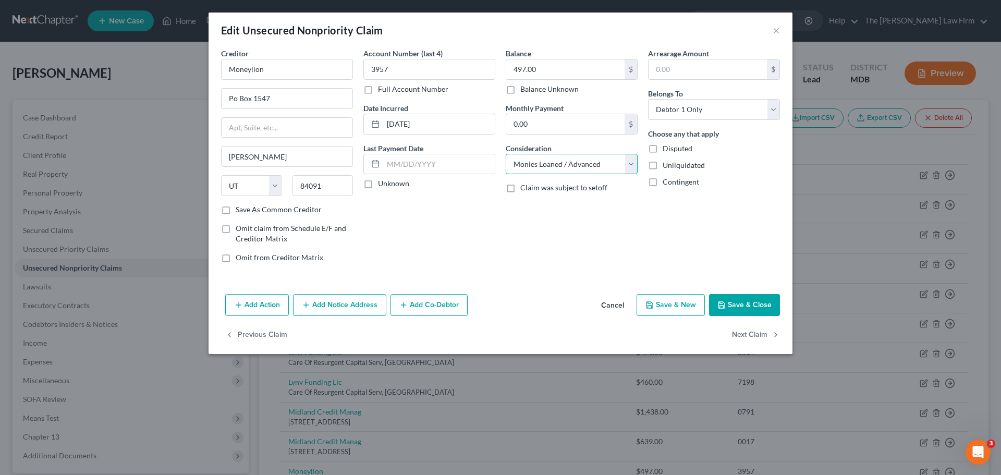
click at [506, 154] on select "Select Cable / Satellite Services Collection Agency Credit Card Debt Debt Couns…" at bounding box center [572, 164] width 132 height 21
click at [743, 335] on button "Next Claim" at bounding box center [756, 335] width 48 height 22
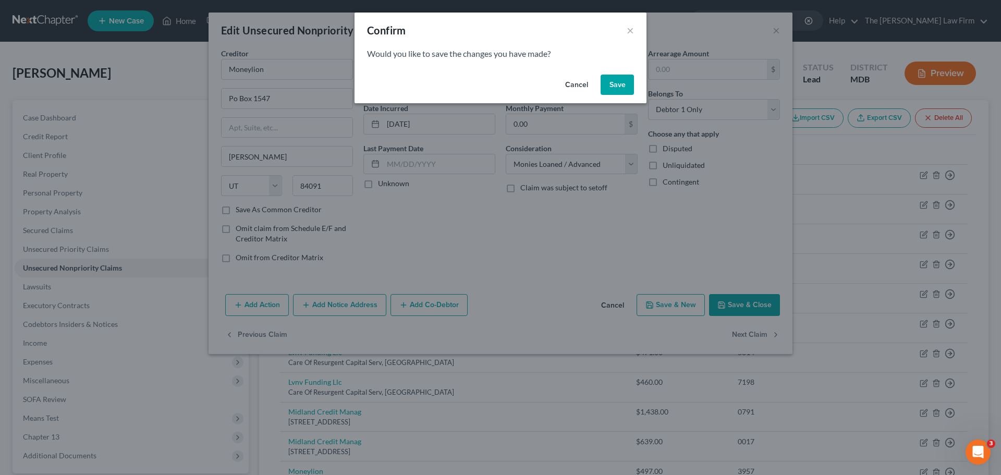
click at [613, 81] on button "Save" at bounding box center [617, 85] width 33 height 21
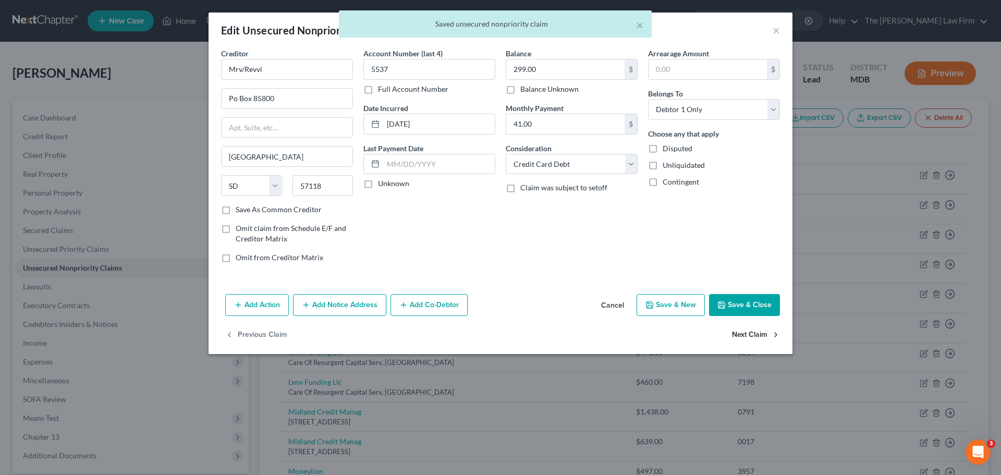
click at [759, 331] on button "Next Claim" at bounding box center [756, 335] width 48 height 22
drag, startPoint x: 558, startPoint y: 167, endPoint x: 559, endPoint y: 173, distance: 5.9
click at [558, 167] on select "Select Cable / Satellite Services Collection Agency Credit Card Debt Debt Couns…" at bounding box center [572, 164] width 132 height 21
click at [506, 154] on select "Select Cable / Satellite Services Collection Agency Credit Card Debt Debt Couns…" at bounding box center [572, 164] width 132 height 21
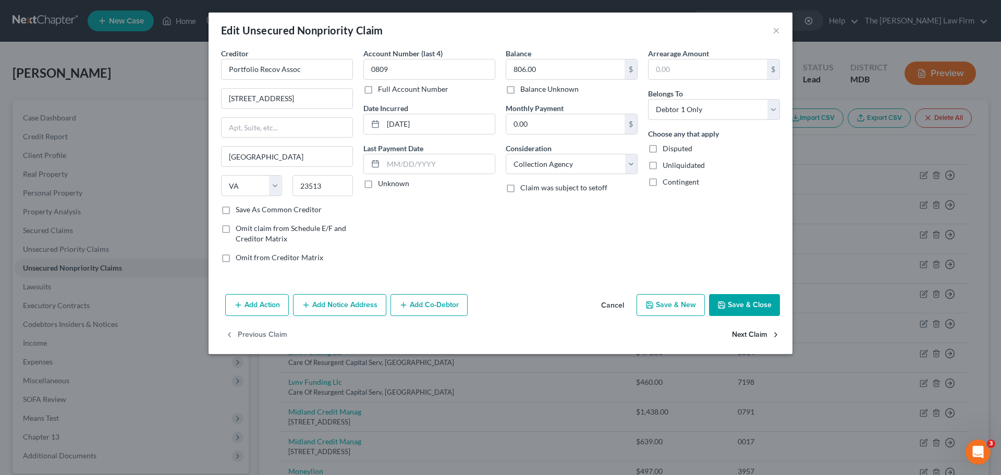
click at [746, 332] on button "Next Claim" at bounding box center [756, 335] width 48 height 22
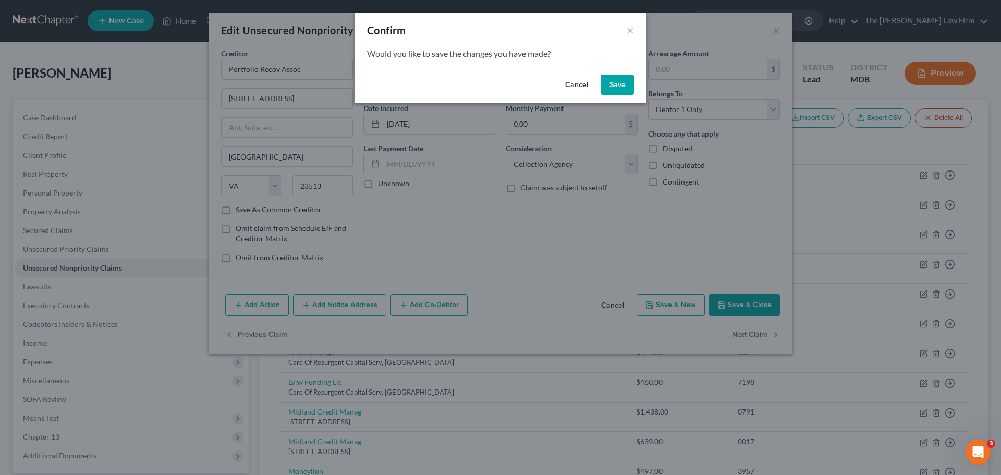
click at [615, 81] on button "Save" at bounding box center [617, 85] width 33 height 21
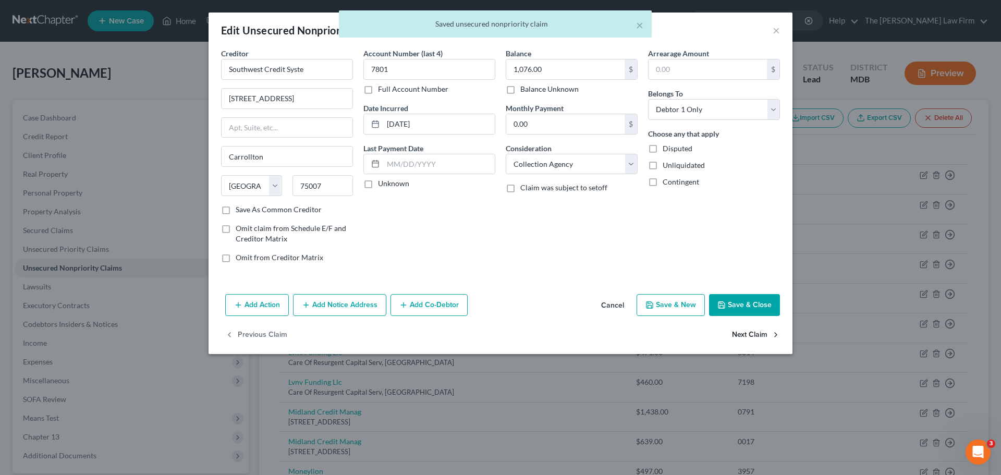
click at [737, 332] on button "Next Claim" at bounding box center [756, 335] width 48 height 22
drag, startPoint x: 544, startPoint y: 164, endPoint x: 545, endPoint y: 173, distance: 9.5
click at [544, 164] on select "Select Cable / Satellite Services Collection Agency Credit Card Debt Debt Couns…" at bounding box center [572, 164] width 132 height 21
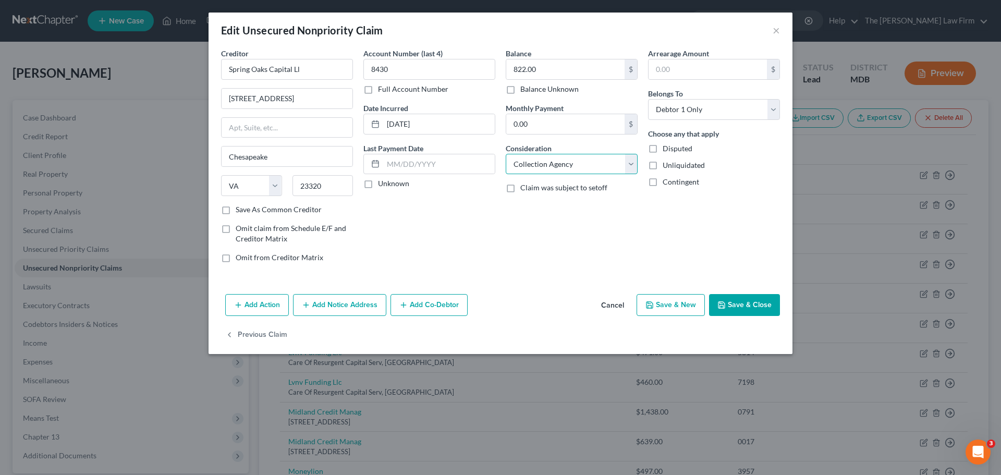
click at [506, 154] on select "Select Cable / Satellite Services Collection Agency Credit Card Debt Debt Couns…" at bounding box center [572, 164] width 132 height 21
click at [759, 306] on button "Save & Close" at bounding box center [744, 305] width 71 height 22
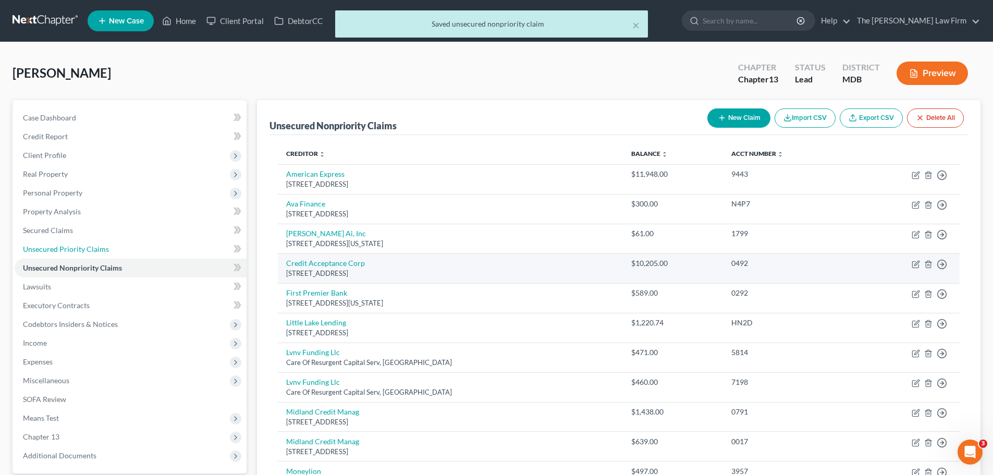
drag, startPoint x: 104, startPoint y: 248, endPoint x: 399, endPoint y: 259, distance: 295.3
click at [104, 248] on span "Unsecured Priority Claims" at bounding box center [66, 248] width 86 height 9
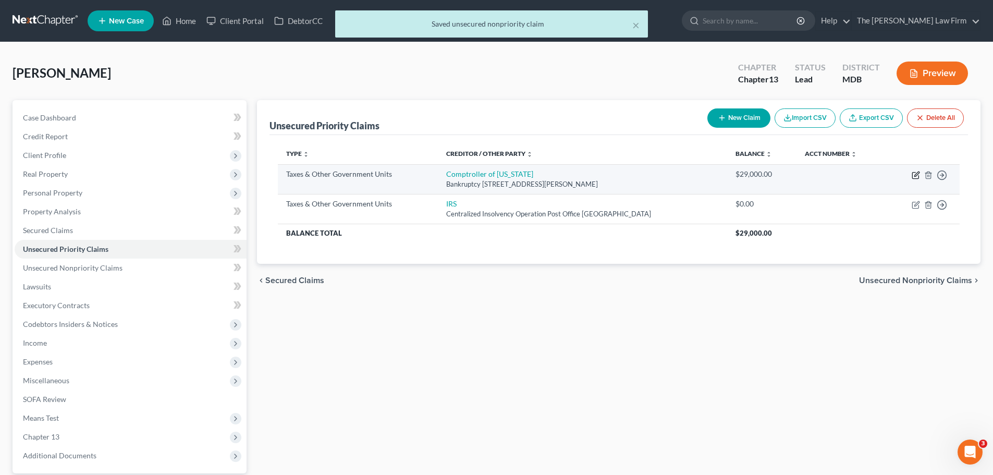
click at [915, 176] on icon "button" at bounding box center [916, 174] width 5 height 5
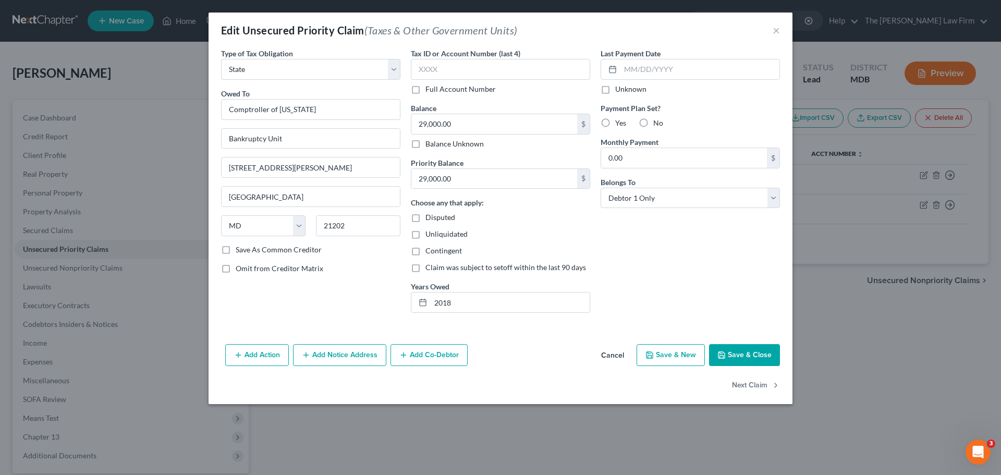
click at [740, 351] on button "Save & Close" at bounding box center [744, 355] width 71 height 22
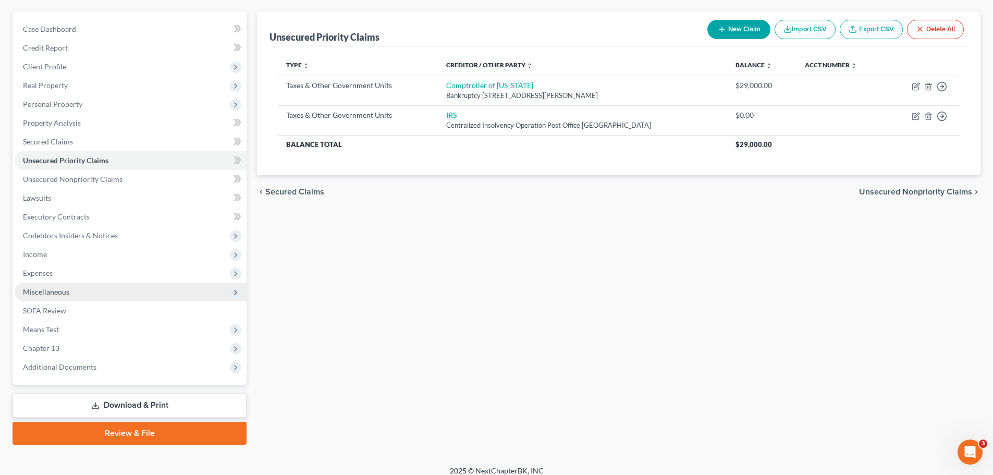
scroll to position [98, 0]
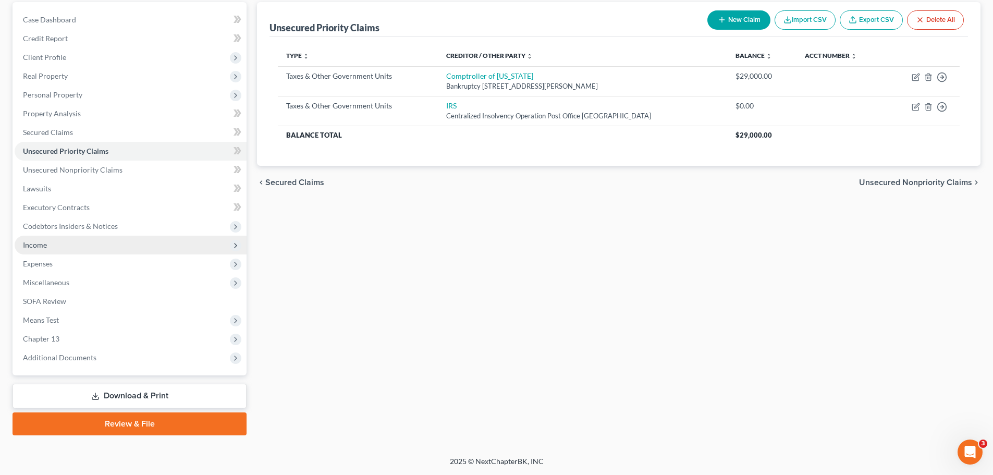
click at [38, 249] on span "Income" at bounding box center [131, 245] width 232 height 19
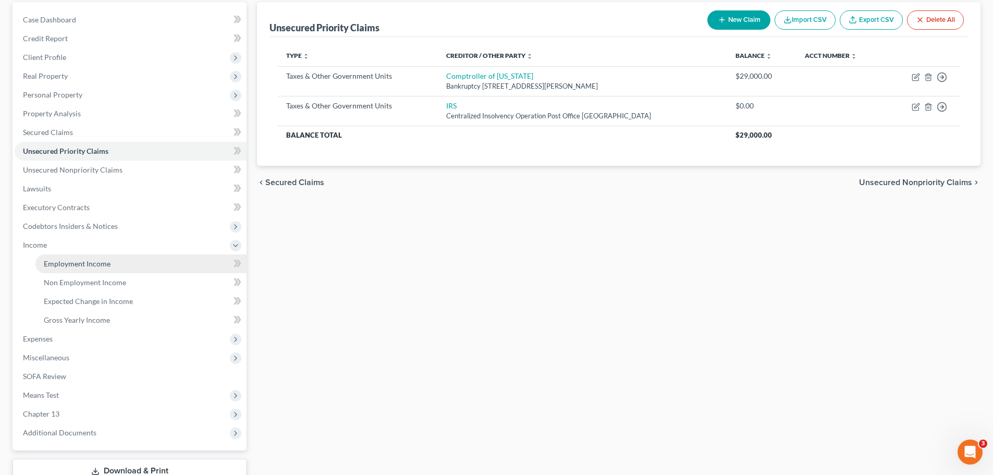
click at [64, 258] on link "Employment Income" at bounding box center [140, 263] width 211 height 19
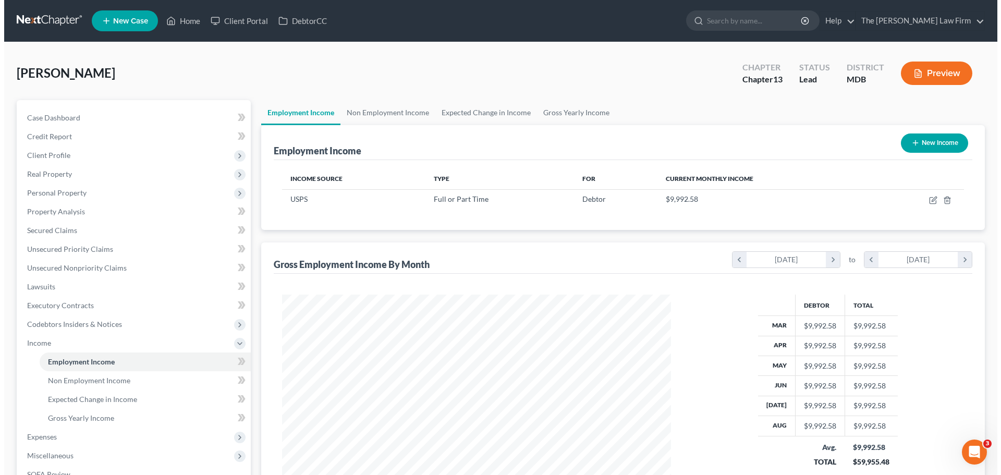
scroll to position [194, 410]
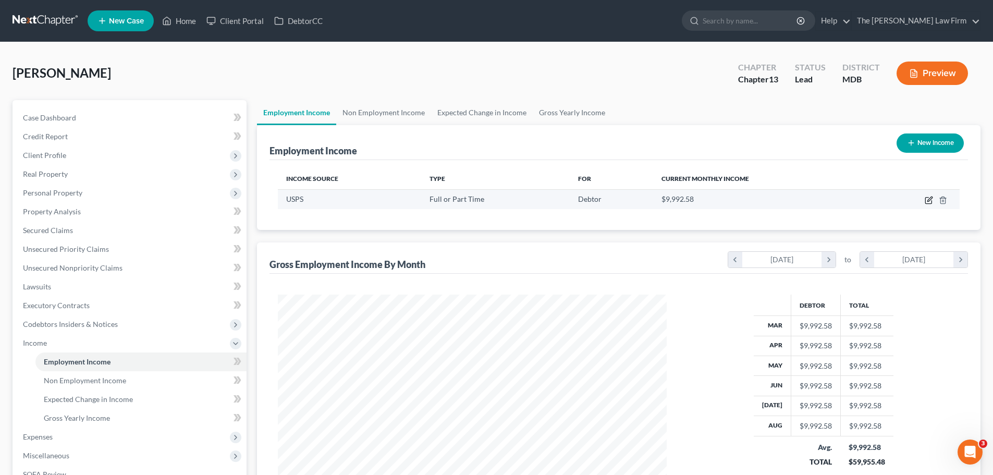
click at [927, 198] on icon "button" at bounding box center [928, 201] width 6 height 6
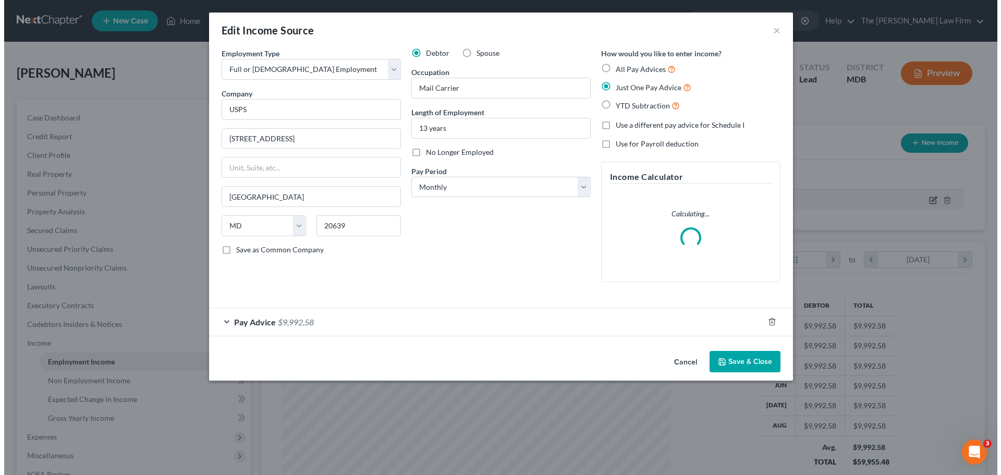
scroll to position [196, 413]
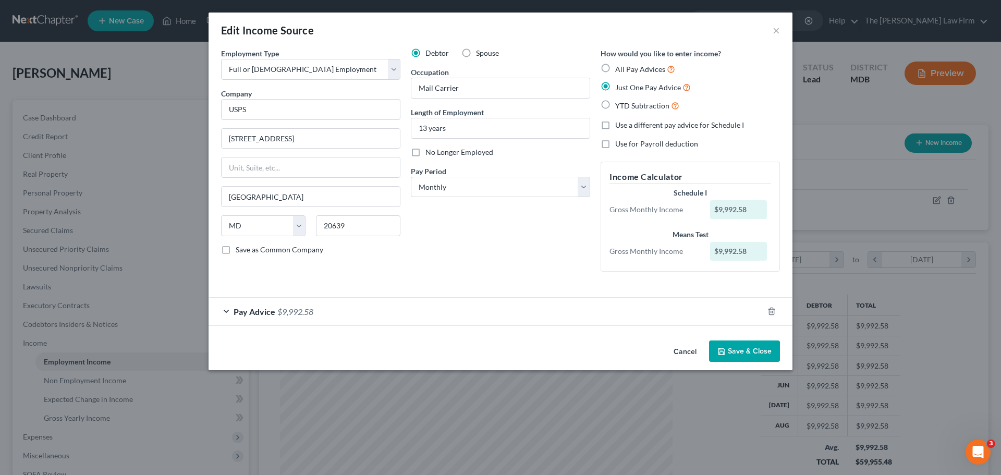
click at [302, 317] on div "Pay Advice $9,992.58" at bounding box center [486, 312] width 555 height 28
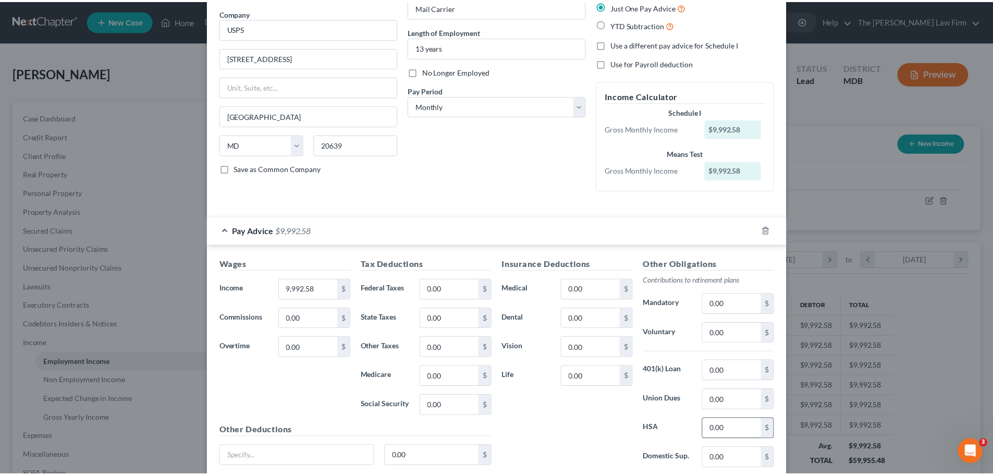
scroll to position [163, 0]
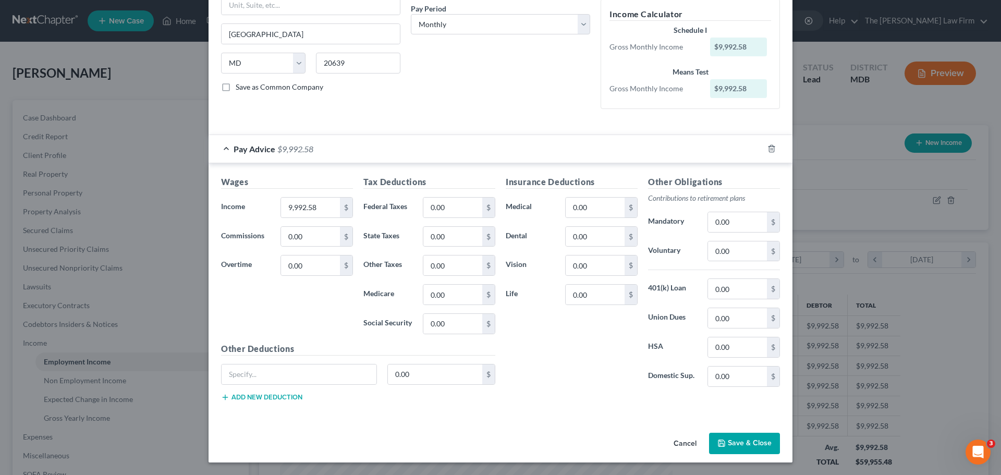
click at [732, 443] on button "Save & Close" at bounding box center [744, 444] width 71 height 22
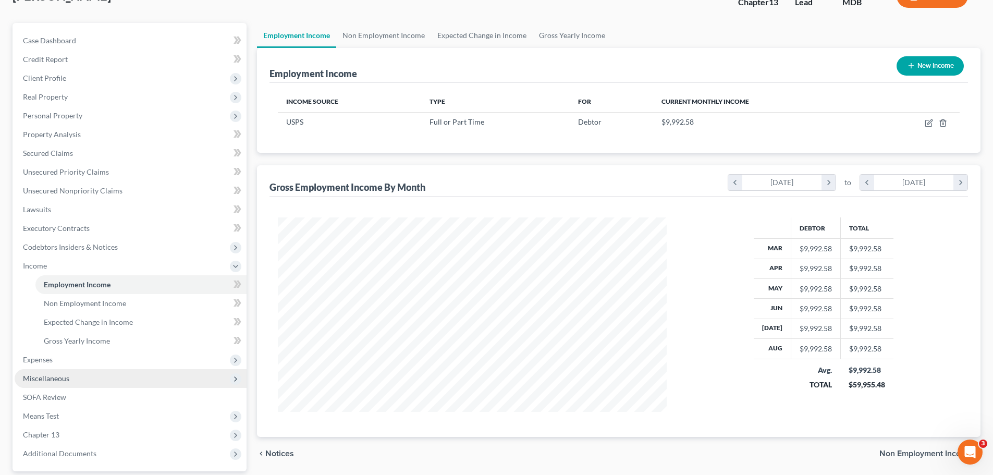
scroll to position [173, 0]
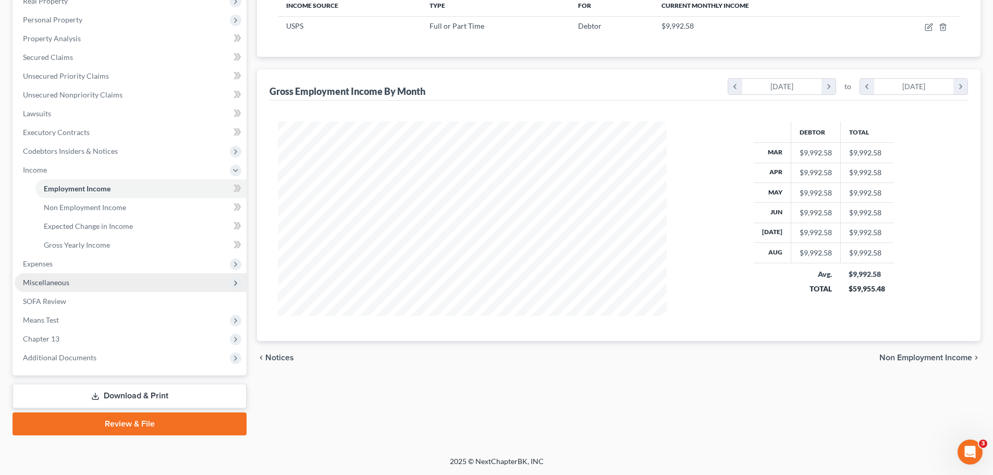
drag, startPoint x: 51, startPoint y: 267, endPoint x: 50, endPoint y: 274, distance: 6.4
click at [51, 267] on span "Expenses" at bounding box center [38, 263] width 30 height 9
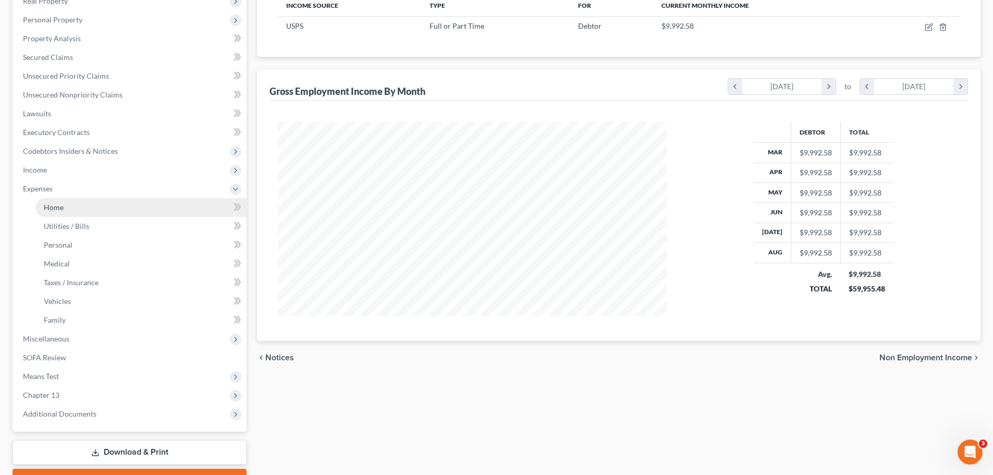
click at [64, 203] on link "Home" at bounding box center [140, 207] width 211 height 19
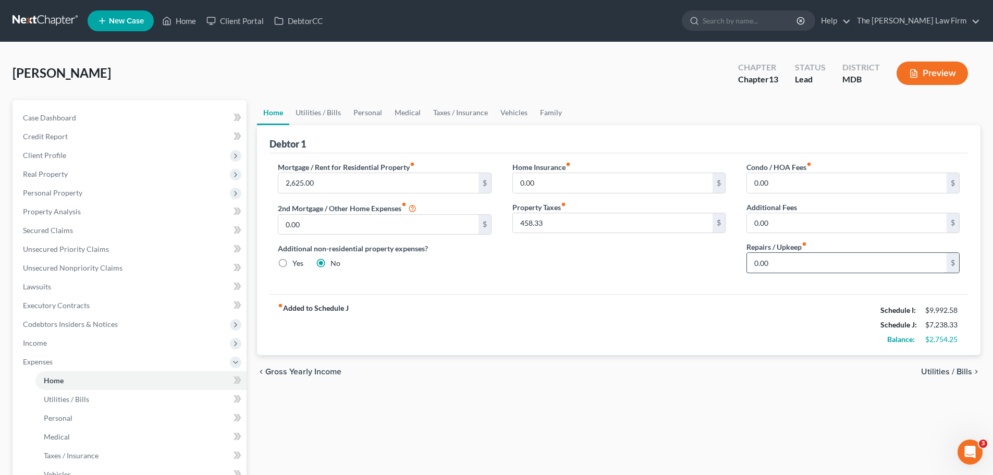
click at [782, 264] on input "0.00" at bounding box center [847, 263] width 200 height 20
click at [320, 109] on link "Utilities / Bills" at bounding box center [318, 112] width 58 height 25
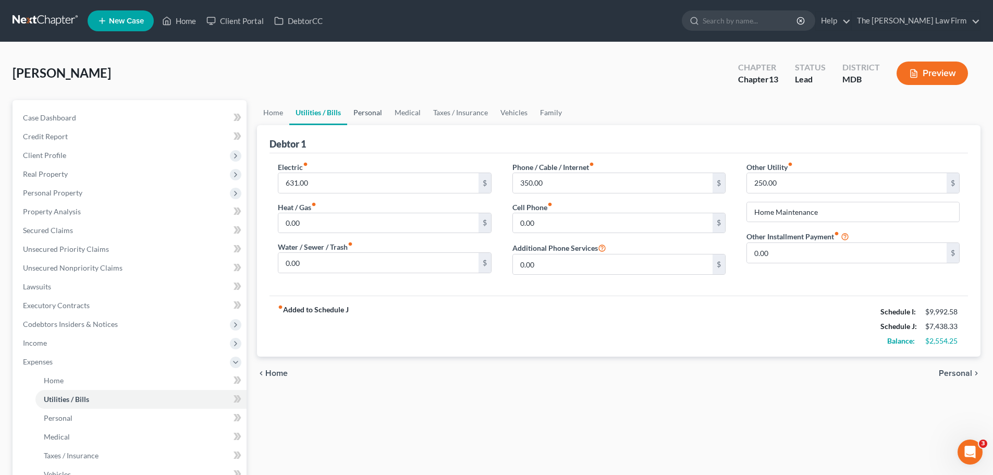
click at [366, 109] on link "Personal" at bounding box center [367, 112] width 41 height 25
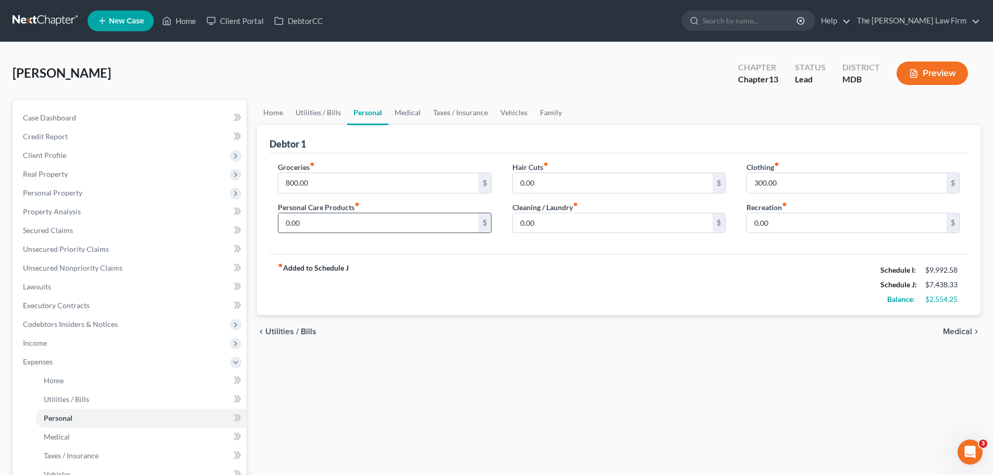
click at [330, 222] on input "0.00" at bounding box center [378, 223] width 200 height 20
click at [403, 112] on link "Medical" at bounding box center [407, 112] width 39 height 25
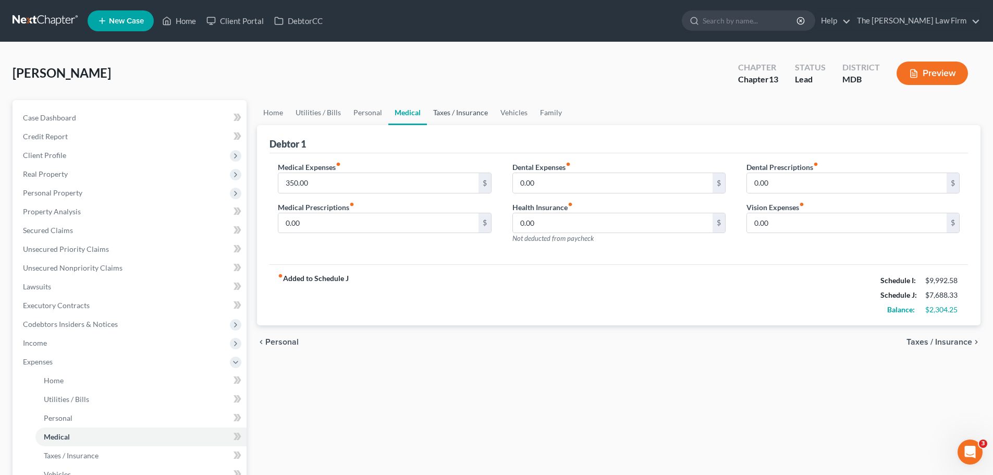
click at [463, 114] on link "Taxes / Insurance" at bounding box center [460, 112] width 67 height 25
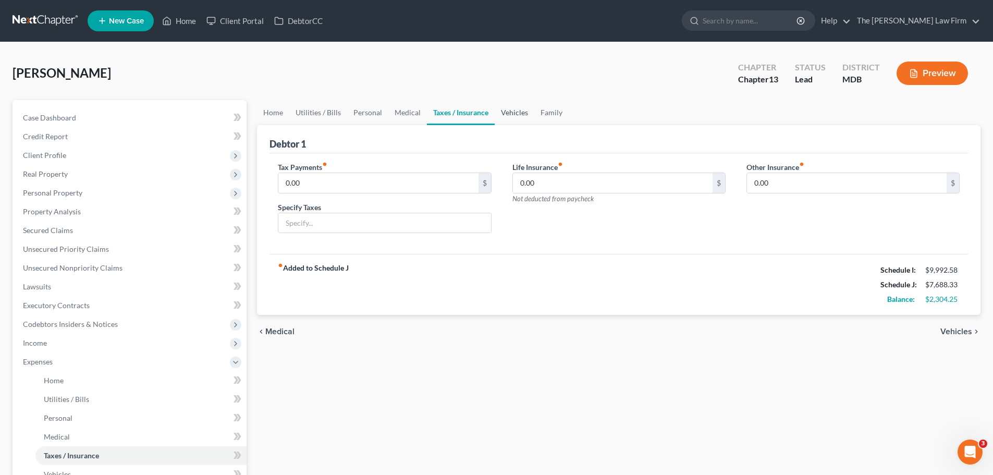
click at [498, 113] on link "Vehicles" at bounding box center [515, 112] width 40 height 25
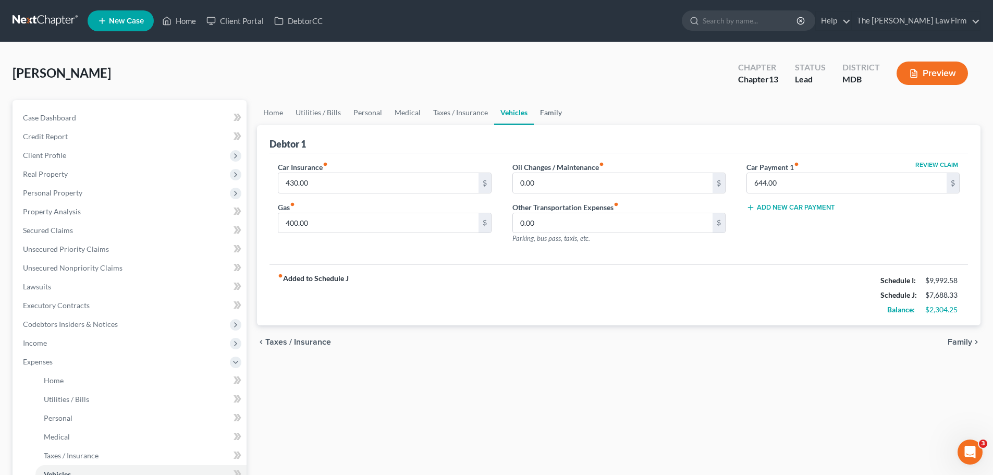
click at [558, 118] on link "Family" at bounding box center [551, 112] width 34 height 25
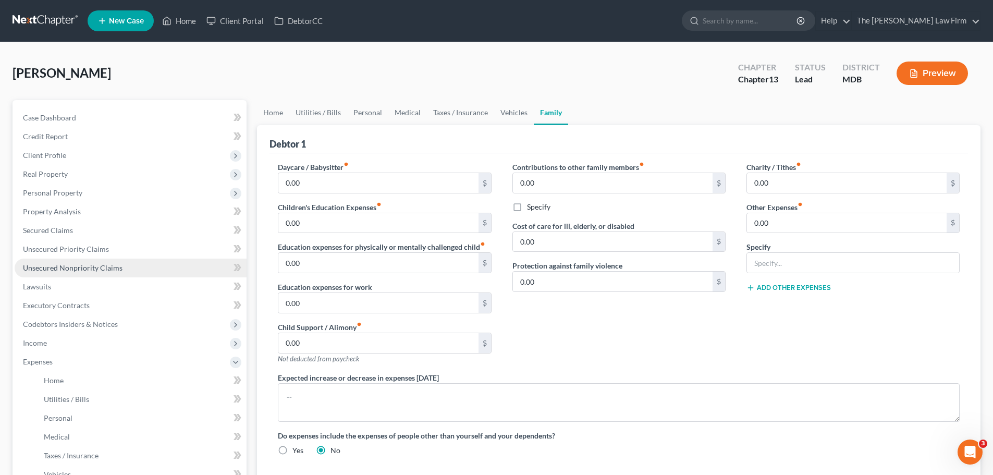
click at [71, 265] on span "Unsecured Nonpriority Claims" at bounding box center [73, 267] width 100 height 9
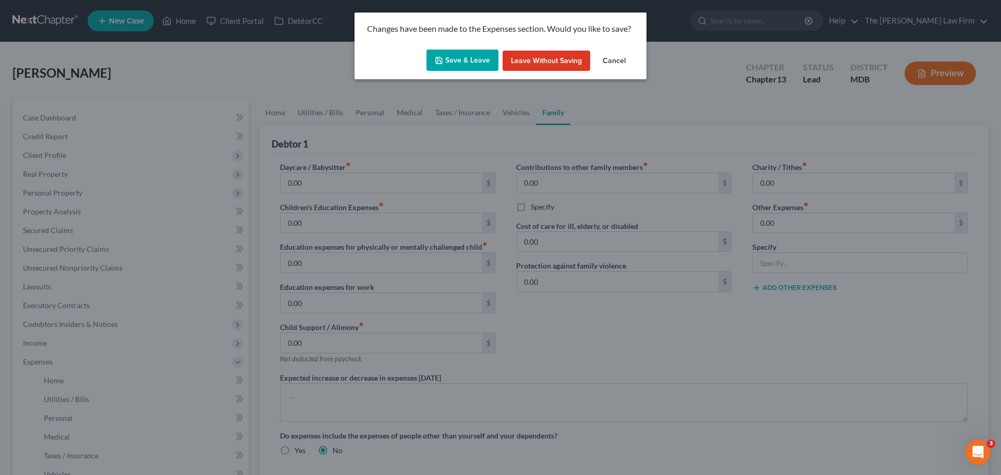
click at [484, 63] on button "Save & Leave" at bounding box center [462, 61] width 72 height 22
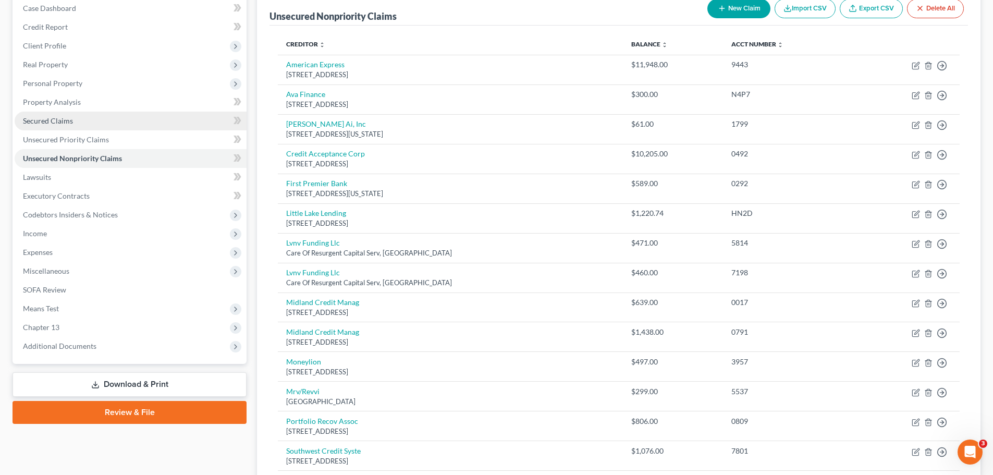
scroll to position [91, 0]
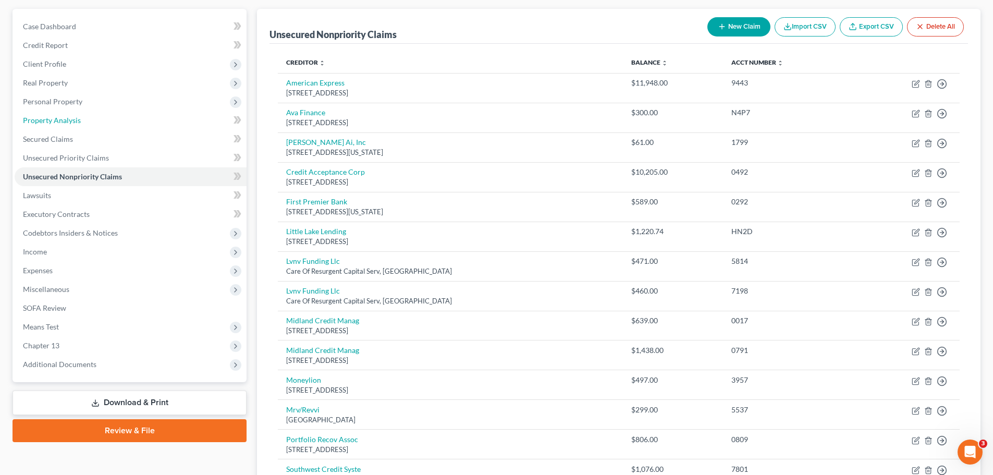
drag, startPoint x: 73, startPoint y: 122, endPoint x: 259, endPoint y: 160, distance: 189.3
click at [73, 122] on span "Property Analysis" at bounding box center [52, 120] width 58 height 9
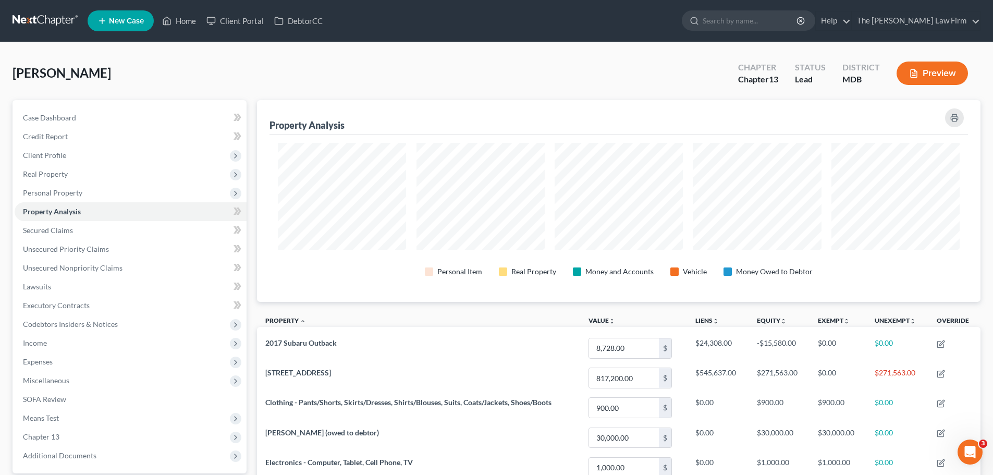
scroll to position [202, 724]
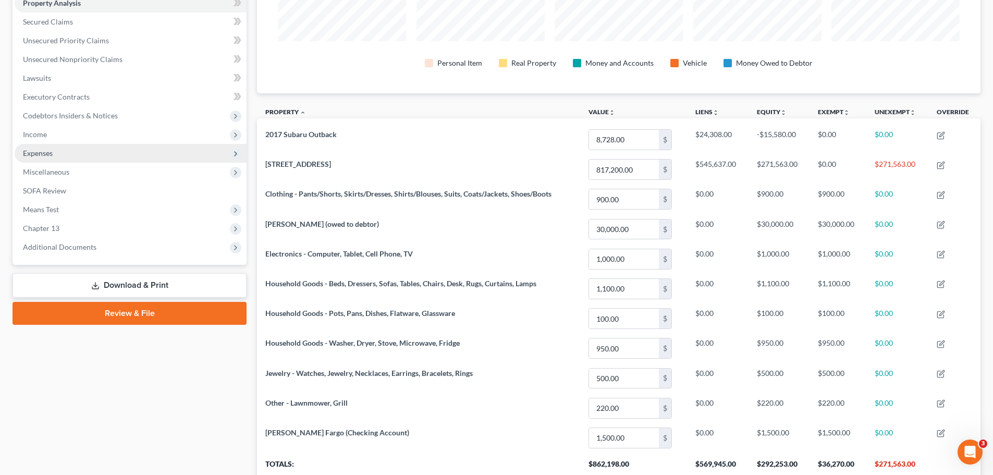
click at [47, 155] on span "Expenses" at bounding box center [38, 153] width 30 height 9
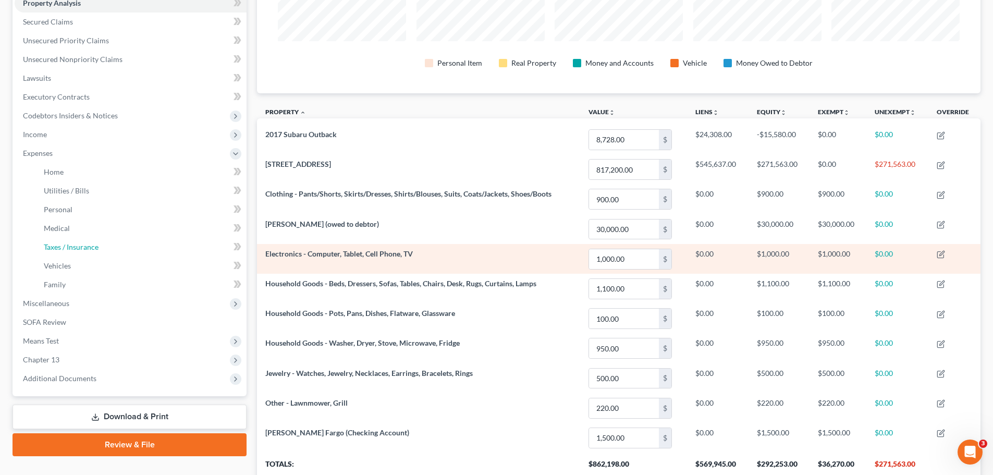
drag, startPoint x: 58, startPoint y: 248, endPoint x: 353, endPoint y: 248, distance: 294.5
click at [58, 248] on span "Taxes / Insurance" at bounding box center [71, 246] width 55 height 9
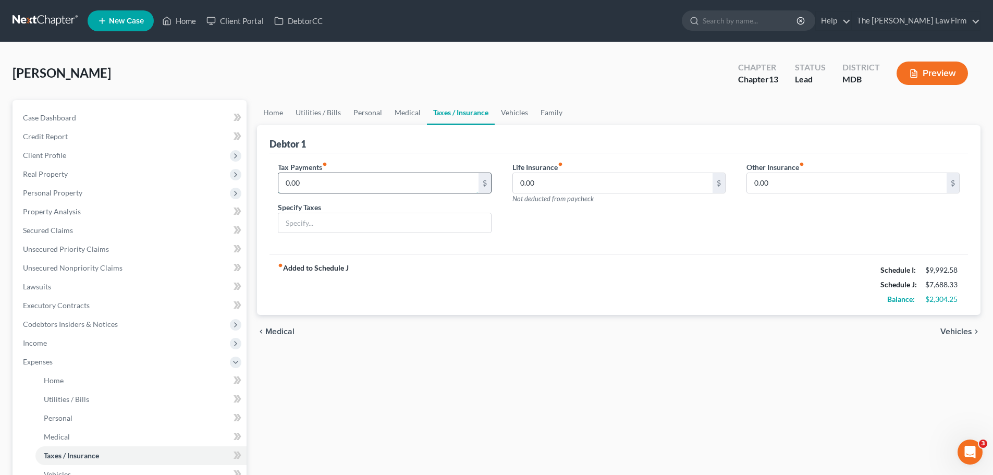
click at [308, 186] on input "0.00" at bounding box center [378, 183] width 200 height 20
click at [409, 272] on div "fiber_manual_record Added to Schedule J Schedule I: $9,992.58 Schedule J: $9,18…" at bounding box center [619, 284] width 699 height 61
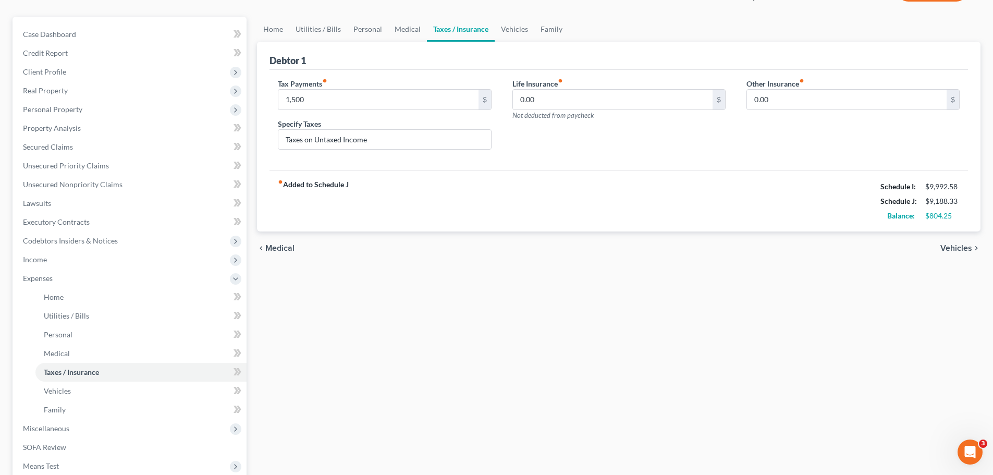
scroll to position [21, 0]
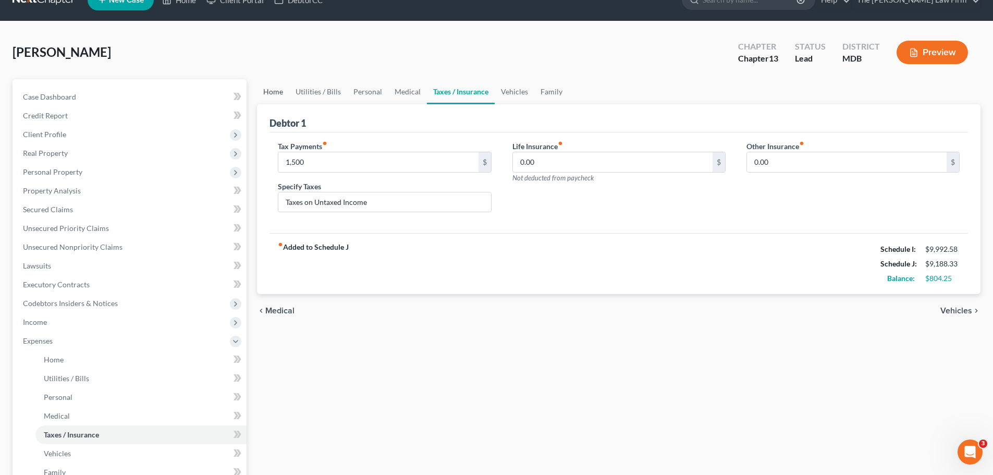
drag, startPoint x: 278, startPoint y: 95, endPoint x: 617, endPoint y: 189, distance: 351.1
click at [278, 95] on link "Home" at bounding box center [273, 91] width 32 height 25
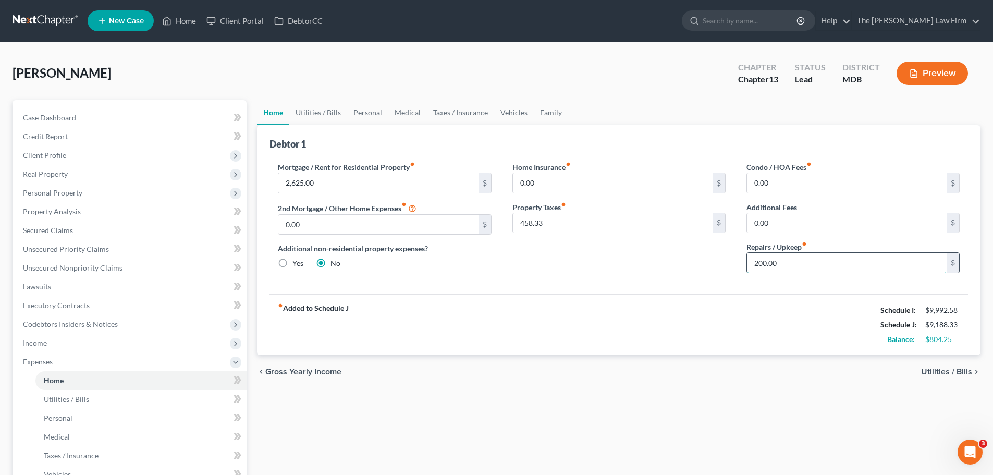
click at [802, 266] on input "200.00" at bounding box center [847, 263] width 200 height 20
click at [322, 112] on link "Utilities / Bills" at bounding box center [318, 112] width 58 height 25
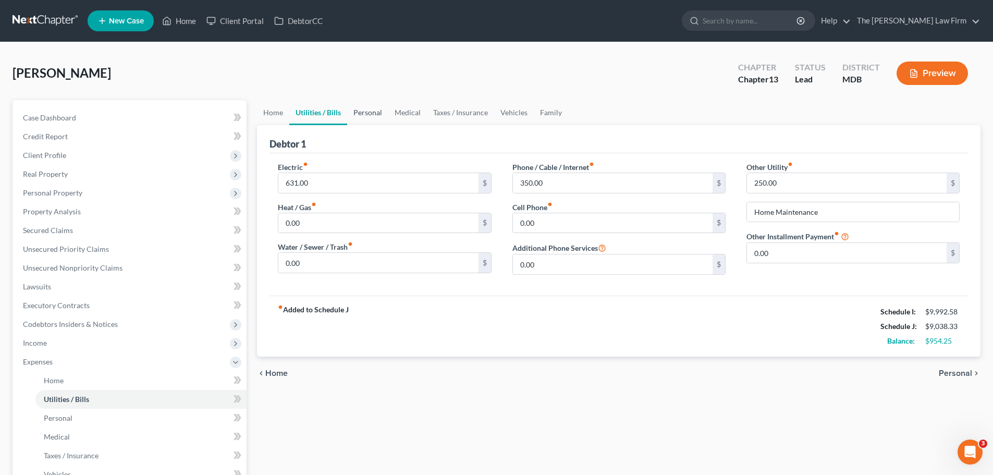
click at [367, 109] on link "Personal" at bounding box center [367, 112] width 41 height 25
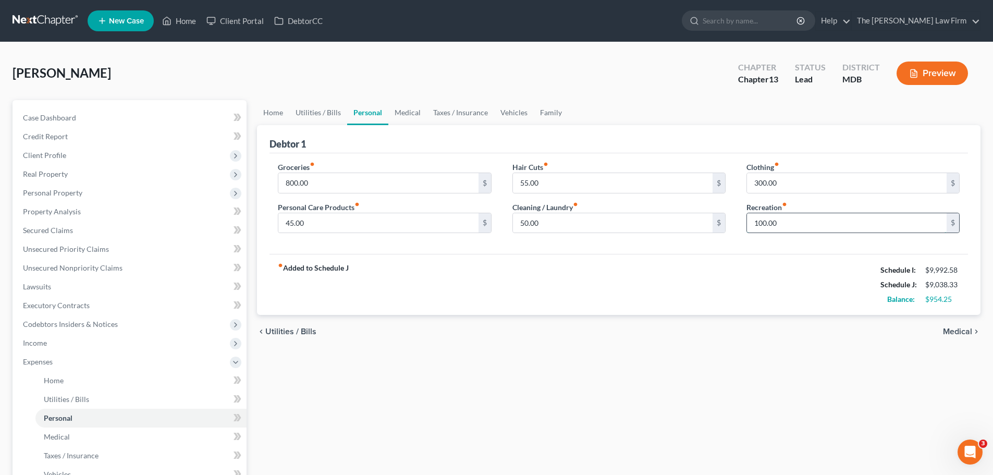
click at [792, 227] on input "100.00" at bounding box center [847, 223] width 200 height 20
click at [401, 111] on link "Medical" at bounding box center [407, 112] width 39 height 25
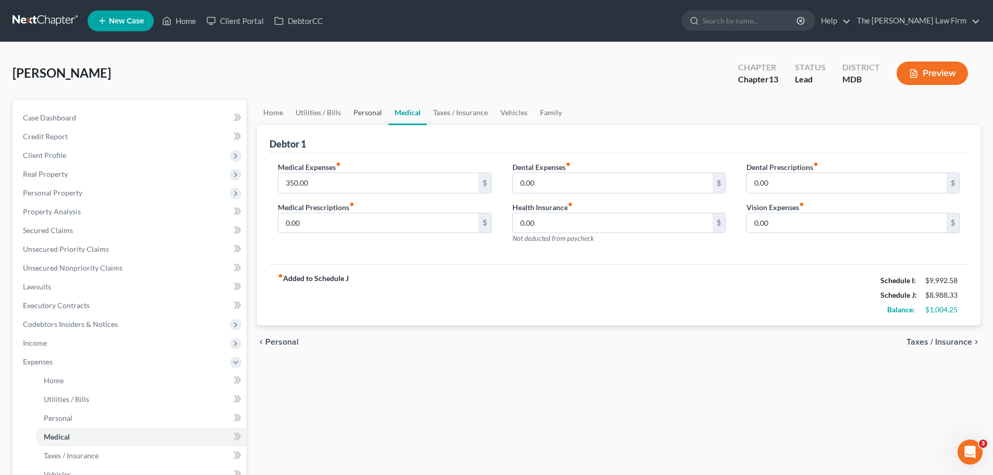
click at [364, 115] on link "Personal" at bounding box center [367, 112] width 41 height 25
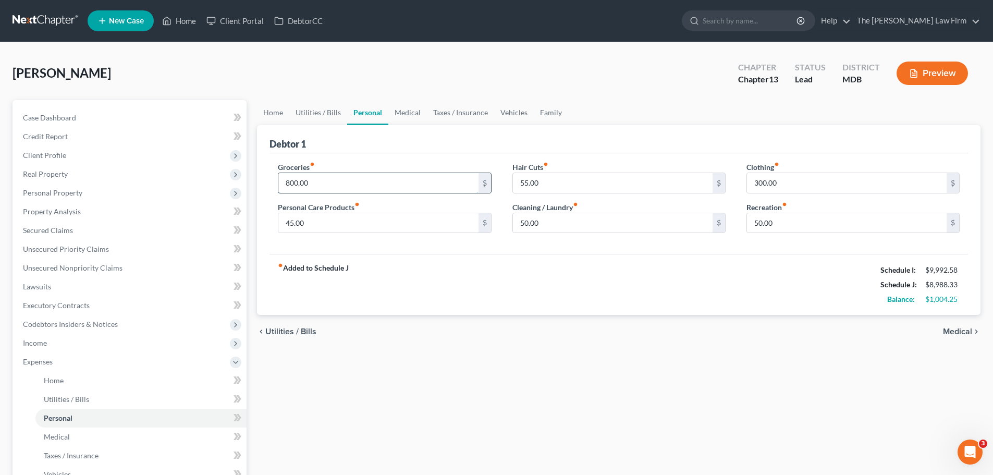
click at [341, 181] on input "800.00" at bounding box center [378, 183] width 200 height 20
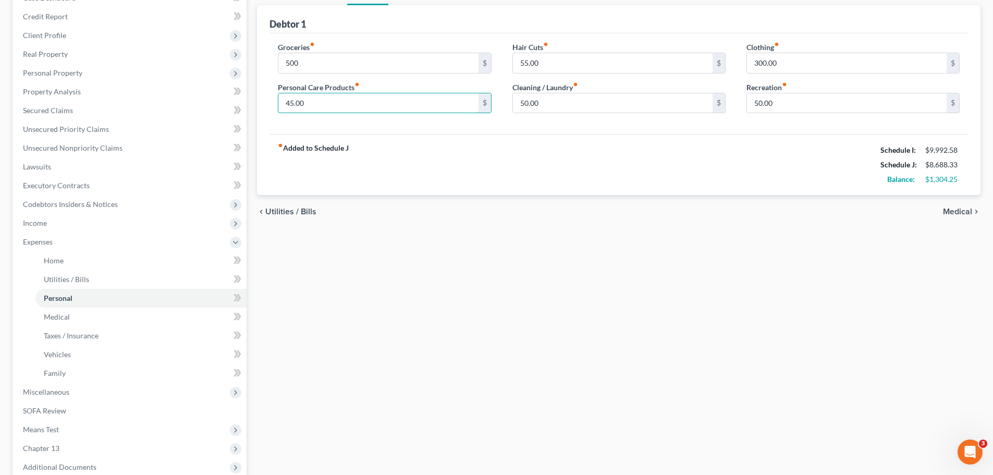
scroll to position [21, 0]
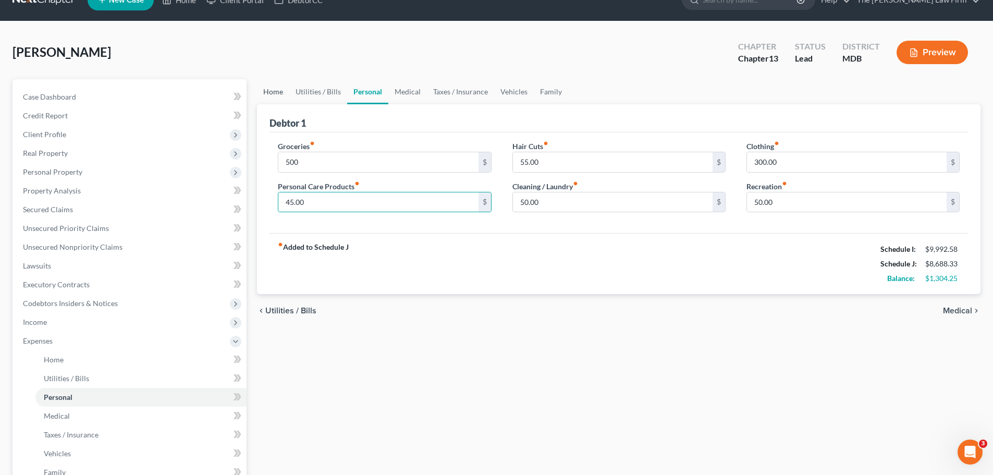
click at [279, 91] on link "Home" at bounding box center [273, 91] width 32 height 25
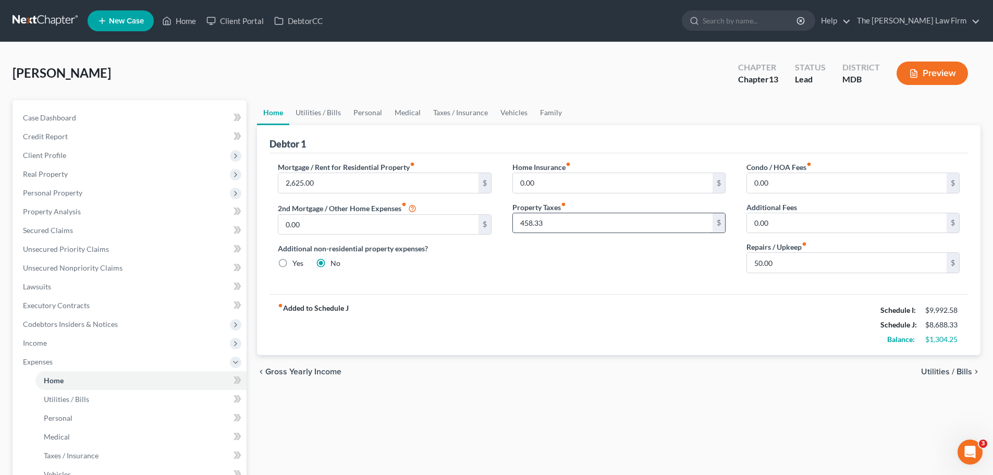
click at [561, 216] on input "458.33" at bounding box center [613, 223] width 200 height 20
click at [532, 311] on div "fiber_manual_record Added to Schedule J Schedule I: $9,992.58 Schedule J: $8,23…" at bounding box center [619, 324] width 699 height 61
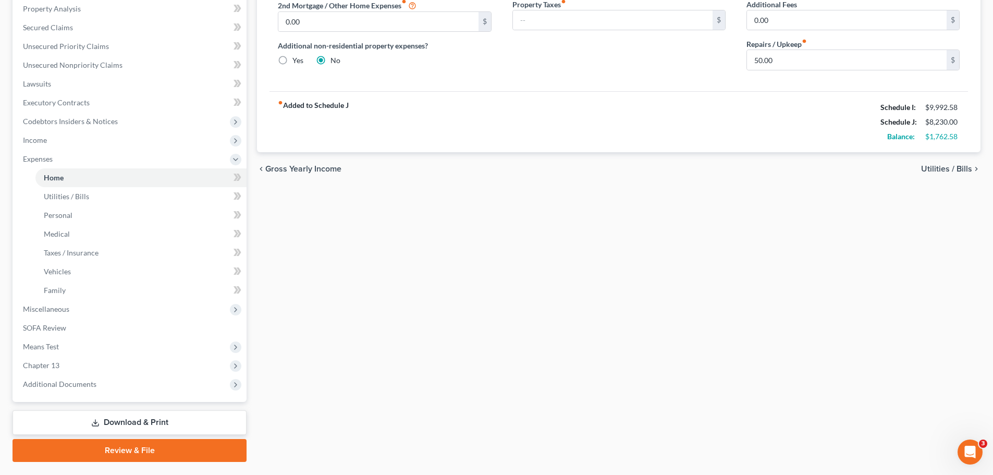
scroll to position [229, 0]
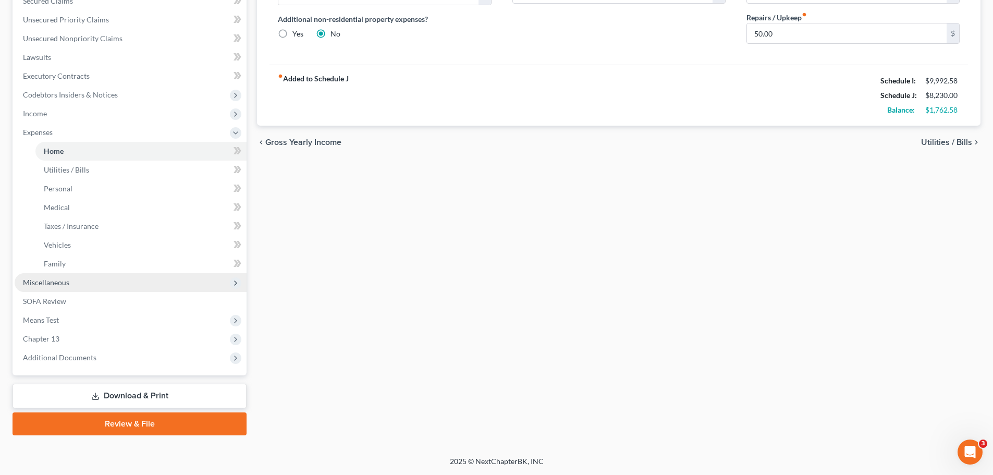
click at [66, 275] on span "Miscellaneous" at bounding box center [131, 282] width 232 height 19
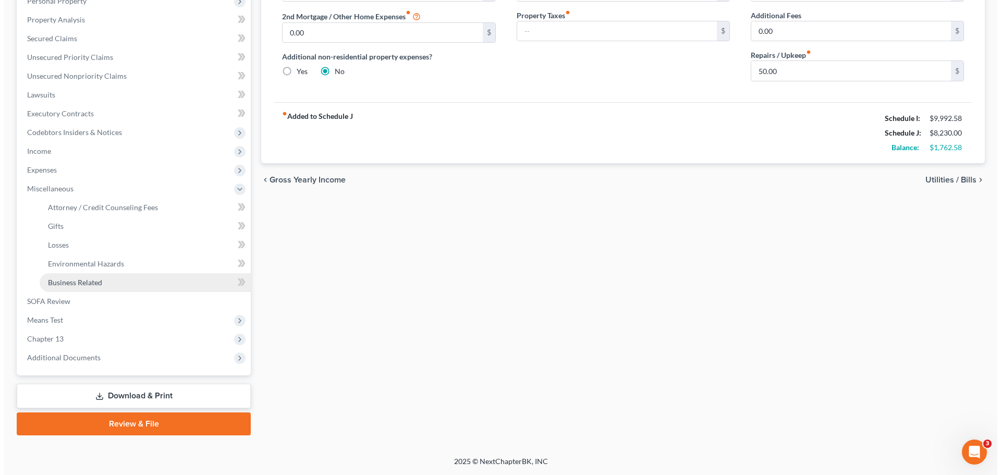
scroll to position [192, 0]
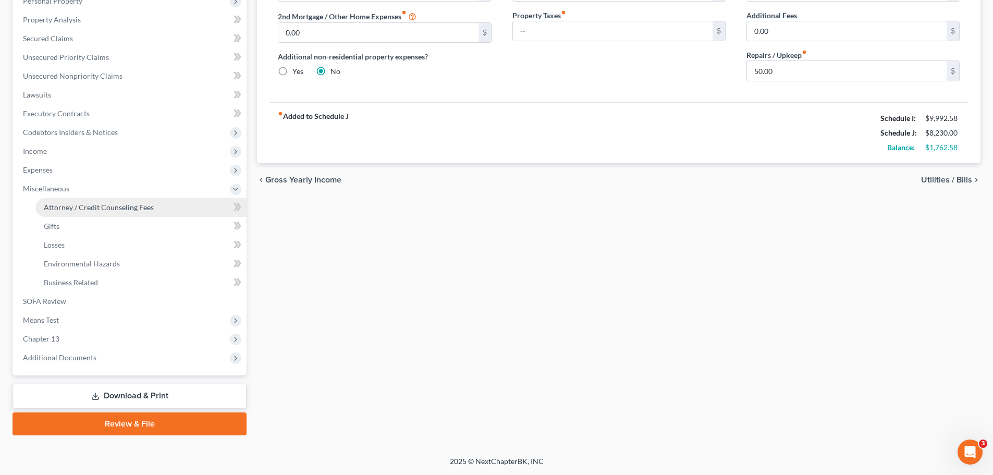
click at [82, 204] on span "Attorney / Credit Counseling Fees" at bounding box center [99, 207] width 110 height 9
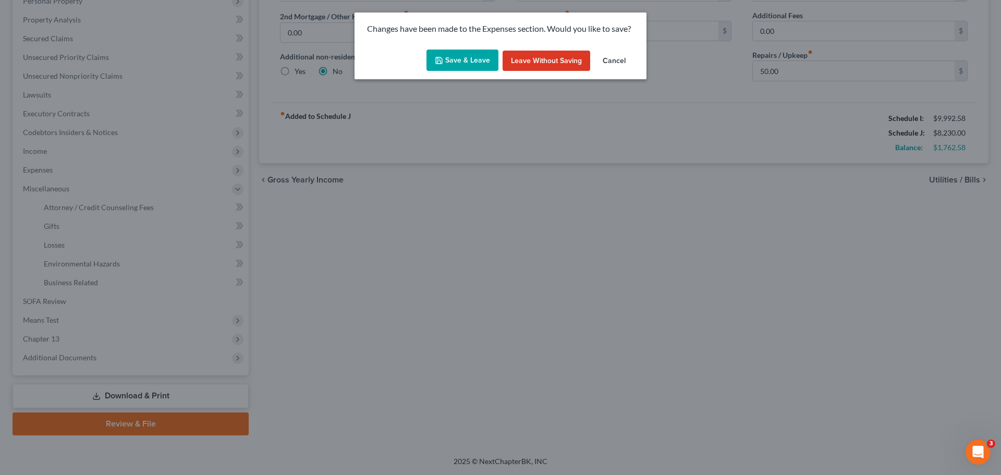
click at [464, 53] on button "Save & Leave" at bounding box center [462, 61] width 72 height 22
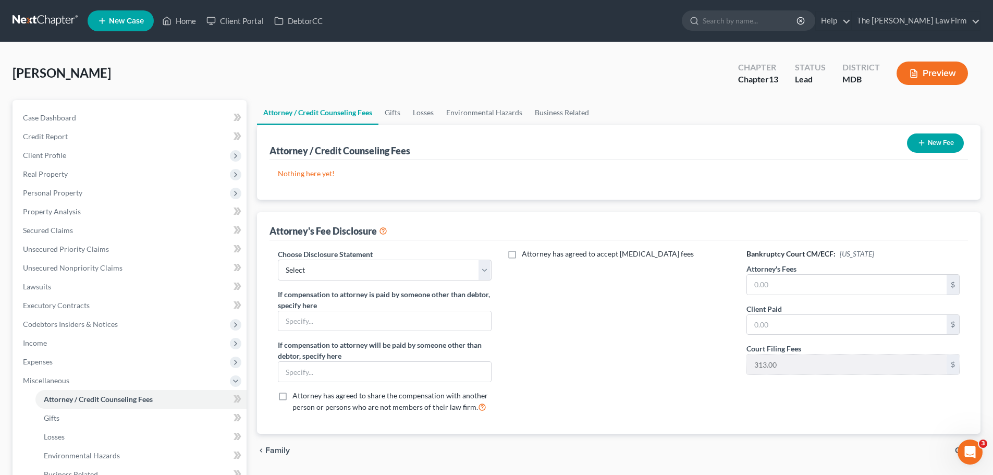
click at [943, 142] on button "New Fee" at bounding box center [935, 142] width 57 height 19
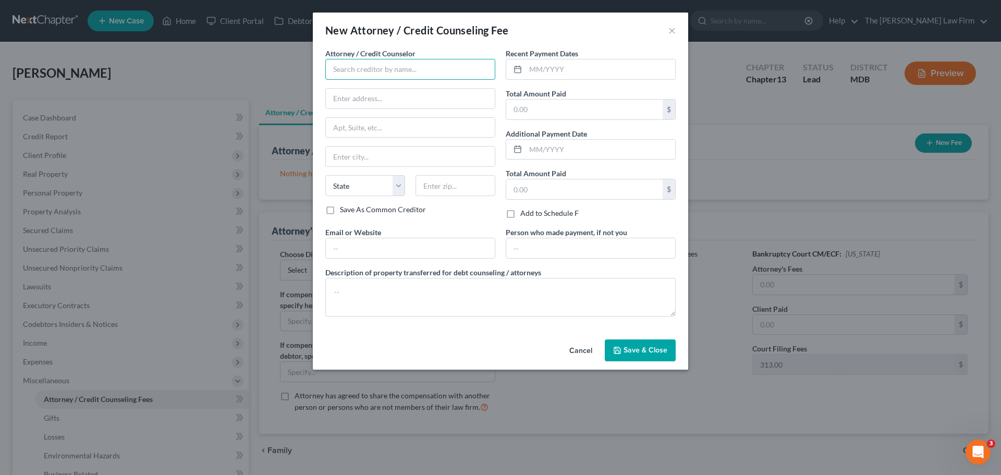
click at [353, 74] on input "text" at bounding box center [410, 69] width 170 height 21
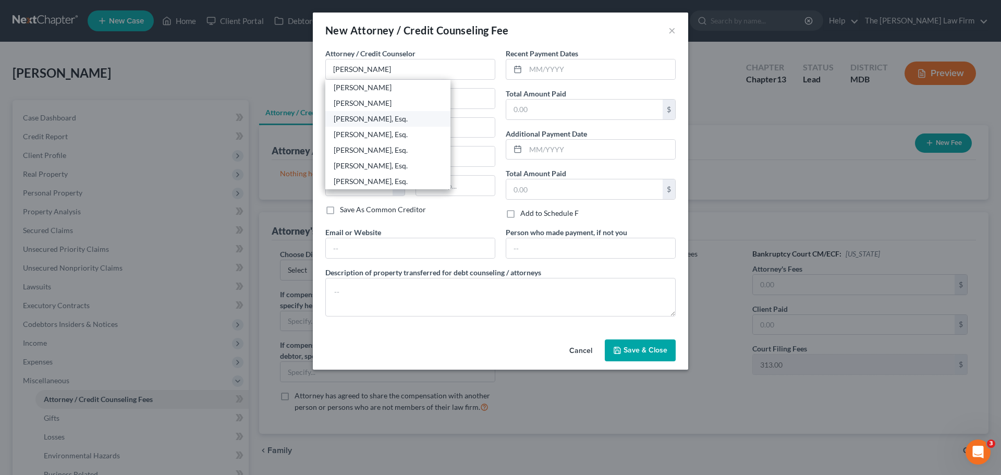
click at [361, 118] on div "[PERSON_NAME], Esq." at bounding box center [388, 119] width 108 height 10
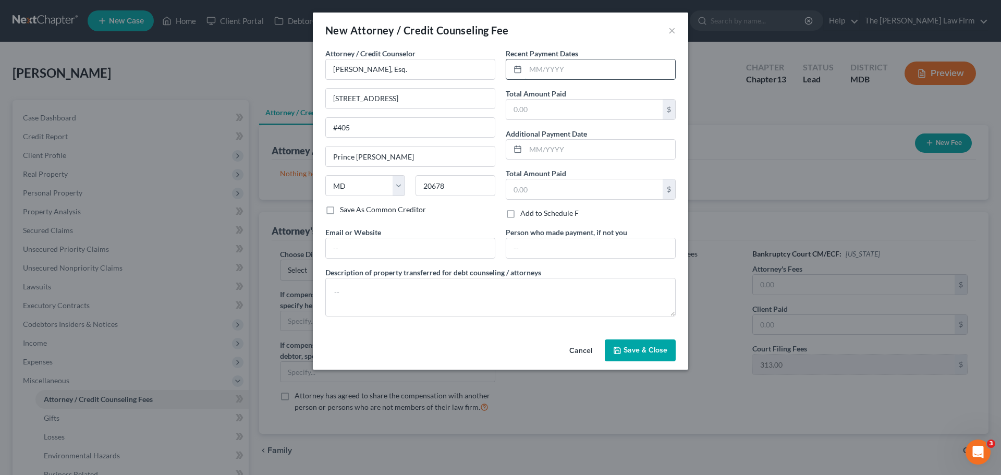
click at [545, 70] on input "text" at bounding box center [600, 69] width 150 height 20
click at [619, 351] on icon "button" at bounding box center [617, 350] width 8 height 8
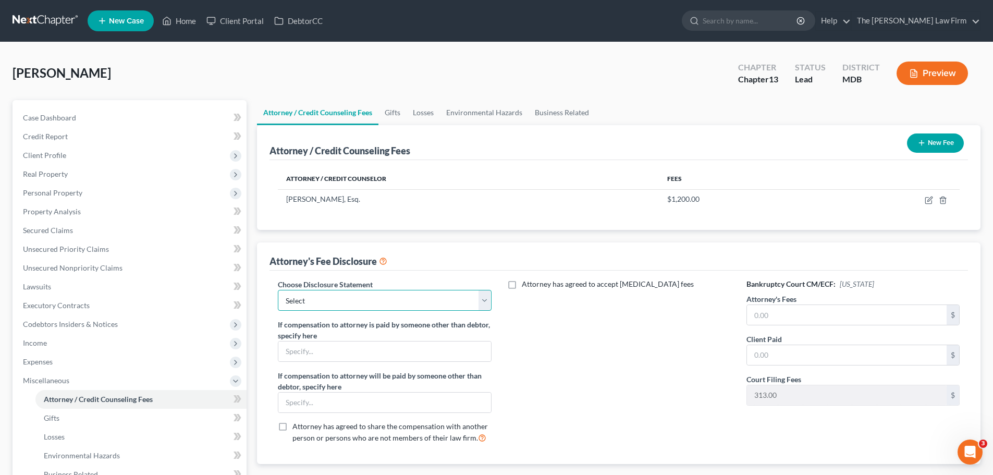
drag, startPoint x: 344, startPoint y: 294, endPoint x: 345, endPoint y: 310, distance: 16.2
click at [344, 294] on select "Select Attorney Disclosure" at bounding box center [384, 300] width 213 height 21
click at [278, 290] on select "Select Attorney Disclosure" at bounding box center [384, 300] width 213 height 21
click at [778, 317] on input "text" at bounding box center [847, 315] width 200 height 20
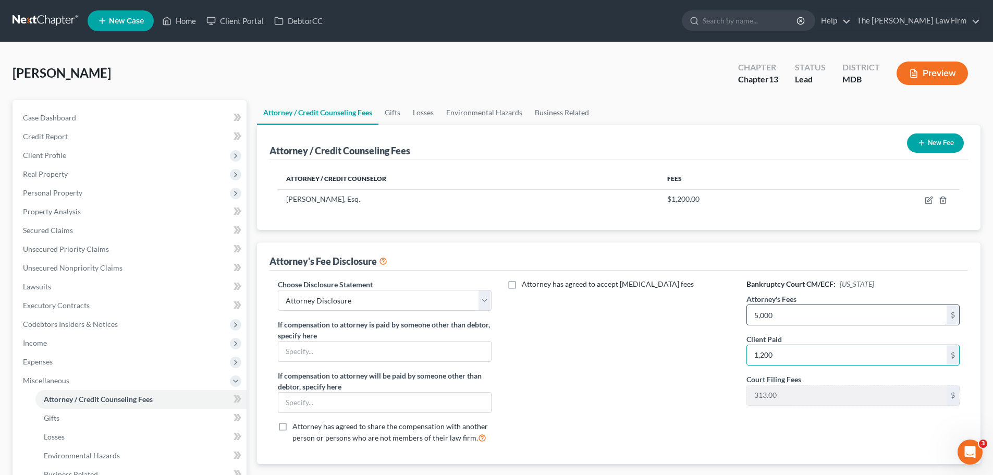
scroll to position [192, 0]
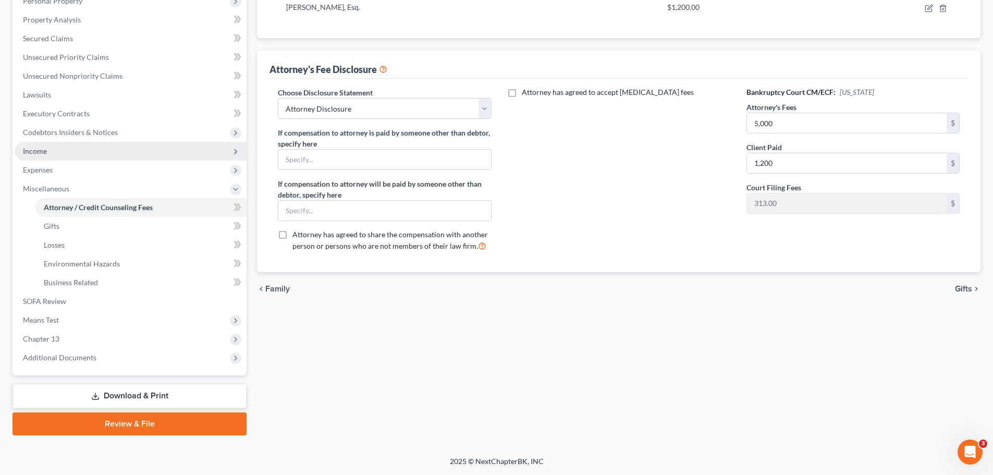
drag, startPoint x: 43, startPoint y: 150, endPoint x: 51, endPoint y: 154, distance: 8.9
click at [43, 150] on span "Income" at bounding box center [35, 150] width 24 height 9
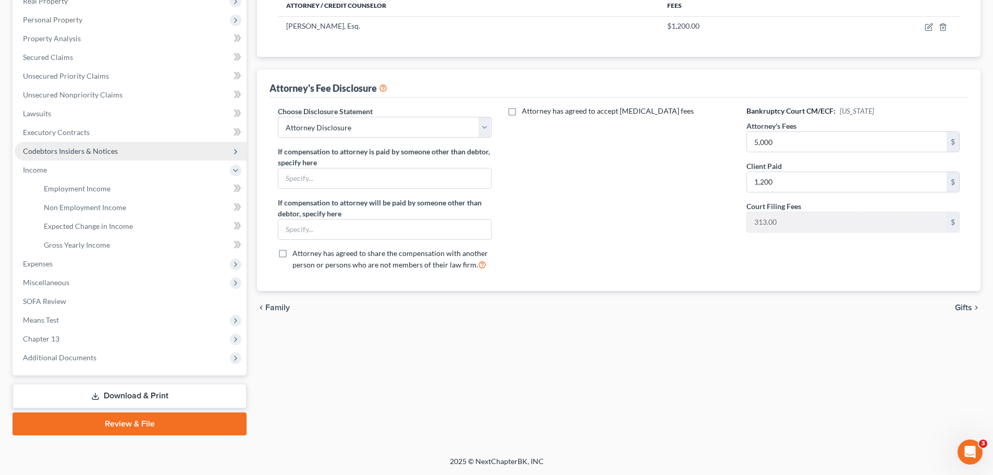
scroll to position [173, 0]
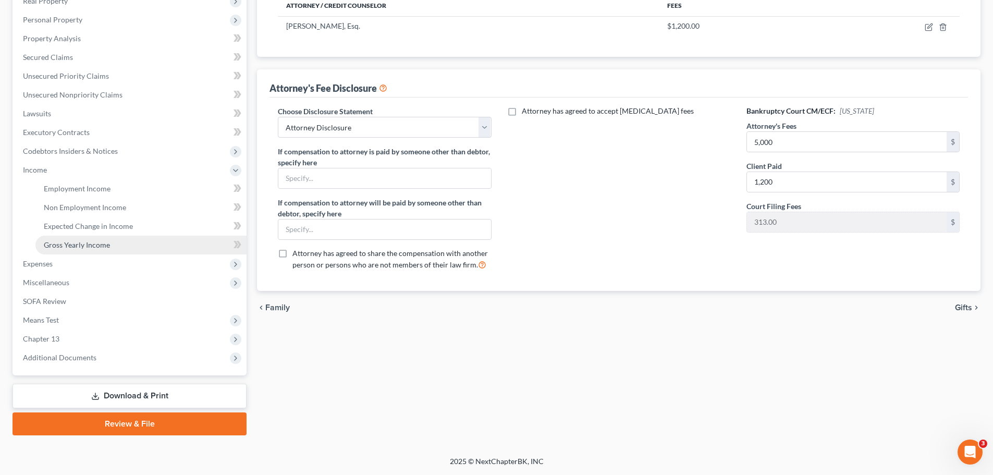
click at [82, 252] on link "Gross Yearly Income" at bounding box center [140, 245] width 211 height 19
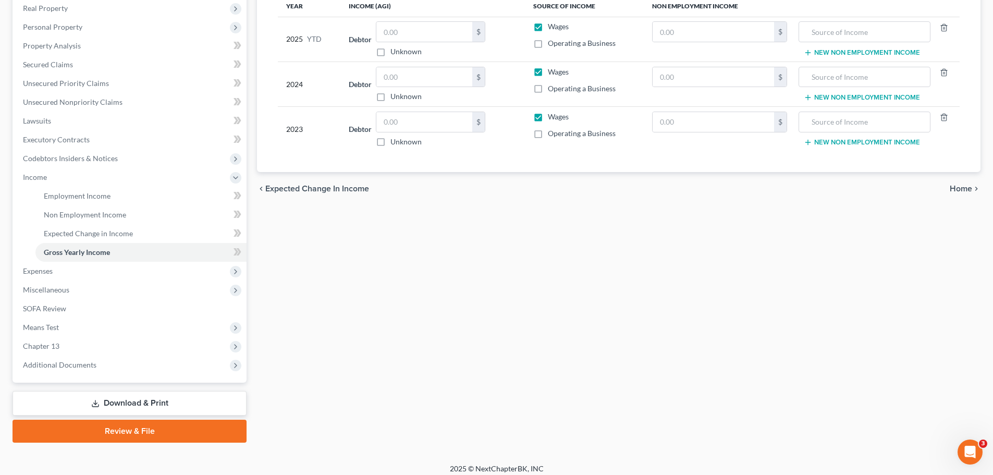
scroll to position [173, 0]
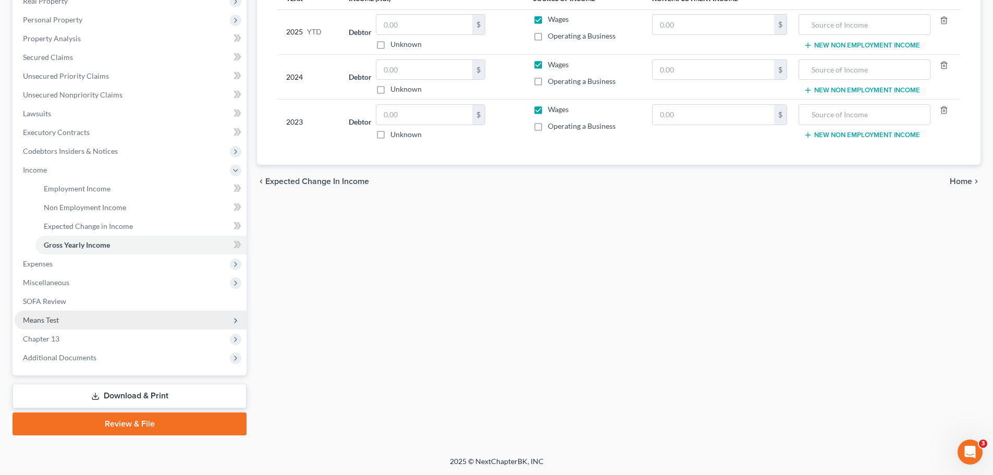
click at [68, 320] on span "Means Test" at bounding box center [131, 320] width 232 height 19
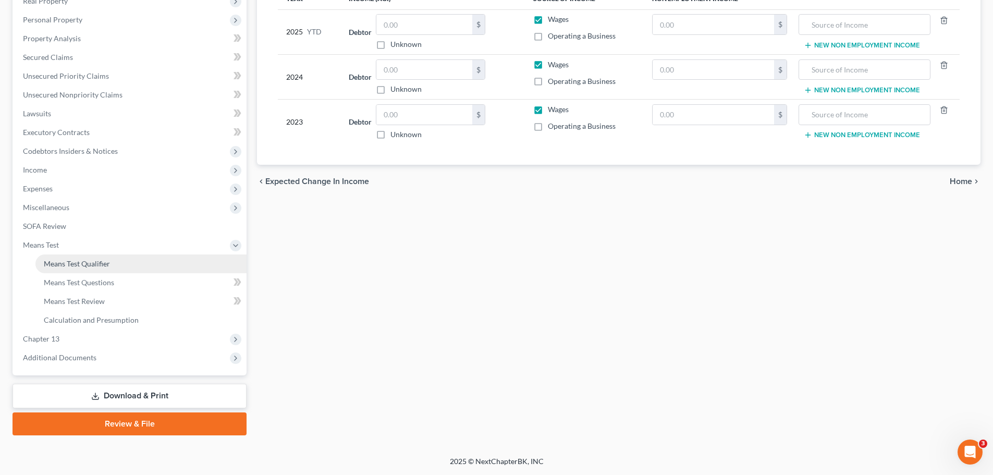
click at [89, 265] on span "Means Test Qualifier" at bounding box center [77, 263] width 66 height 9
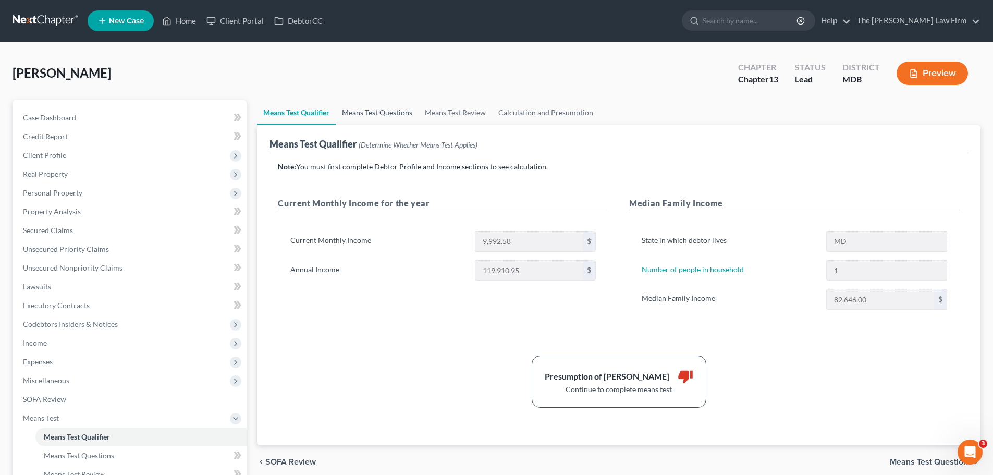
click at [373, 116] on link "Means Test Questions" at bounding box center [377, 112] width 83 height 25
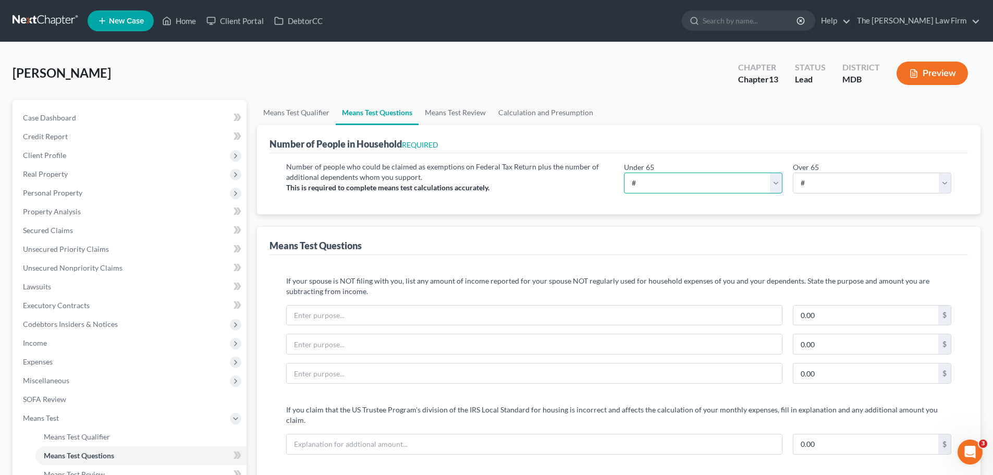
drag, startPoint x: 687, startPoint y: 175, endPoint x: 663, endPoint y: 193, distance: 29.7
click at [687, 175] on select "# 0 1 2 3 4 5 6 7 8 9 10" at bounding box center [703, 183] width 158 height 21
click at [624, 173] on select "# 0 1 2 3 4 5 6 7 8 9 10" at bounding box center [703, 183] width 158 height 21
click at [540, 114] on link "Calculation and Presumption" at bounding box center [545, 112] width 107 height 25
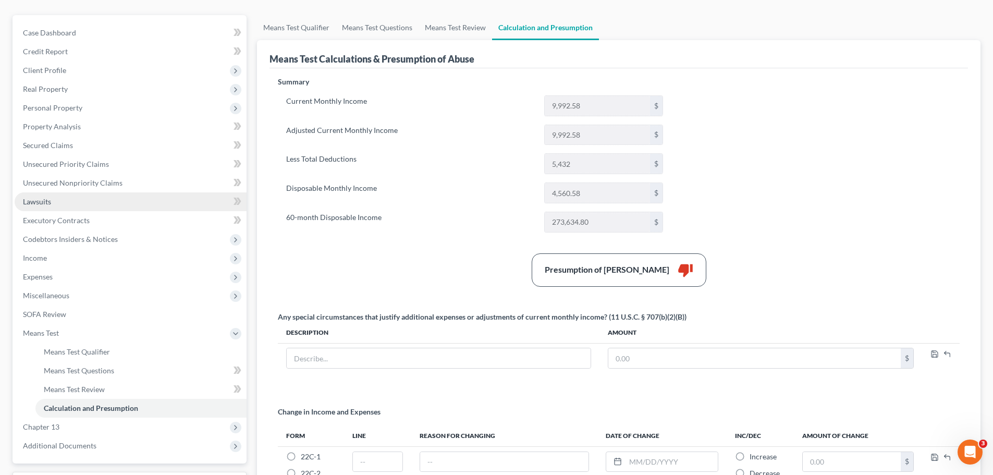
scroll to position [199, 0]
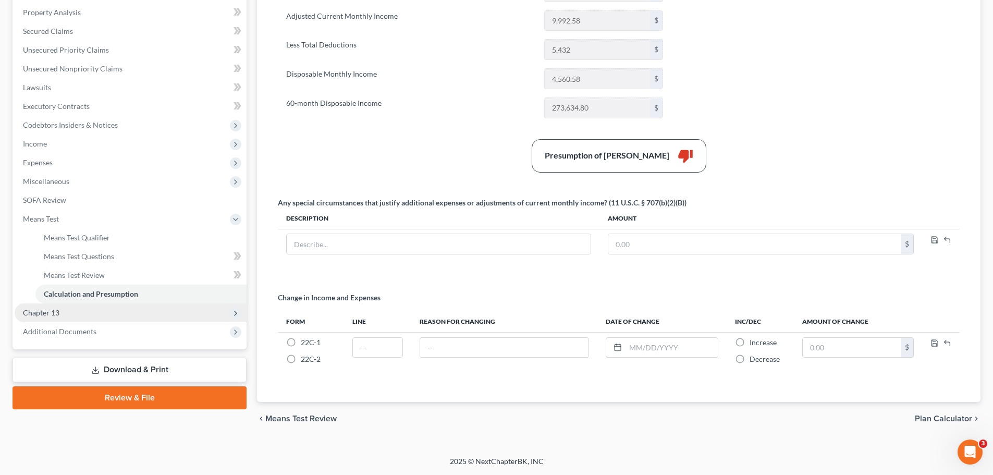
click at [45, 317] on span "Chapter 13" at bounding box center [131, 312] width 232 height 19
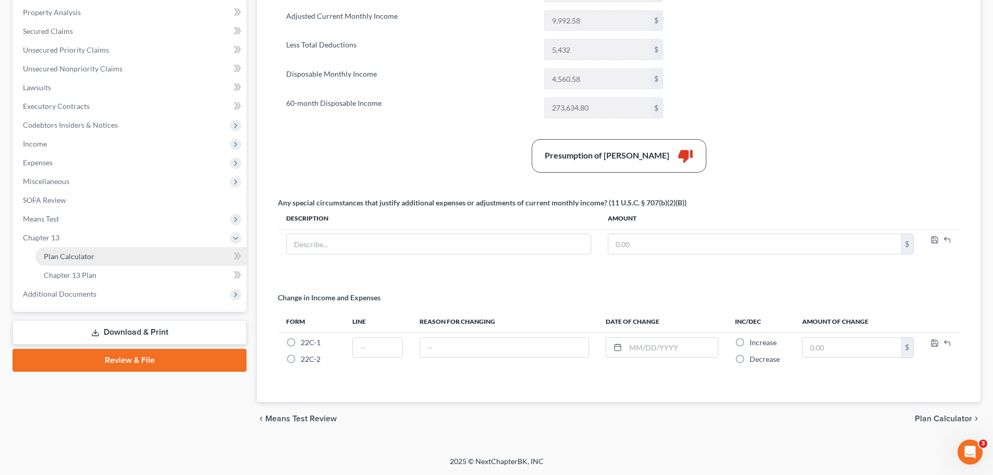
click at [66, 261] on link "Plan Calculator" at bounding box center [140, 256] width 211 height 19
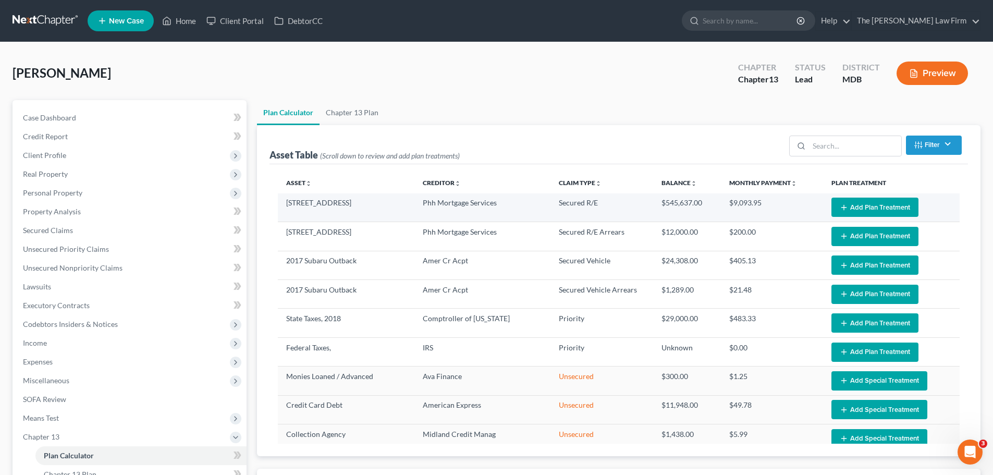
click at [857, 205] on button "Add Plan Treatment" at bounding box center [875, 207] width 87 height 19
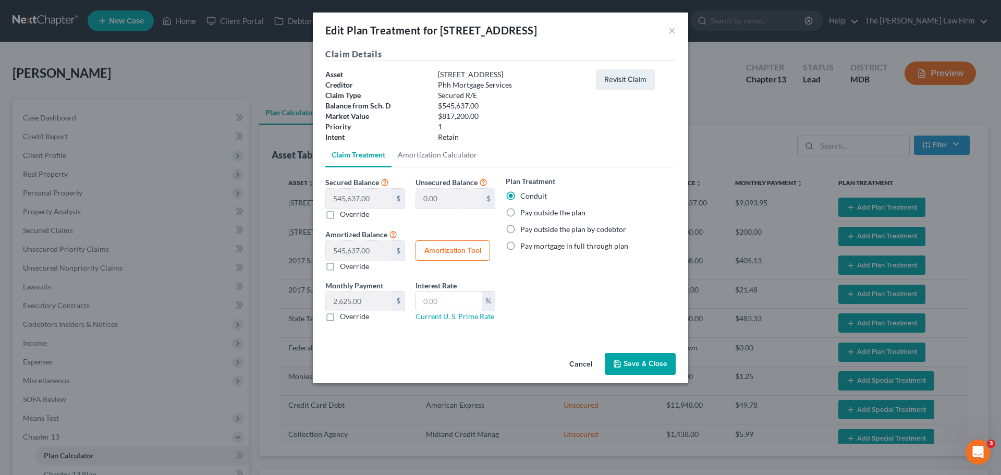
click at [520, 212] on label "Pay outside the plan" at bounding box center [552, 212] width 65 height 10
click at [524, 212] on input "Pay outside the plan" at bounding box center [527, 210] width 7 height 7
click at [633, 363] on button "Save & Close" at bounding box center [640, 364] width 71 height 22
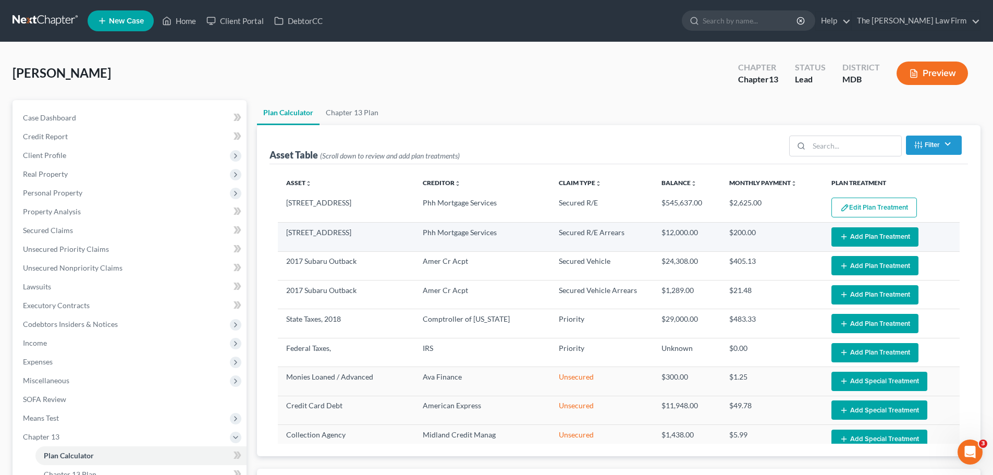
click at [865, 237] on button "Add Plan Treatment" at bounding box center [875, 236] width 87 height 19
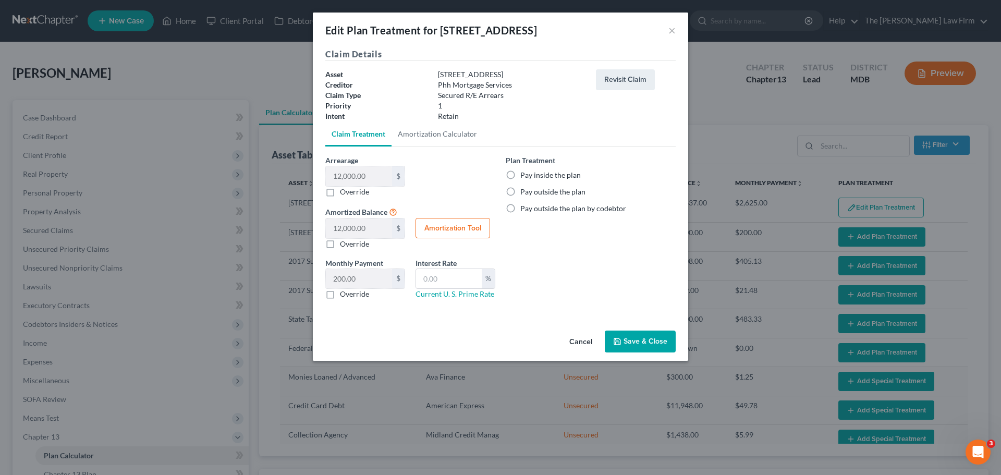
click at [520, 175] on label "Pay inside the plan" at bounding box center [550, 175] width 60 height 10
click at [524, 175] on input "Pay inside the plan" at bounding box center [527, 173] width 7 height 7
click at [635, 337] on button "Save & Close" at bounding box center [640, 342] width 71 height 22
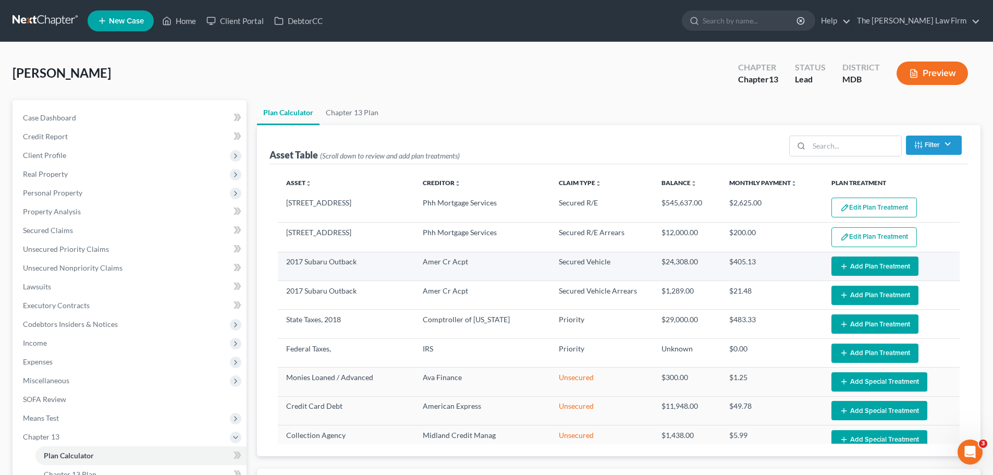
click at [849, 271] on button "Add Plan Treatment" at bounding box center [875, 265] width 87 height 19
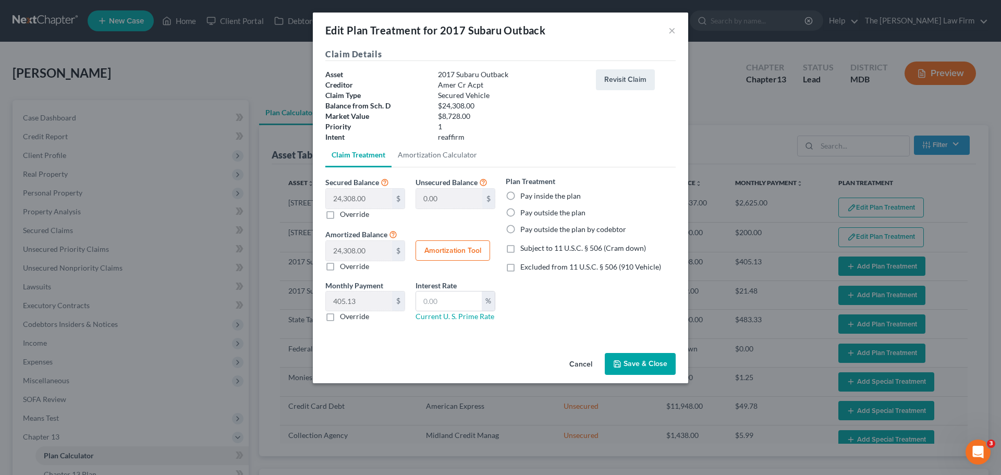
click at [520, 212] on label "Pay outside the plan" at bounding box center [552, 212] width 65 height 10
click at [524, 212] on input "Pay outside the plan" at bounding box center [527, 210] width 7 height 7
click at [631, 361] on button "Save & Close" at bounding box center [640, 364] width 71 height 22
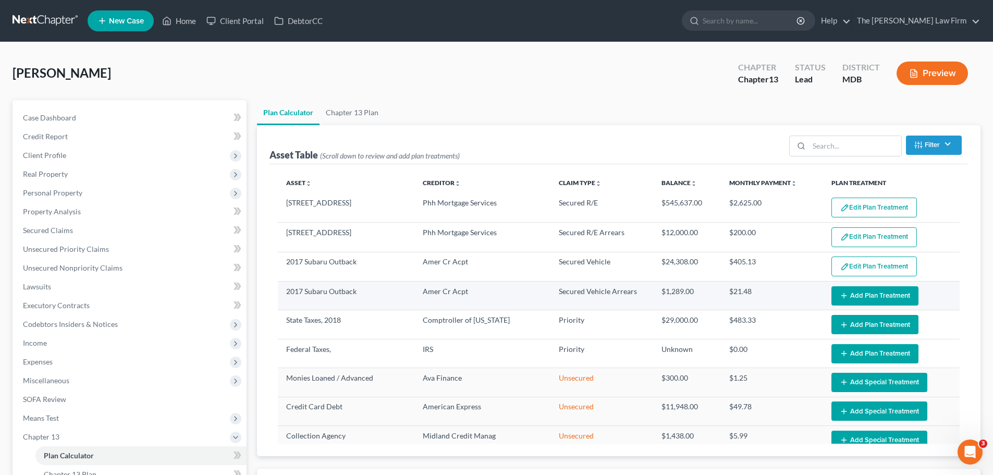
click at [856, 296] on button "Add Plan Treatment" at bounding box center [875, 295] width 87 height 19
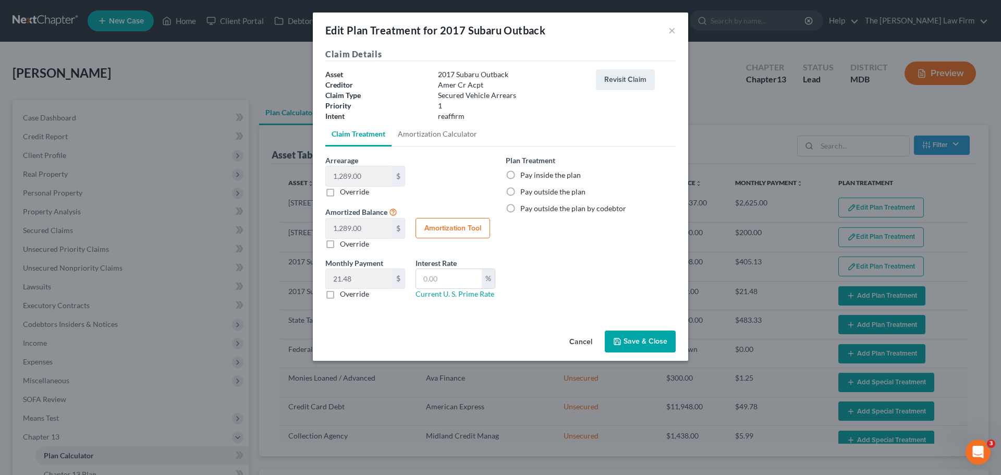
click at [520, 172] on label "Pay inside the plan" at bounding box center [550, 175] width 60 height 10
click at [524, 172] on input "Pay inside the plan" at bounding box center [527, 173] width 7 height 7
click at [650, 339] on button "Save & Close" at bounding box center [640, 342] width 71 height 22
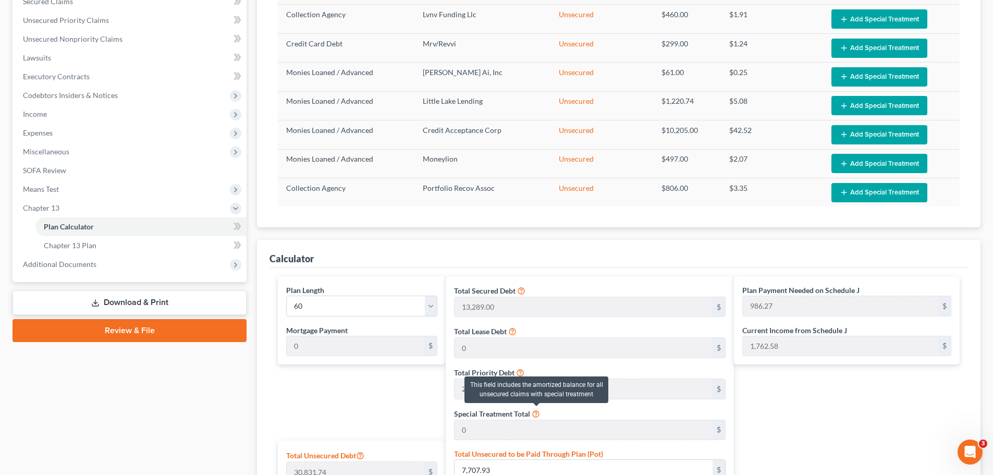
scroll to position [417, 0]
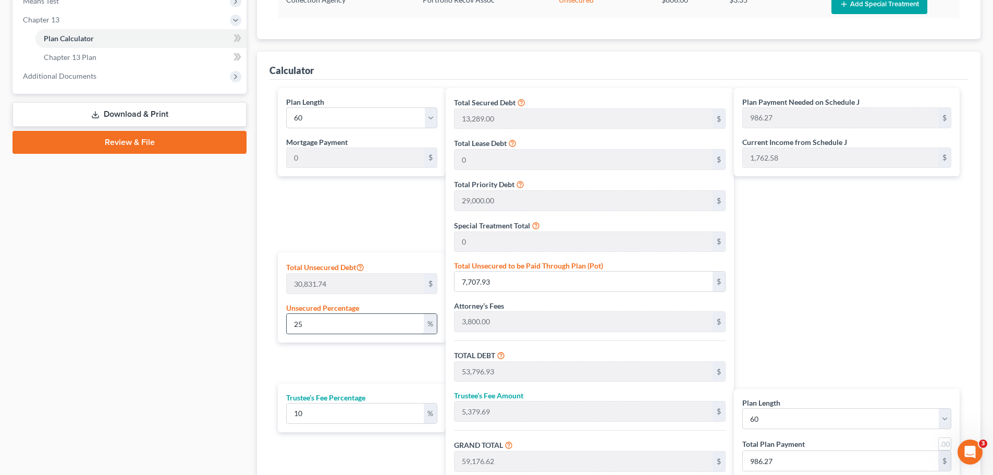
click at [322, 329] on input "25" at bounding box center [355, 324] width 137 height 20
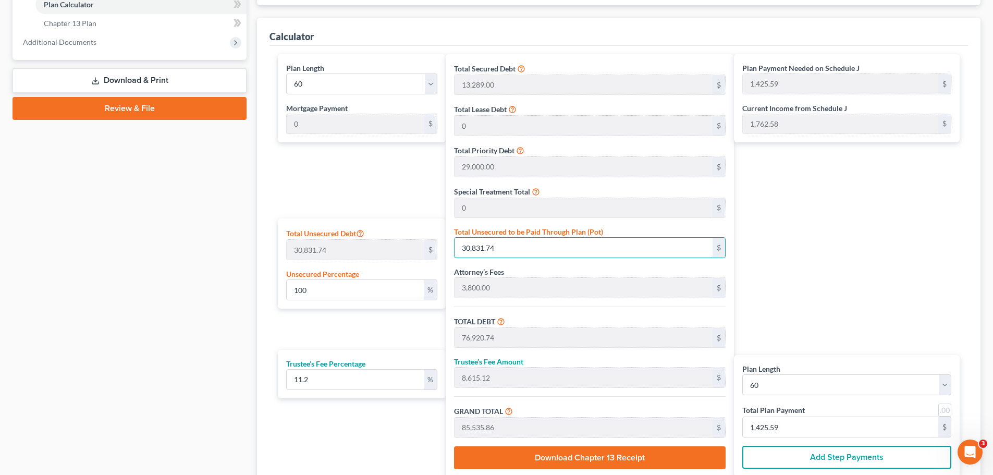
scroll to position [469, 0]
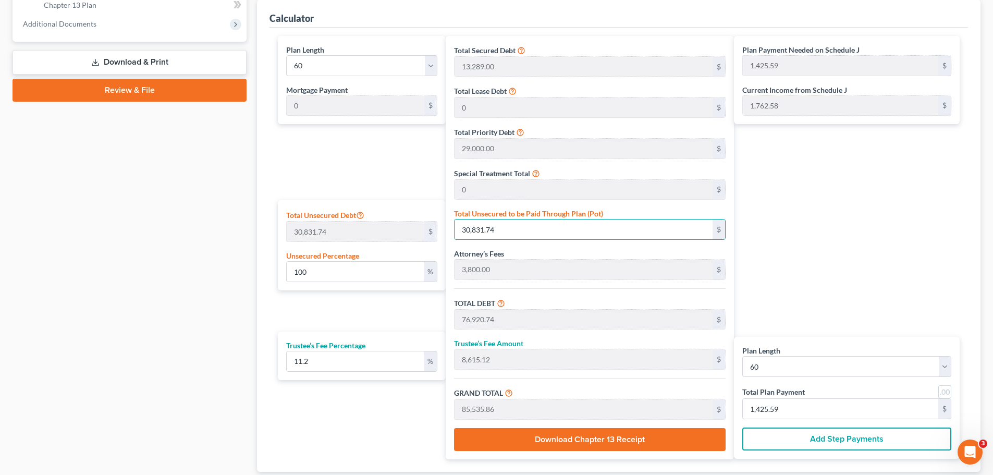
click at [946, 390] on link at bounding box center [944, 391] width 13 height 13
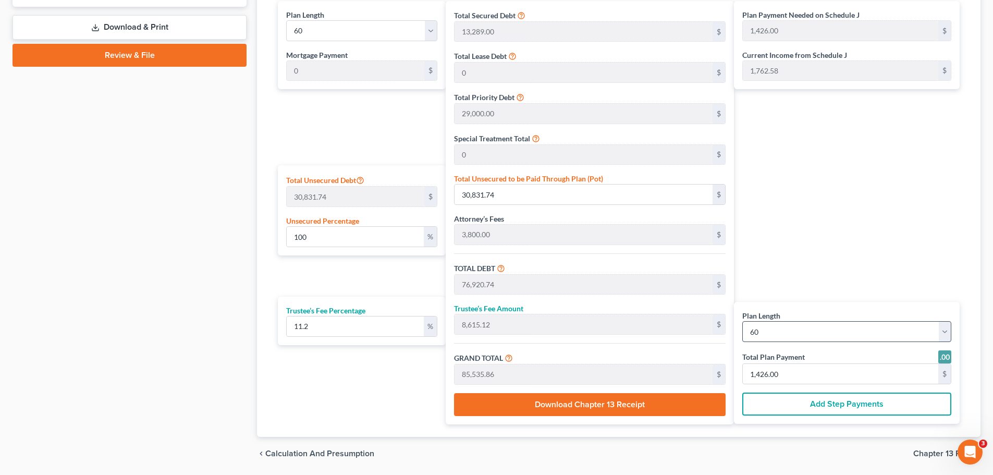
scroll to position [539, 0]
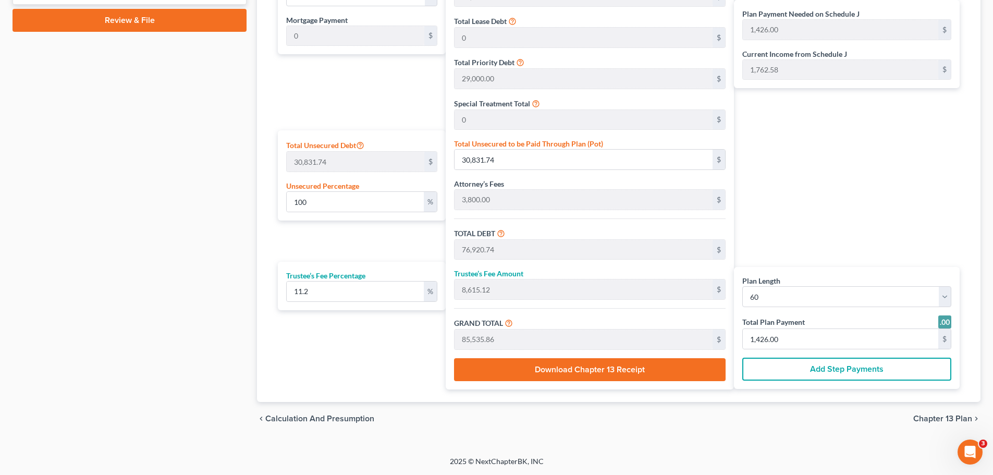
click at [930, 419] on span "Chapter 13 Plan" at bounding box center [942, 418] width 59 height 8
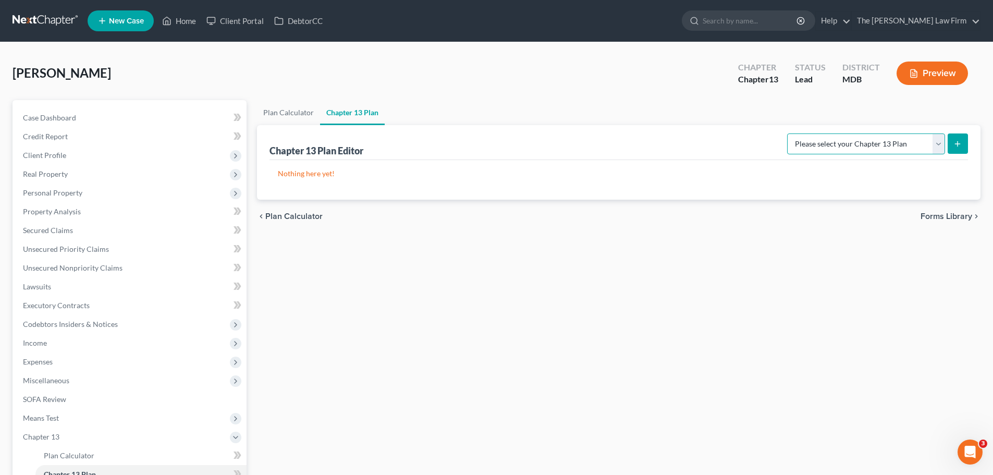
drag, startPoint x: 867, startPoint y: 148, endPoint x: 828, endPoint y: 154, distance: 39.6
click at [867, 148] on select "Please select your Chapter 13 Plan District of [US_STATE][GEOGRAPHIC_DATA] of […" at bounding box center [866, 143] width 158 height 21
click at [791, 133] on select "Please select your Chapter 13 Plan District of [US_STATE][GEOGRAPHIC_DATA] of […" at bounding box center [866, 143] width 158 height 21
drag, startPoint x: 954, startPoint y: 149, endPoint x: 715, endPoint y: 247, distance: 258.1
click at [954, 149] on button "submit" at bounding box center [958, 143] width 20 height 20
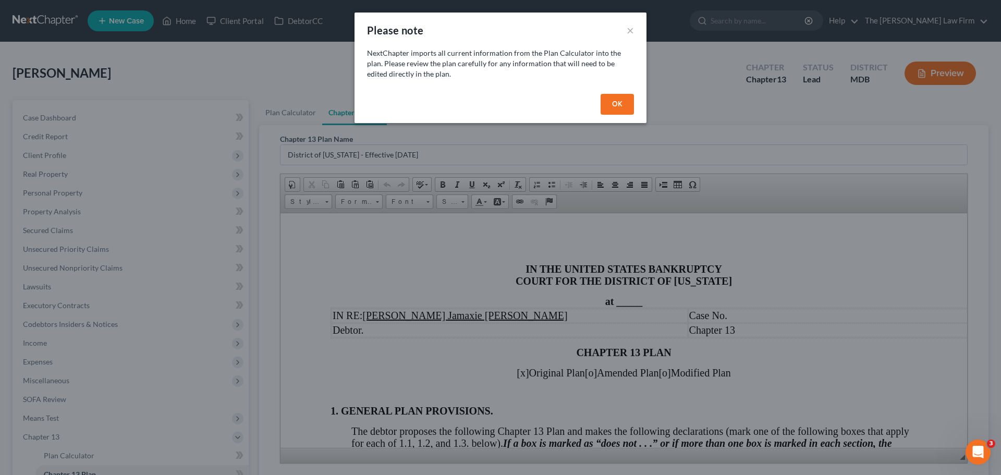
click at [619, 105] on button "OK" at bounding box center [617, 104] width 33 height 21
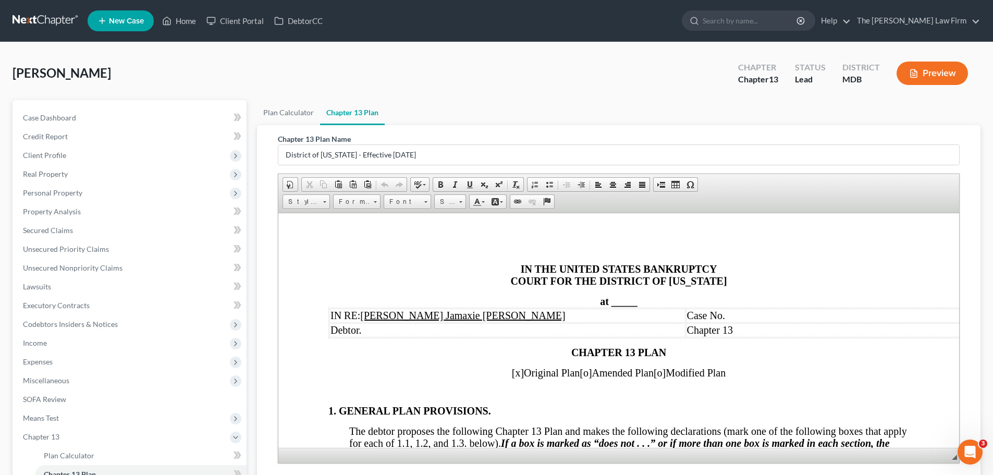
click at [624, 300] on span "_____" at bounding box center [625, 300] width 26 height 11
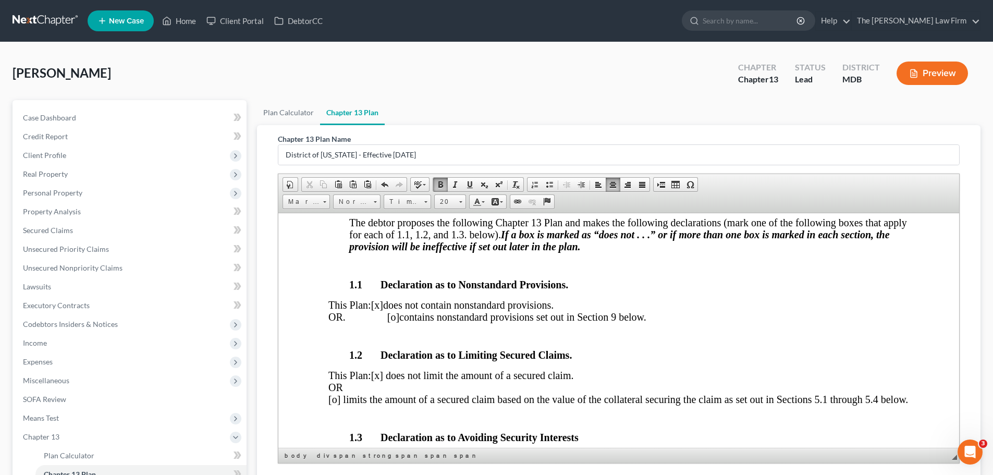
scroll to position [417, 0]
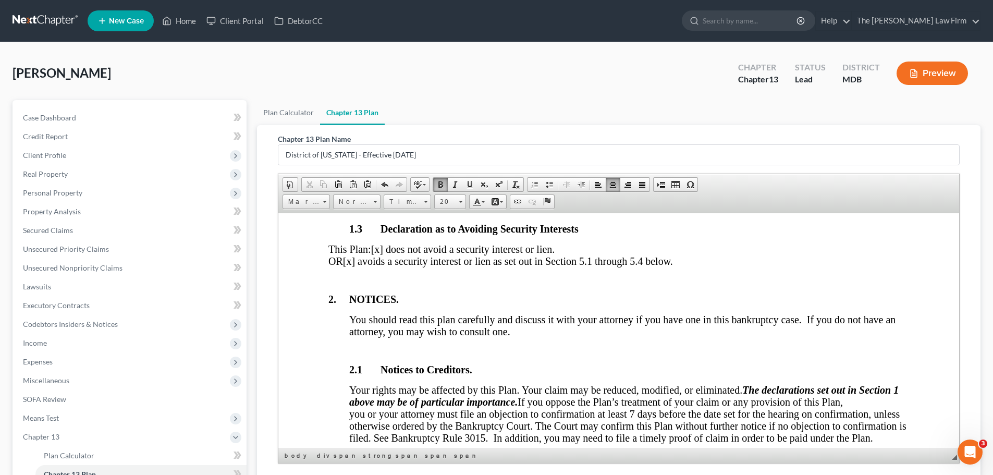
click at [389, 266] on span "[x] avoids a security interest or lien as set out in Section 5.1 through 5.4 be…" at bounding box center [508, 260] width 330 height 11
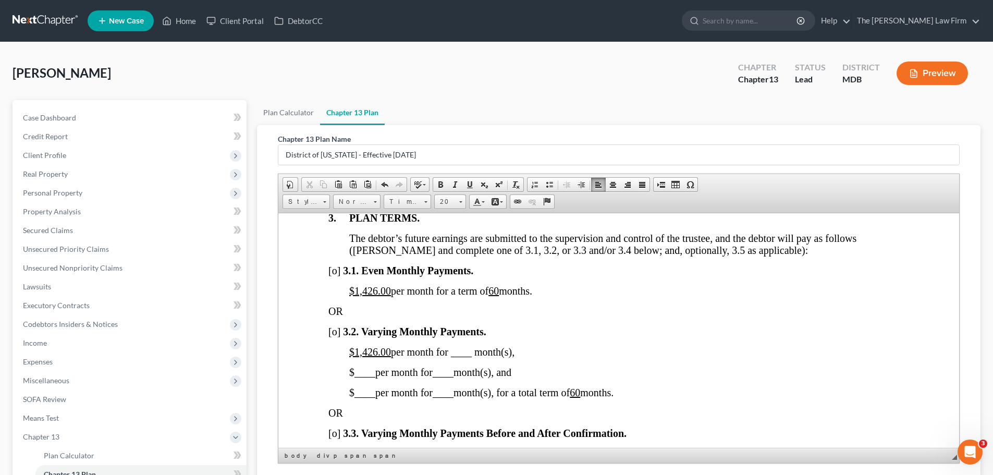
scroll to position [782, 0]
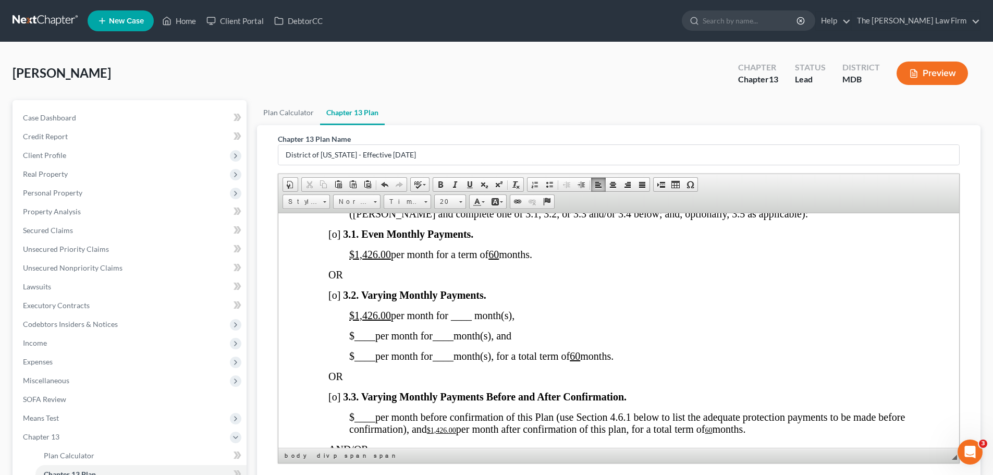
click at [331, 239] on span "[o]" at bounding box center [334, 233] width 12 height 11
drag, startPoint x: 390, startPoint y: 331, endPoint x: 356, endPoint y: 326, distance: 35.2
click at [356, 321] on span "$1,426.00 per month for ____ month(s)," at bounding box center [431, 314] width 165 height 11
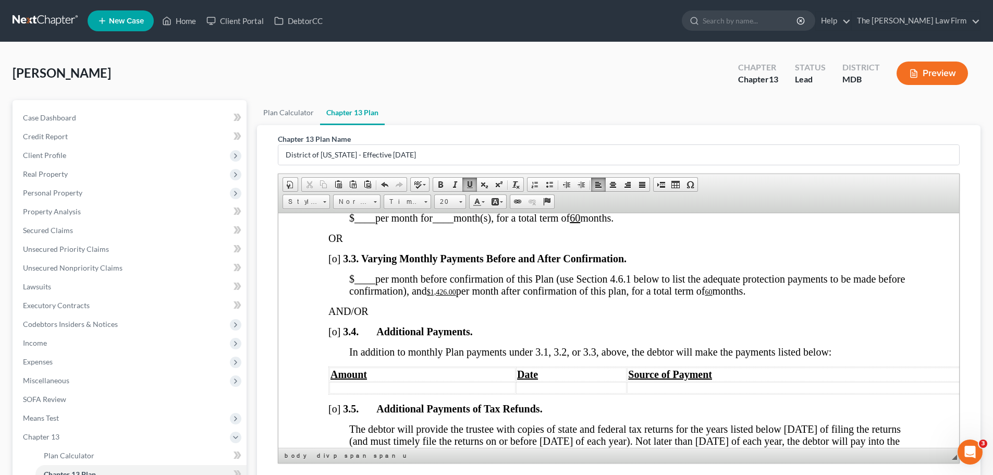
scroll to position [938, 0]
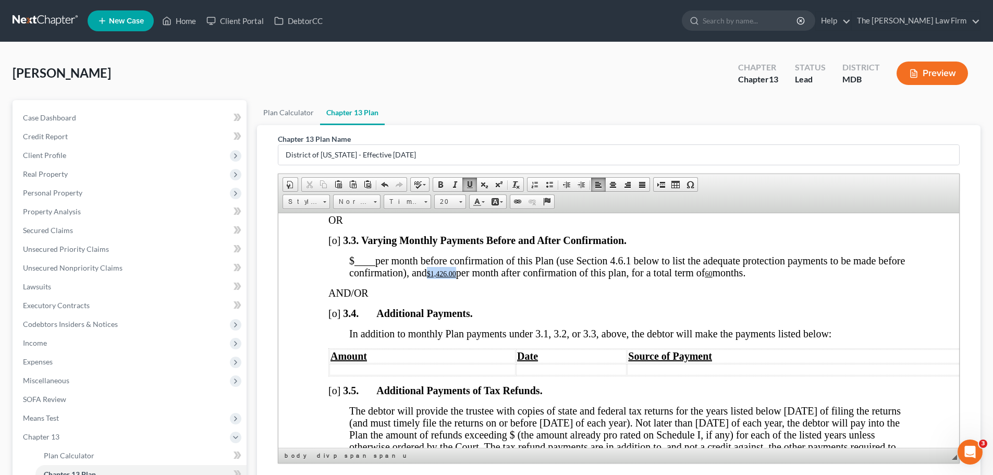
drag, startPoint x: 486, startPoint y: 286, endPoint x: 460, endPoint y: 283, distance: 26.3
click at [456, 277] on u "$1,426.00" at bounding box center [441, 274] width 29 height 8
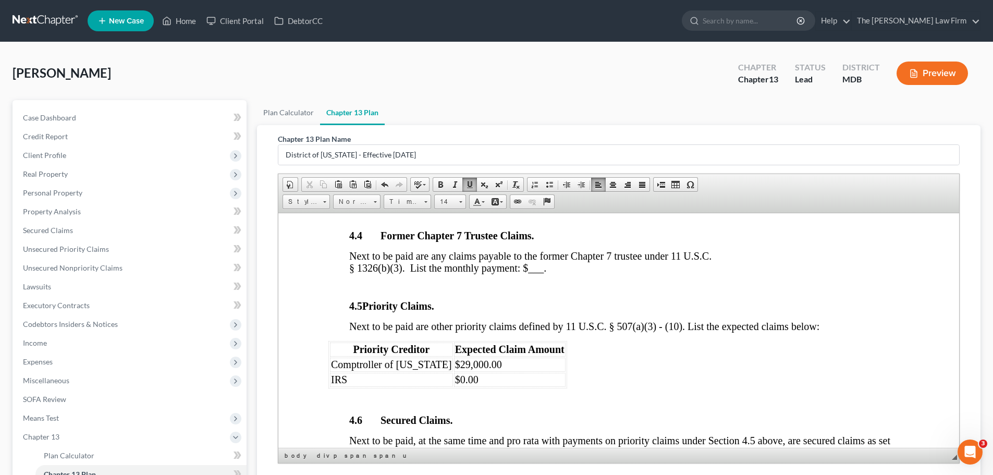
scroll to position [1512, 0]
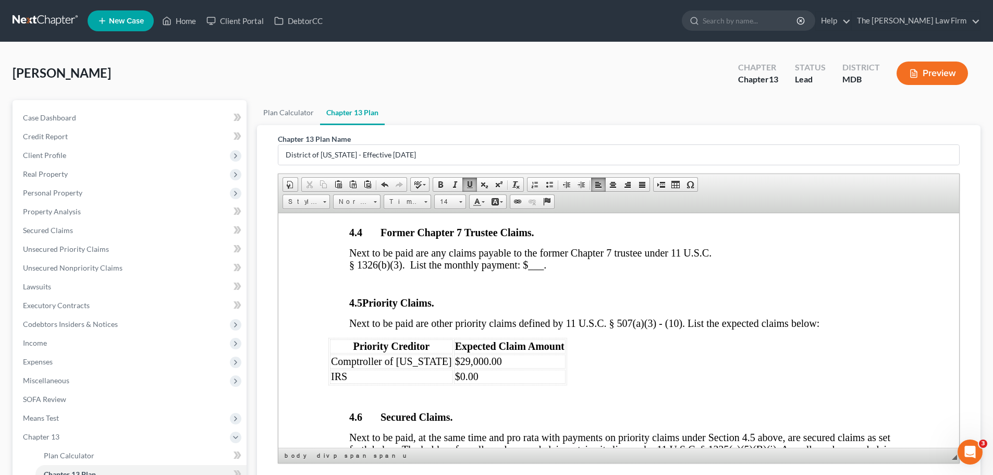
click at [373, 383] on td "IRS" at bounding box center [391, 376] width 123 height 14
click at [400, 314] on span "Row" at bounding box center [411, 310] width 51 height 13
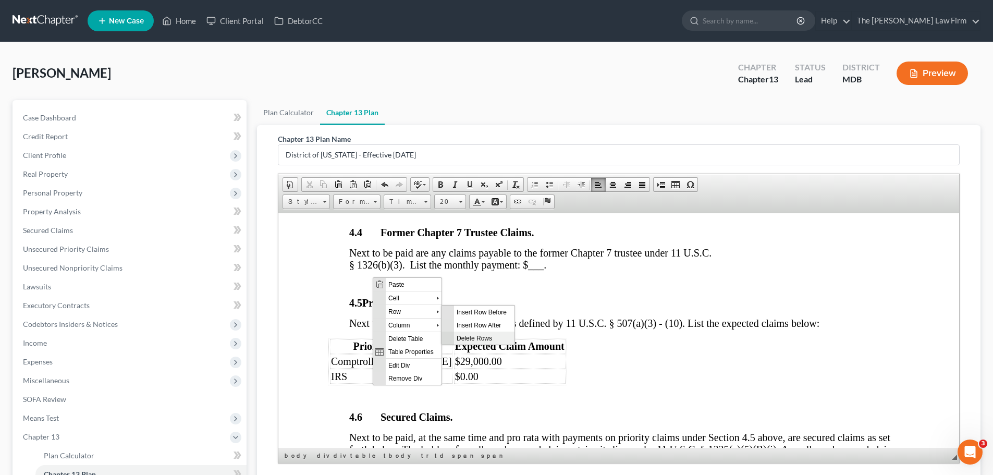
click at [469, 336] on span "Delete Rows" at bounding box center [484, 337] width 60 height 13
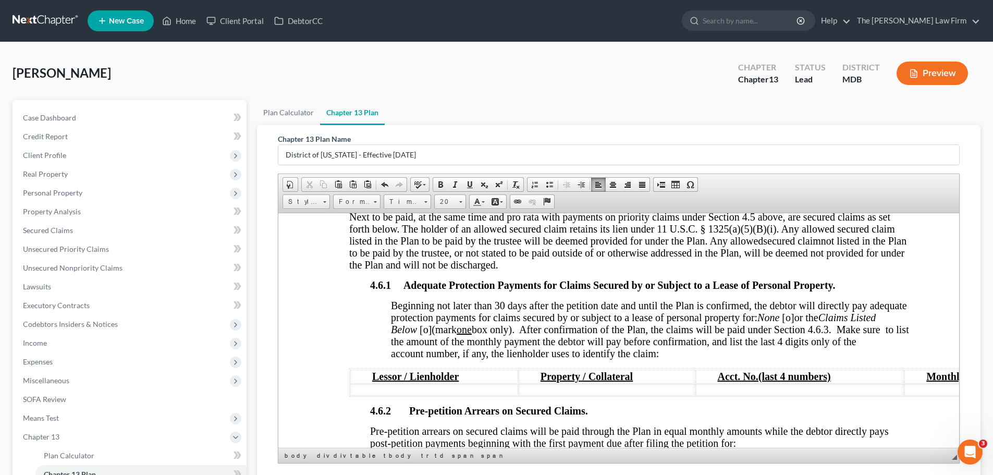
scroll to position [1720, 0]
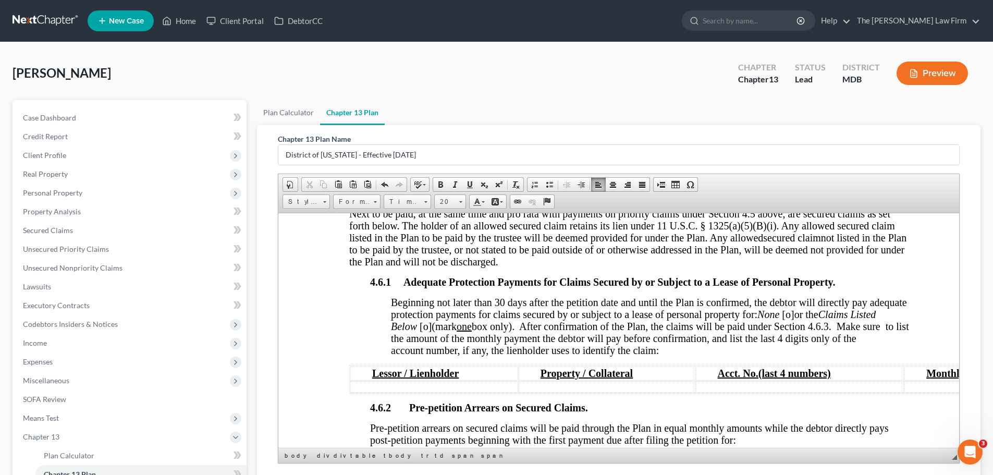
click at [794, 320] on span "[o]" at bounding box center [788, 313] width 12 height 11
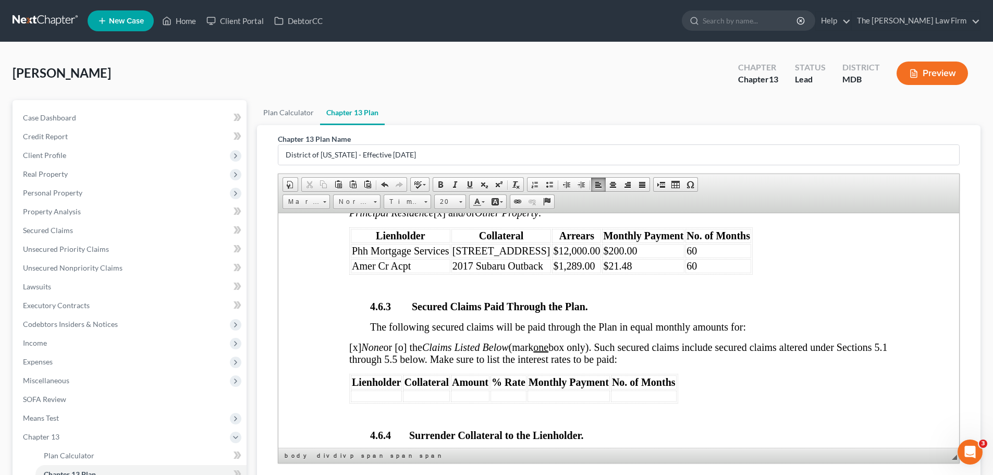
scroll to position [1981, 0]
drag, startPoint x: 725, startPoint y: 276, endPoint x: 621, endPoint y: 274, distance: 104.3
click at [621, 272] on tr "Amer Cr Acpt 2017 Subaru Outback $1,289.00 $21.48 60" at bounding box center [551, 265] width 400 height 14
drag, startPoint x: 724, startPoint y: 262, endPoint x: 623, endPoint y: 261, distance: 100.6
click at [623, 256] on tr "Phh Mortgage Services [STREET_ADDRESS] $12,000.00 $200.00 60" at bounding box center [551, 249] width 400 height 14
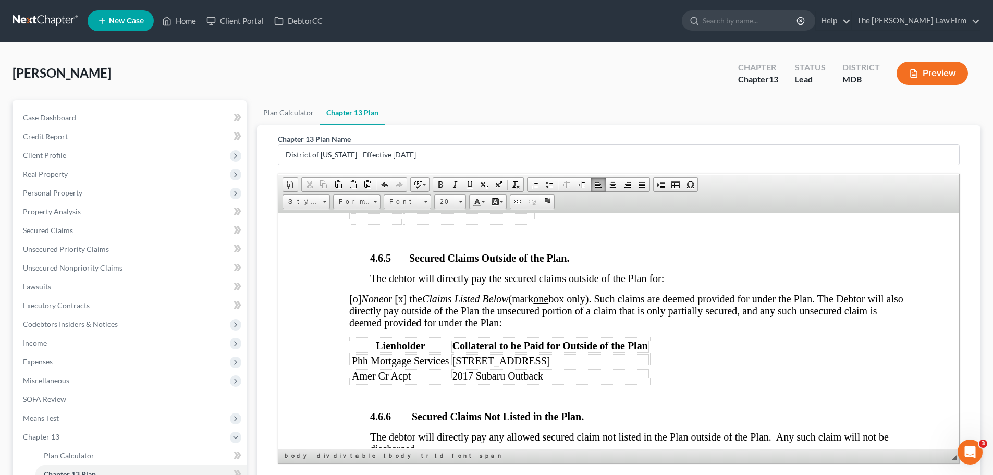
scroll to position [2398, 0]
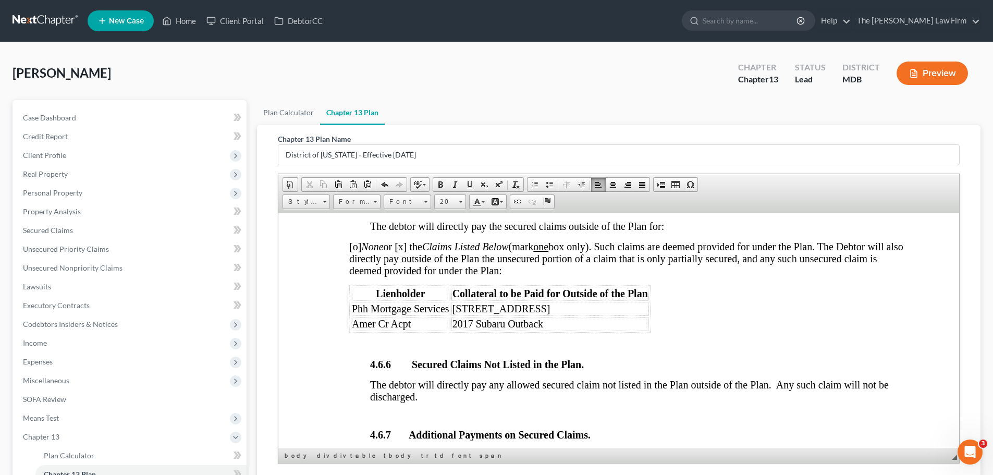
click at [352, 258] on span "[o] None or [x] the Claims Listed Below (mark one box only). Such claims are de…" at bounding box center [626, 257] width 554 height 35
click at [404, 258] on span "[x] None or [x] the Claims Listed Below (mark one box only). Such claims are de…" at bounding box center [626, 257] width 554 height 35
drag, startPoint x: 534, startPoint y: 331, endPoint x: 385, endPoint y: 313, distance: 150.6
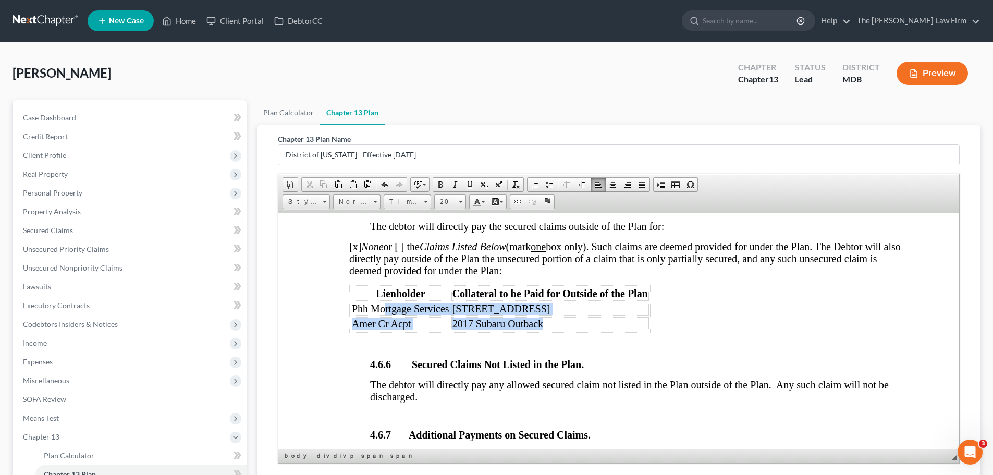
click at [385, 313] on tbody "Phh Mortgage Services [STREET_ADDRESS] Acpt 2017 Subaru Outback" at bounding box center [500, 315] width 298 height 29
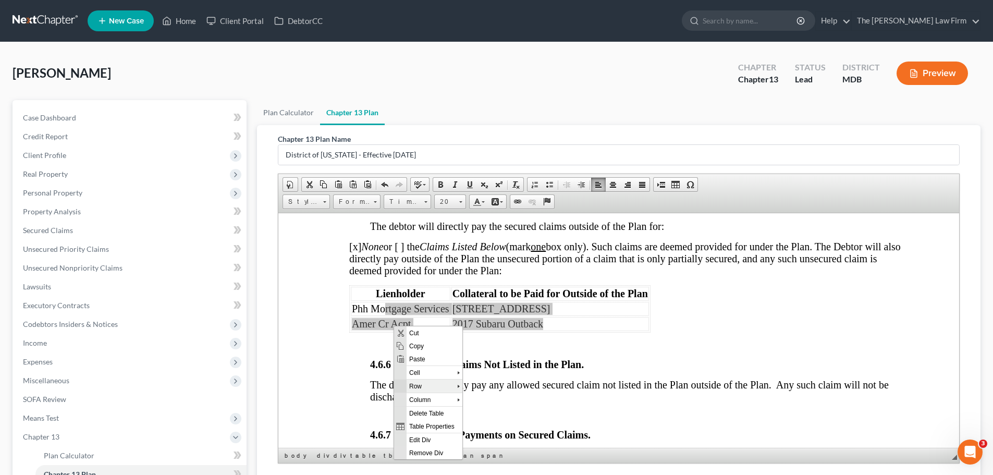
click at [423, 388] on span "Row" at bounding box center [432, 385] width 51 height 13
drag, startPoint x: 487, startPoint y: 409, endPoint x: 598, endPoint y: 524, distance: 160.4
click at [487, 409] on span "Delete Rows" at bounding box center [505, 412] width 60 height 13
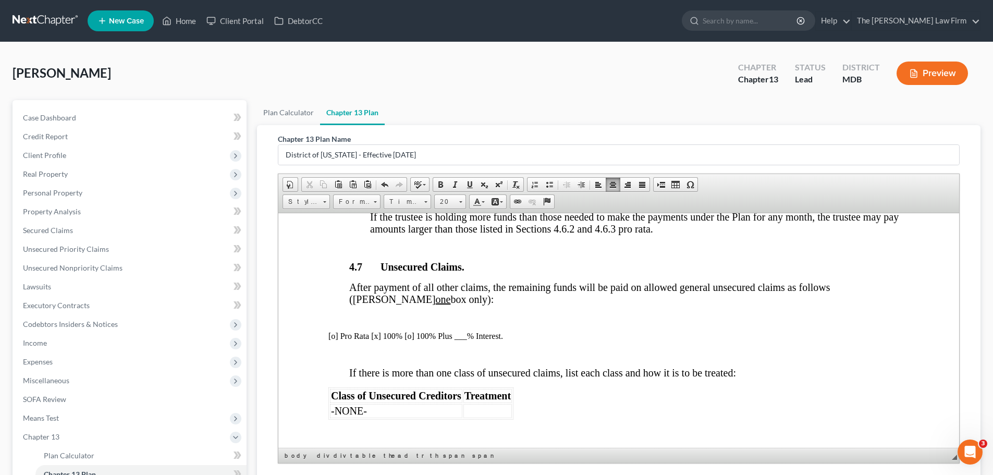
scroll to position [2607, 0]
drag, startPoint x: 401, startPoint y: 346, endPoint x: 370, endPoint y: 340, distance: 32.4
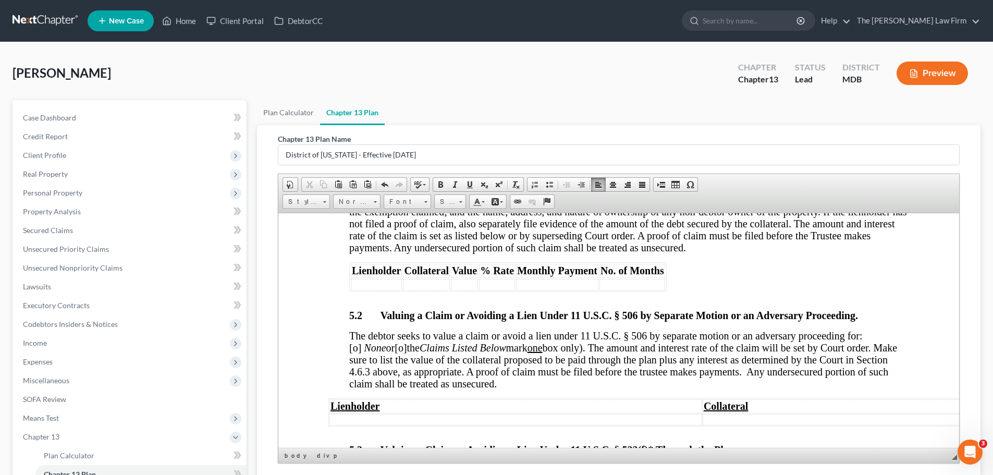
scroll to position [3076, 0]
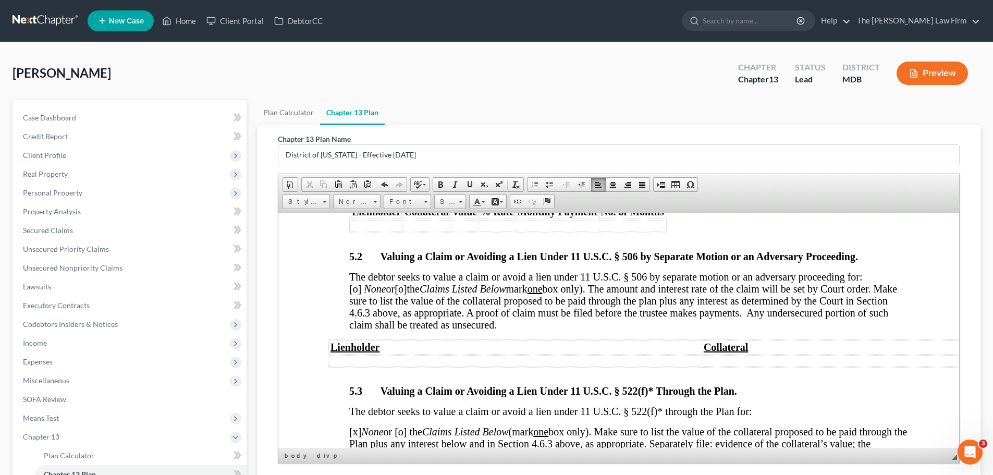
click at [361, 294] on span "[o]" at bounding box center [355, 288] width 12 height 11
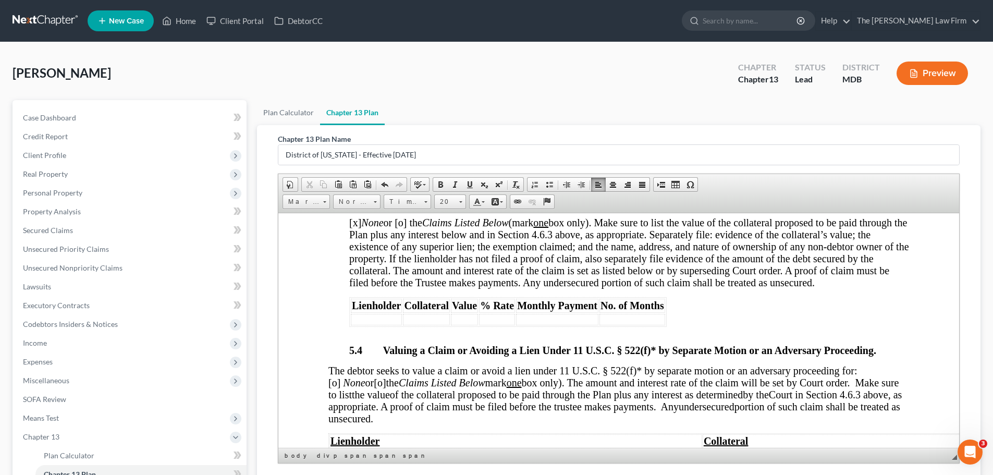
scroll to position [3389, 0]
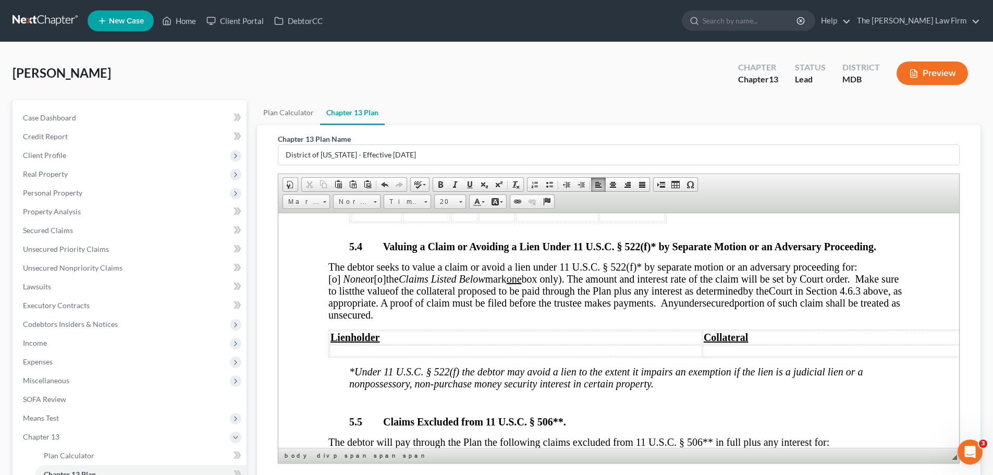
click at [340, 284] on span "[o]" at bounding box center [334, 278] width 12 height 11
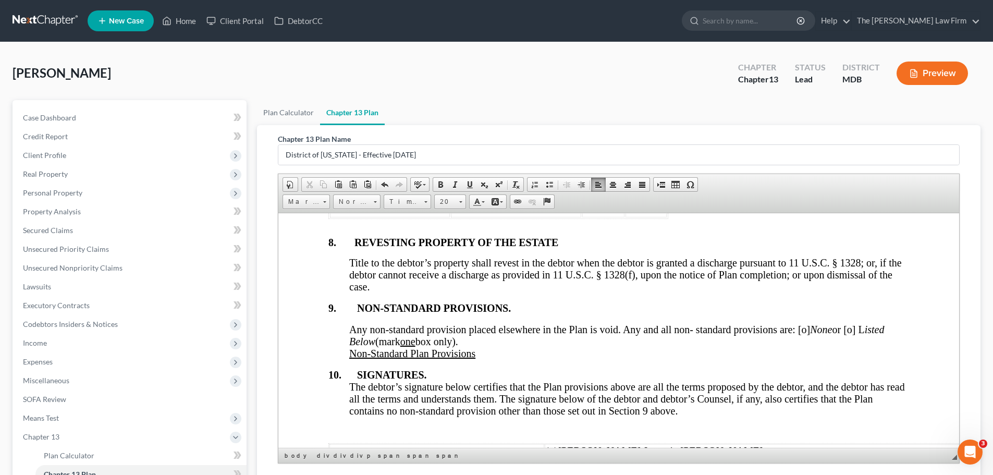
scroll to position [4014, 0]
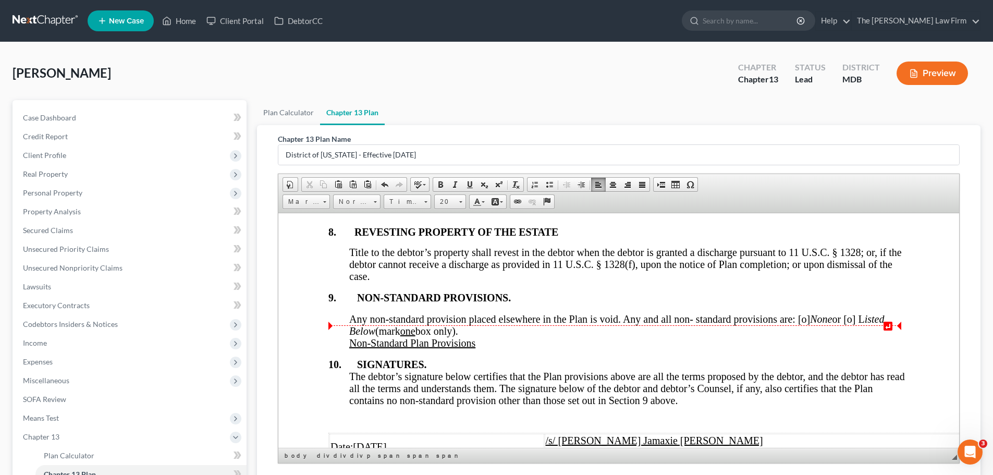
click at [800, 329] on span "Any non-standard provision placed elsewhere in the Plan is void. Any and all no…" at bounding box center [616, 324] width 535 height 23
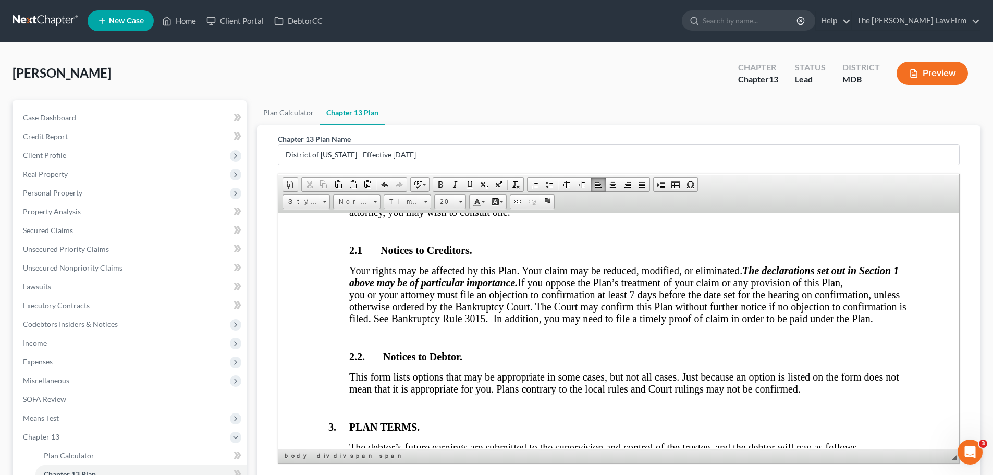
scroll to position [589, 0]
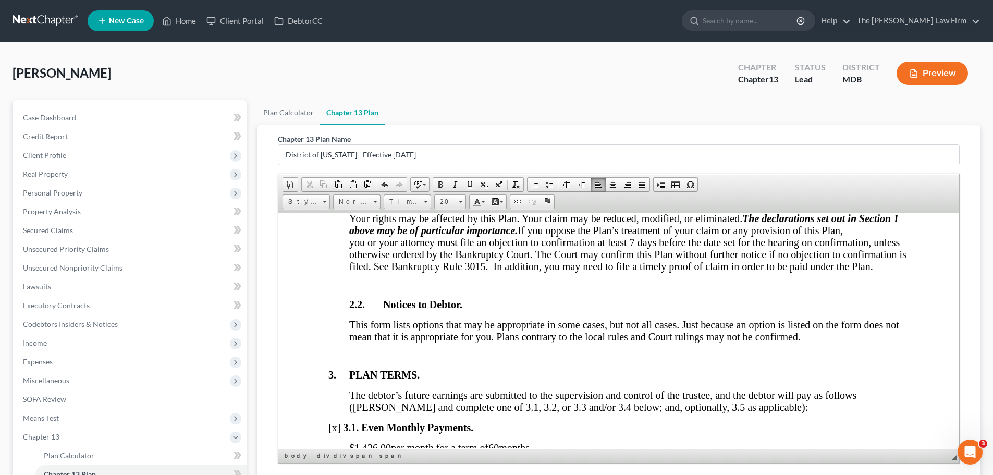
click at [500, 290] on div at bounding box center [629, 284] width 560 height 9
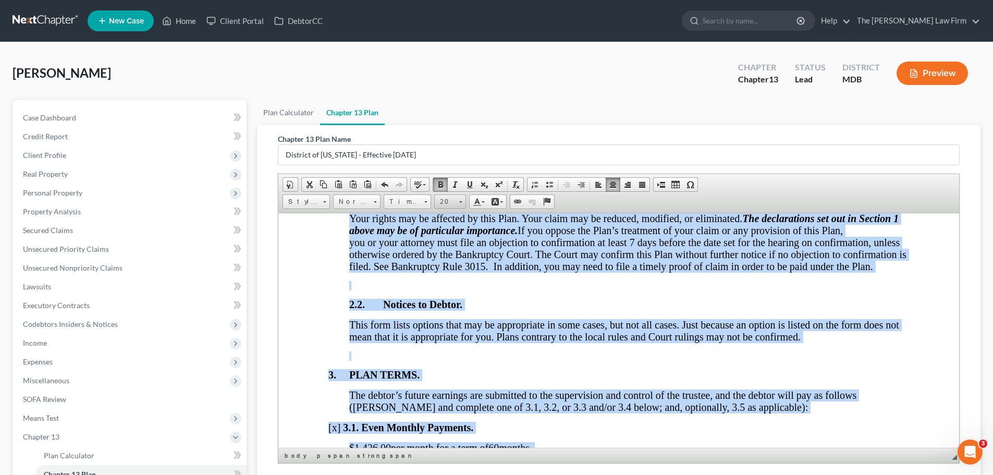
drag, startPoint x: 461, startPoint y: 205, endPoint x: 179, endPoint y: 17, distance: 339.3
click at [461, 205] on link "20" at bounding box center [450, 201] width 32 height 15
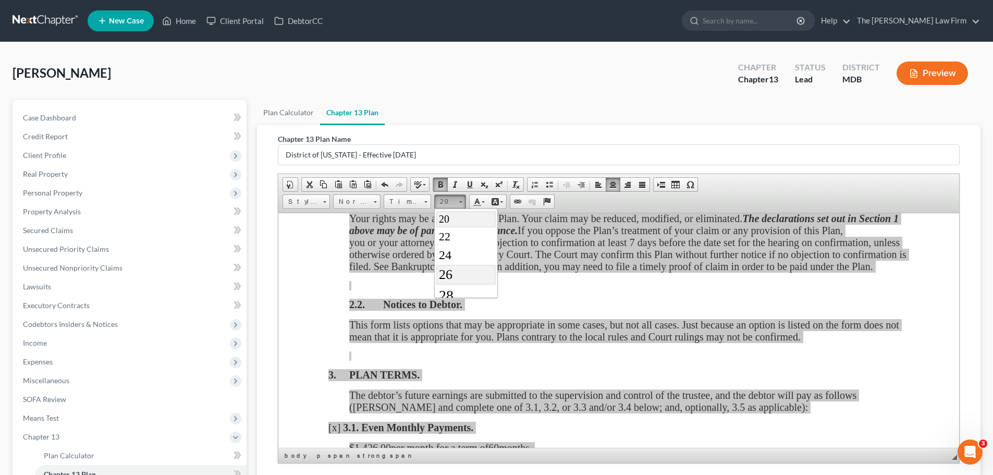
scroll to position [143, 0]
click at [448, 255] on span "26" at bounding box center [446, 255] width 14 height 15
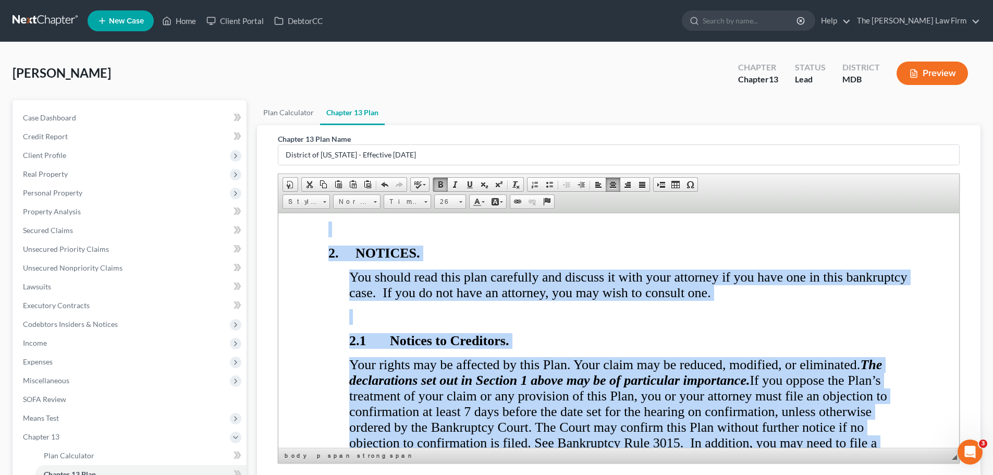
scroll to position [733, 50]
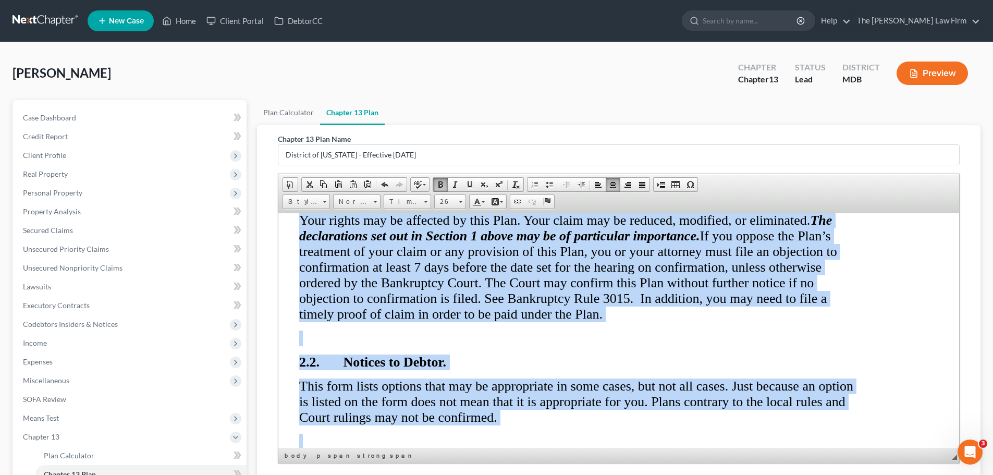
click at [546, 301] on span "Your rights may be affected by this Plan. Your claim may be reduced, modified, …" at bounding box center [568, 266] width 538 height 109
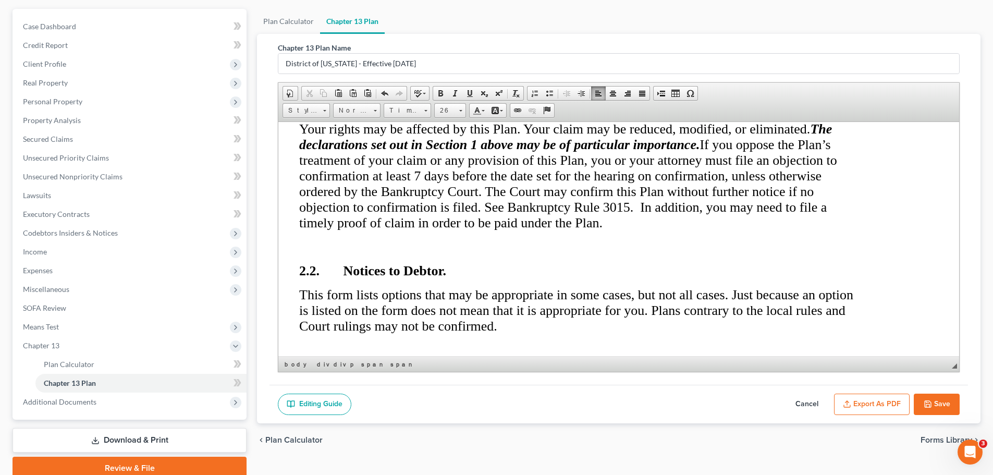
scroll to position [136, 0]
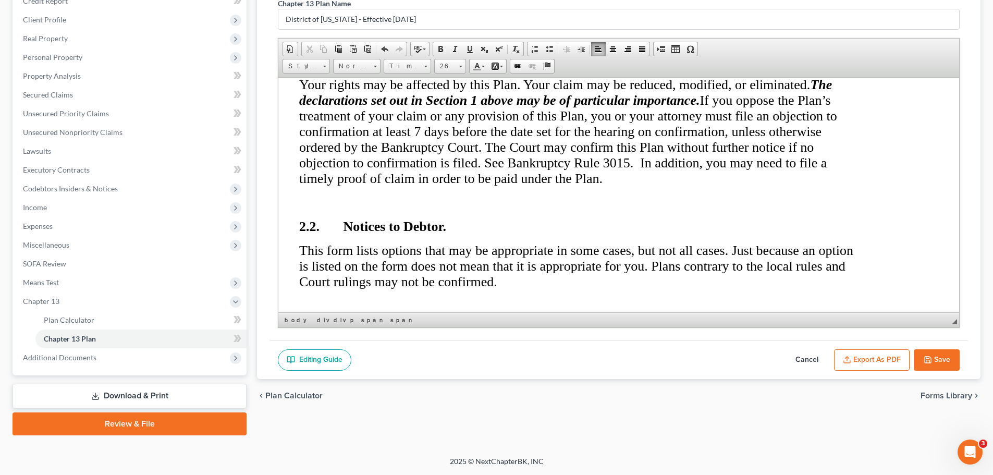
click at [877, 358] on button "Export as PDF" at bounding box center [872, 360] width 76 height 22
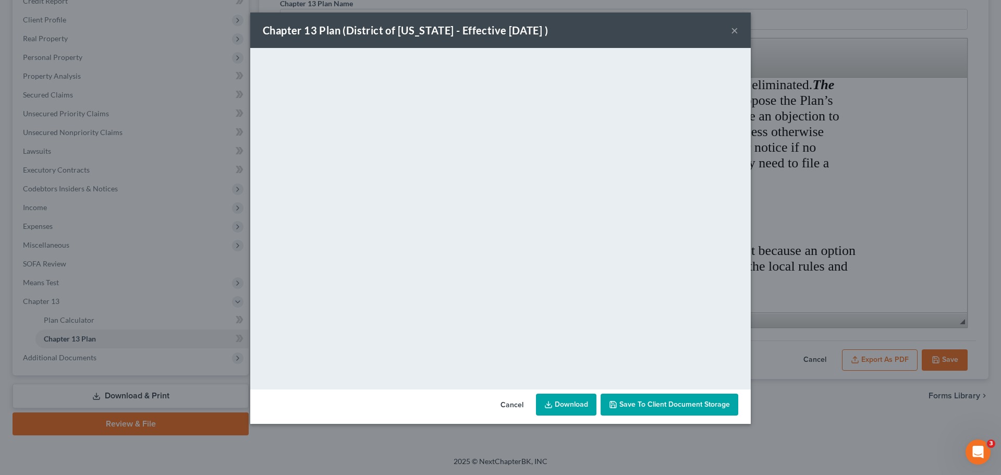
drag, startPoint x: 733, startPoint y: 31, endPoint x: 941, endPoint y: 322, distance: 357.5
click at [733, 31] on button "×" at bounding box center [734, 30] width 7 height 13
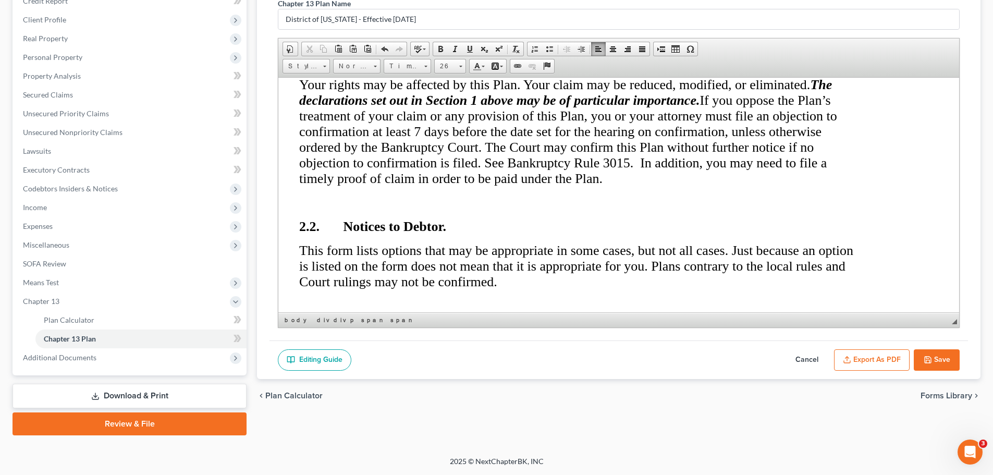
click at [936, 358] on button "Save" at bounding box center [937, 360] width 46 height 22
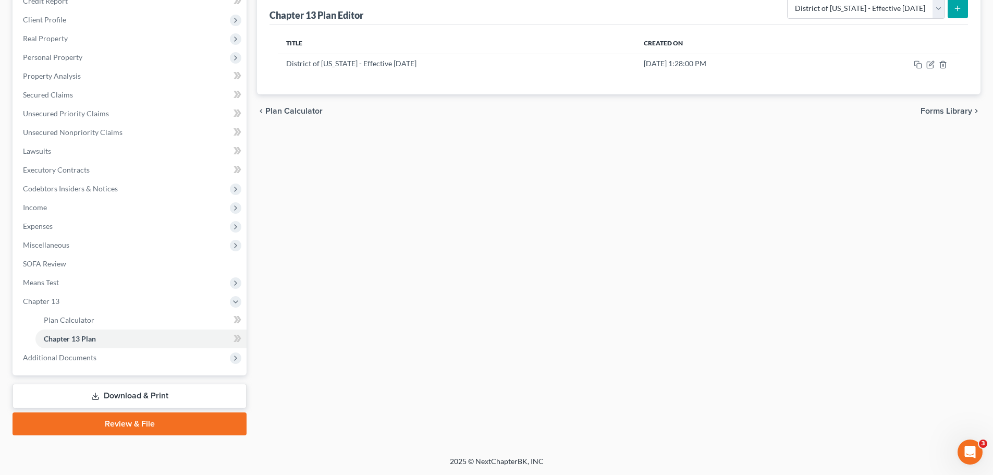
click at [166, 399] on link "Download & Print" at bounding box center [130, 396] width 234 height 25
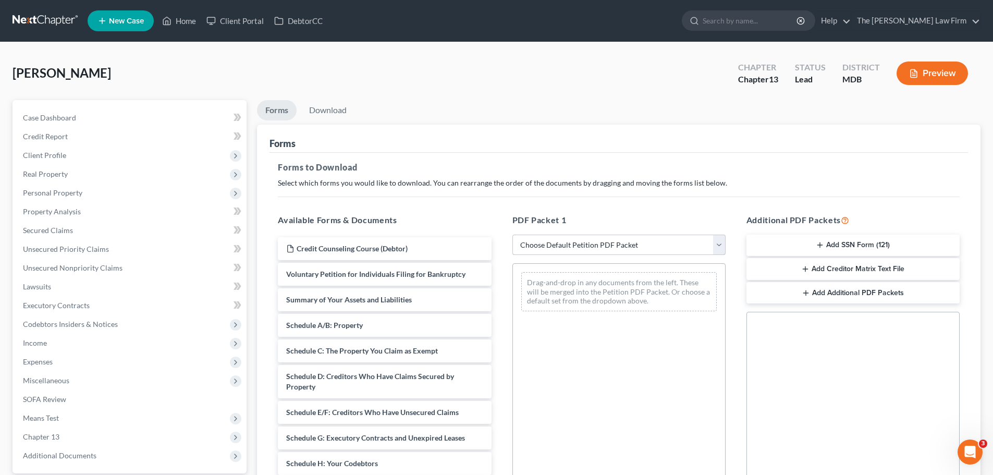
drag, startPoint x: 642, startPoint y: 246, endPoint x: 607, endPoint y: 254, distance: 36.4
click at [642, 245] on select "Choose Default Petition PDF Packet Complete Bankruptcy Petition (all forms and …" at bounding box center [618, 245] width 213 height 21
click at [512, 235] on select "Choose Default Petition PDF Packet Complete Bankruptcy Petition (all forms and …" at bounding box center [618, 245] width 213 height 21
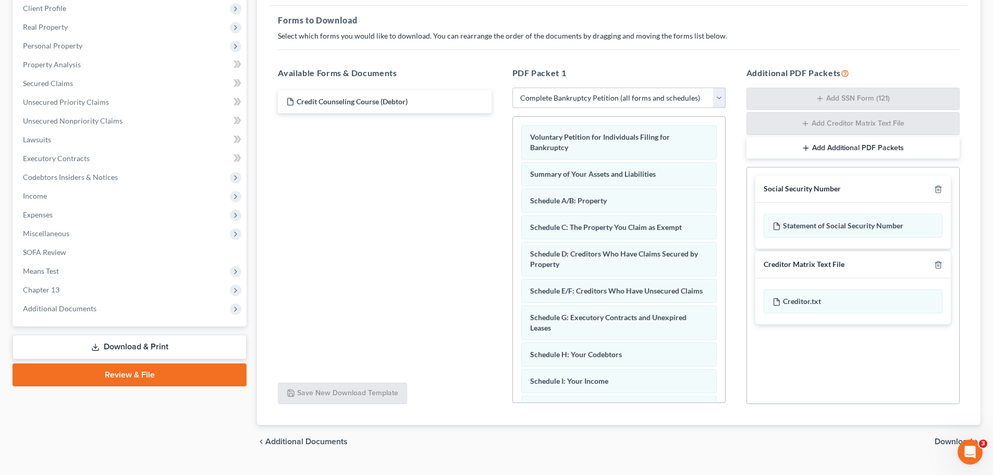
scroll to position [170, 0]
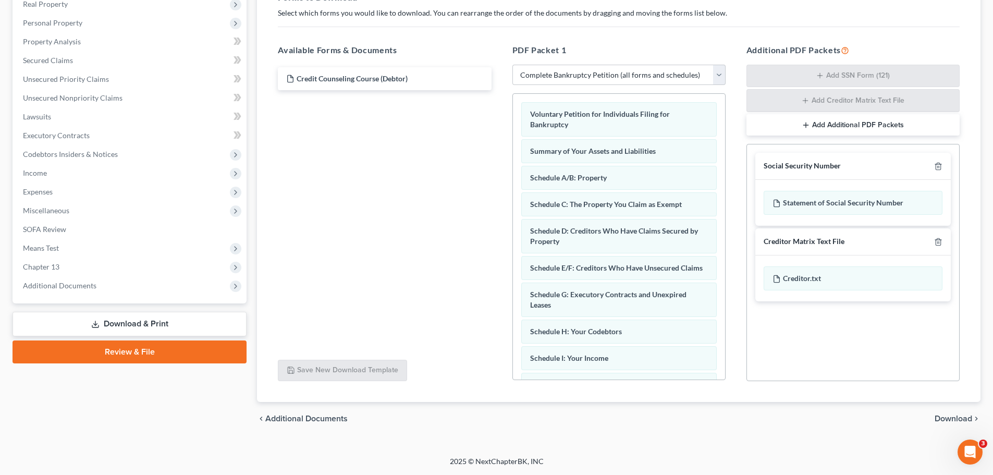
click at [958, 418] on span "Download" at bounding box center [954, 418] width 38 height 8
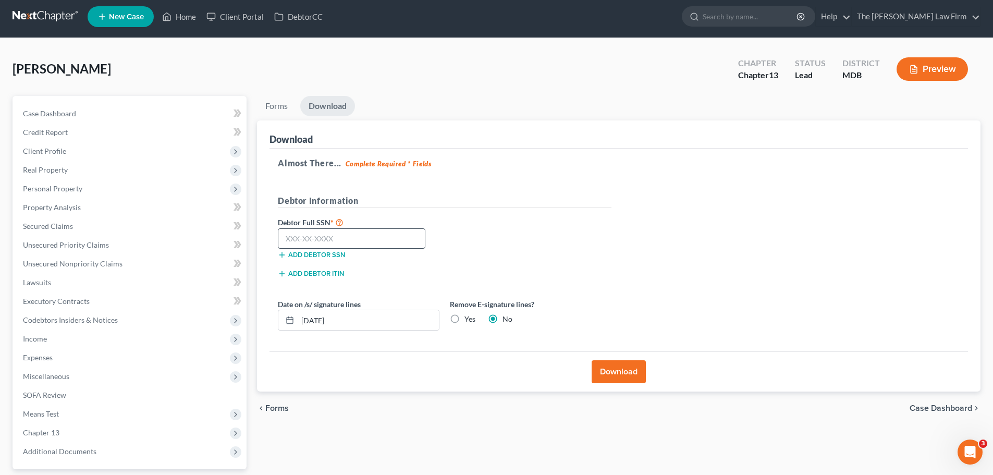
scroll to position [0, 0]
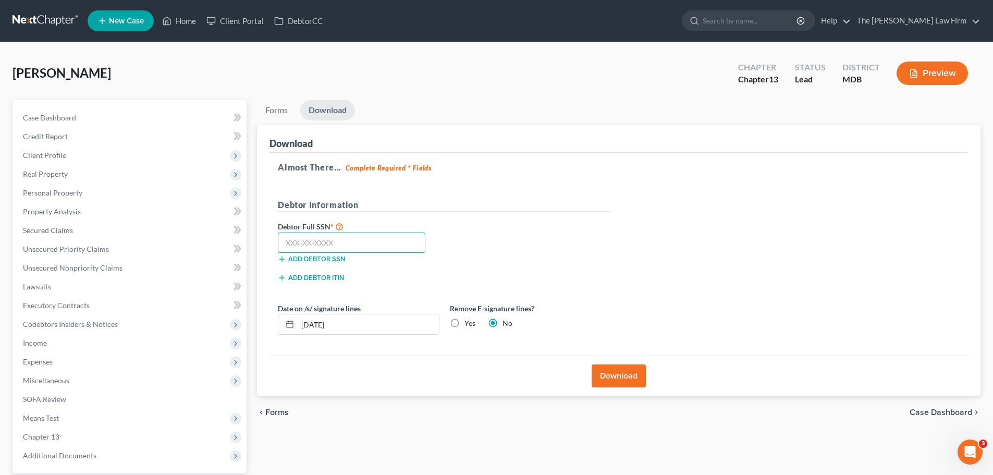
click at [356, 250] on input "text" at bounding box center [352, 243] width 148 height 21
click at [615, 374] on button "Download" at bounding box center [619, 375] width 54 height 23
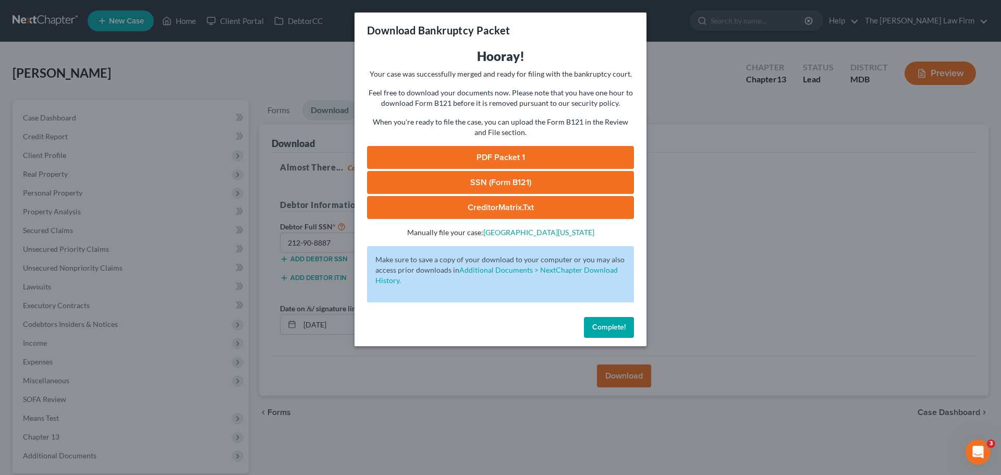
click at [514, 160] on link "PDF Packet 1" at bounding box center [500, 157] width 267 height 23
click at [508, 187] on link "SSN (Form B121)" at bounding box center [500, 182] width 267 height 23
click at [607, 324] on span "Complete!" at bounding box center [608, 327] width 33 height 9
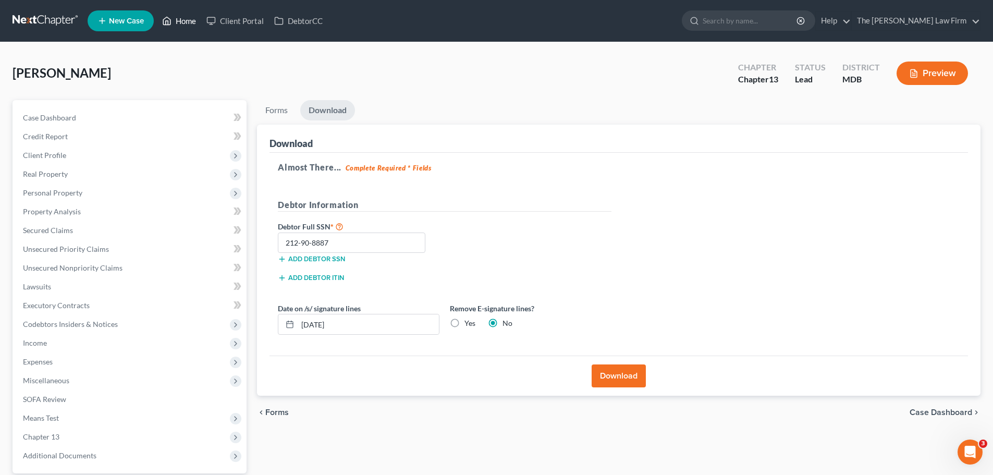
drag, startPoint x: 183, startPoint y: 20, endPoint x: 389, endPoint y: 119, distance: 228.7
click at [183, 20] on link "Home" at bounding box center [179, 20] width 44 height 19
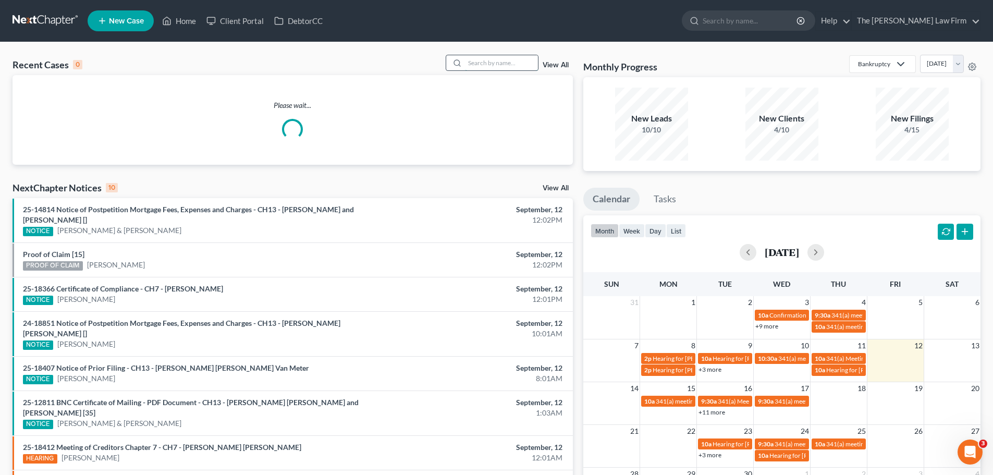
click at [483, 66] on input "search" at bounding box center [501, 62] width 73 height 15
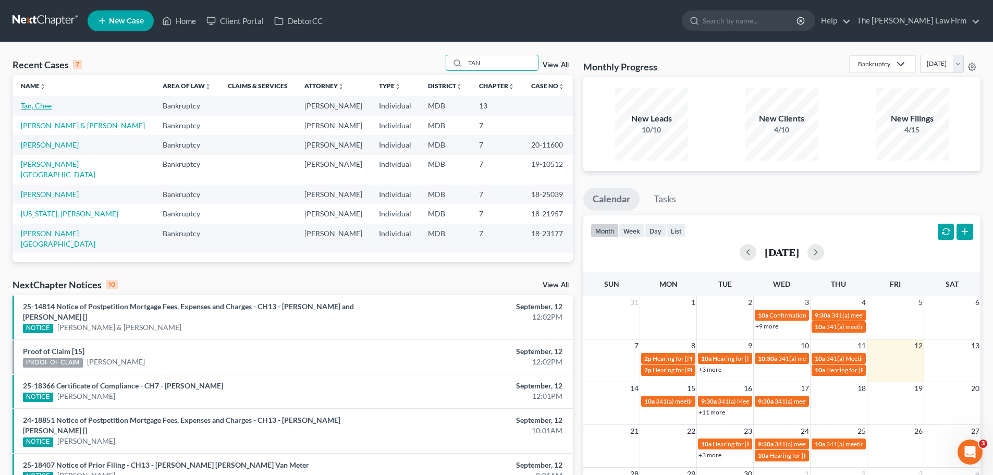
click at [44, 107] on link "Tan, Chee" at bounding box center [36, 105] width 31 height 9
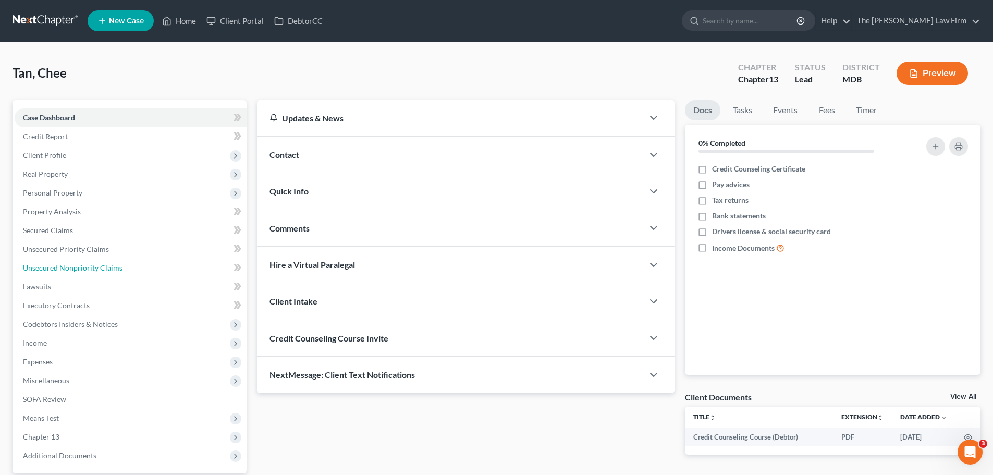
drag, startPoint x: 85, startPoint y: 272, endPoint x: 292, endPoint y: 252, distance: 208.0
click at [85, 272] on link "Unsecured Nonpriority Claims" at bounding box center [131, 268] width 232 height 19
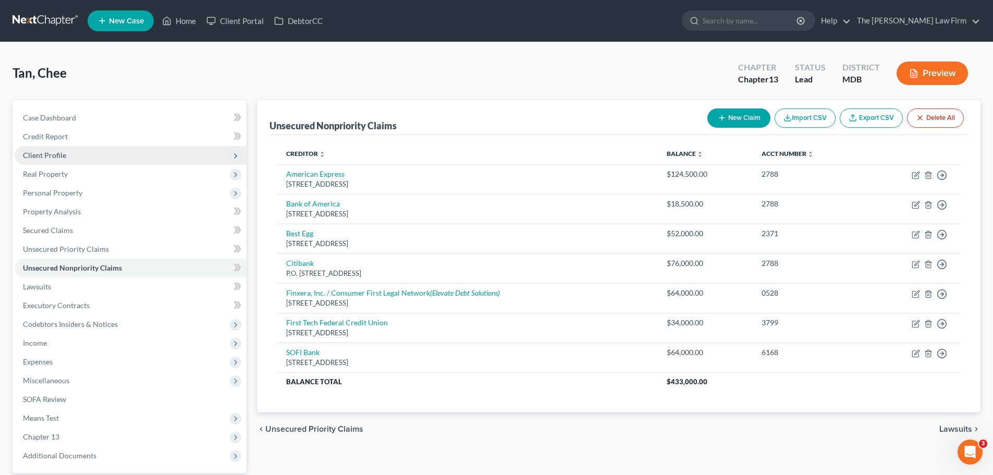
click at [50, 154] on span "Client Profile" at bounding box center [44, 155] width 43 height 9
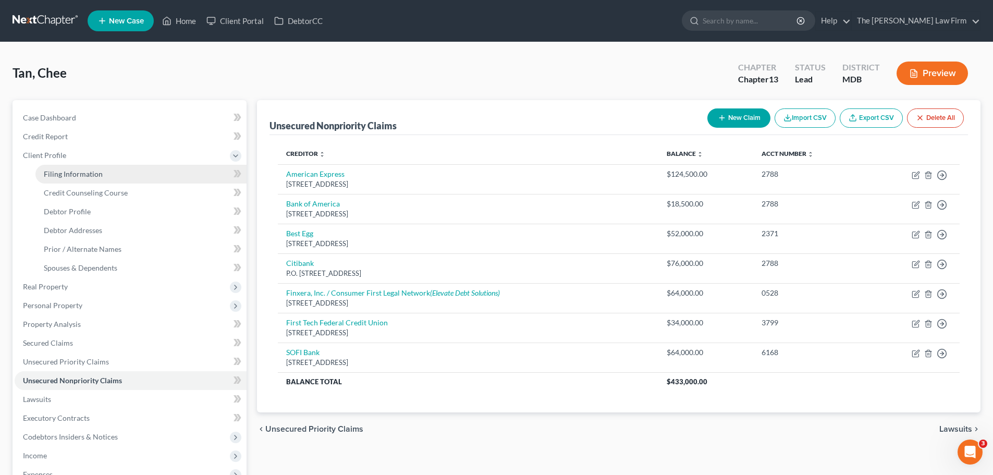
click at [82, 178] on link "Filing Information" at bounding box center [140, 174] width 211 height 19
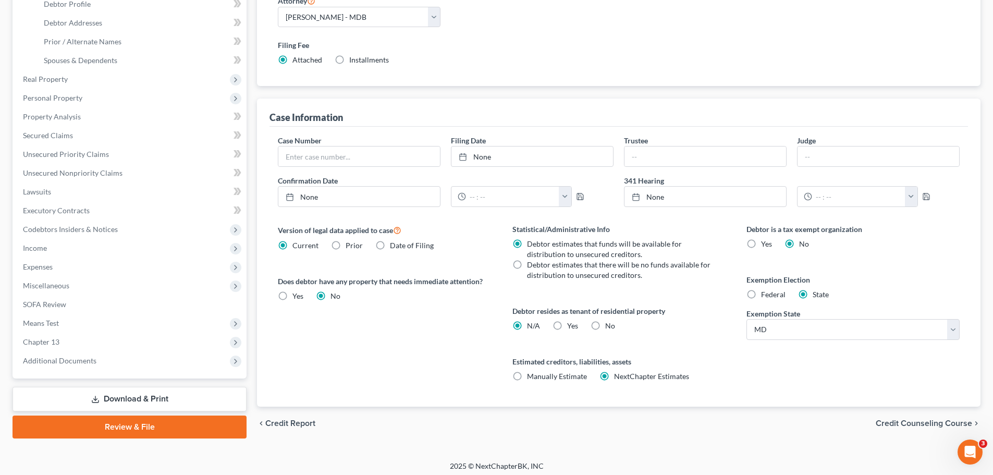
scroll to position [209, 0]
click at [605, 324] on label "No" at bounding box center [610, 325] width 10 height 10
click at [609, 324] on input "No" at bounding box center [612, 323] width 7 height 7
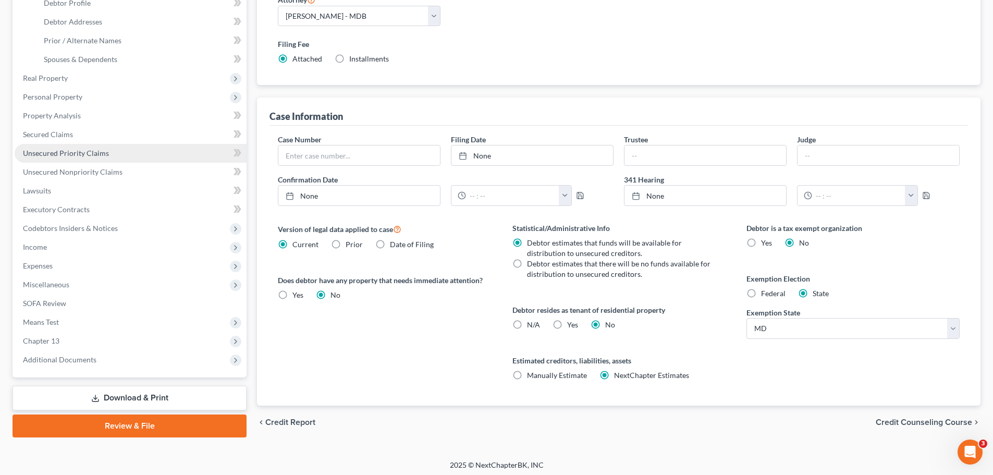
scroll to position [52, 0]
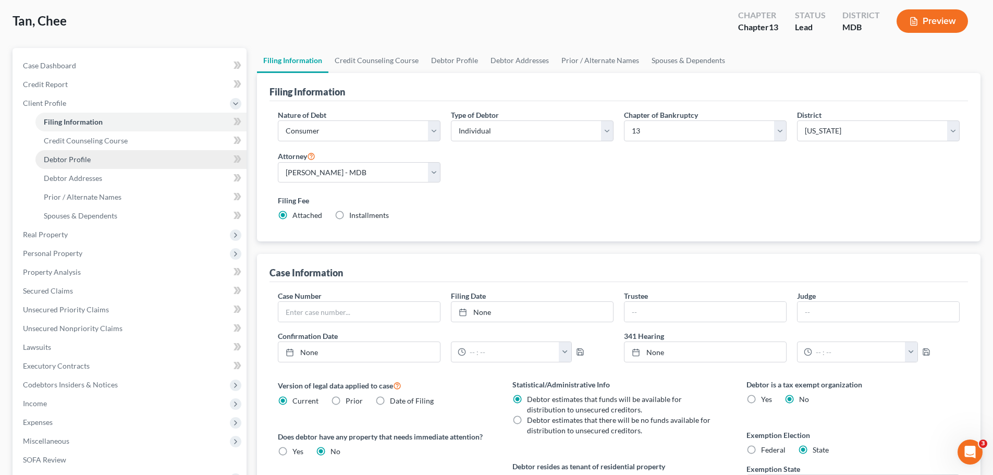
click at [67, 156] on span "Debtor Profile" at bounding box center [67, 159] width 47 height 9
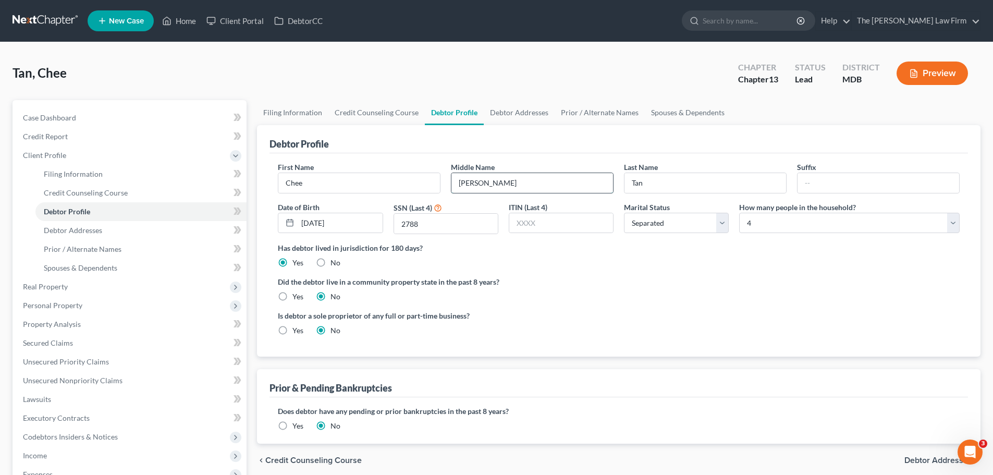
drag, startPoint x: 496, startPoint y: 184, endPoint x: 460, endPoint y: 182, distance: 36.0
click at [460, 182] on input "[PERSON_NAME]" at bounding box center [532, 183] width 162 height 20
click at [387, 179] on input "Chee" at bounding box center [359, 183] width 162 height 20
paste input "[PERSON_NAME]"
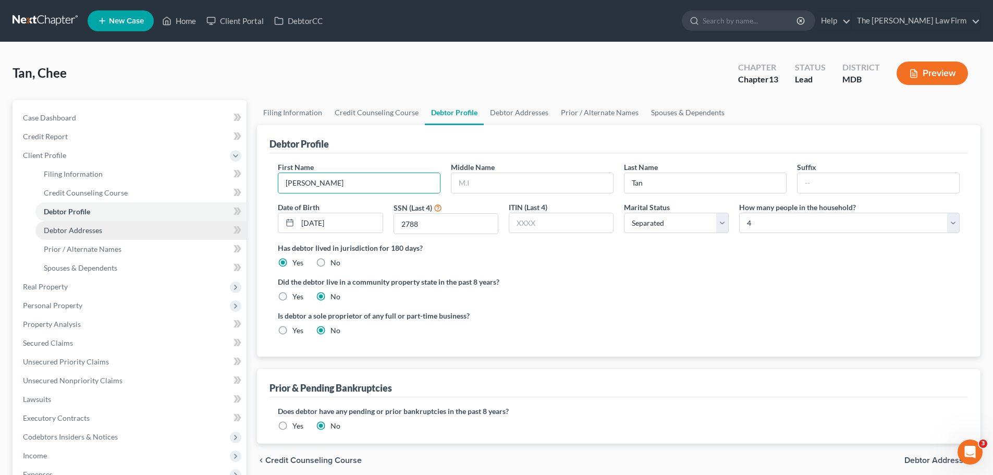
click at [87, 227] on span "Debtor Addresses" at bounding box center [73, 230] width 58 height 9
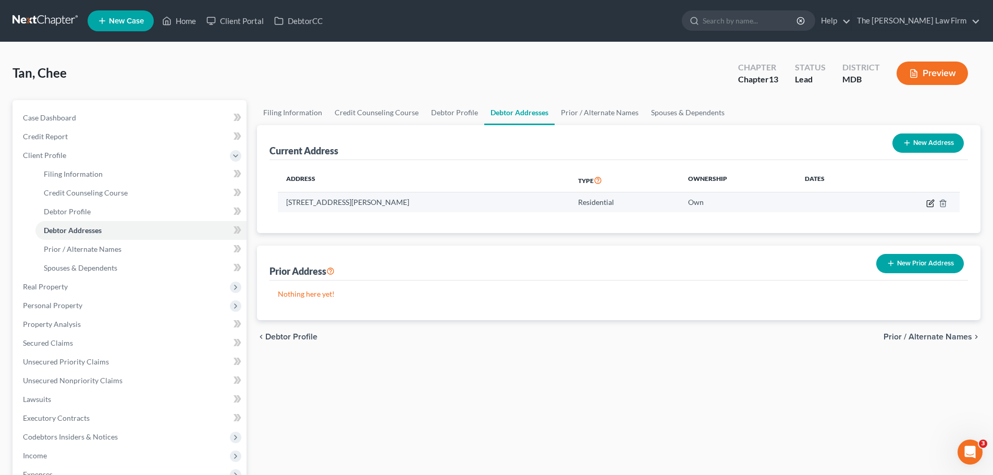
click at [933, 204] on icon "button" at bounding box center [930, 203] width 6 height 6
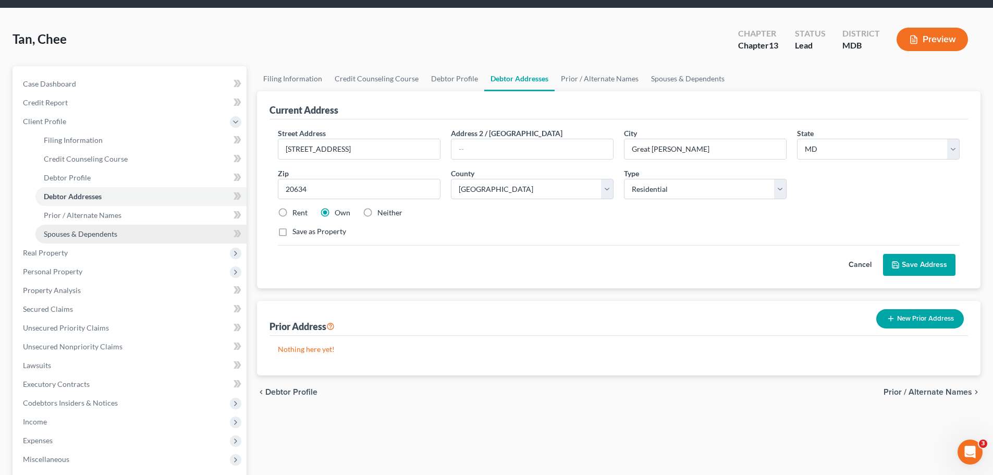
scroll to position [104, 0]
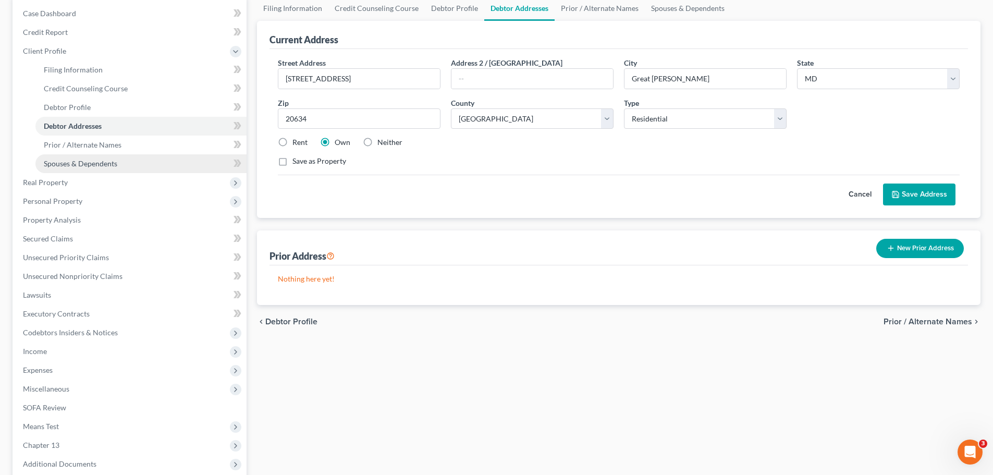
click at [76, 164] on span "Spouses & Dependents" at bounding box center [81, 163] width 74 height 9
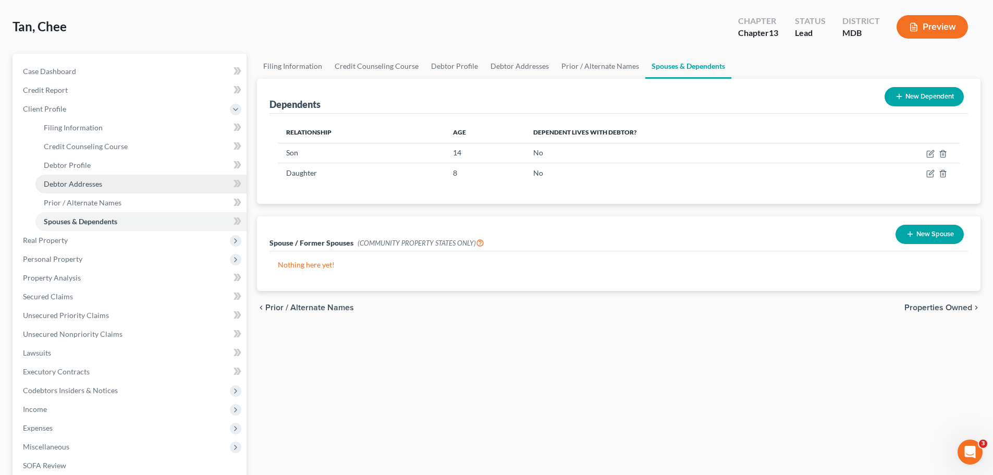
scroll to position [104, 0]
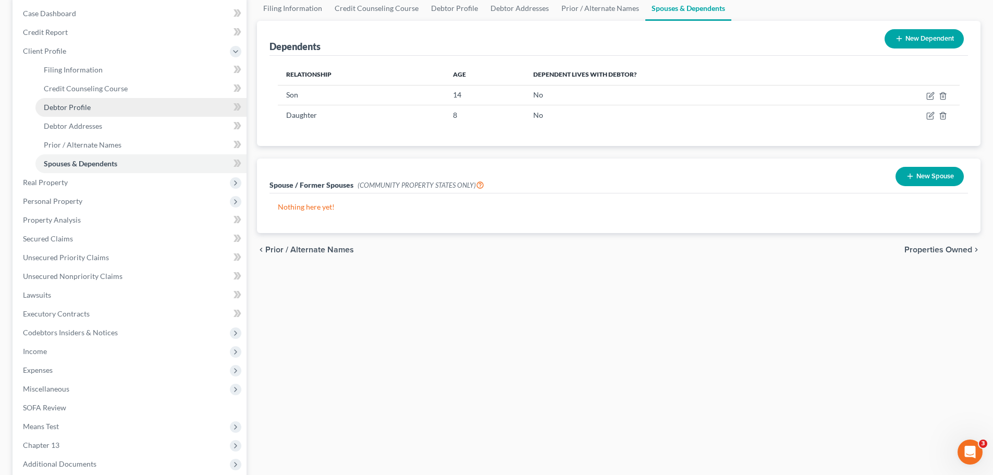
click at [76, 111] on span "Debtor Profile" at bounding box center [67, 107] width 47 height 9
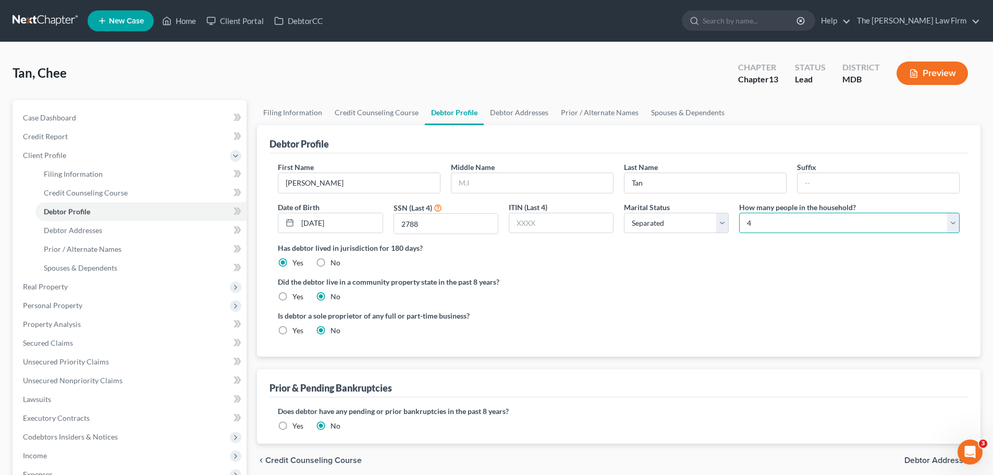
drag, startPoint x: 757, startPoint y: 226, endPoint x: 757, endPoint y: 213, distance: 13.0
click at [757, 226] on select "Select 1 2 3 4 5 6 7 8 9 10 11 12 13 14 15 16 17 18 19 20" at bounding box center [849, 223] width 221 height 21
click at [739, 213] on select "Select 1 2 3 4 5 6 7 8 9 10 11 12 13 14 15 16 17 18 19 20" at bounding box center [849, 223] width 221 height 21
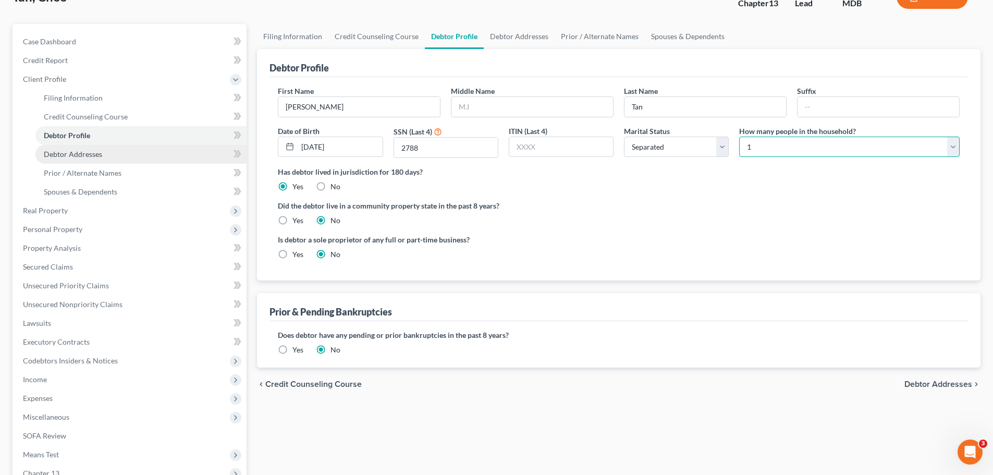
scroll to position [104, 0]
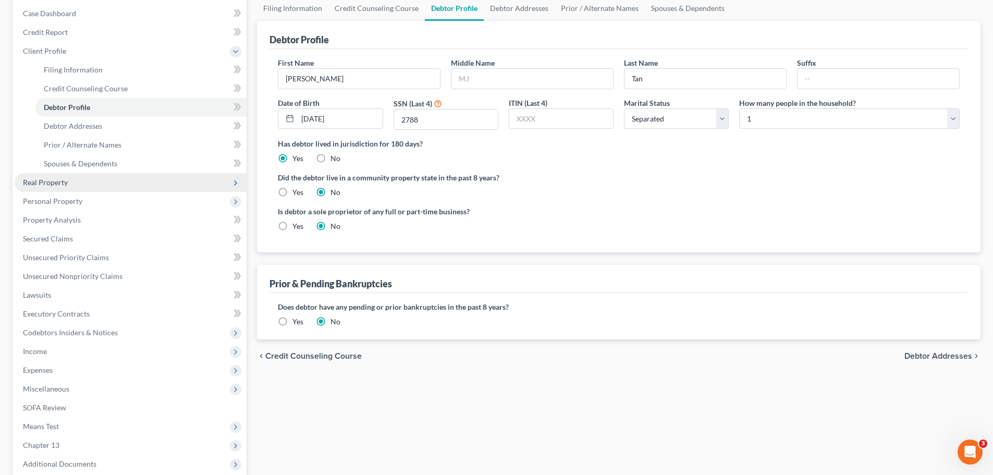
click at [59, 185] on span "Real Property" at bounding box center [45, 182] width 45 height 9
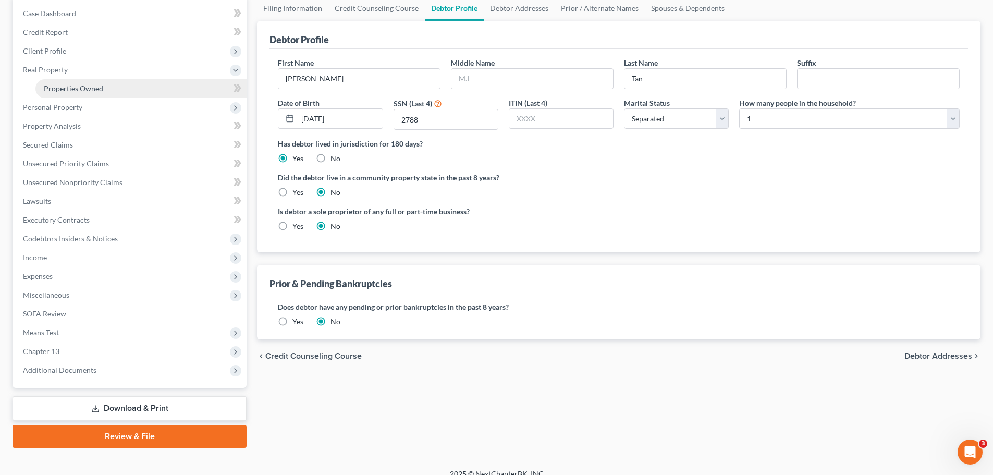
click at [85, 91] on span "Properties Owned" at bounding box center [73, 88] width 59 height 9
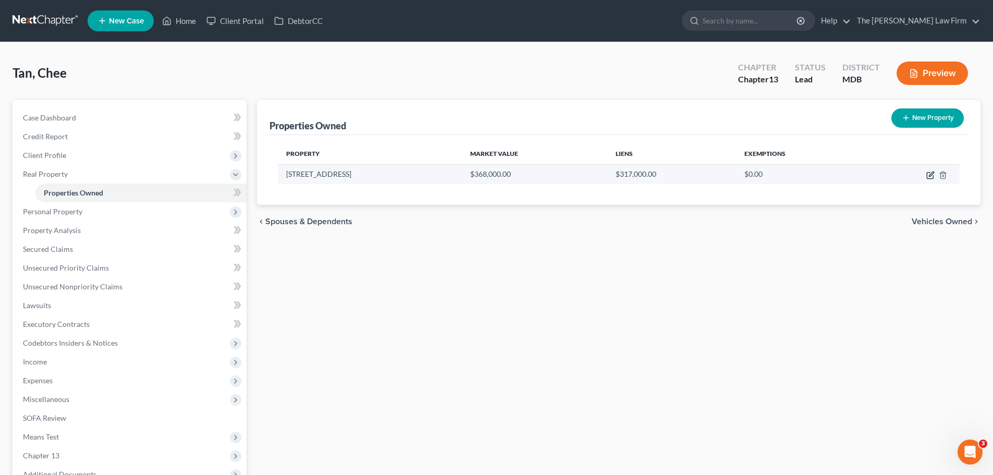
click at [930, 173] on icon "button" at bounding box center [930, 176] width 6 height 6
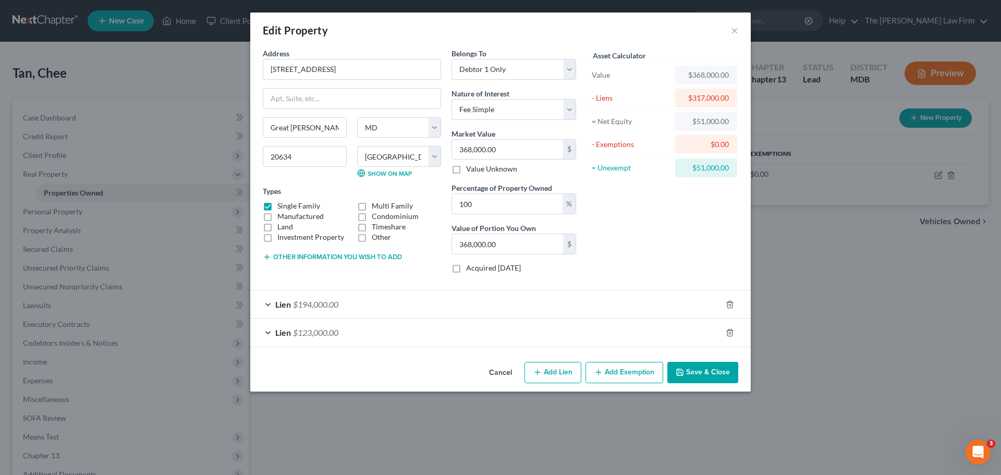
click at [662, 333] on div "Lien $123,000.00" at bounding box center [485, 333] width 471 height 28
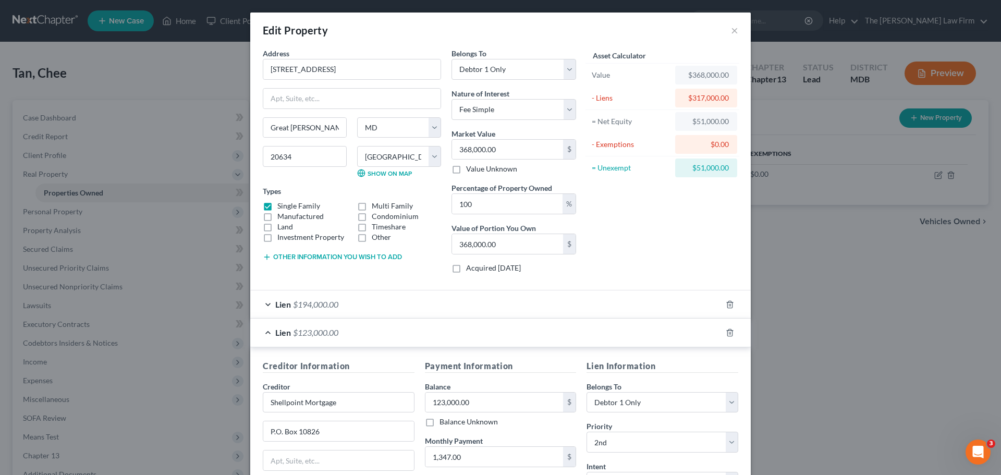
click at [309, 303] on span "$194,000.00" at bounding box center [315, 304] width 45 height 10
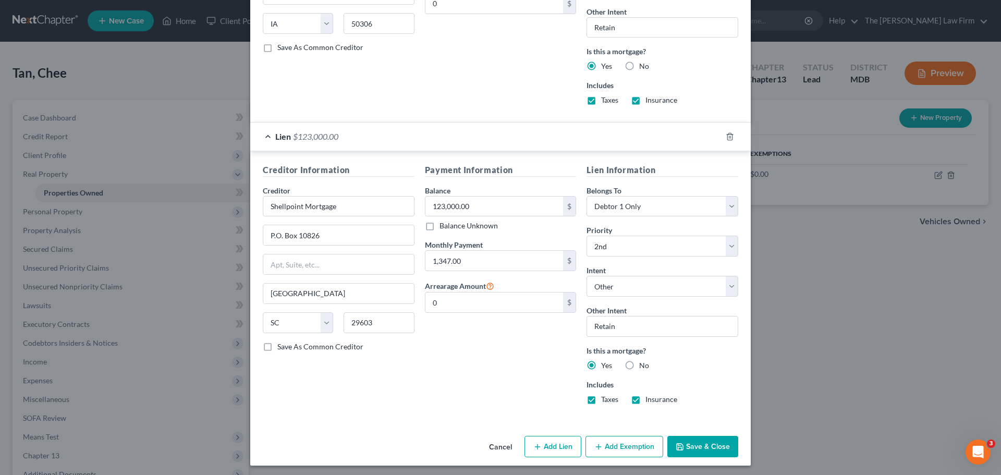
scroll to position [470, 0]
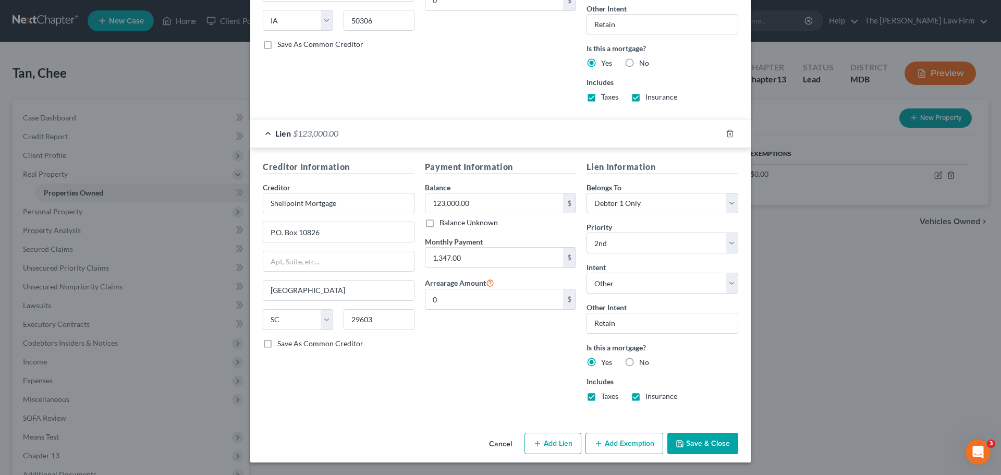
click at [645, 399] on label "Insurance" at bounding box center [661, 396] width 32 height 10
click at [650, 398] on input "Insurance" at bounding box center [653, 394] width 7 height 7
click at [601, 398] on label "Taxes" at bounding box center [609, 396] width 17 height 10
click at [605, 398] on input "Taxes" at bounding box center [608, 394] width 7 height 7
click at [698, 442] on button "Save & Close" at bounding box center [702, 444] width 71 height 22
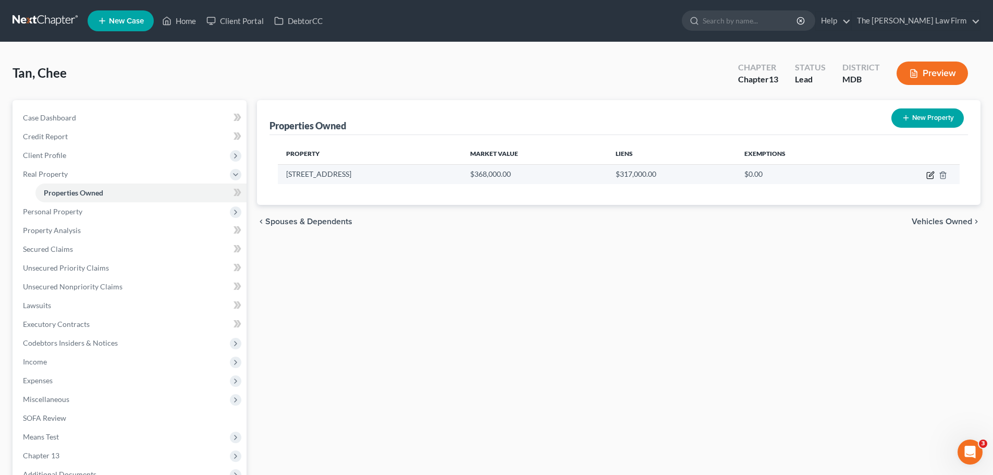
click at [928, 175] on icon "button" at bounding box center [930, 175] width 8 height 8
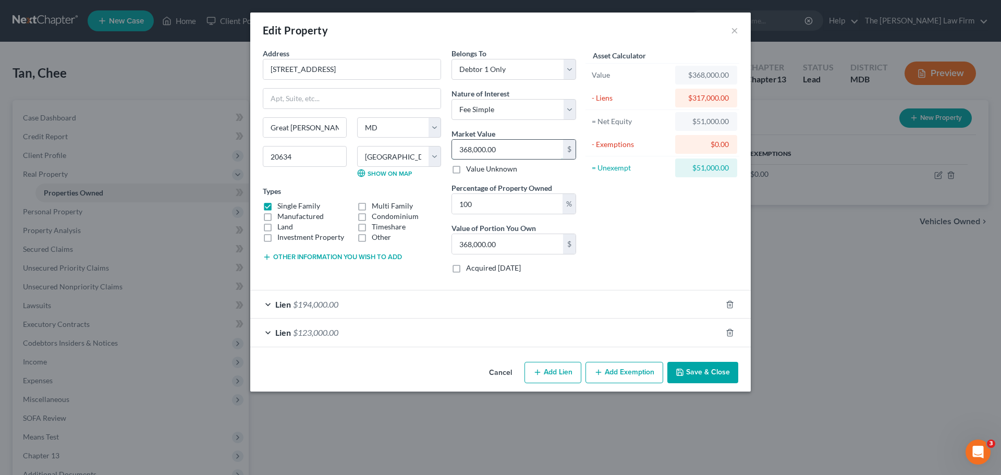
click at [503, 147] on input "368,000.00" at bounding box center [507, 150] width 111 height 20
click at [653, 218] on div "Asset Calculator Value $360,000.00 - Liens $317,000.00 = Net Equity $51,000.00 …" at bounding box center [662, 165] width 162 height 234
click at [633, 371] on button "Add Exemption" at bounding box center [624, 373] width 78 height 22
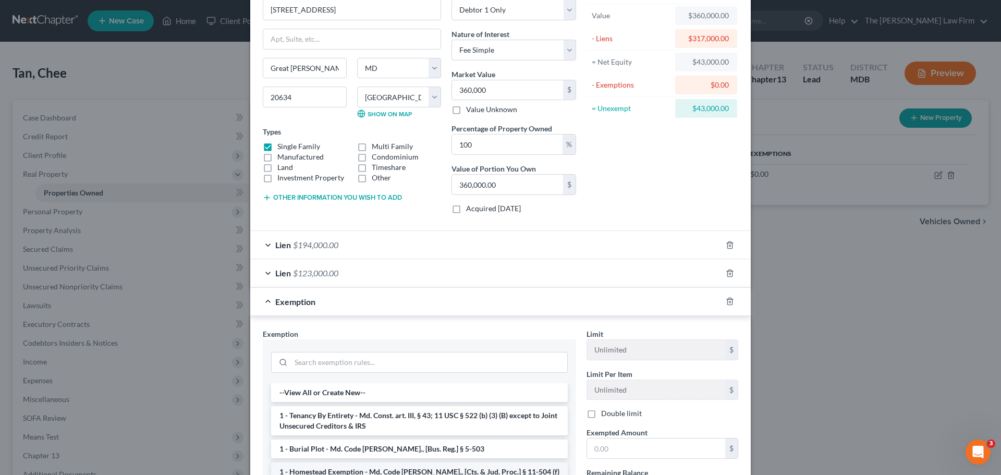
scroll to position [209, 0]
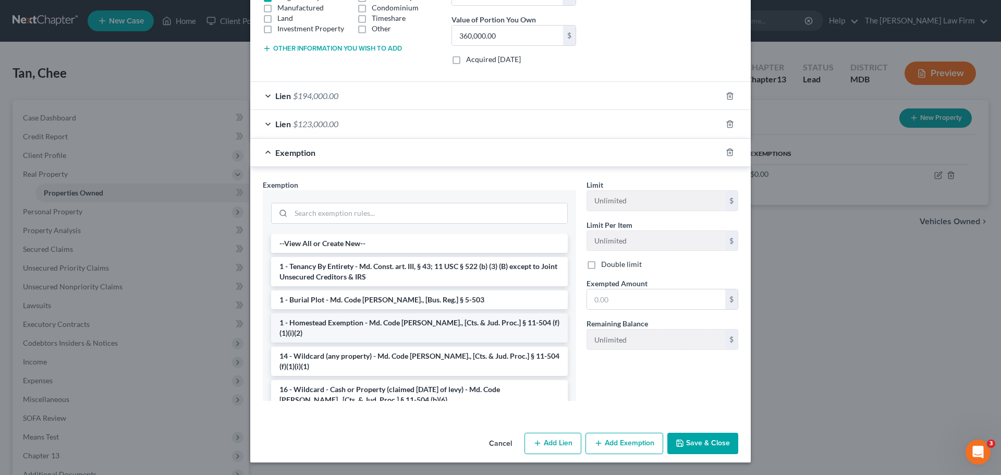
click at [346, 322] on li "1 - Homestead Exemption - Md. Code [PERSON_NAME]., [Cts. & Jud. Proc.] § 11-504…" at bounding box center [419, 327] width 297 height 29
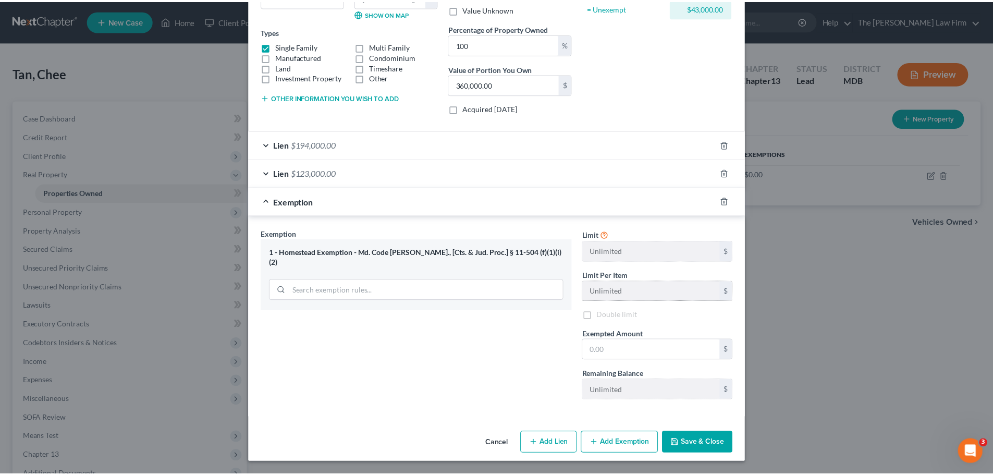
scroll to position [160, 0]
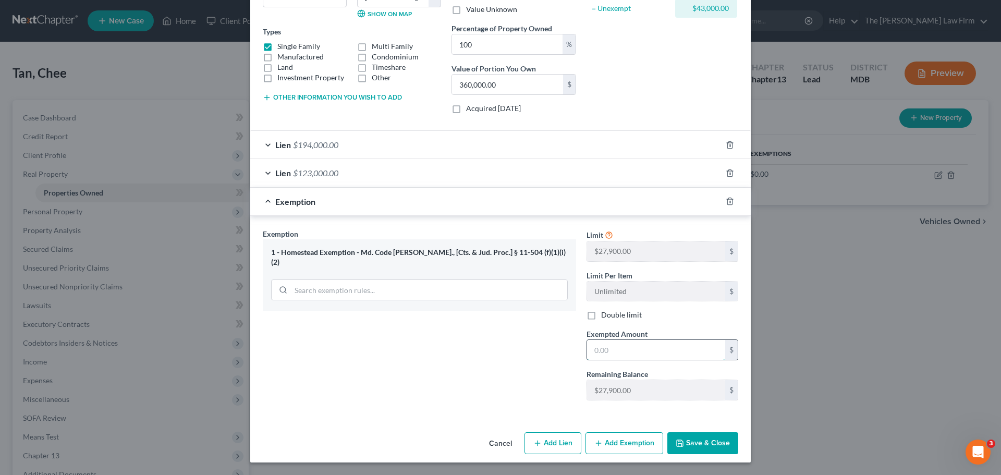
click at [612, 346] on input "text" at bounding box center [656, 350] width 138 height 20
click at [691, 437] on button "Save & Close" at bounding box center [702, 443] width 71 height 22
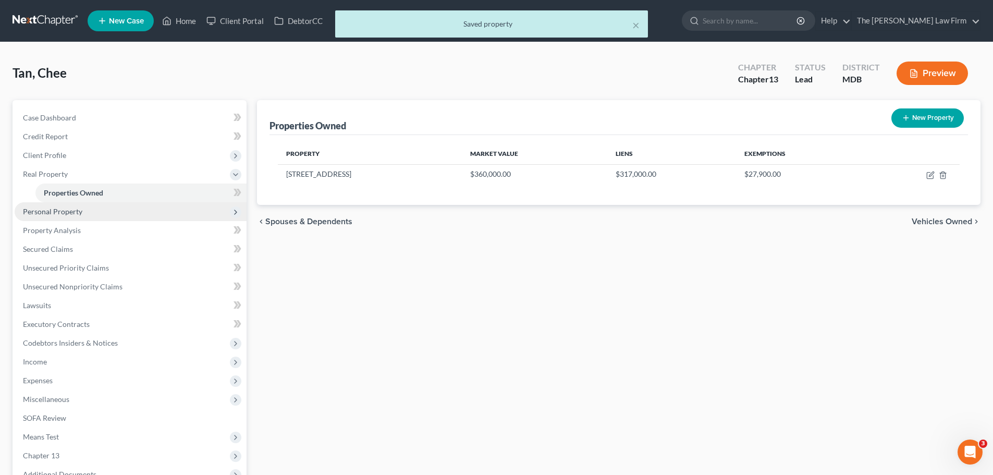
click at [81, 210] on span "Personal Property" at bounding box center [52, 211] width 59 height 9
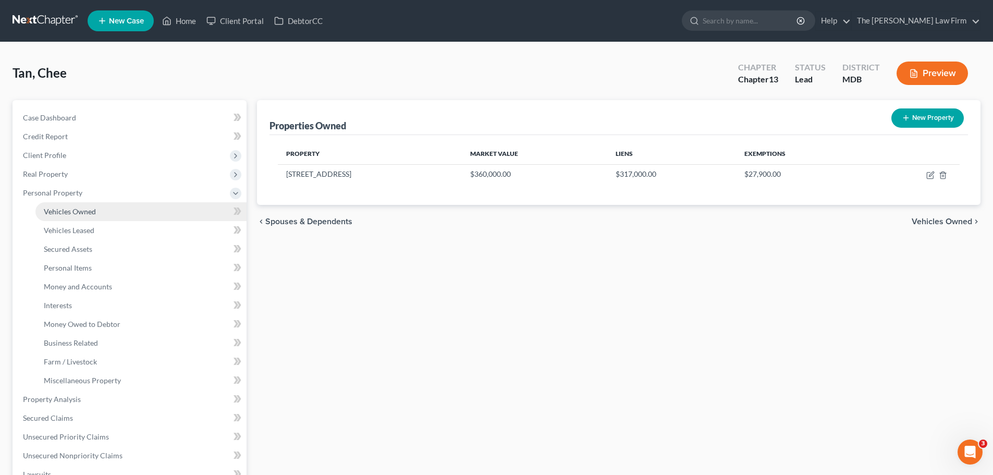
click at [86, 213] on span "Vehicles Owned" at bounding box center [70, 211] width 52 height 9
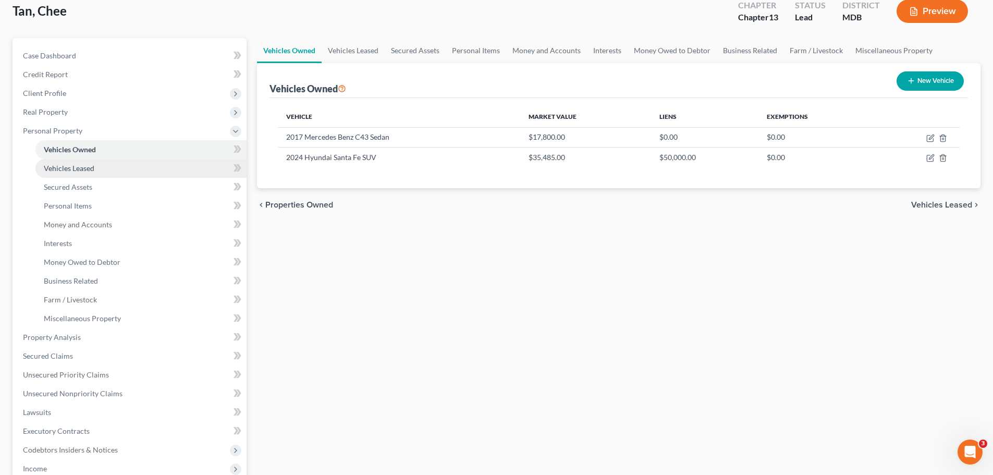
scroll to position [104, 0]
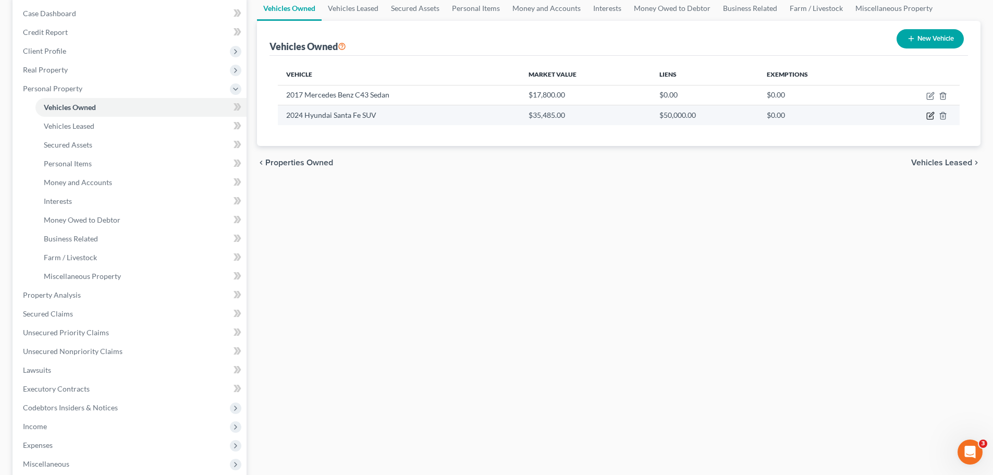
click at [931, 116] on icon "button" at bounding box center [930, 116] width 8 height 8
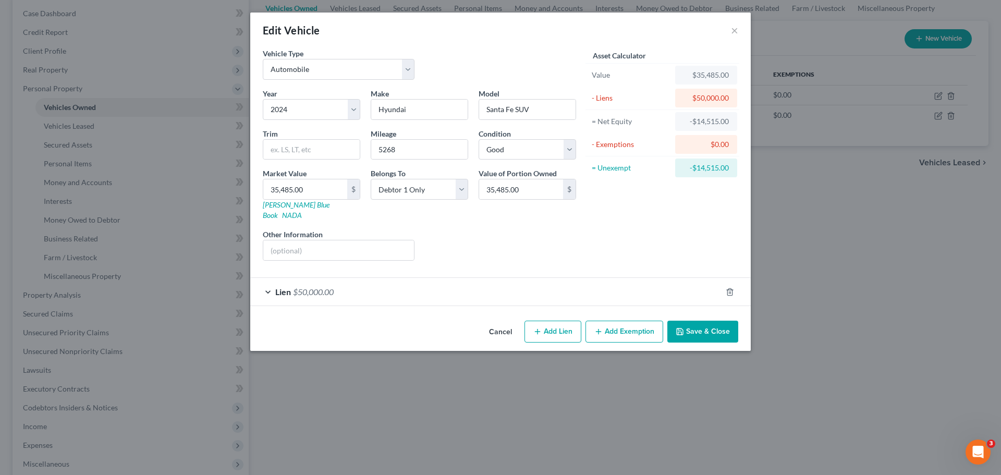
click at [336, 281] on div "Lien $50,000.00" at bounding box center [485, 292] width 471 height 28
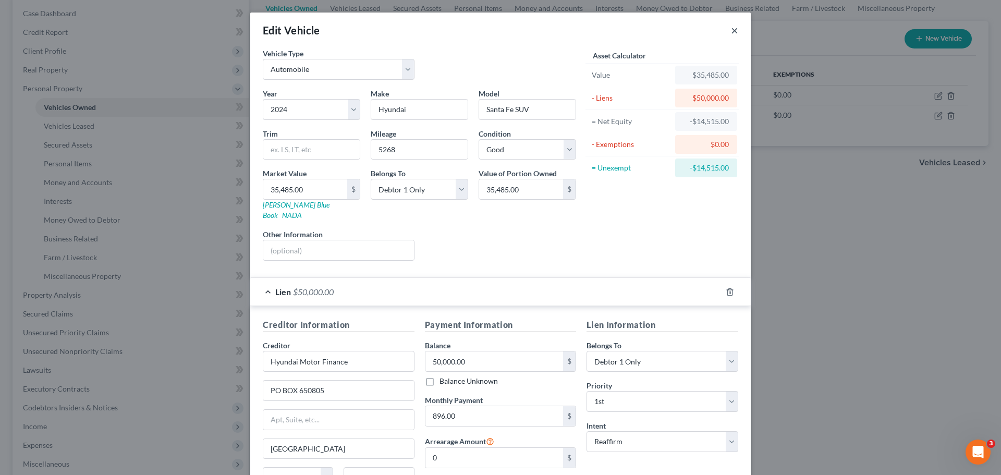
click at [731, 29] on button "×" at bounding box center [734, 30] width 7 height 13
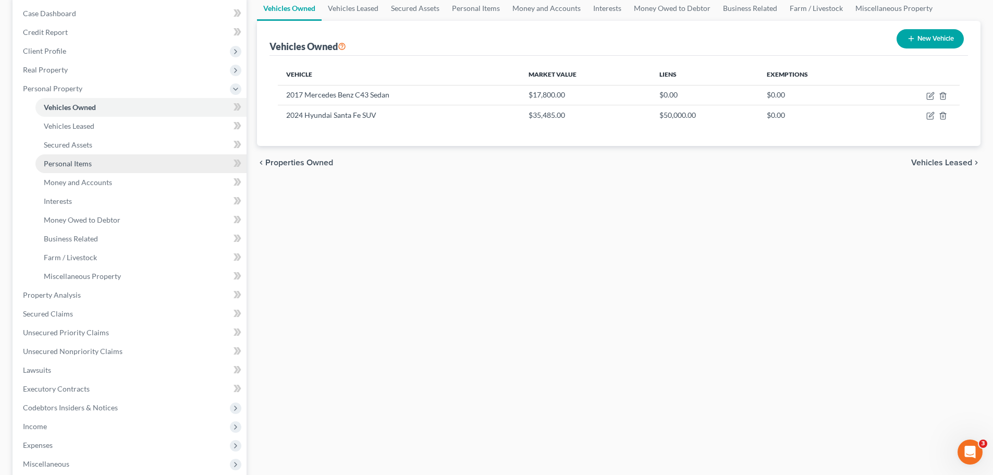
click at [75, 161] on span "Personal Items" at bounding box center [68, 163] width 48 height 9
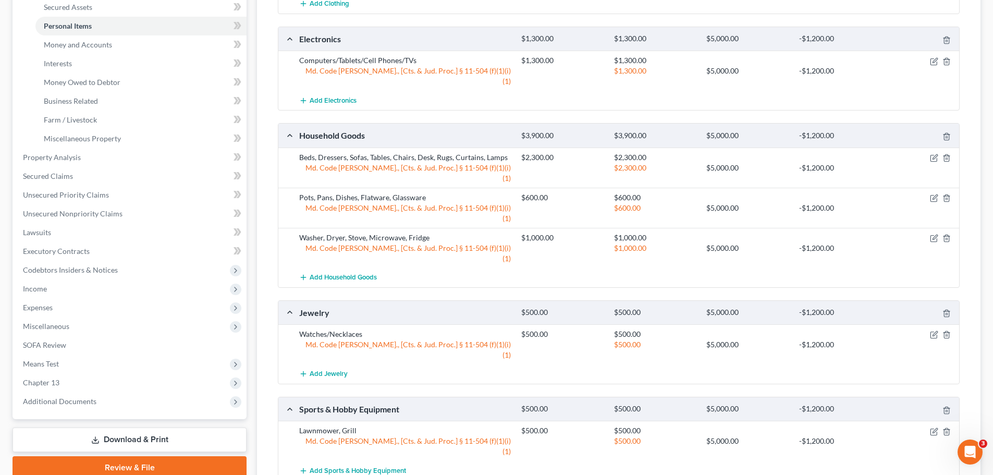
scroll to position [261, 0]
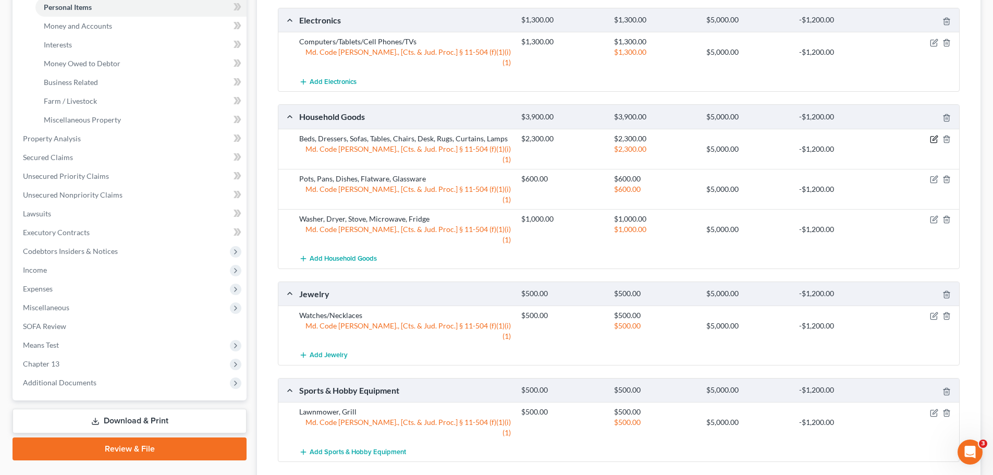
click at [934, 135] on icon "button" at bounding box center [934, 139] width 8 height 8
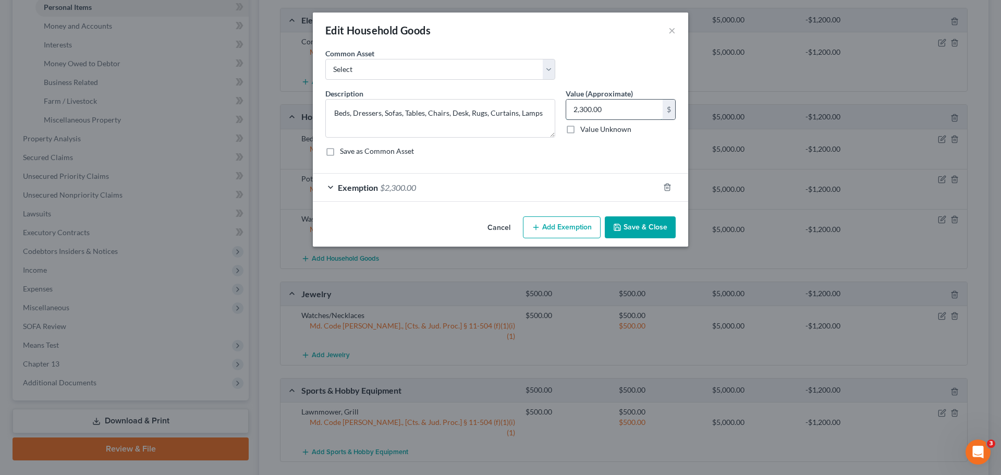
click at [622, 114] on input "2,300.00" at bounding box center [614, 110] width 96 height 20
click at [669, 188] on icon "button" at bounding box center [667, 187] width 5 height 7
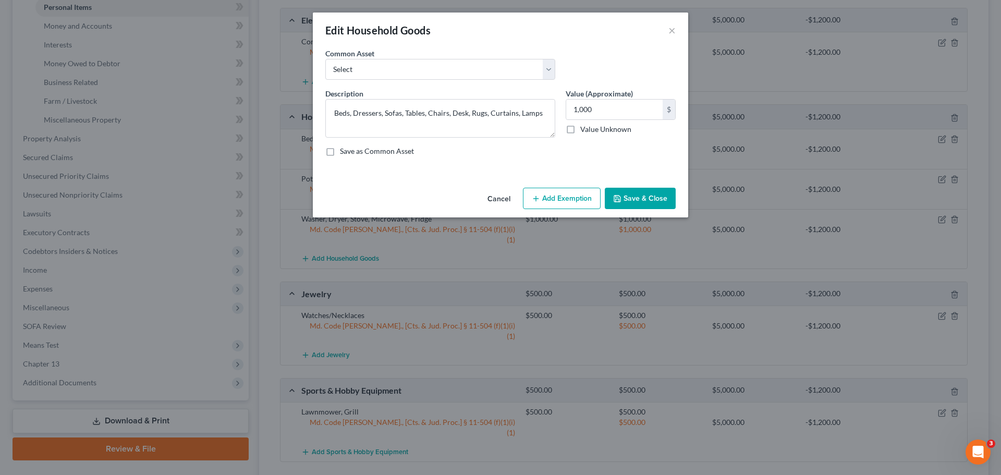
click at [568, 195] on button "Add Exemption" at bounding box center [562, 199] width 78 height 22
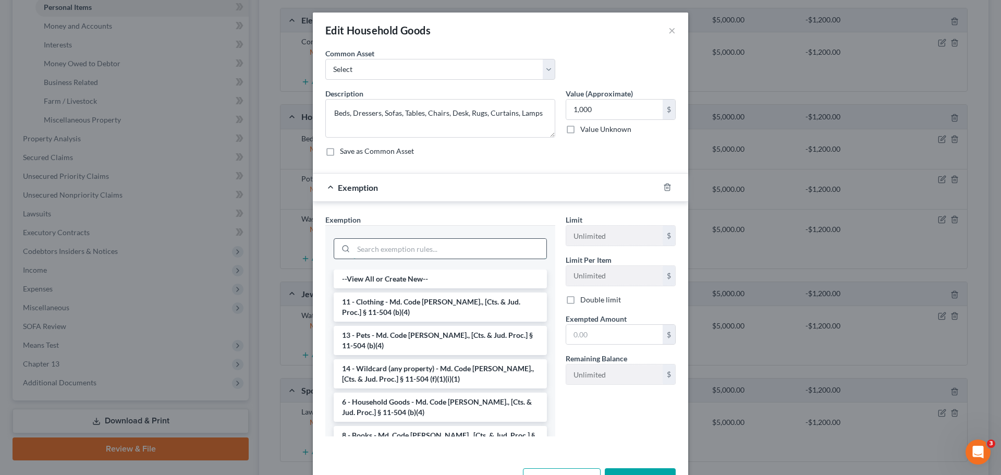
click at [418, 246] on input "search" at bounding box center [449, 249] width 193 height 20
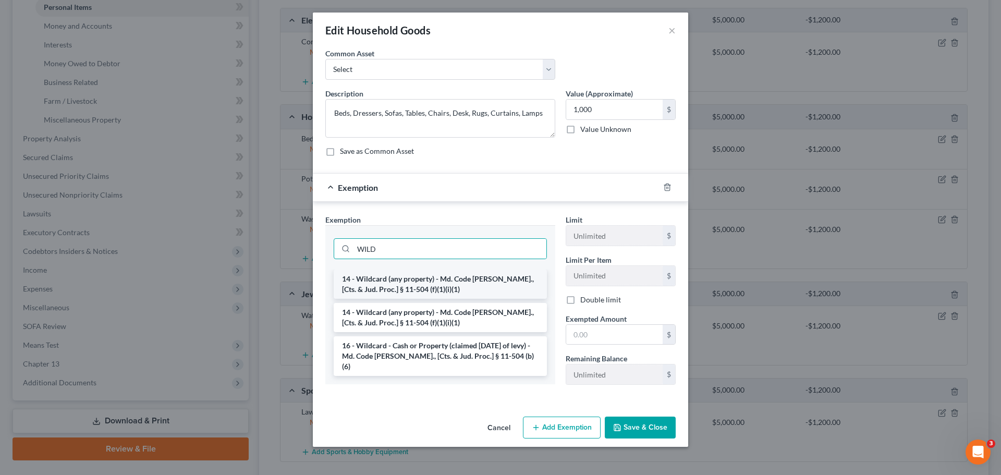
click at [418, 280] on li "14 - Wildcard (any property) - Md. Code [PERSON_NAME]., [Cts. & Jud. Proc.] § 1…" at bounding box center [440, 284] width 213 height 29
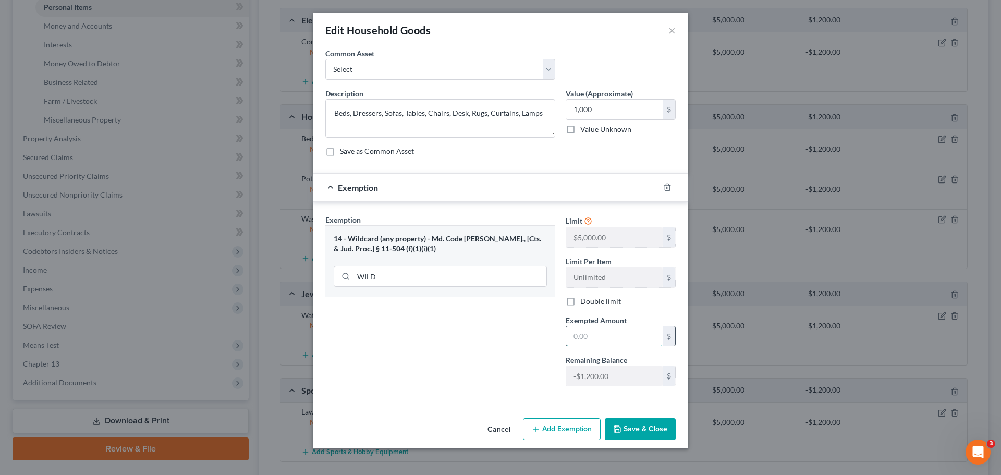
click at [581, 337] on input "text" at bounding box center [614, 336] width 96 height 20
click at [522, 340] on div "Exemption Set must be selected for CA. Exemption * 14 - Wildcard (any property)…" at bounding box center [440, 304] width 240 height 180
click at [637, 431] on button "Save & Close" at bounding box center [640, 429] width 71 height 22
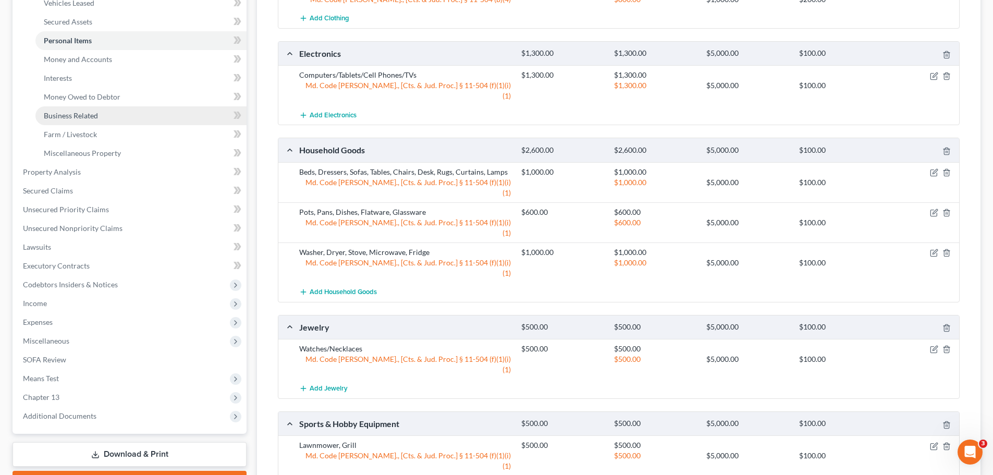
scroll to position [209, 0]
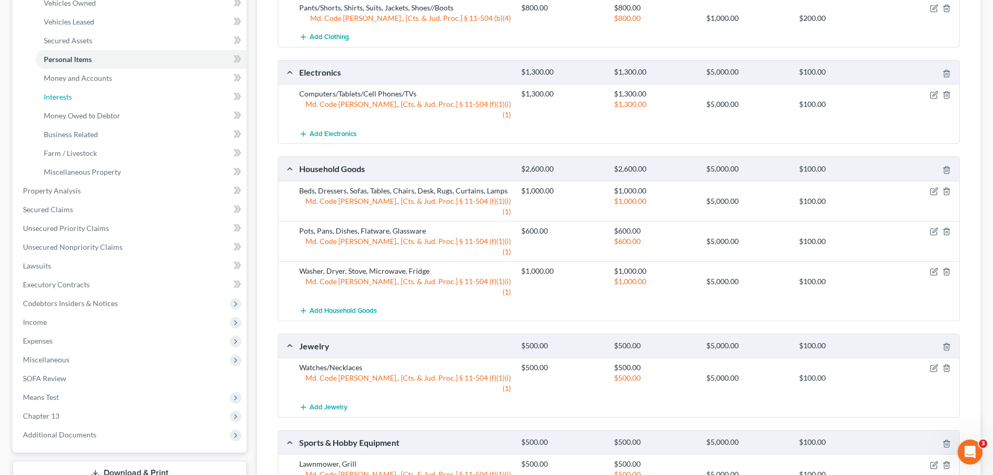
drag, startPoint x: 73, startPoint y: 94, endPoint x: 789, endPoint y: 202, distance: 724.4
click at [73, 94] on link "Interests" at bounding box center [140, 97] width 211 height 19
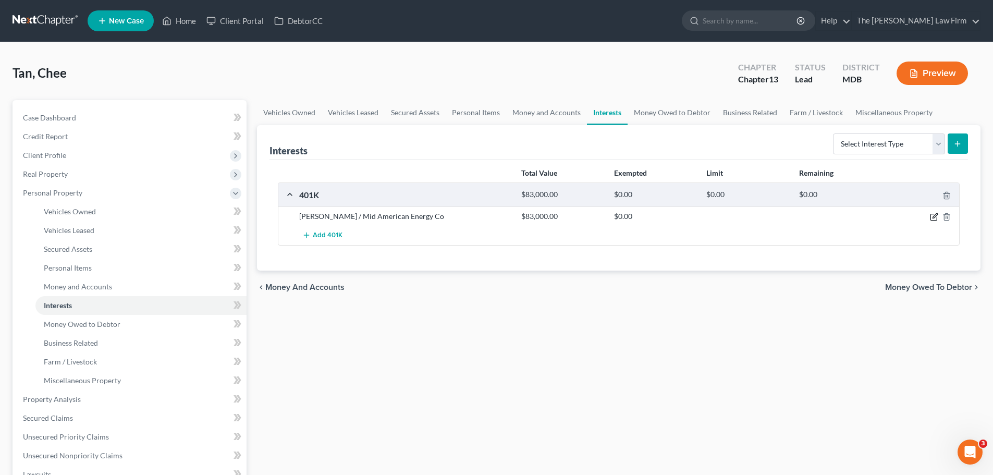
click at [936, 215] on icon "button" at bounding box center [935, 216] width 5 height 5
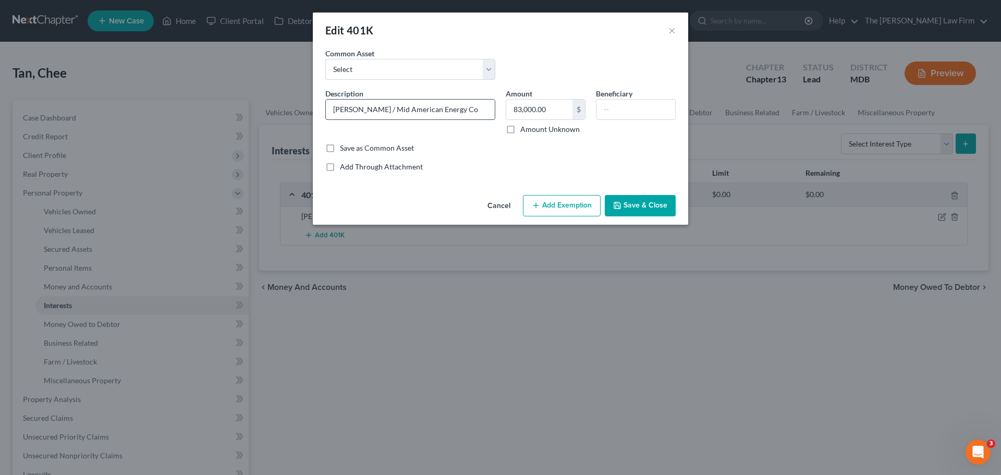
click at [470, 116] on input "[PERSON_NAME] / Mid American Energy Co" at bounding box center [410, 110] width 169 height 20
drag, startPoint x: 549, startPoint y: 207, endPoint x: 411, endPoint y: 287, distance: 159.7
click at [549, 206] on button "Add Exemption" at bounding box center [562, 206] width 78 height 22
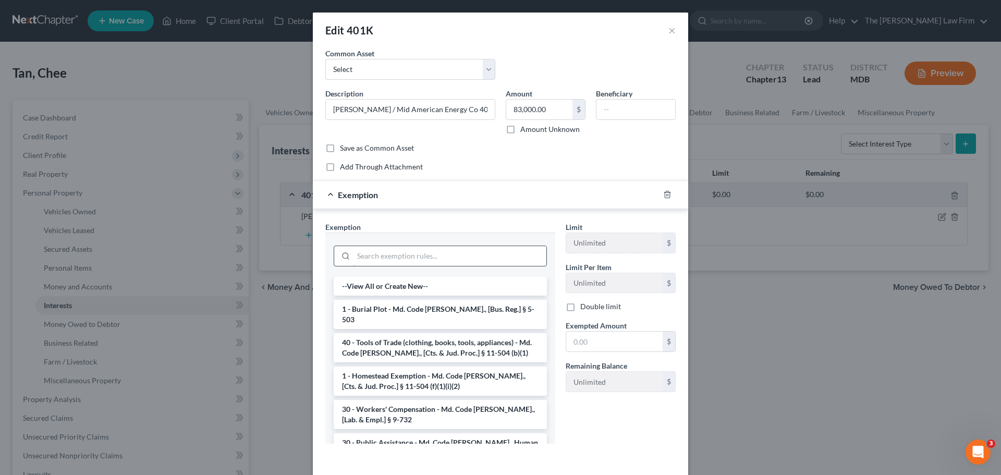
click at [394, 259] on input "search" at bounding box center [449, 256] width 193 height 20
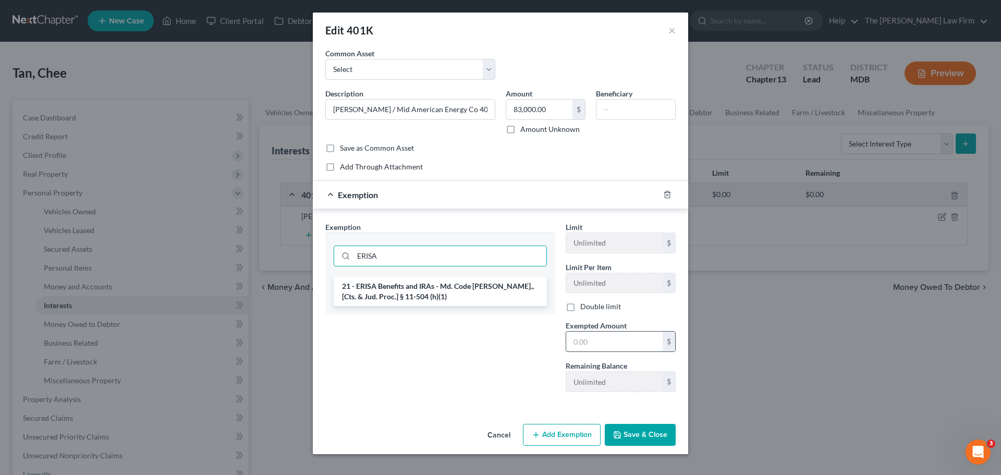
click at [588, 341] on input "text" at bounding box center [614, 342] width 96 height 20
click at [643, 435] on button "Save & Close" at bounding box center [640, 435] width 71 height 22
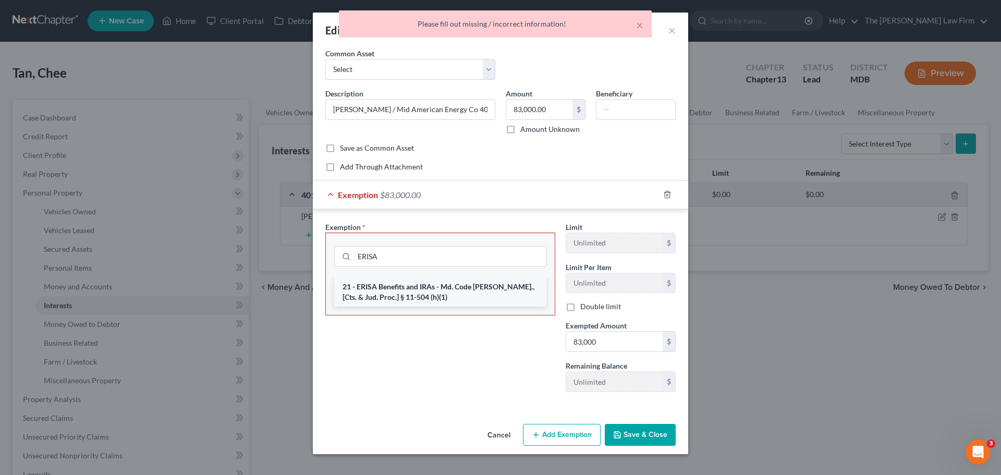
click at [460, 298] on li "21 - ERISA Benefits and IRAs - Md. Code [PERSON_NAME]., [Cts. & Jud. Proc.] § 1…" at bounding box center [440, 291] width 212 height 29
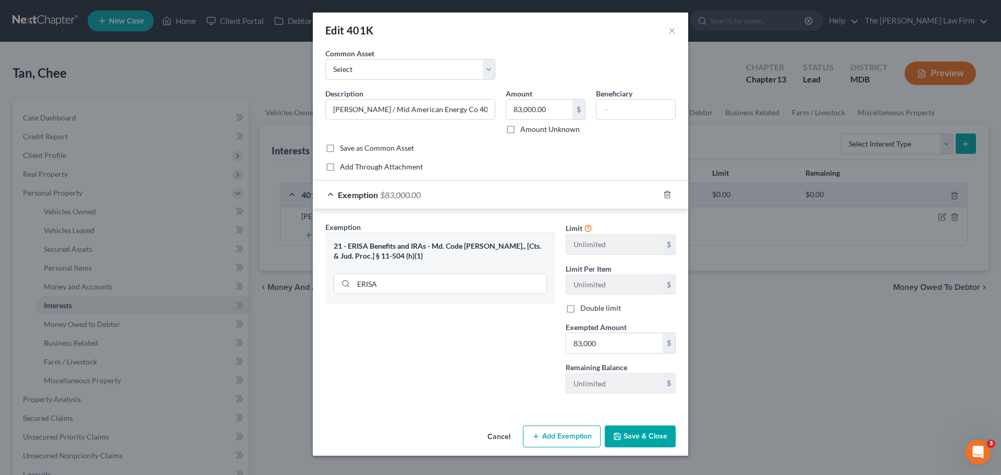
click at [644, 435] on button "Save & Close" at bounding box center [640, 436] width 71 height 22
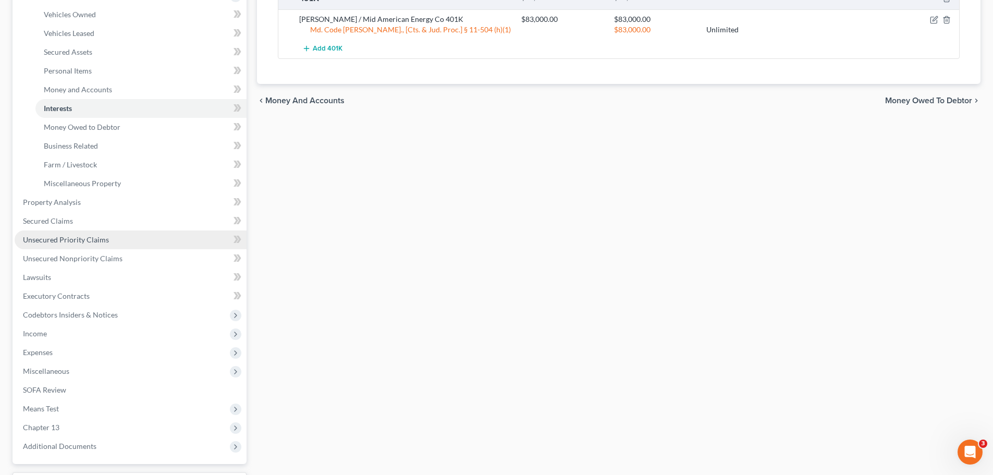
scroll to position [209, 0]
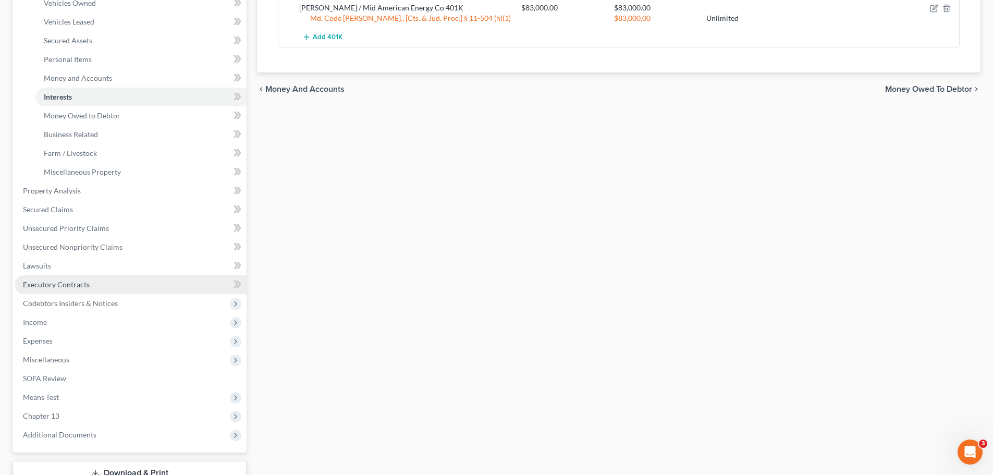
click at [95, 282] on link "Executory Contracts" at bounding box center [131, 284] width 232 height 19
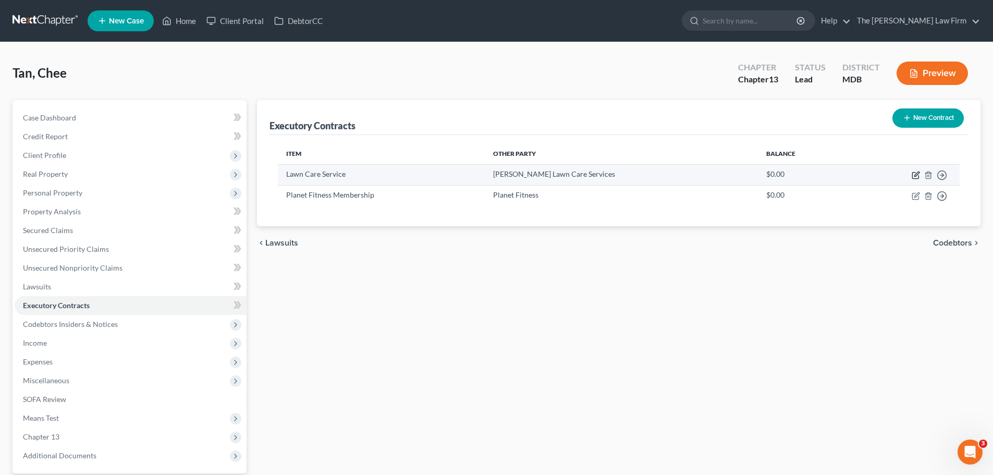
click at [915, 174] on icon "button" at bounding box center [916, 174] width 5 height 5
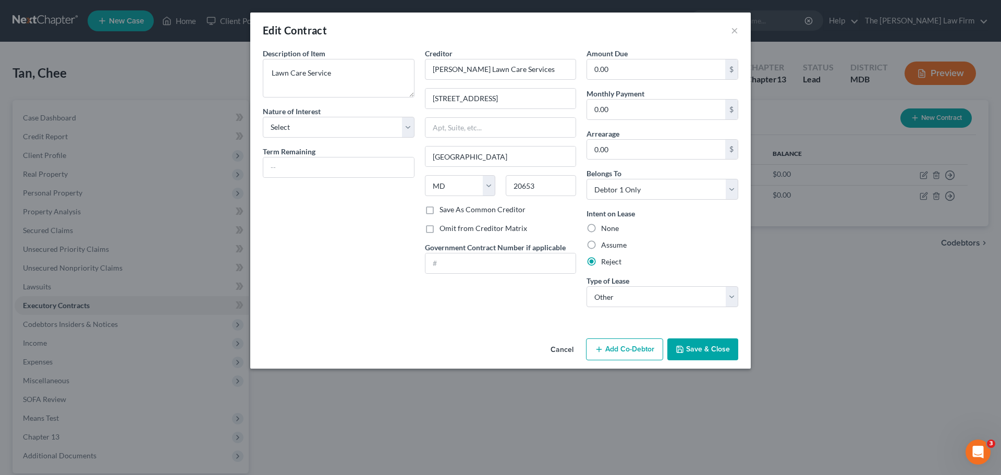
click at [690, 348] on button "Save & Close" at bounding box center [702, 349] width 71 height 22
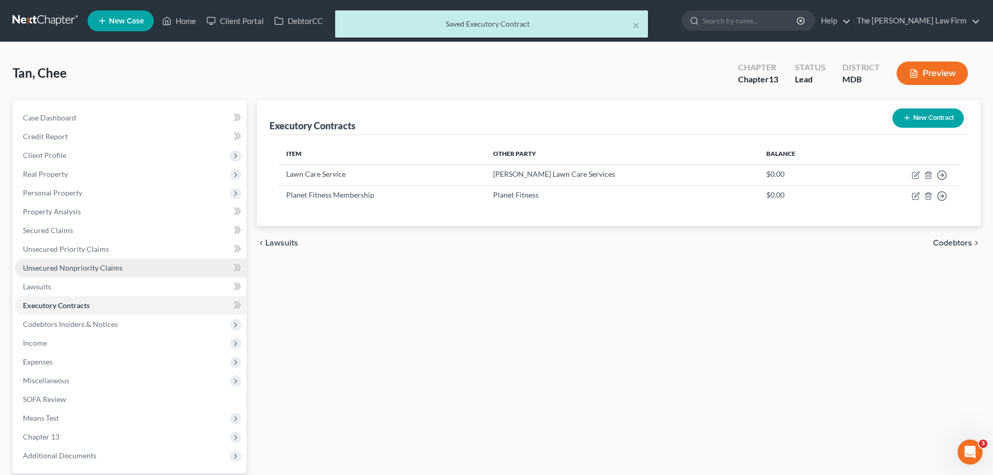
drag, startPoint x: 82, startPoint y: 267, endPoint x: 93, endPoint y: 267, distance: 11.5
click at [82, 267] on span "Unsecured Nonpriority Claims" at bounding box center [73, 267] width 100 height 9
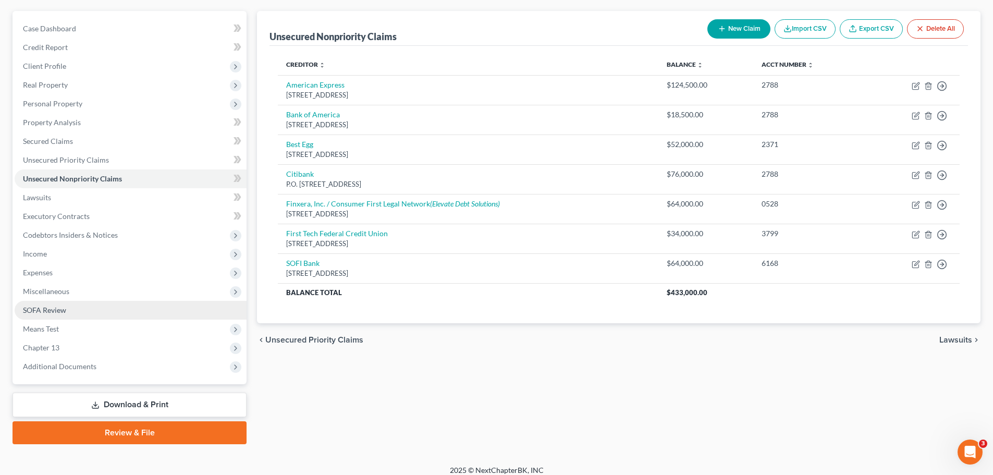
scroll to position [98, 0]
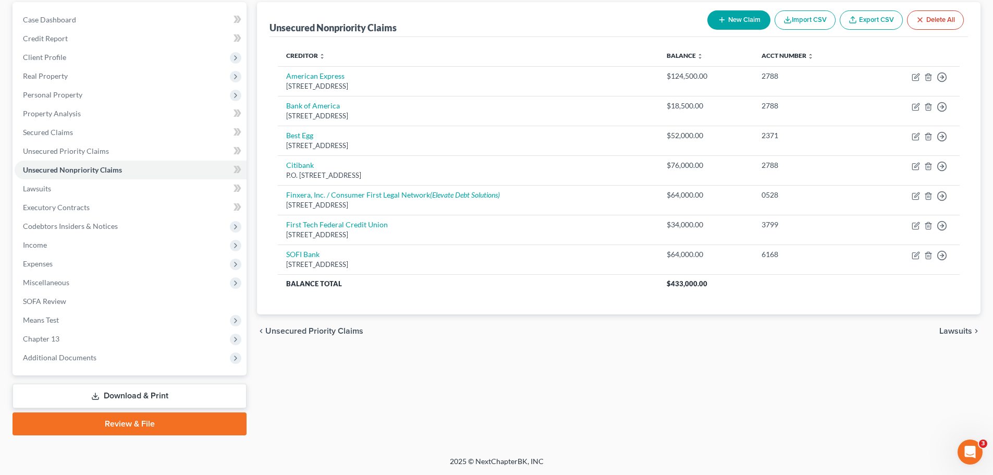
drag, startPoint x: 60, startPoint y: 264, endPoint x: 444, endPoint y: 313, distance: 386.3
click at [60, 264] on span "Expenses" at bounding box center [131, 263] width 232 height 19
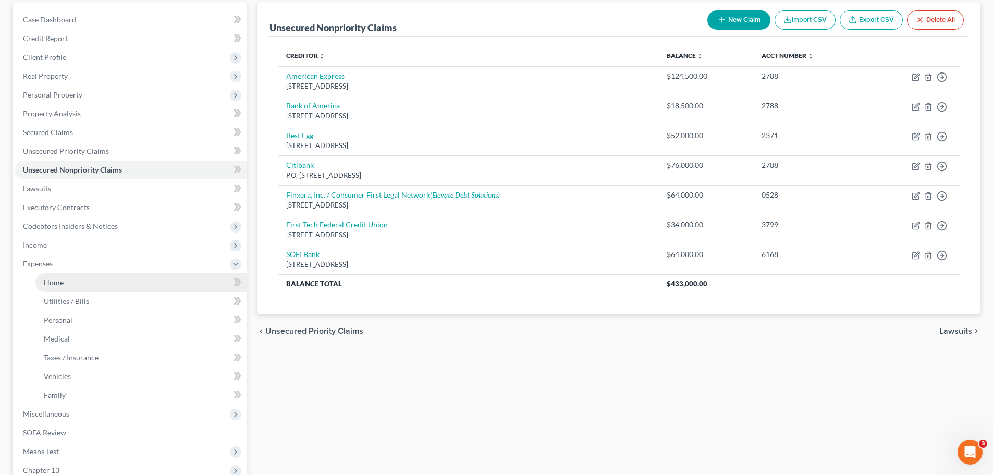
click at [71, 280] on link "Home" at bounding box center [140, 282] width 211 height 19
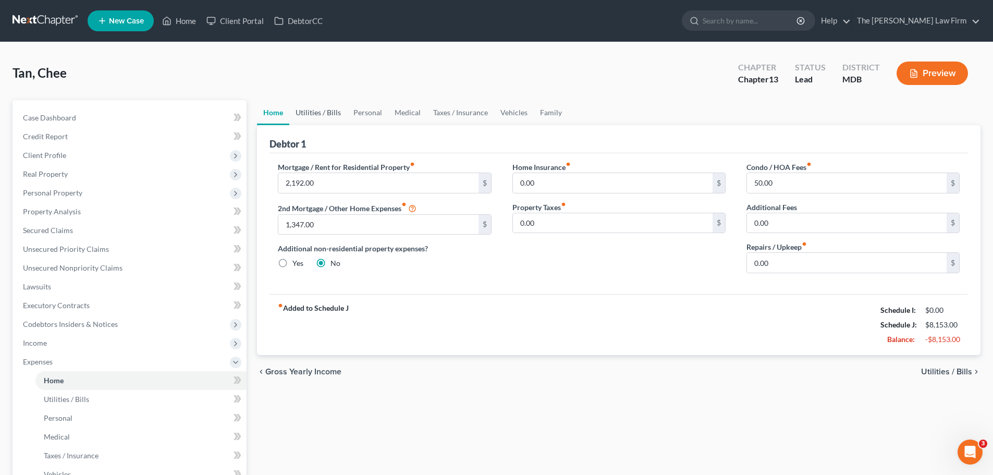
click at [321, 115] on link "Utilities / Bills" at bounding box center [318, 112] width 58 height 25
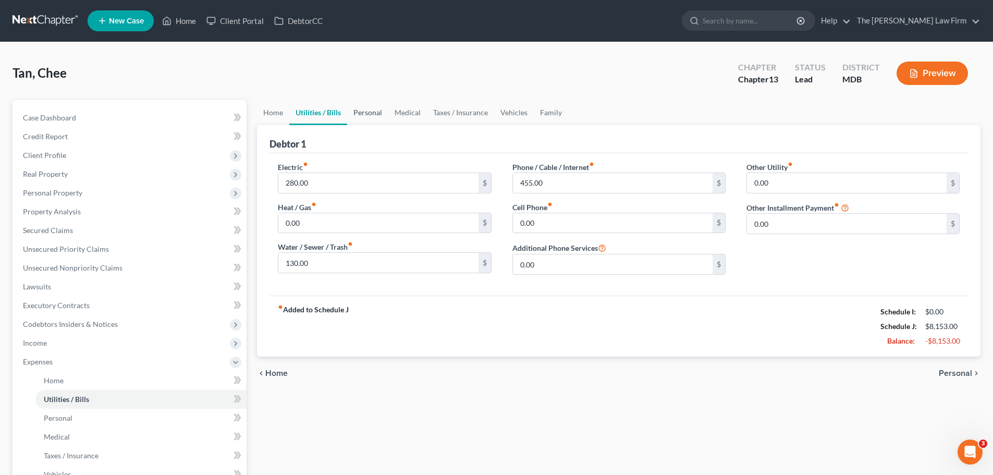
click at [360, 113] on link "Personal" at bounding box center [367, 112] width 41 height 25
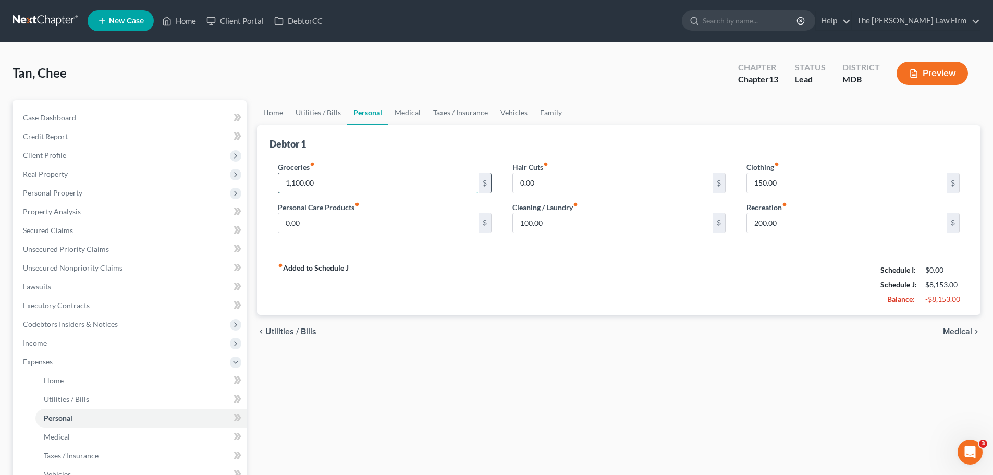
click at [332, 178] on input "1,100.00" at bounding box center [378, 183] width 200 height 20
click at [403, 109] on link "Medical" at bounding box center [407, 112] width 39 height 25
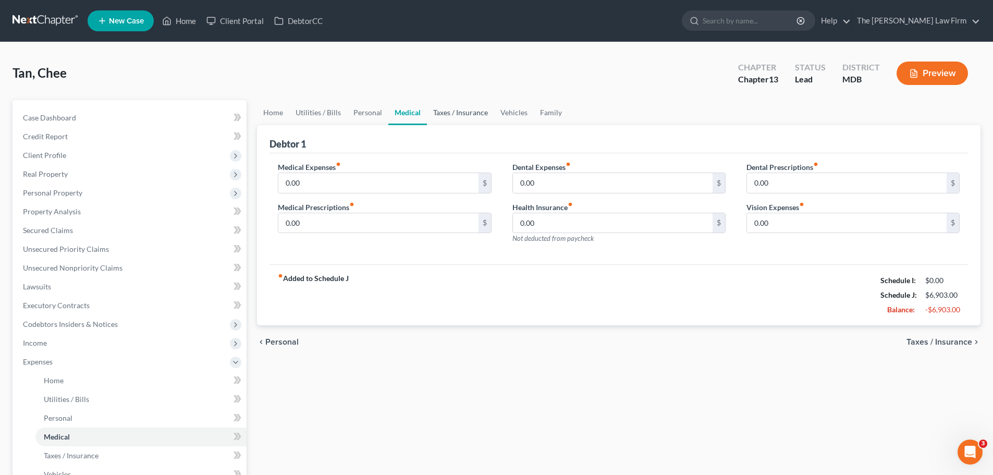
click at [443, 110] on link "Taxes / Insurance" at bounding box center [460, 112] width 67 height 25
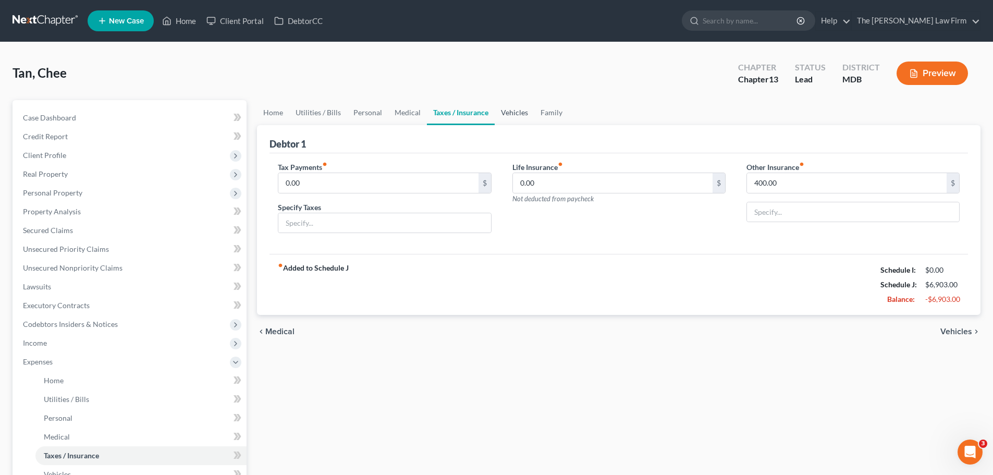
click at [509, 113] on link "Vehicles" at bounding box center [515, 112] width 40 height 25
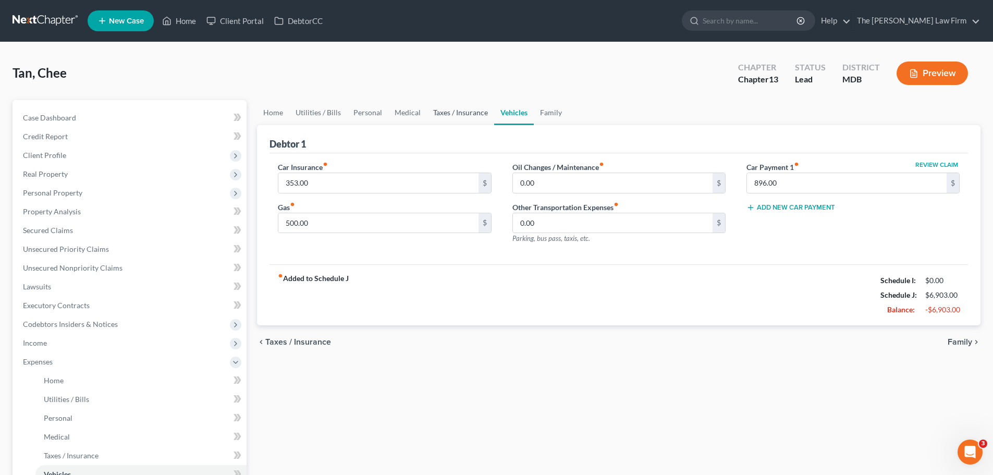
click at [440, 112] on link "Taxes / Insurance" at bounding box center [460, 112] width 67 height 25
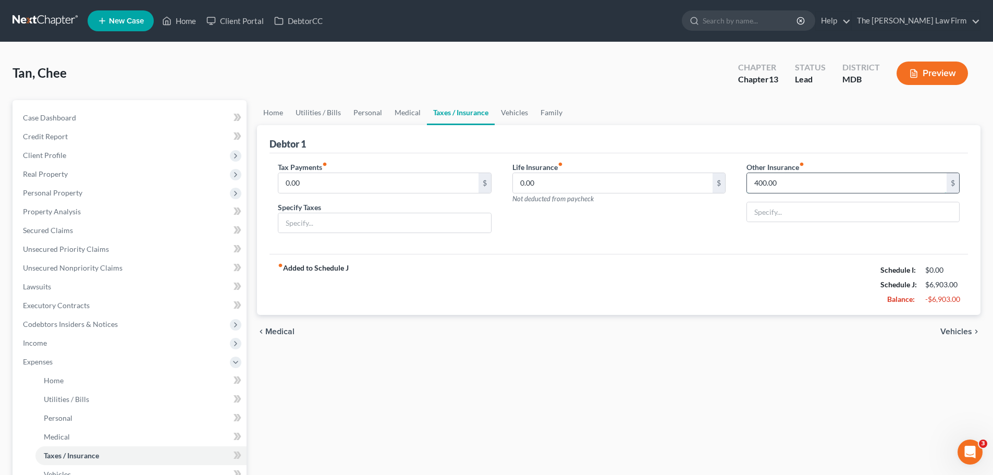
click at [767, 182] on input "400.00" at bounding box center [847, 183] width 200 height 20
click at [513, 114] on link "Vehicles" at bounding box center [515, 112] width 40 height 25
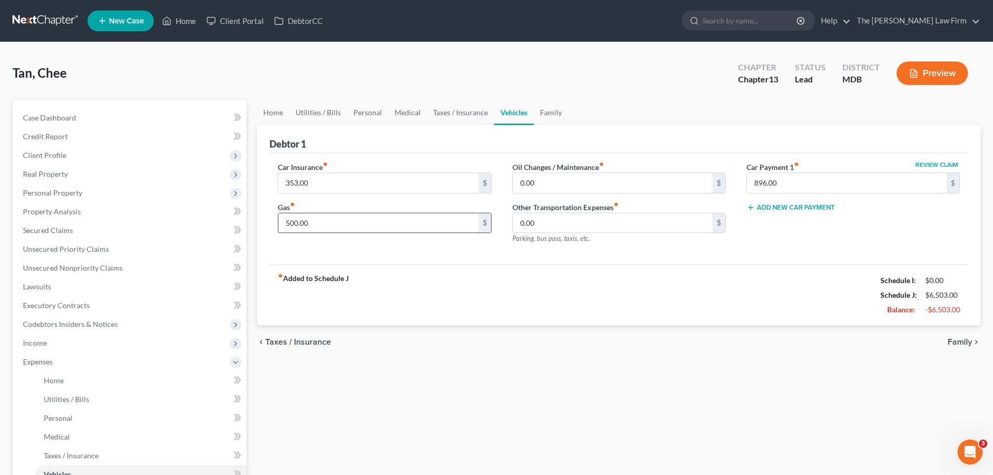
click at [351, 226] on input "500.00" at bounding box center [378, 223] width 200 height 20
click at [551, 109] on link "Family" at bounding box center [551, 112] width 34 height 25
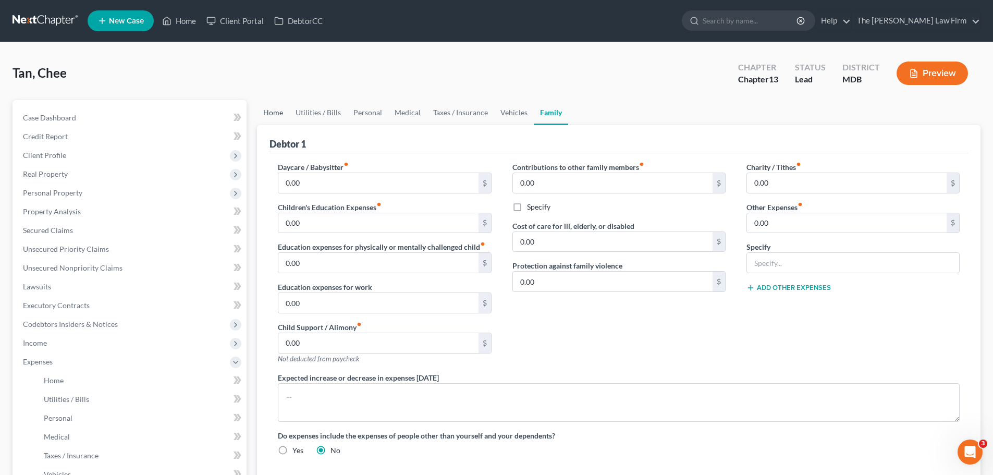
click at [277, 115] on link "Home" at bounding box center [273, 112] width 32 height 25
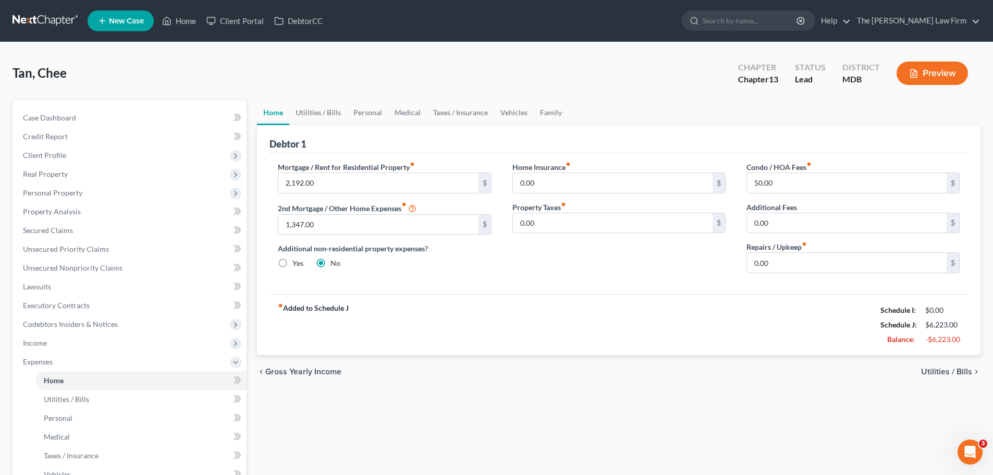
click at [532, 313] on div "fiber_manual_record Added to Schedule J Schedule I: $0.00 Schedule J: $6,223.00…" at bounding box center [619, 324] width 699 height 61
click at [63, 211] on span "Property Analysis" at bounding box center [52, 211] width 58 height 9
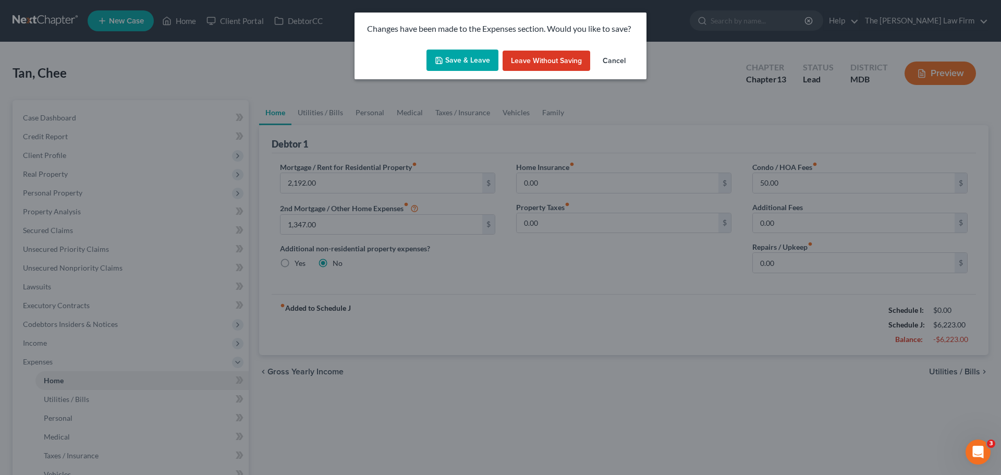
click at [462, 63] on button "Save & Leave" at bounding box center [462, 61] width 72 height 22
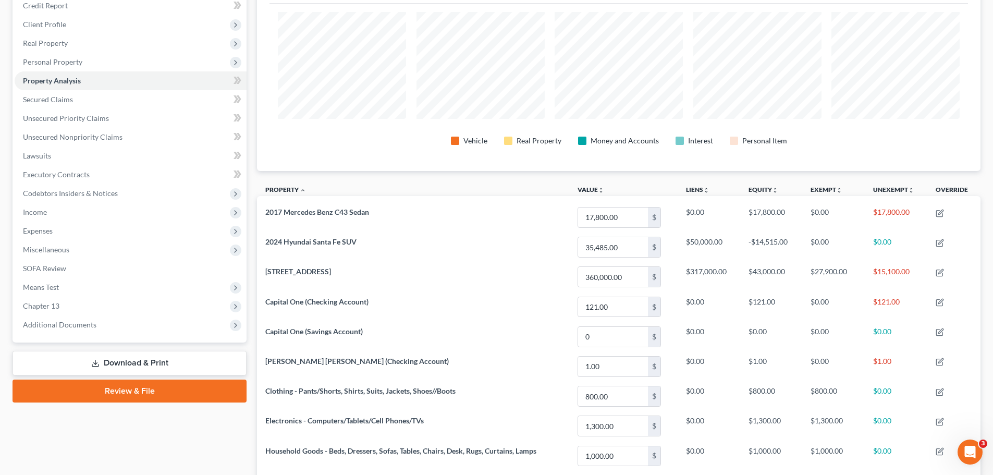
scroll to position [156, 0]
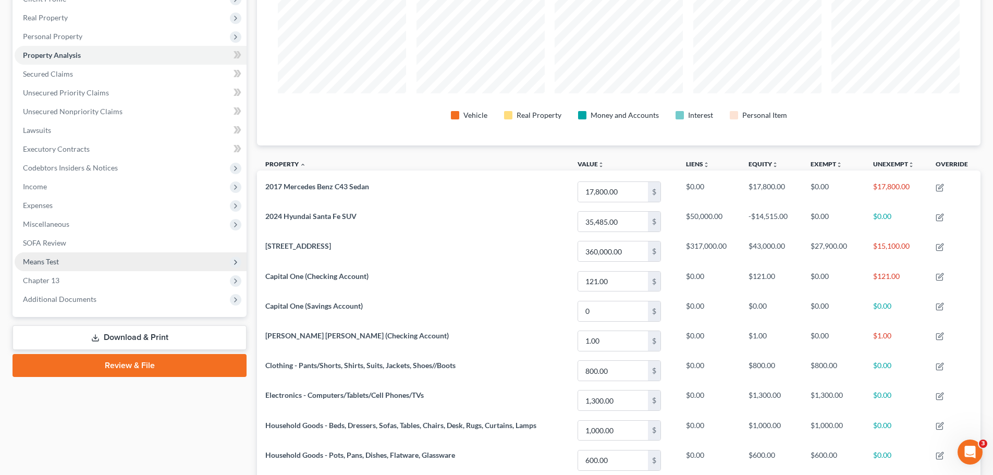
drag, startPoint x: 52, startPoint y: 226, endPoint x: 90, endPoint y: 262, distance: 52.0
click at [52, 226] on span "Miscellaneous" at bounding box center [46, 223] width 46 height 9
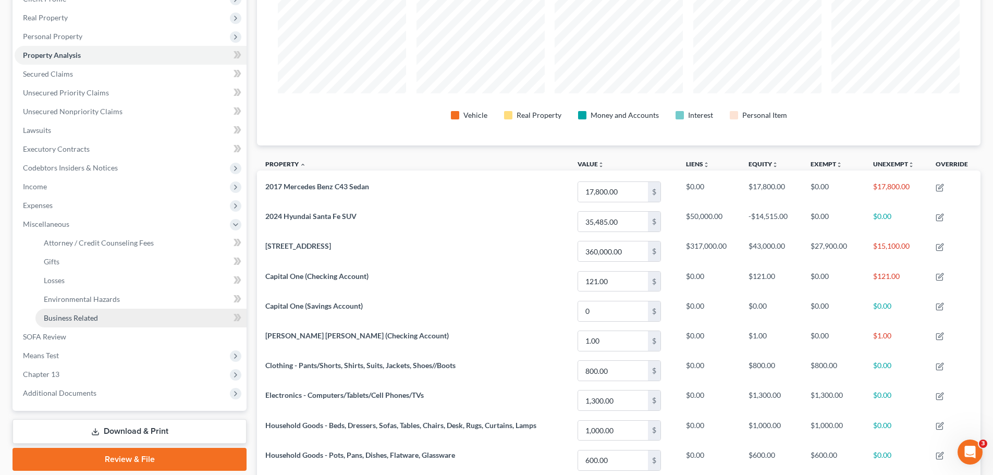
click at [71, 319] on span "Business Related" at bounding box center [71, 317] width 54 height 9
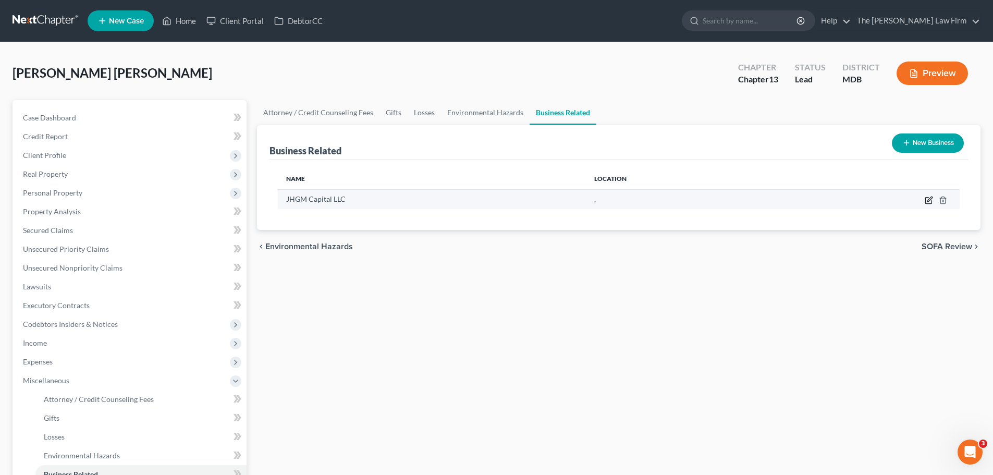
click at [930, 199] on icon "button" at bounding box center [929, 199] width 5 height 5
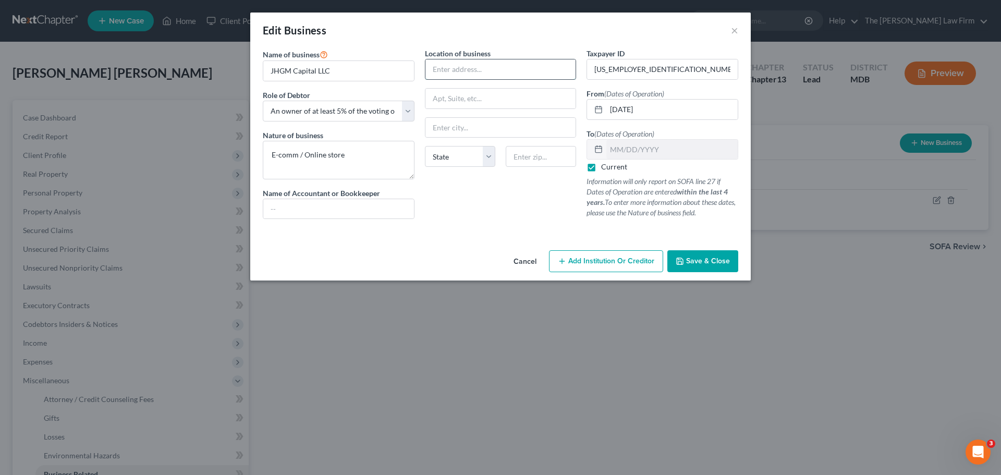
click at [444, 73] on input "text" at bounding box center [500, 69] width 151 height 20
click at [528, 157] on input "text" at bounding box center [541, 156] width 70 height 21
click at [401, 114] on select "Select A member of a limited liability company (LLC) or limited liability partn…" at bounding box center [339, 111] width 152 height 21
click at [263, 101] on select "Select A member of a limited liability company (LLC) or limited liability partn…" at bounding box center [339, 111] width 152 height 21
click at [707, 261] on span "Save & Close" at bounding box center [708, 260] width 44 height 9
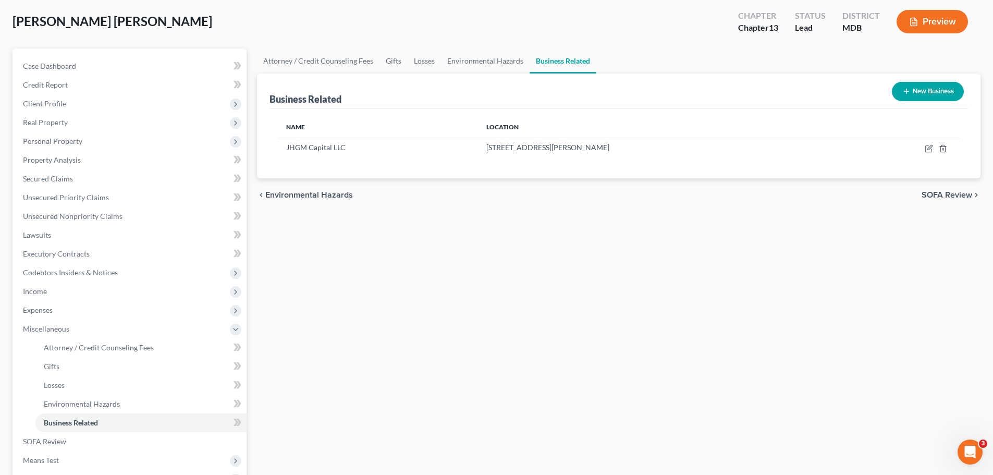
scroll to position [52, 0]
click at [82, 216] on span "Unsecured Nonpriority Claims" at bounding box center [73, 215] width 100 height 9
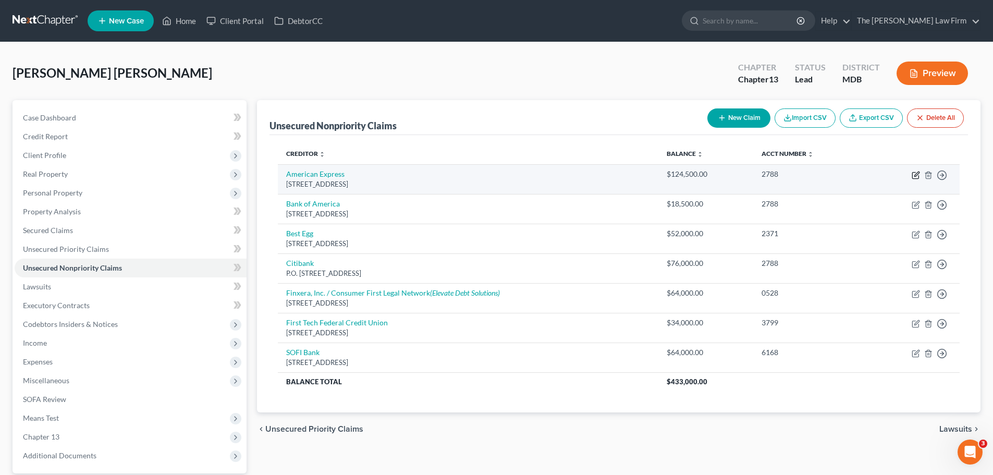
click at [913, 175] on icon "button" at bounding box center [915, 176] width 6 height 6
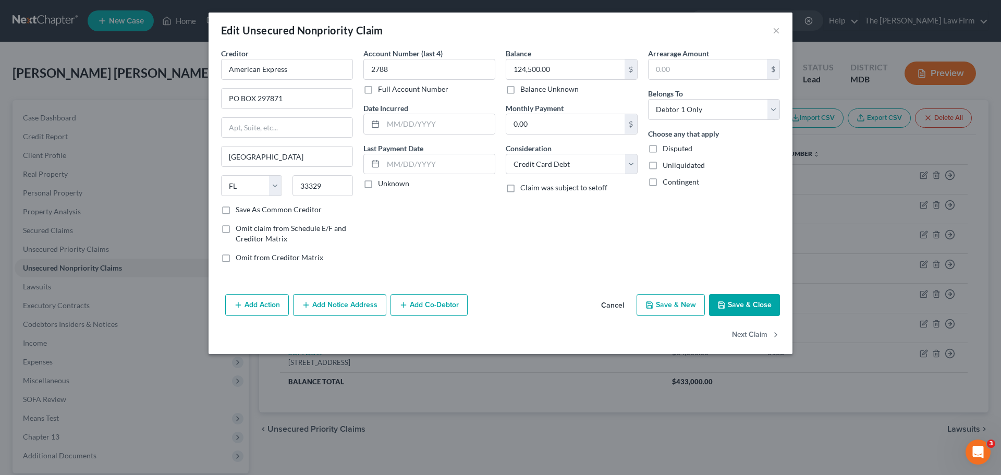
click at [623, 303] on button "Cancel" at bounding box center [613, 305] width 40 height 21
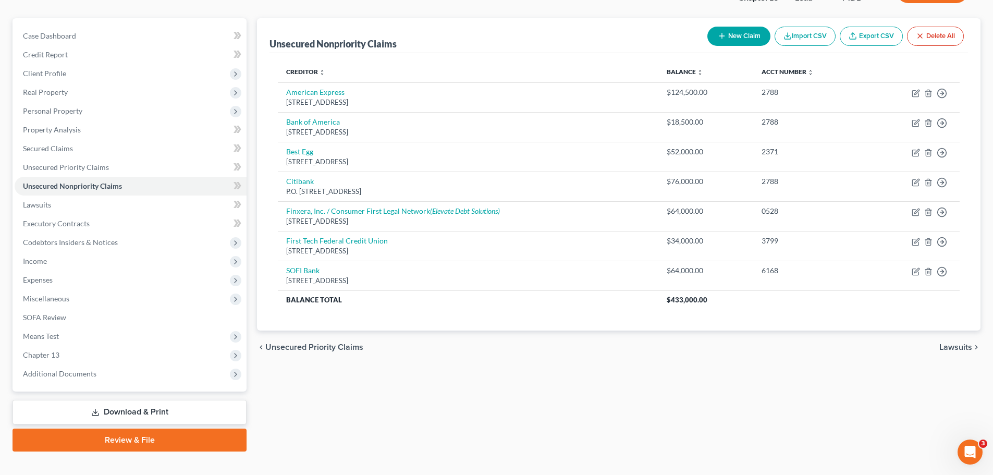
scroll to position [98, 0]
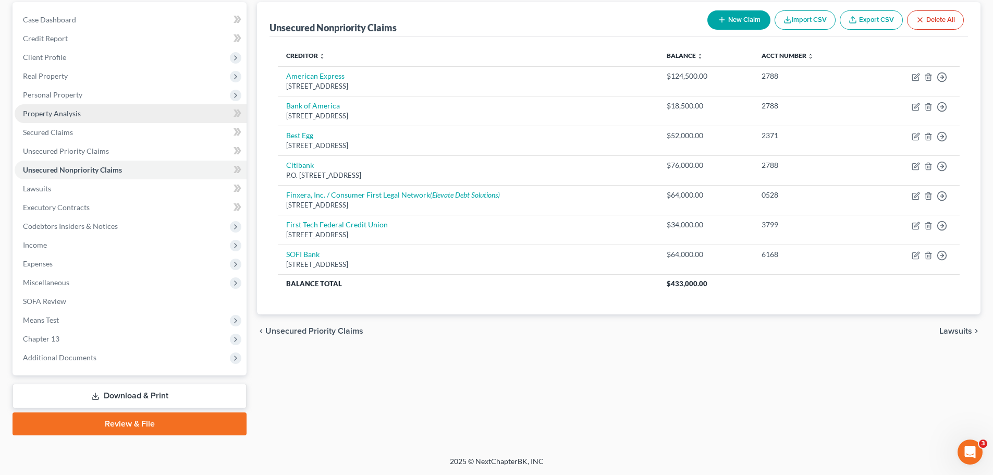
click at [75, 118] on link "Property Analysis" at bounding box center [131, 113] width 232 height 19
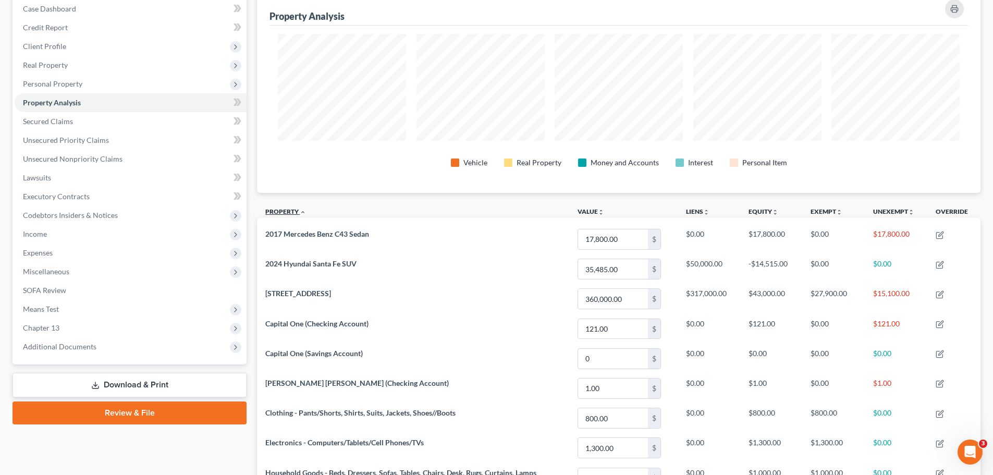
scroll to position [104, 0]
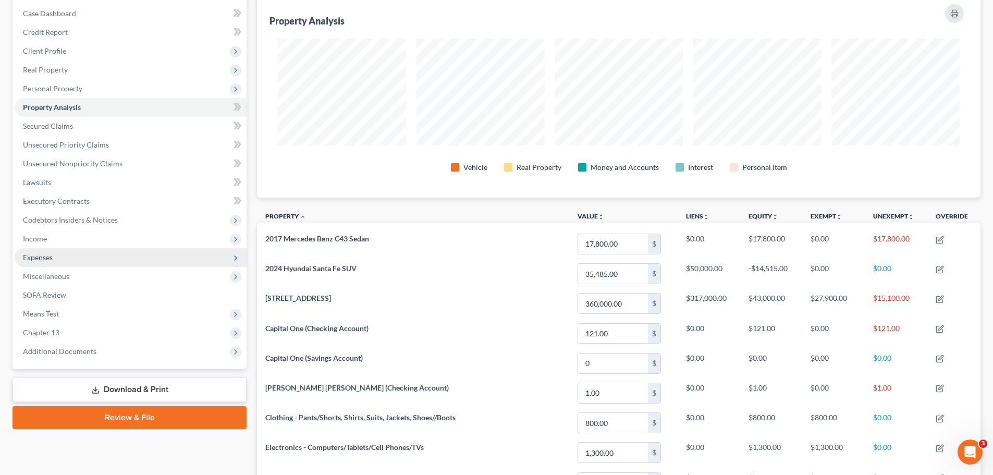
drag, startPoint x: 54, startPoint y: 239, endPoint x: 71, endPoint y: 252, distance: 21.2
click at [54, 239] on span "Income" at bounding box center [131, 238] width 232 height 19
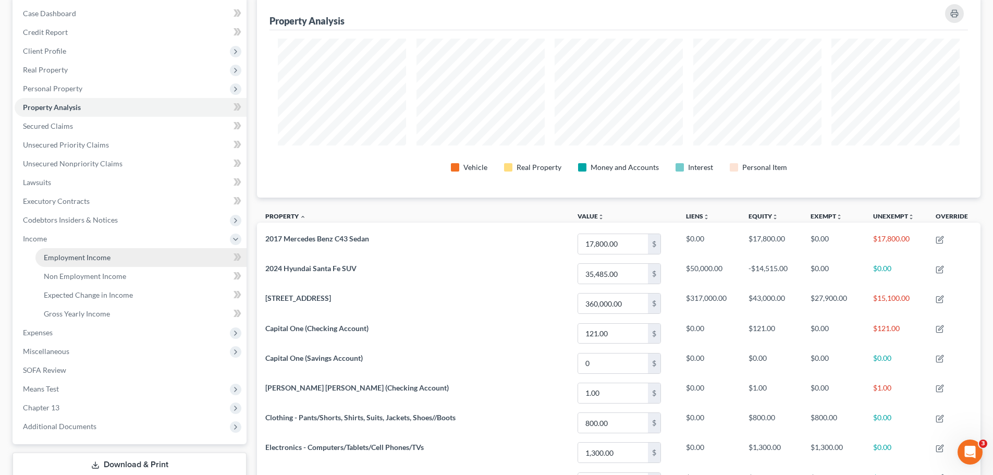
click at [76, 260] on span "Employment Income" at bounding box center [77, 257] width 67 height 9
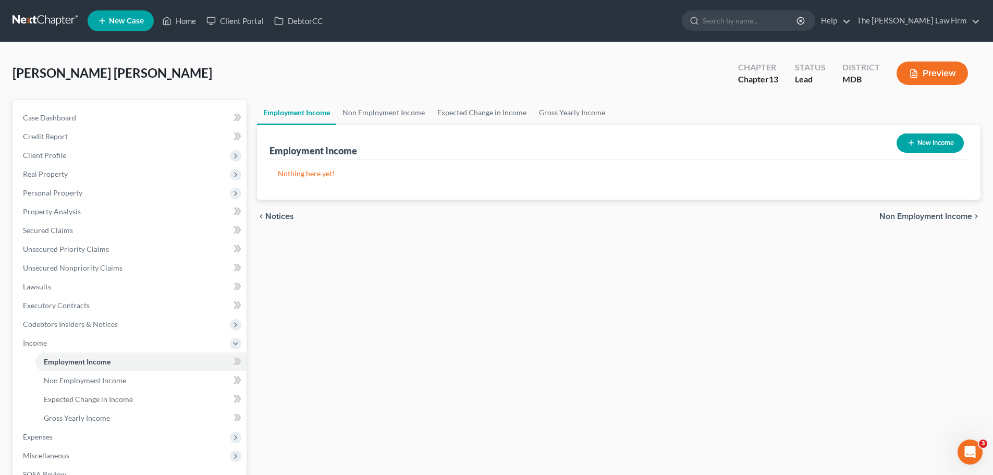
click at [915, 144] on button "New Income" at bounding box center [930, 142] width 67 height 19
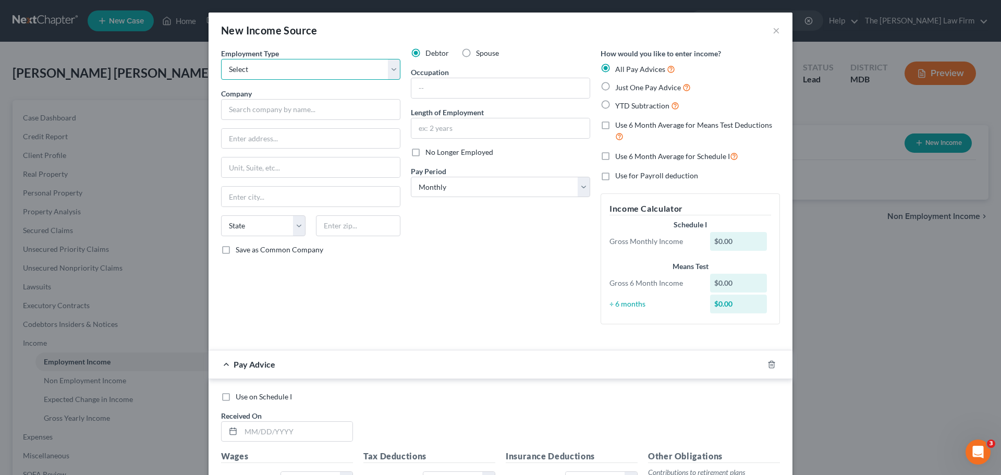
drag, startPoint x: 392, startPoint y: 72, endPoint x: 362, endPoint y: 79, distance: 31.0
click at [392, 72] on select "Select Full or [DEMOGRAPHIC_DATA] Employment Self Employment" at bounding box center [310, 69] width 179 height 21
click at [221, 59] on select "Select Full or [DEMOGRAPHIC_DATA] Employment Self Employment" at bounding box center [310, 69] width 179 height 21
click at [425, 155] on label "No Longer Employed" at bounding box center [459, 152] width 68 height 10
click at [430, 154] on input "No Longer Employed" at bounding box center [433, 150] width 7 height 7
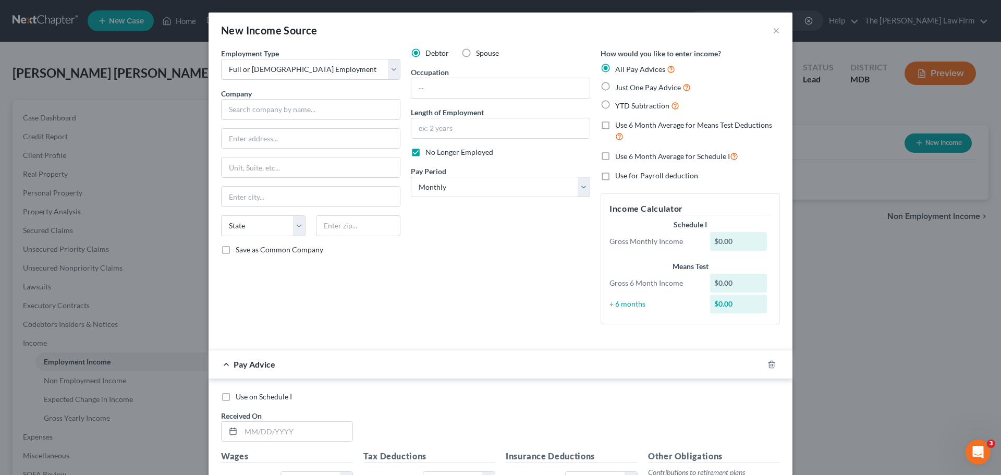
click at [615, 88] on label "Just One Pay Advice" at bounding box center [653, 87] width 76 height 12
click at [619, 88] on input "Just One Pay Advice" at bounding box center [622, 84] width 7 height 7
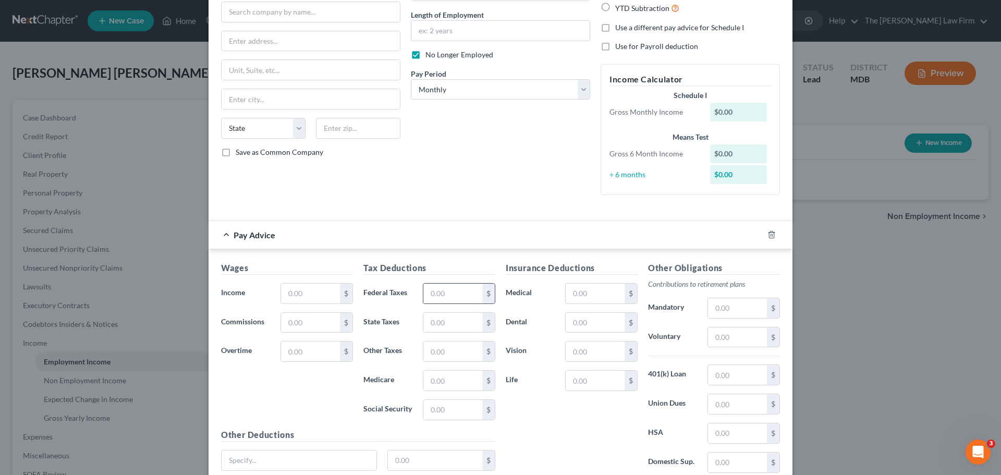
scroll to position [156, 0]
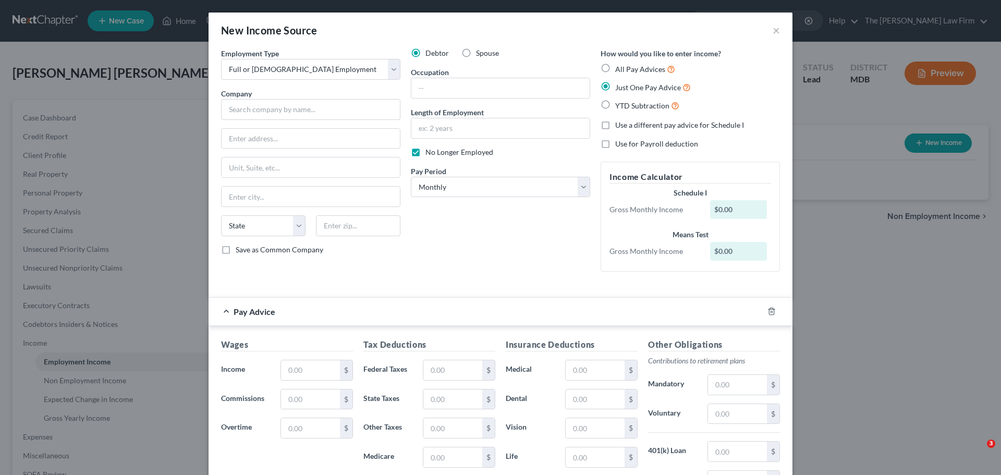
select select "0"
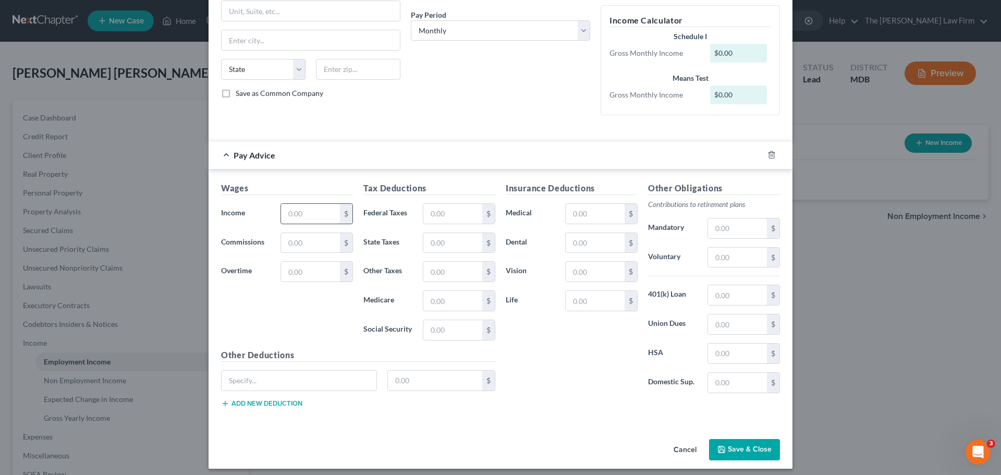
click at [314, 213] on input "text" at bounding box center [310, 214] width 59 height 20
type input "200"
drag, startPoint x: 607, startPoint y: 344, endPoint x: 731, endPoint y: 448, distance: 162.4
click at [607, 344] on div "Insurance Deductions Medical $ Dental $ Vision $ Life $" at bounding box center [571, 291] width 142 height 219
click at [731, 448] on button "Save & Close" at bounding box center [744, 450] width 71 height 22
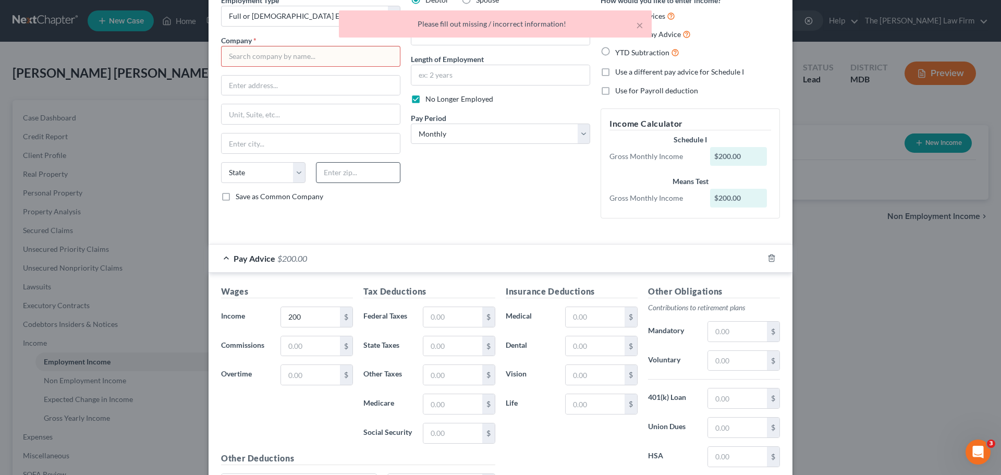
scroll to position [0, 0]
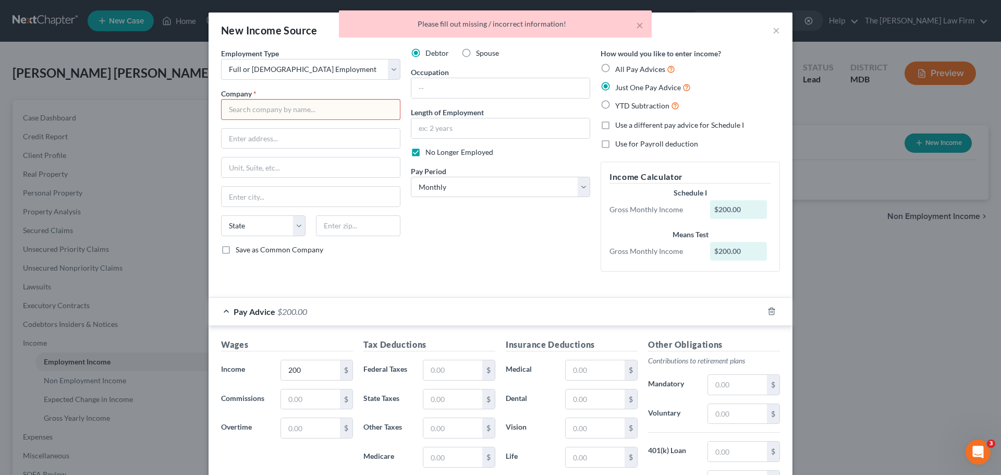
click at [268, 109] on input "text" at bounding box center [310, 109] width 179 height 21
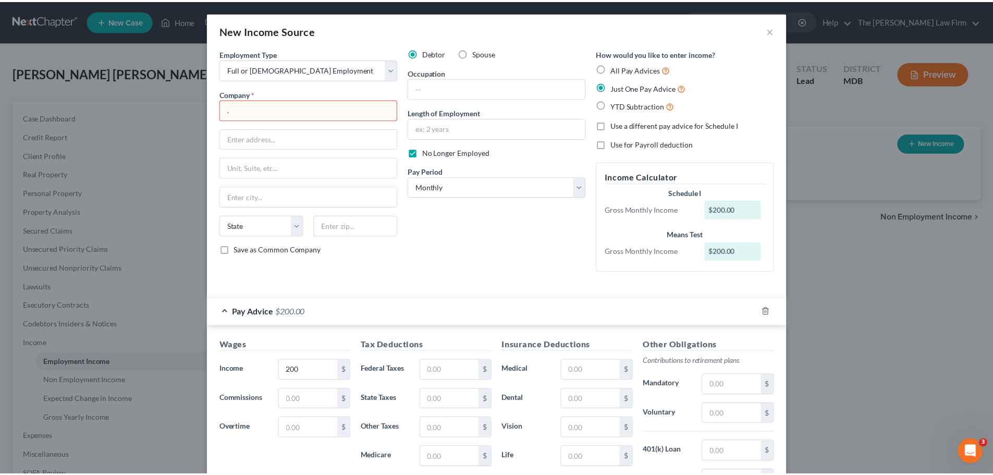
scroll to position [163, 0]
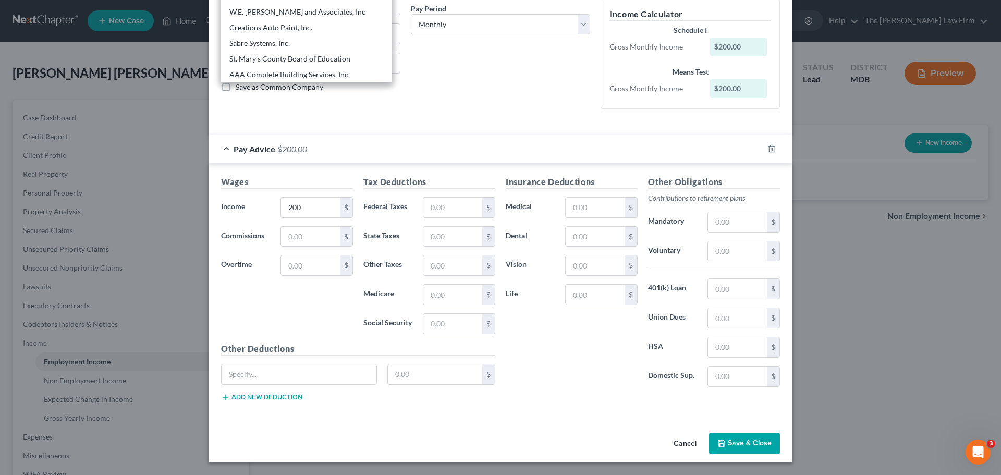
type input "."
drag, startPoint x: 755, startPoint y: 446, endPoint x: 179, endPoint y: 259, distance: 605.2
click at [755, 446] on button "Save & Close" at bounding box center [744, 444] width 71 height 22
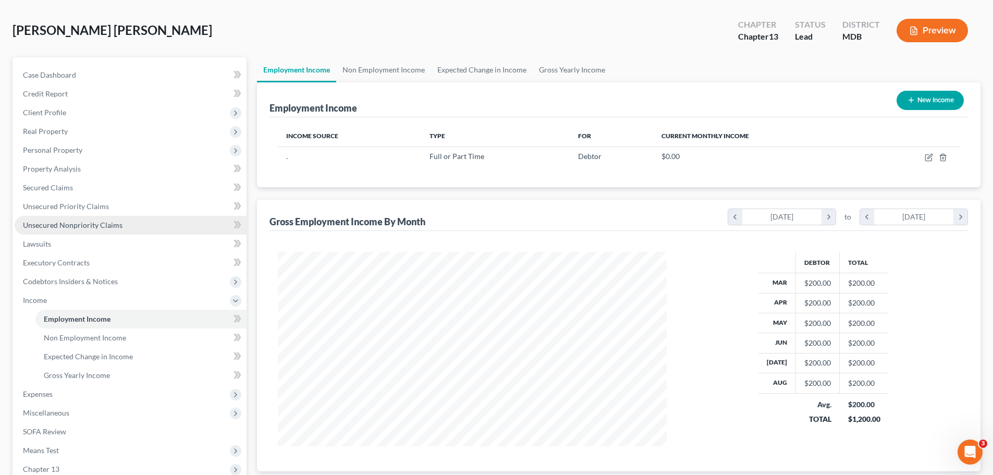
scroll to position [104, 0]
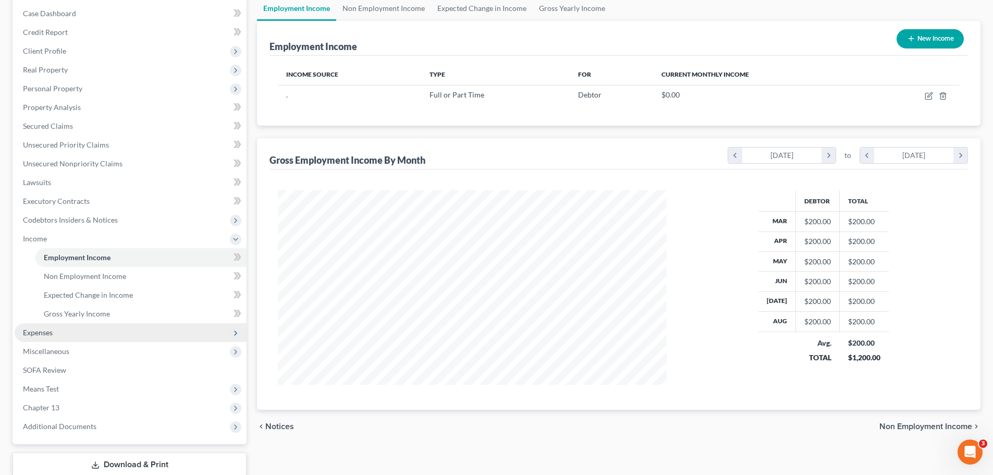
click at [63, 328] on span "Expenses" at bounding box center [131, 332] width 232 height 19
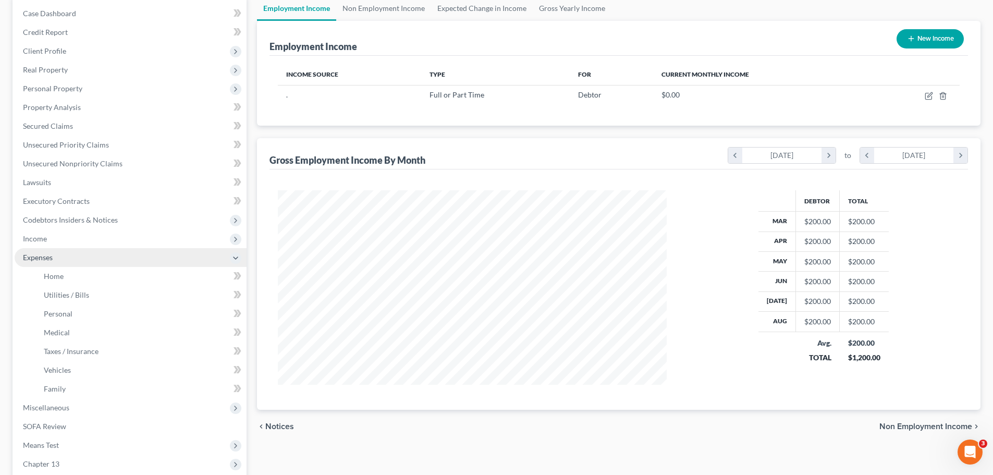
click at [76, 264] on span "Expenses" at bounding box center [131, 257] width 232 height 19
click at [76, 279] on link "Home" at bounding box center [140, 276] width 211 height 19
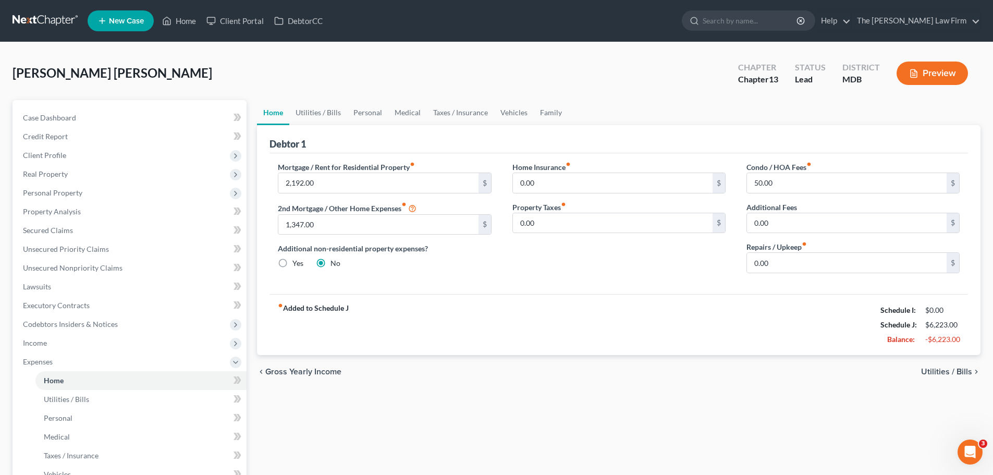
scroll to position [229, 0]
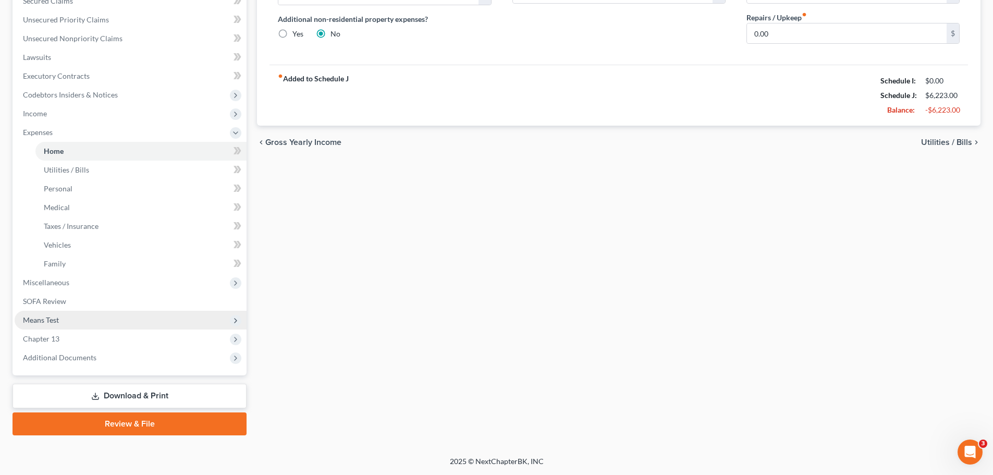
click at [47, 317] on span "Means Test" at bounding box center [41, 319] width 36 height 9
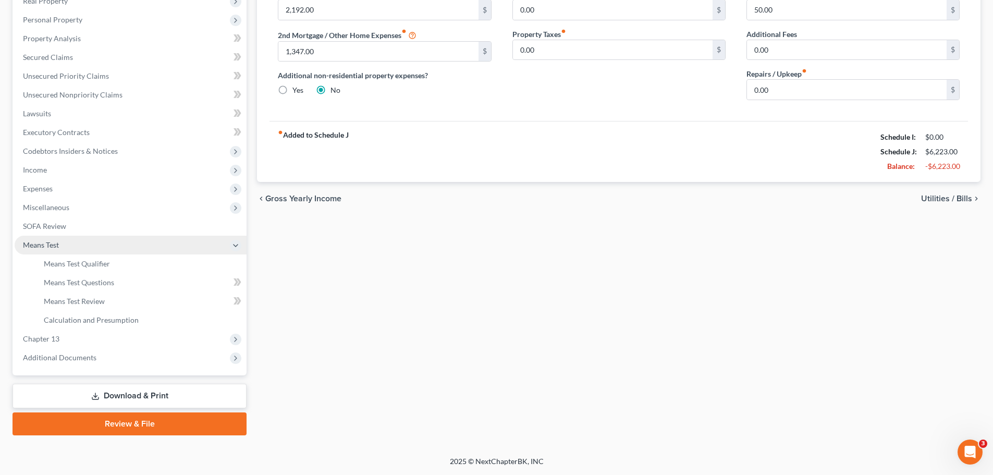
scroll to position [173, 0]
click at [85, 267] on span "Means Test Qualifier" at bounding box center [77, 263] width 66 height 9
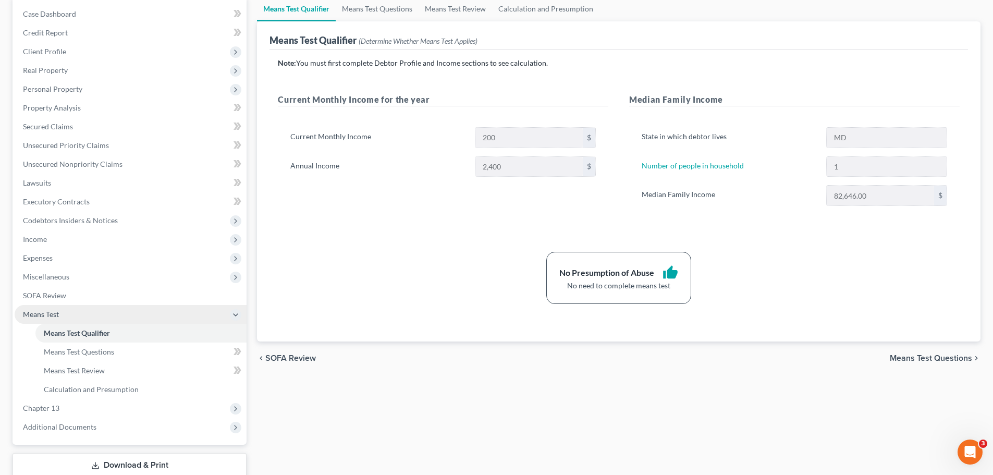
scroll to position [104, 0]
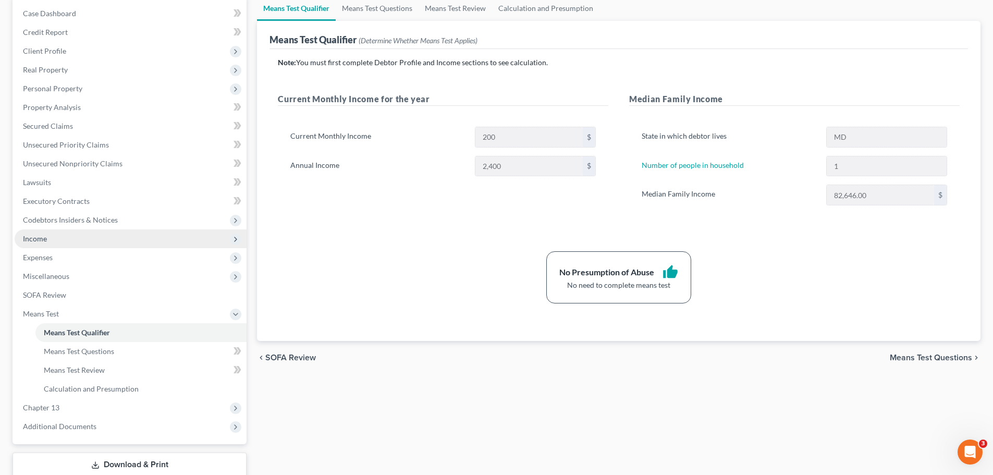
click at [50, 241] on span "Income" at bounding box center [131, 238] width 232 height 19
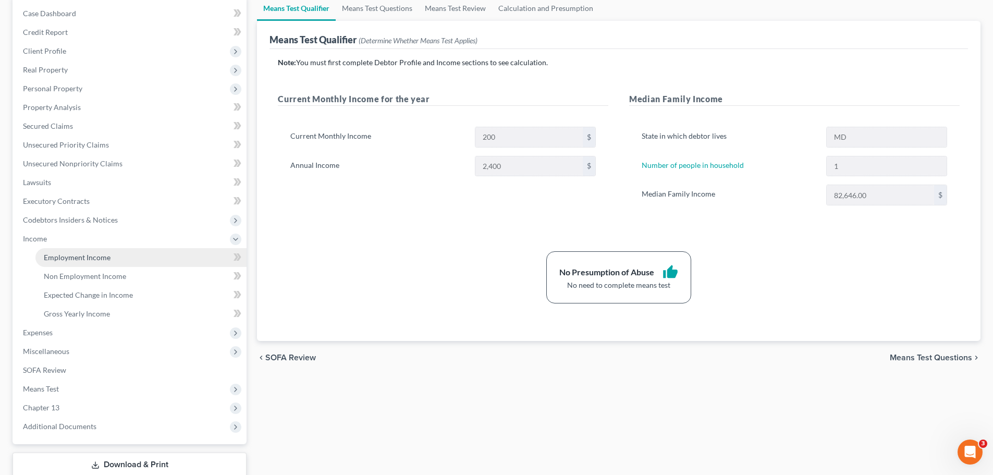
click at [69, 259] on span "Employment Income" at bounding box center [77, 257] width 67 height 9
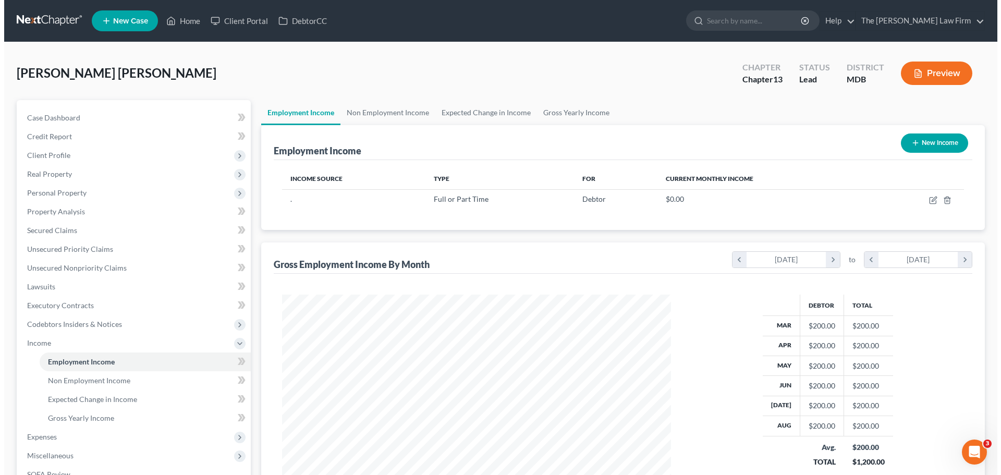
scroll to position [194, 410]
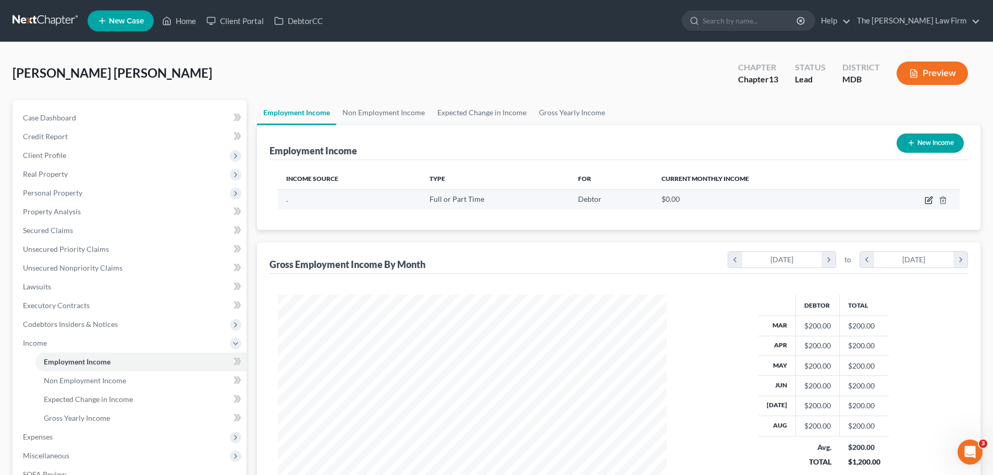
click at [925, 200] on icon "button" at bounding box center [929, 200] width 8 height 8
select select "0"
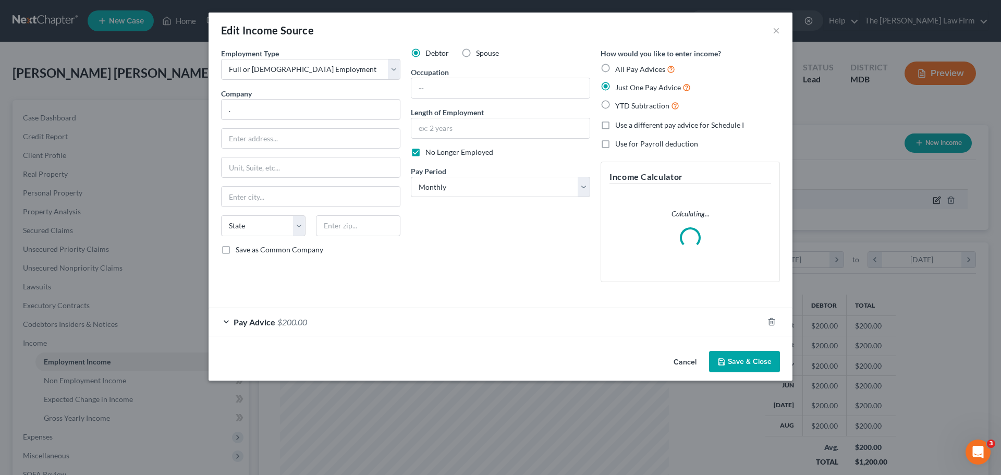
scroll to position [196, 413]
drag, startPoint x: 460, startPoint y: 193, endPoint x: 330, endPoint y: 278, distance: 155.1
click at [460, 193] on select "Select Monthly Twice Monthly Every Other Week Weekly" at bounding box center [500, 187] width 179 height 21
select select "2"
click at [411, 177] on select "Select Monthly Twice Monthly Every Other Week Weekly" at bounding box center [500, 187] width 179 height 21
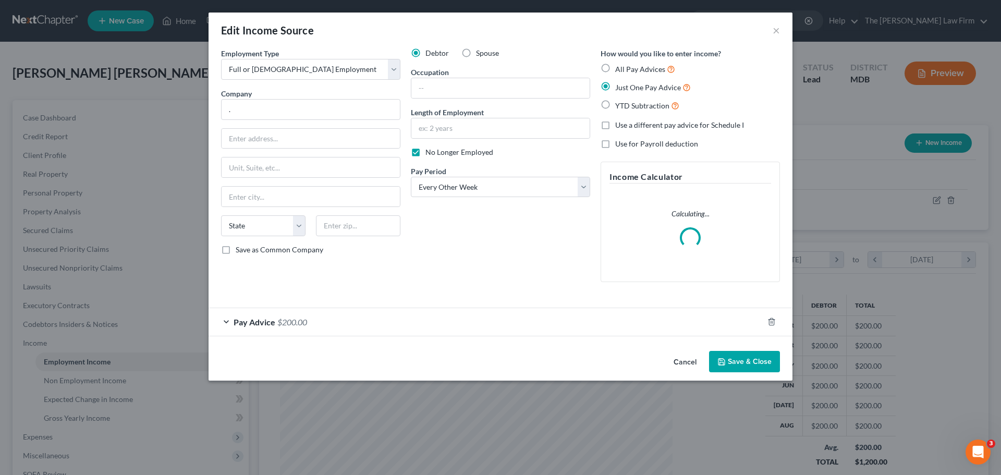
click at [259, 326] on span "Pay Advice" at bounding box center [255, 322] width 42 height 10
click at [260, 325] on span "Pay Advice" at bounding box center [255, 322] width 42 height 10
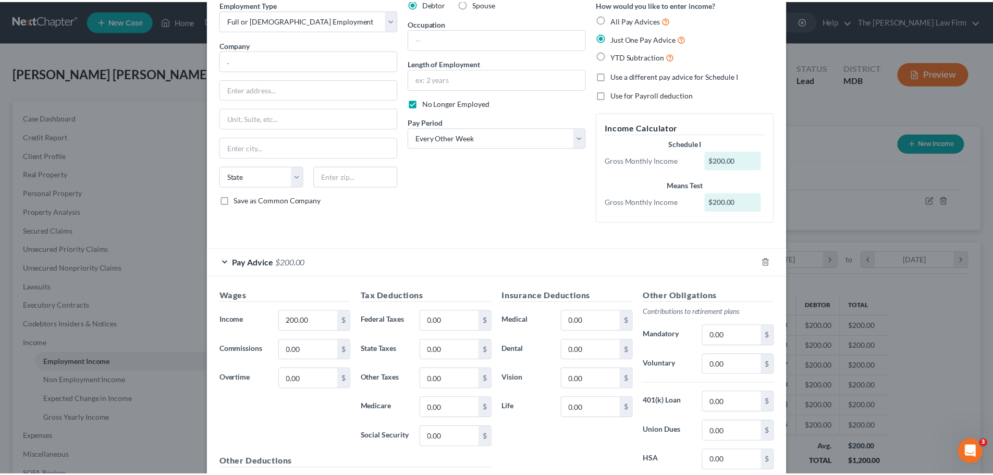
scroll to position [156, 0]
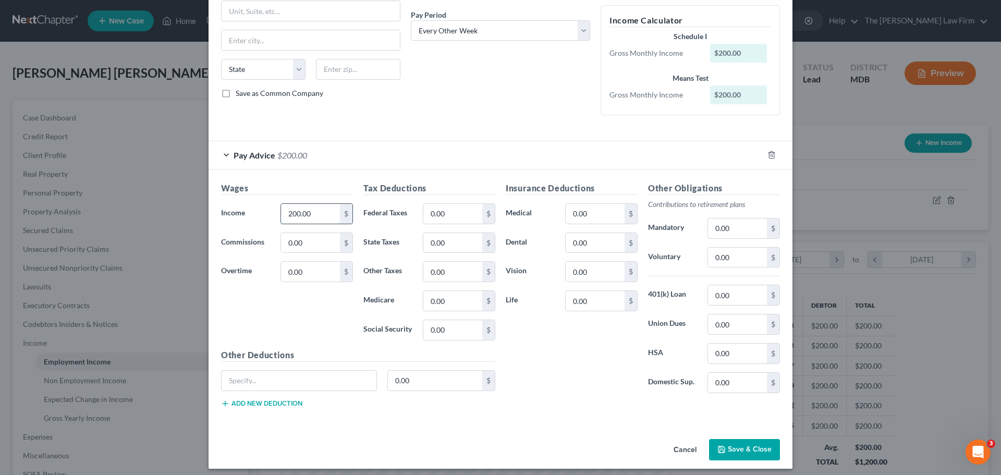
click at [315, 214] on input "200.00" at bounding box center [310, 214] width 59 height 20
type input "1,000"
click at [724, 442] on button "Save & Close" at bounding box center [744, 450] width 71 height 22
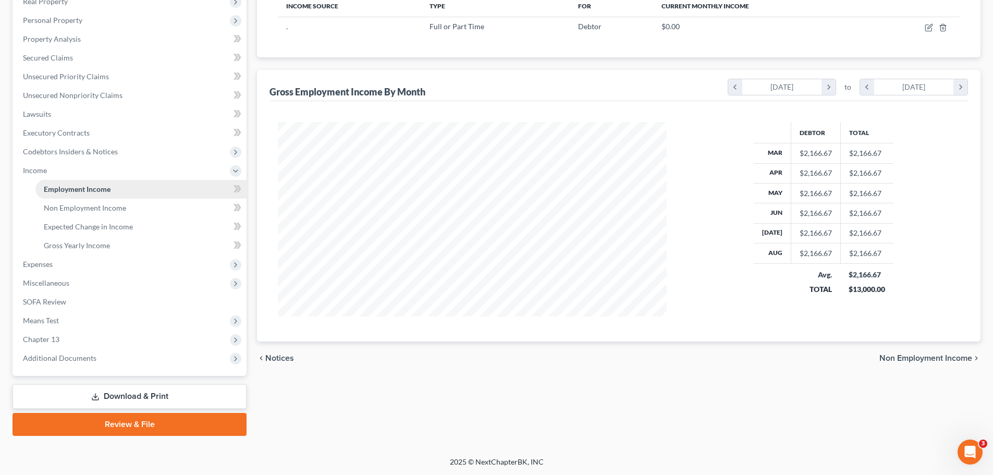
scroll to position [173, 0]
click at [43, 315] on span "Means Test" at bounding box center [41, 319] width 36 height 9
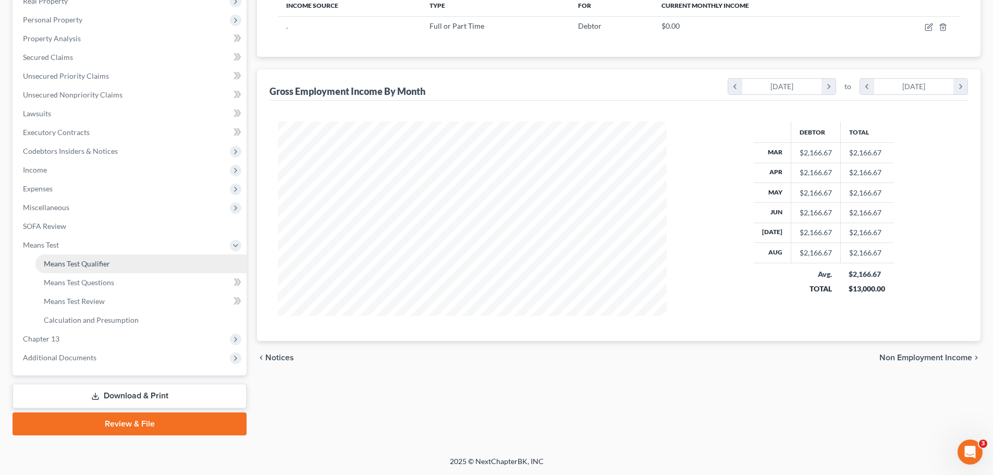
click at [75, 263] on span "Means Test Qualifier" at bounding box center [77, 263] width 66 height 9
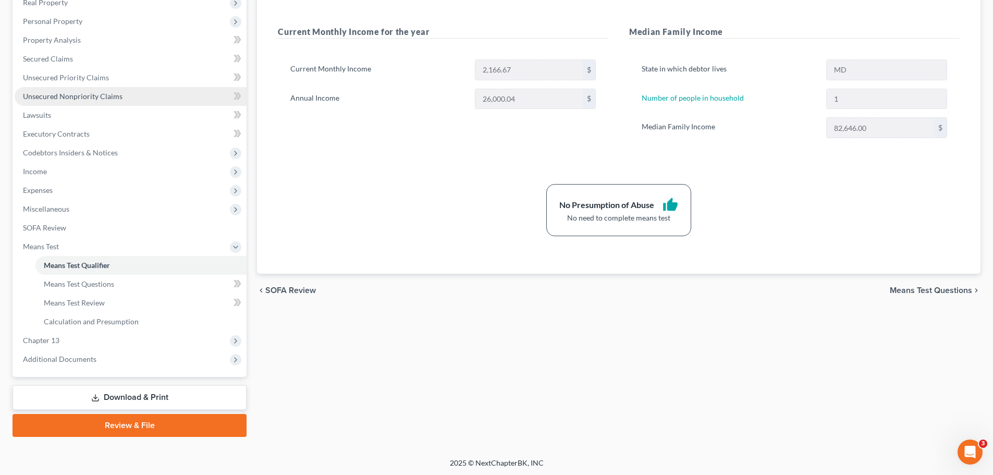
scroll to position [173, 0]
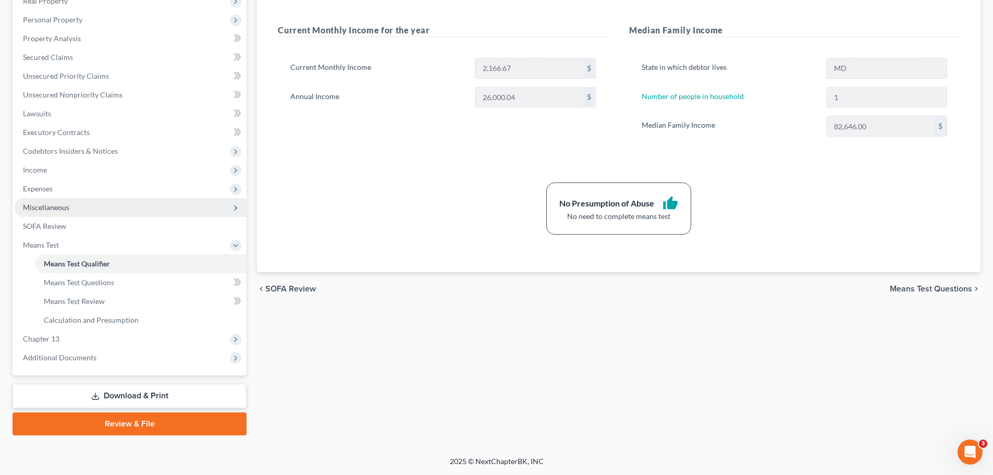
click at [57, 210] on span "Miscellaneous" at bounding box center [46, 207] width 46 height 9
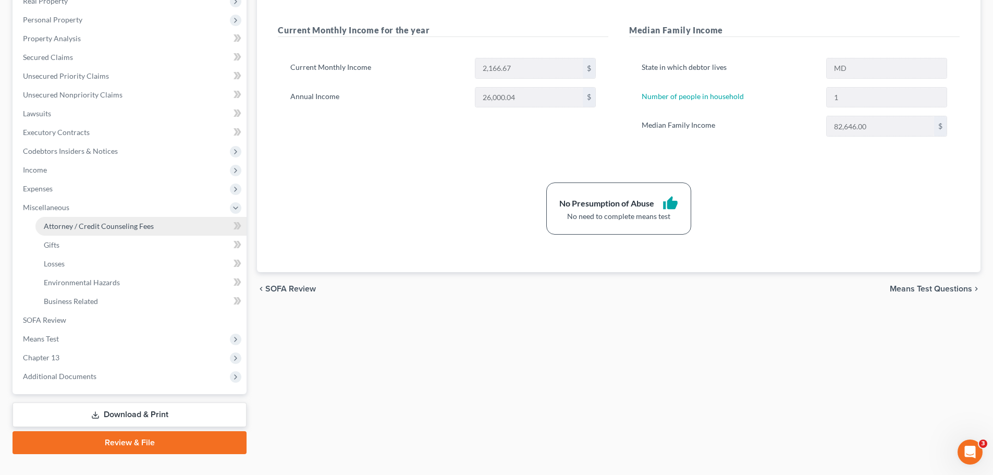
click at [64, 227] on span "Attorney / Credit Counseling Fees" at bounding box center [99, 226] width 110 height 9
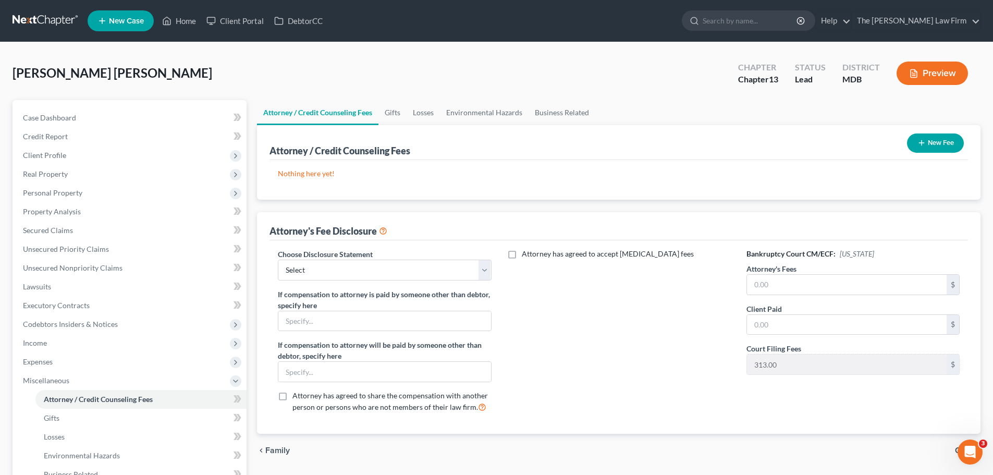
click at [918, 145] on icon "button" at bounding box center [922, 143] width 8 height 8
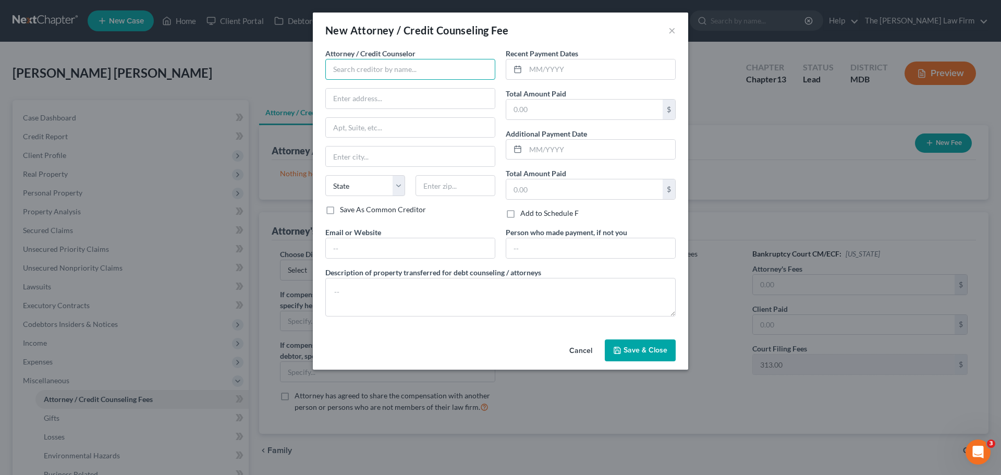
click at [360, 76] on input "text" at bounding box center [410, 69] width 170 height 21
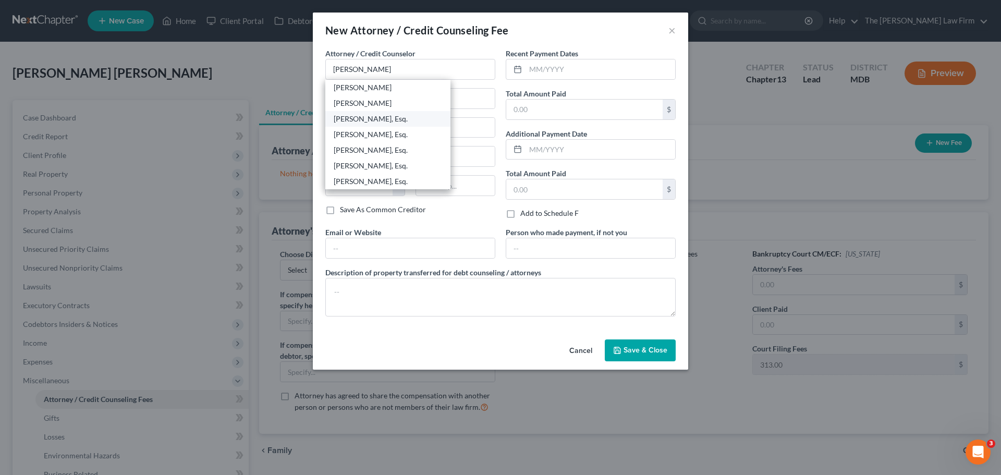
click at [367, 116] on div "[PERSON_NAME], Esq." at bounding box center [388, 119] width 108 height 10
click at [546, 72] on input "text" at bounding box center [600, 69] width 150 height 20
type input "[PERSON_NAME], Esq."
type input "[STREET_ADDRESS]"
type input "#405"
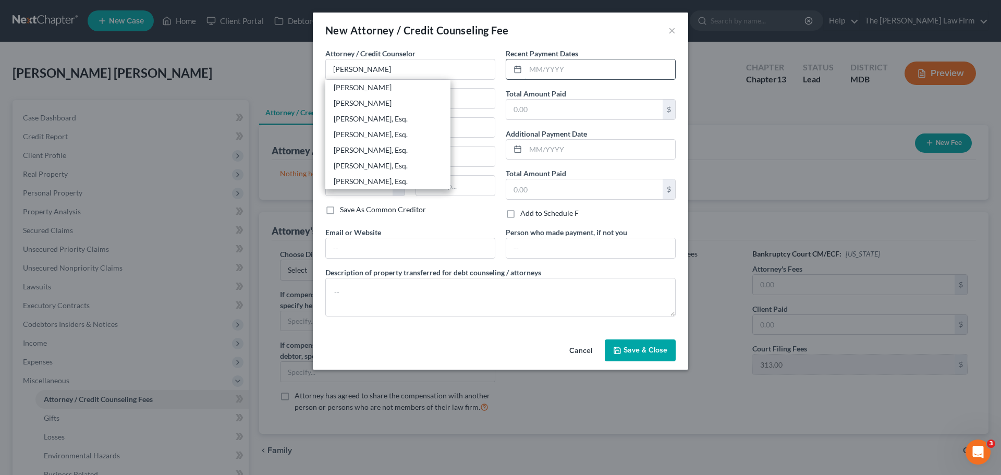
type input "Prince [PERSON_NAME]"
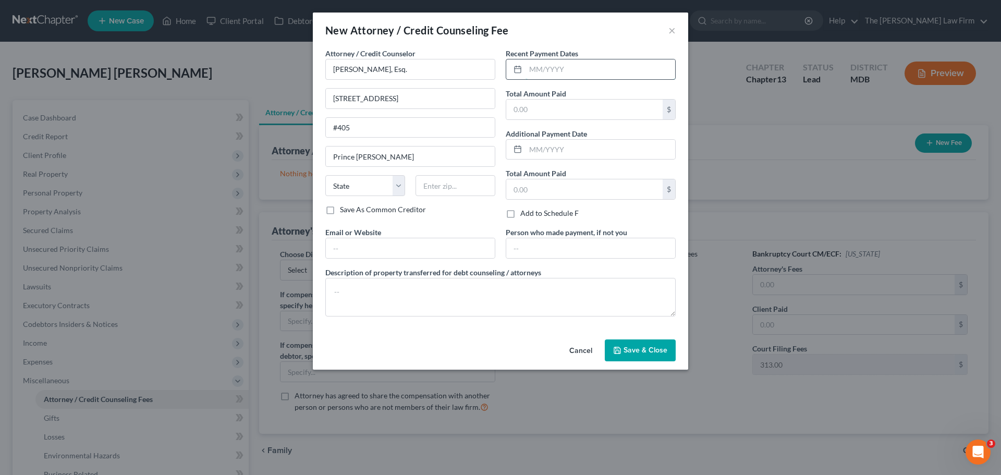
select select "21"
type input "20678"
type input "09/2025"
click at [527, 113] on input "text" at bounding box center [584, 110] width 156 height 20
type input "1,200"
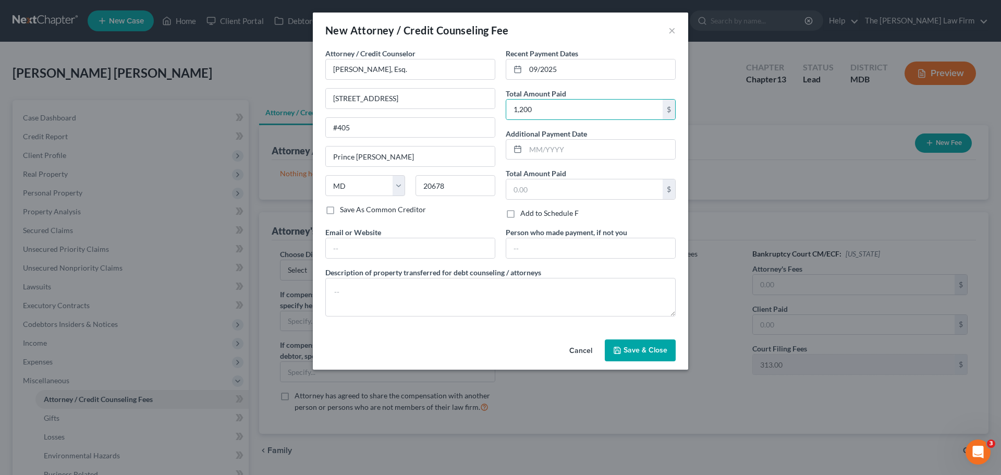
click at [646, 345] on button "Save & Close" at bounding box center [640, 350] width 71 height 22
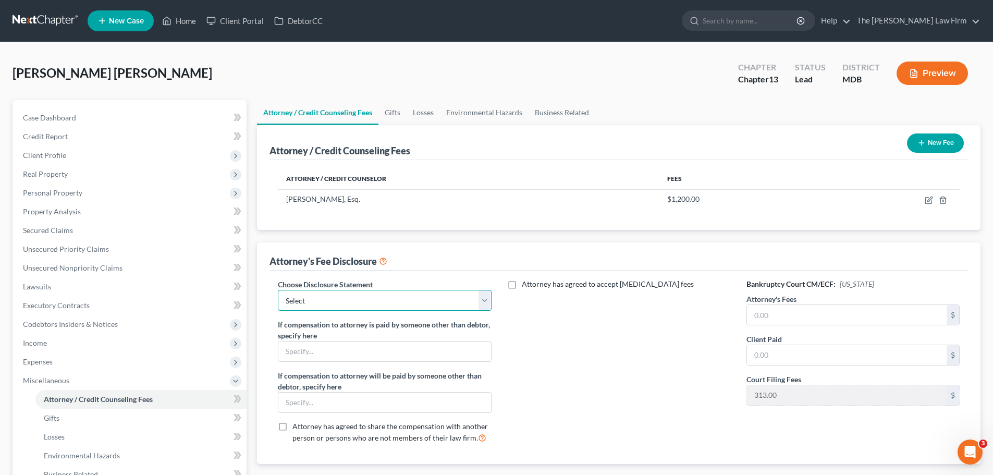
drag, startPoint x: 321, startPoint y: 298, endPoint x: 325, endPoint y: 310, distance: 13.4
click at [321, 298] on select "Select Attorney Disclosure" at bounding box center [384, 300] width 213 height 21
select select "0"
click at [278, 290] on select "Select Attorney Disclosure" at bounding box center [384, 300] width 213 height 21
click at [790, 314] on input "text" at bounding box center [847, 315] width 200 height 20
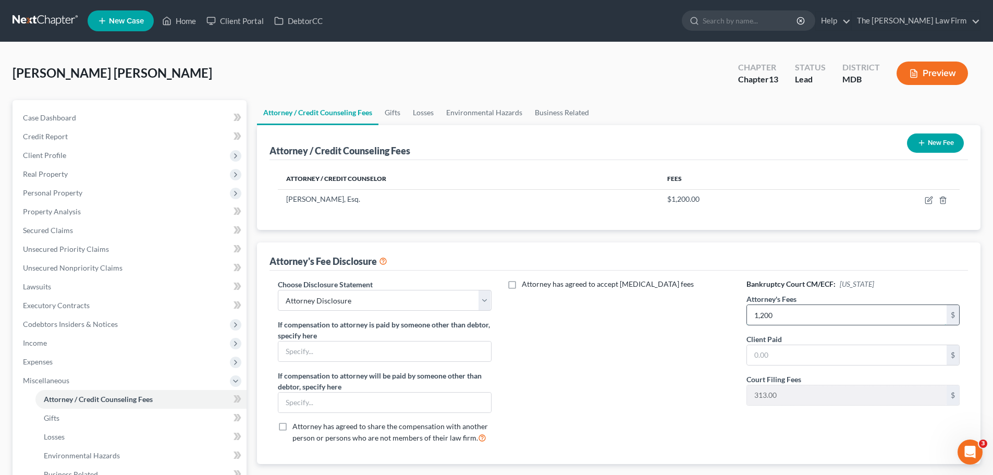
type input "1,200"
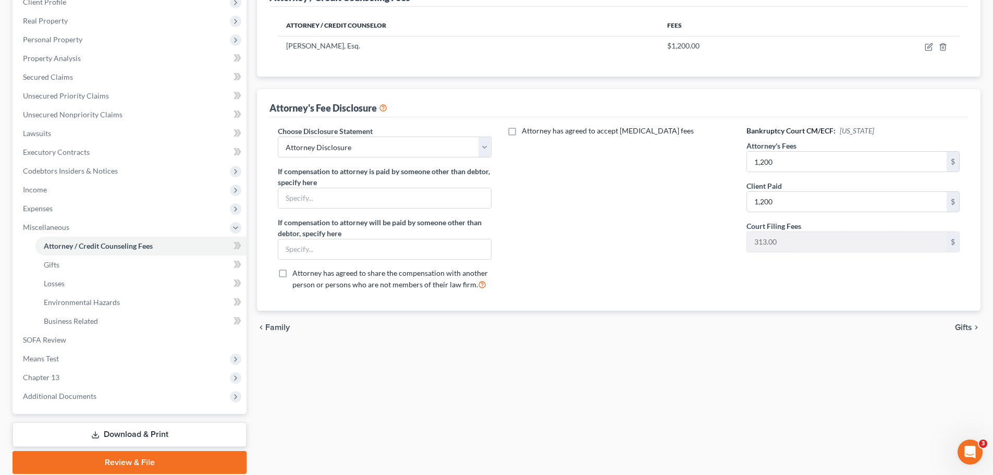
scroll to position [88, 0]
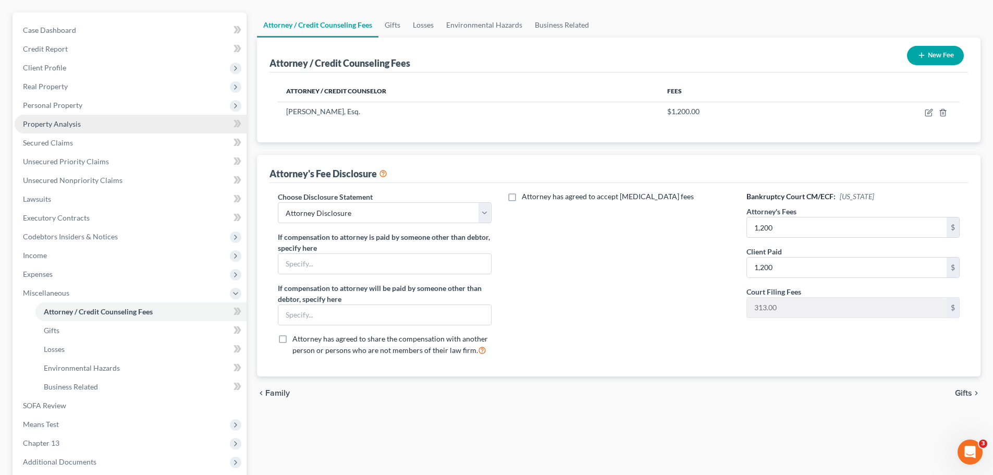
click at [69, 126] on span "Property Analysis" at bounding box center [52, 123] width 58 height 9
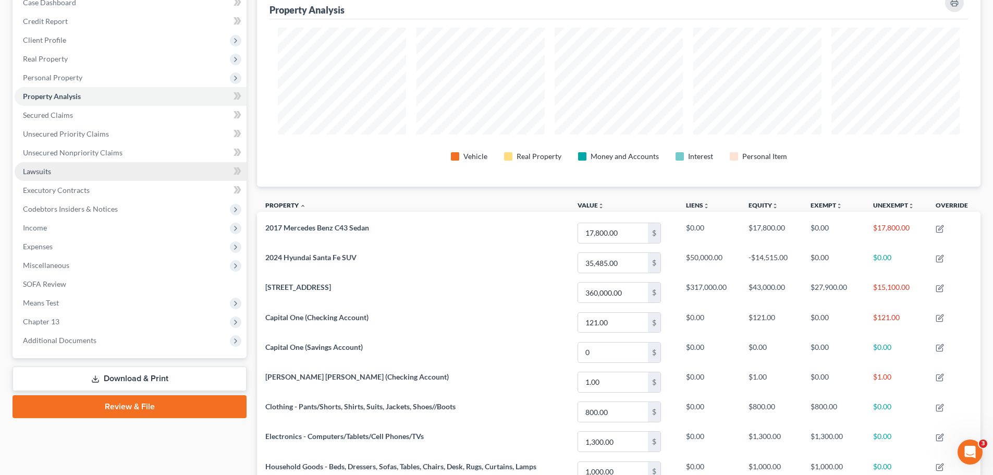
scroll to position [52, 0]
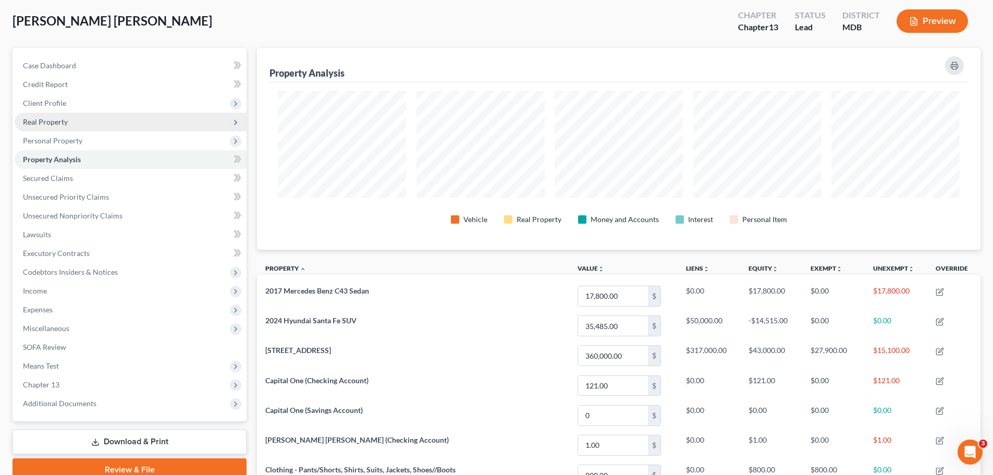
click at [57, 128] on span "Real Property" at bounding box center [131, 122] width 232 height 19
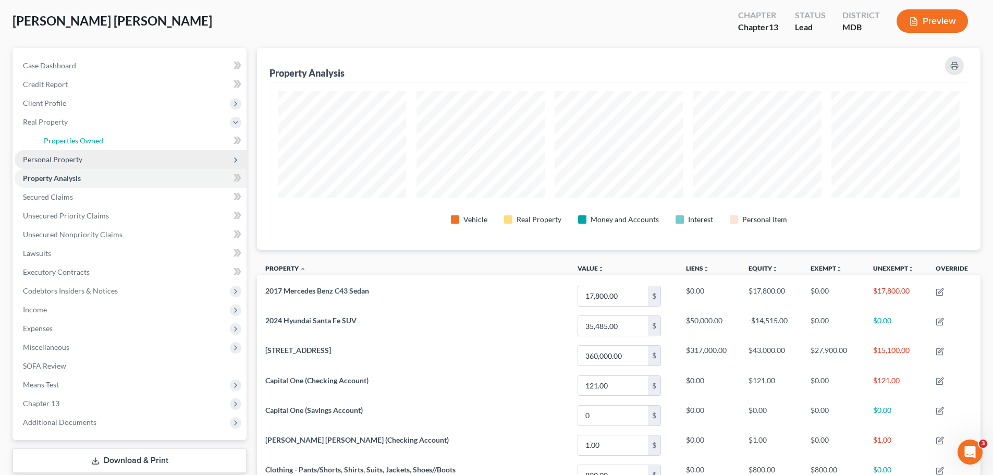
click at [90, 139] on span "Properties Owned" at bounding box center [73, 140] width 59 height 9
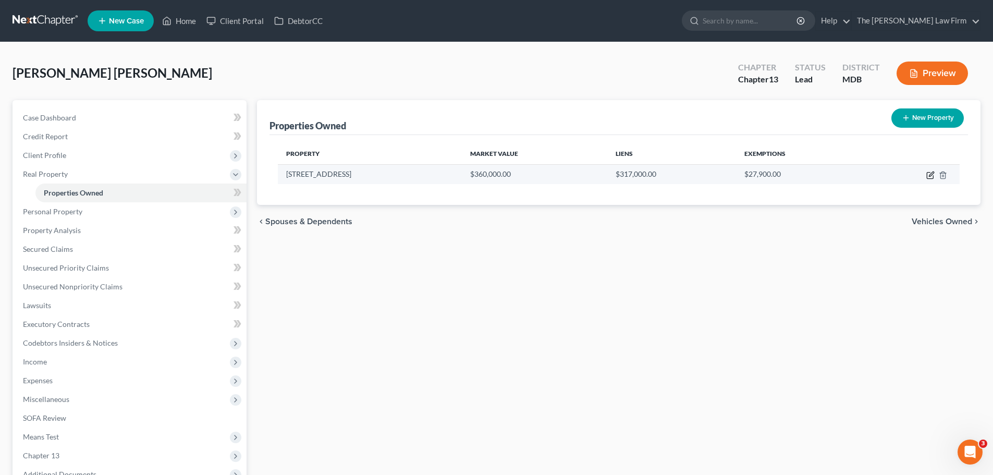
click at [931, 178] on icon "button" at bounding box center [930, 176] width 6 height 6
select select "21"
select select "19"
select select "0"
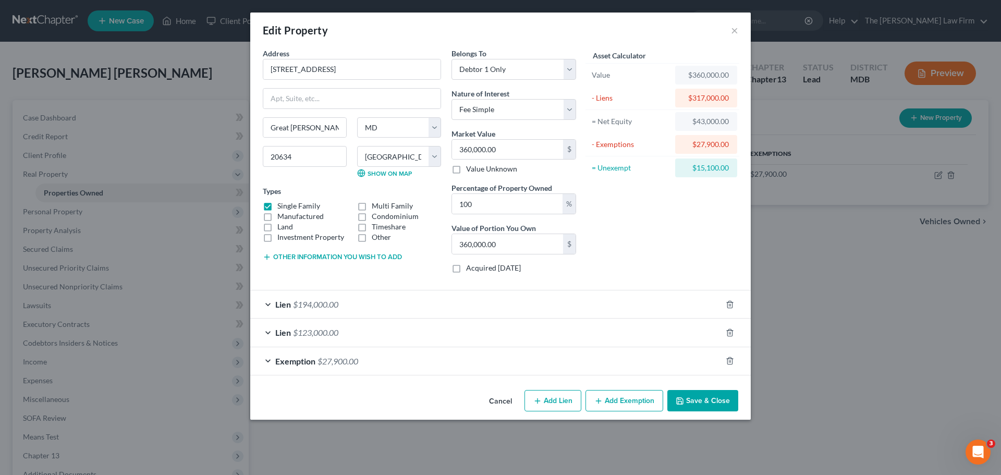
click at [352, 255] on button "Other information you wish to add" at bounding box center [332, 257] width 139 height 8
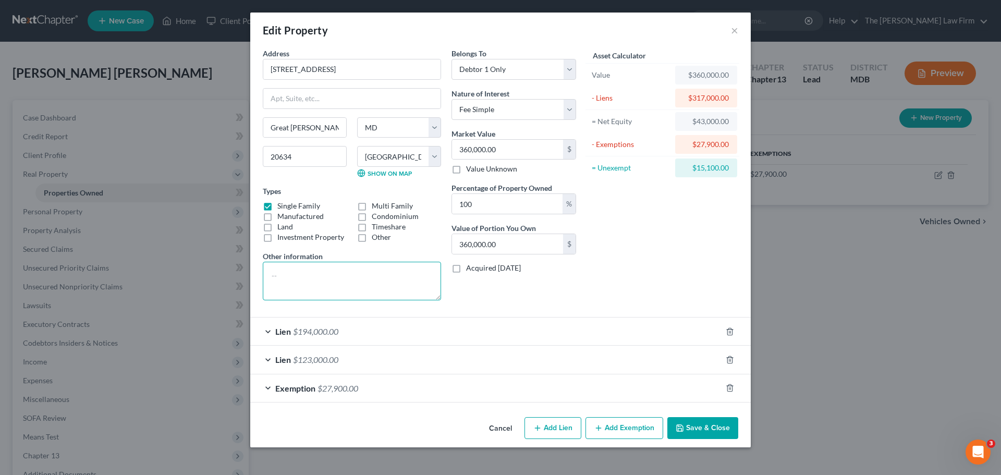
click at [312, 267] on textarea at bounding box center [352, 281] width 178 height 39
type textarea "b"
type textarea "No equity after accounting for approximately $20,000 in closing costs."
click at [708, 431] on button "Save & Close" at bounding box center [702, 428] width 71 height 22
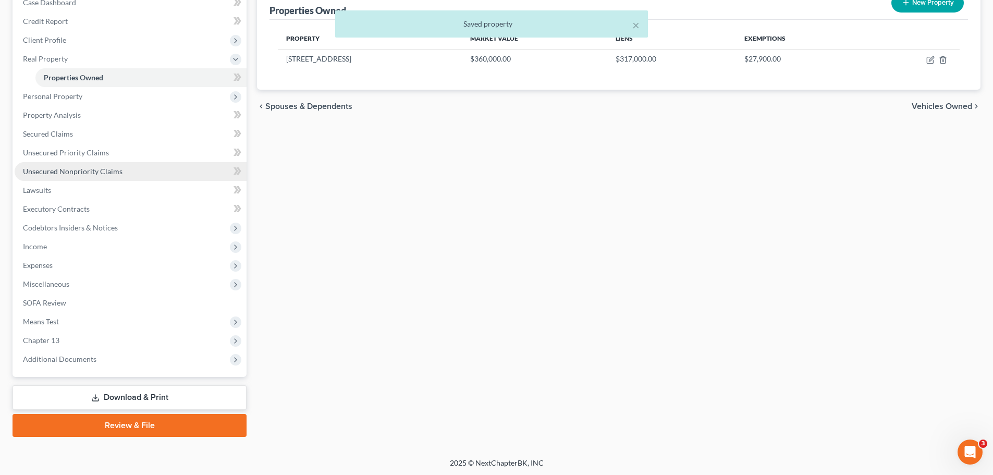
scroll to position [117, 0]
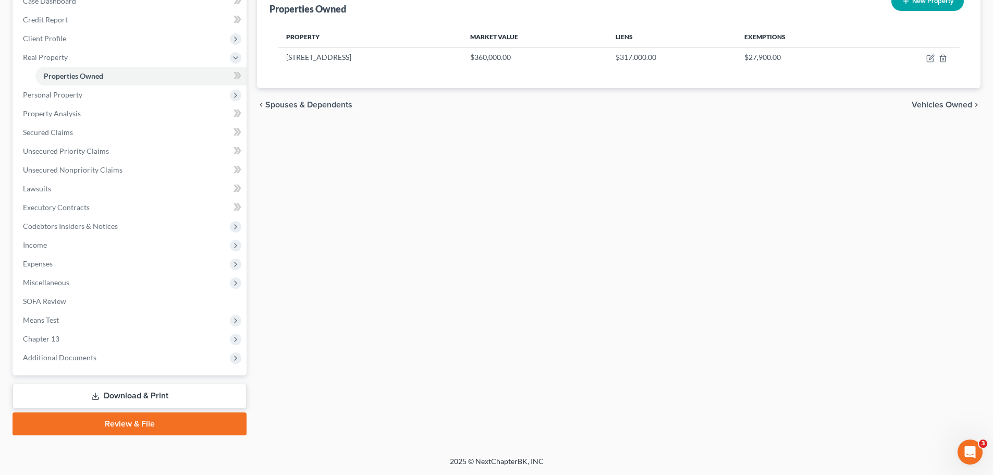
drag, startPoint x: 158, startPoint y: 392, endPoint x: 165, endPoint y: 400, distance: 10.7
click at [158, 392] on link "Download & Print" at bounding box center [130, 396] width 234 height 25
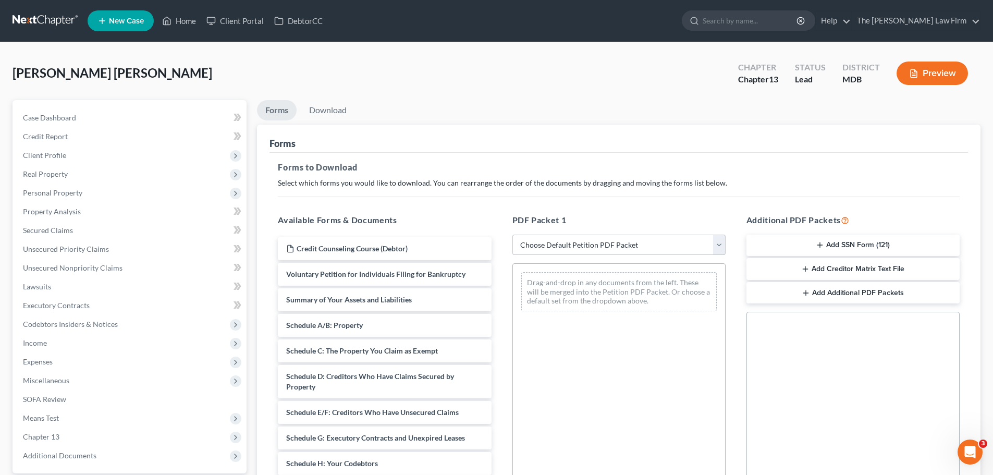
drag, startPoint x: 559, startPoint y: 242, endPoint x: 553, endPoint y: 254, distance: 13.5
click at [557, 242] on select "Choose Default Petition PDF Packet Complete Bankruptcy Petition (all forms and …" at bounding box center [618, 245] width 213 height 21
select select "0"
click at [512, 235] on select "Choose Default Petition PDF Packet Complete Bankruptcy Petition (all forms and …" at bounding box center [618, 245] width 213 height 21
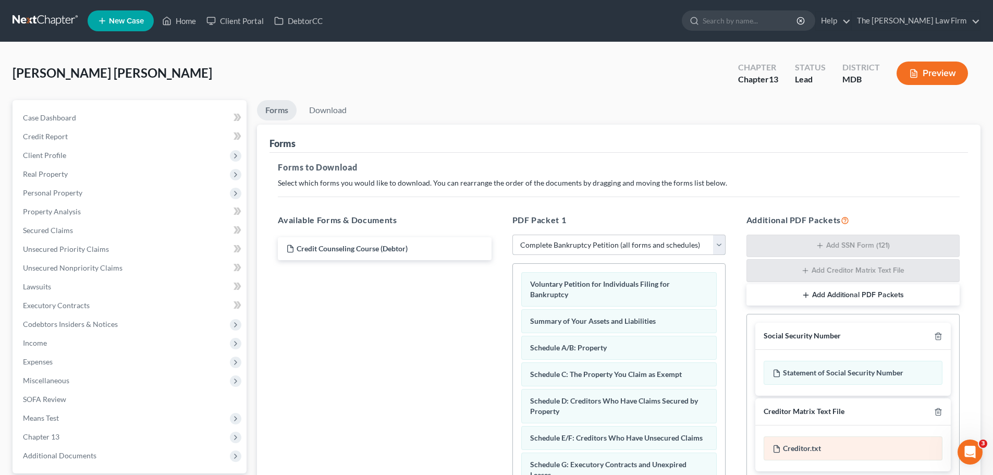
scroll to position [169, 0]
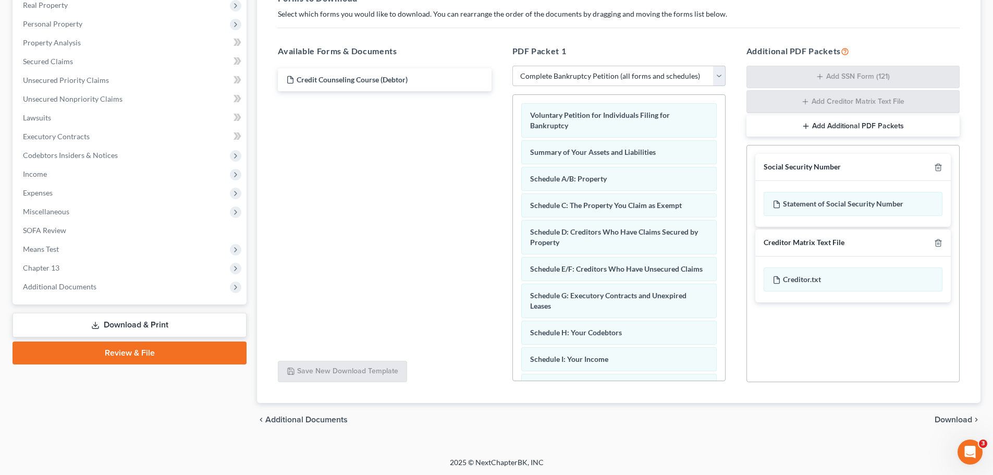
click at [950, 421] on span "Download" at bounding box center [954, 419] width 38 height 8
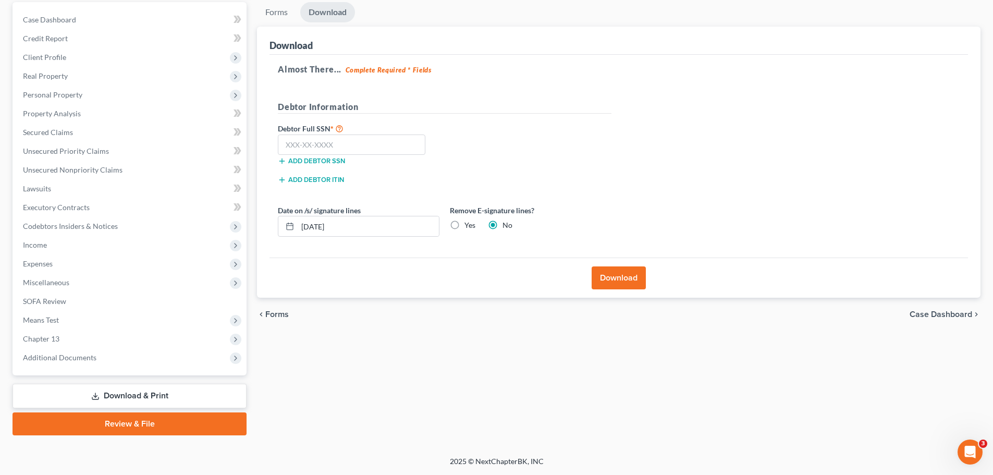
scroll to position [98, 0]
click at [334, 150] on input "text" at bounding box center [352, 144] width 148 height 21
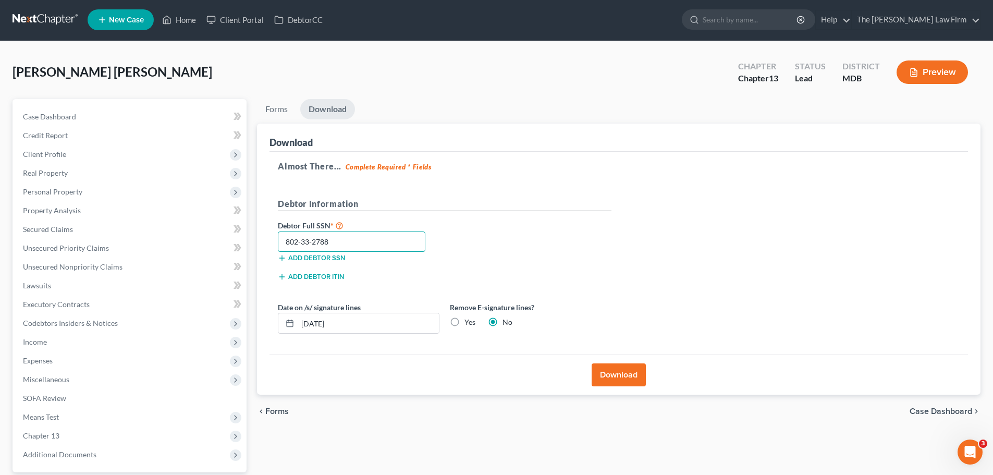
scroll to position [0, 0]
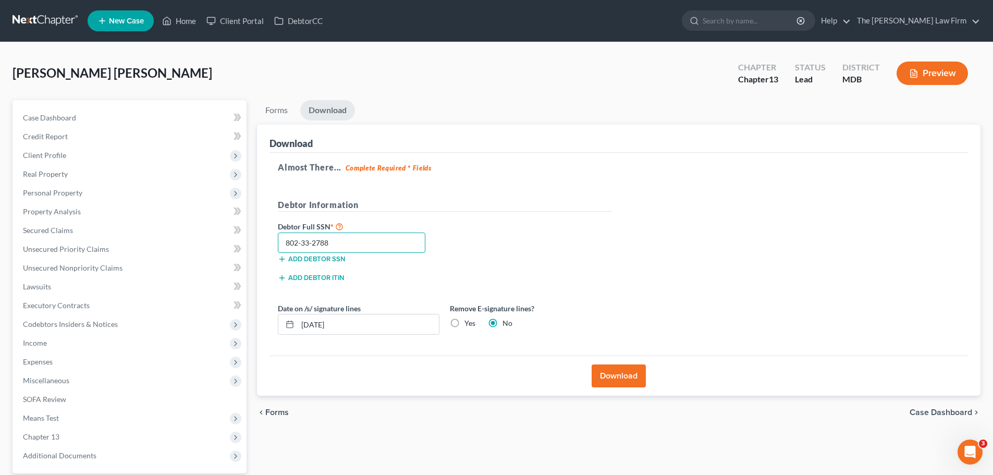
type input "802-33-2788"
click at [609, 371] on button "Download" at bounding box center [619, 375] width 54 height 23
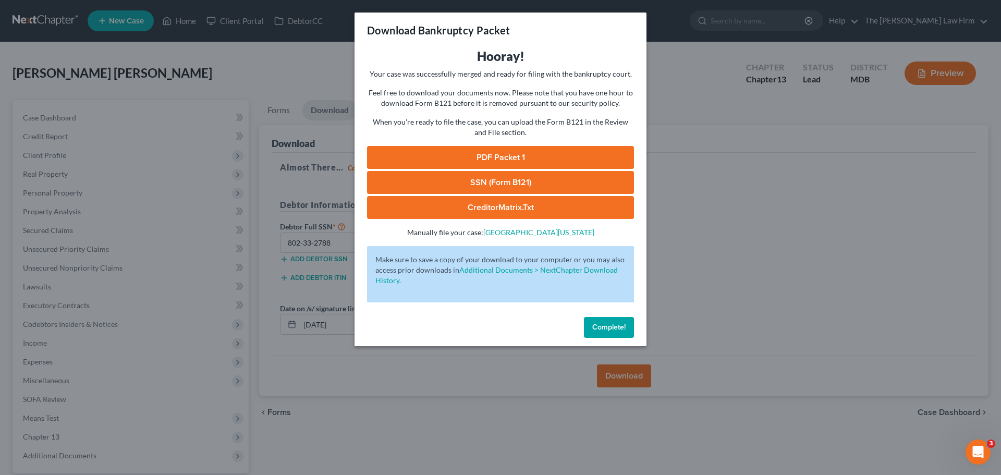
click at [494, 163] on link "PDF Packet 1" at bounding box center [500, 157] width 267 height 23
click at [471, 184] on link "SSN (Form B121)" at bounding box center [500, 182] width 267 height 23
drag, startPoint x: 606, startPoint y: 327, endPoint x: 85, endPoint y: 0, distance: 615.3
click at [606, 327] on span "Complete!" at bounding box center [608, 327] width 33 height 9
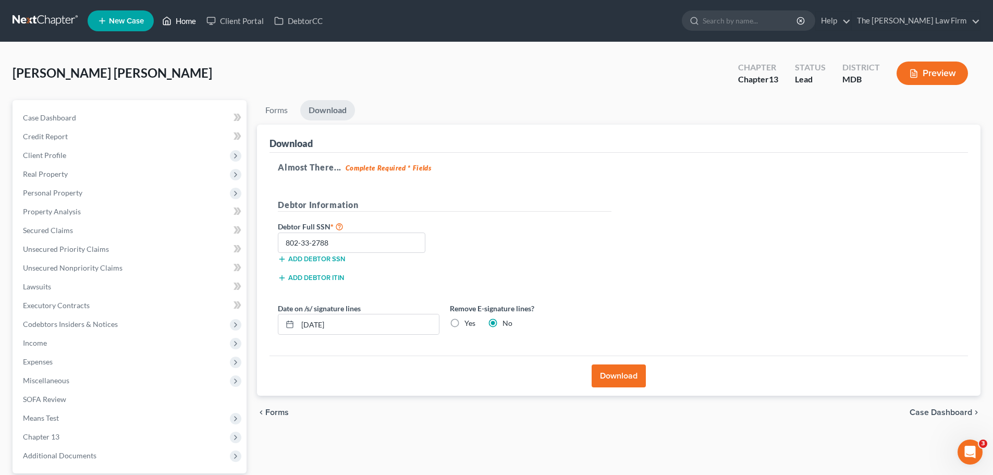
click at [184, 27] on link "Home" at bounding box center [179, 20] width 44 height 19
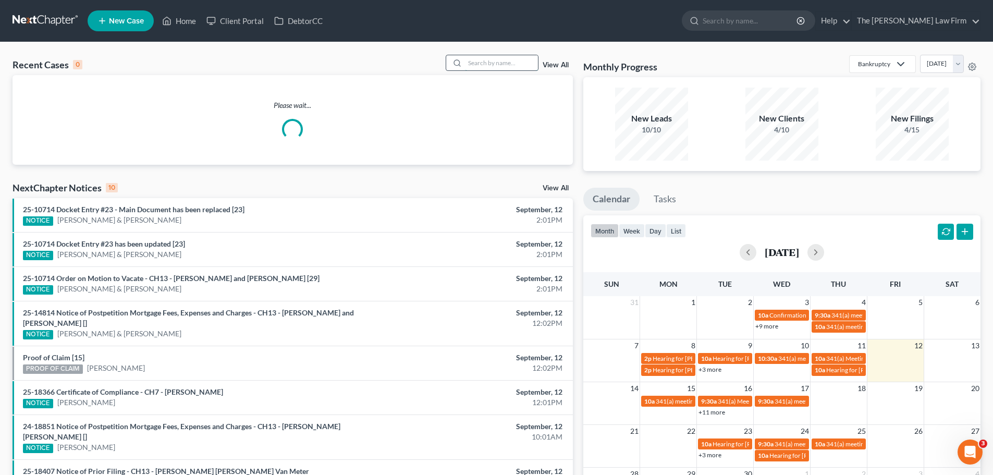
click at [487, 65] on input "search" at bounding box center [501, 62] width 73 height 15
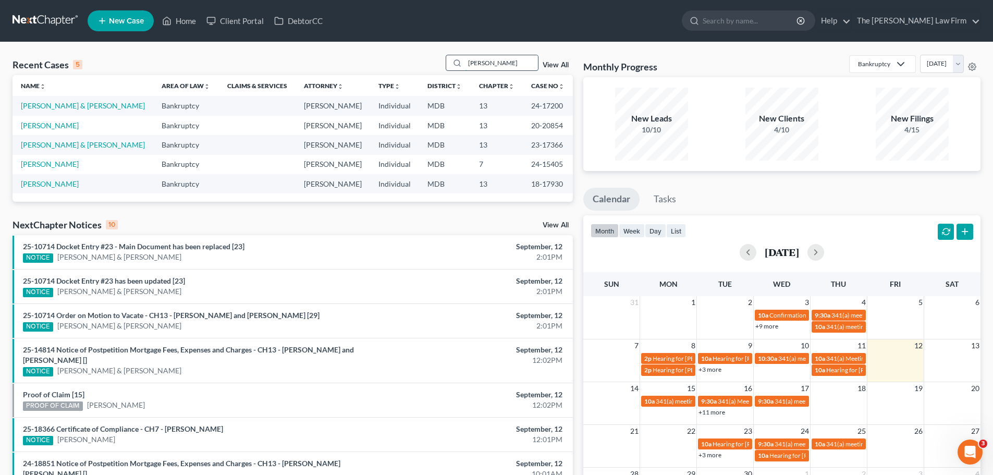
click at [483, 66] on input "JOHNSON" at bounding box center [501, 62] width 73 height 15
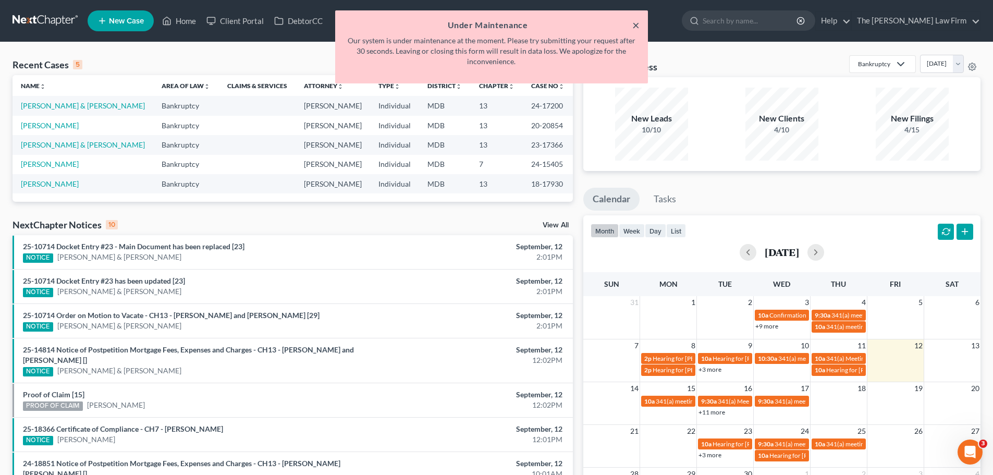
type input "GIOR"
click at [634, 27] on button "×" at bounding box center [635, 25] width 7 height 13
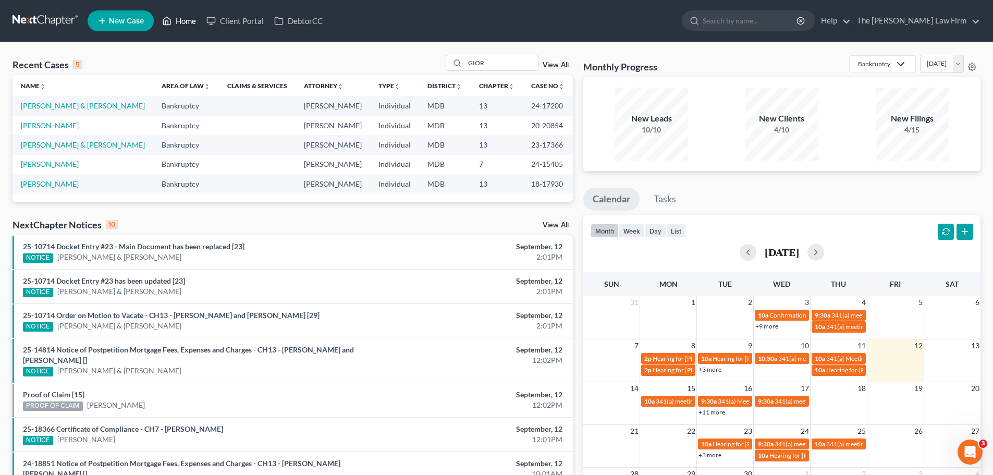
click at [192, 23] on link "Home" at bounding box center [179, 20] width 44 height 19
